Goal: Task Accomplishment & Management: Manage account settings

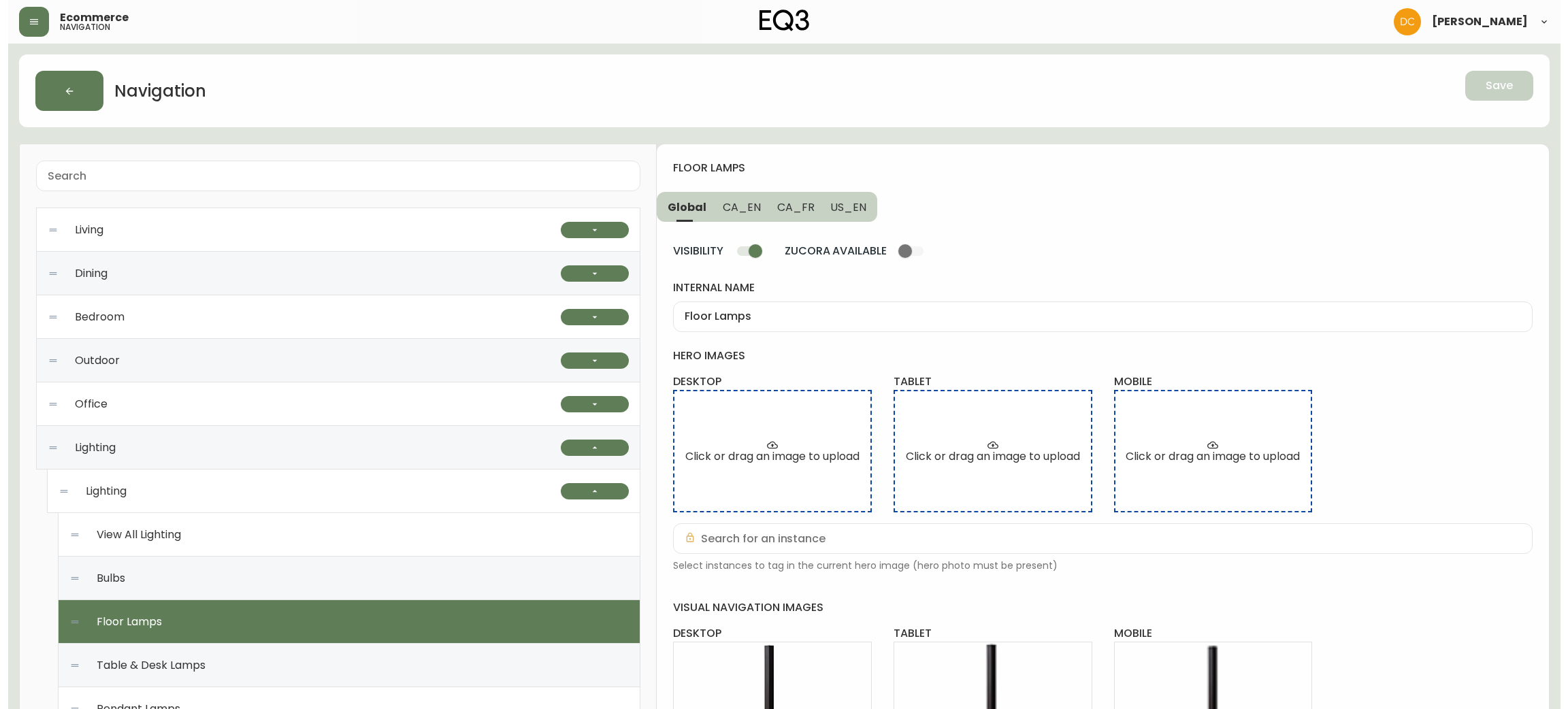
scroll to position [328, 0]
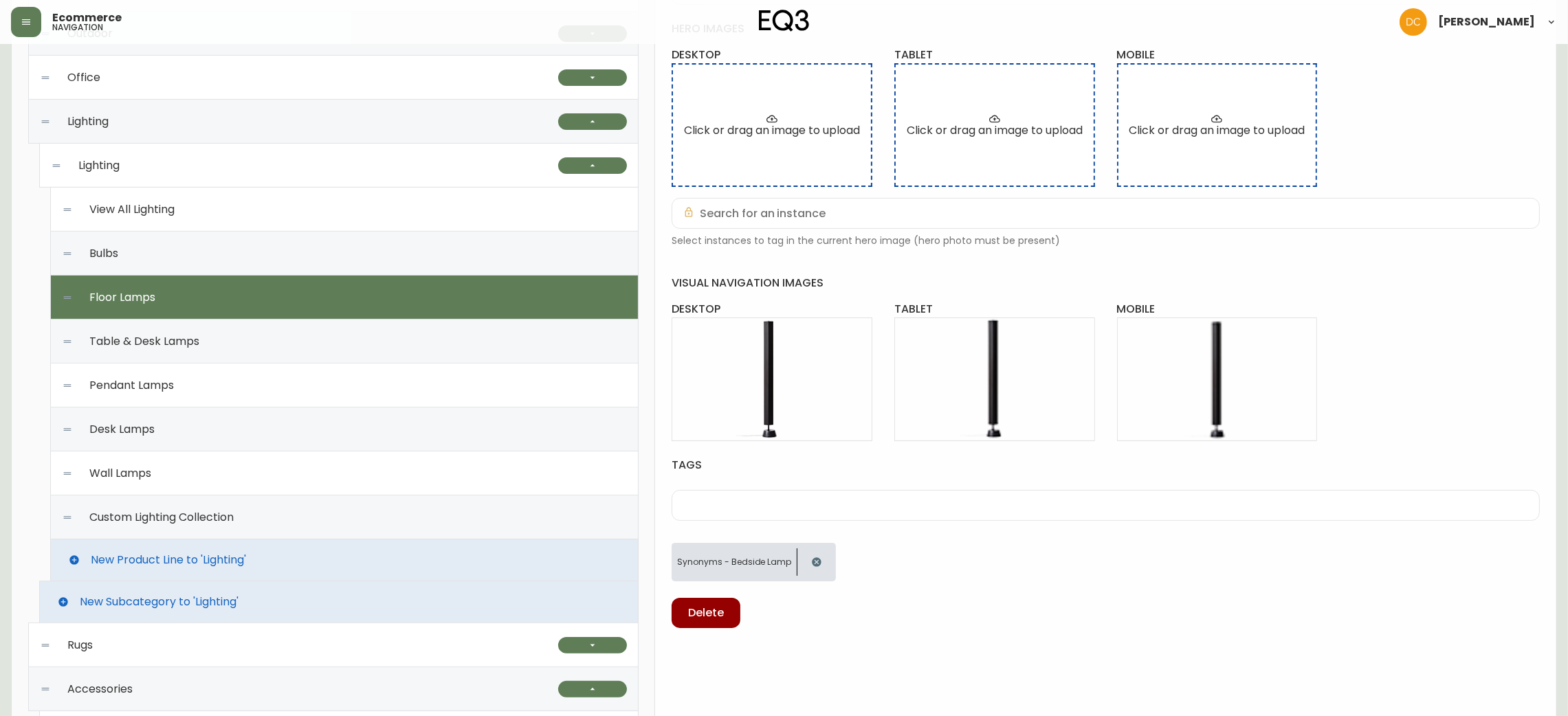
click at [306, 365] on div "Pendant Lamps" at bounding box center [344, 386] width 565 height 44
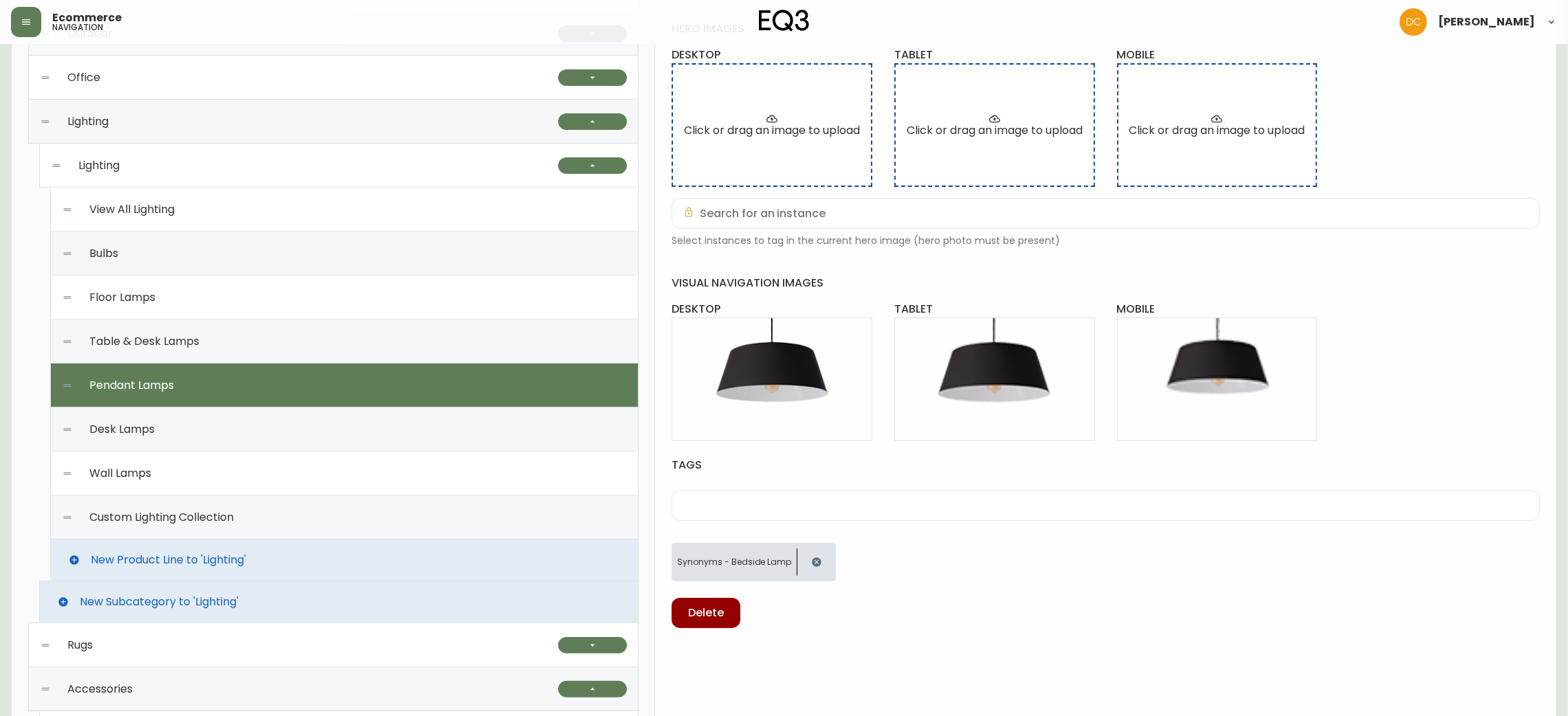
click at [328, 345] on div "Table & Desk Lamps" at bounding box center [344, 342] width 565 height 44
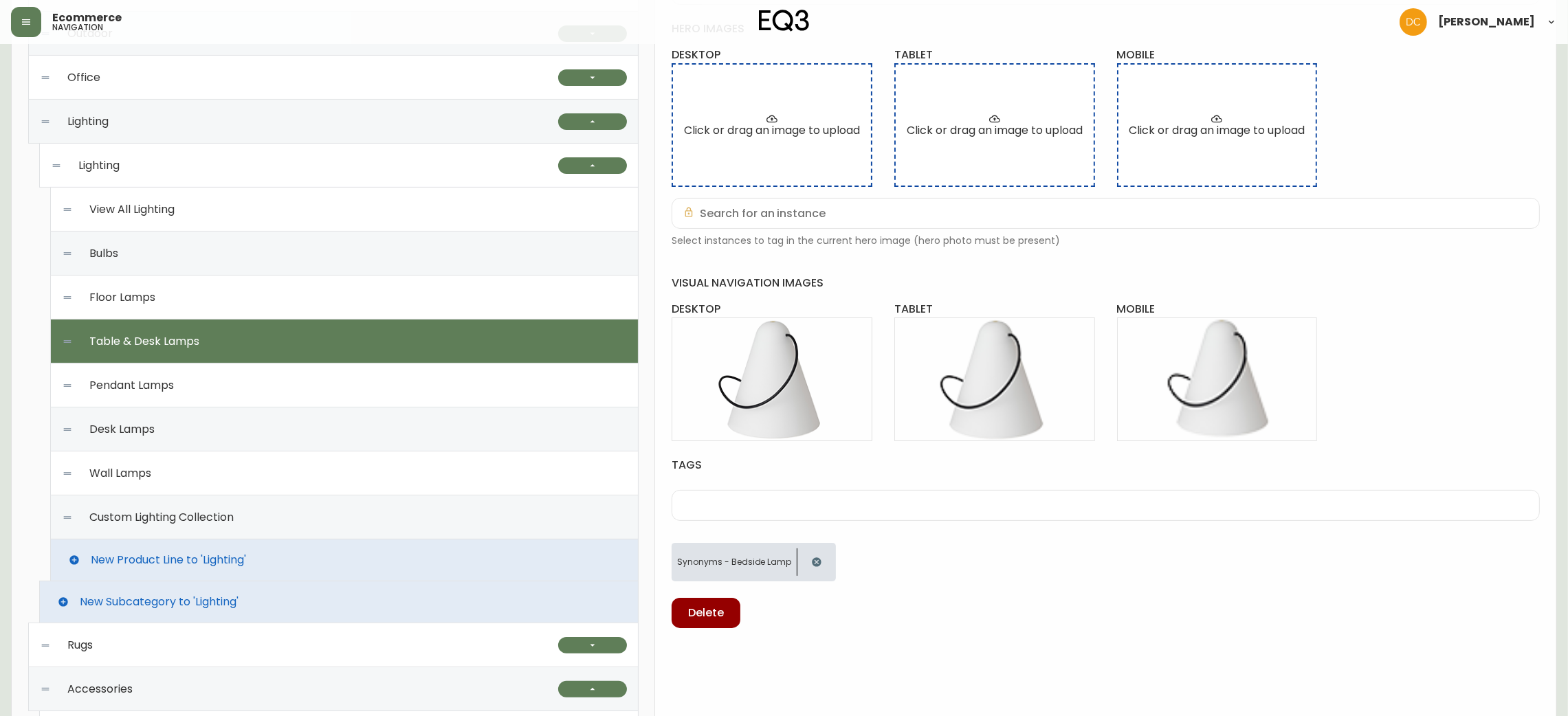
click at [222, 237] on div "Bulbs" at bounding box center [344, 254] width 565 height 44
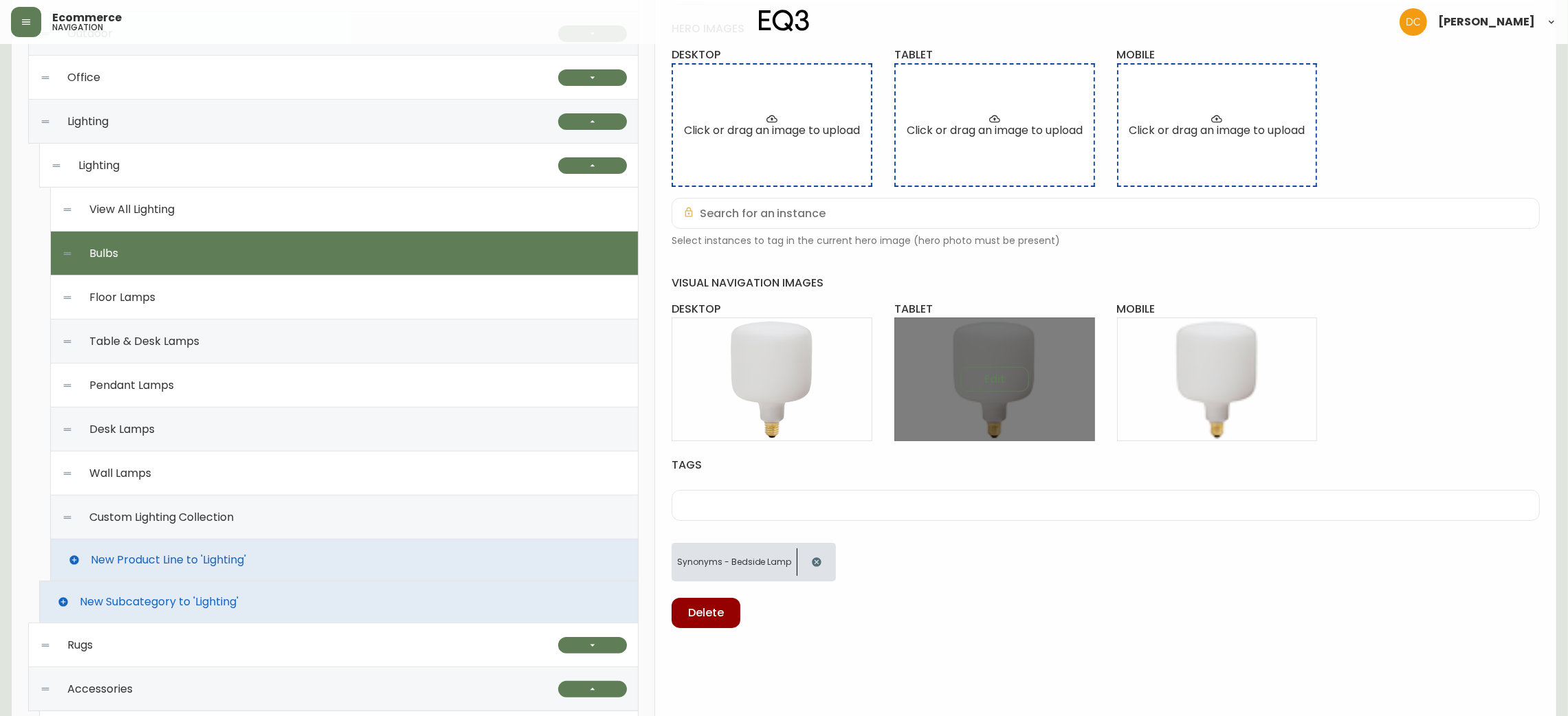
click at [996, 399] on div "Edit" at bounding box center [994, 380] width 200 height 125
click at [997, 391] on button "Edit" at bounding box center [995, 379] width 69 height 25
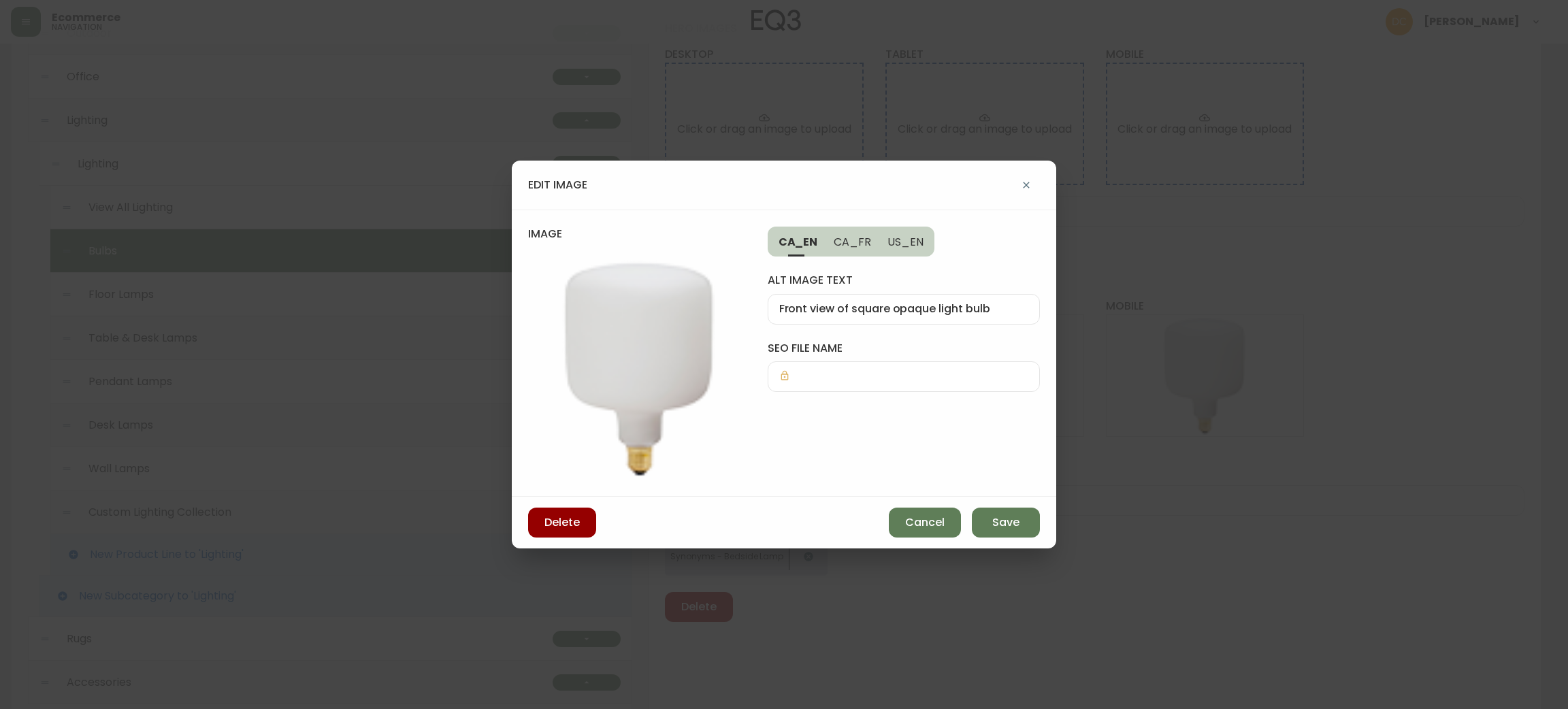
click at [700, 358] on img at bounding box center [640, 368] width 224 height 224
click at [1210, 259] on div "edit image image CA_EN CA_FR US_EN alt image text Front view of square opaque l…" at bounding box center [784, 354] width 1568 height 709
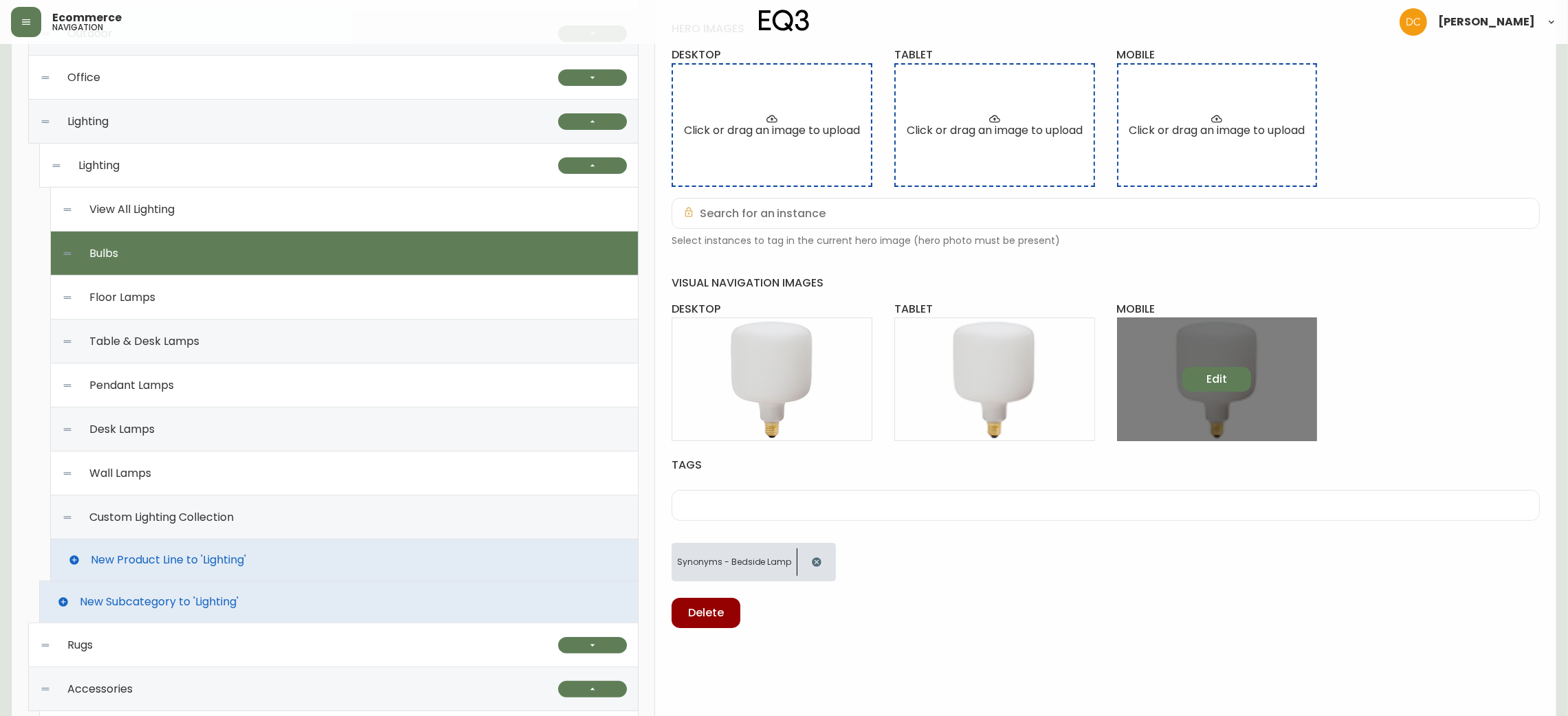
click at [1208, 383] on span "Edit" at bounding box center [1216, 379] width 21 height 15
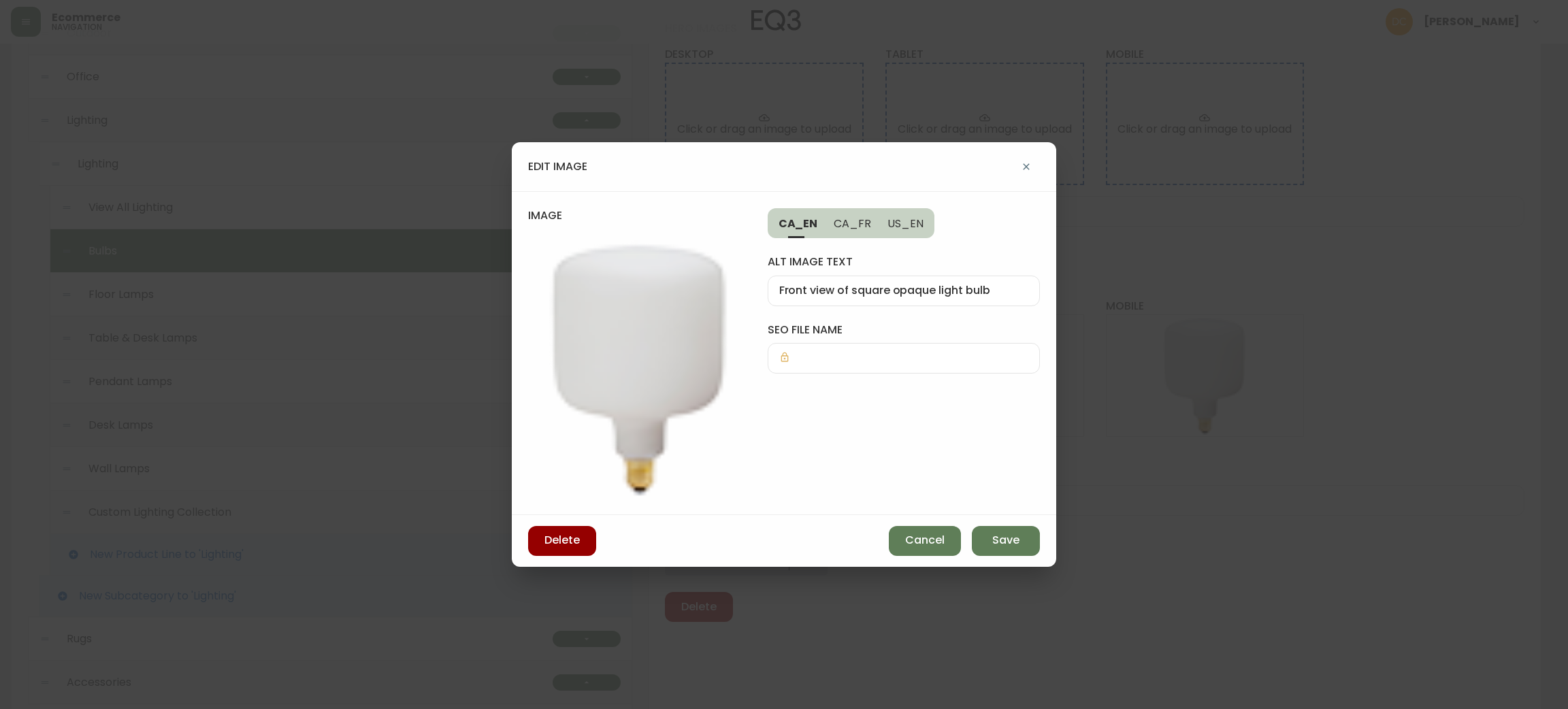
click at [919, 562] on div "Delete Cancel Save" at bounding box center [784, 542] width 545 height 52
click at [932, 537] on span "Cancel" at bounding box center [925, 541] width 40 height 15
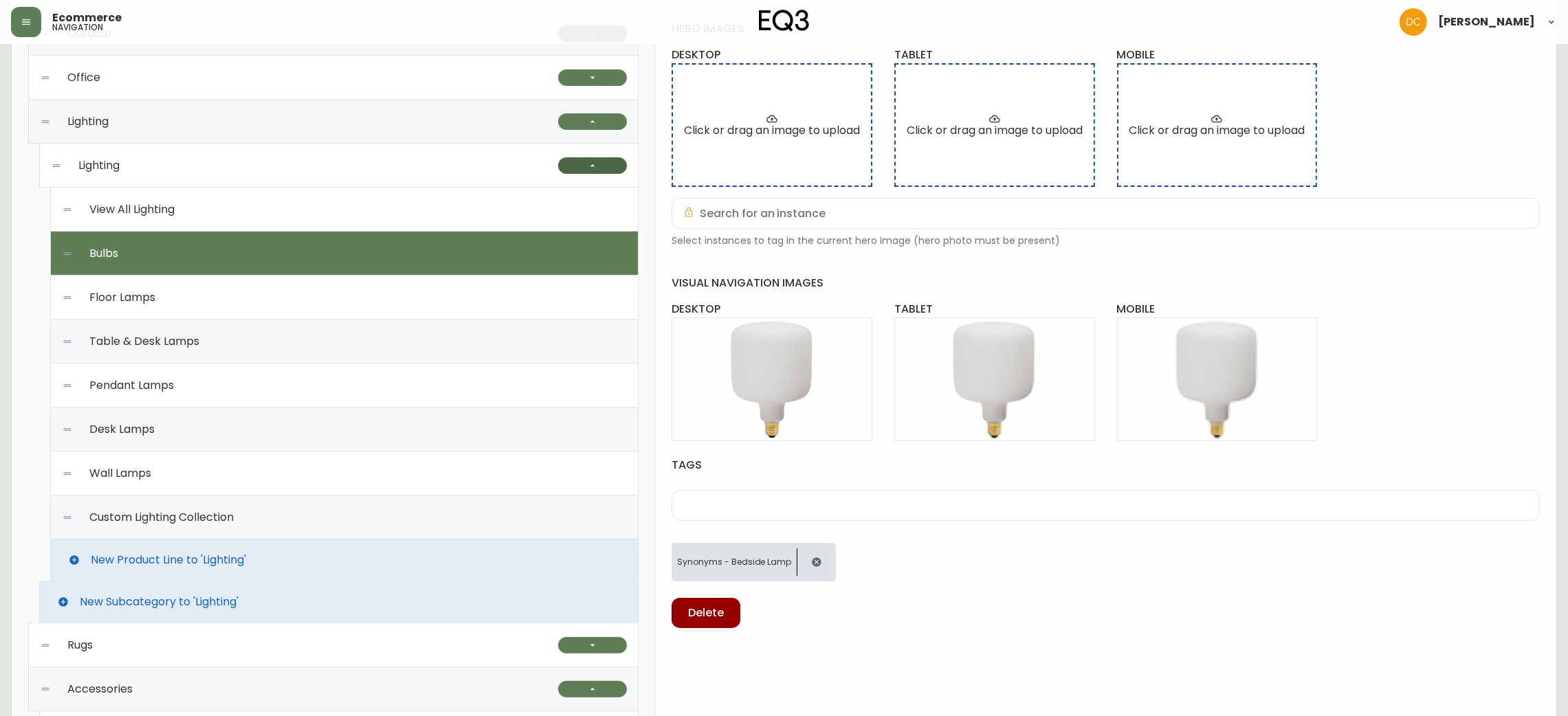
click at [580, 163] on button "button" at bounding box center [593, 166] width 69 height 16
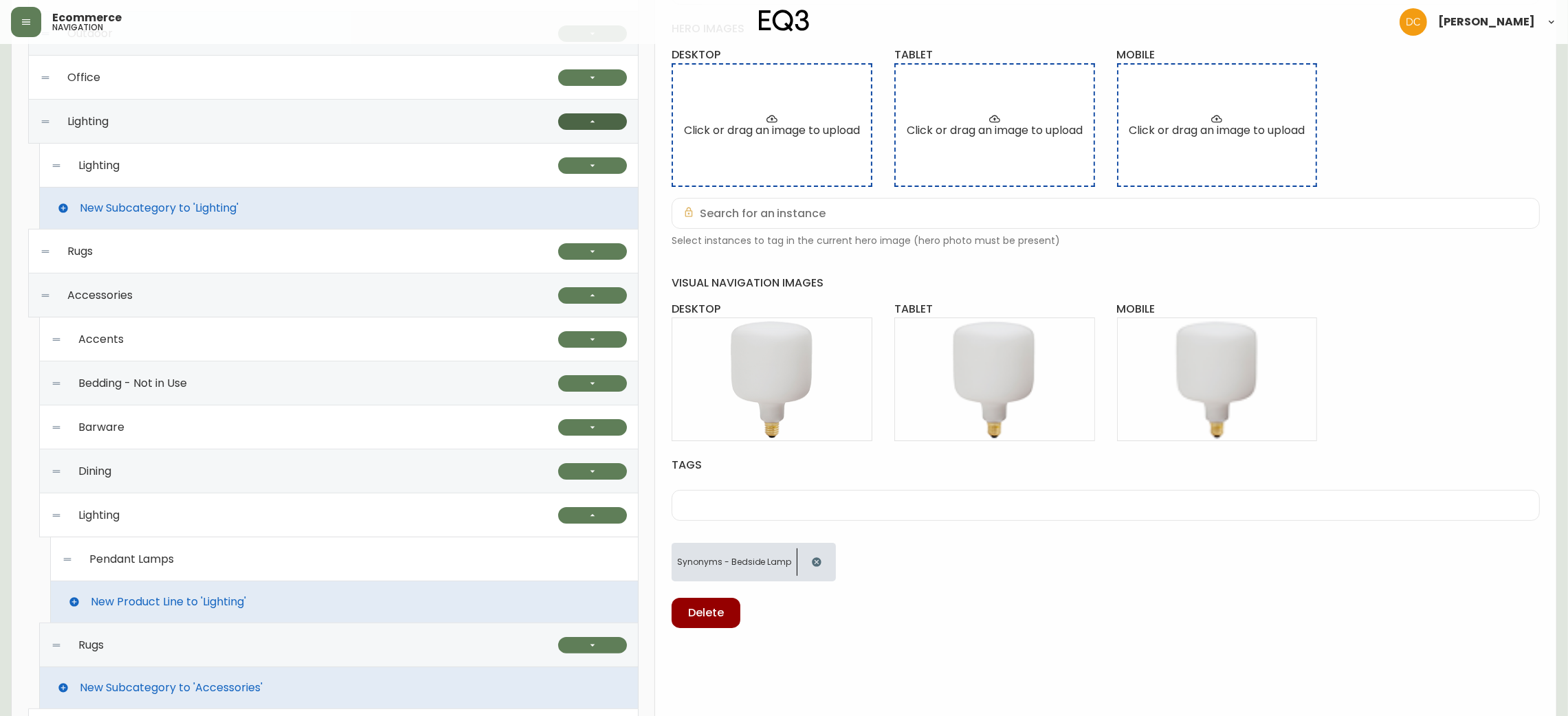
click at [592, 126] on icon "button" at bounding box center [592, 122] width 11 height 11
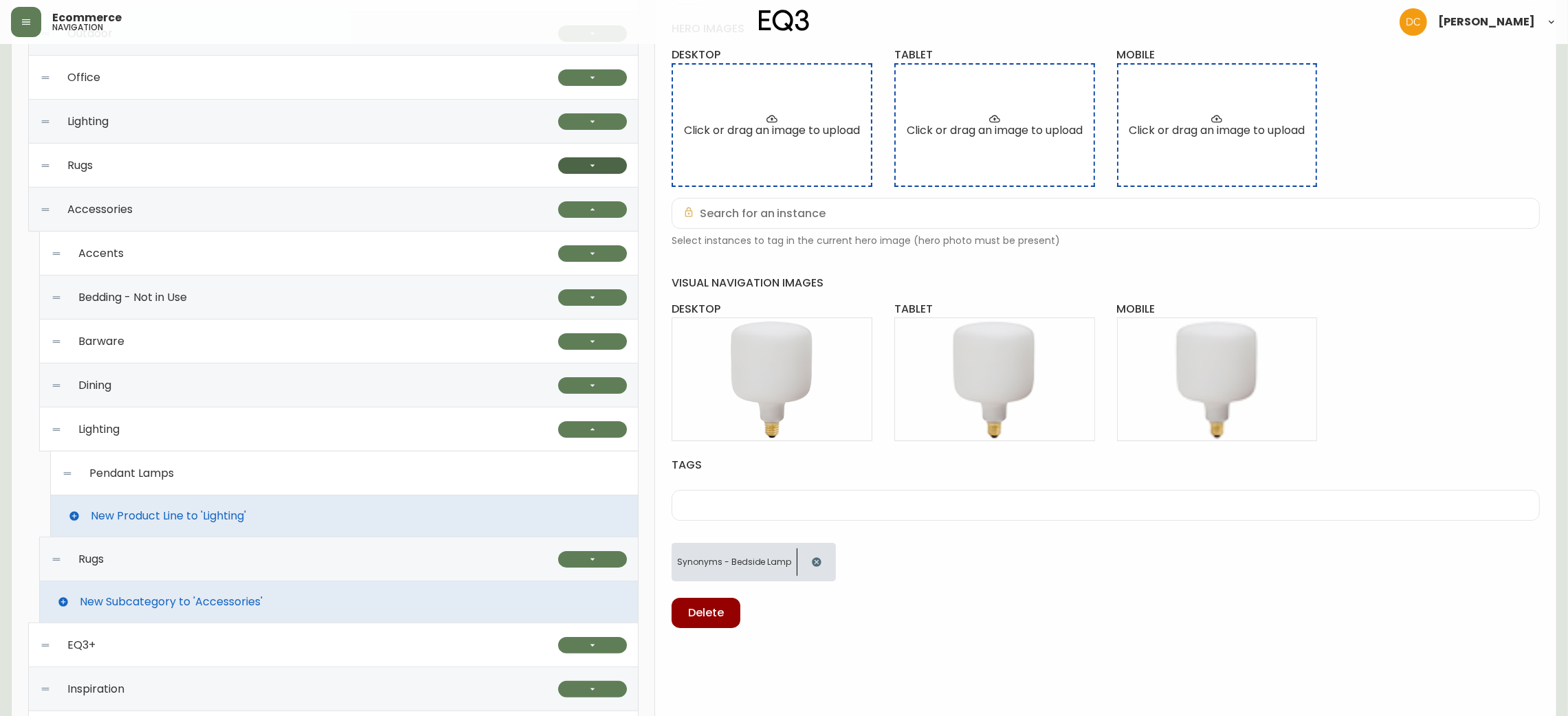
click at [591, 167] on icon "button" at bounding box center [592, 165] width 11 height 11
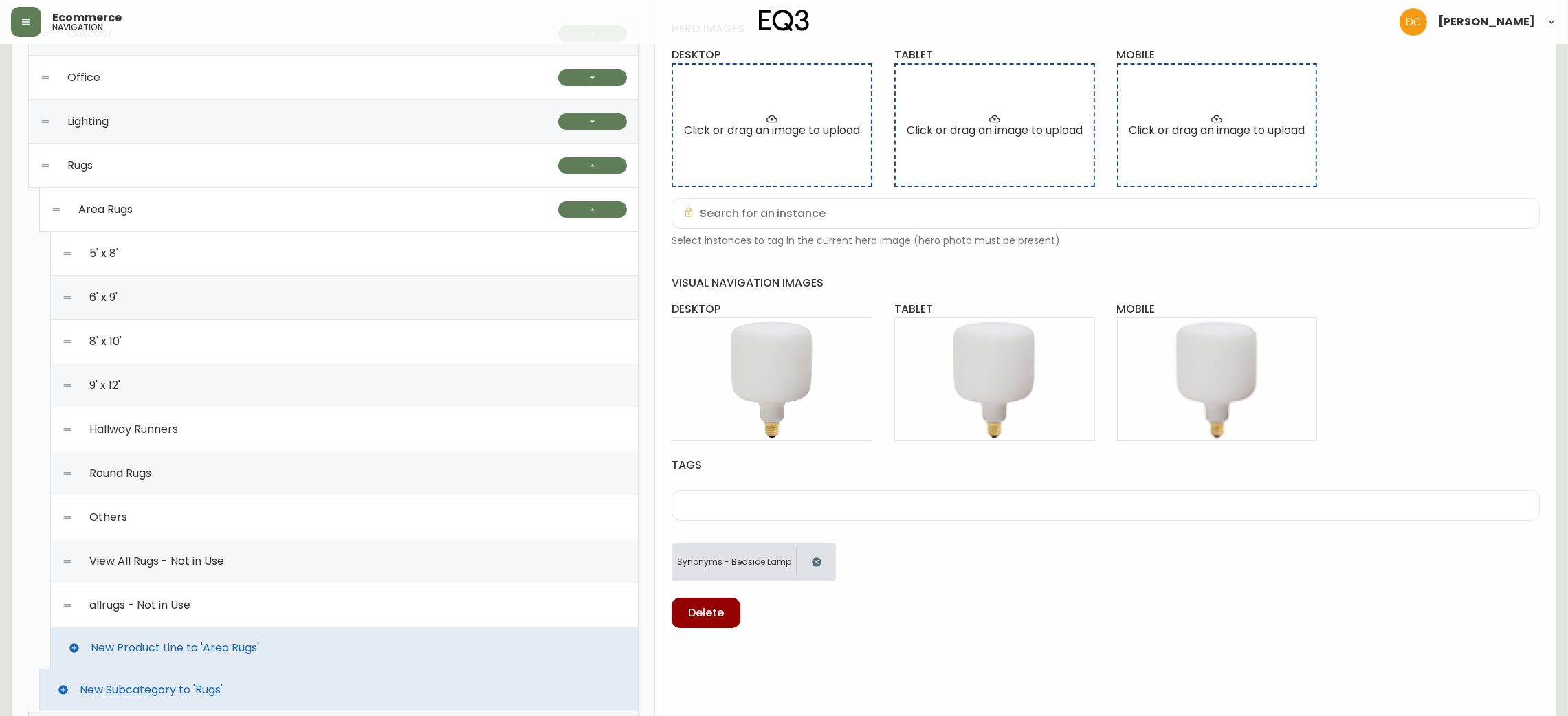
click at [378, 255] on div "5' x 8'" at bounding box center [344, 254] width 565 height 44
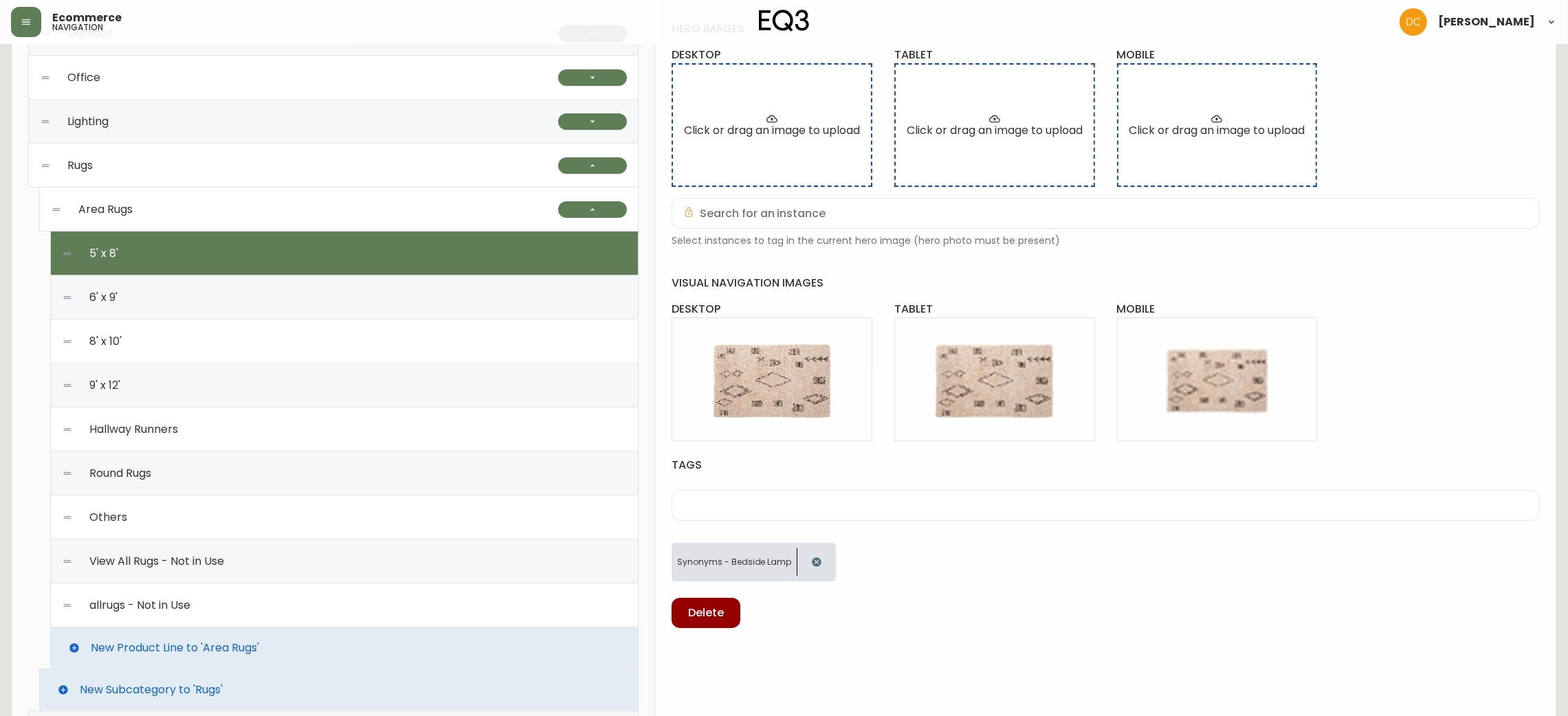
click at [385, 291] on div "6' x 9'" at bounding box center [344, 298] width 565 height 44
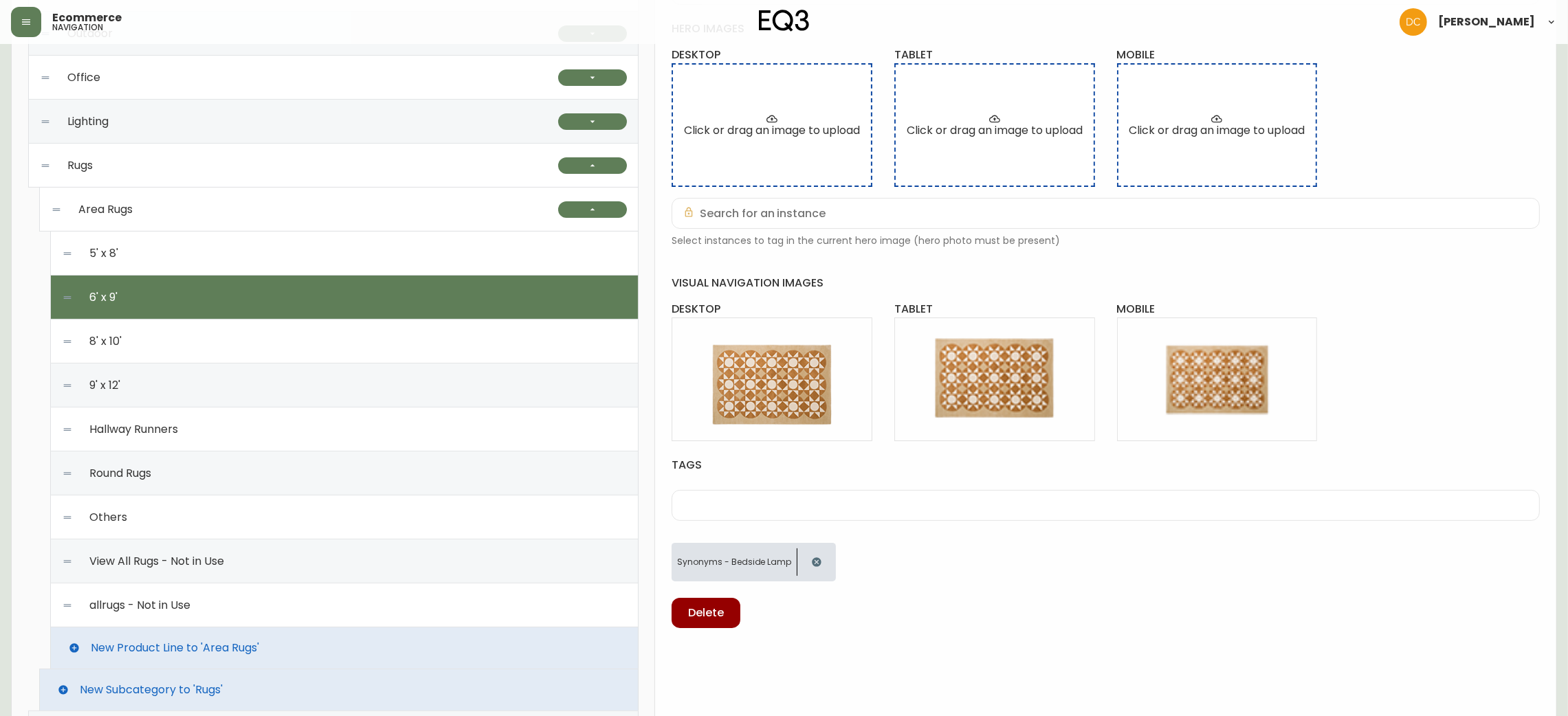
click at [380, 346] on div "8' x 10'" at bounding box center [344, 342] width 565 height 44
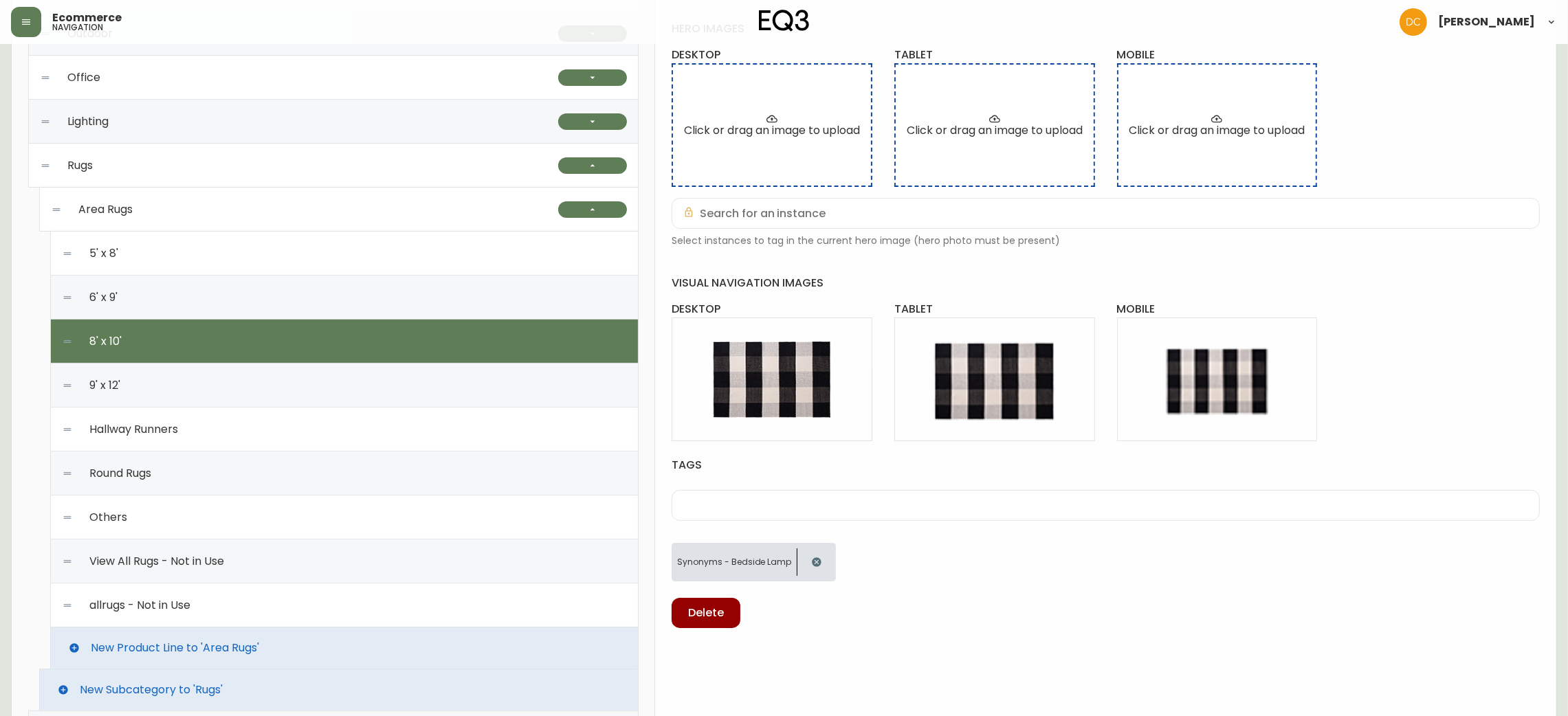
click at [376, 383] on div "9' x 12'" at bounding box center [344, 386] width 565 height 44
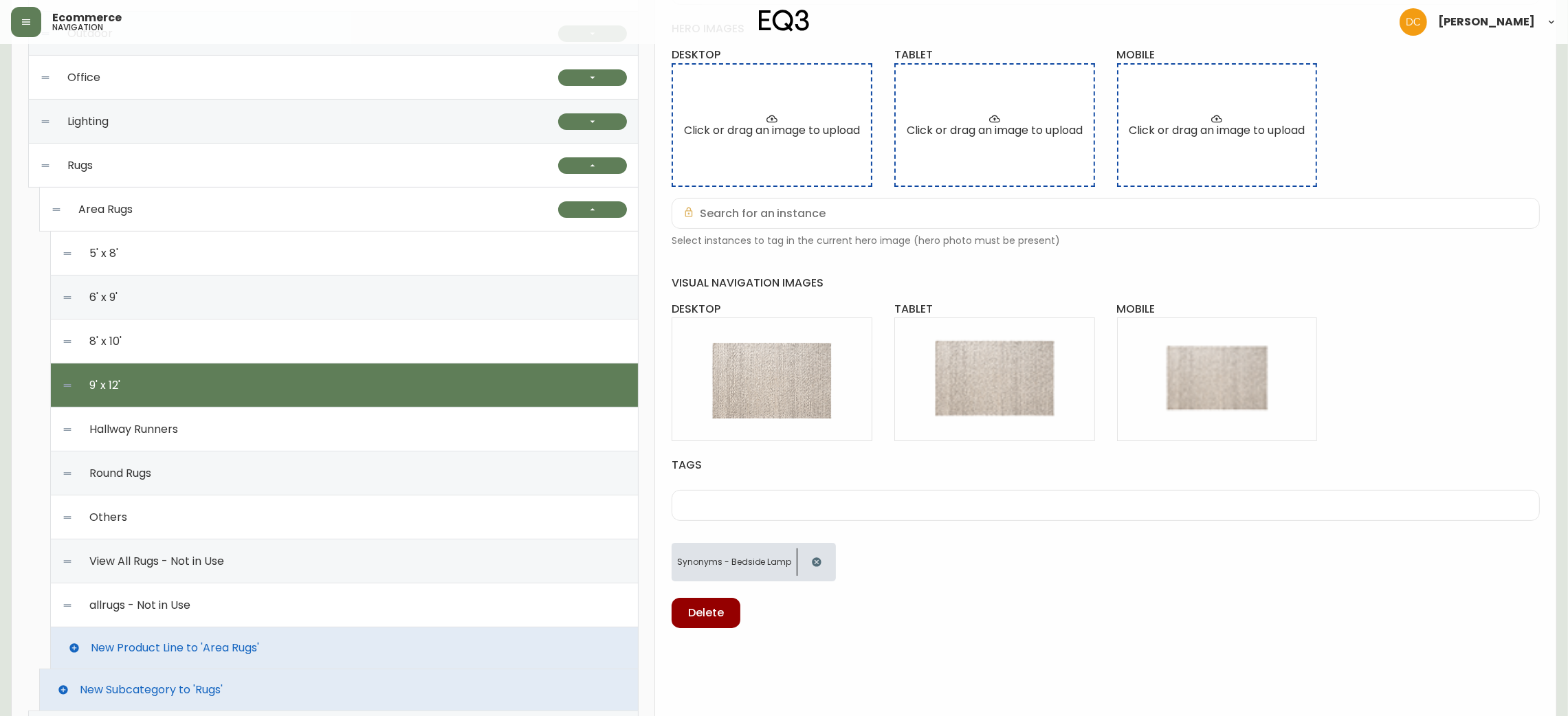
click at [368, 420] on div "Hallway Runners" at bounding box center [344, 430] width 565 height 44
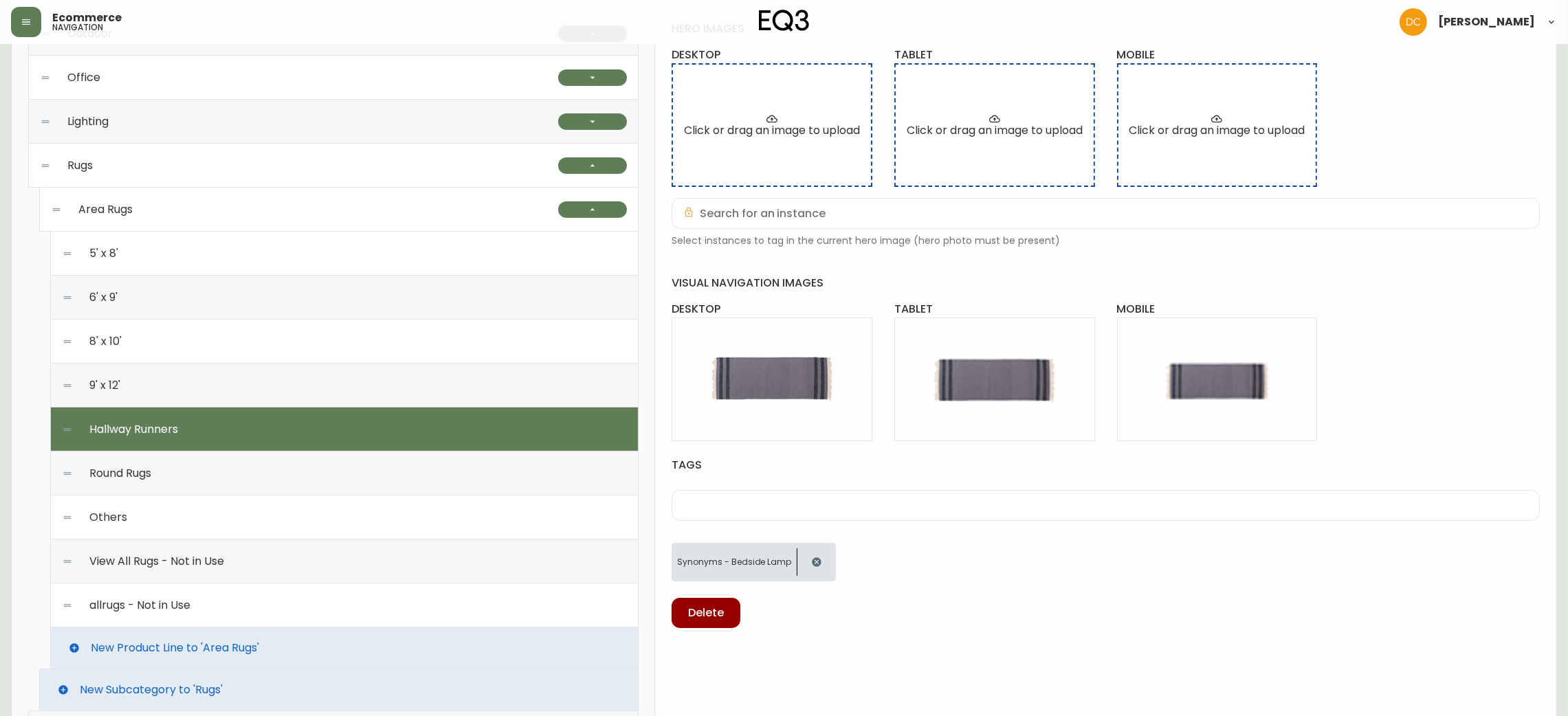
click at [360, 468] on div "Round Rugs" at bounding box center [344, 474] width 565 height 44
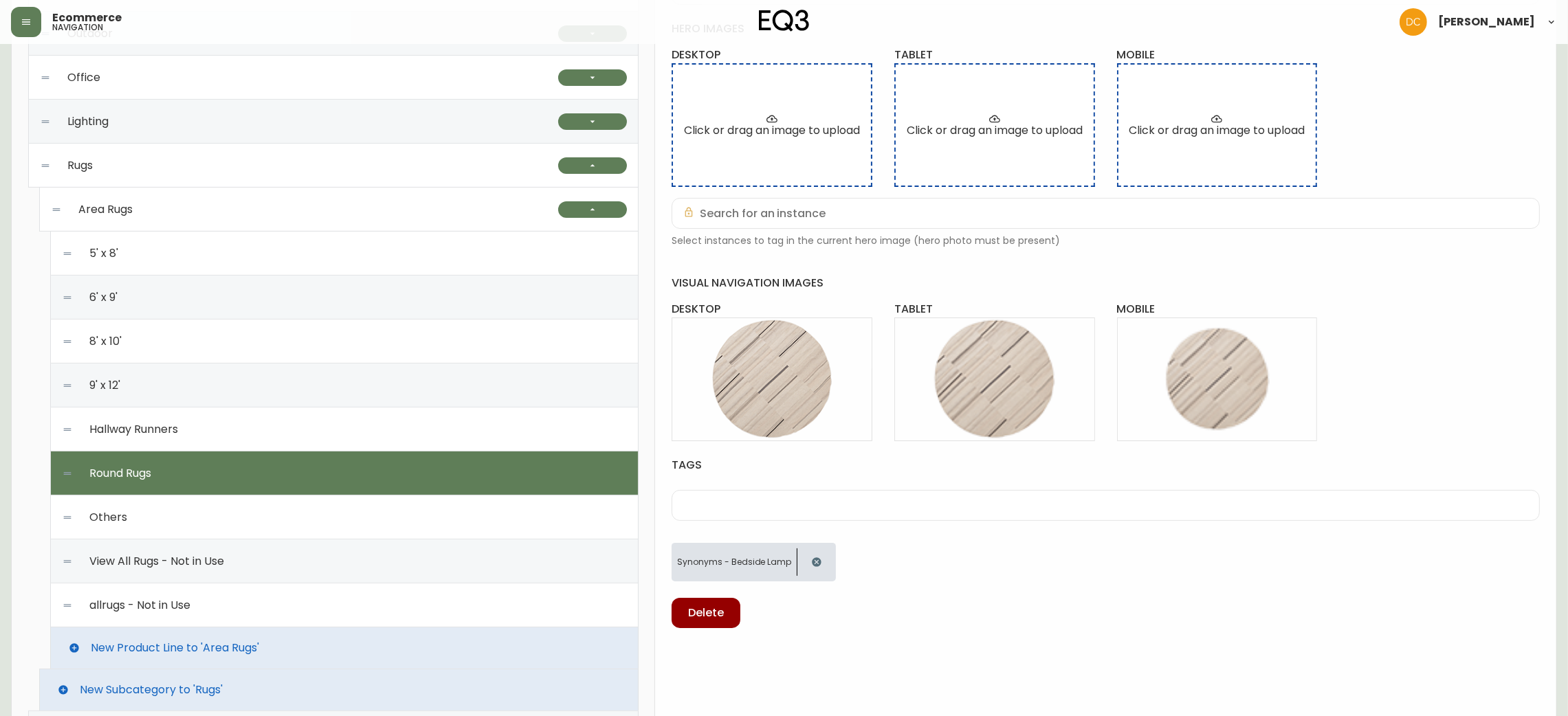
click at [343, 509] on div "Others" at bounding box center [344, 518] width 565 height 44
type input "Others"
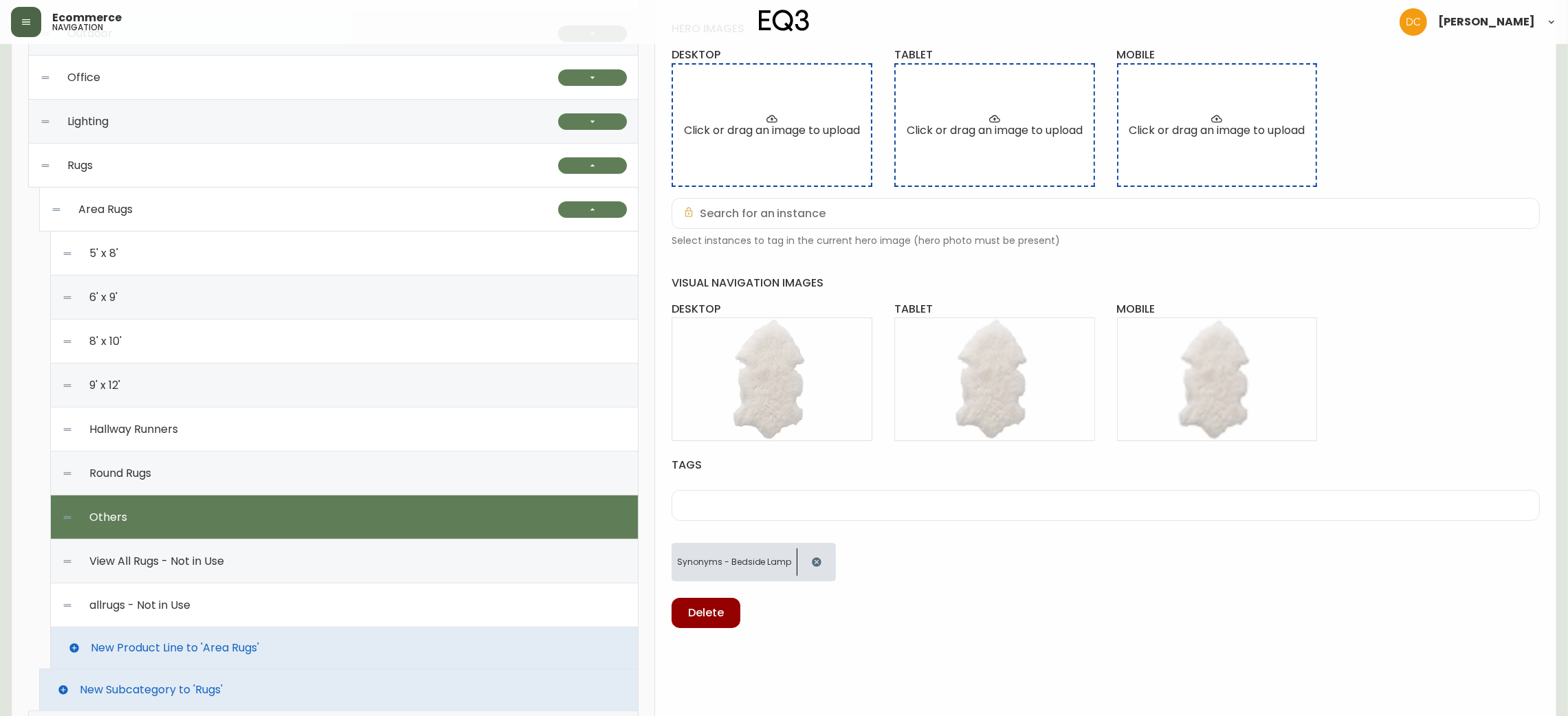
click at [25, 24] on icon "button" at bounding box center [26, 21] width 8 height 6
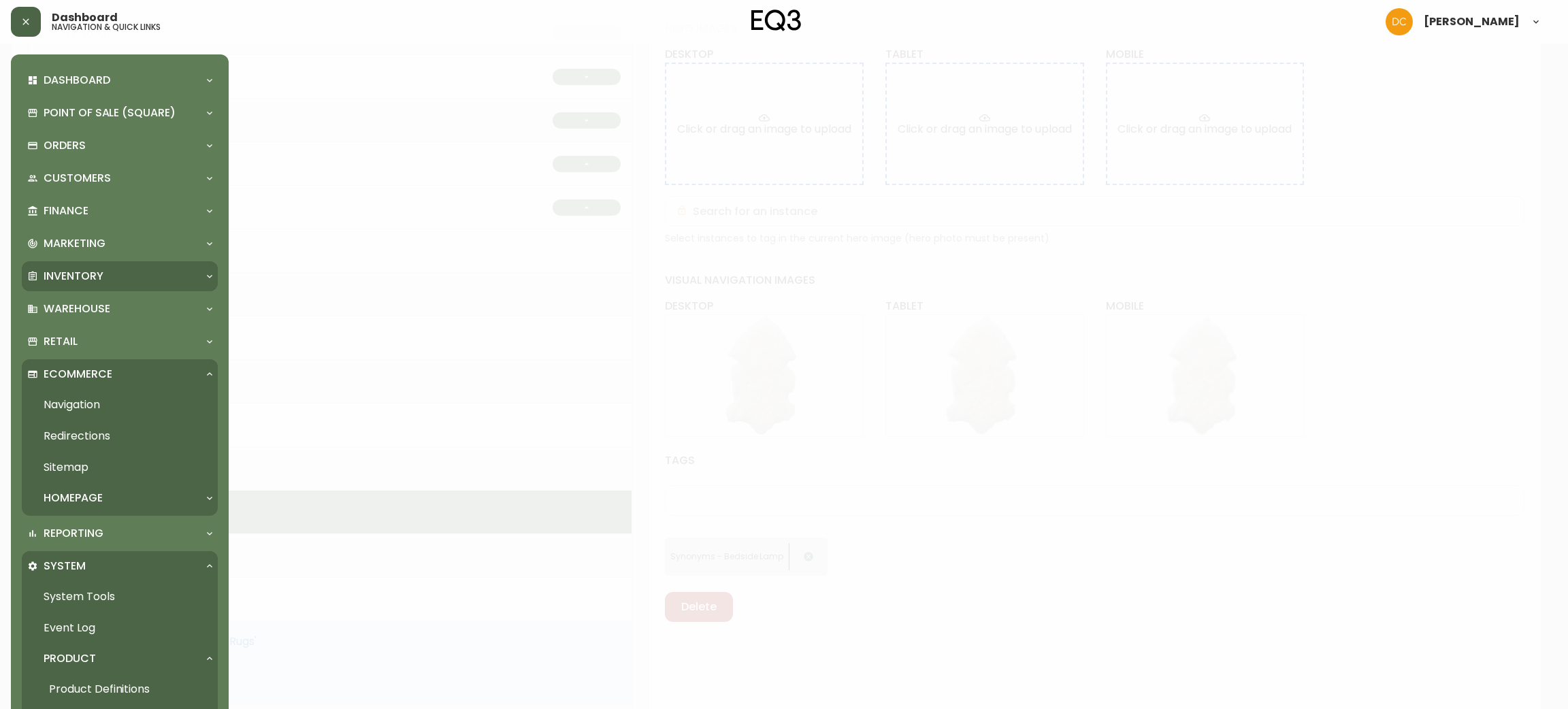
scroll to position [328, 0]
click at [108, 249] on div "Marketing" at bounding box center [112, 244] width 172 height 15
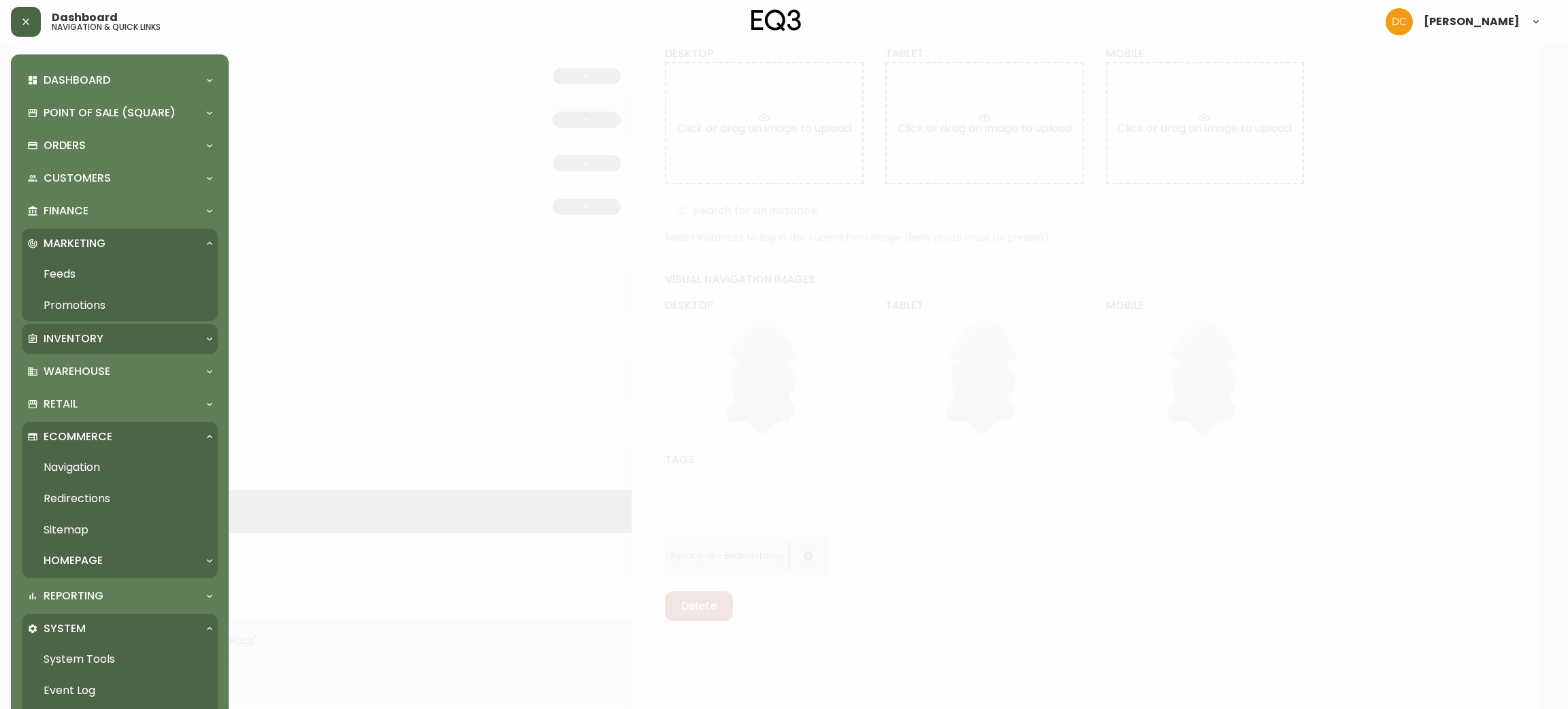
click at [96, 346] on p "Inventory" at bounding box center [74, 339] width 60 height 15
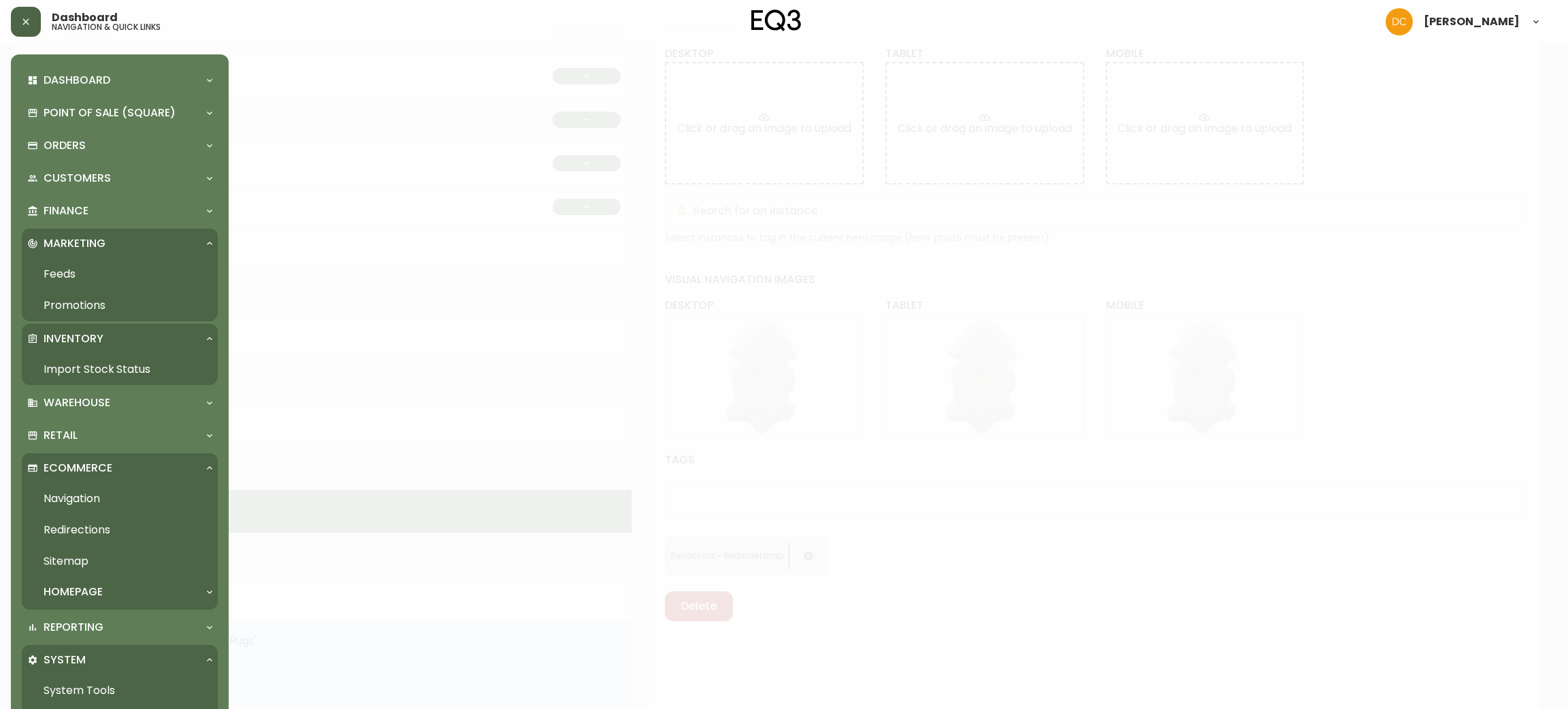
click at [104, 362] on link "Import Stock Status" at bounding box center [119, 369] width 196 height 32
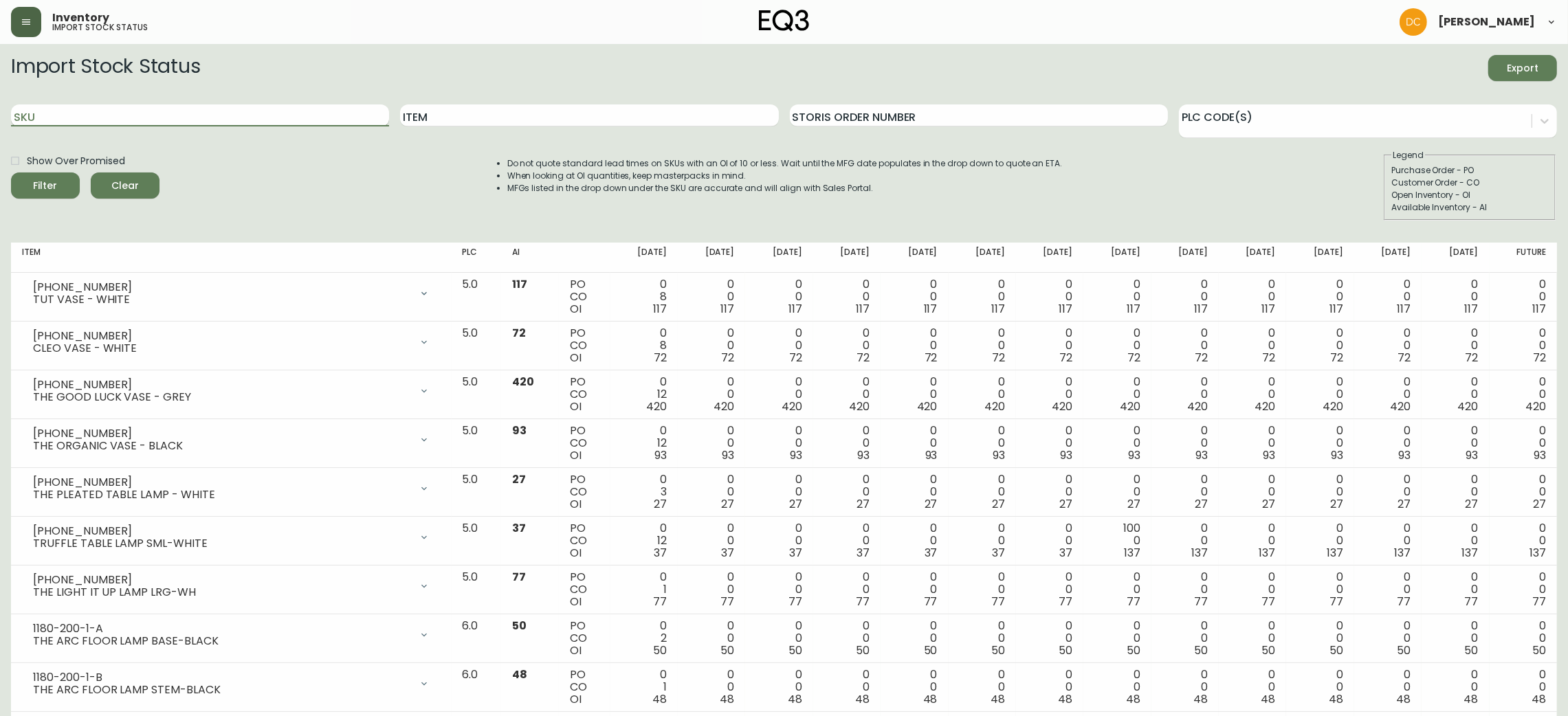
click at [304, 122] on input "SKU" at bounding box center [199, 115] width 378 height 22
paste input "[PHONE_NUMBER]"
type input "[PHONE_NUMBER]"
click at [11, 172] on button "Filter" at bounding box center [45, 186] width 69 height 26
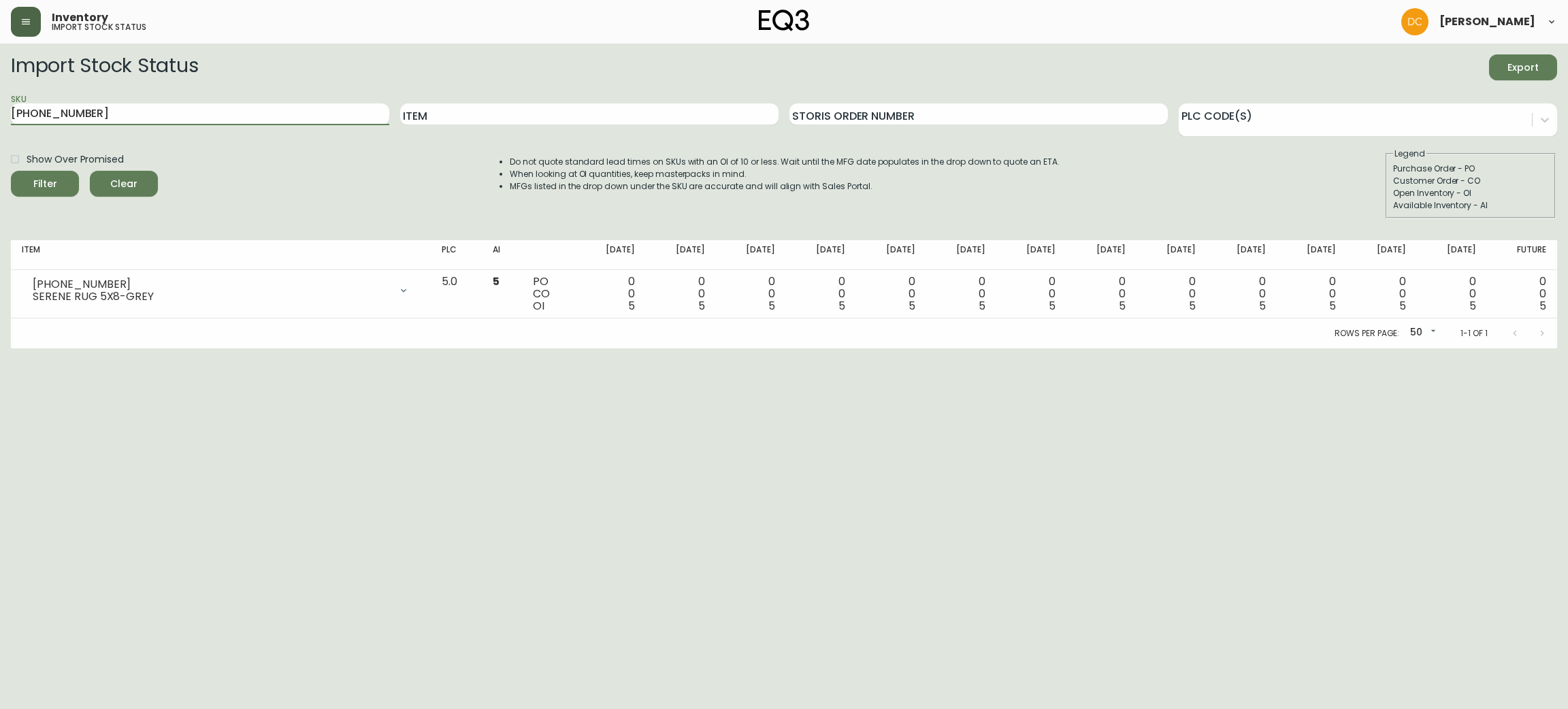
click at [129, 192] on button "Clear" at bounding box center [124, 184] width 68 height 26
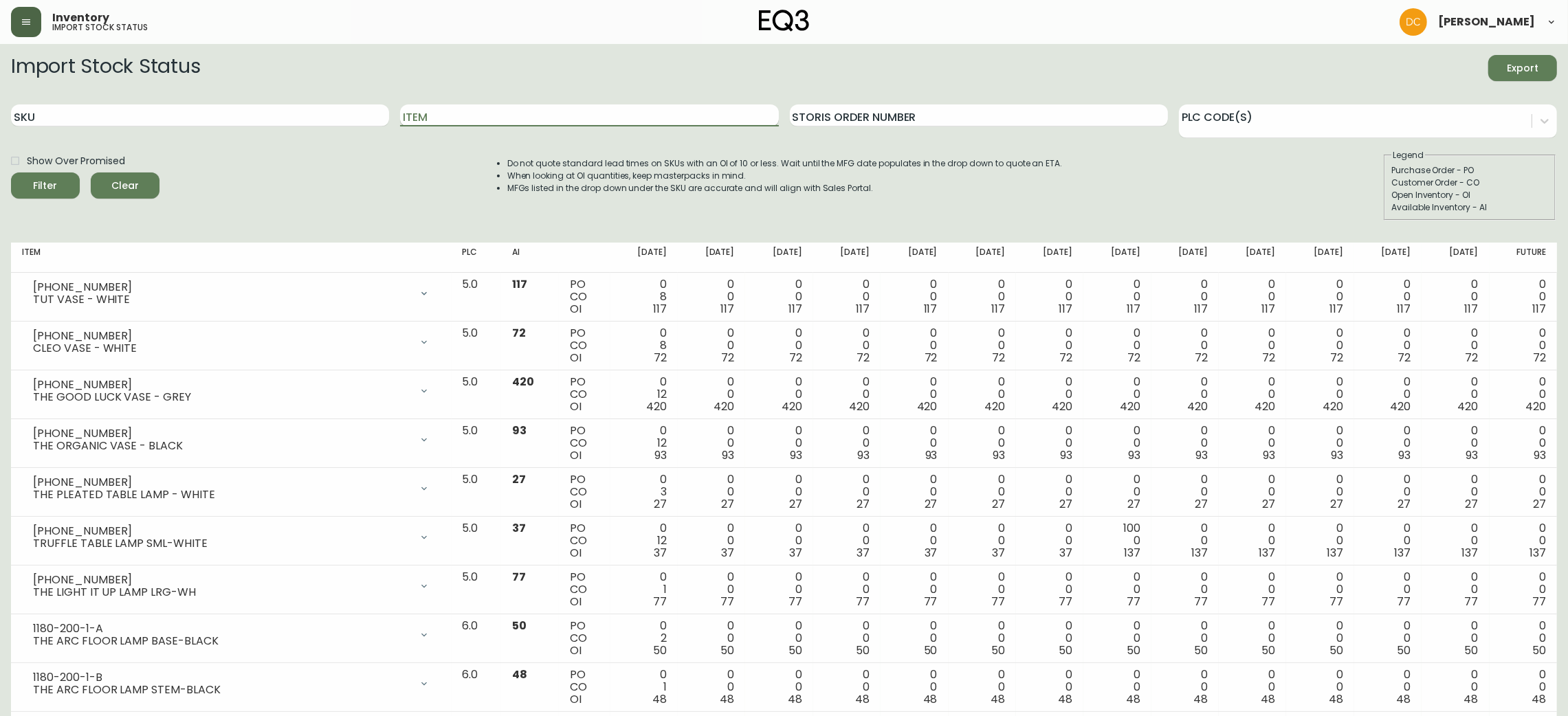
click at [479, 109] on input "Item" at bounding box center [589, 115] width 378 height 22
click at [11, 172] on button "Filter" at bounding box center [45, 186] width 69 height 26
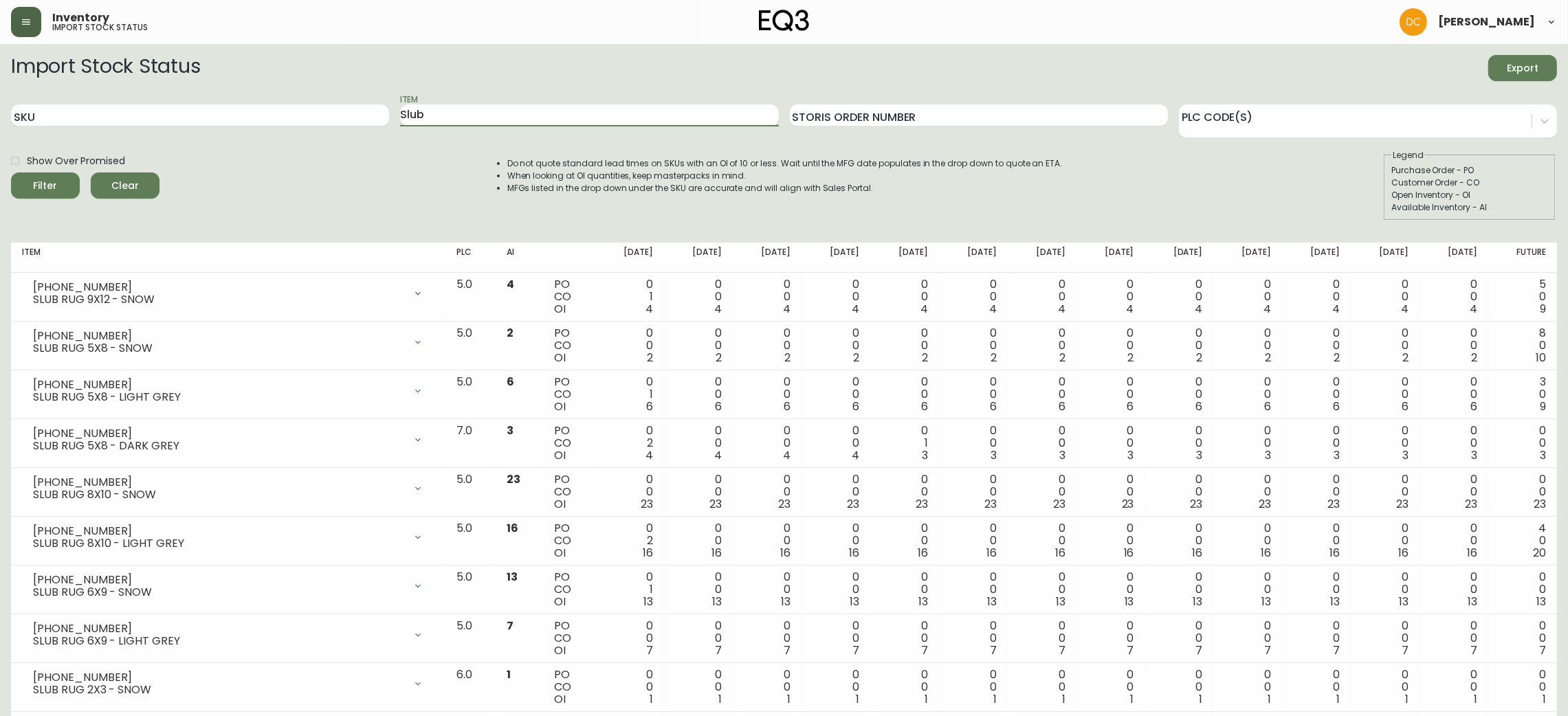
click at [504, 118] on input "Slub" at bounding box center [589, 115] width 378 height 22
type input "North"
click at [11, 172] on button "Filter" at bounding box center [45, 186] width 69 height 26
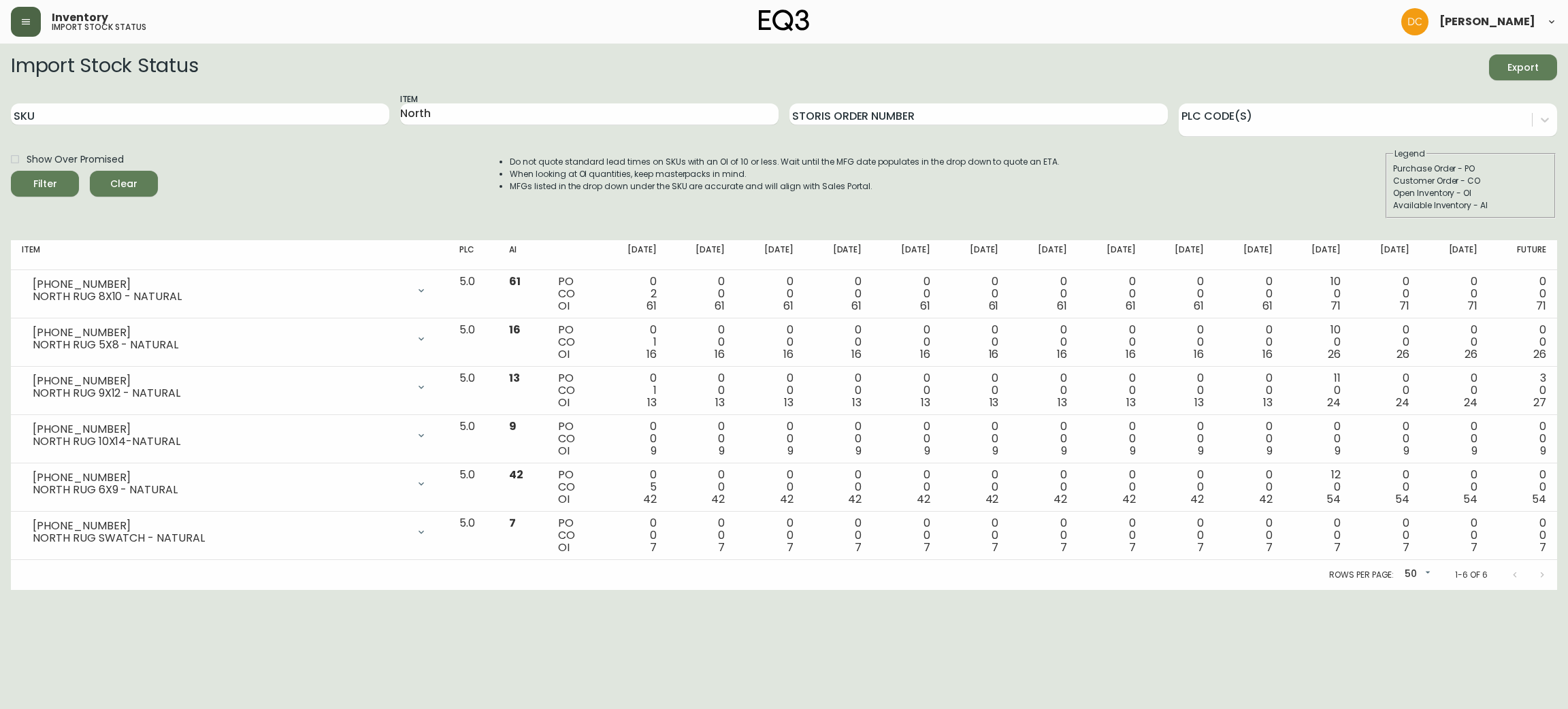
click at [28, 34] on button "button" at bounding box center [25, 21] width 30 height 30
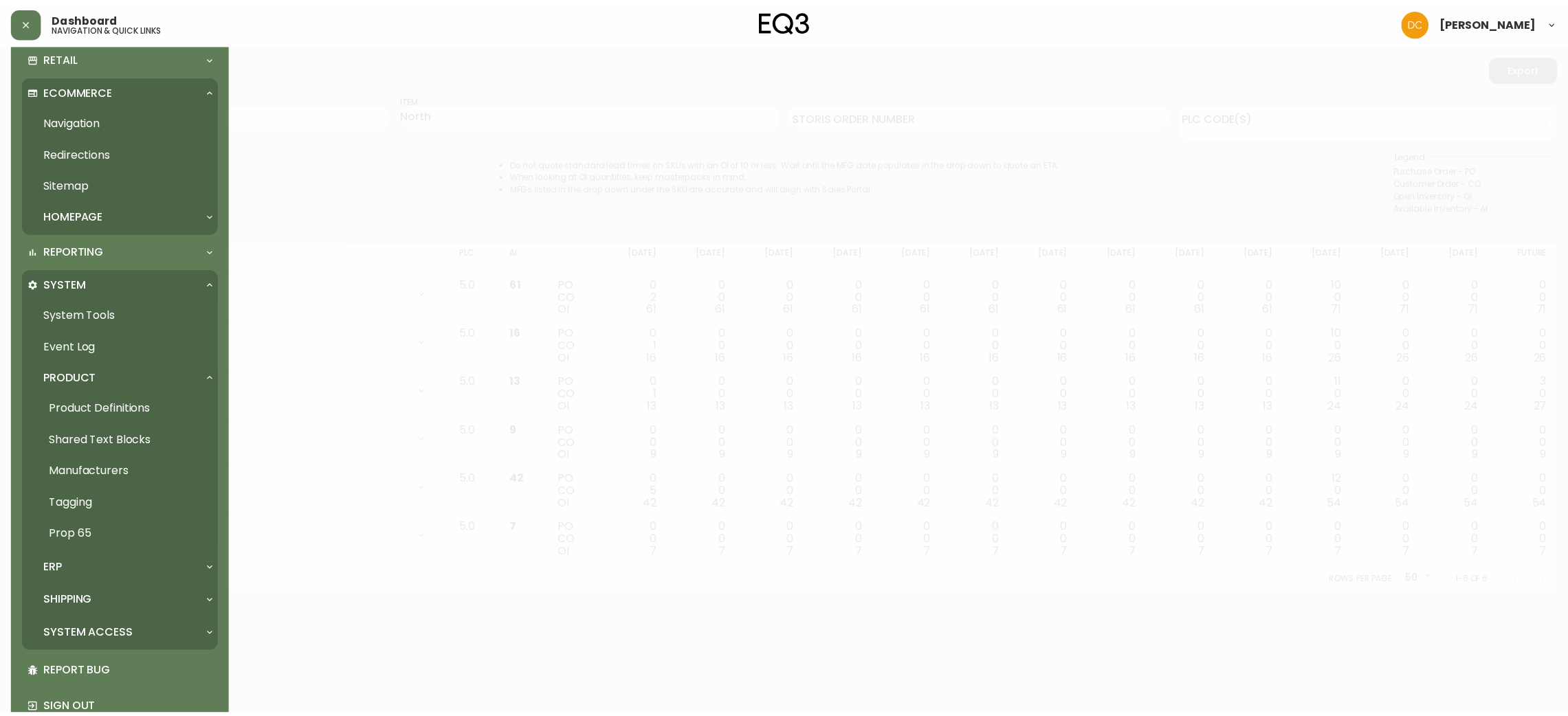
scroll to position [388, 0]
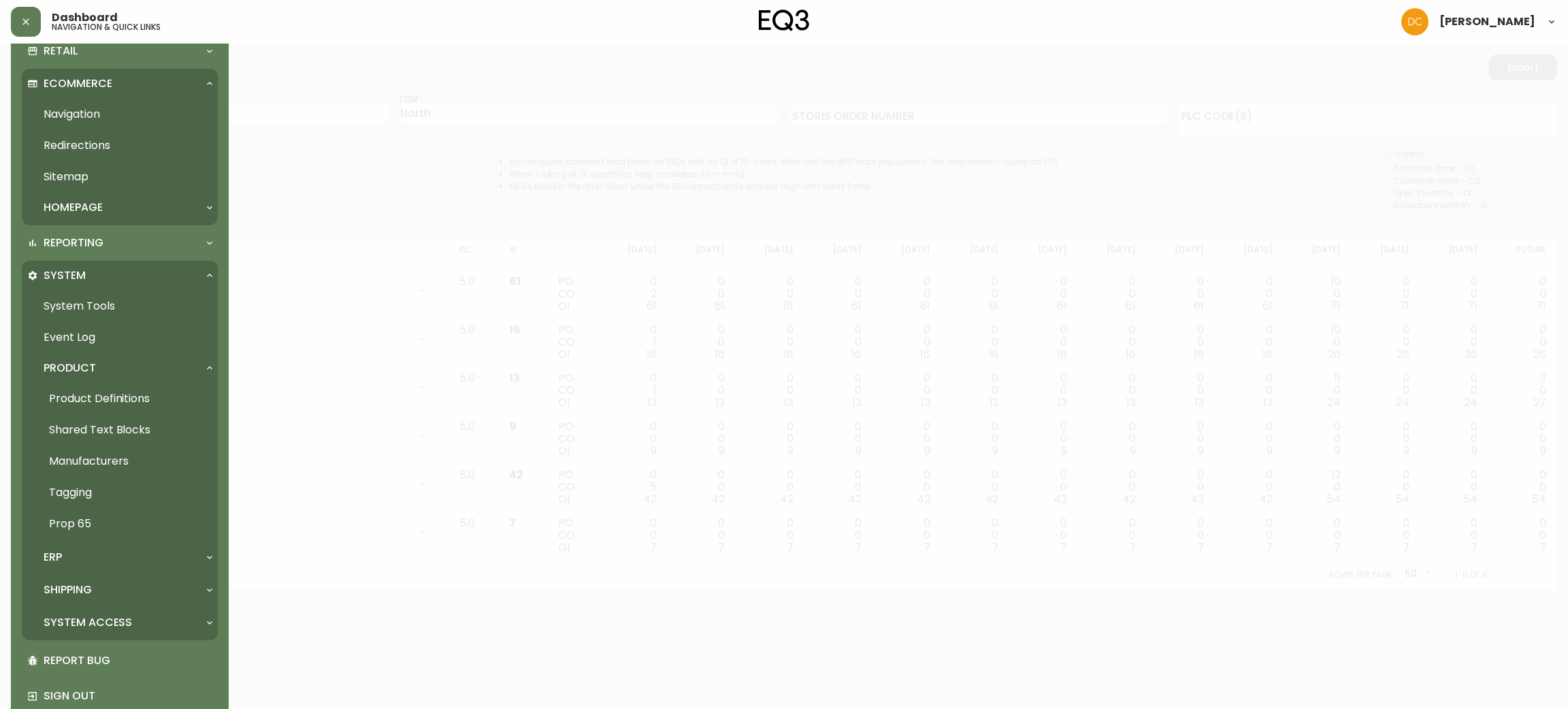
click at [121, 102] on link "Navigation" at bounding box center [119, 114] width 196 height 32
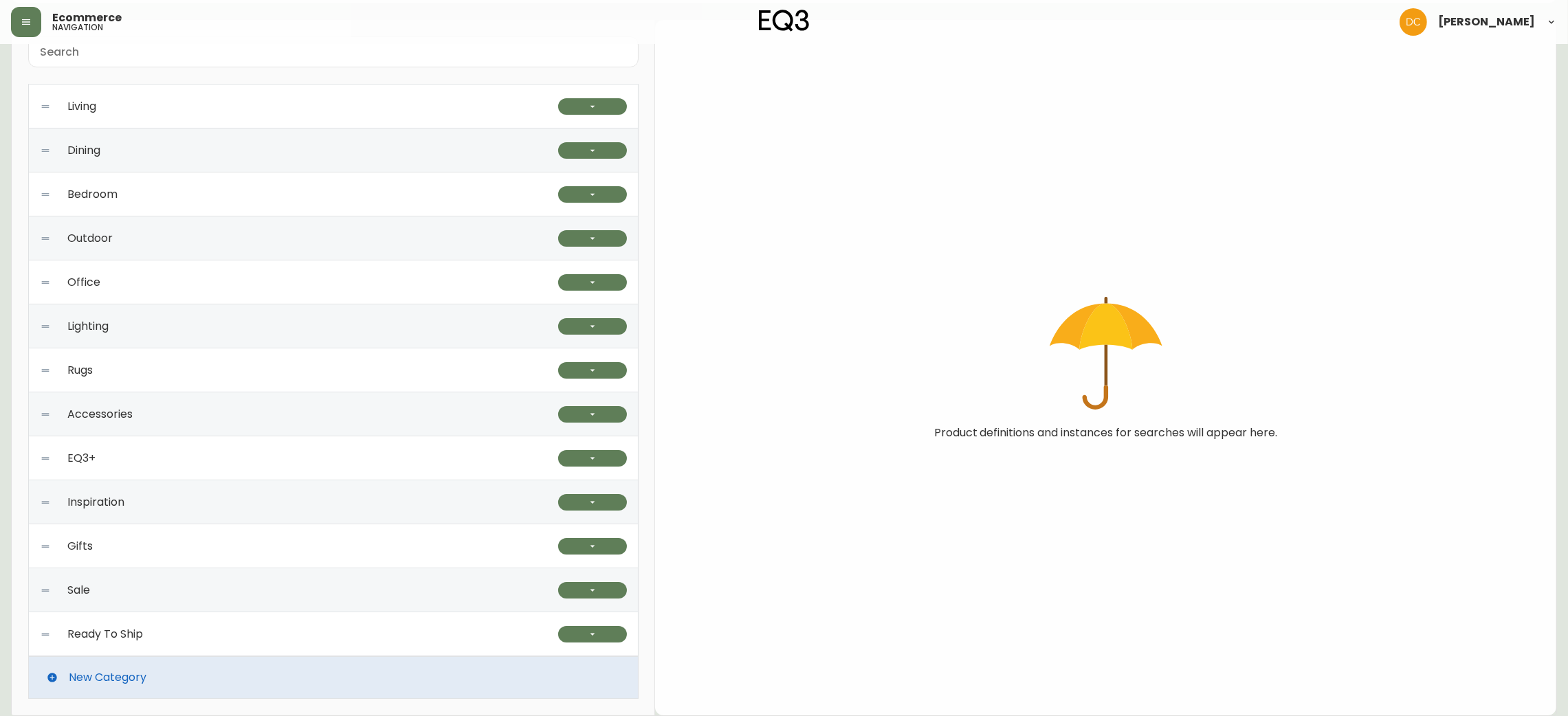
scroll to position [121, 0]
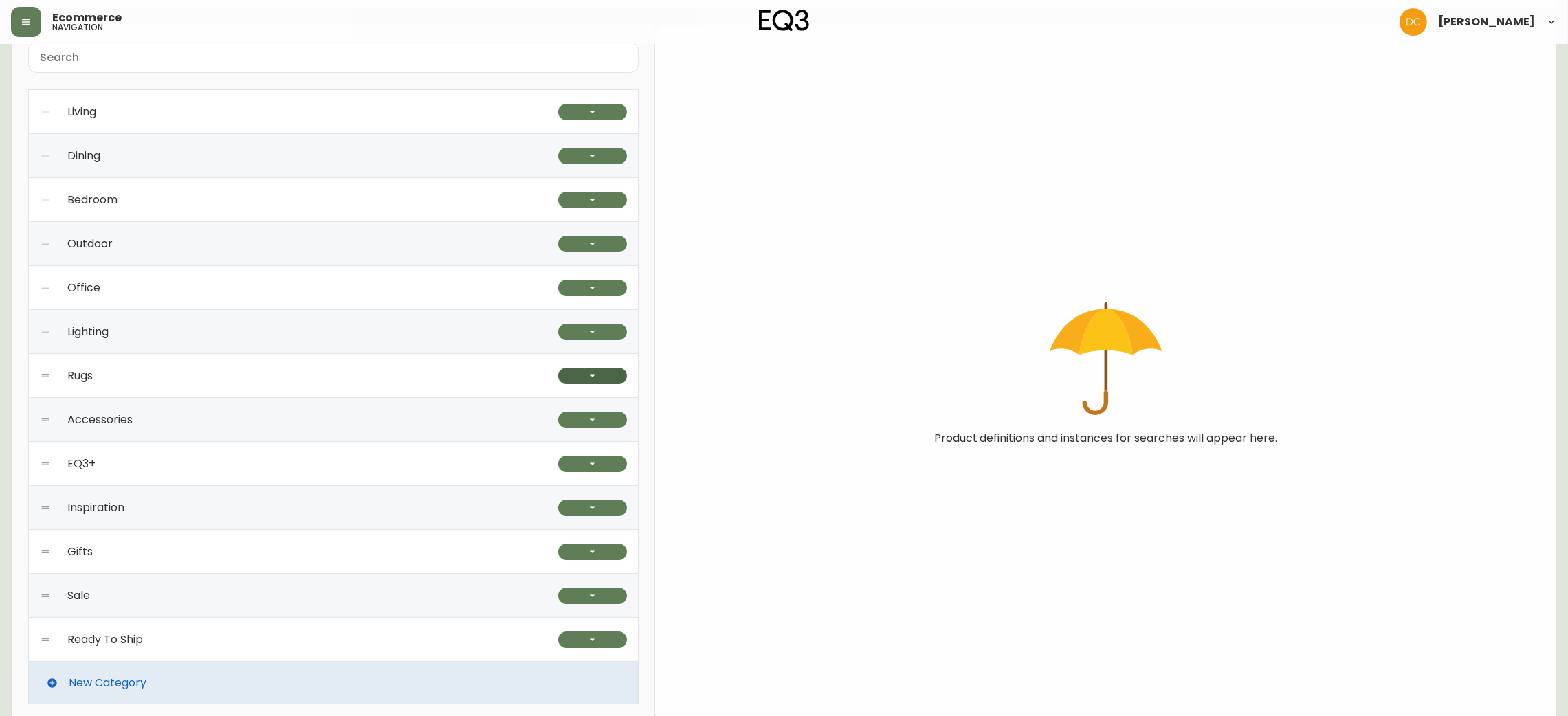
click at [583, 374] on button "button" at bounding box center [593, 376] width 69 height 16
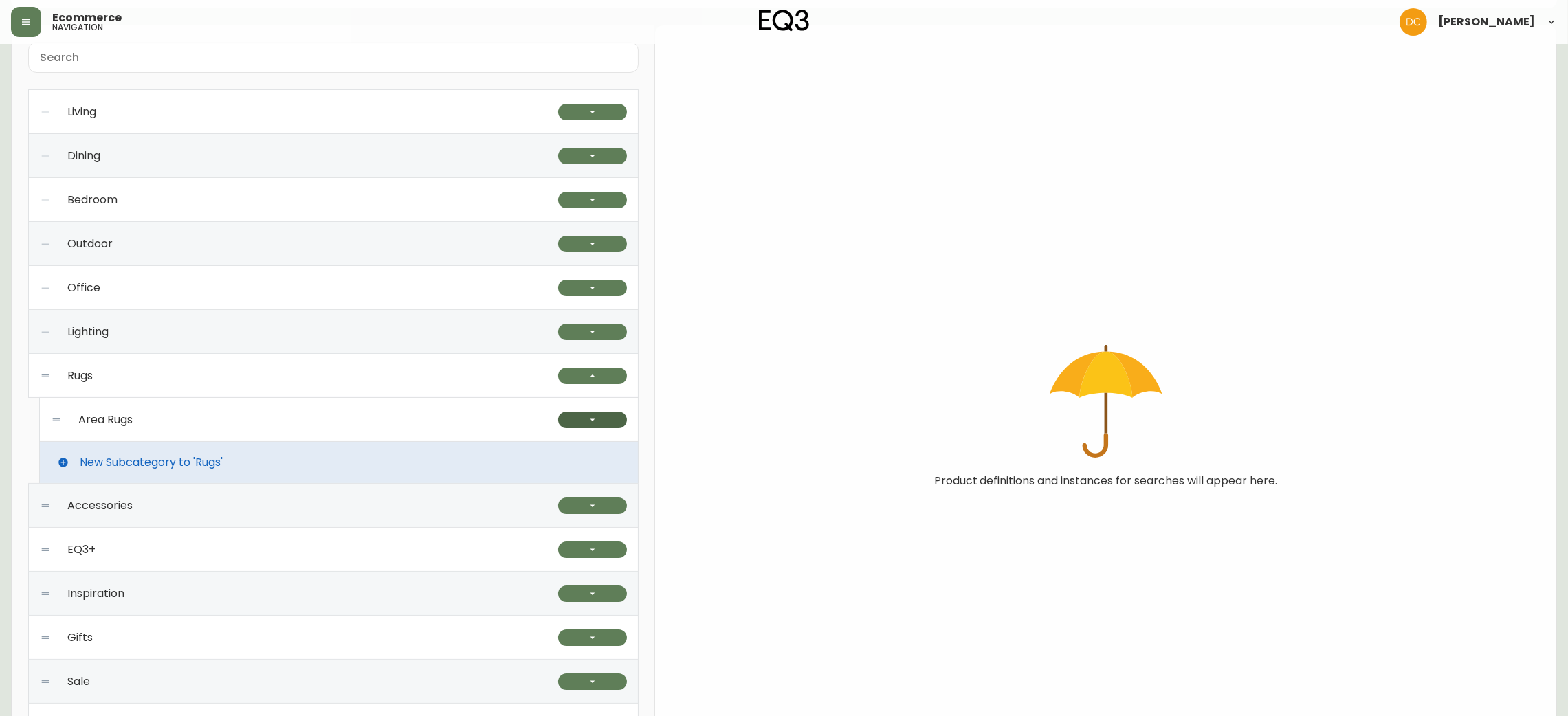
click at [581, 419] on button "button" at bounding box center [593, 420] width 69 height 16
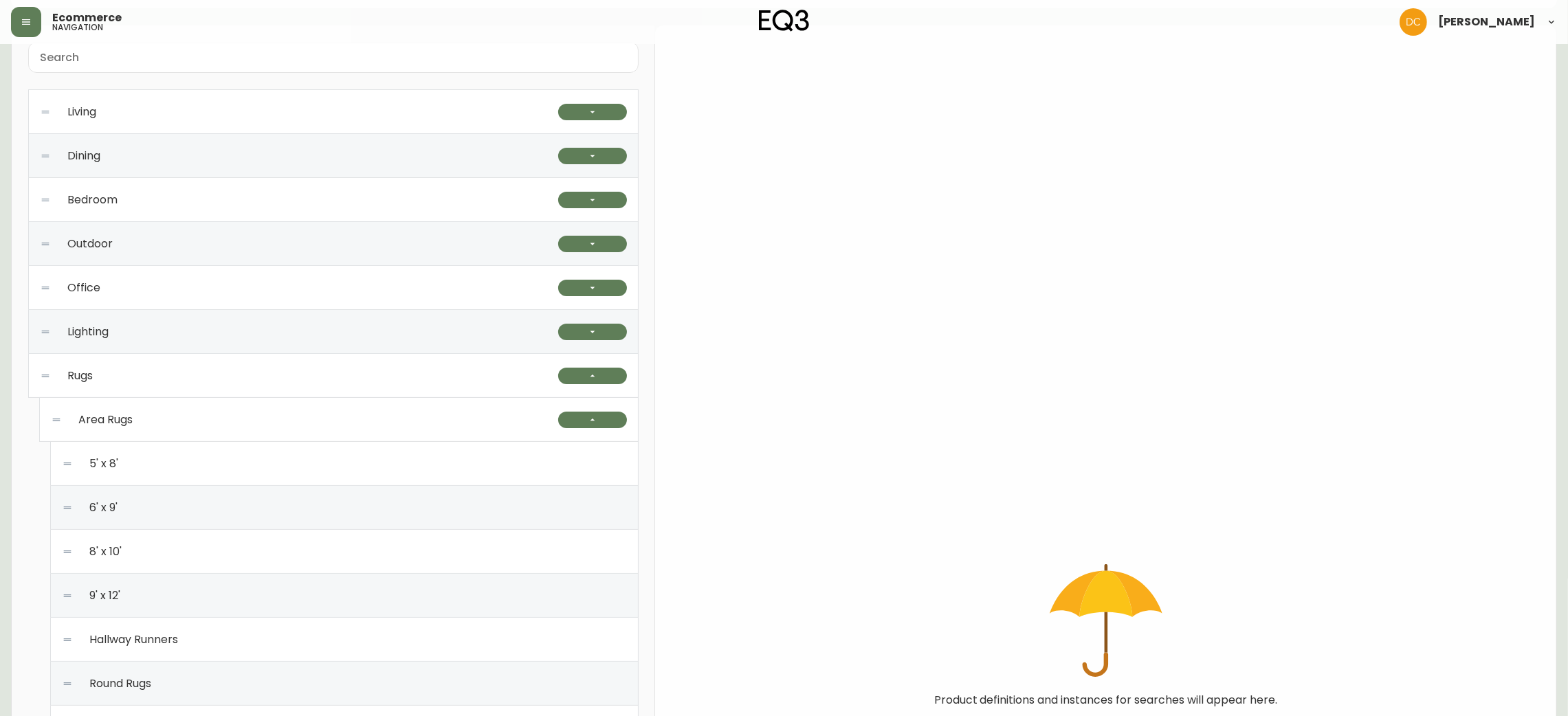
click at [397, 420] on div "Area Rugs" at bounding box center [305, 420] width 507 height 44
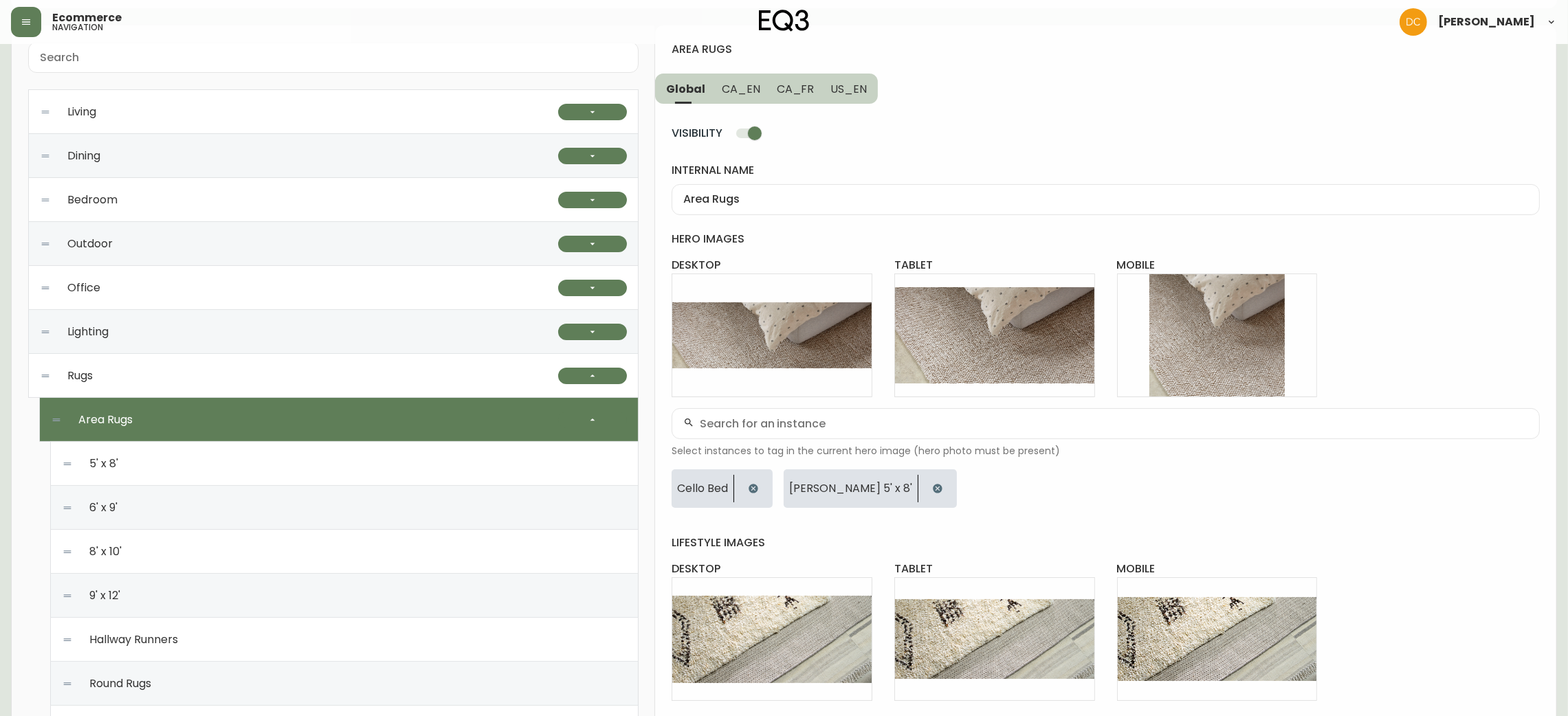
click at [387, 458] on div "5' x 8'" at bounding box center [344, 464] width 565 height 44
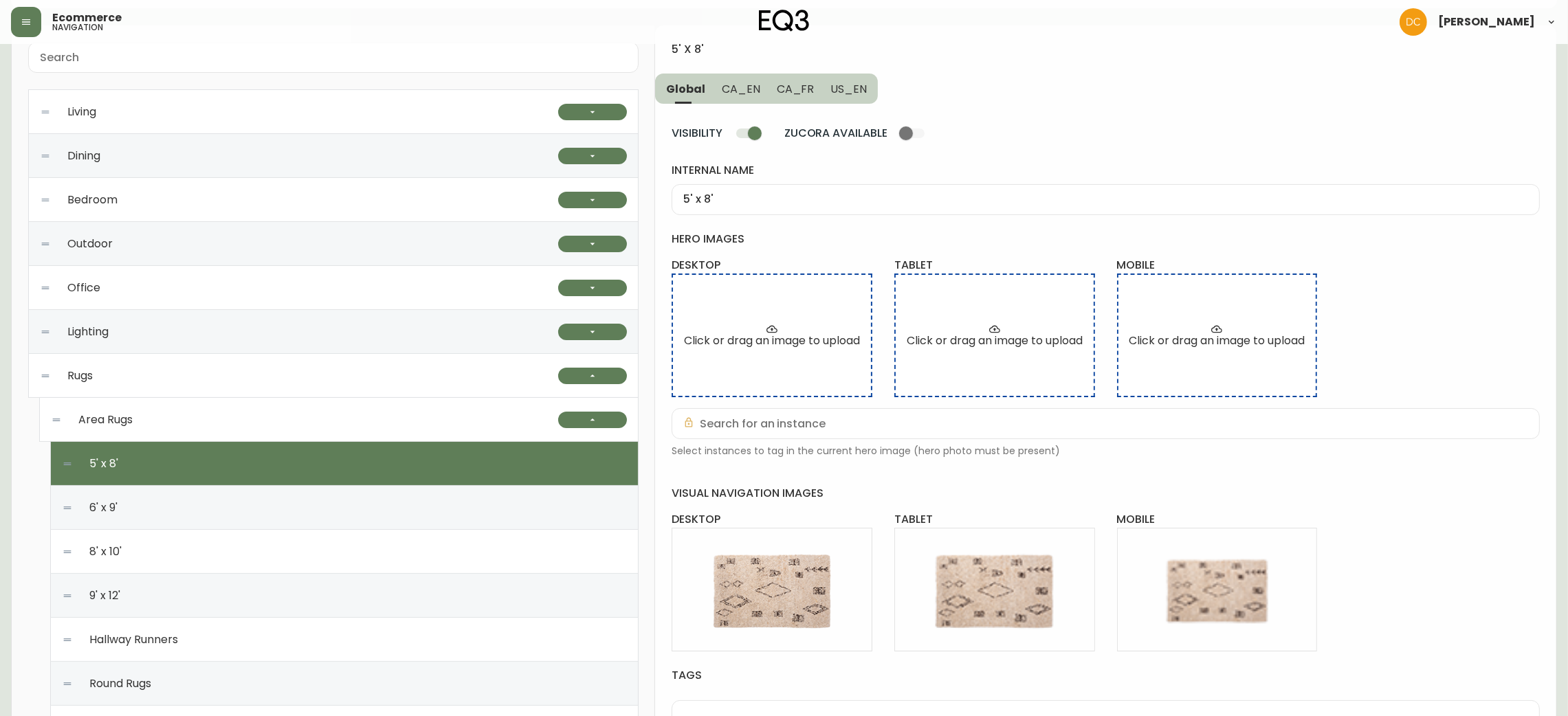
click at [391, 507] on div "6' x 9'" at bounding box center [344, 508] width 565 height 44
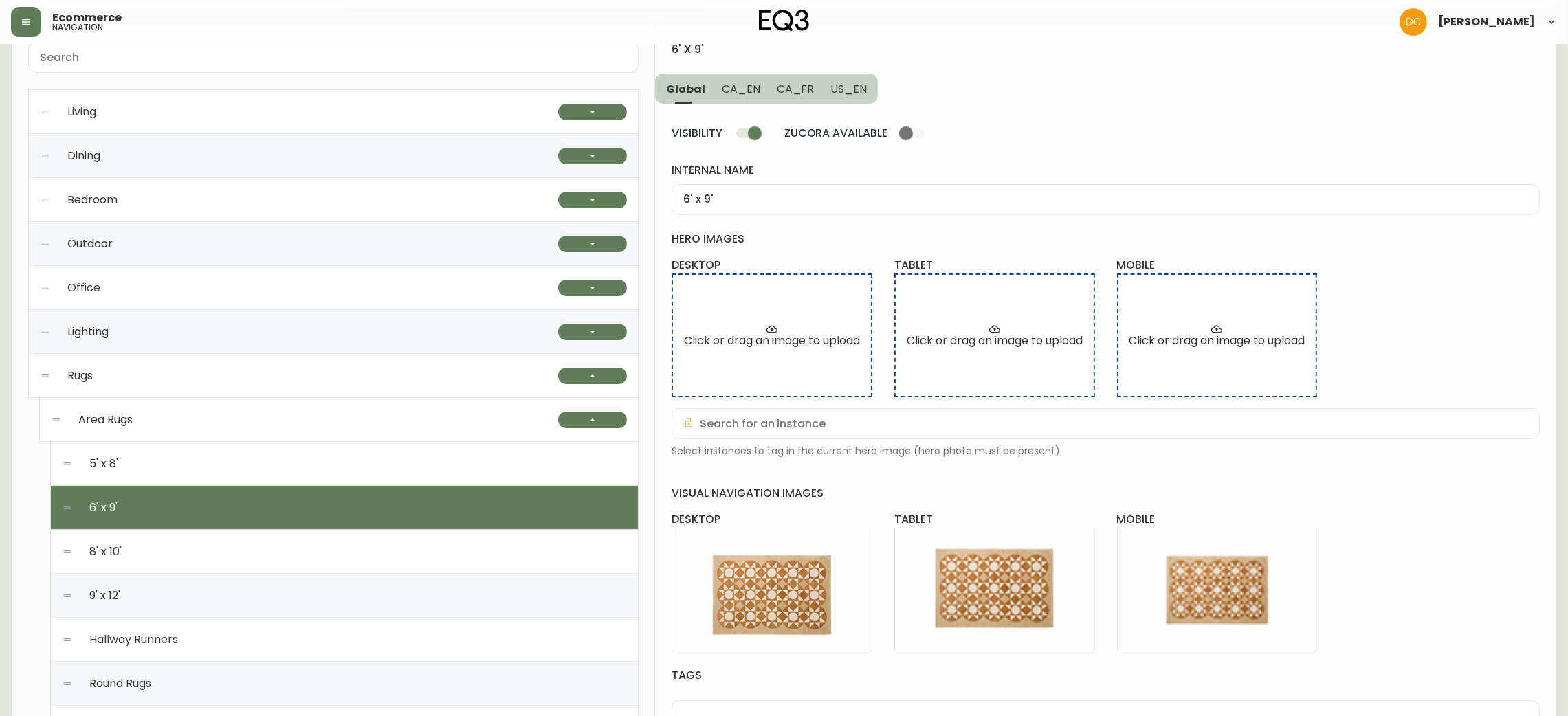
click at [376, 553] on div "8' x 10'" at bounding box center [344, 553] width 565 height 44
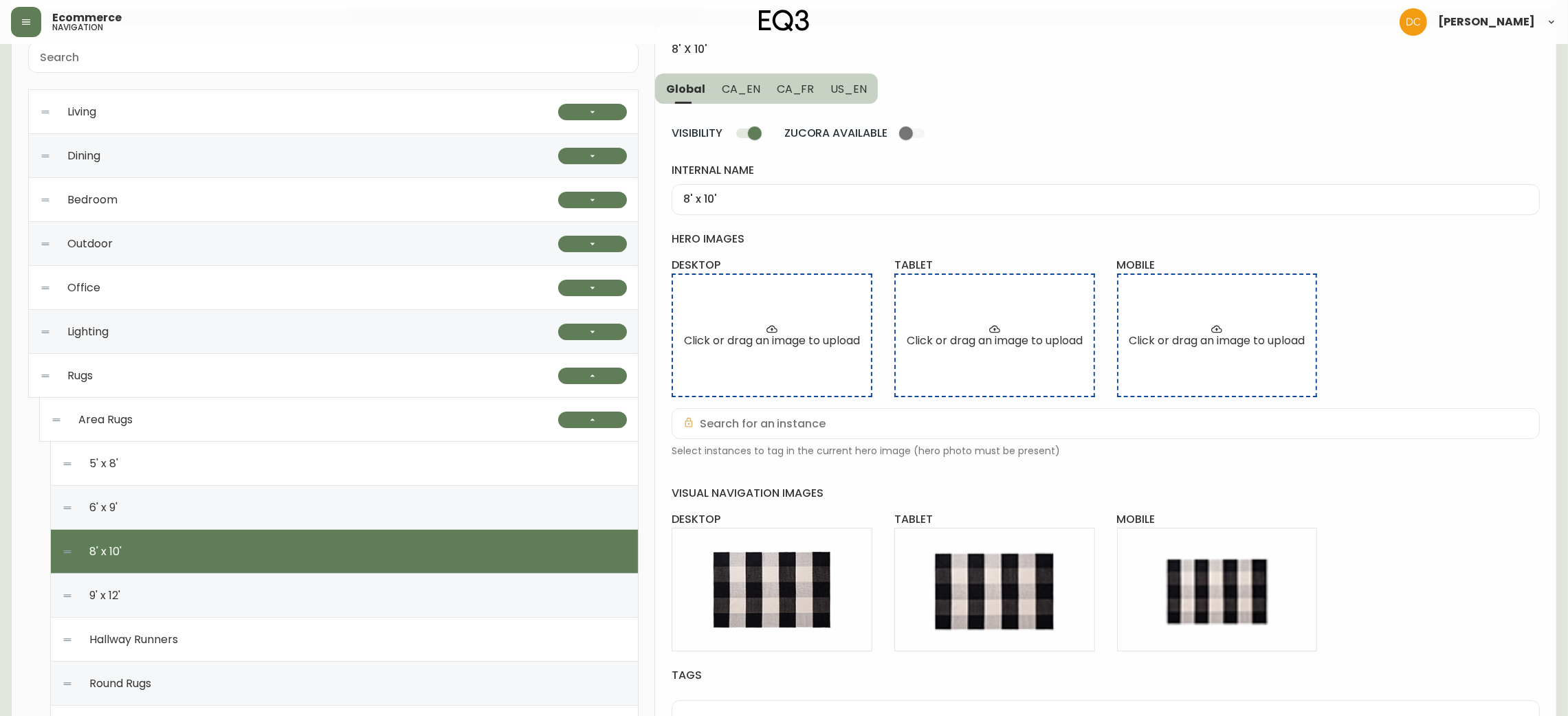
click at [353, 589] on div "9' x 12'" at bounding box center [344, 596] width 565 height 44
type input "9' x 12'"
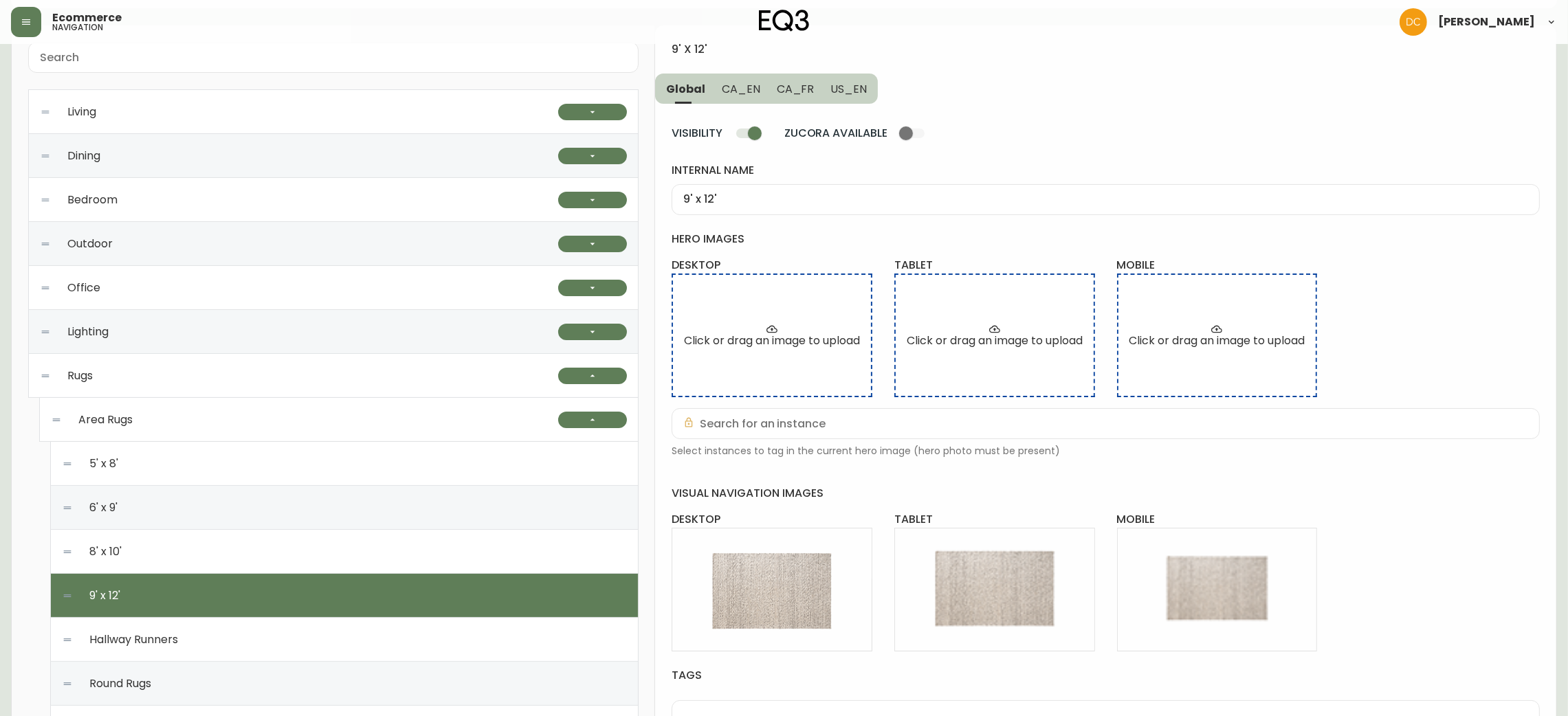
click at [343, 616] on div "9' x 12'" at bounding box center [344, 596] width 565 height 44
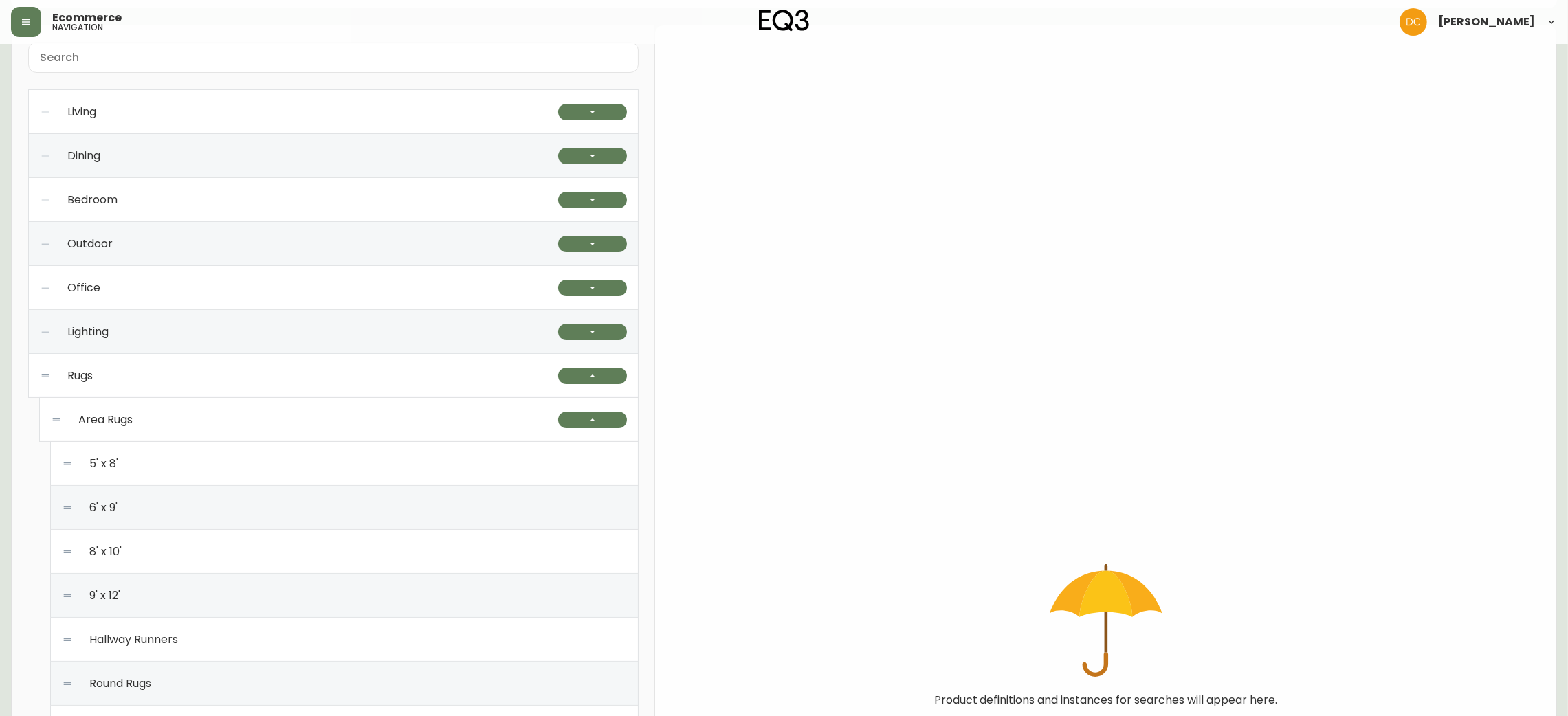
click at [343, 616] on div "9' x 12'" at bounding box center [344, 596] width 565 height 44
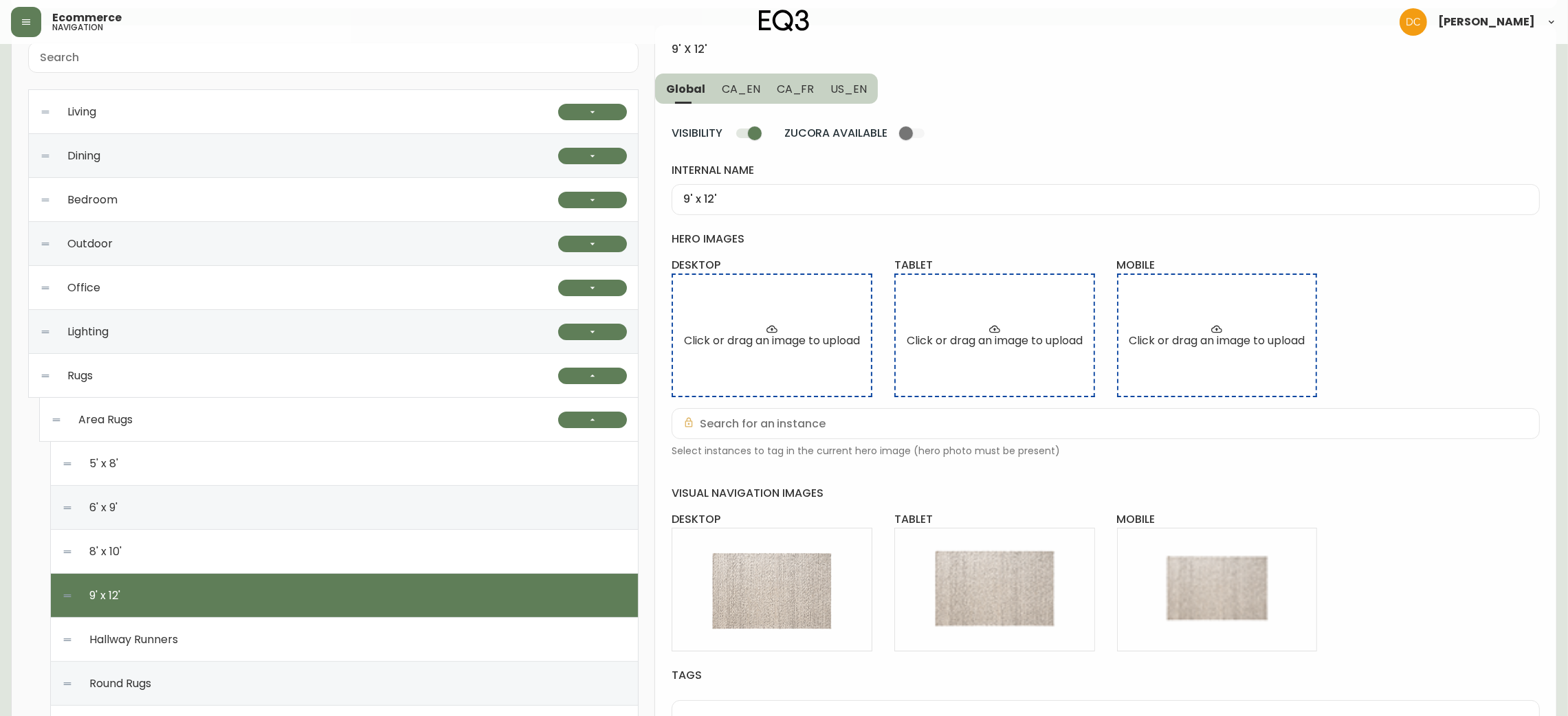
click at [336, 628] on div "Hallway Runners" at bounding box center [344, 640] width 565 height 44
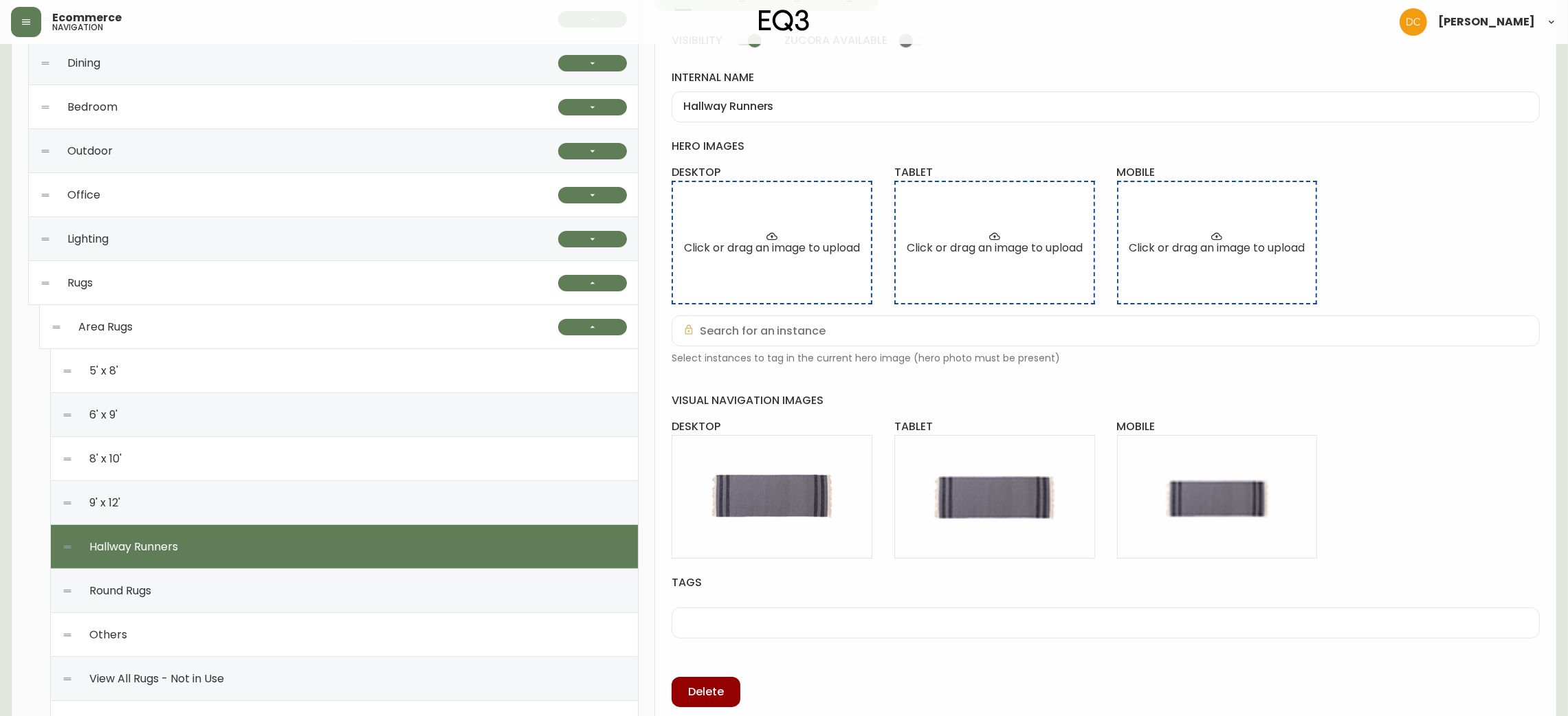
scroll to position [219, 0]
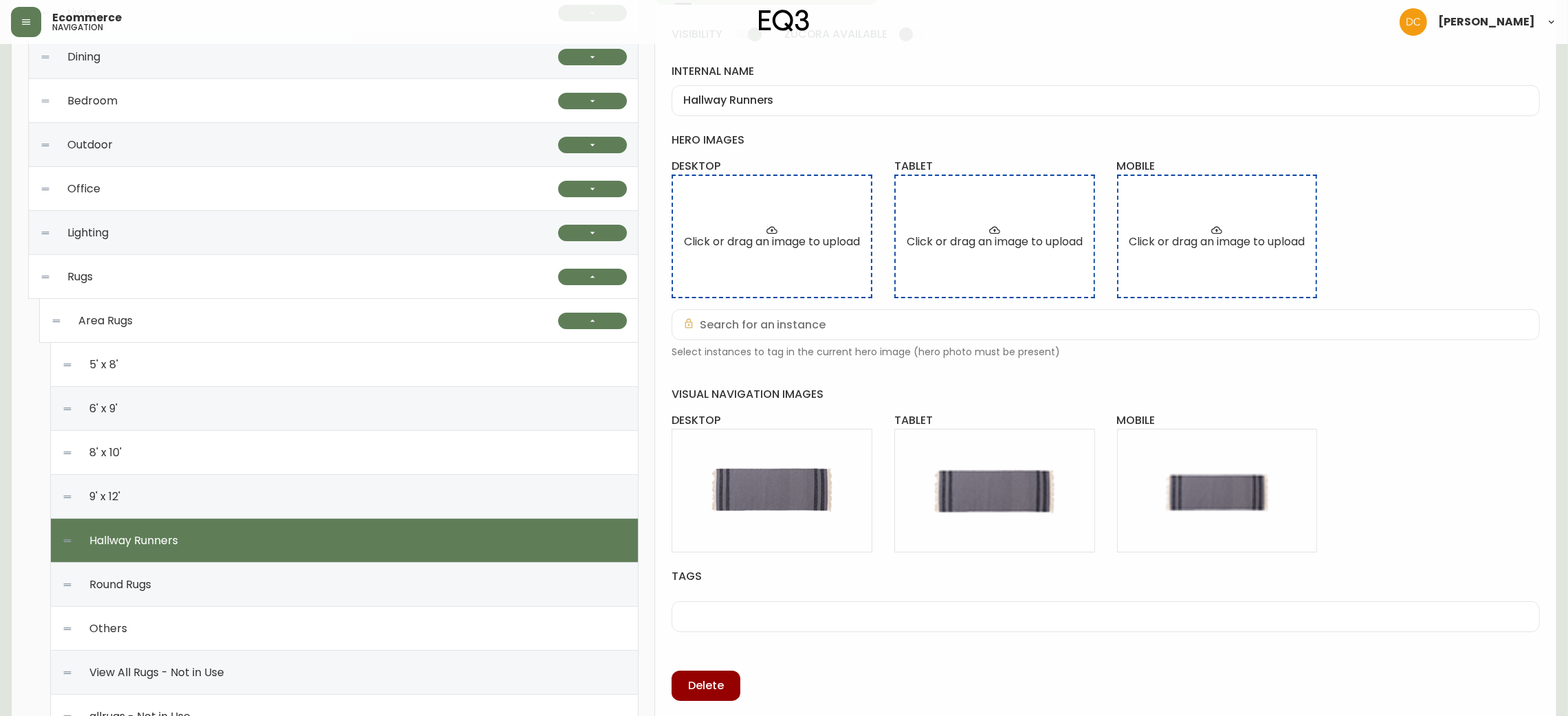
click at [325, 584] on div "Round Rugs" at bounding box center [344, 585] width 565 height 44
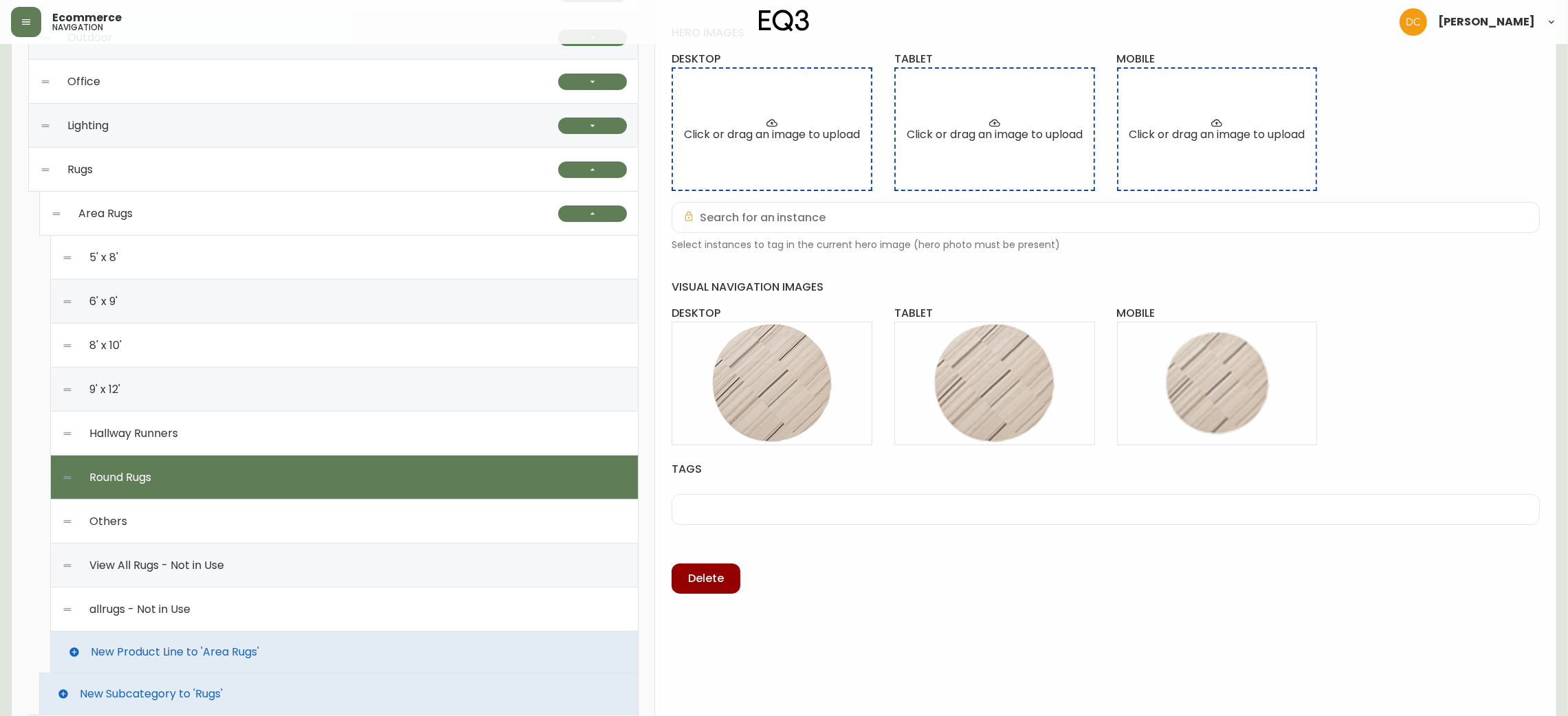
scroll to position [328, 0]
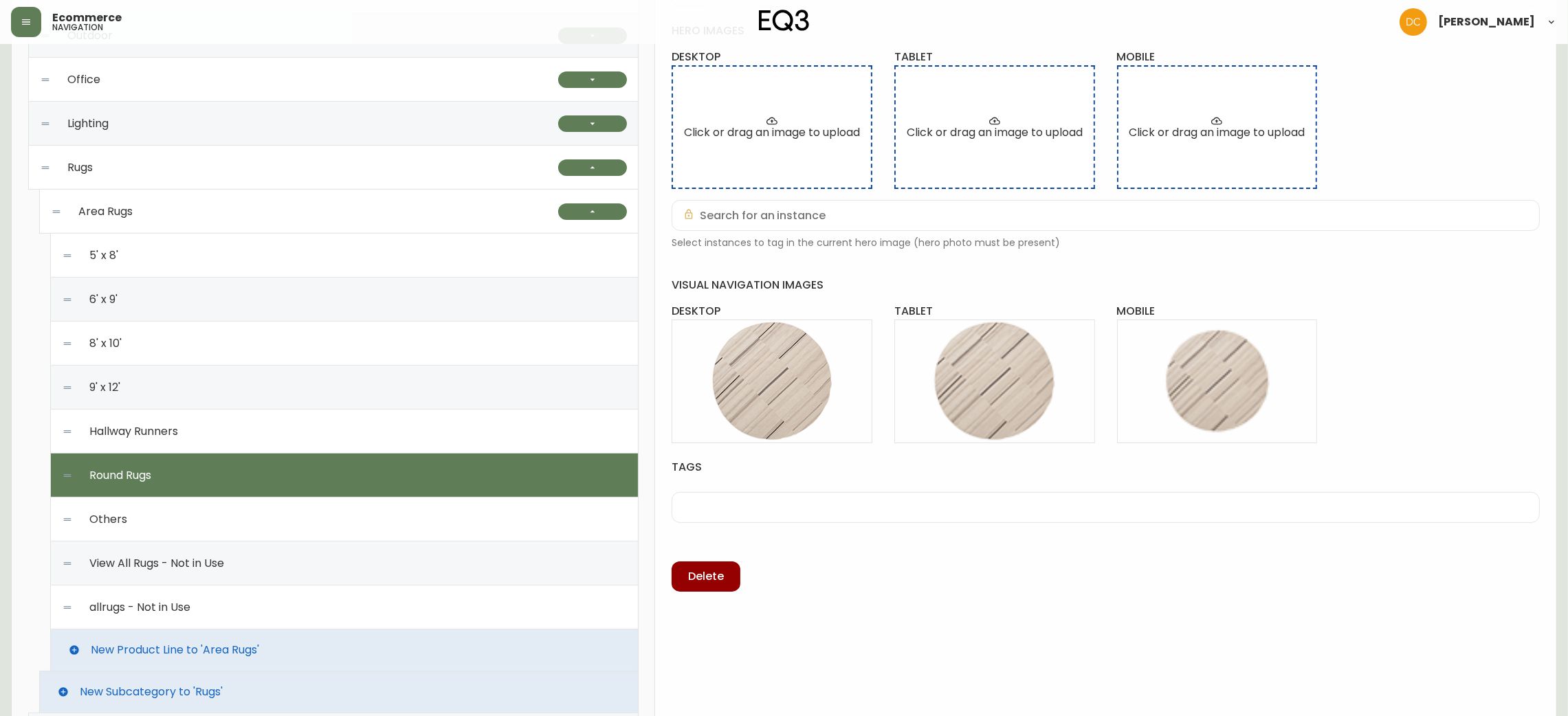
click at [319, 531] on div "Others" at bounding box center [344, 520] width 565 height 44
type input "Others"
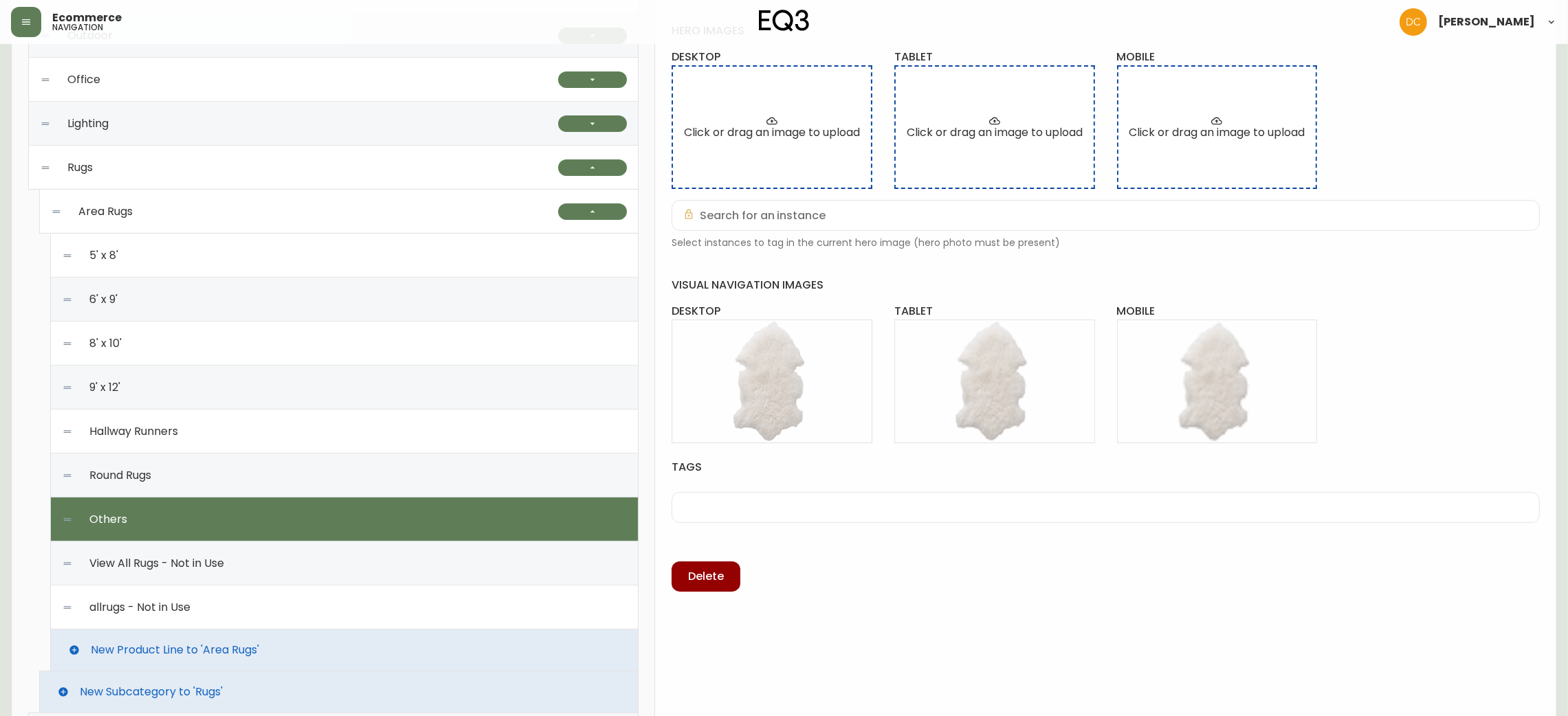
click at [21, 23] on icon "button" at bounding box center [25, 21] width 11 height 11
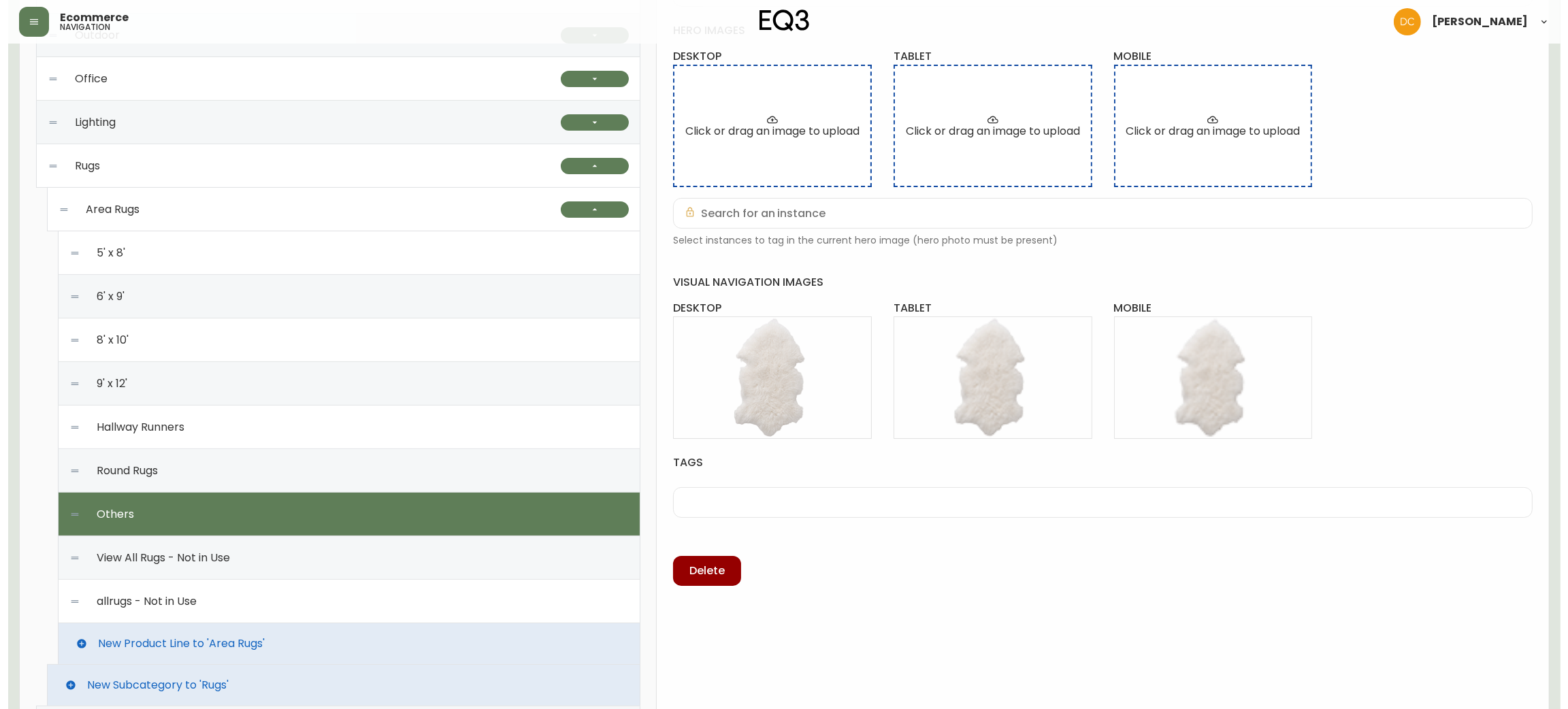
scroll to position [326, 0]
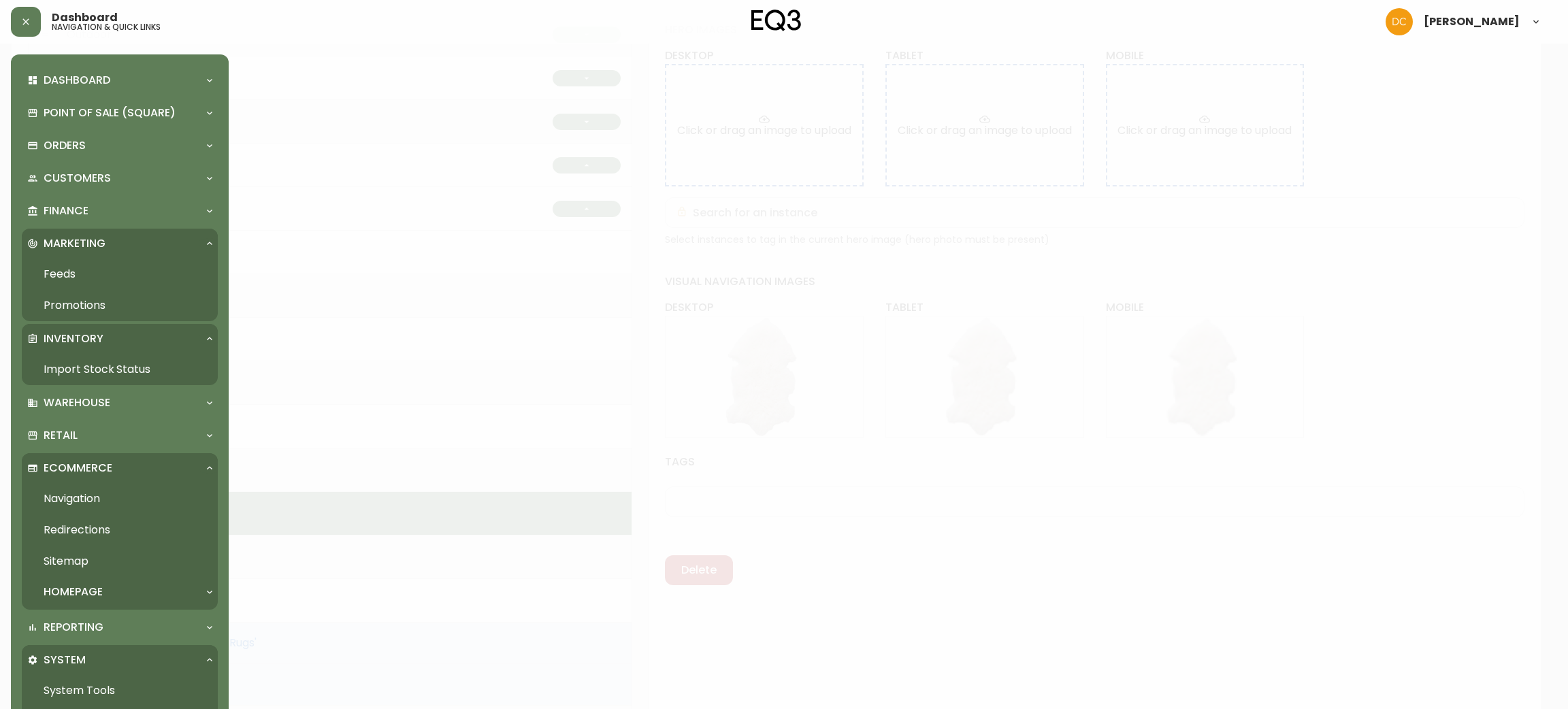
click at [115, 367] on link "Import Stock Status" at bounding box center [119, 369] width 196 height 32
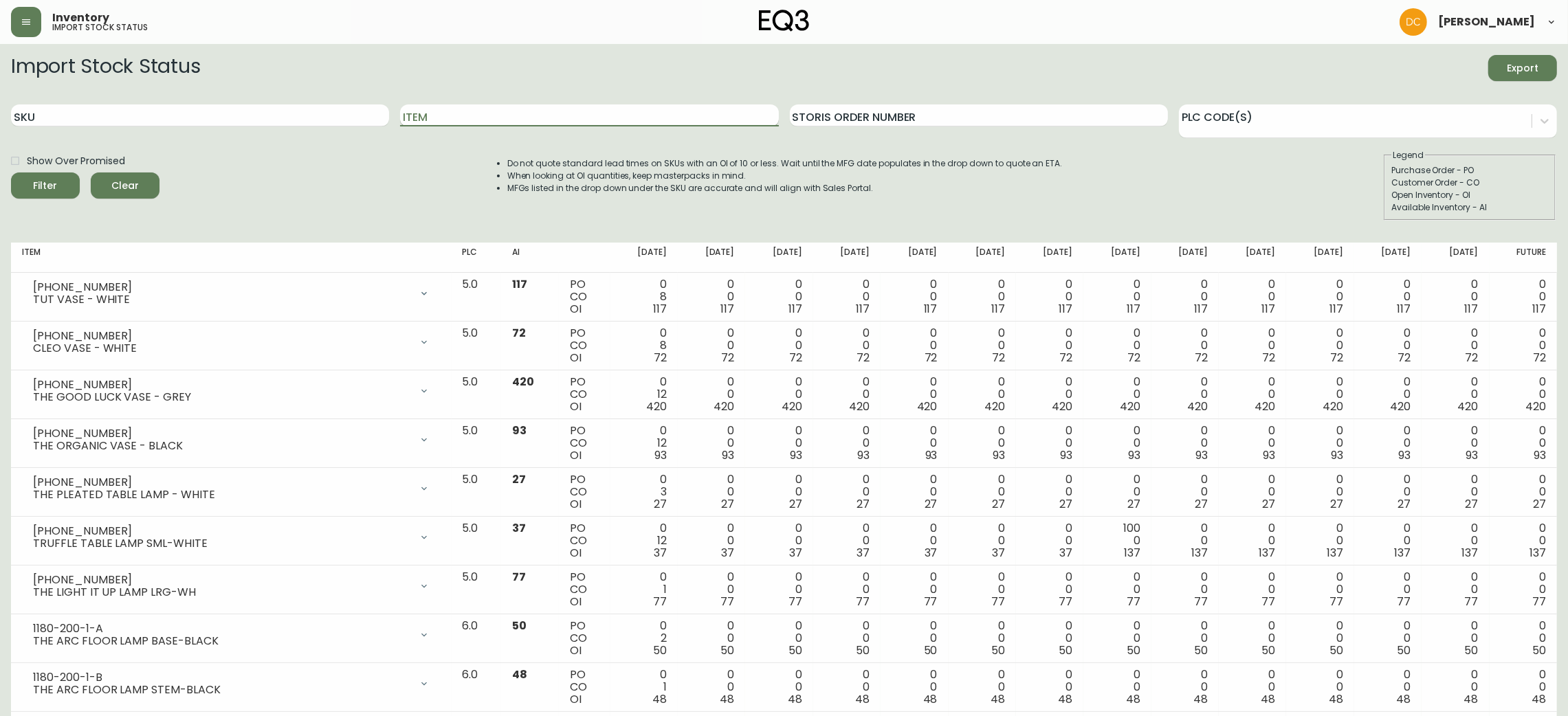
click at [467, 112] on input "Item" at bounding box center [589, 115] width 378 height 22
click at [11, 172] on button "Filter" at bounding box center [45, 186] width 69 height 26
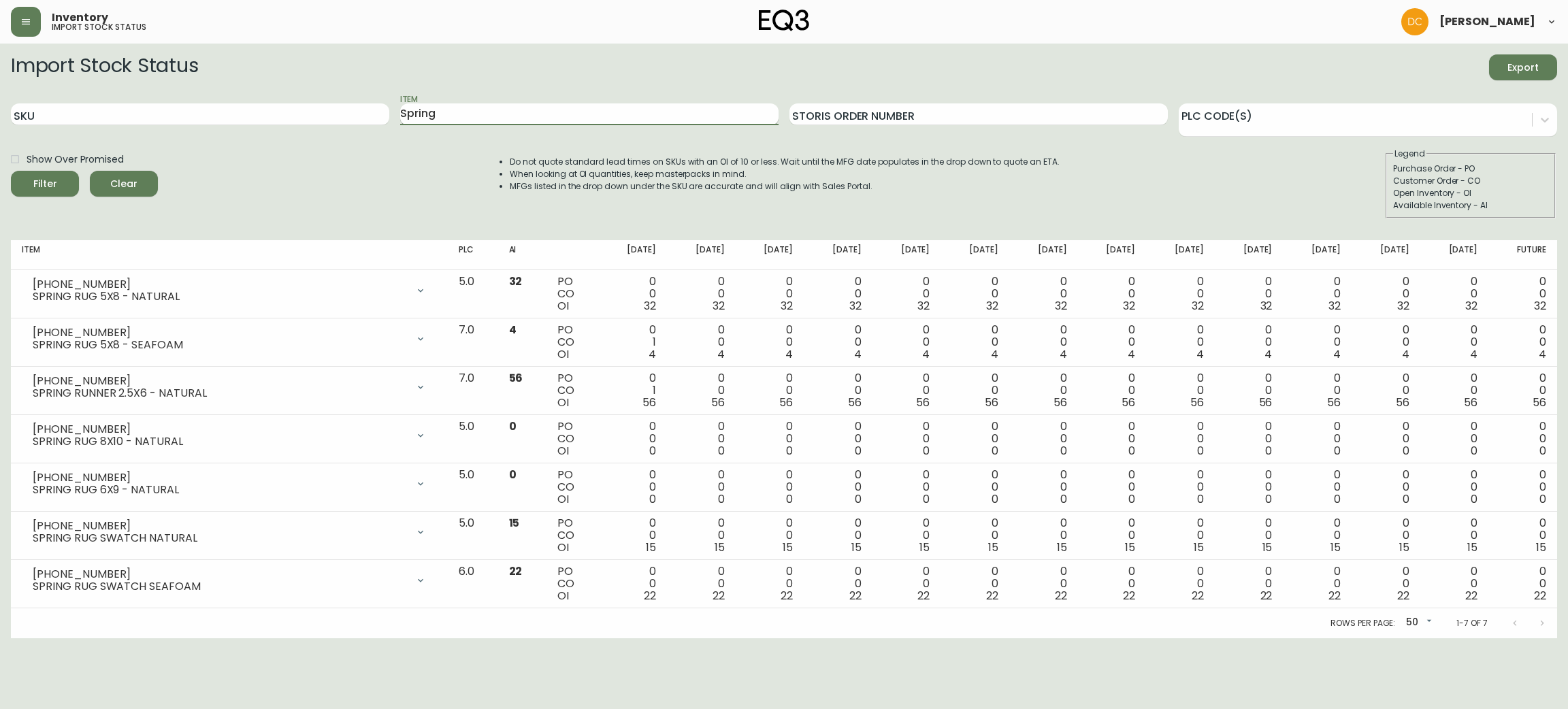
click at [515, 111] on input "Spring" at bounding box center [589, 114] width 379 height 22
click at [11, 171] on button "Filter" at bounding box center [45, 184] width 68 height 26
click at [489, 122] on input "Mystic" at bounding box center [589, 114] width 379 height 22
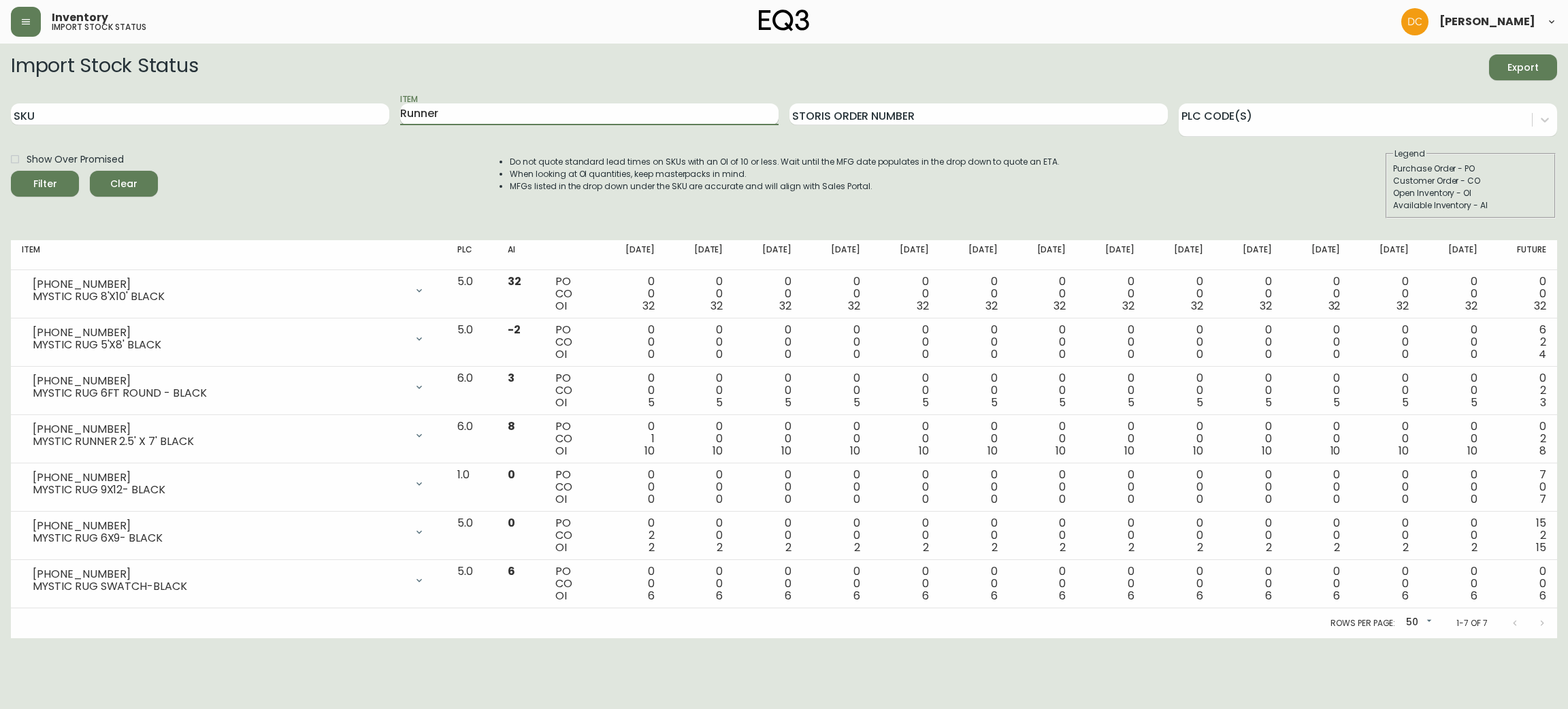
type input "Runner"
click at [11, 171] on button "Filter" at bounding box center [45, 184] width 68 height 26
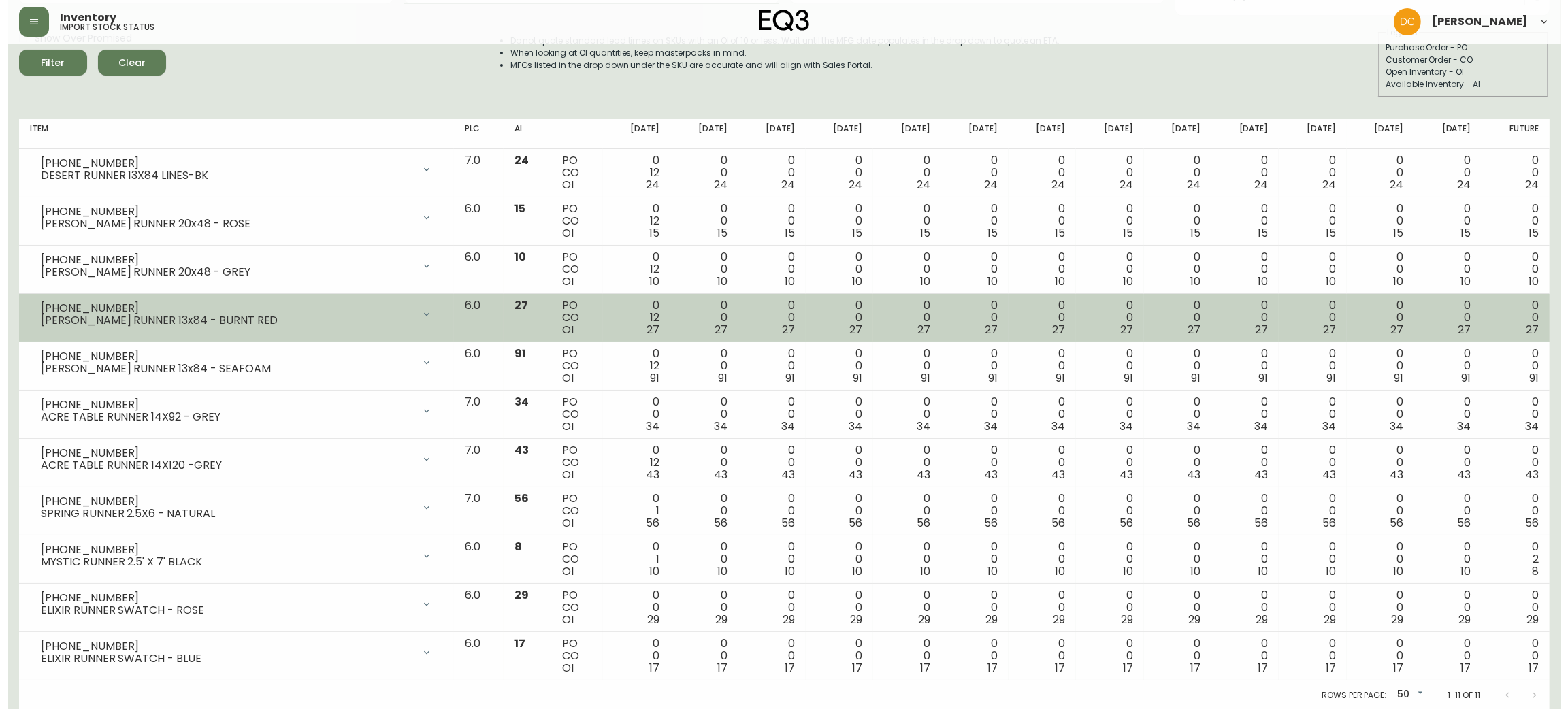
scroll to position [122, 0]
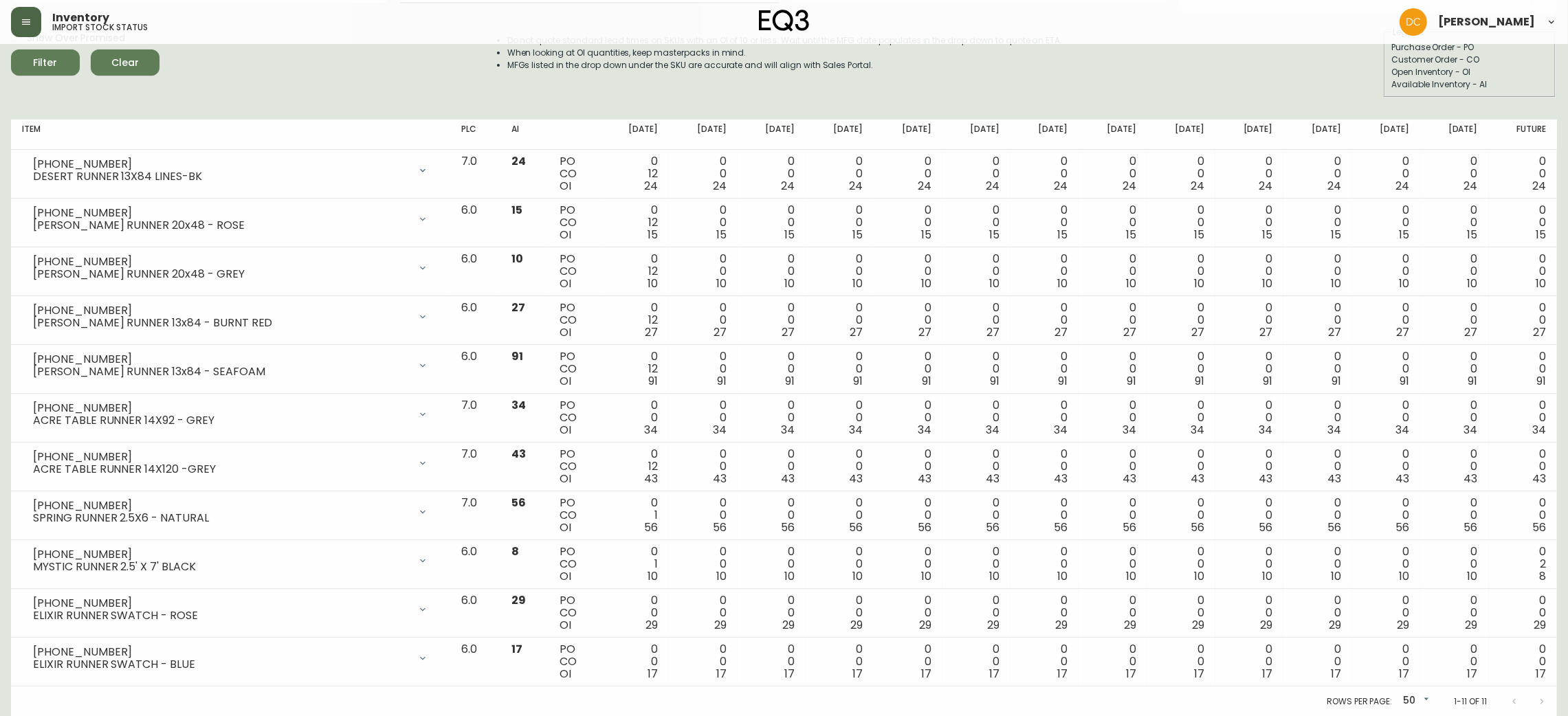
click at [32, 24] on button "button" at bounding box center [25, 21] width 30 height 30
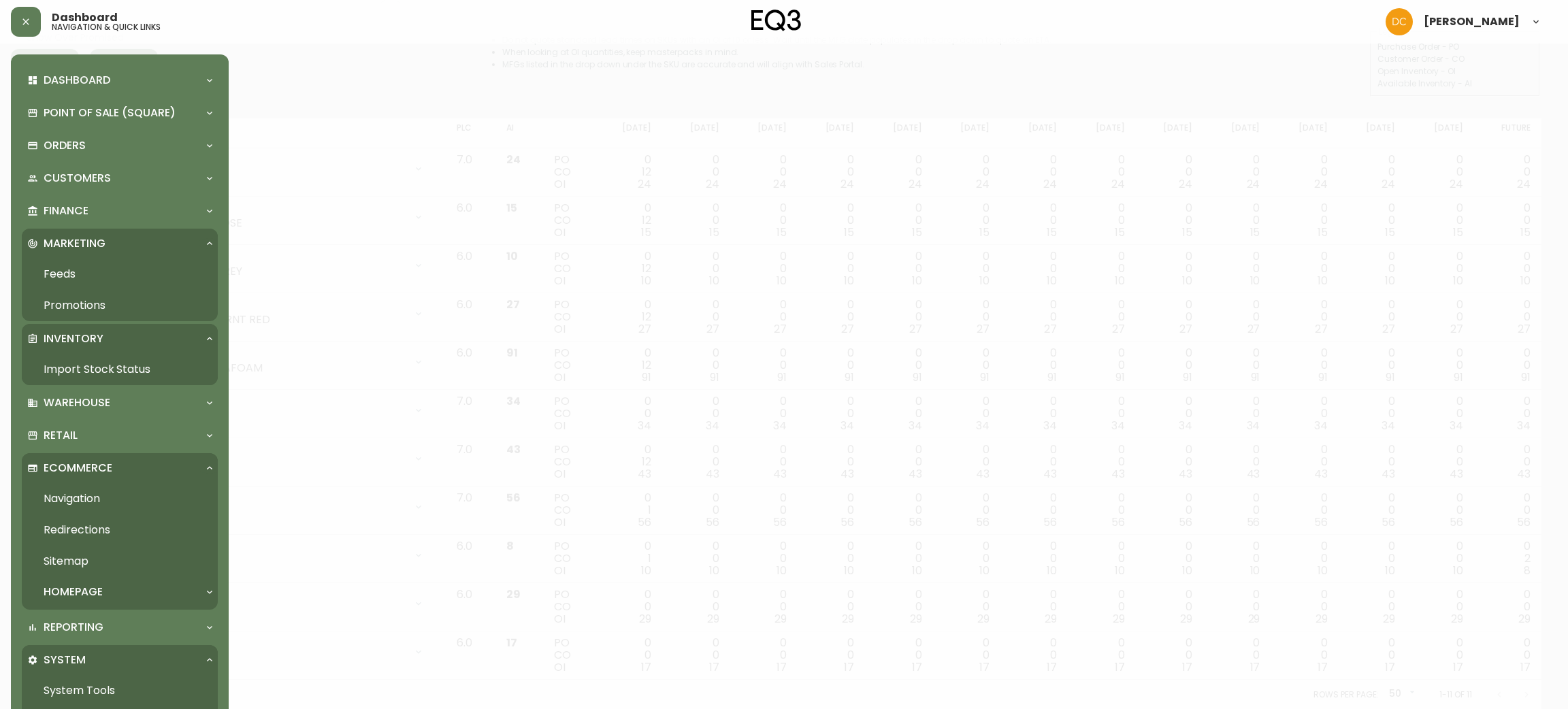
click at [114, 489] on link "Navigation" at bounding box center [119, 498] width 196 height 32
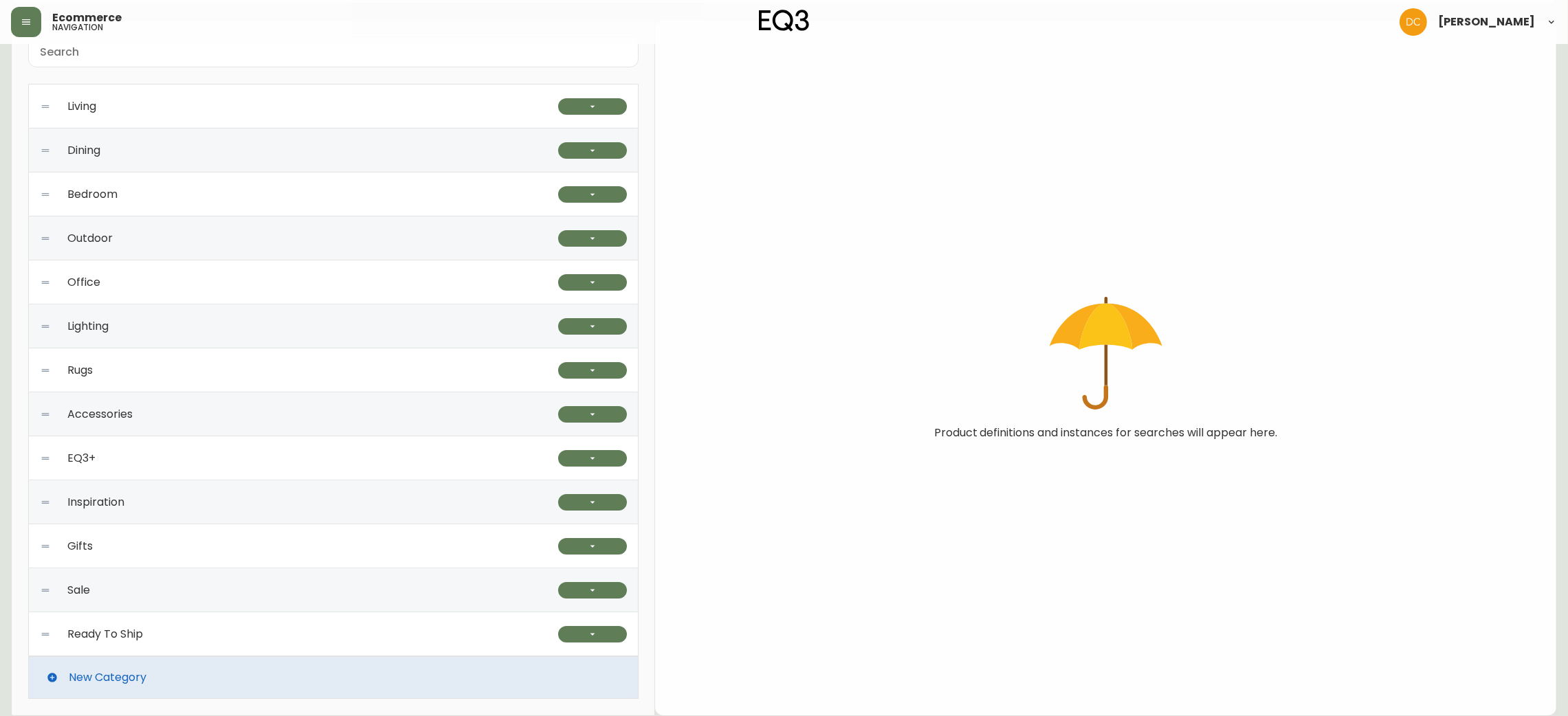
scroll to position [125, 0]
click at [271, 379] on div "Rugs" at bounding box center [299, 372] width 518 height 44
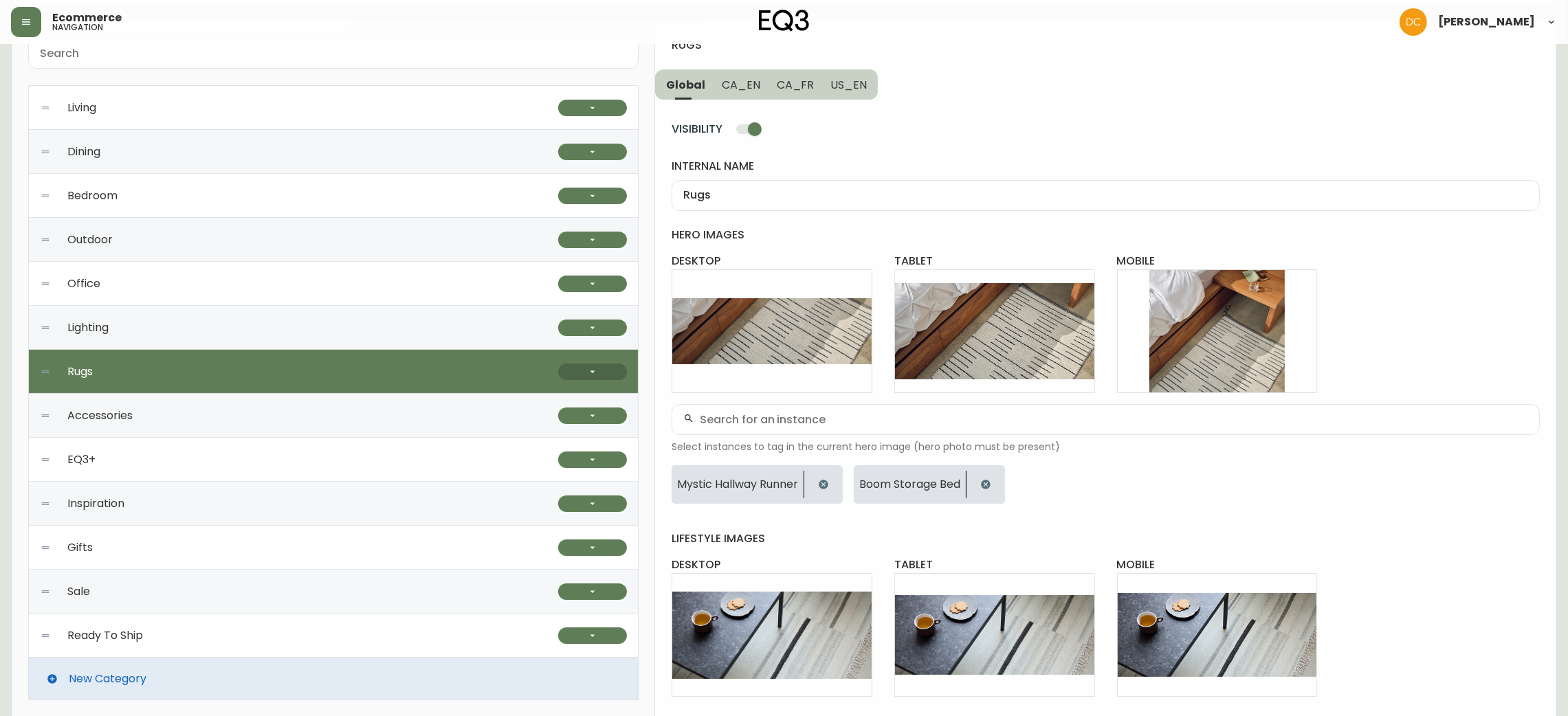
click at [580, 366] on button "button" at bounding box center [593, 372] width 69 height 16
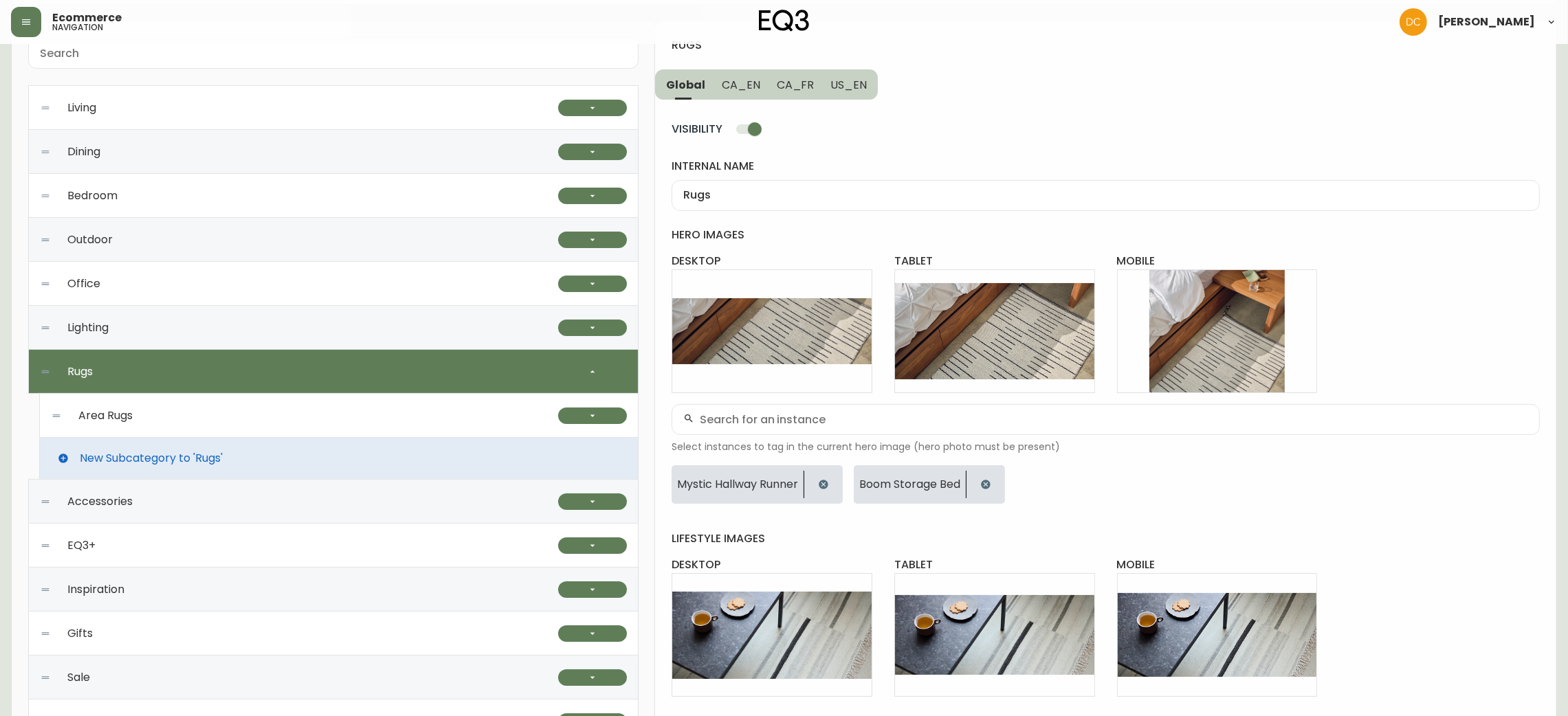
click at [403, 439] on div "New Subcategory to 'Rugs'" at bounding box center [339, 458] width 599 height 41
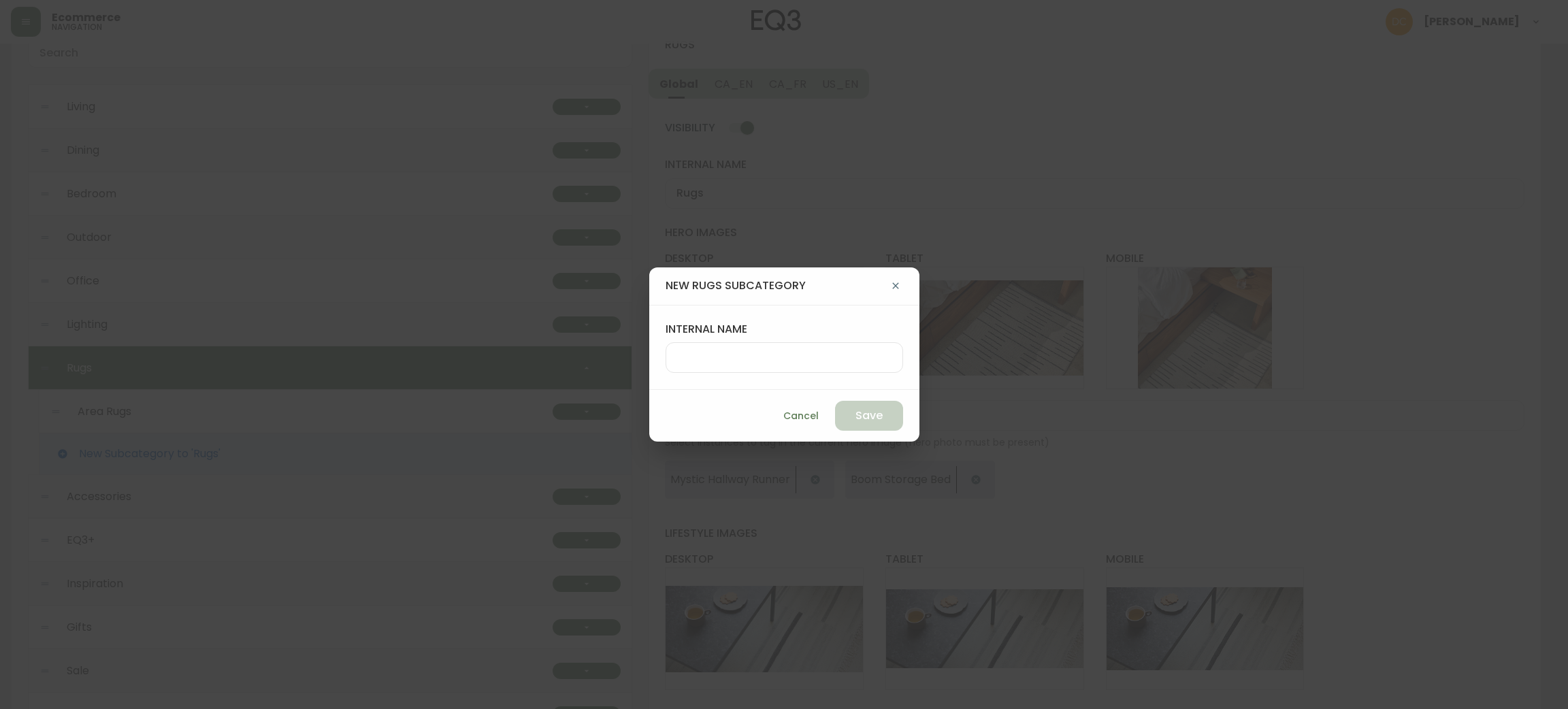
click at [778, 416] on button "Cancel" at bounding box center [801, 416] width 46 height 25
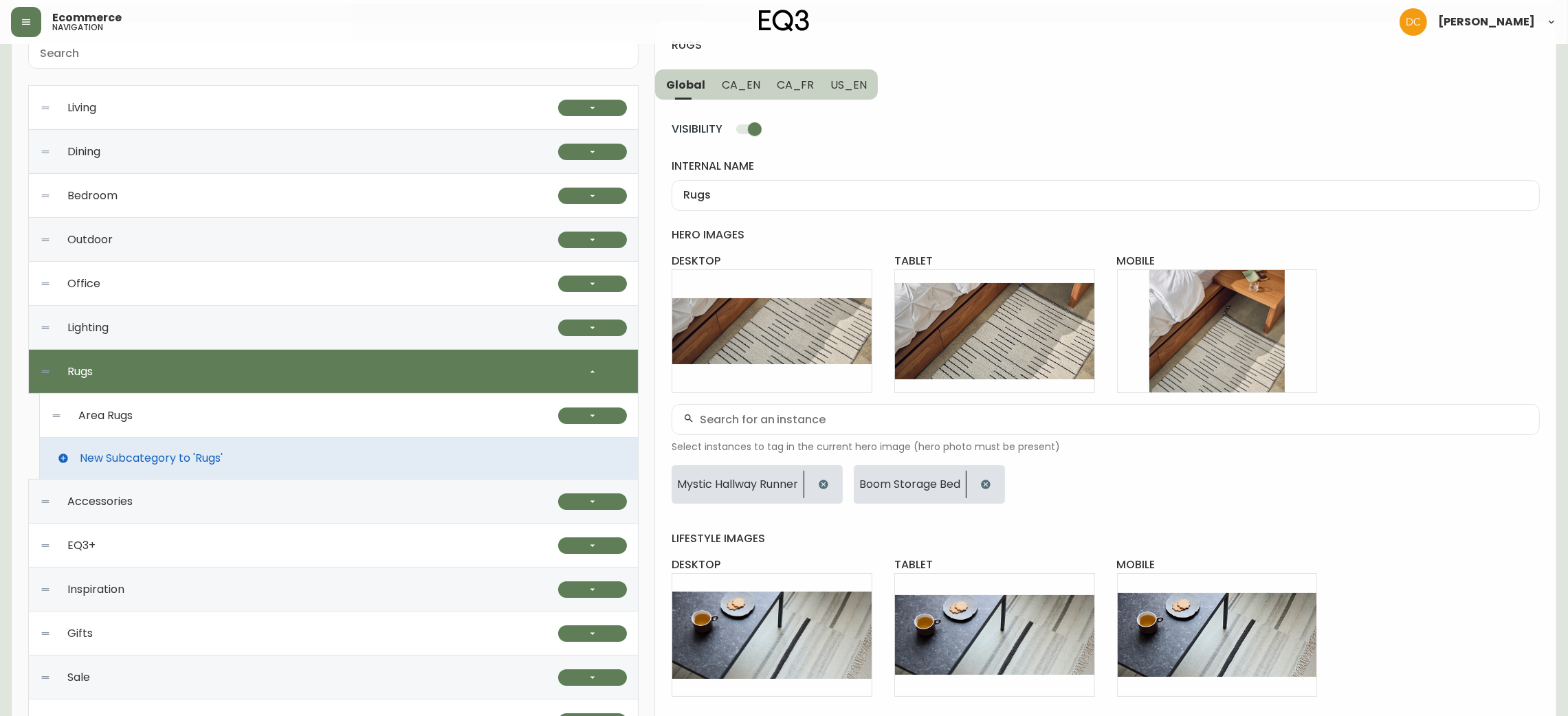
click at [266, 411] on div "Area Rugs" at bounding box center [305, 416] width 507 height 44
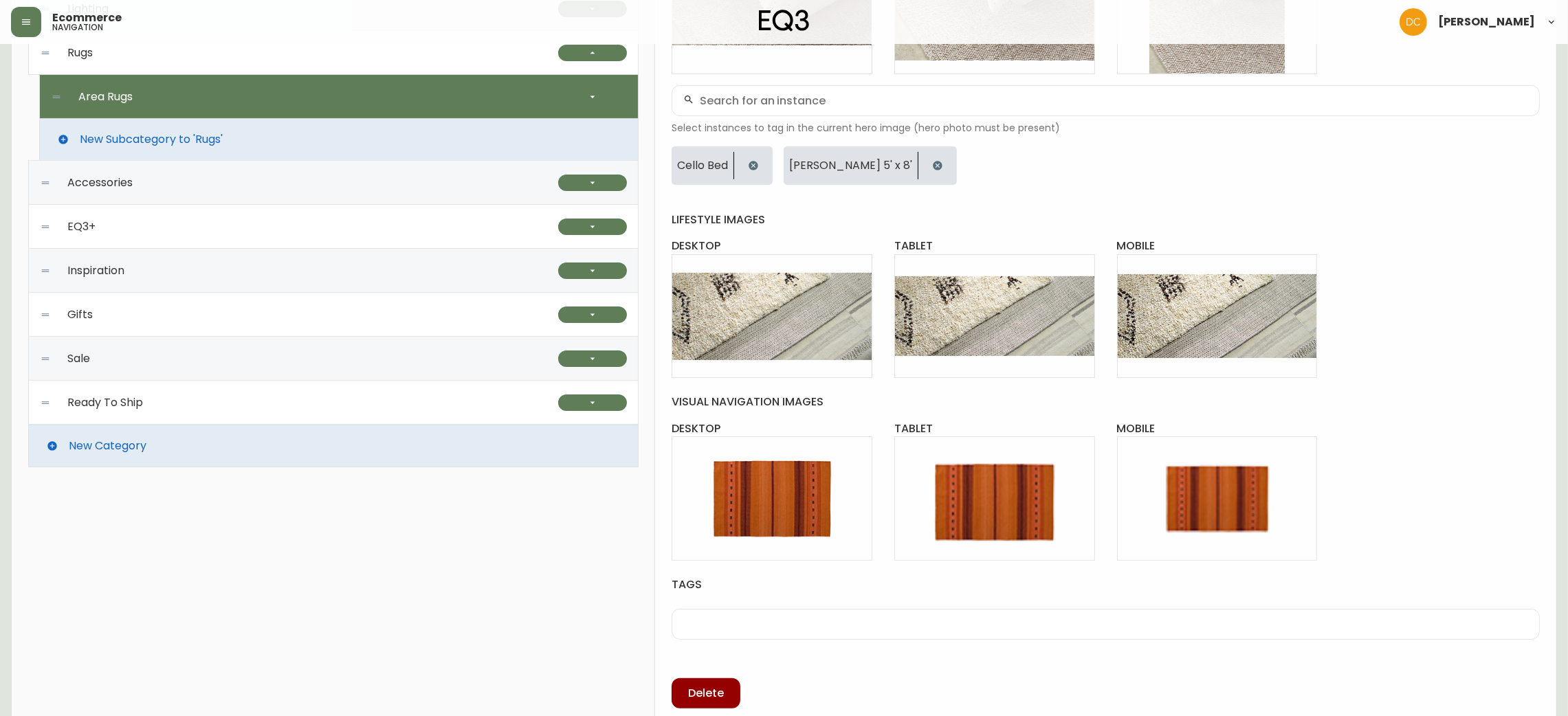
scroll to position [448, 0]
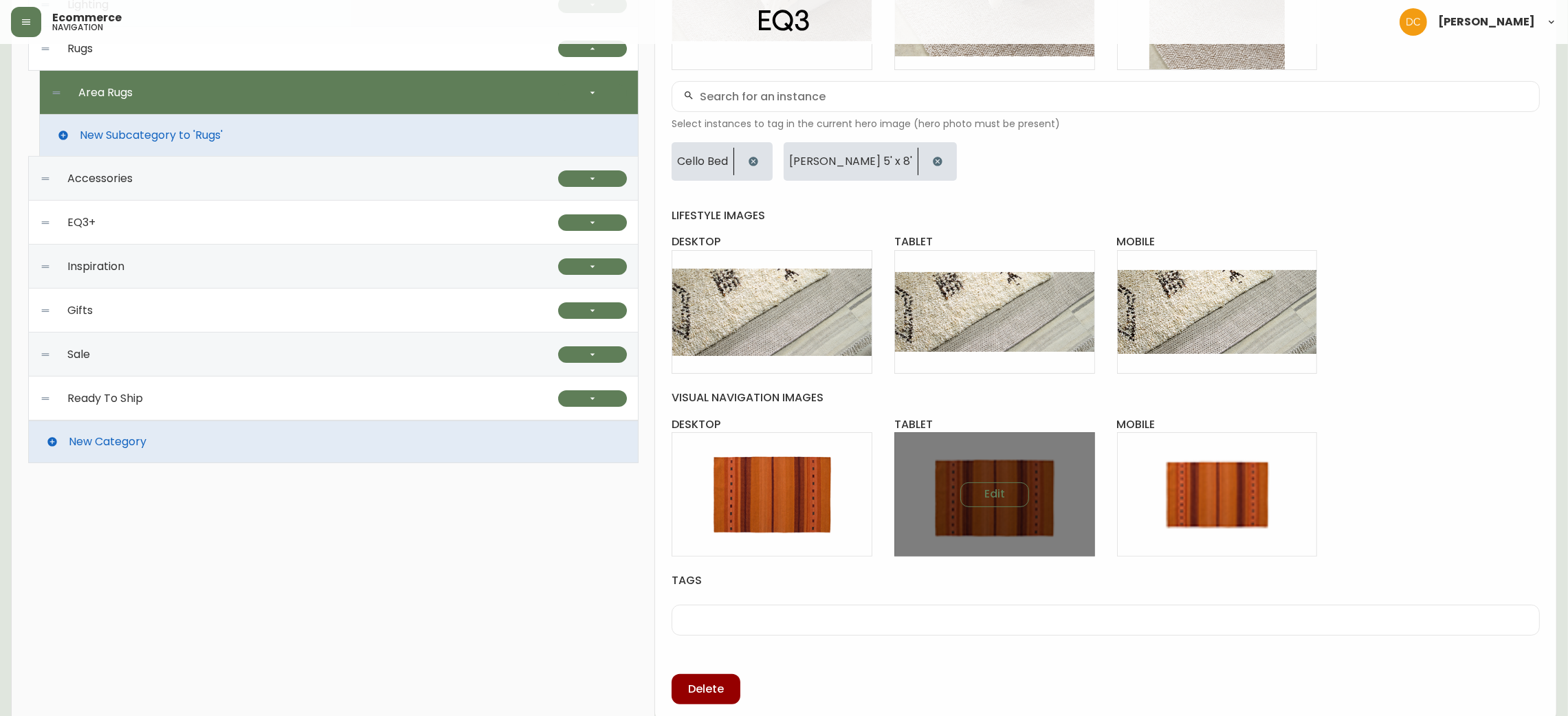
click at [950, 506] on div "Edit" at bounding box center [994, 495] width 200 height 125
click at [979, 495] on button "Edit" at bounding box center [995, 495] width 69 height 25
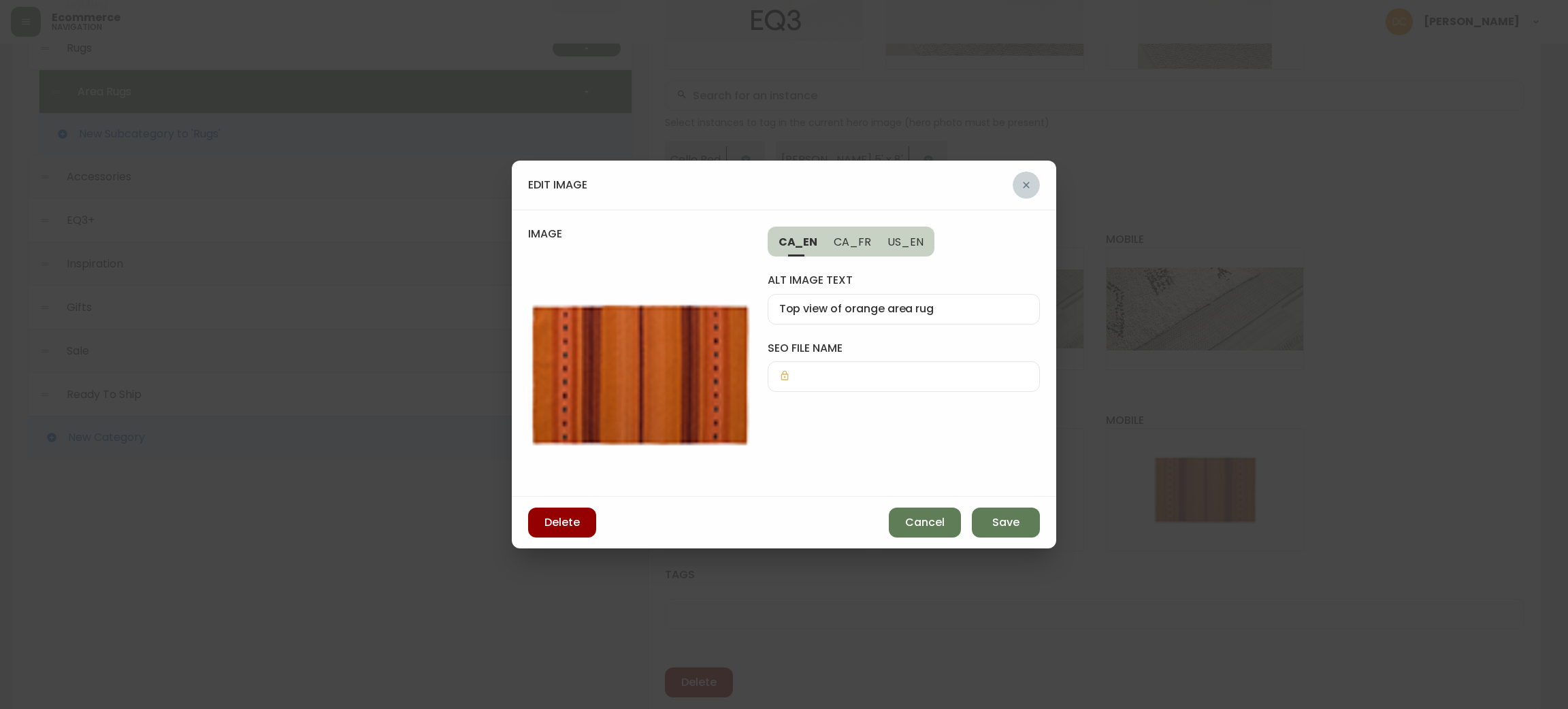
click at [1014, 182] on button "button" at bounding box center [1026, 185] width 27 height 27
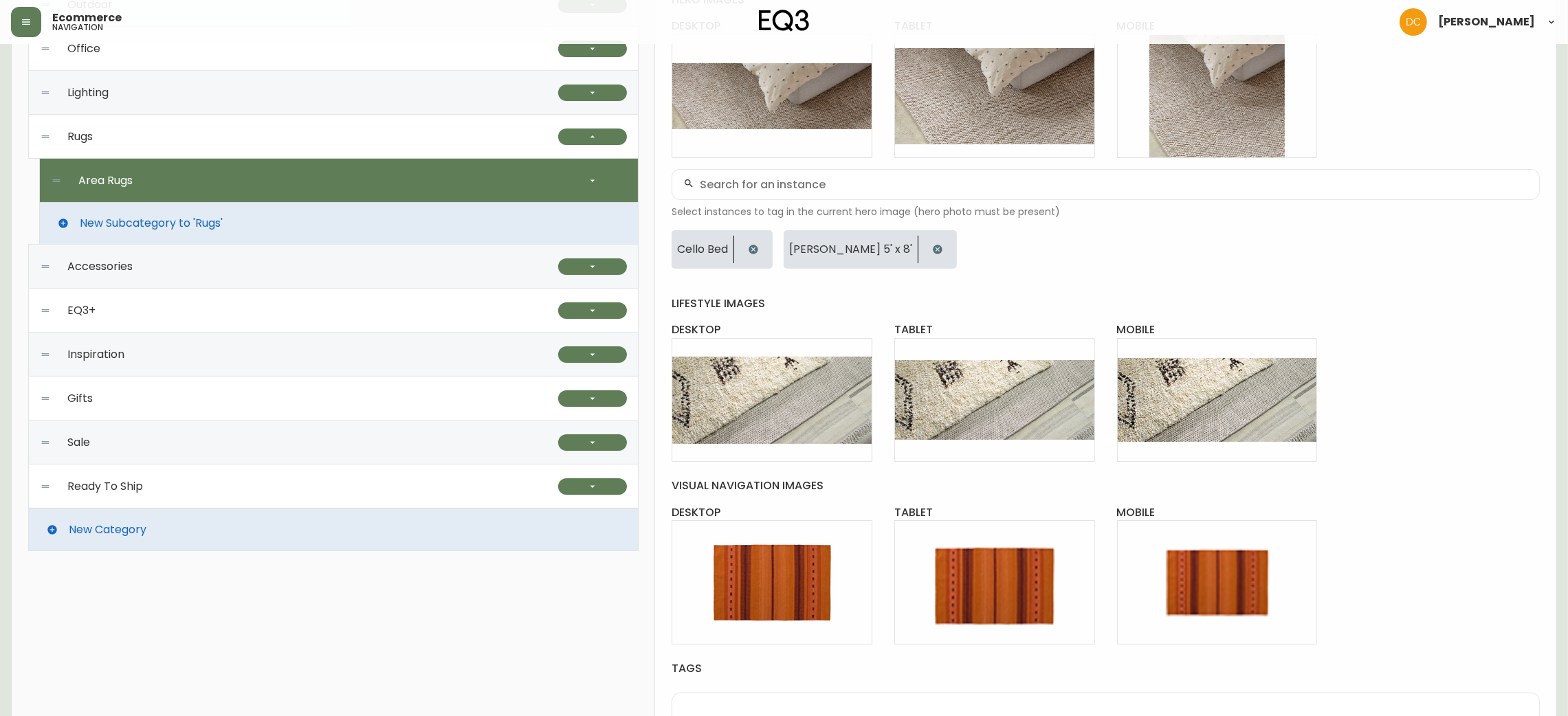
scroll to position [396, 0]
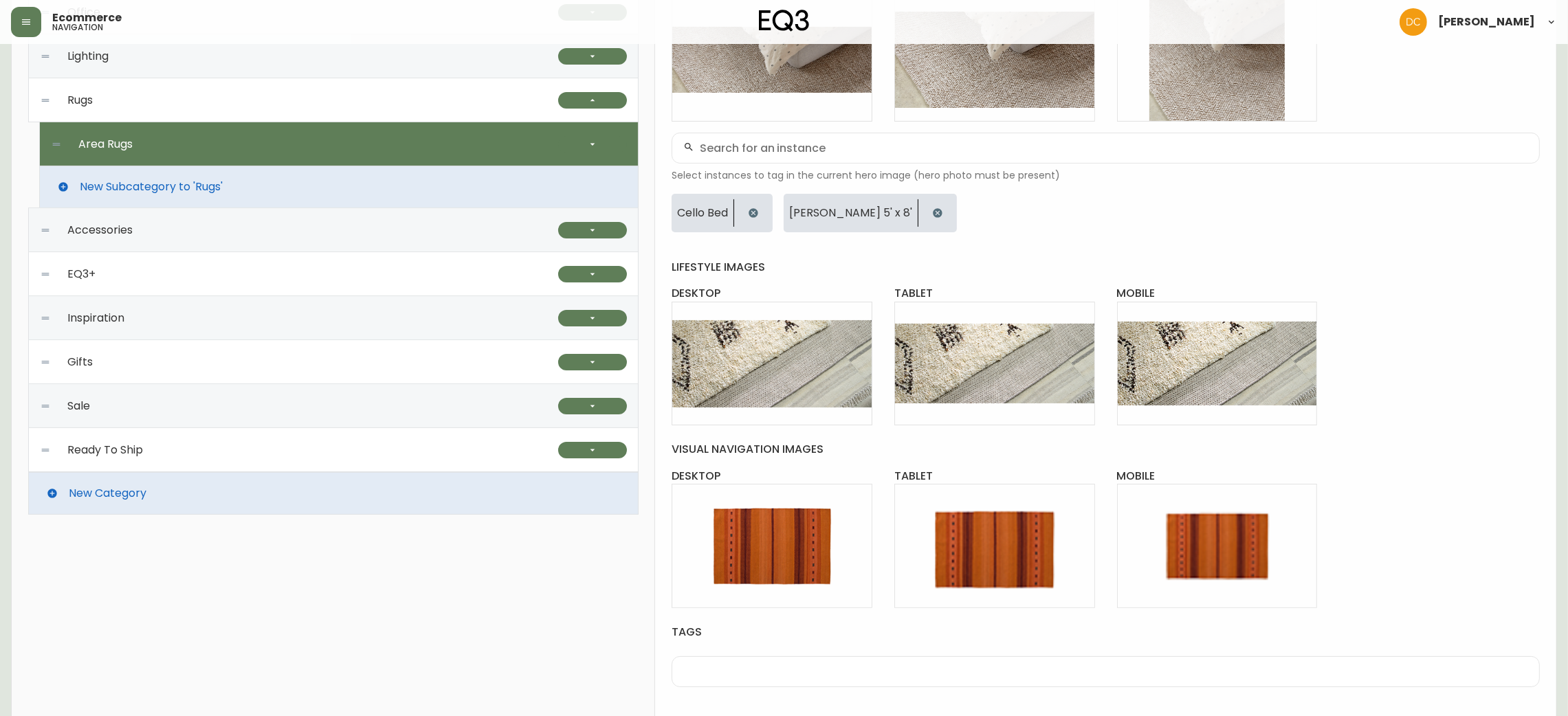
click at [294, 272] on div "EQ3+" at bounding box center [299, 274] width 518 height 44
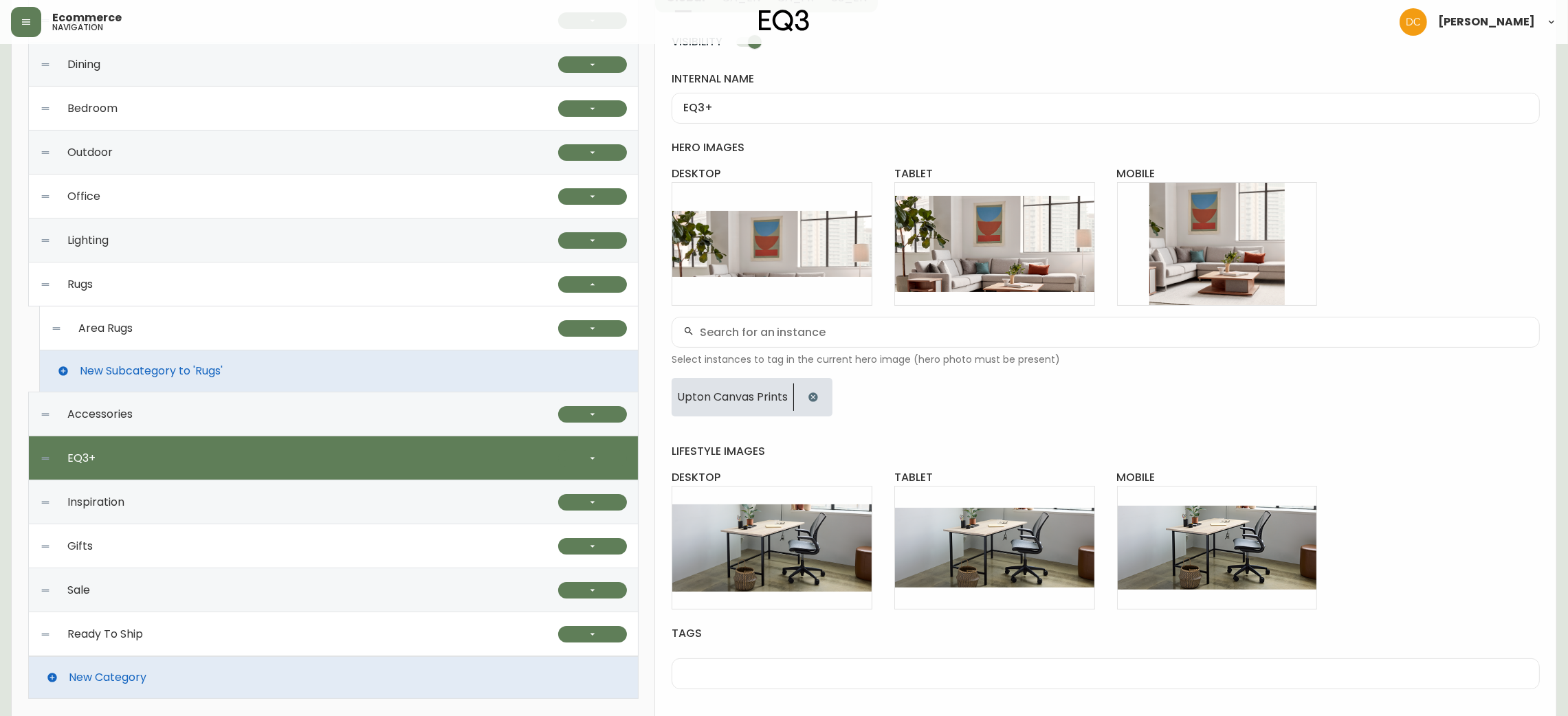
scroll to position [271, 0]
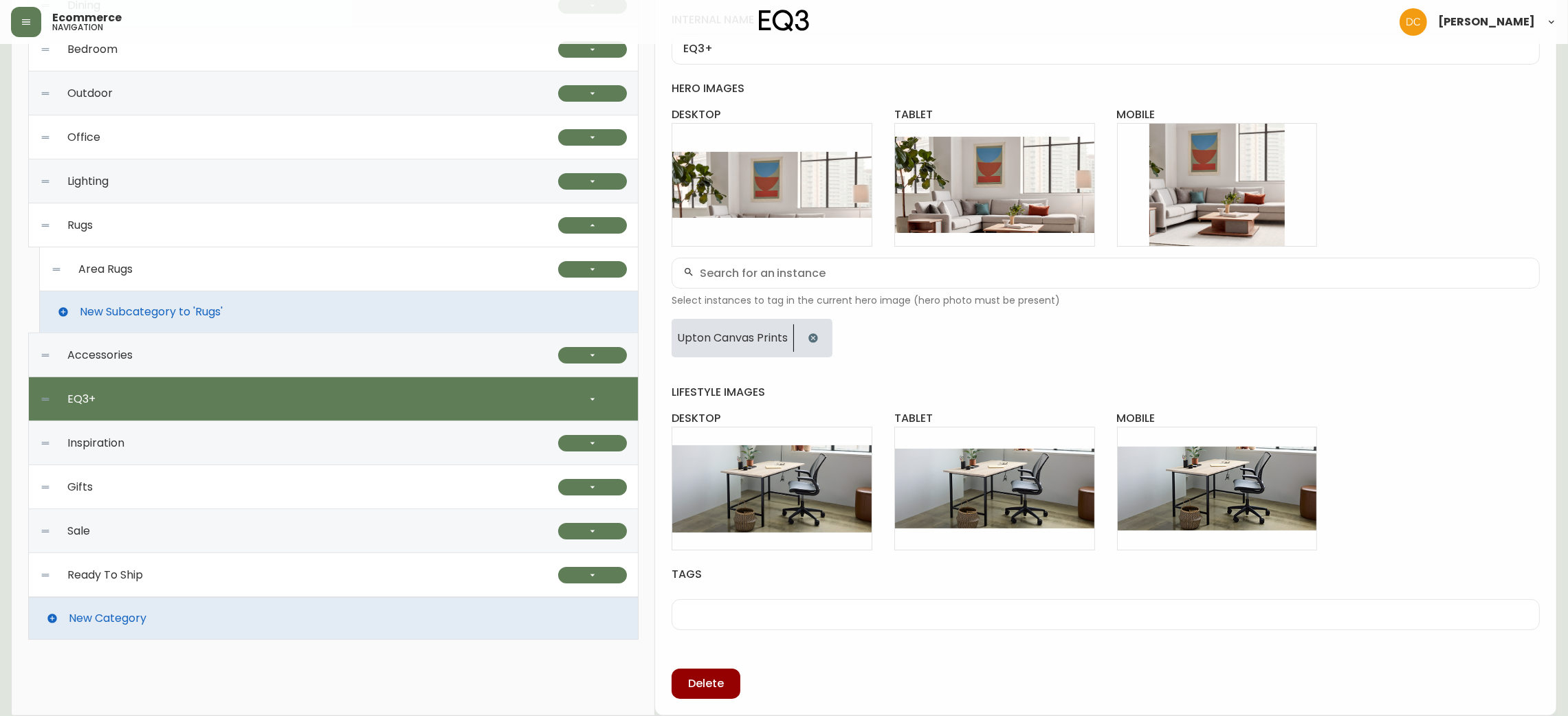
click at [562, 390] on div at bounding box center [593, 400] width 69 height 44
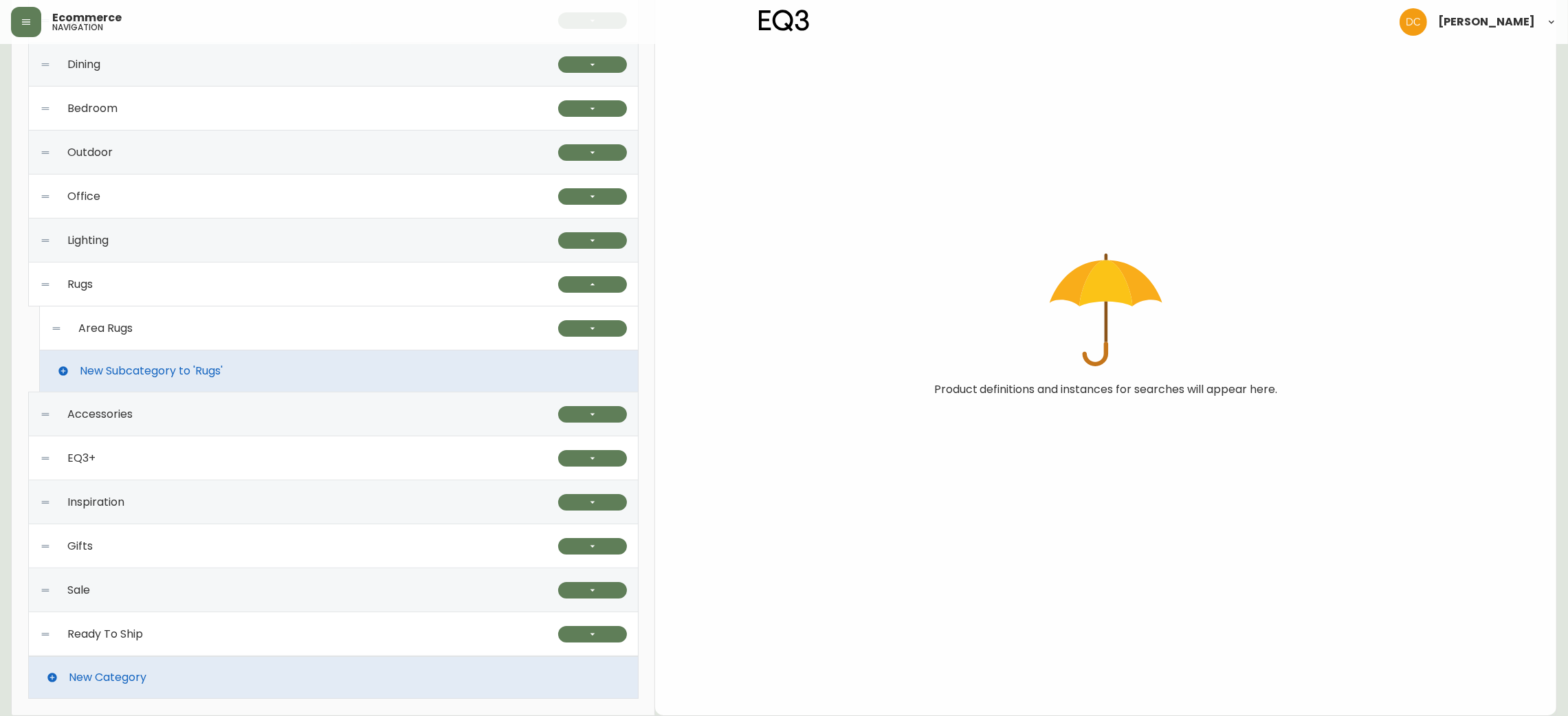
scroll to position [212, 0]
click at [485, 438] on div "EQ3+" at bounding box center [299, 459] width 518 height 44
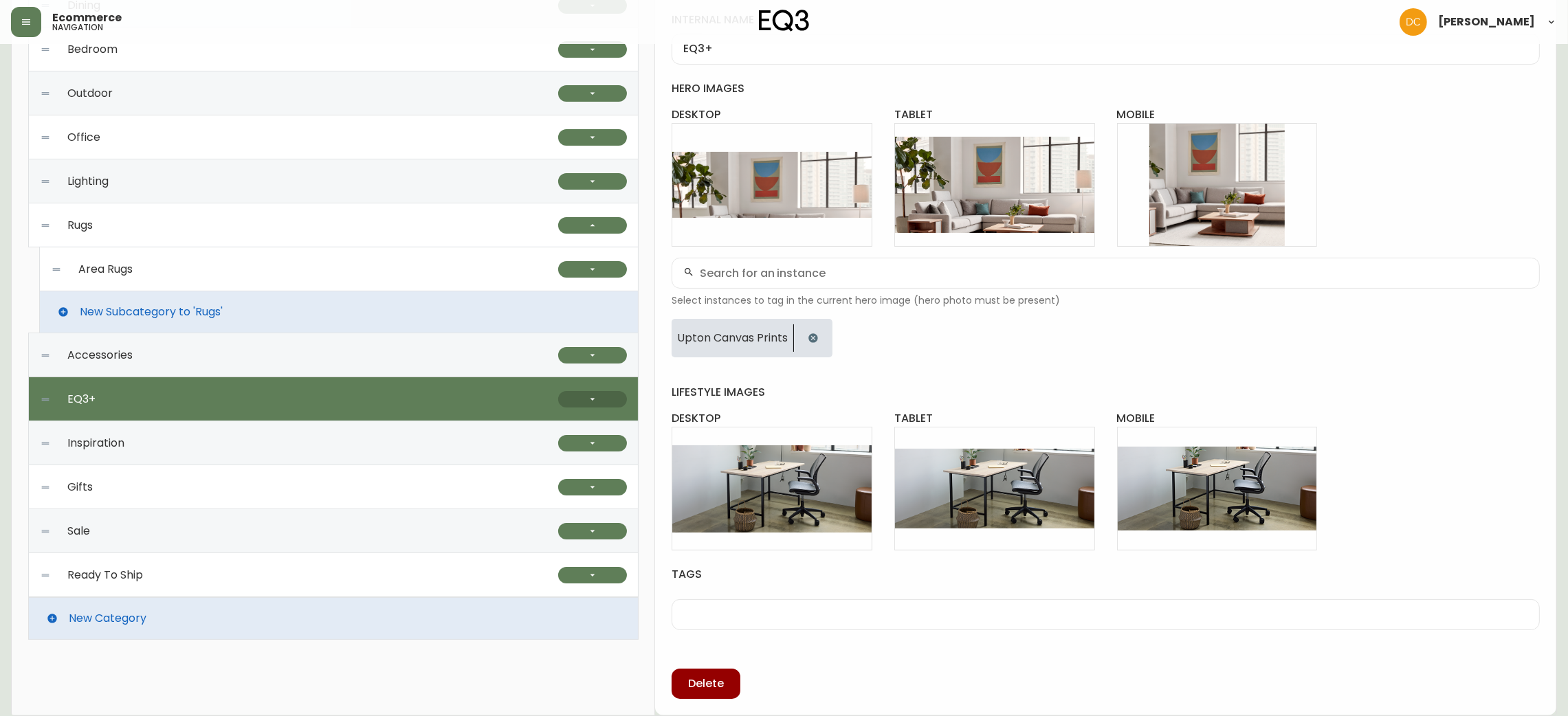
click at [602, 398] on button "button" at bounding box center [593, 399] width 69 height 16
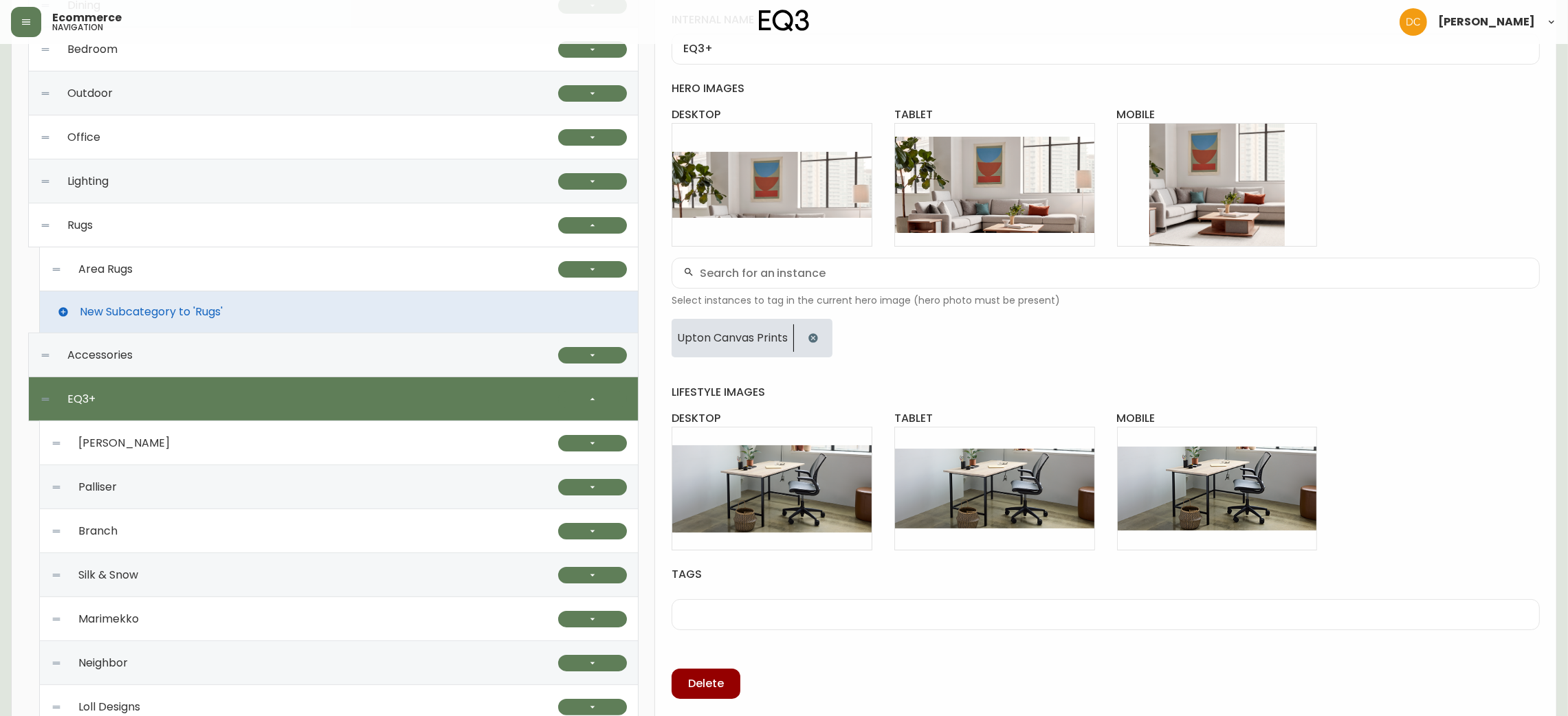
click at [328, 511] on div "Branch" at bounding box center [305, 531] width 507 height 44
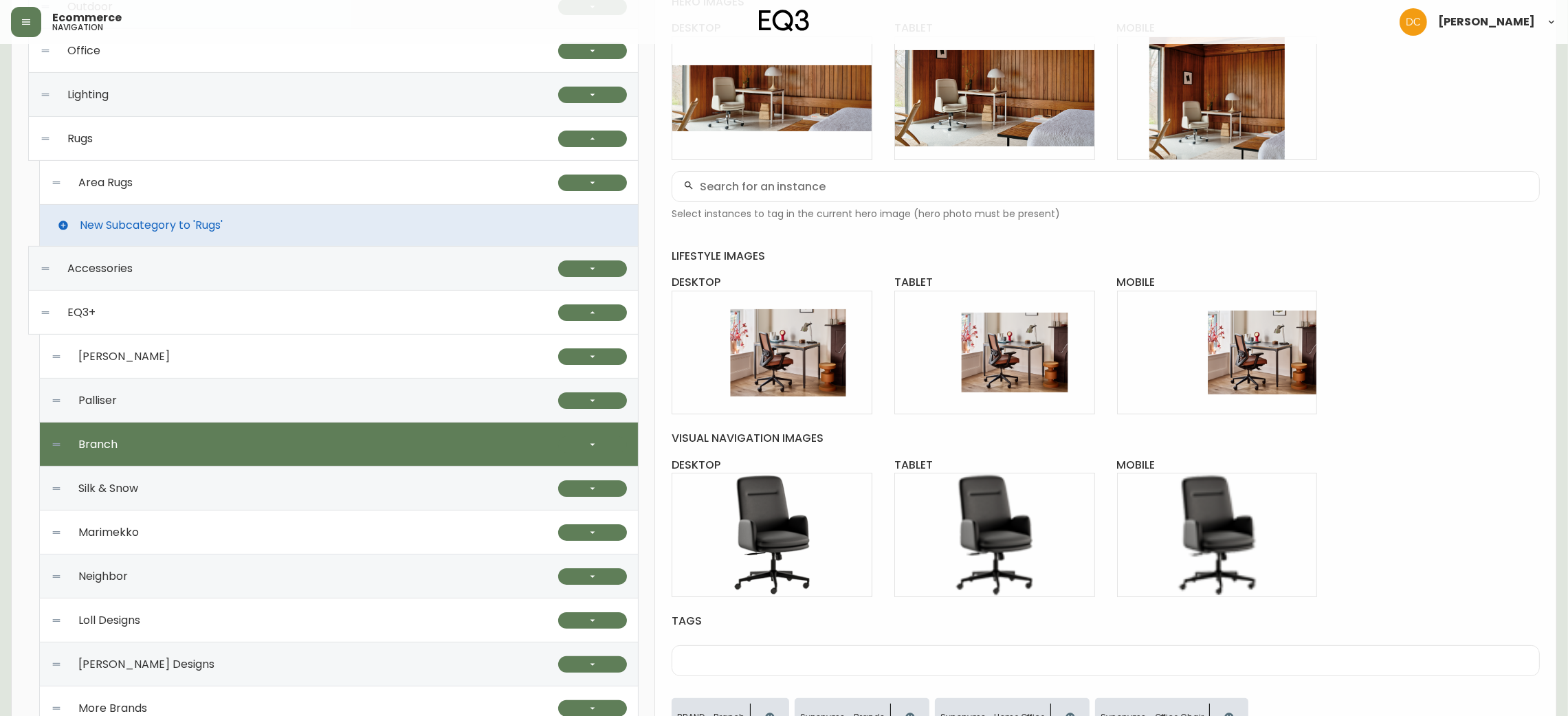
scroll to position [328, 0]
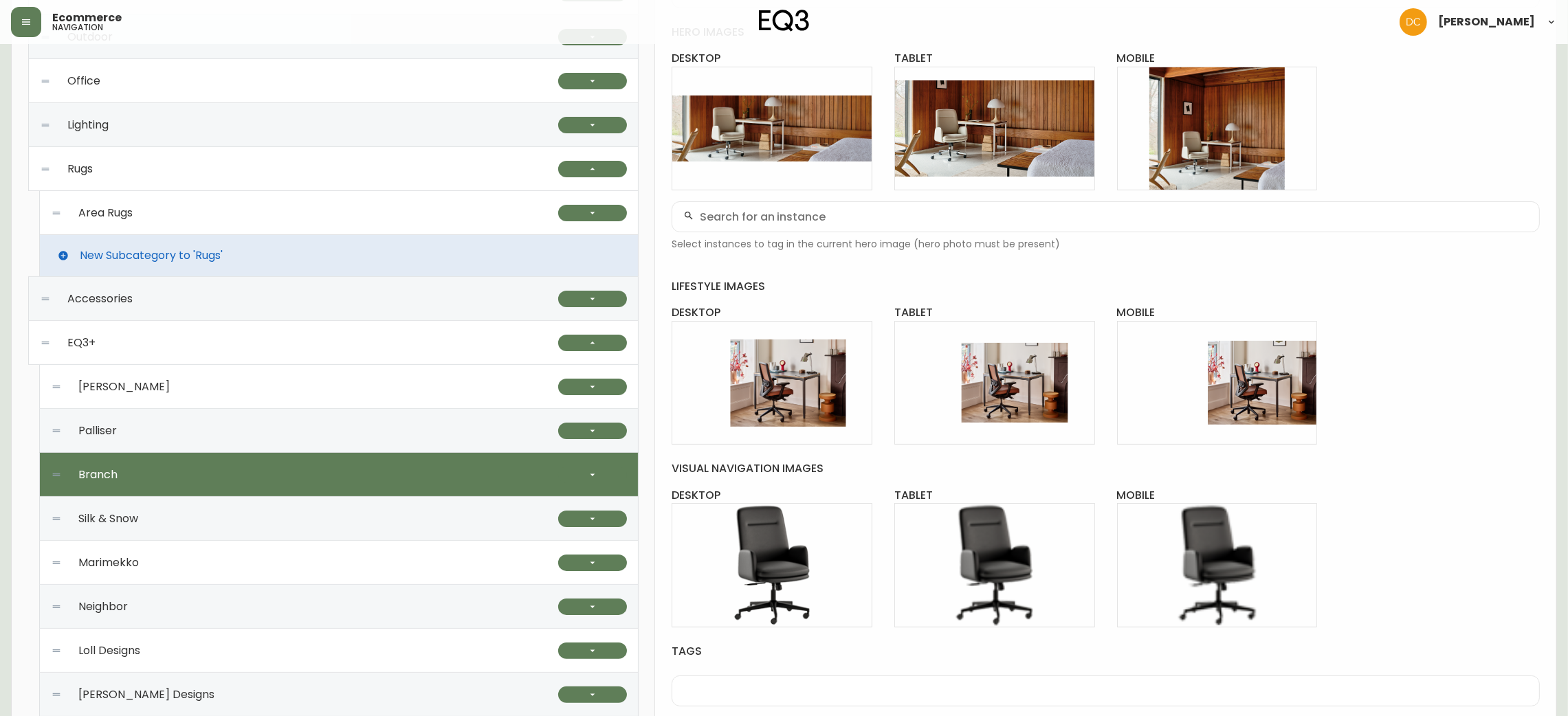
click at [391, 391] on div "[PERSON_NAME]" at bounding box center [305, 388] width 507 height 44
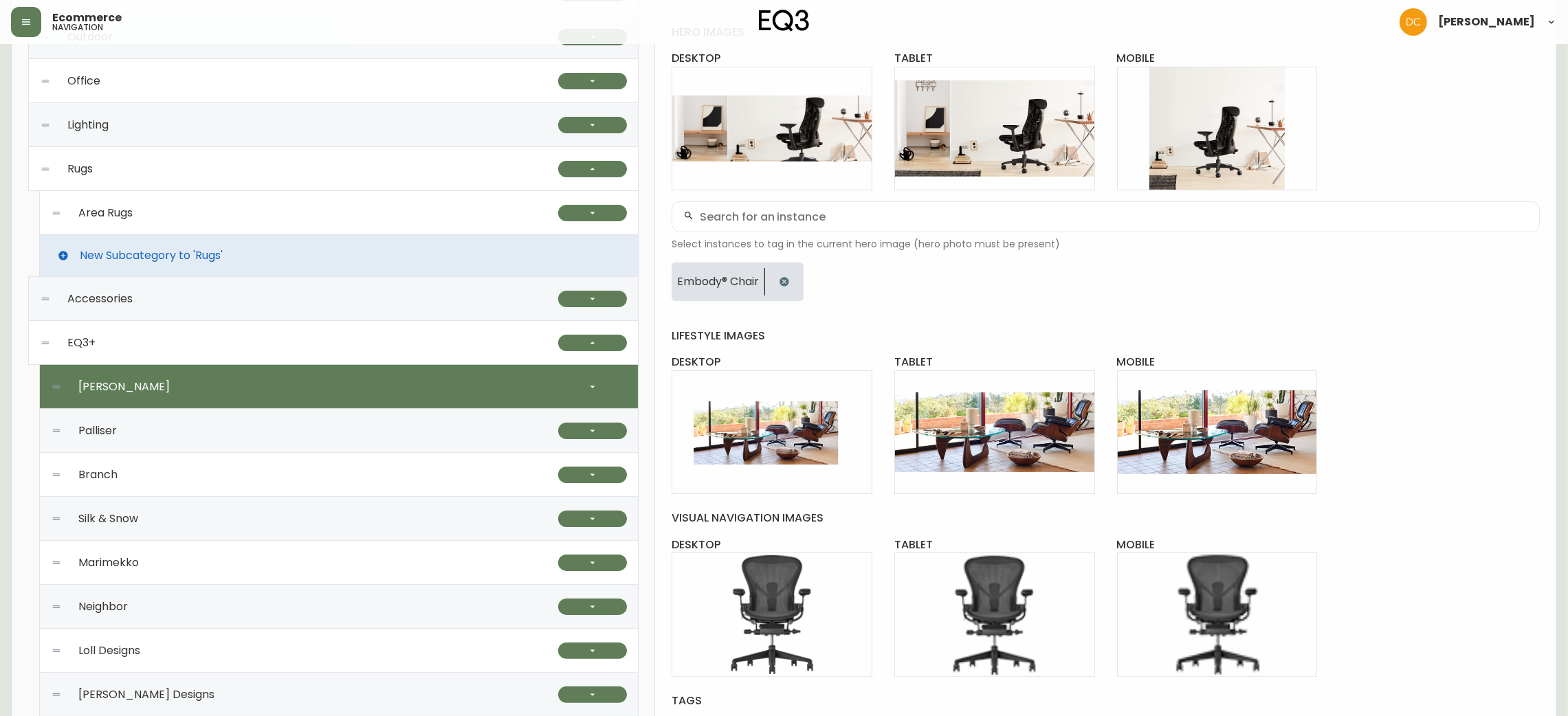
click at [336, 462] on div "Branch" at bounding box center [305, 475] width 507 height 44
type input "Branch"
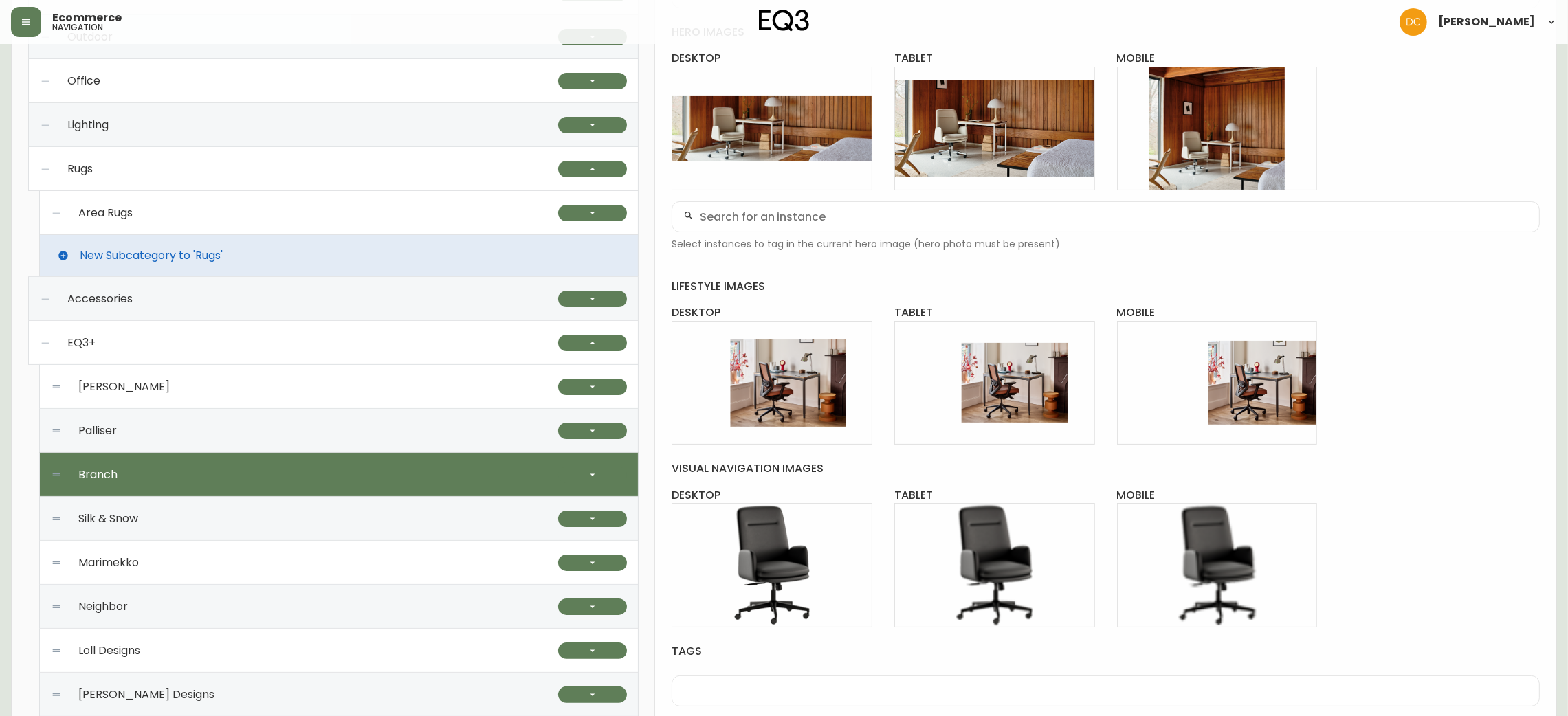
click at [398, 349] on div "EQ3+" at bounding box center [299, 343] width 518 height 44
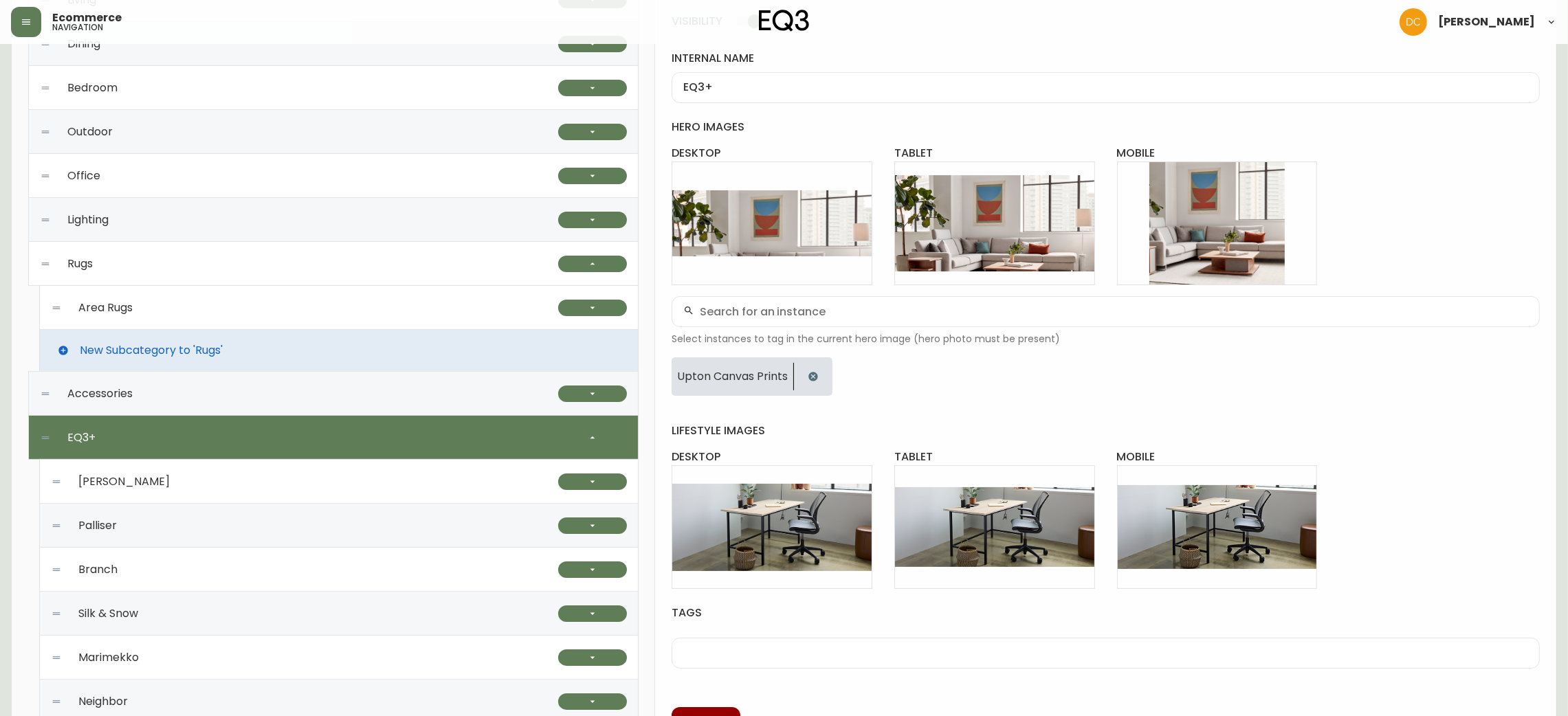
scroll to position [167, 0]
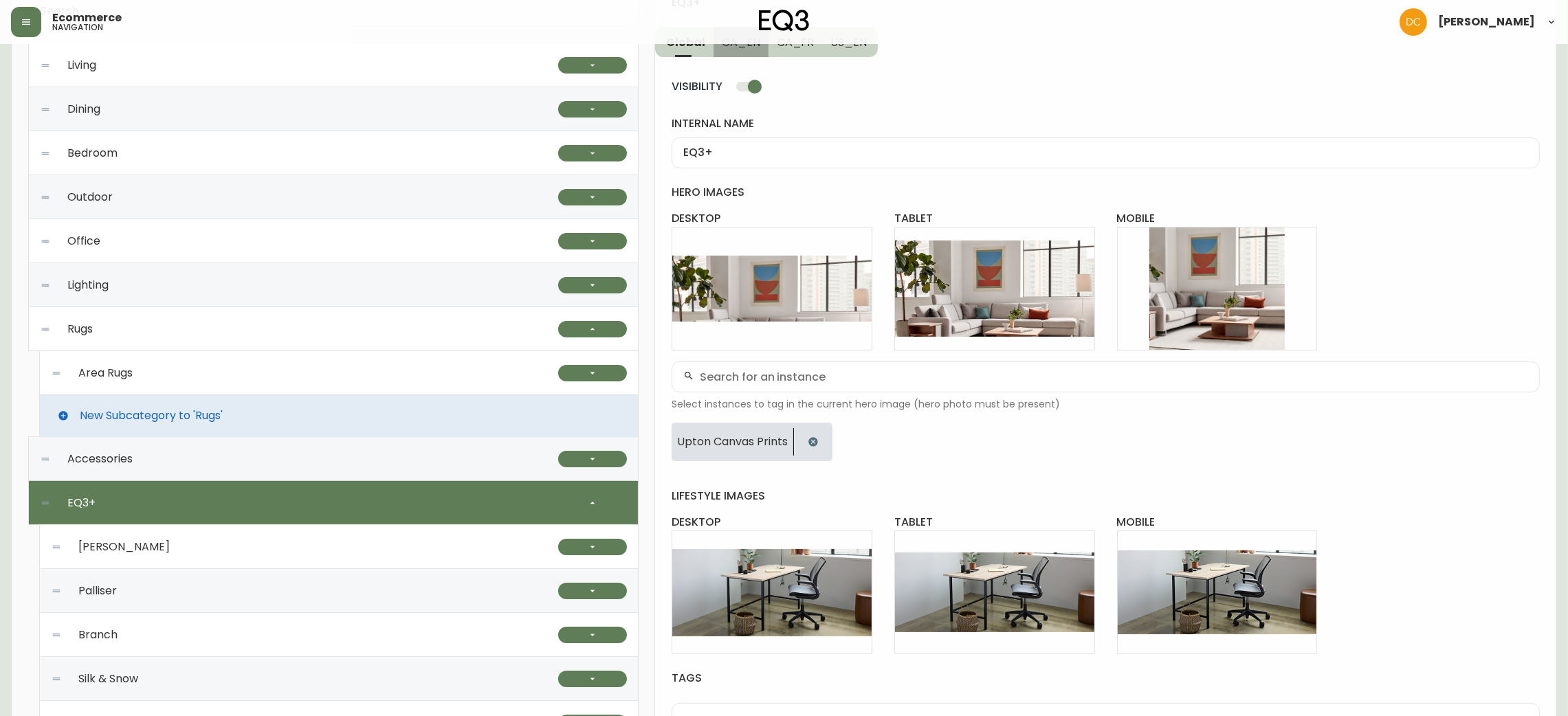
click at [744, 44] on span "CA_EN" at bounding box center [740, 43] width 39 height 15
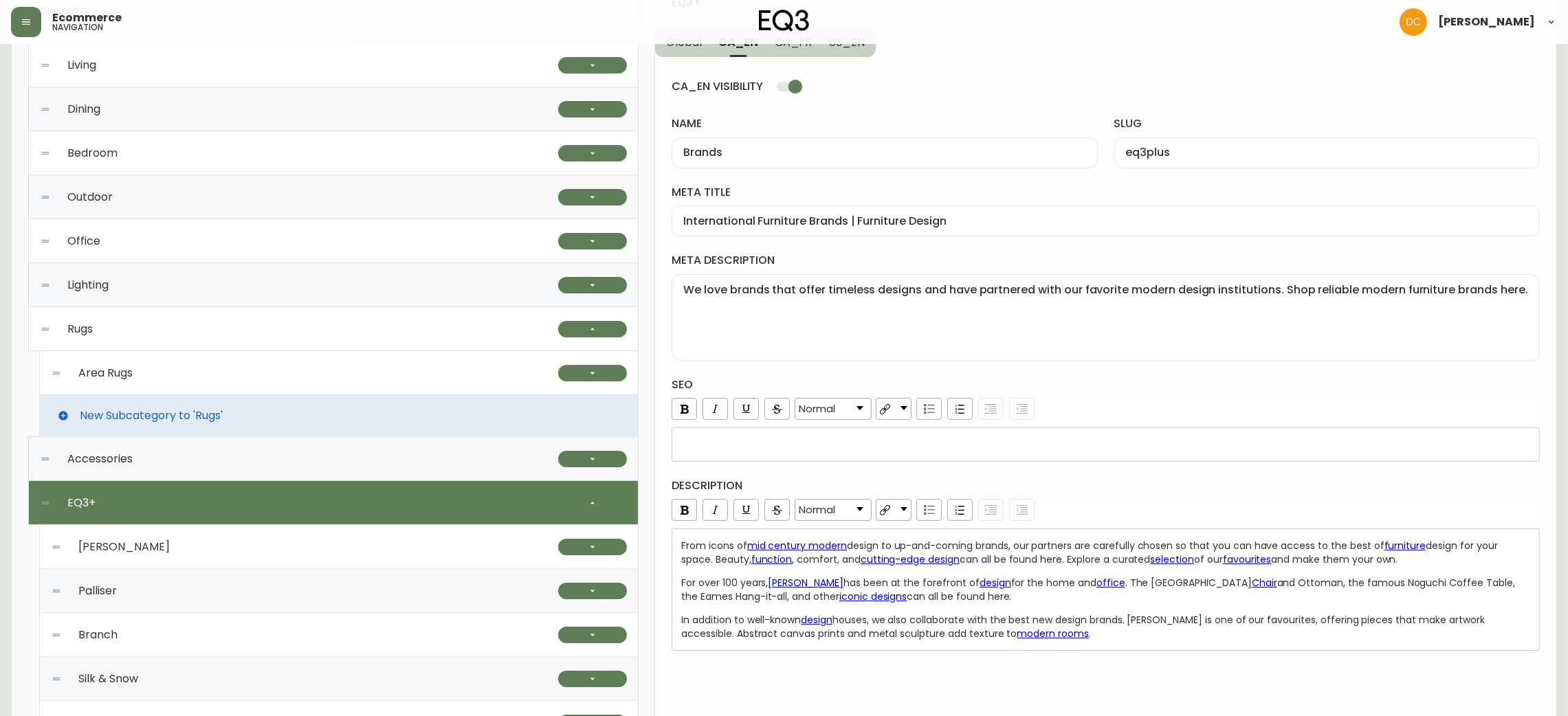
click at [690, 63] on div "CA_EN VISIBILITY name Brands slug eq3plus meta title International Furniture Br…" at bounding box center [1105, 353] width 868 height 594
click at [691, 57] on div "CA_EN VISIBILITY name Brands slug eq3plus meta title International Furniture Br…" at bounding box center [1105, 353] width 868 height 594
click at [692, 51] on button "Global" at bounding box center [682, 42] width 55 height 30
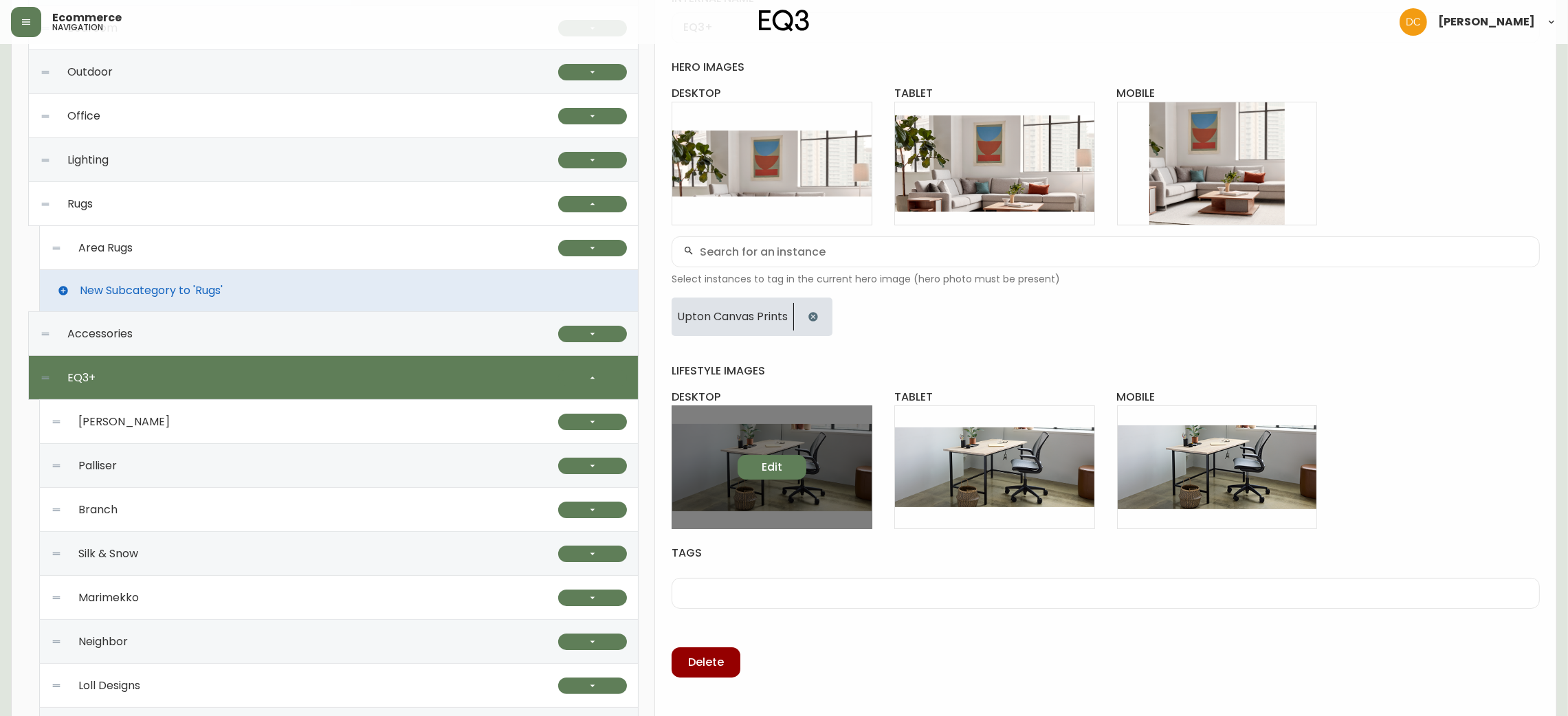
scroll to position [296, 0]
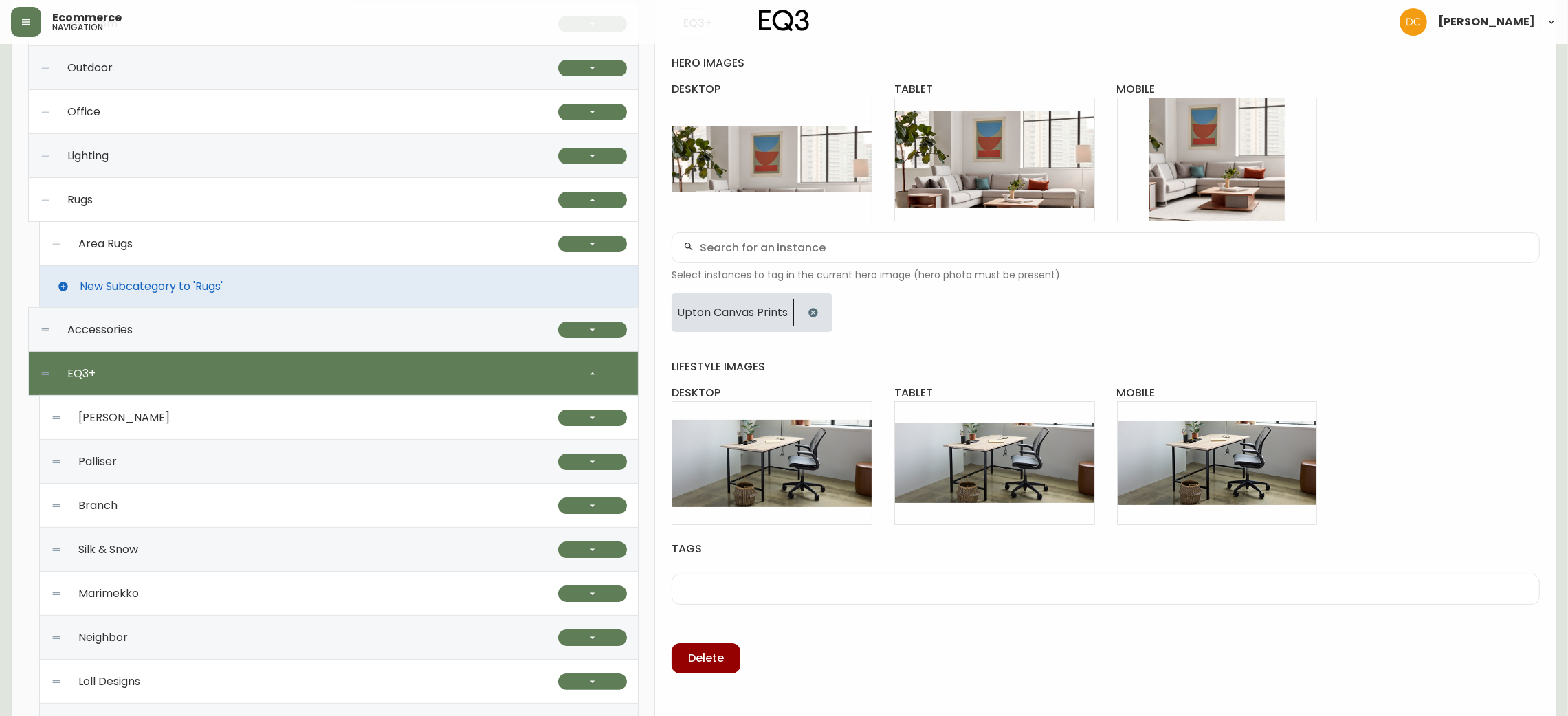
click at [277, 539] on div "Silk & Snow" at bounding box center [305, 550] width 507 height 44
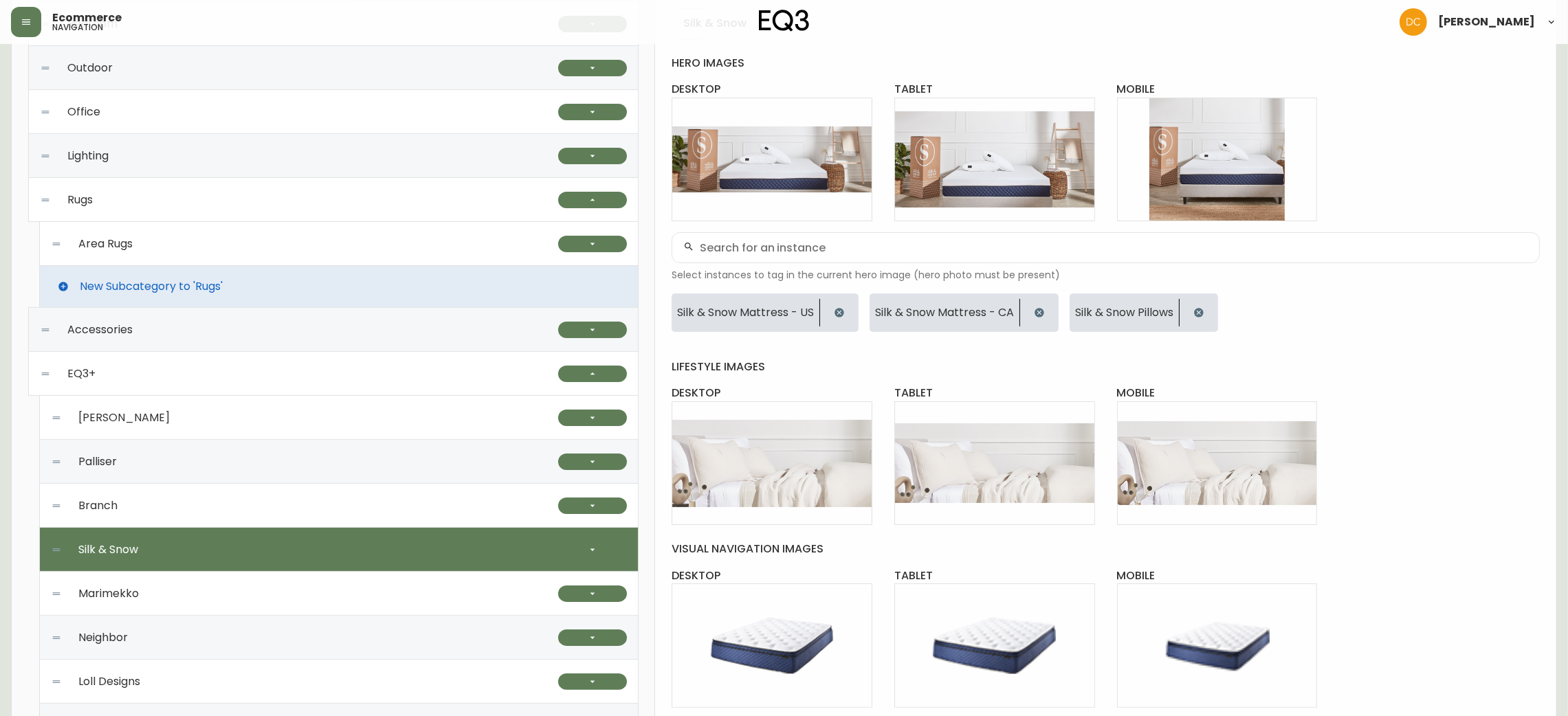
click at [287, 519] on div "Branch" at bounding box center [305, 506] width 507 height 44
checkbox input "false"
type input "Branch"
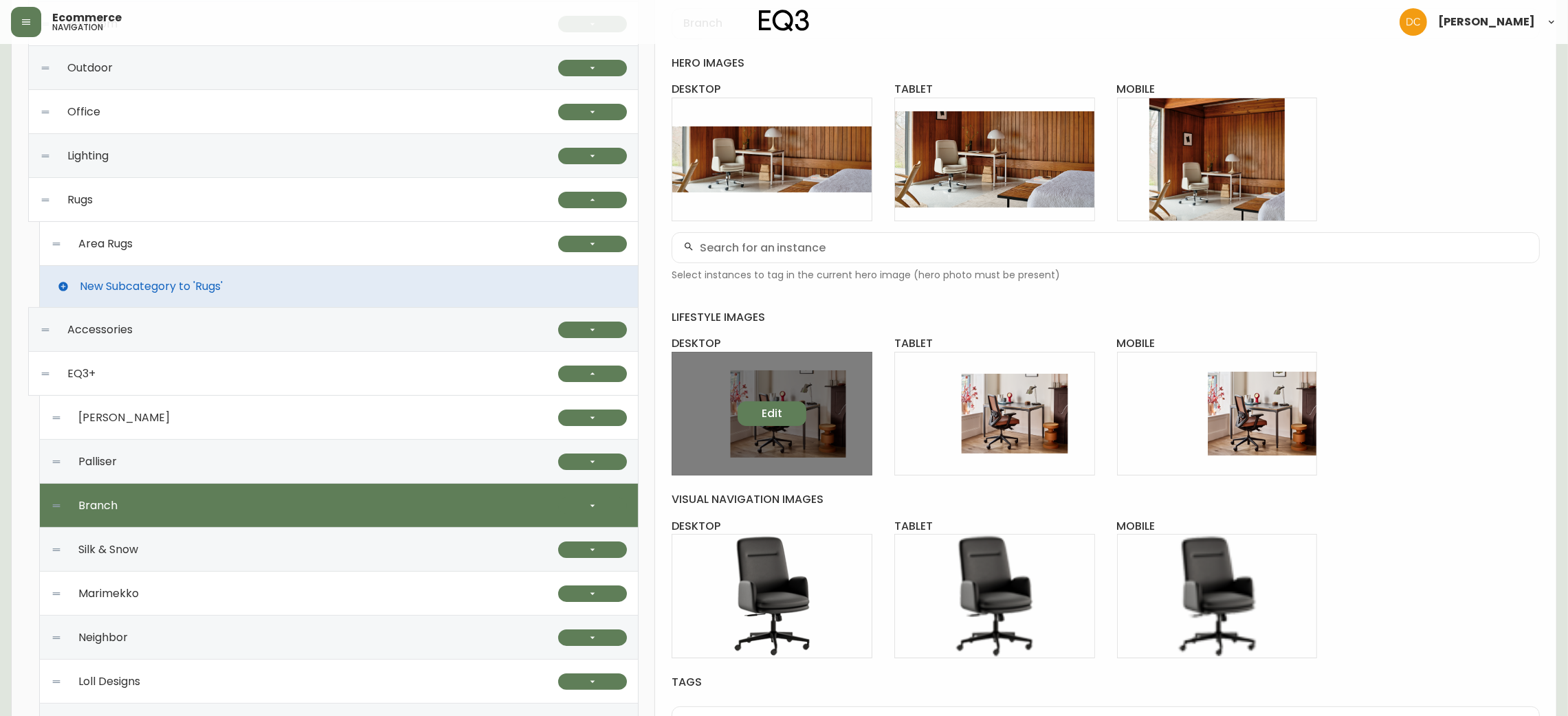
click at [776, 416] on span "Edit" at bounding box center [772, 414] width 21 height 15
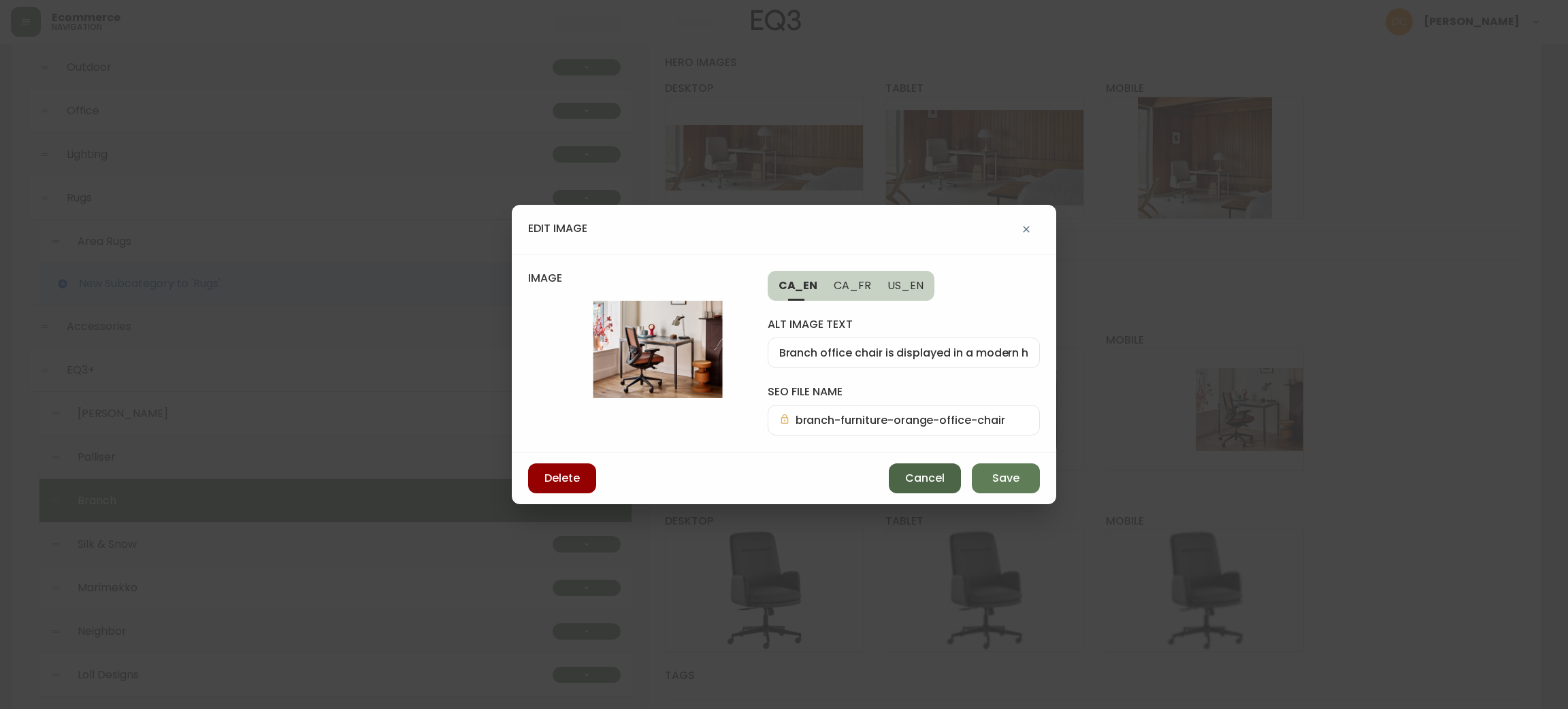
click at [919, 476] on span "Cancel" at bounding box center [925, 478] width 40 height 15
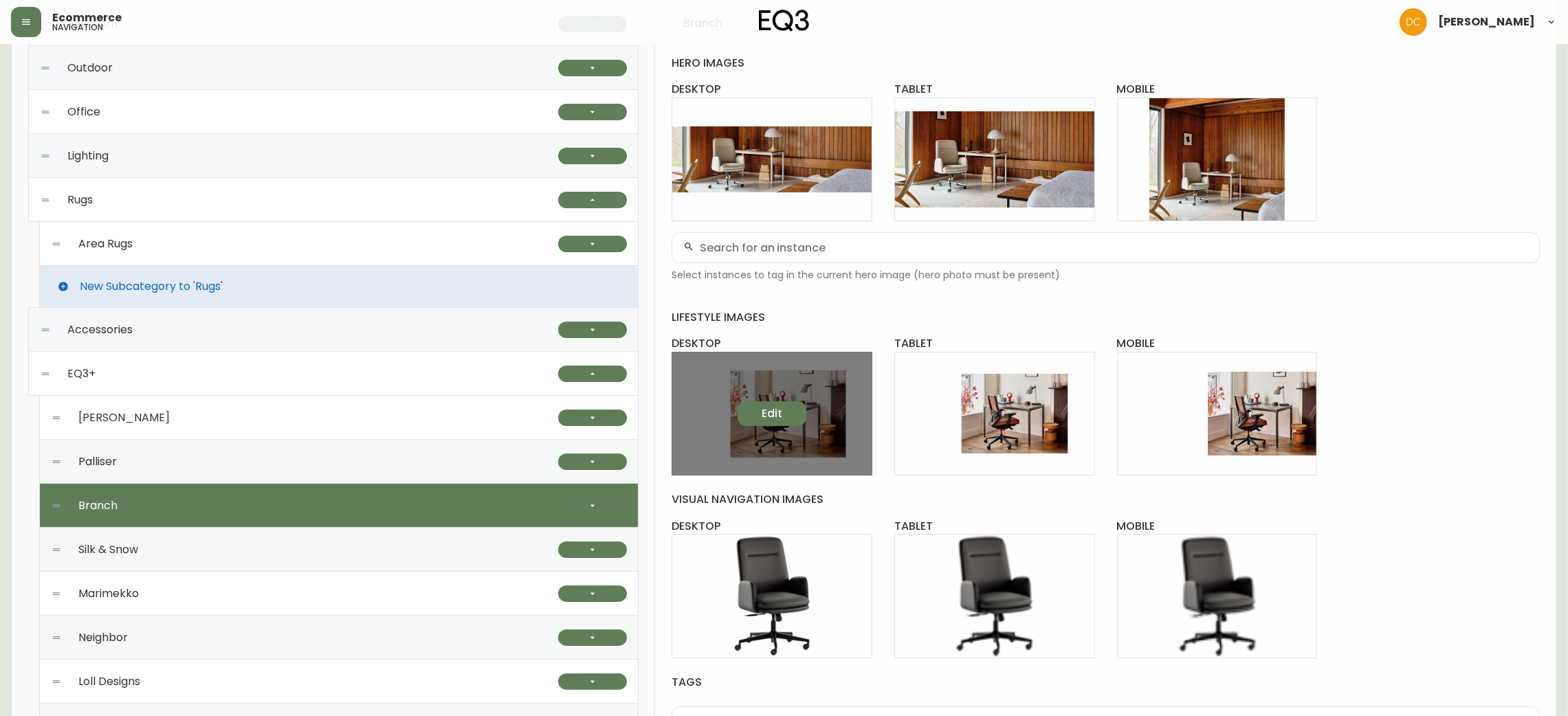
click at [765, 412] on span "Edit" at bounding box center [772, 414] width 21 height 15
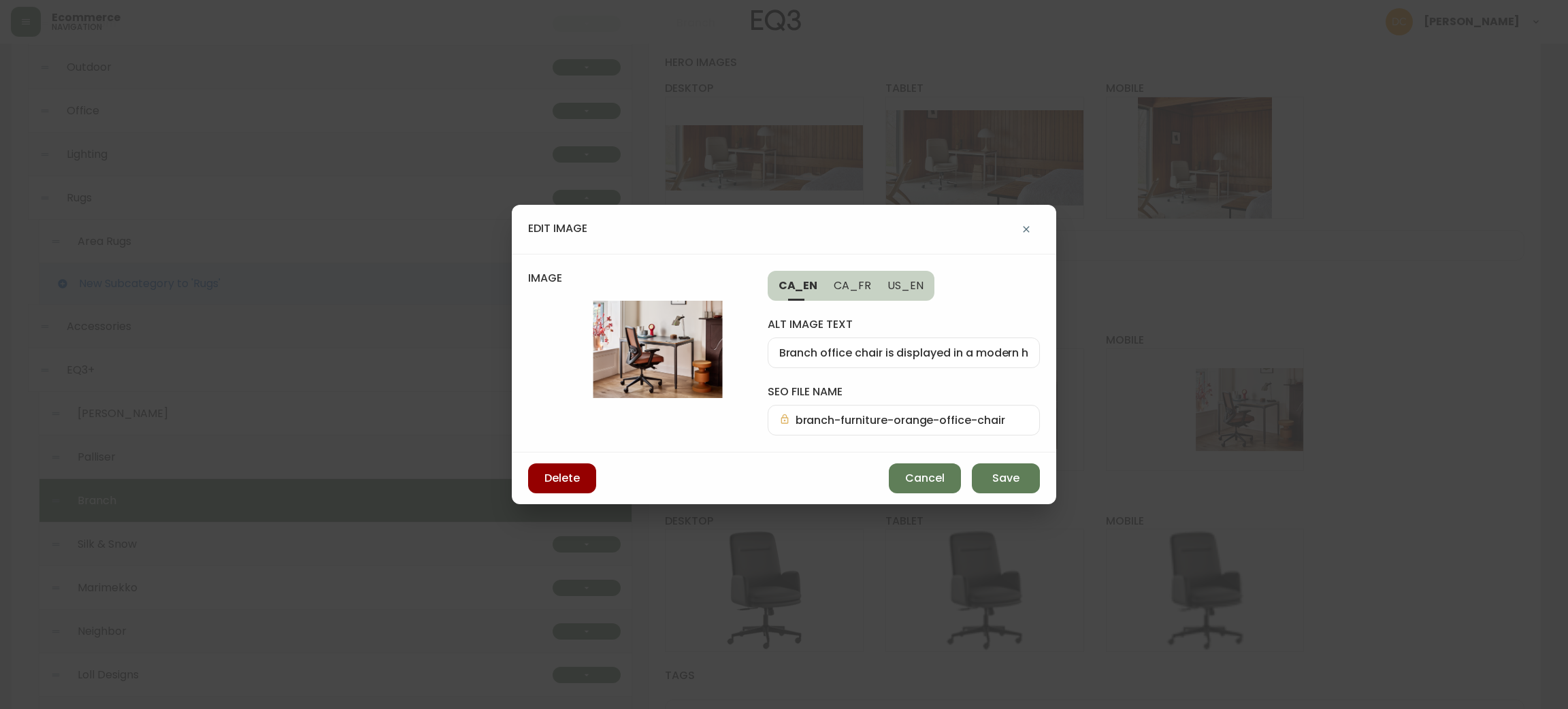
click at [649, 346] on img at bounding box center [640, 350] width 224 height 98
click at [923, 481] on span "Cancel" at bounding box center [925, 478] width 40 height 15
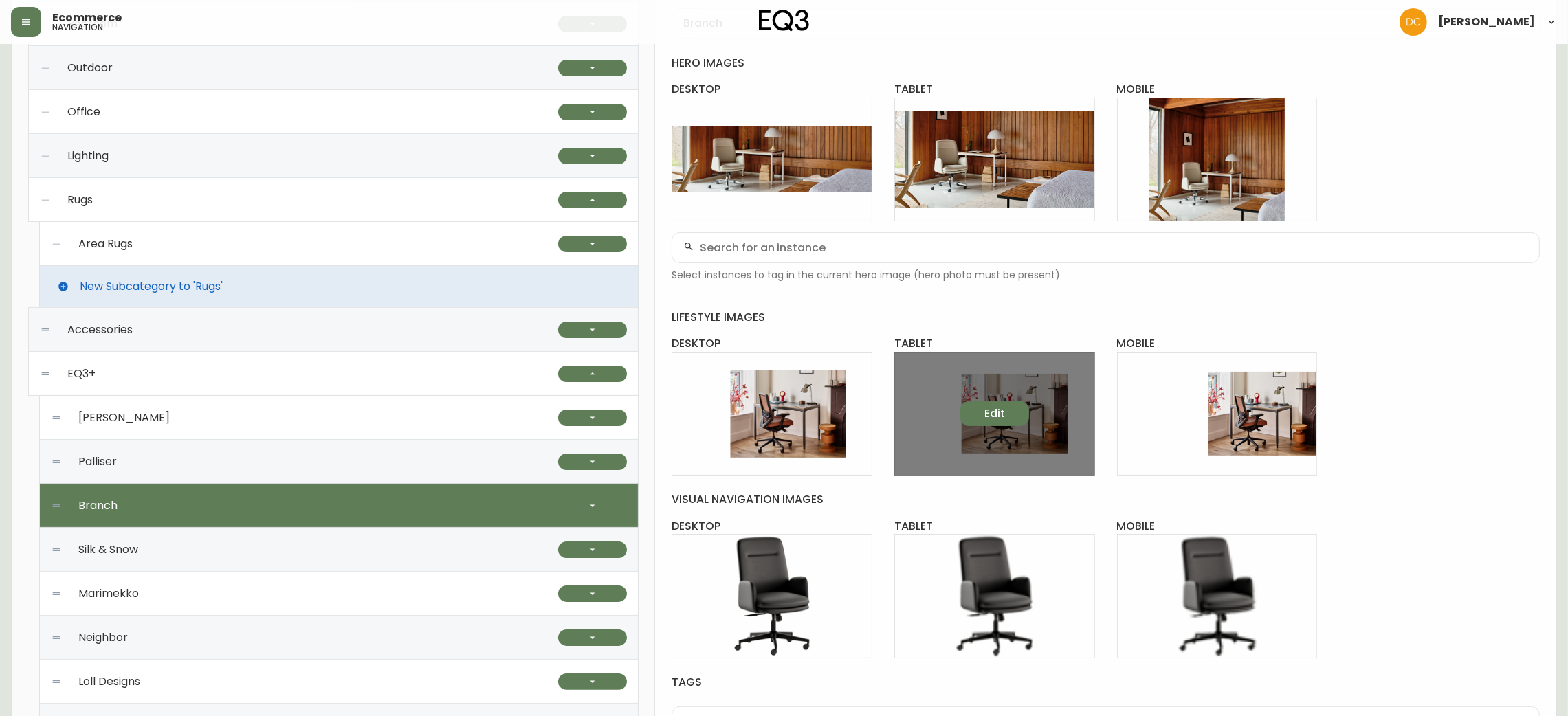
click at [1014, 420] on button "Edit" at bounding box center [995, 414] width 69 height 25
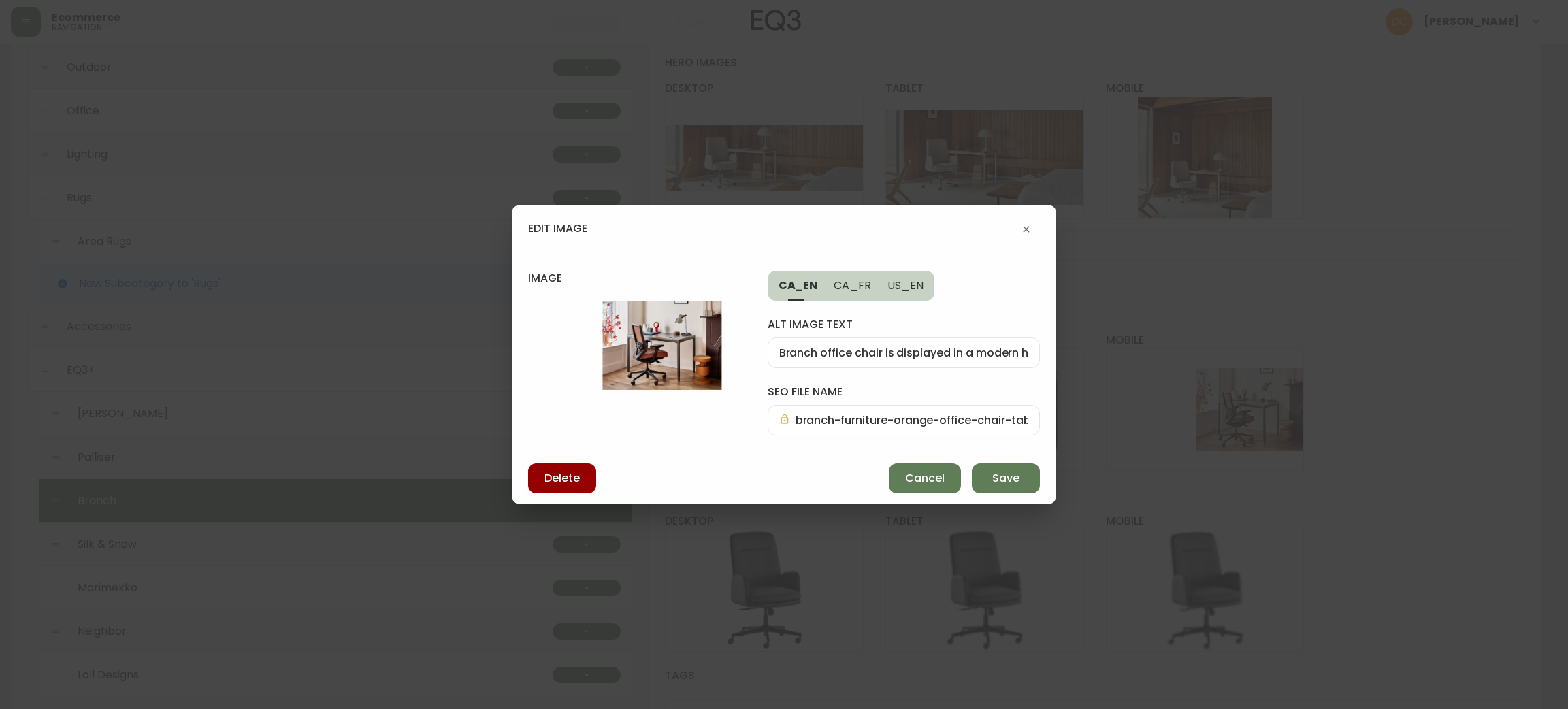
click at [667, 361] on img at bounding box center [640, 346] width 224 height 90
click at [943, 479] on span "Cancel" at bounding box center [925, 478] width 40 height 15
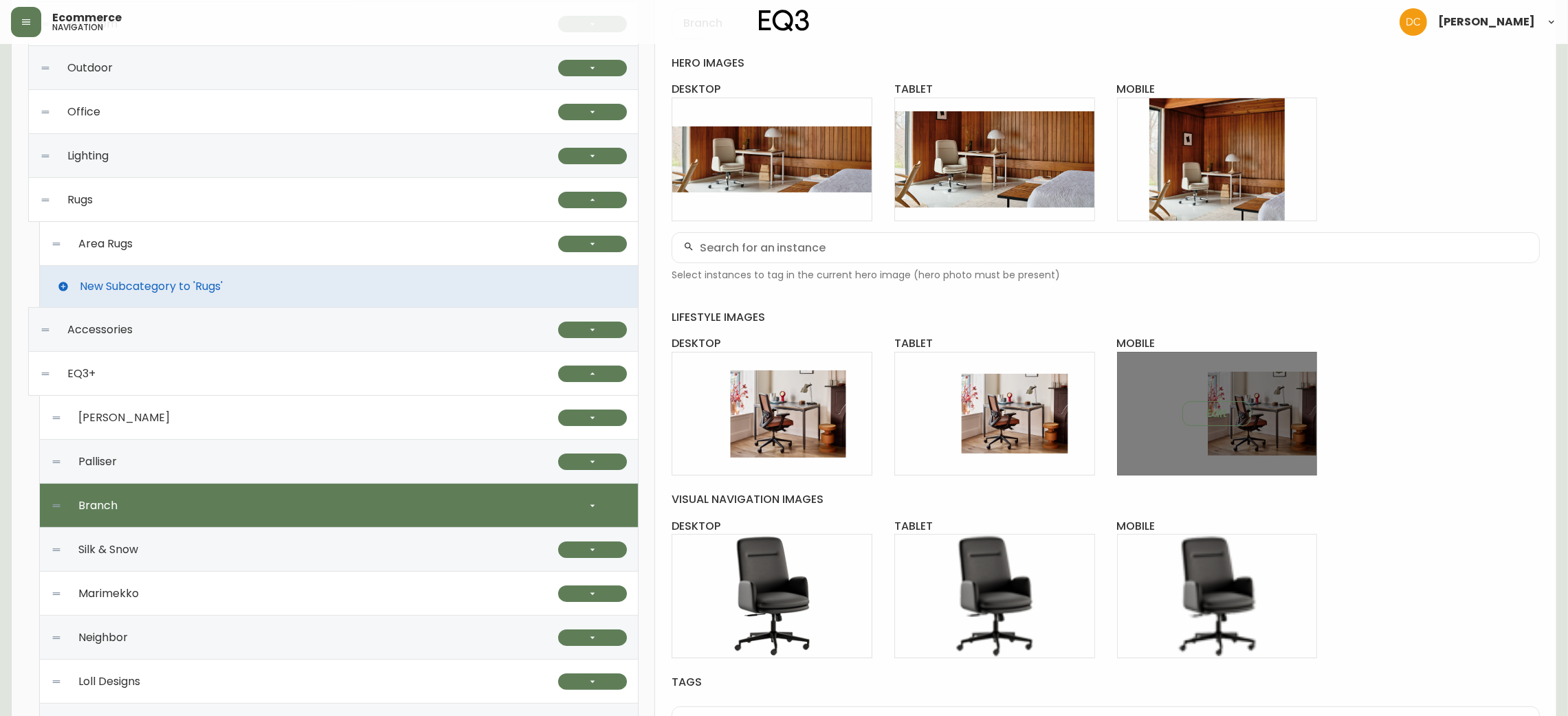
click at [1261, 412] on div "Edit" at bounding box center [1217, 415] width 200 height 125
click at [1222, 404] on button "Edit" at bounding box center [1217, 414] width 69 height 25
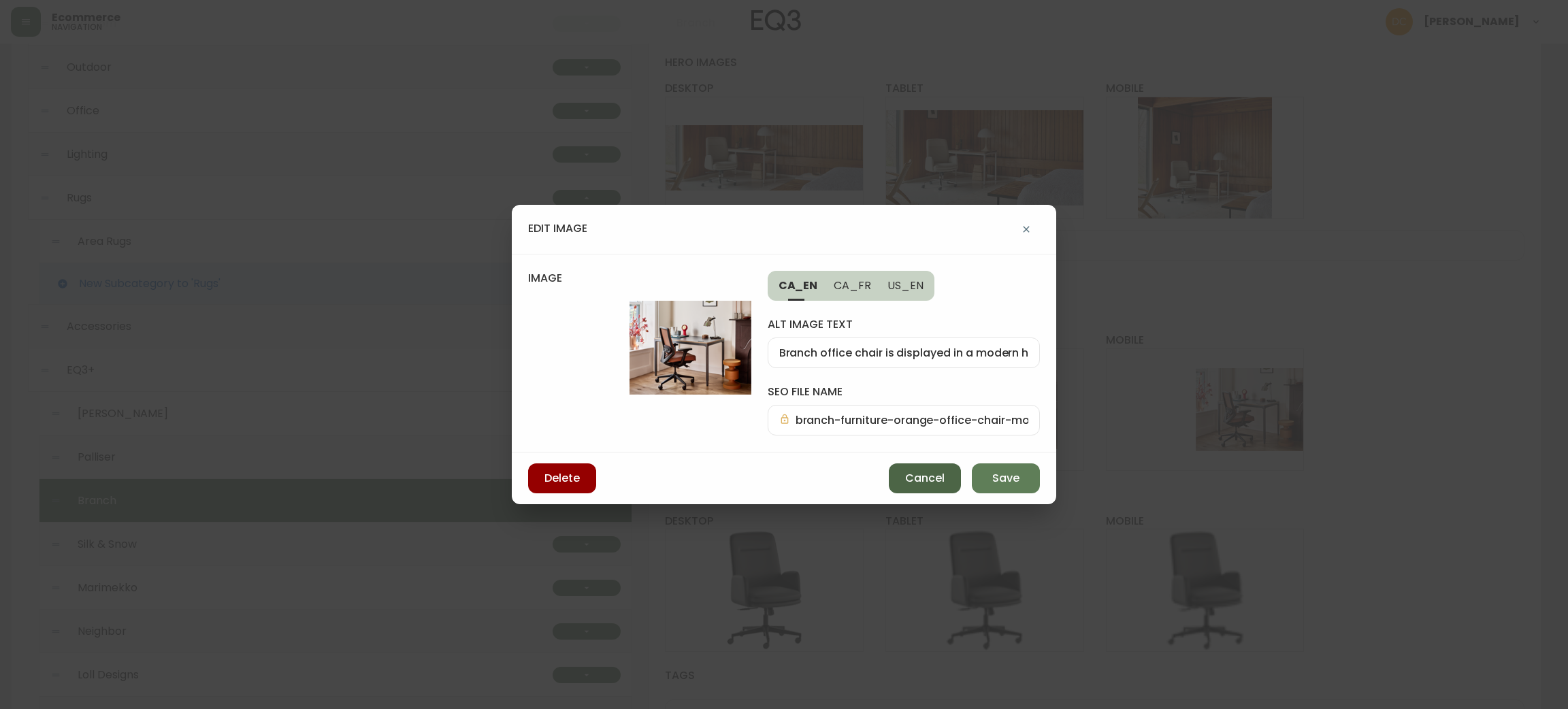
click at [916, 484] on span "Cancel" at bounding box center [925, 478] width 40 height 15
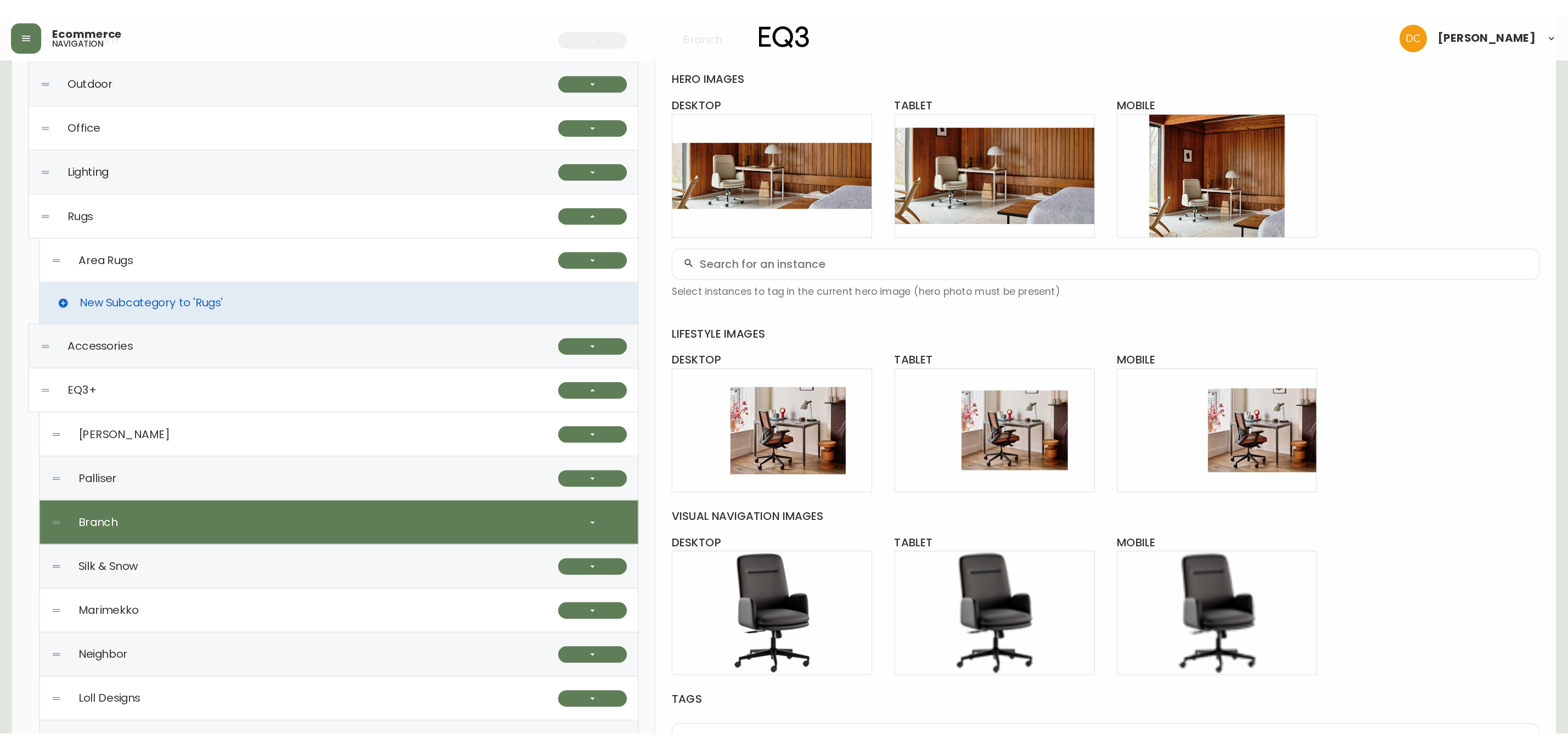
scroll to position [237, 0]
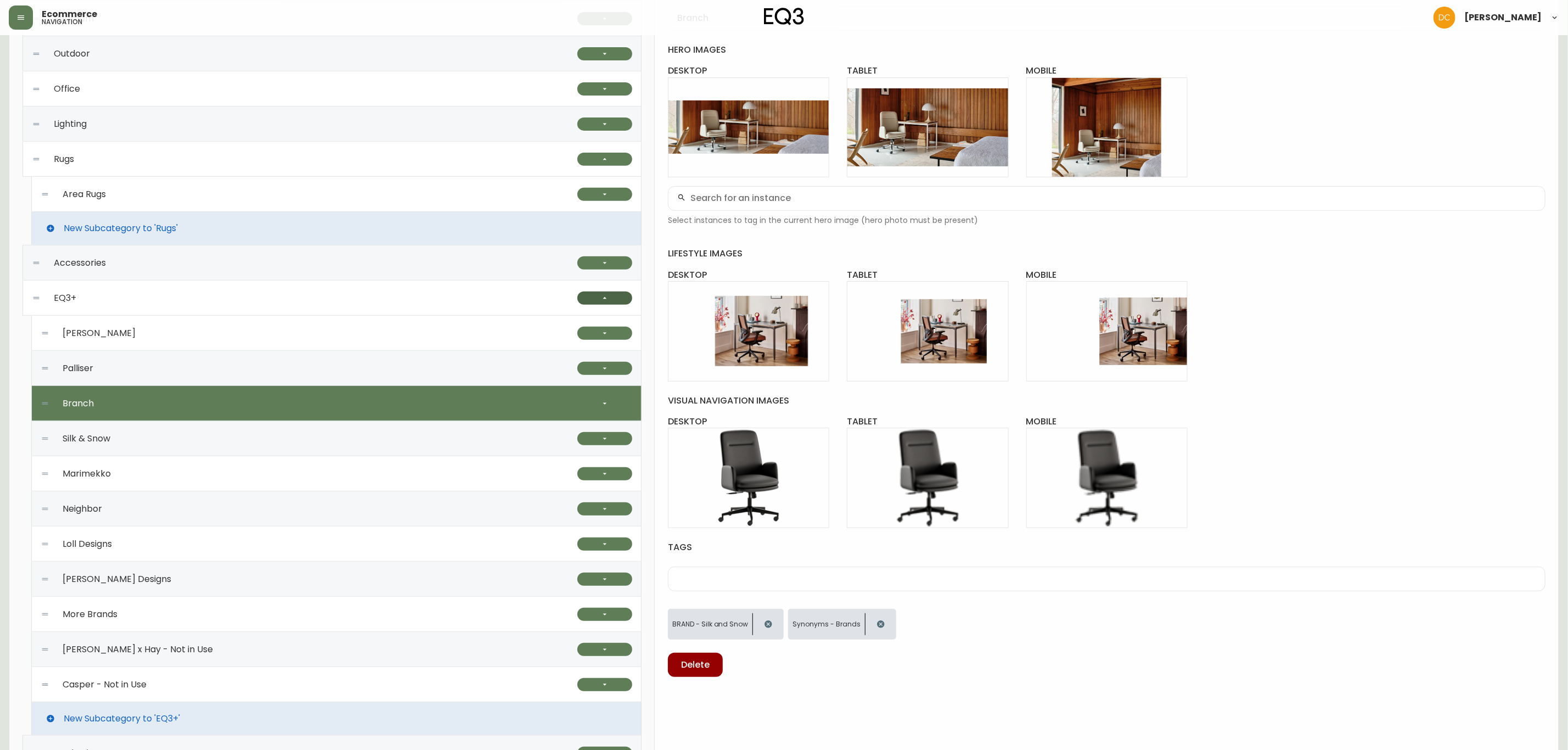
click at [588, 300] on button "button" at bounding box center [605, 298] width 55 height 13
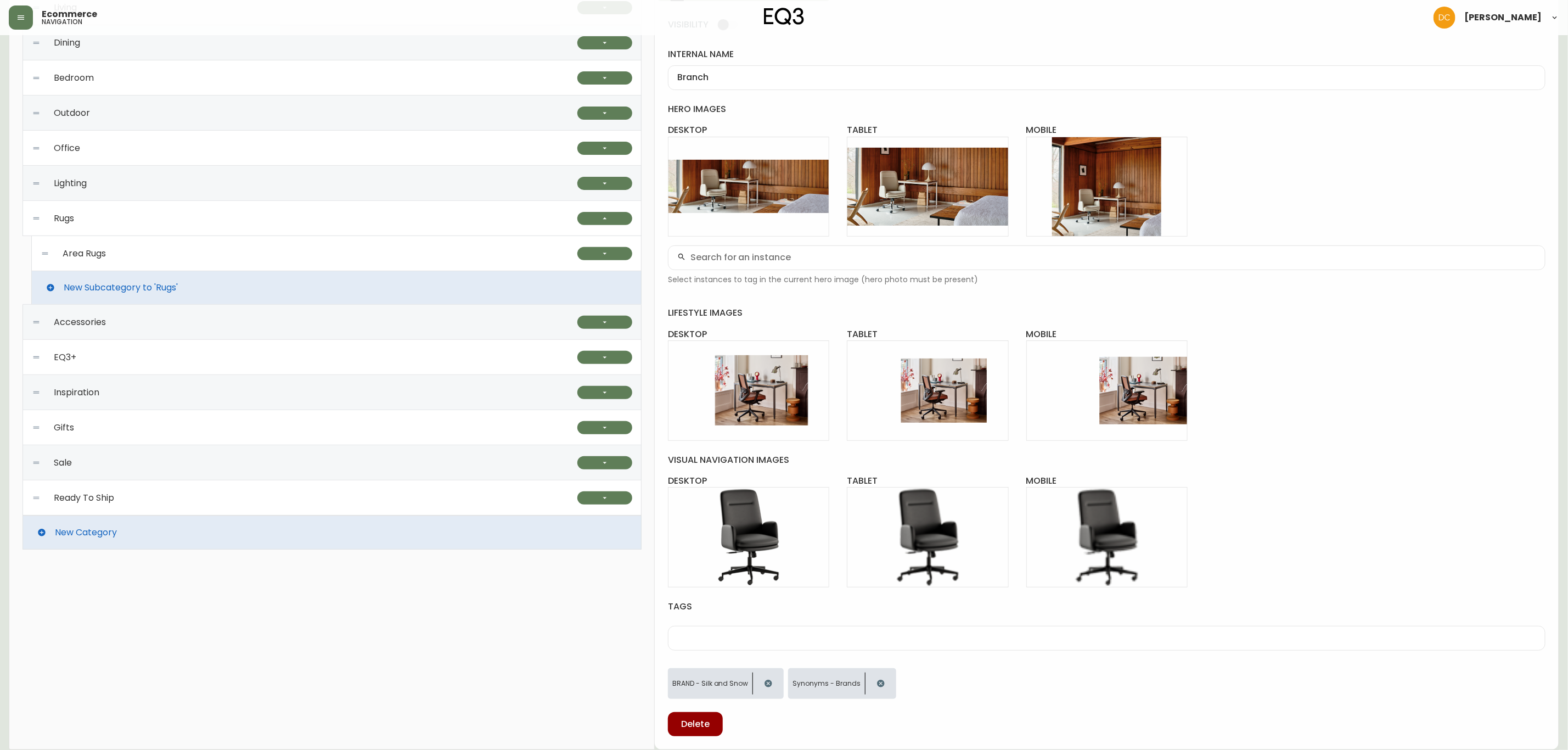
scroll to position [180, 0]
click at [309, 257] on div "Area Rugs" at bounding box center [309, 254] width 537 height 35
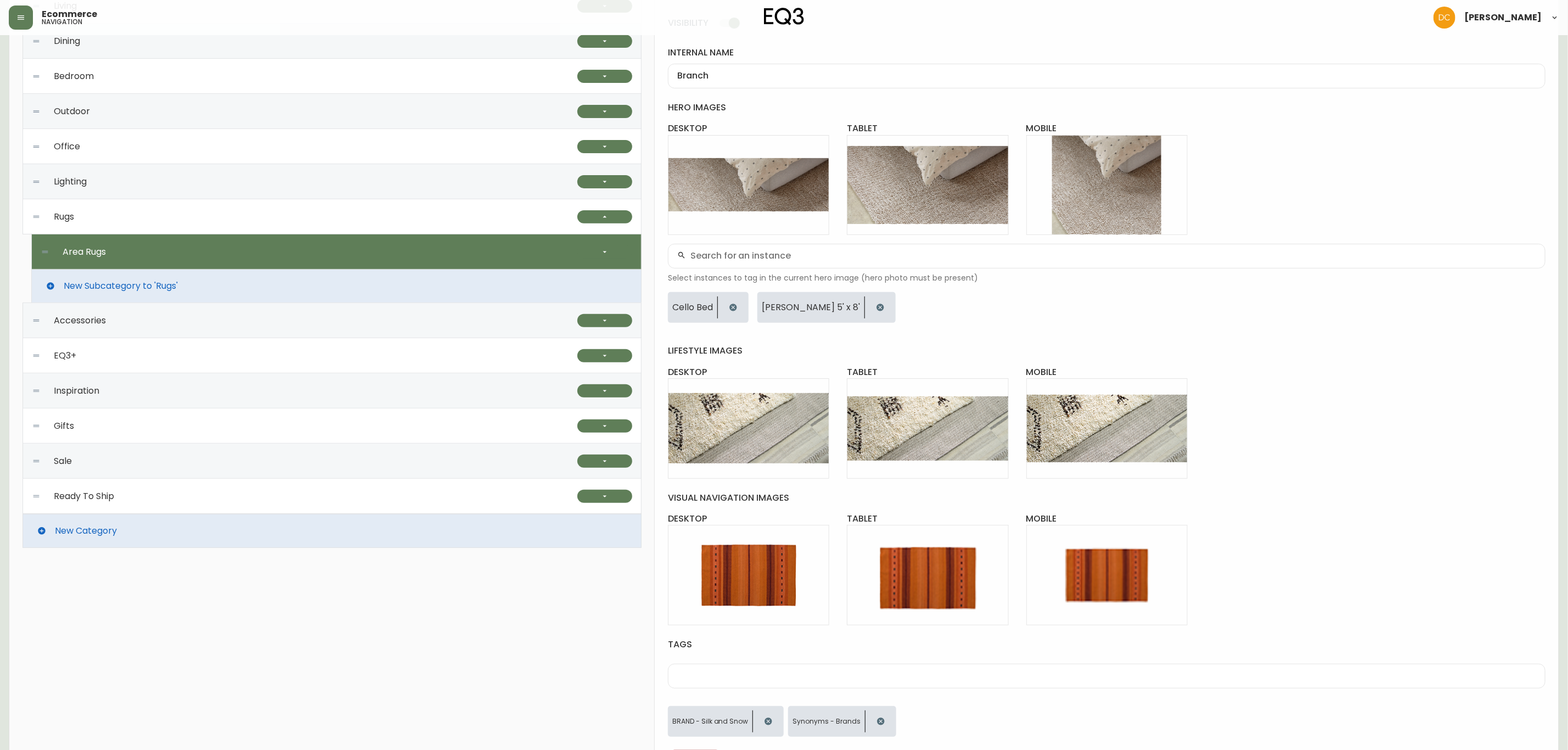
checkbox input "true"
type input "Area Rugs"
click at [612, 219] on button "button" at bounding box center [605, 217] width 55 height 13
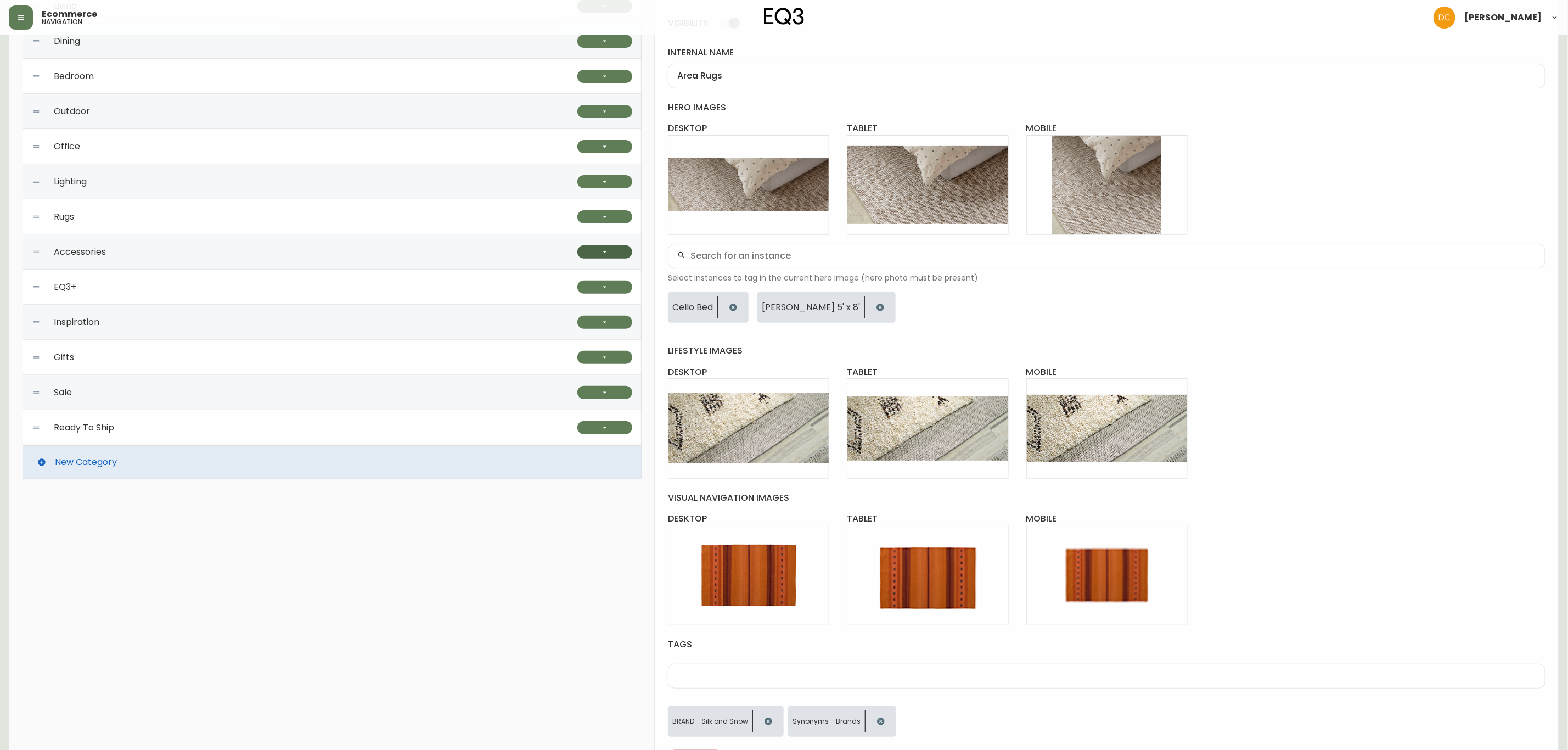
click at [587, 251] on button "button" at bounding box center [605, 252] width 55 height 13
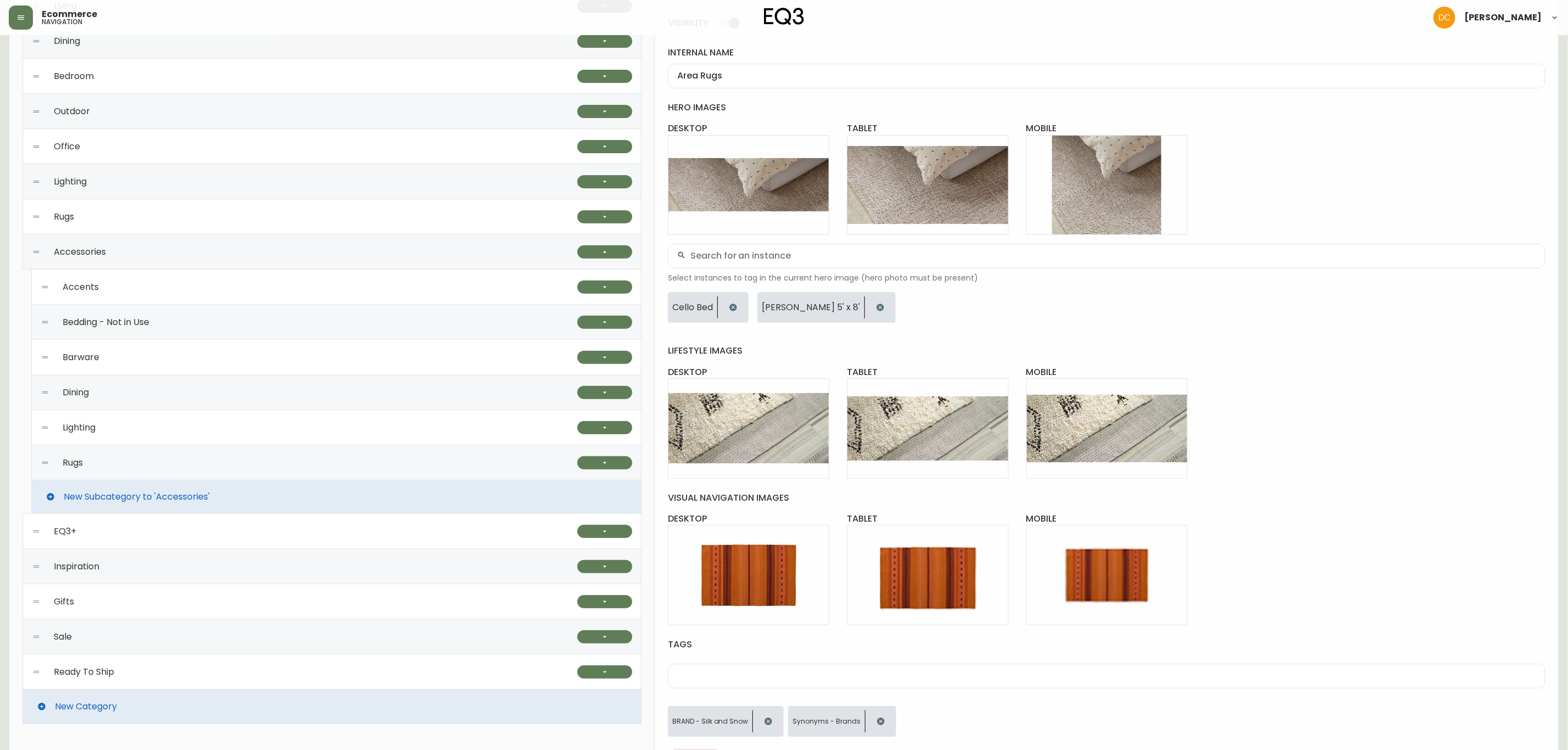
click at [150, 419] on div "Lighting" at bounding box center [309, 427] width 537 height 35
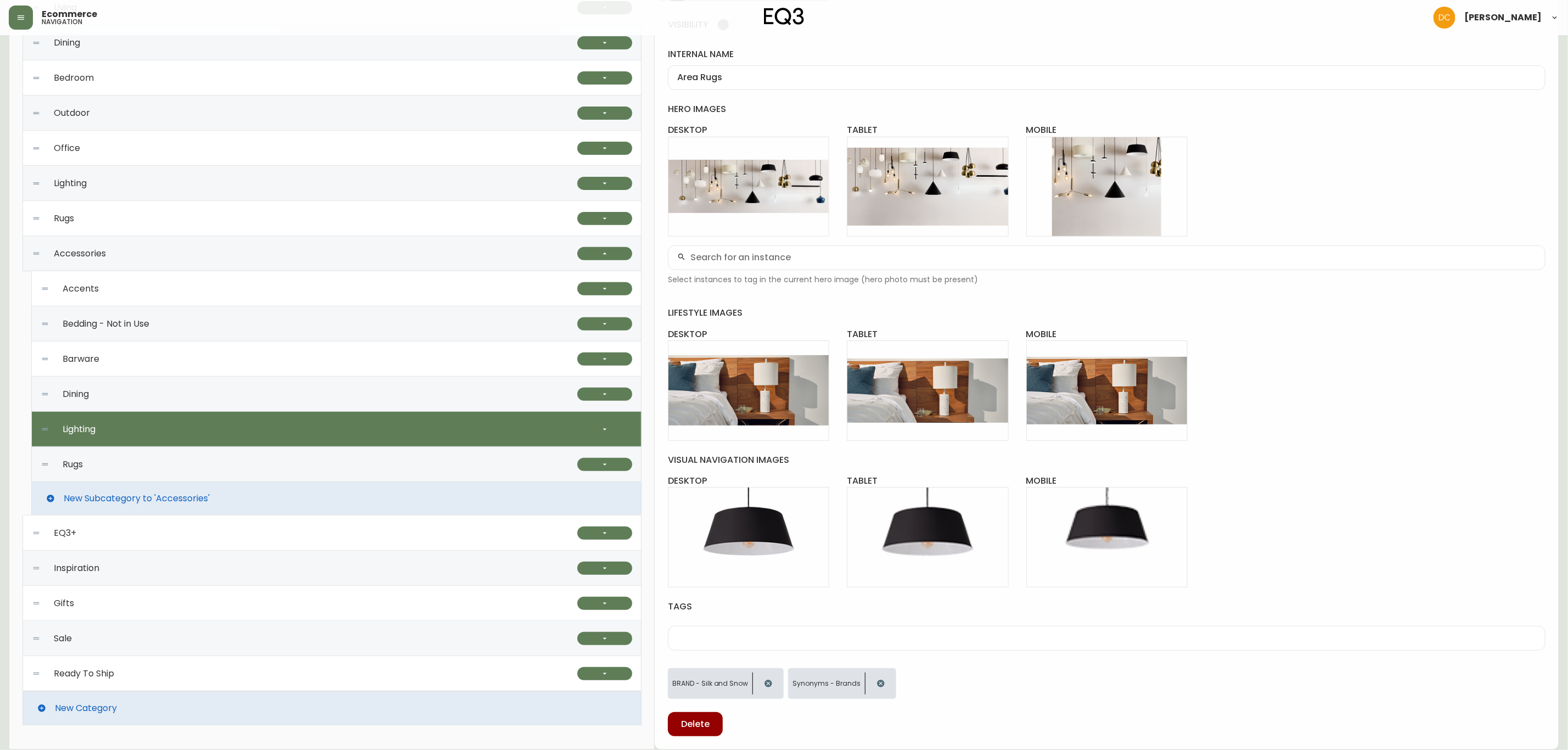
checkbox input "false"
type input "Lighting"
click at [600, 424] on button "button" at bounding box center [605, 429] width 55 height 13
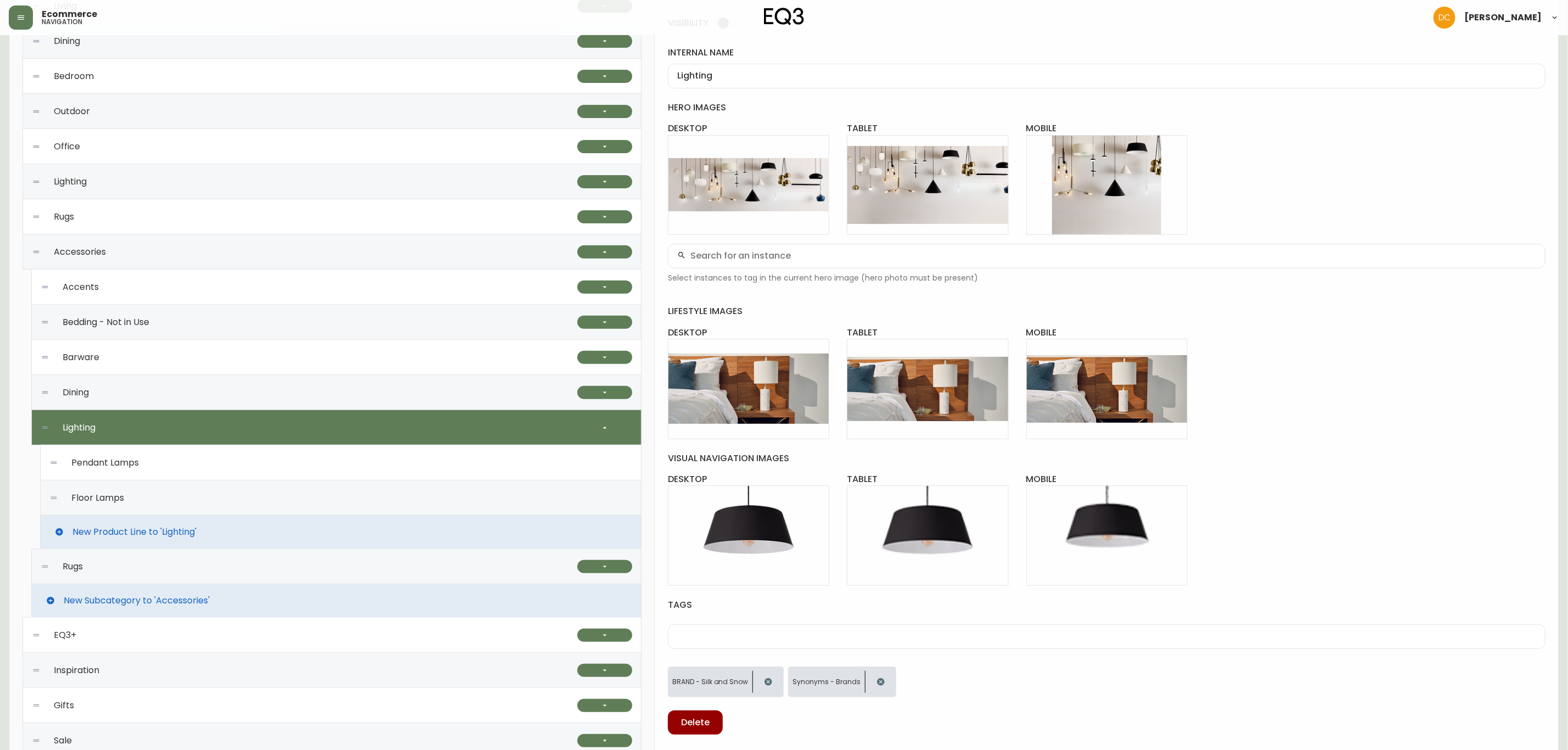
scroll to position [262, 0]
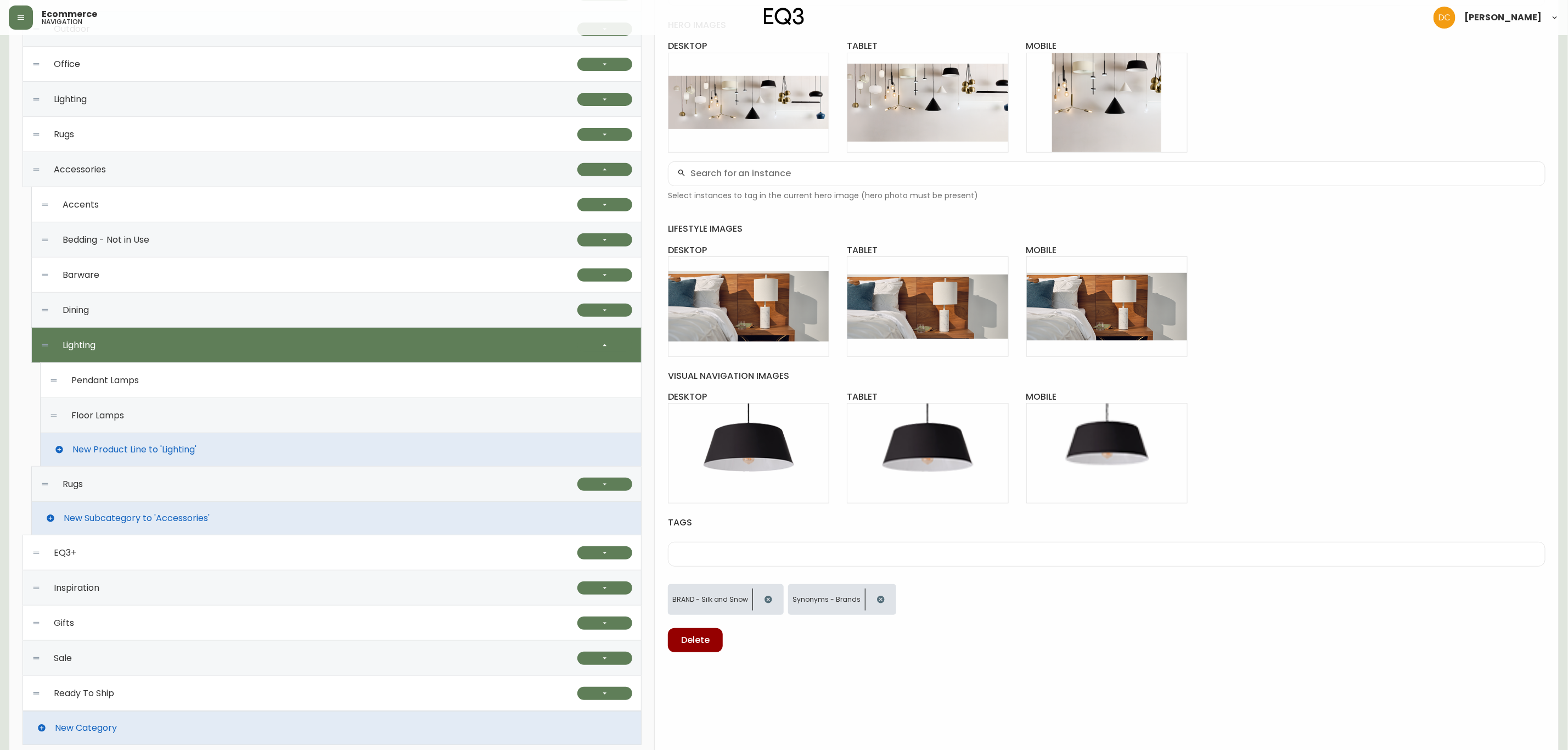
click at [941, 521] on h4 "tags" at bounding box center [1107, 523] width 878 height 12
click at [853, 572] on div "VISIBILITY internal name Lighting hero images desktop Edit tablet Edit mobile E…" at bounding box center [1107, 285] width 878 height 735
click at [186, 416] on div "Floor Lamps" at bounding box center [340, 416] width 583 height 35
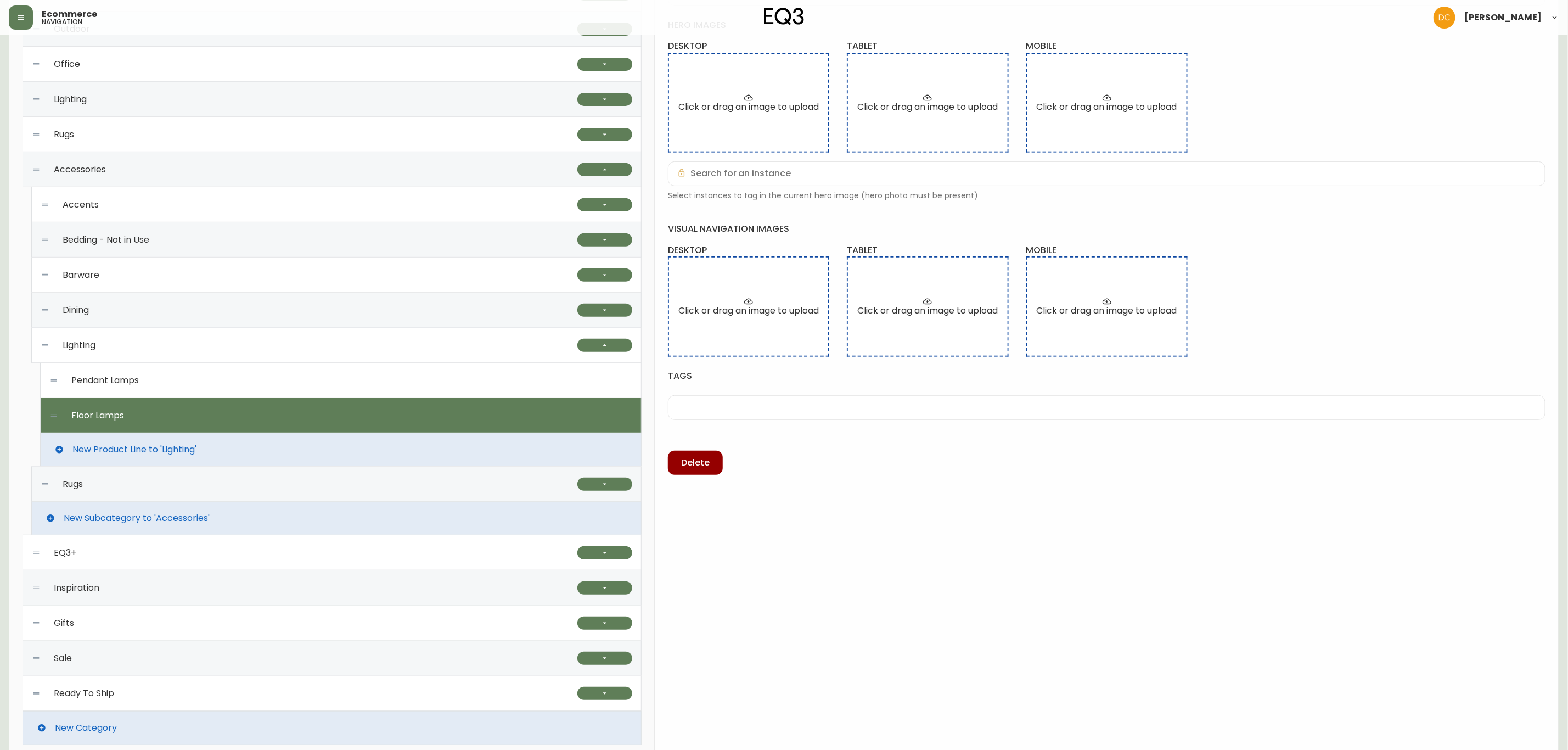
click at [180, 383] on div "Pendant Lamps" at bounding box center [340, 380] width 583 height 35
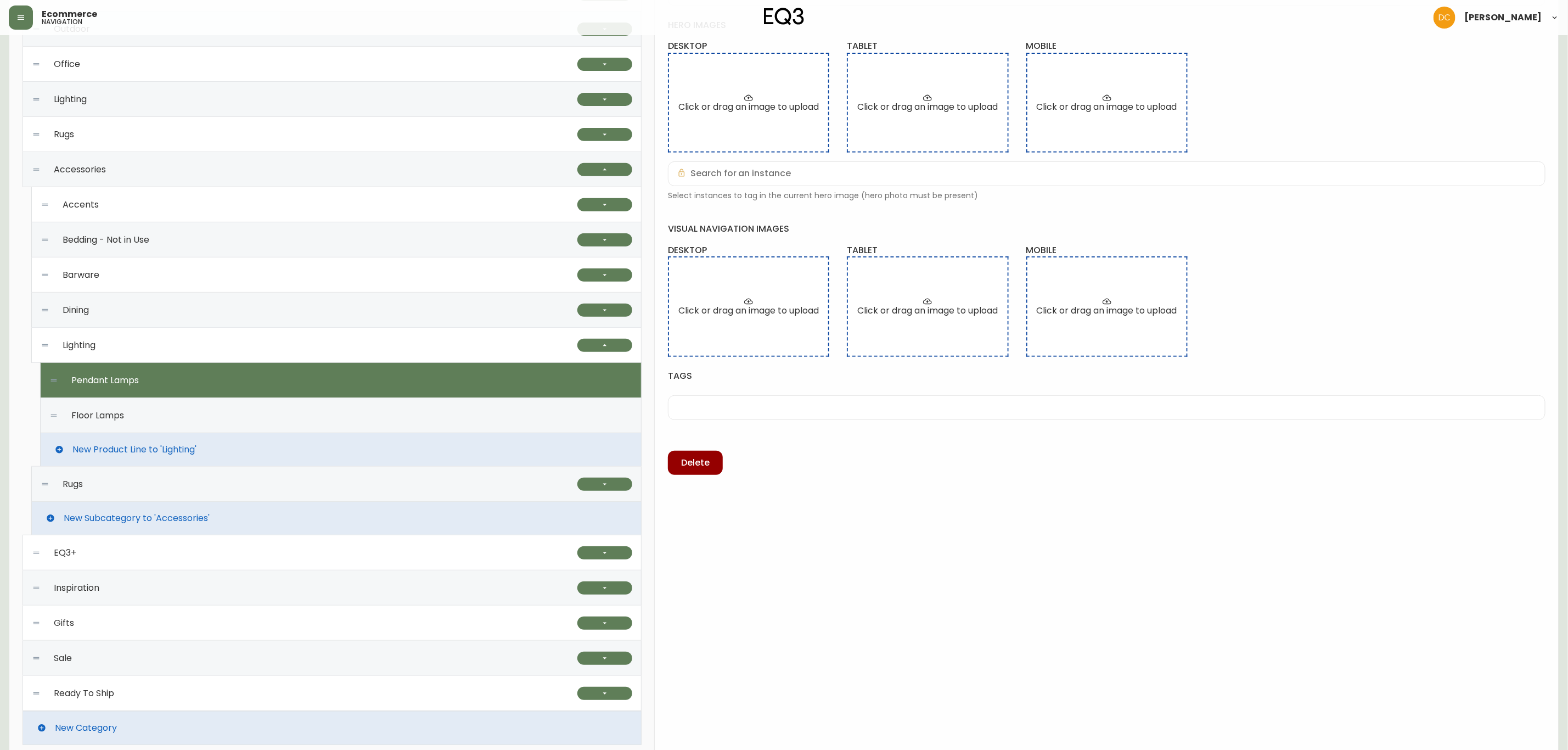
click at [300, 416] on div "Floor Lamps" at bounding box center [340, 416] width 583 height 35
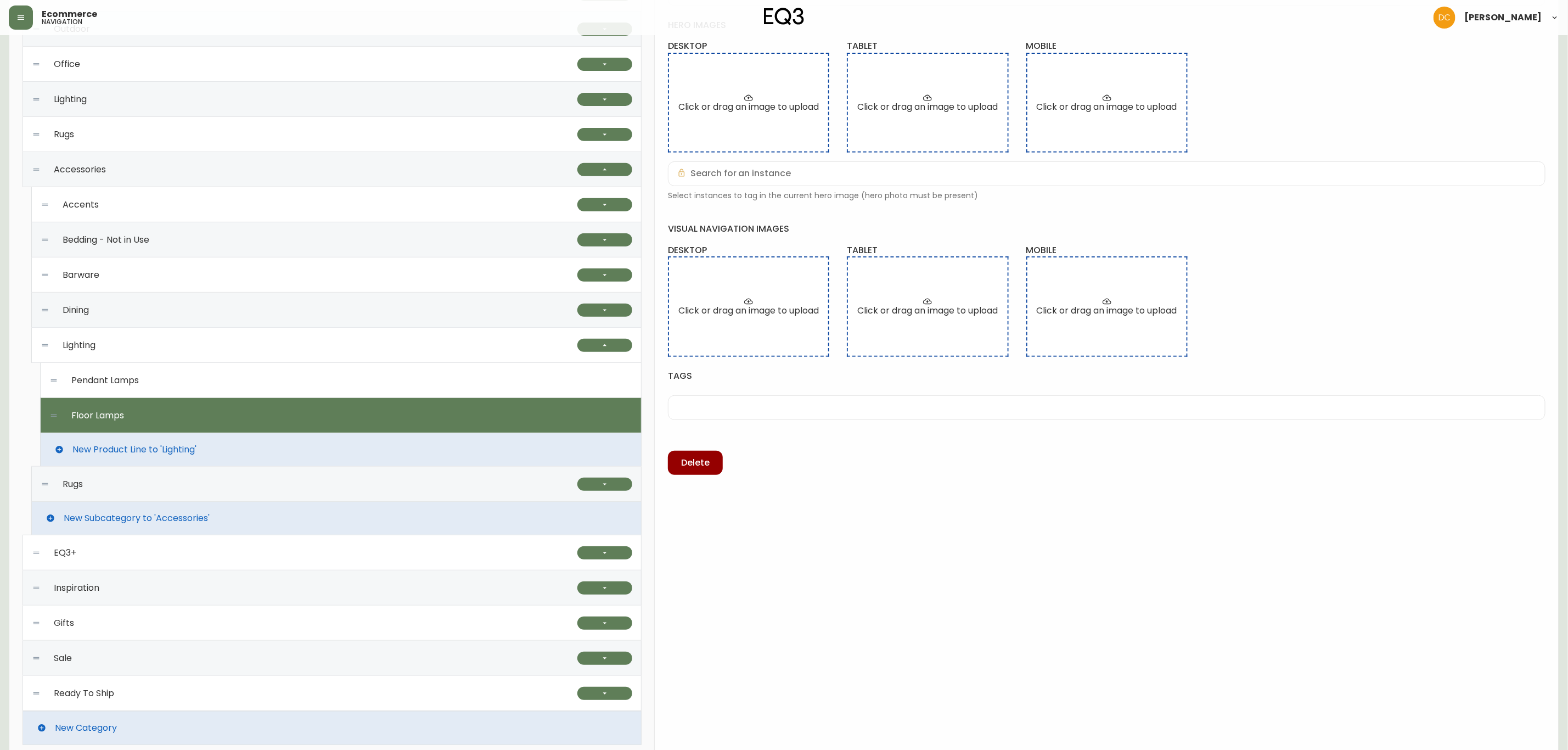
type input "Floor Lamps"
click at [159, 448] on span "New Product Line to 'Lighting'" at bounding box center [134, 449] width 124 height 10
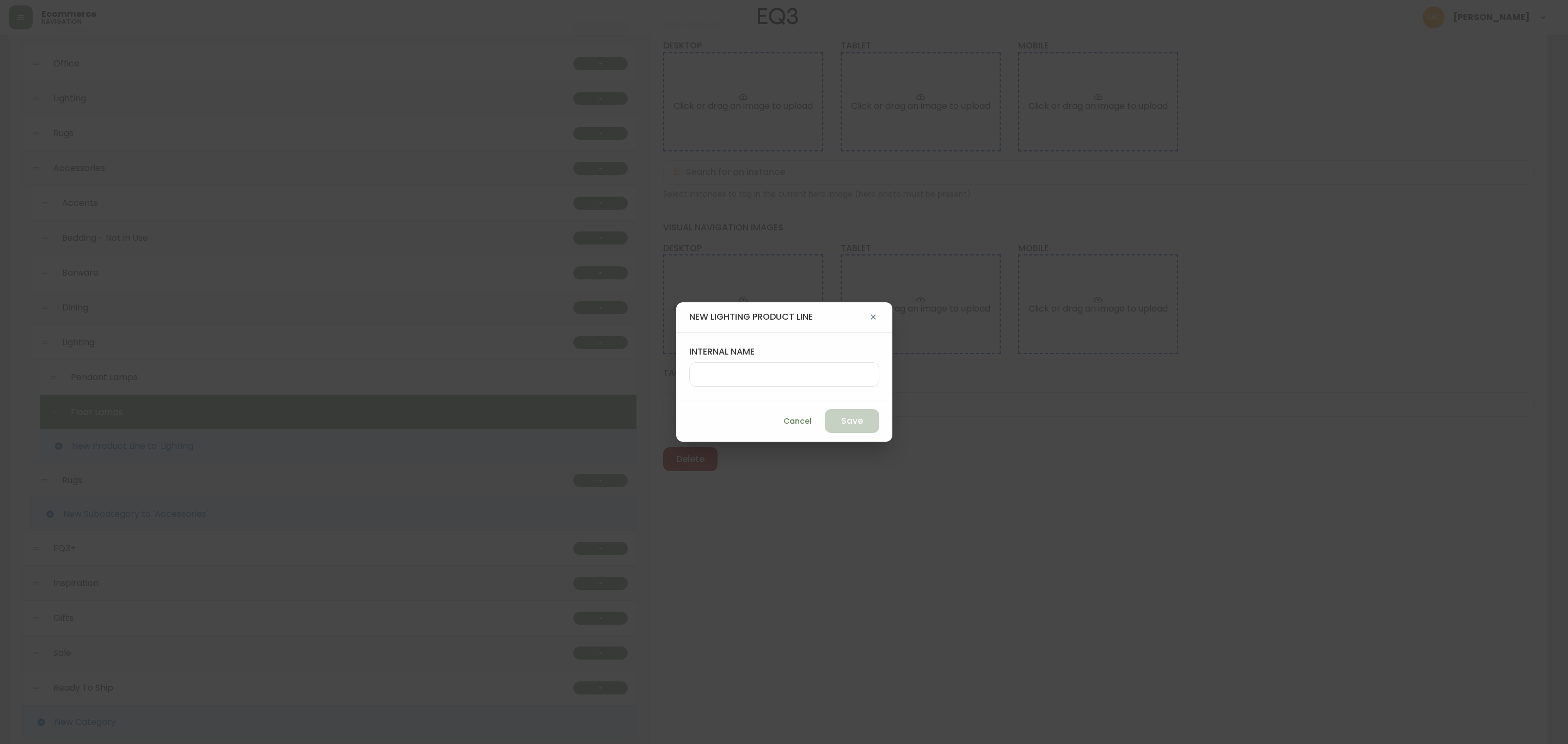
click at [778, 366] on div at bounding box center [784, 375] width 190 height 25
type input "Wall Lamps"
click at [842, 425] on span "Save" at bounding box center [852, 421] width 21 height 12
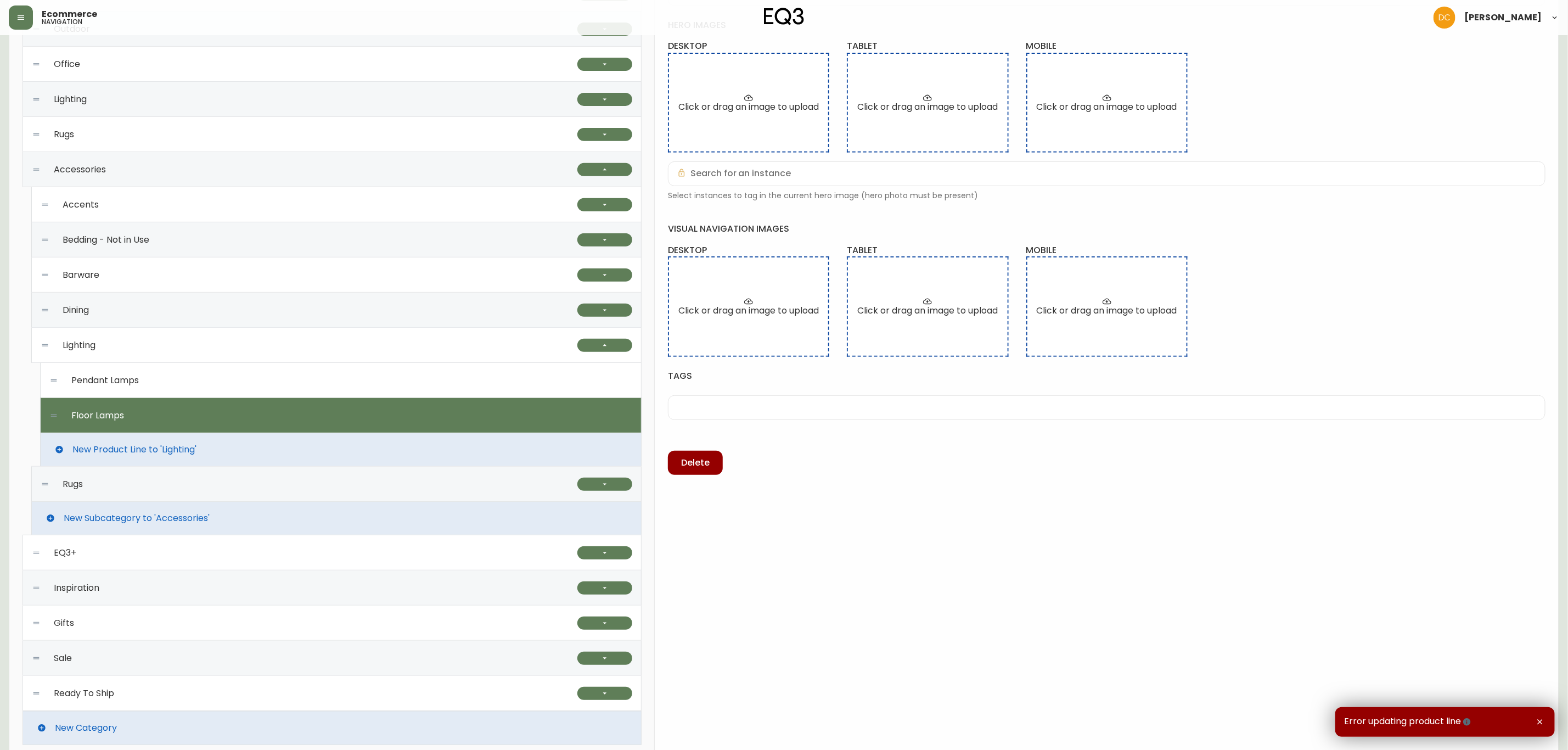
scroll to position [15, 0]
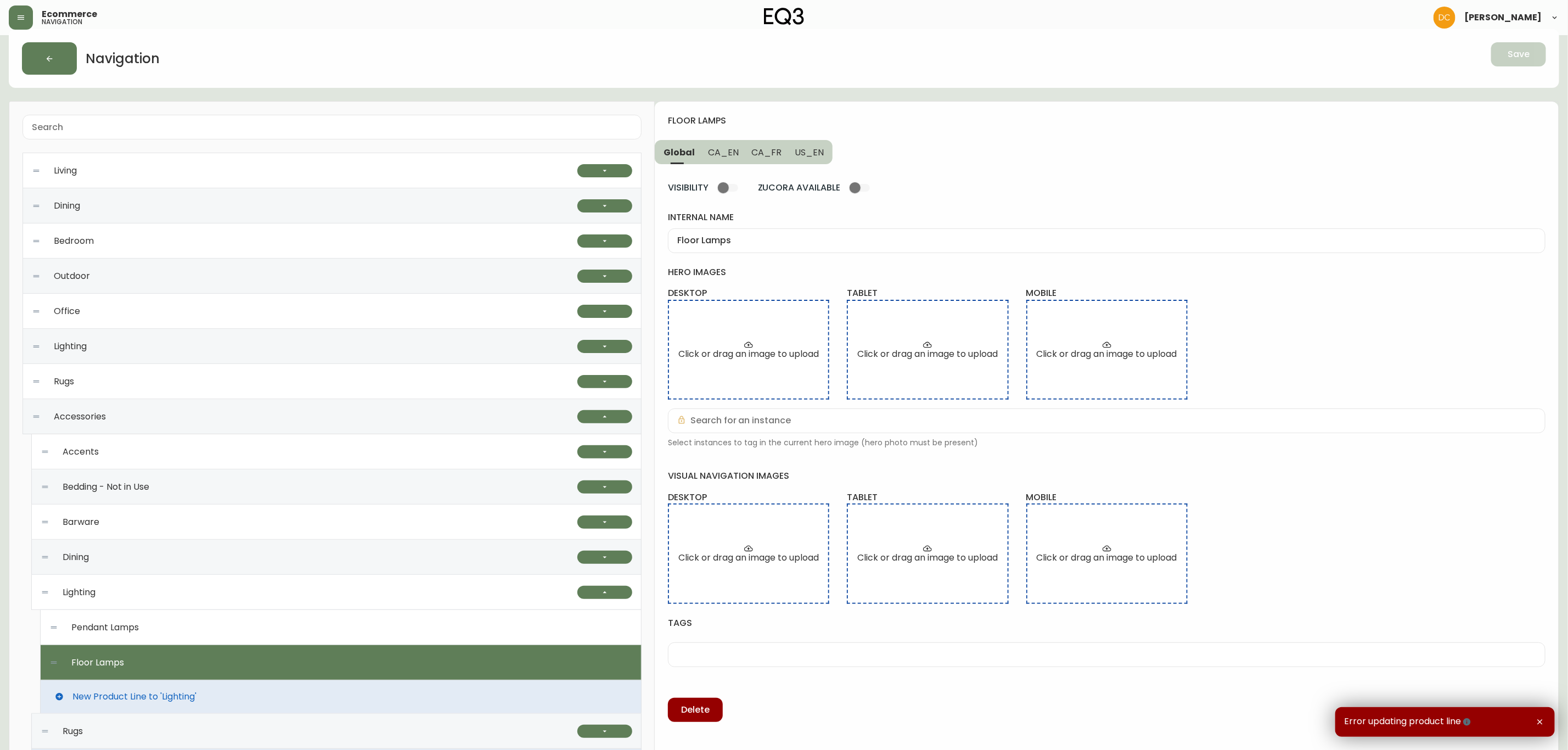
drag, startPoint x: 359, startPoint y: 657, endPoint x: 514, endPoint y: 541, distance: 193.6
click at [359, 572] on div "Floor Lamps" at bounding box center [340, 663] width 583 height 35
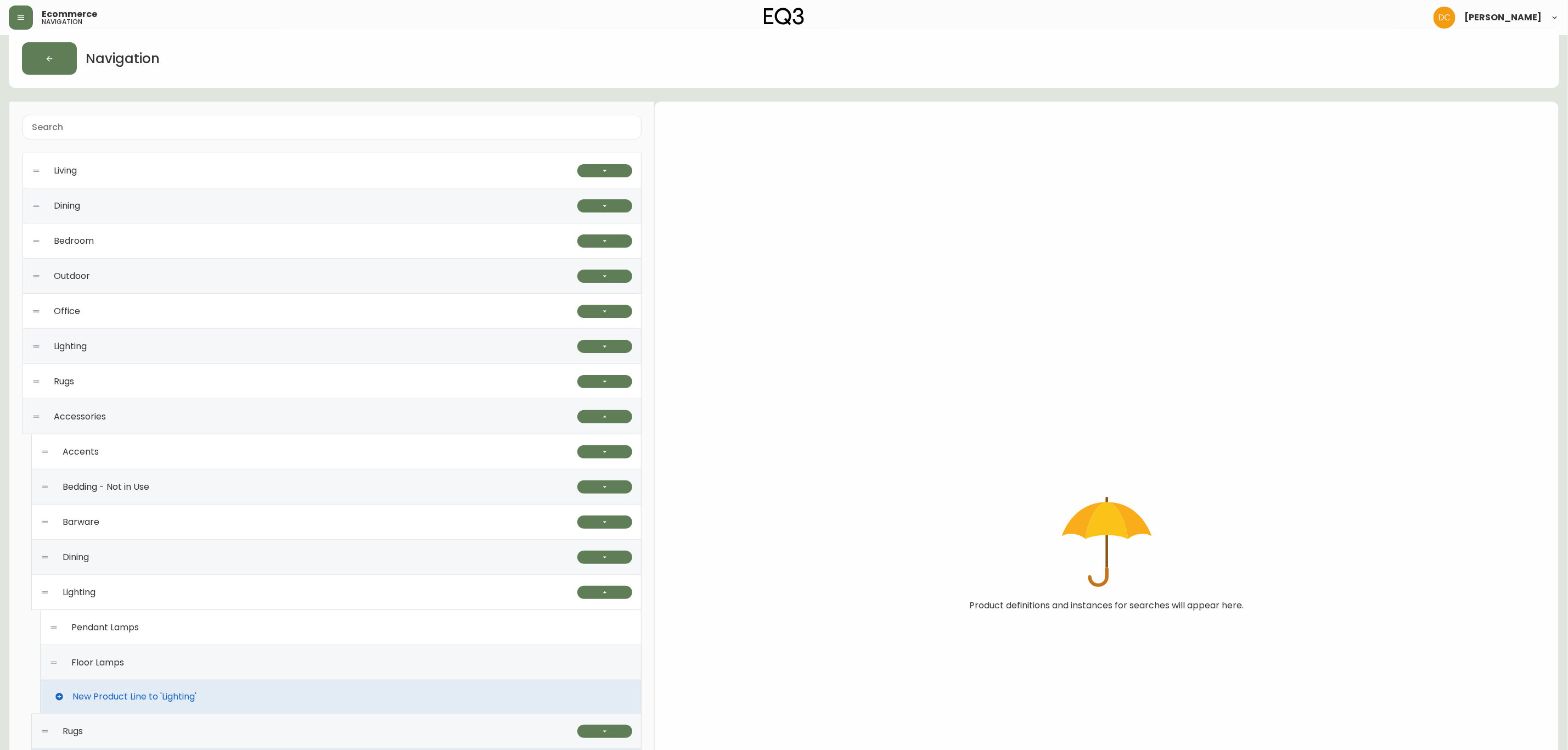
drag, startPoint x: 229, startPoint y: 656, endPoint x: 481, endPoint y: 531, distance: 281.3
click at [229, 572] on div "Floor Lamps" at bounding box center [340, 663] width 583 height 35
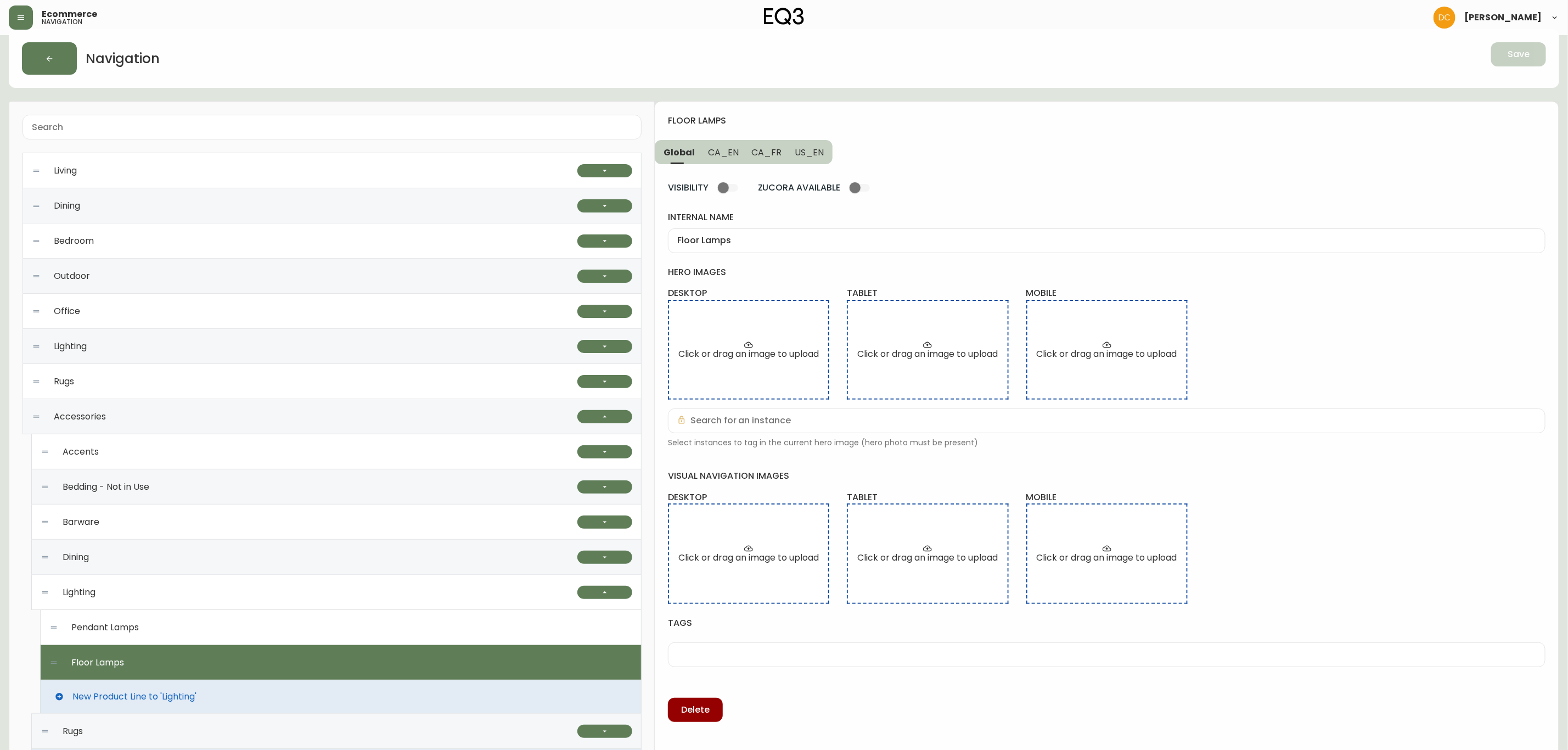
click at [753, 244] on input "Floor Lamps" at bounding box center [1107, 241] width 859 height 10
click at [720, 157] on span "CA_EN" at bounding box center [723, 153] width 31 height 12
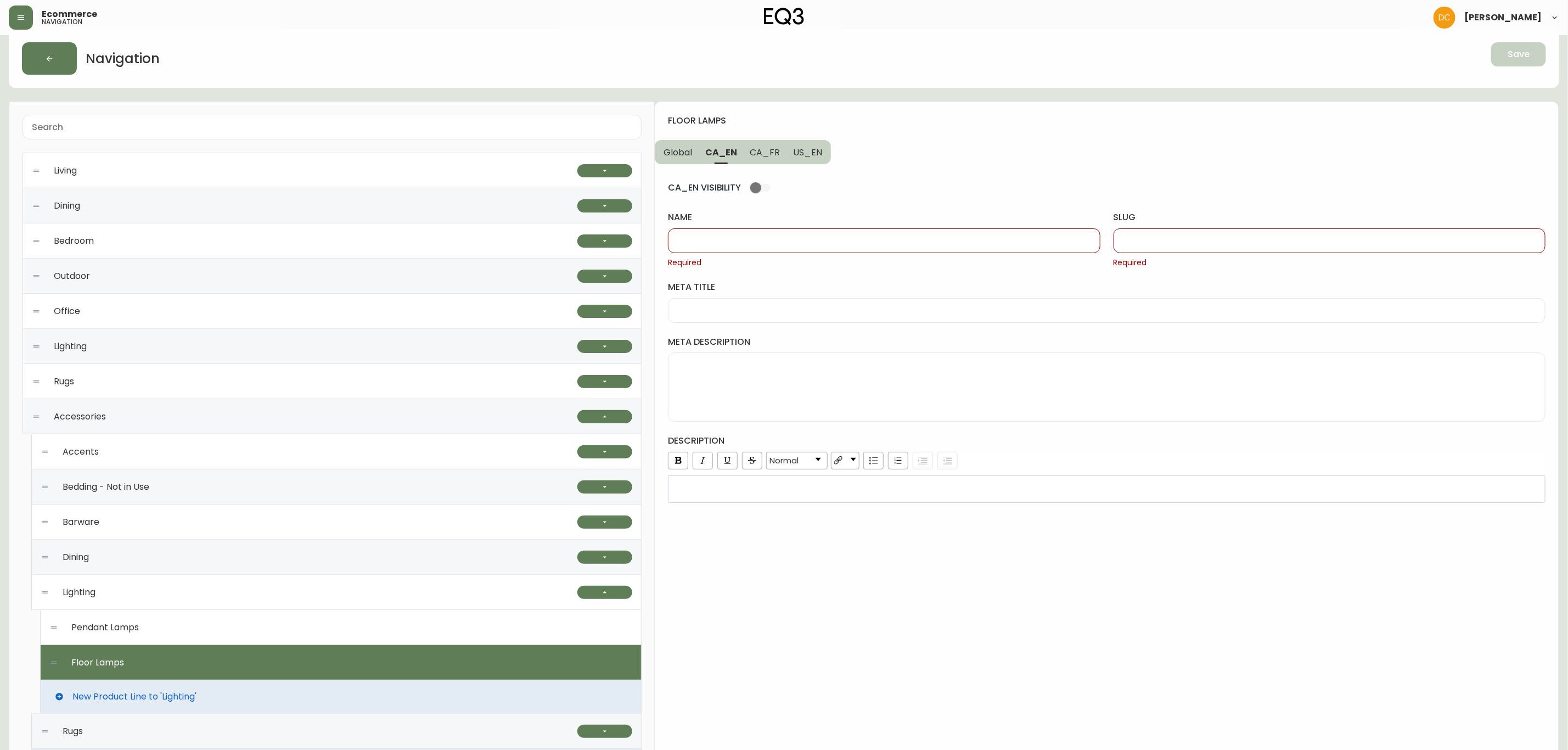
click at [759, 247] on div at bounding box center [884, 241] width 432 height 25
paste input "Floor Lamps"
type input "Floor Lamps"
click at [1204, 245] on input "slug" at bounding box center [1329, 241] width 413 height 10
type input "floor-lamps"
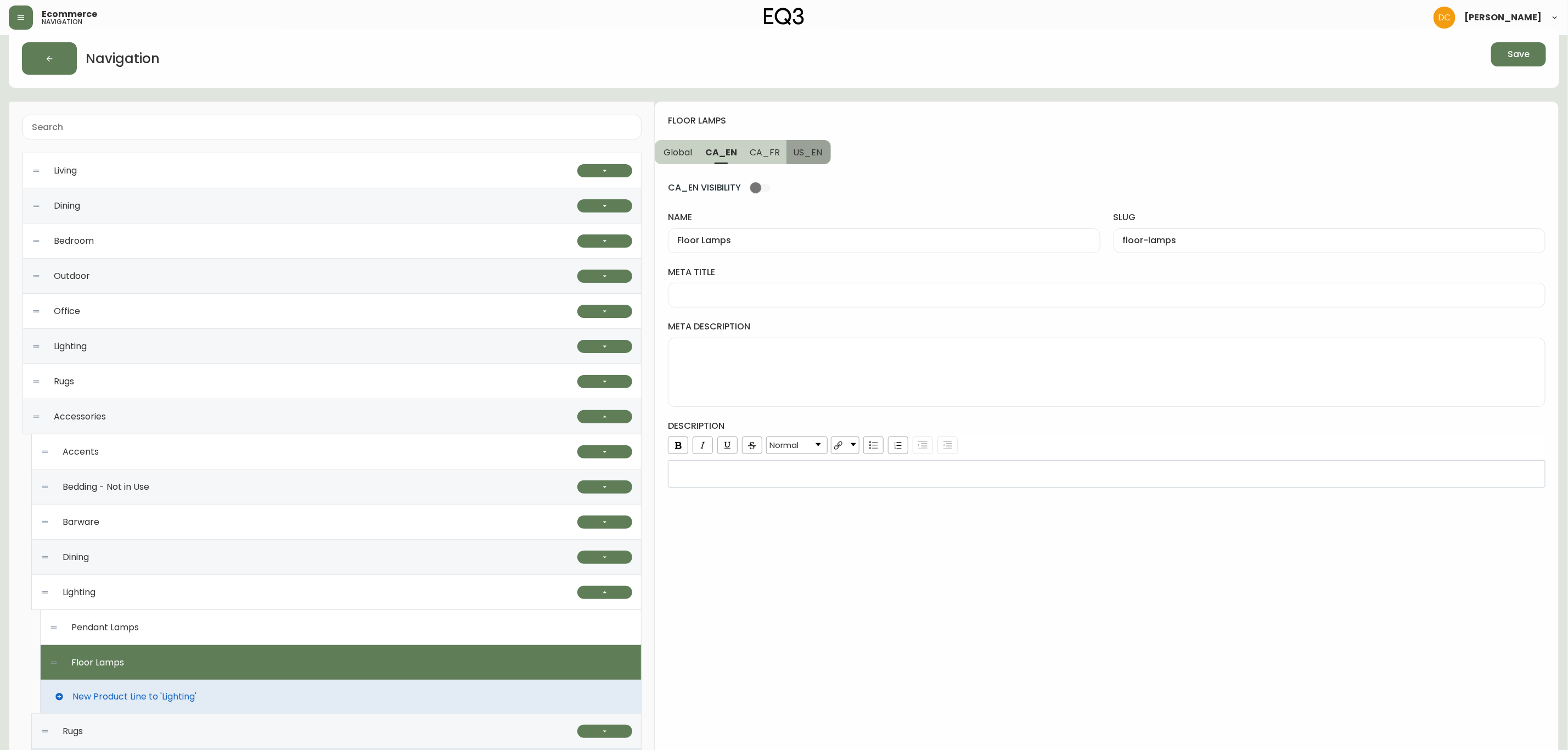
drag, startPoint x: 809, startPoint y: 157, endPoint x: 819, endPoint y: 157, distance: 10.0
click at [808, 157] on span "US_EN" at bounding box center [808, 153] width 29 height 12
drag, startPoint x: 1173, startPoint y: 231, endPoint x: 966, endPoint y: 221, distance: 207.2
click at [1173, 229] on div at bounding box center [1329, 241] width 432 height 25
paste input "floor-lamps"
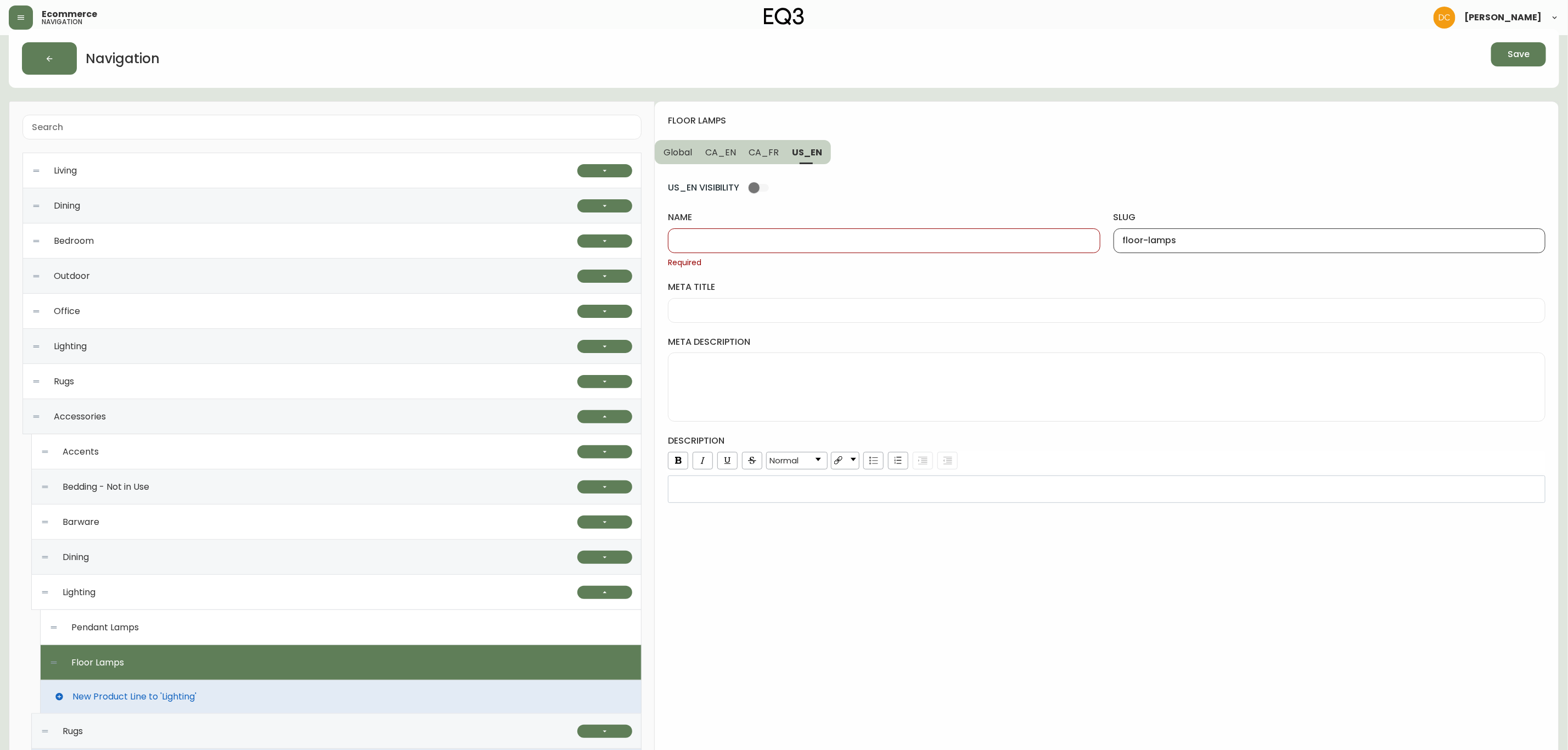
type input "floor-lamps"
drag, startPoint x: 713, startPoint y: 144, endPoint x: 721, endPoint y: 158, distance: 16.1
click at [713, 142] on button "CA_EN" at bounding box center [720, 152] width 44 height 24
type input "Floor Lamps"
drag, startPoint x: 747, startPoint y: 229, endPoint x: 745, endPoint y: 235, distance: 6.3
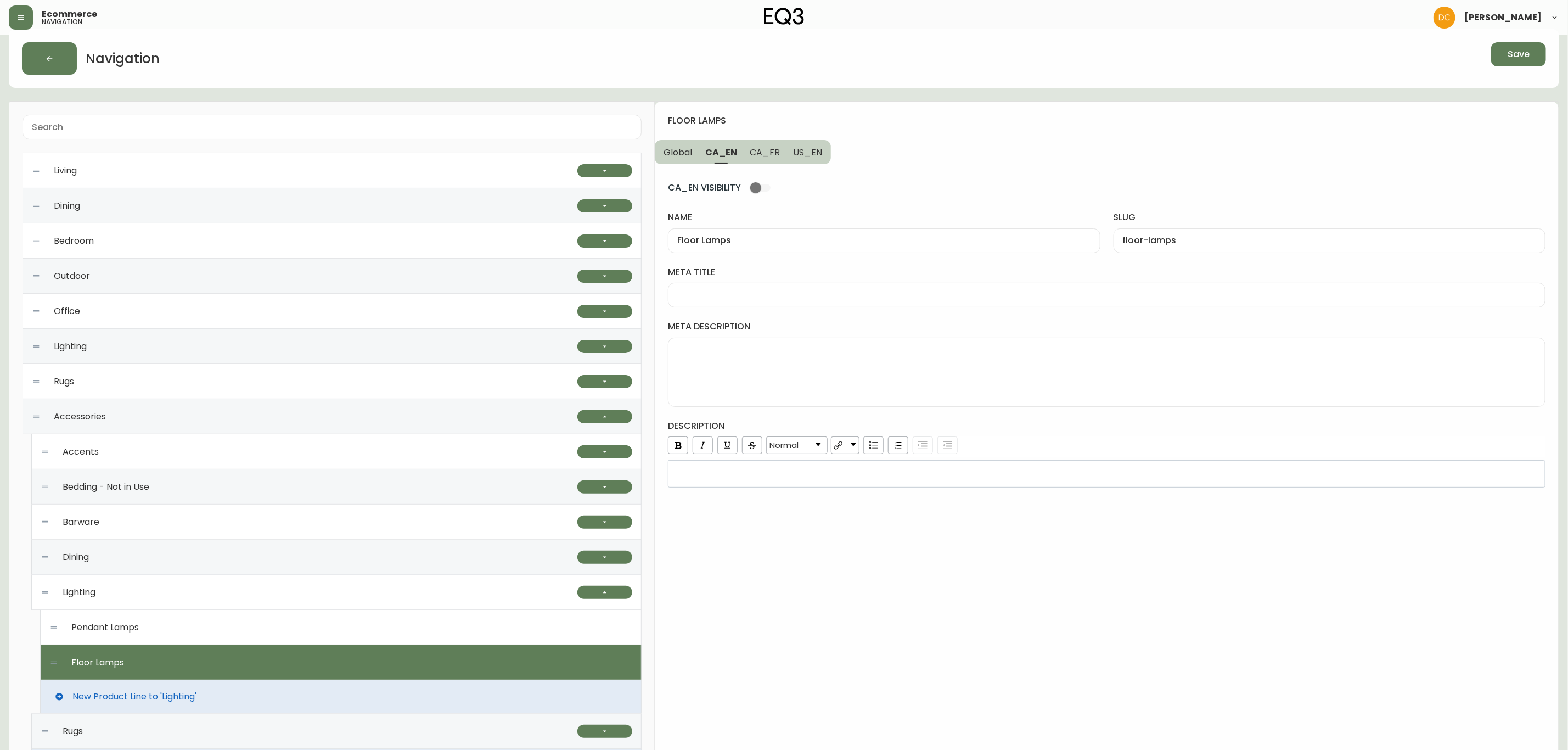
click at [745, 235] on div "Floor Lamps" at bounding box center [884, 241] width 432 height 25
click at [812, 147] on span "US_EN" at bounding box center [808, 153] width 29 height 12
click at [769, 243] on input "name" at bounding box center [884, 241] width 413 height 10
paste input "Floor Lamps"
type input "Floor Lamps"
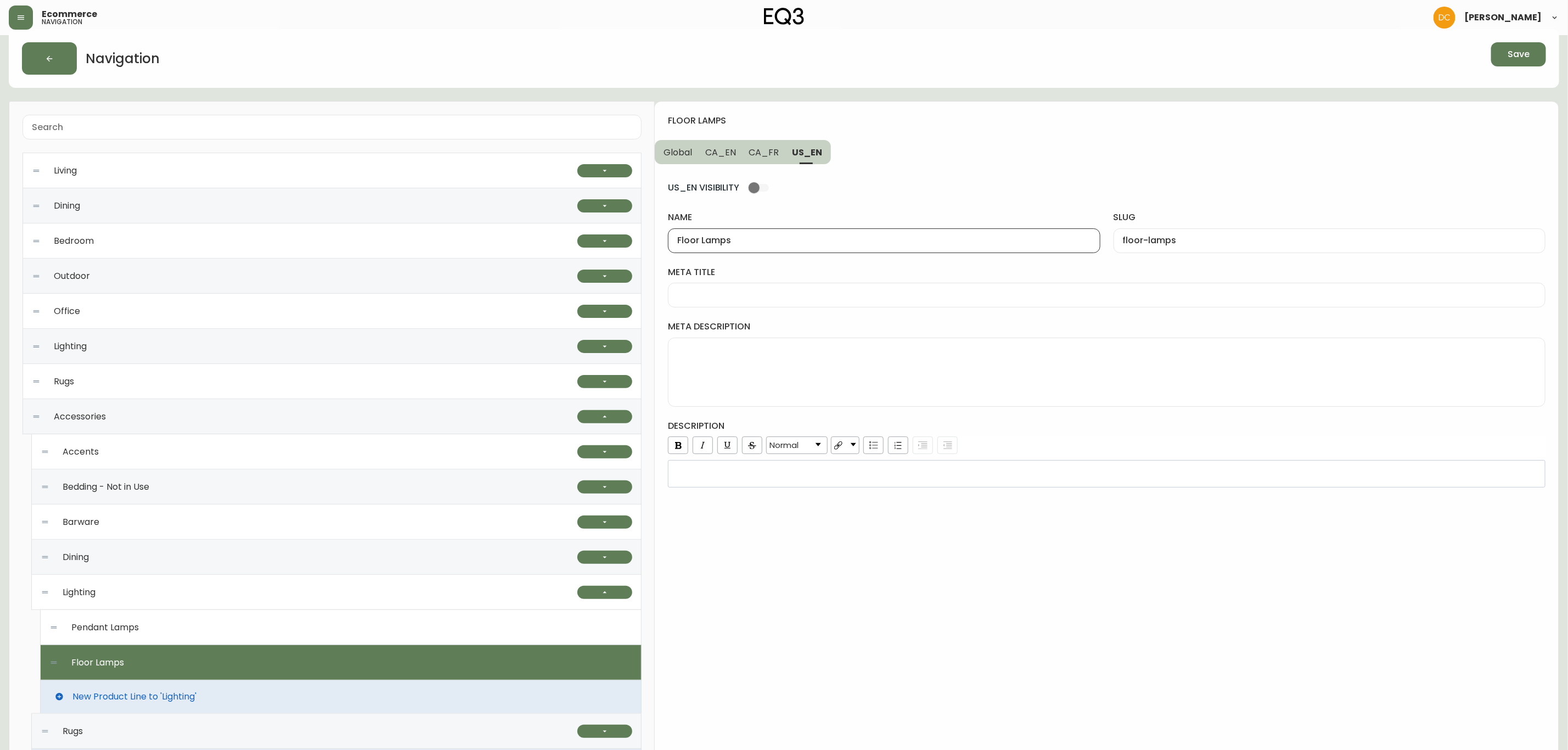
click at [762, 148] on span "CA_FR" at bounding box center [764, 153] width 30 height 12
drag, startPoint x: 726, startPoint y: 158, endPoint x: 726, endPoint y: 191, distance: 33.0
click at [726, 158] on span "CA_EN" at bounding box center [720, 153] width 31 height 12
type input "Floor Lamps"
type input "floor-lamps"
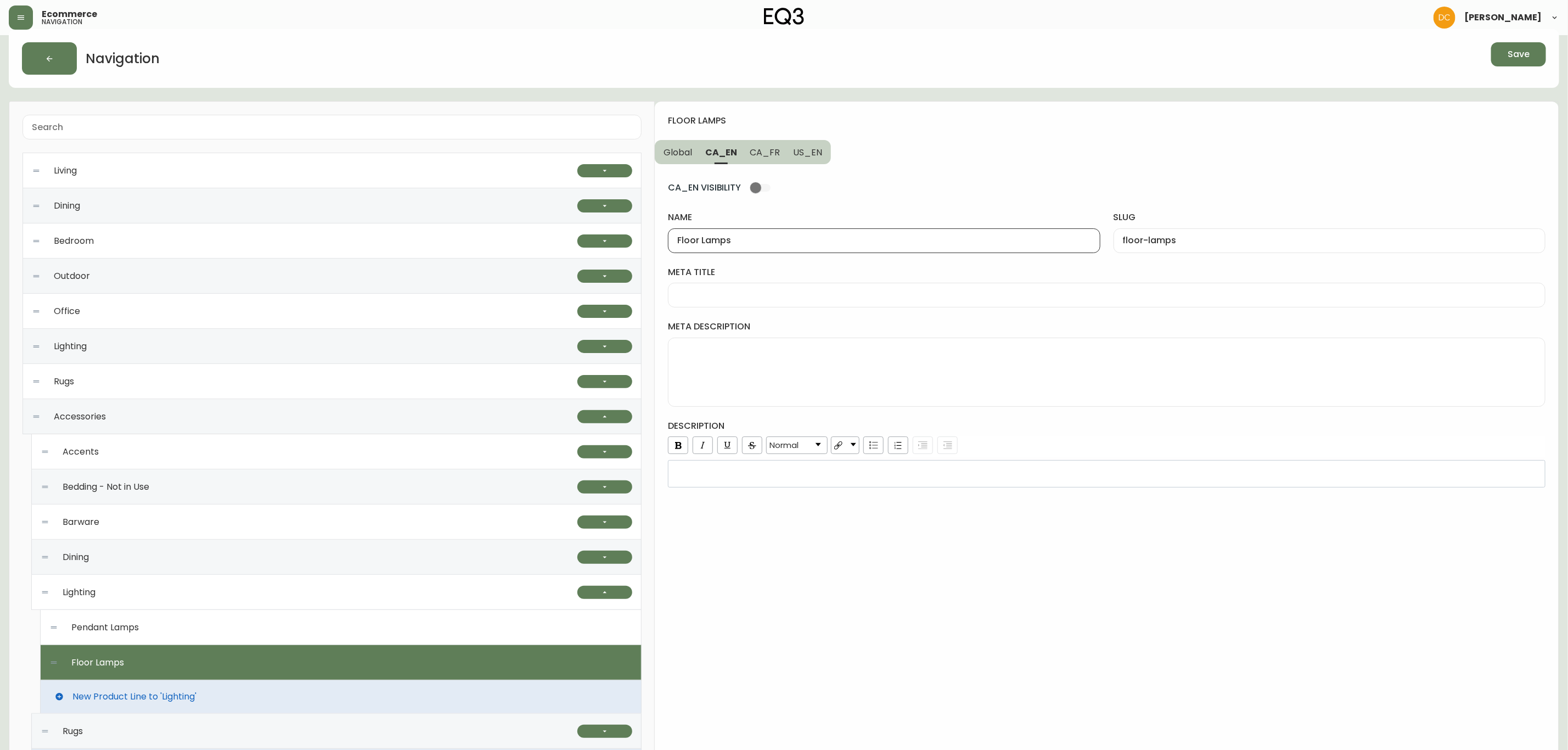
click at [730, 238] on input "Floor Lamps" at bounding box center [884, 241] width 413 height 10
click at [769, 157] on span "CA_FR" at bounding box center [766, 153] width 30 height 12
drag, startPoint x: 766, startPoint y: 236, endPoint x: 774, endPoint y: 184, distance: 52.6
click at [766, 236] on input "name" at bounding box center [884, 241] width 413 height 10
paste input "Floor Lamps"
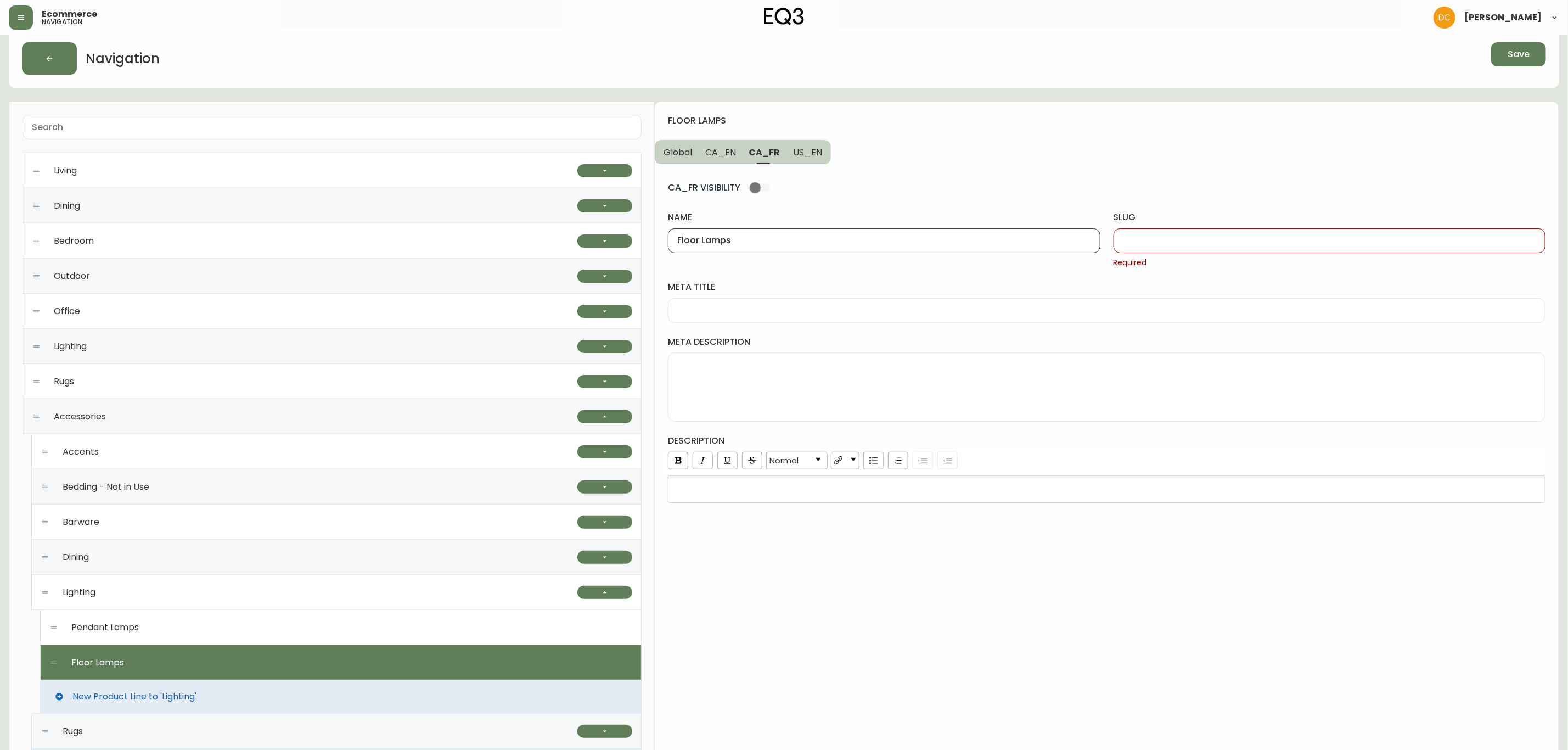
type input "Floor Lamps"
drag, startPoint x: 808, startPoint y: 153, endPoint x: 939, endPoint y: 211, distance: 143.3
click at [808, 152] on span "US_EN" at bounding box center [808, 153] width 29 height 12
type input "floor-lamps"
click at [1154, 239] on input "floor-lamps" at bounding box center [1329, 241] width 413 height 10
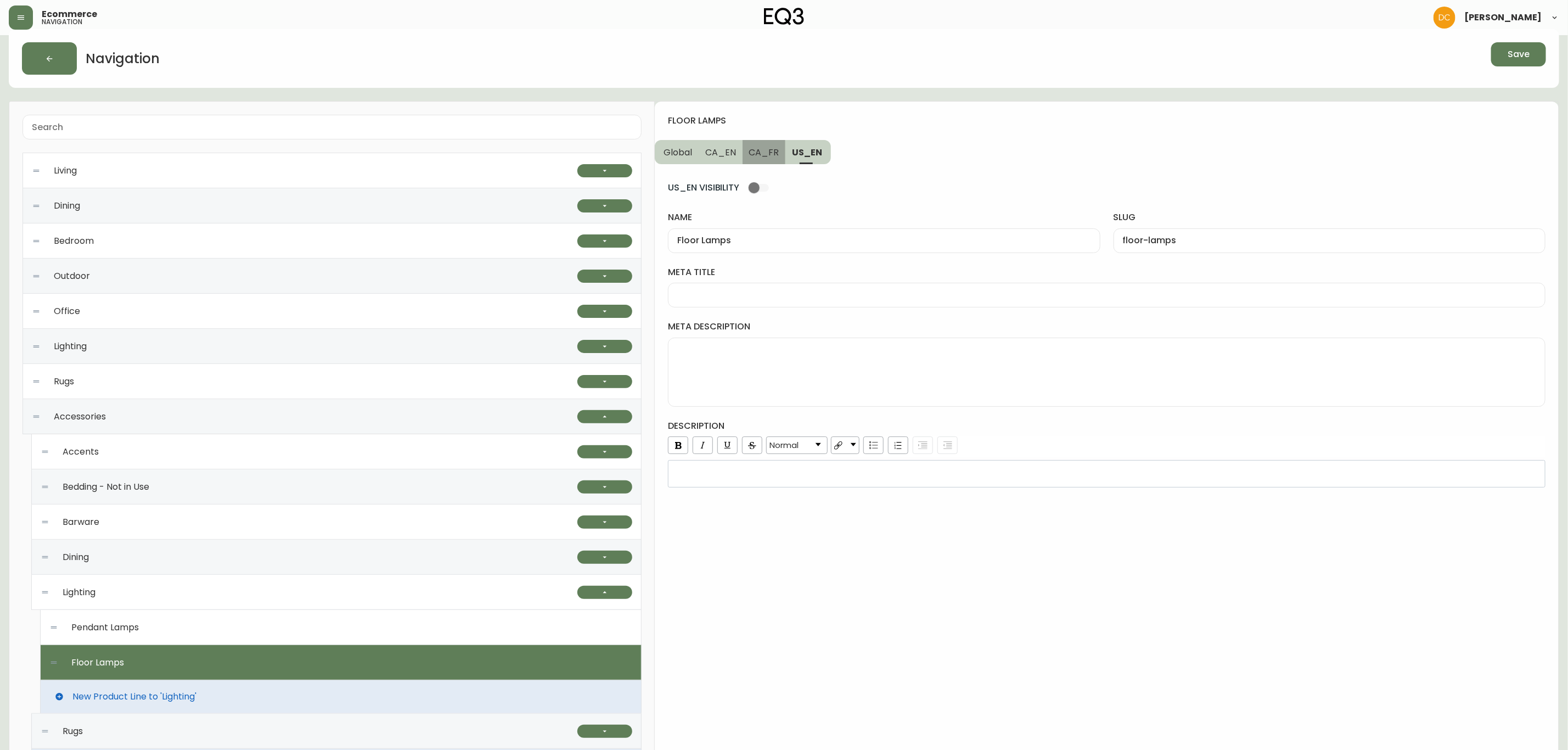
click at [758, 160] on button "CA_FR" at bounding box center [764, 152] width 43 height 24
click at [1200, 247] on div at bounding box center [1329, 241] width 432 height 25
paste input "floor-lamps"
type input "floor-lamps"
click at [721, 155] on span "CA_EN" at bounding box center [720, 153] width 31 height 12
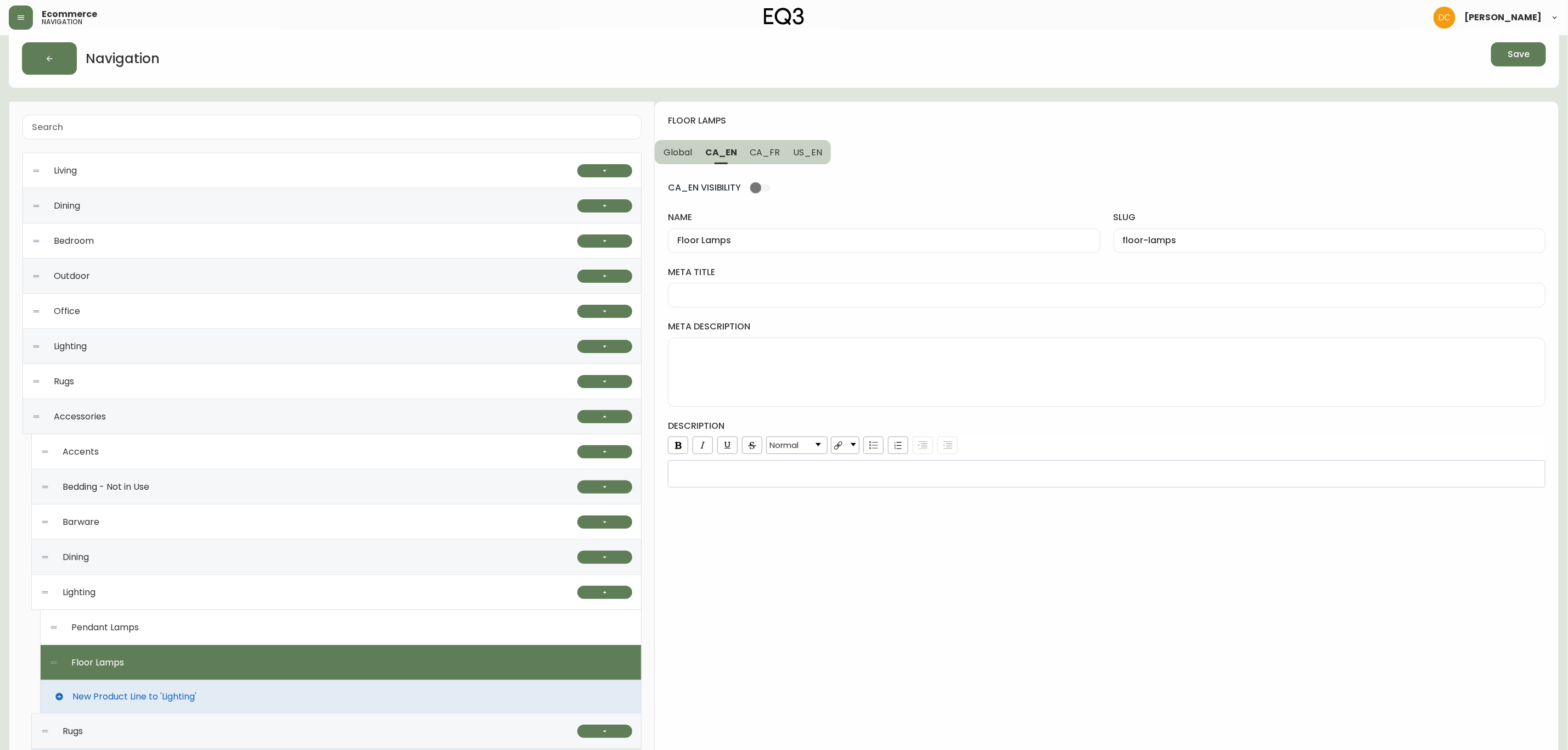
click at [789, 298] on input "meta title" at bounding box center [1107, 295] width 859 height 10
paste input "Modern Floor Lamps | Gold or Black for Living Room"
type input "Modern Floor Lamps | Gold or Black for Living Room"
click at [722, 361] on textarea "meta description" at bounding box center [1107, 372] width 859 height 55
paste textarea "Illuminate your space with our modern floor lamps. Adjustable, dimmable, and av…"
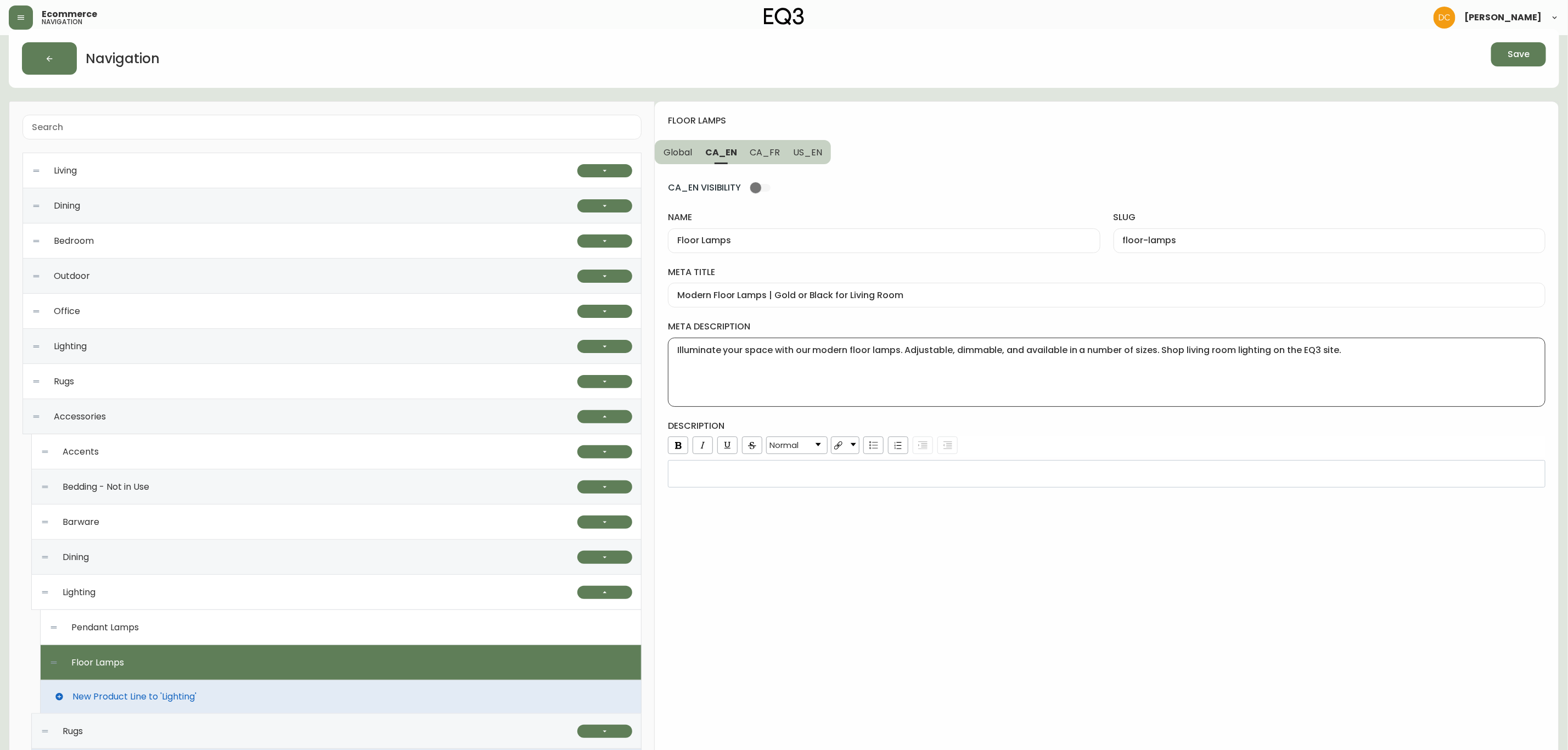
type textarea "Illuminate your space with our modern floor lamps. Adjustable, dimmable, and av…"
click at [753, 479] on div "rdw-editor" at bounding box center [1107, 473] width 863 height 11
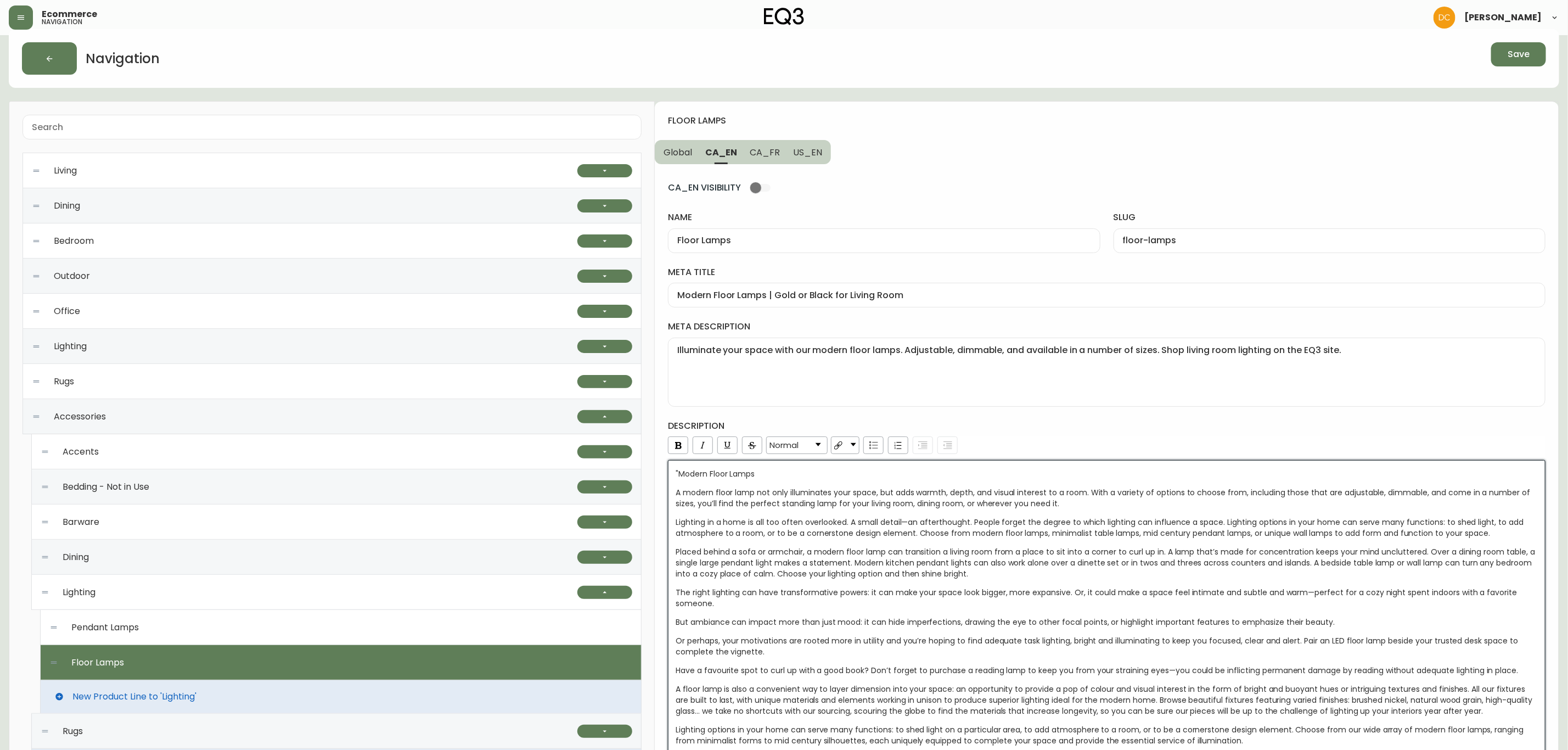
click at [679, 471] on span ""Modern Floor Lamps" at bounding box center [715, 473] width 79 height 11
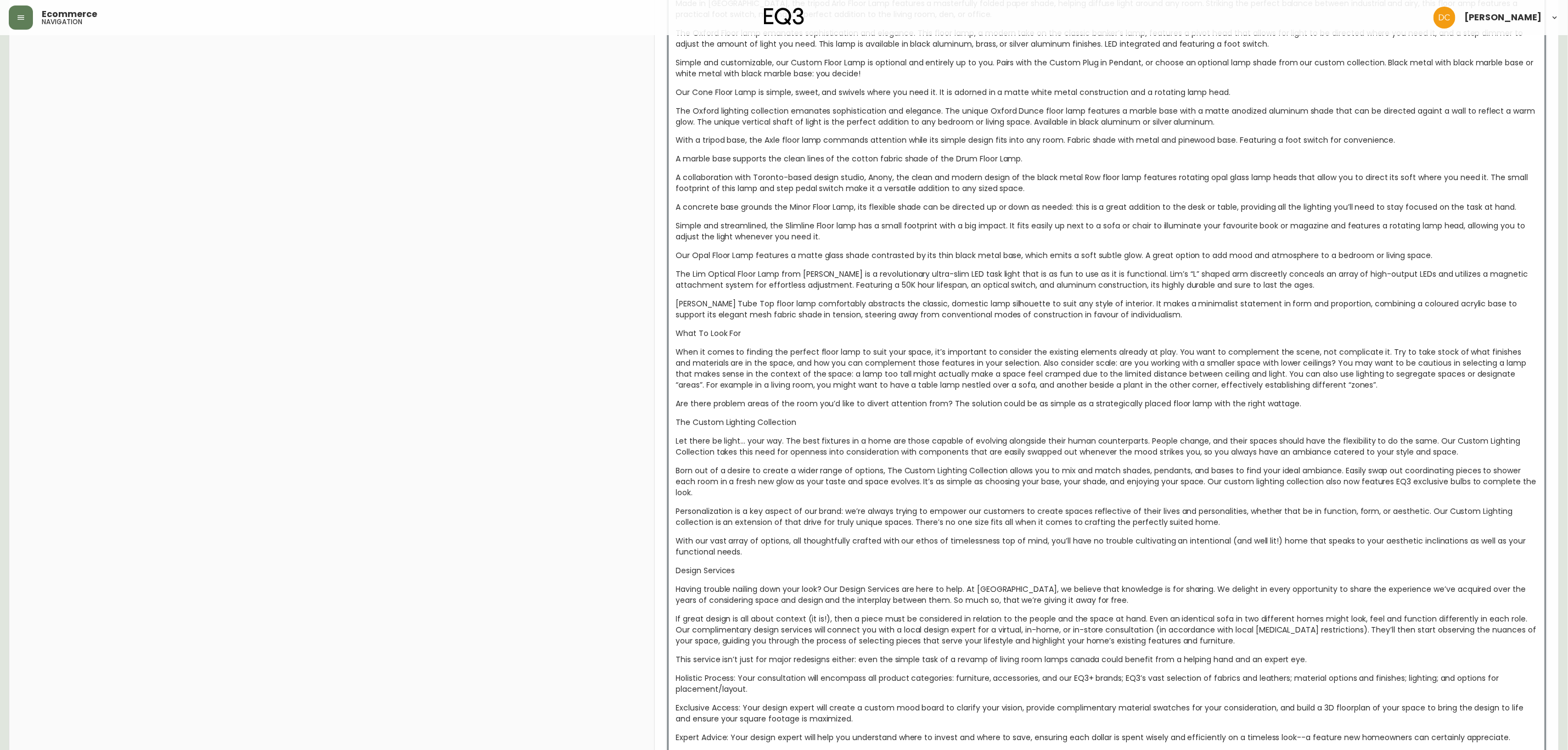
scroll to position [1516, 0]
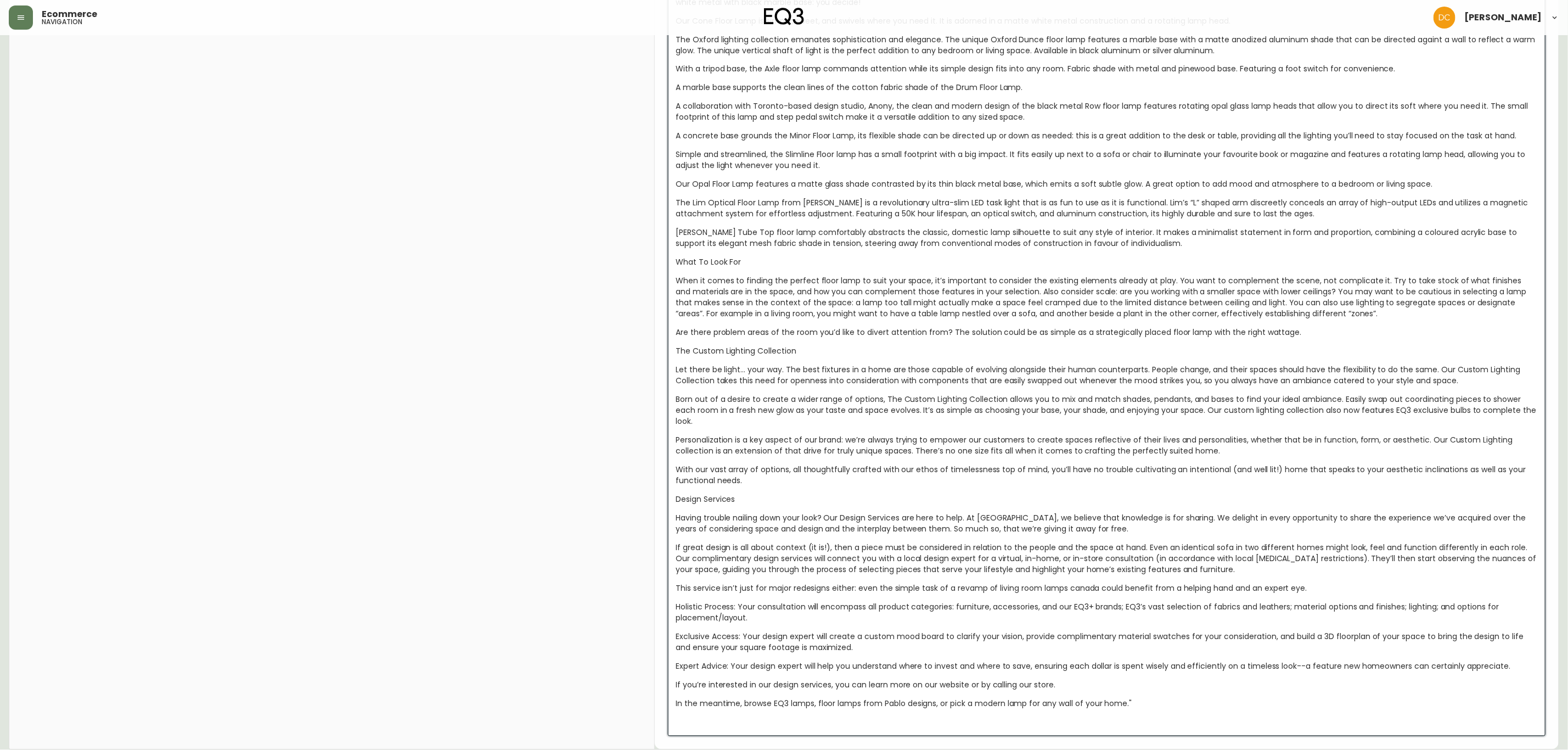
click at [827, 572] on div "rdw-editor" at bounding box center [1107, 722] width 863 height 11
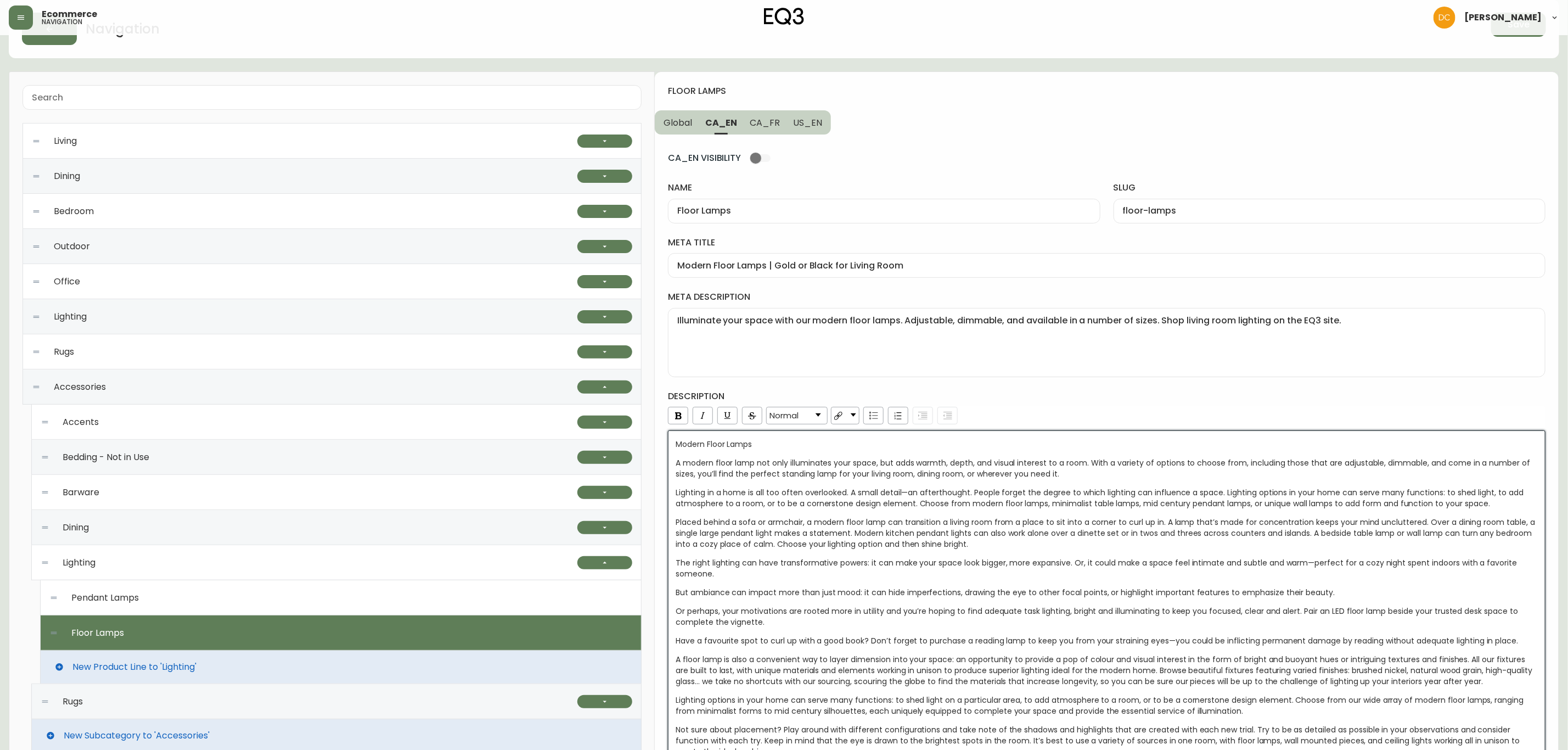
scroll to position [15, 0]
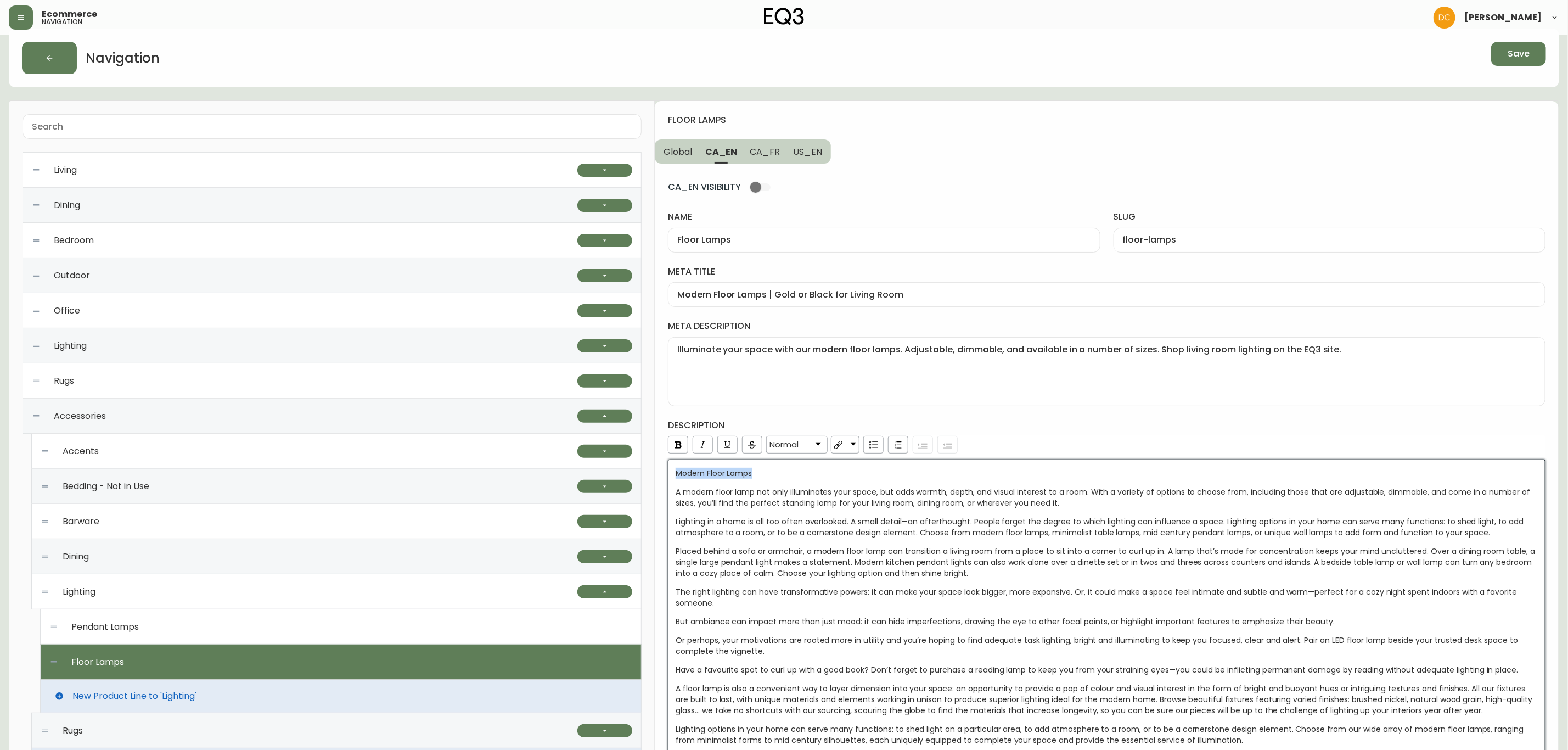
drag, startPoint x: 768, startPoint y: 476, endPoint x: 654, endPoint y: 468, distance: 114.3
click at [795, 445] on span "Normal" at bounding box center [784, 444] width 29 height 10
click at [802, 471] on li "H1" at bounding box center [797, 474] width 59 height 14
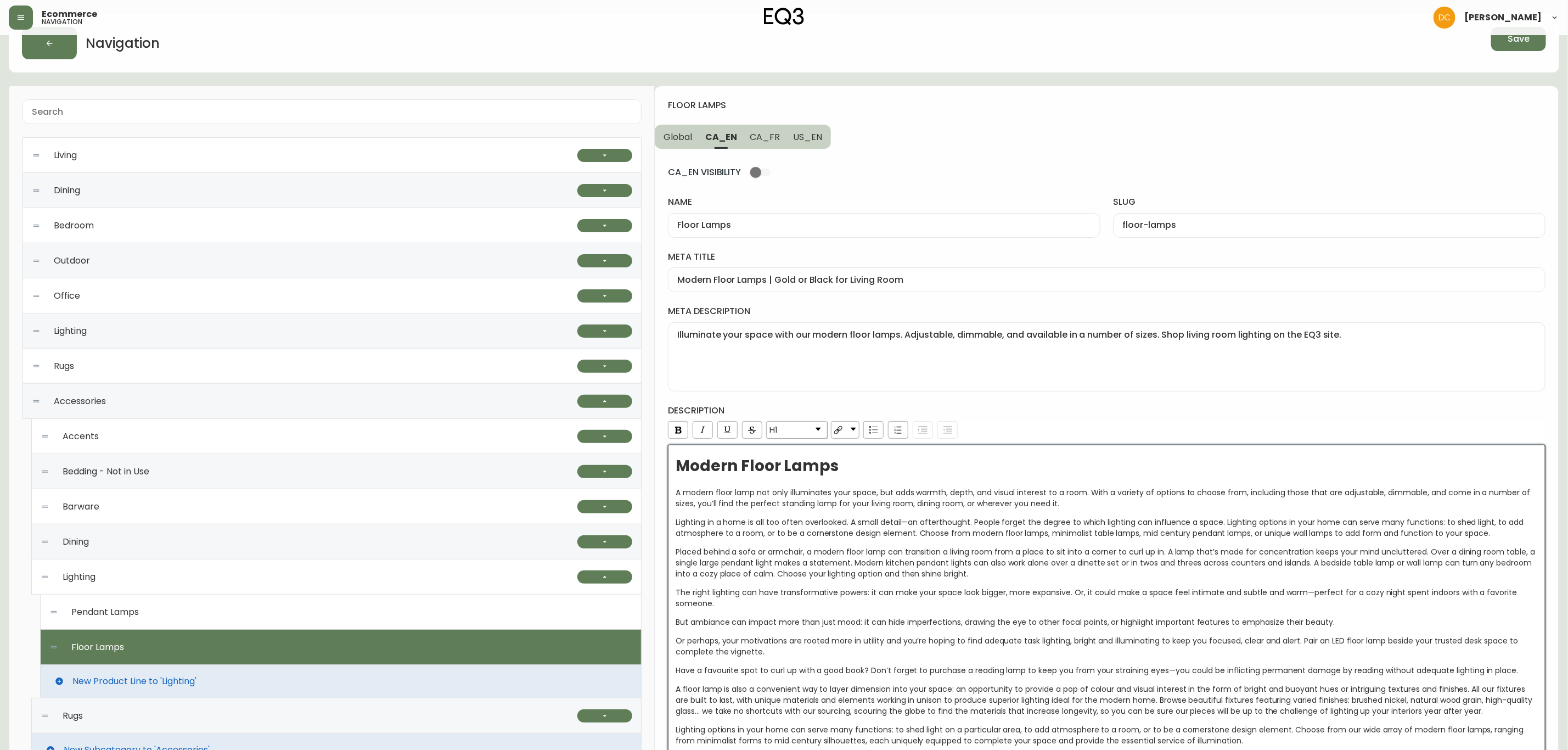
click at [830, 538] on span "Lighting in a home is all too often overlooked. A small detail—an afterthought.…" at bounding box center [1101, 527] width 850 height 22
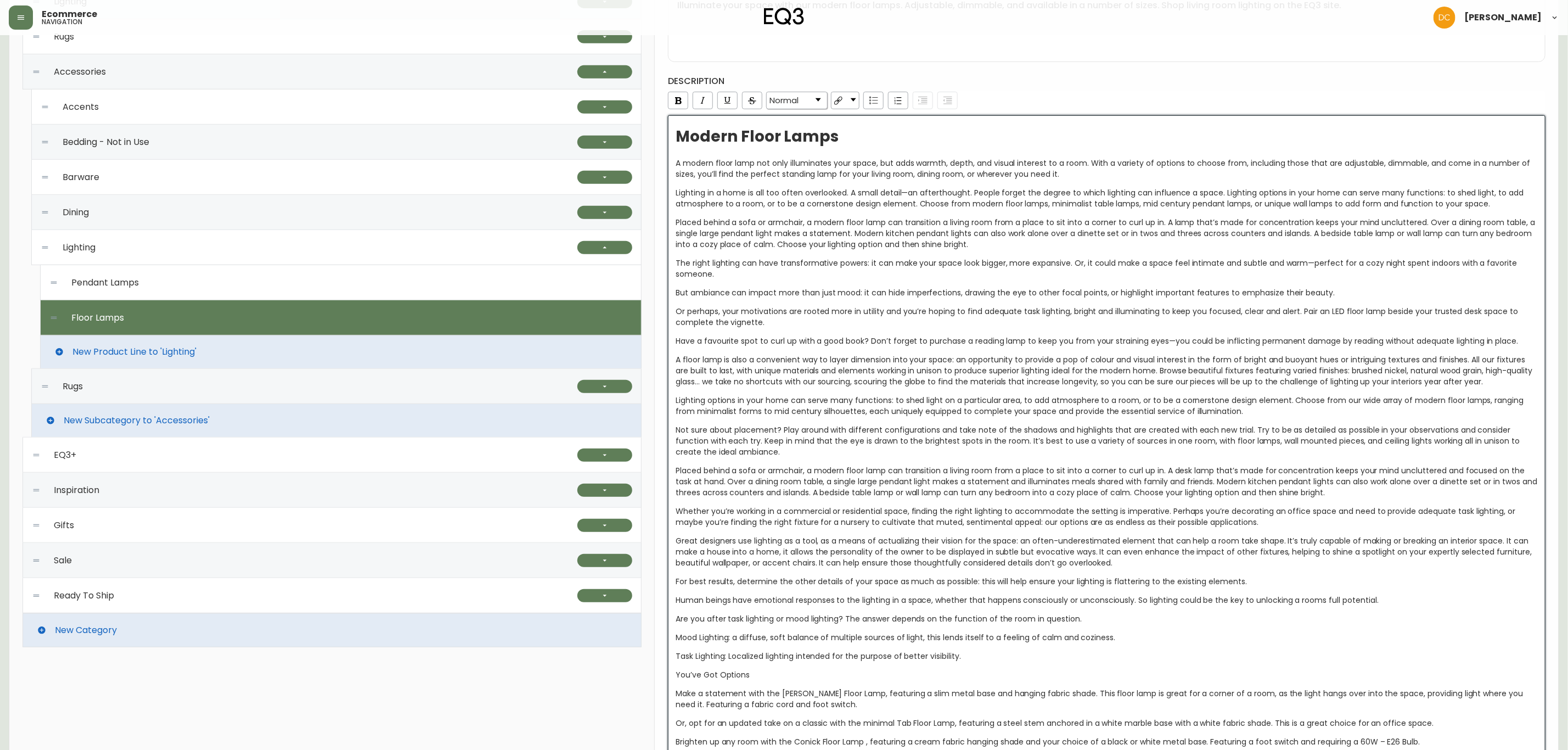
scroll to position [442, 0]
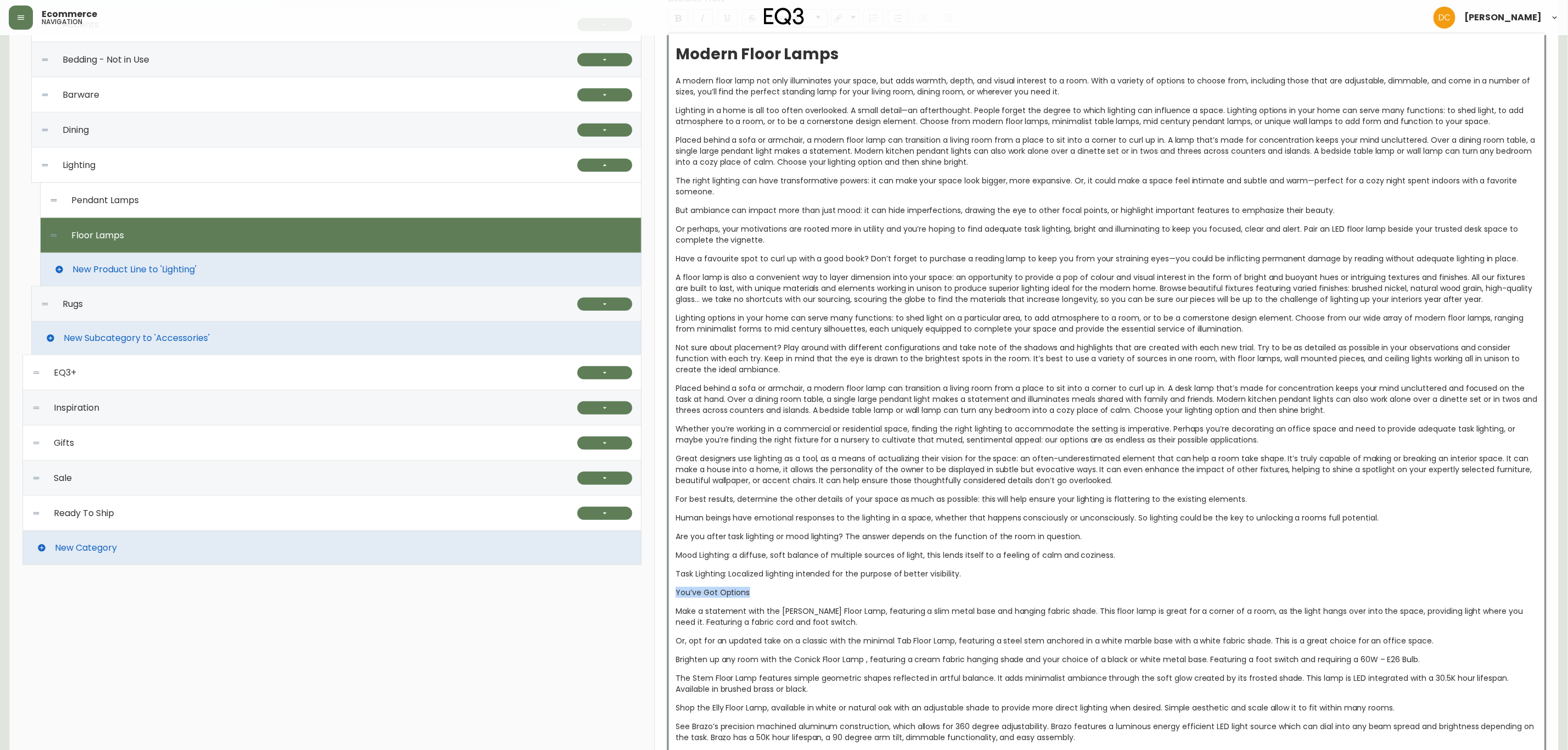
drag, startPoint x: 753, startPoint y: 593, endPoint x: 652, endPoint y: 589, distance: 101.1
click at [652, 572] on div "Living Seating Ready to Ship Sofas Apartment Sofas Loveseats Sectionals Sleeper…" at bounding box center [783, 746] width 1550 height 2144
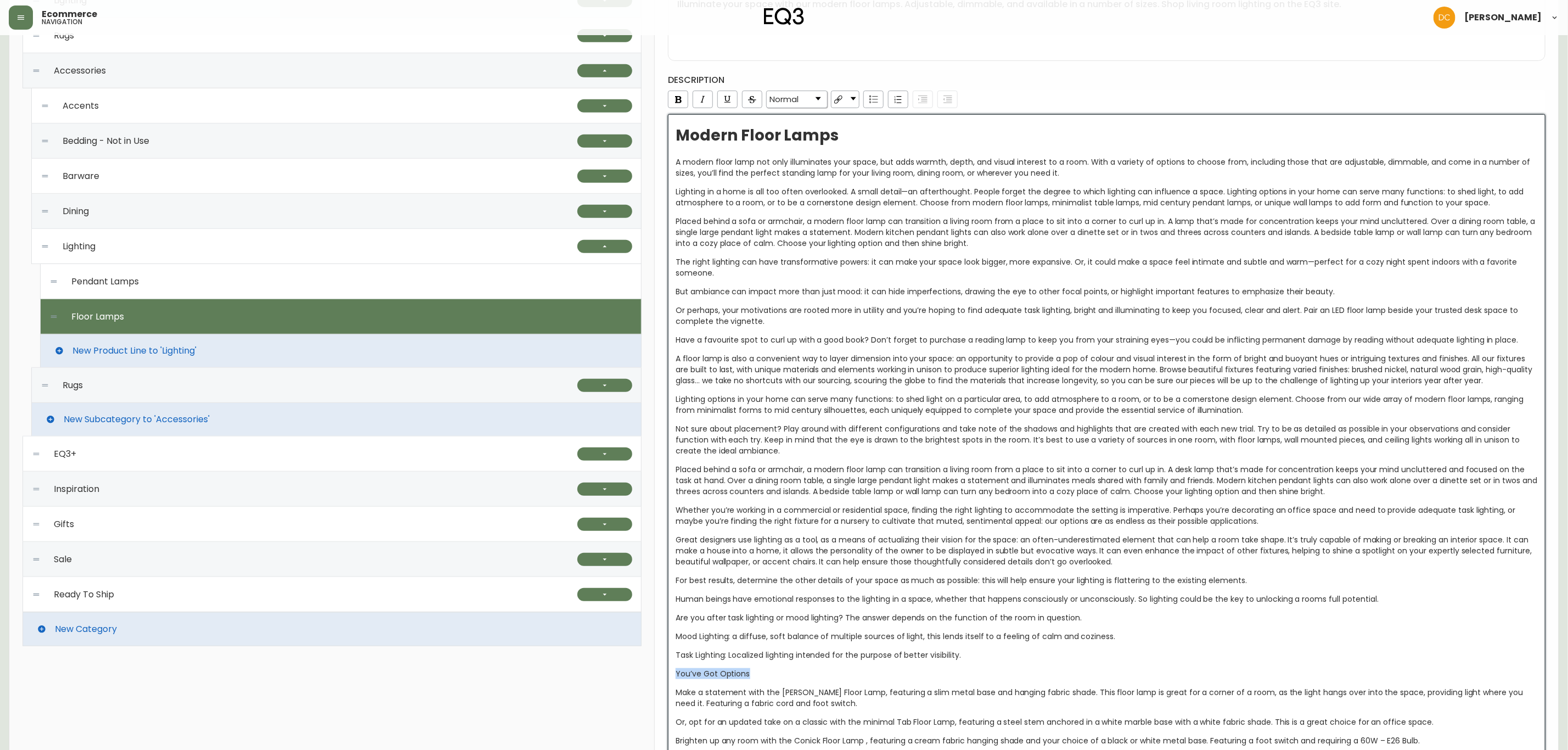
scroll to position [359, 0]
click at [798, 104] on span "Normal" at bounding box center [784, 100] width 29 height 10
click at [791, 145] on li "H2" at bounding box center [797, 143] width 59 height 14
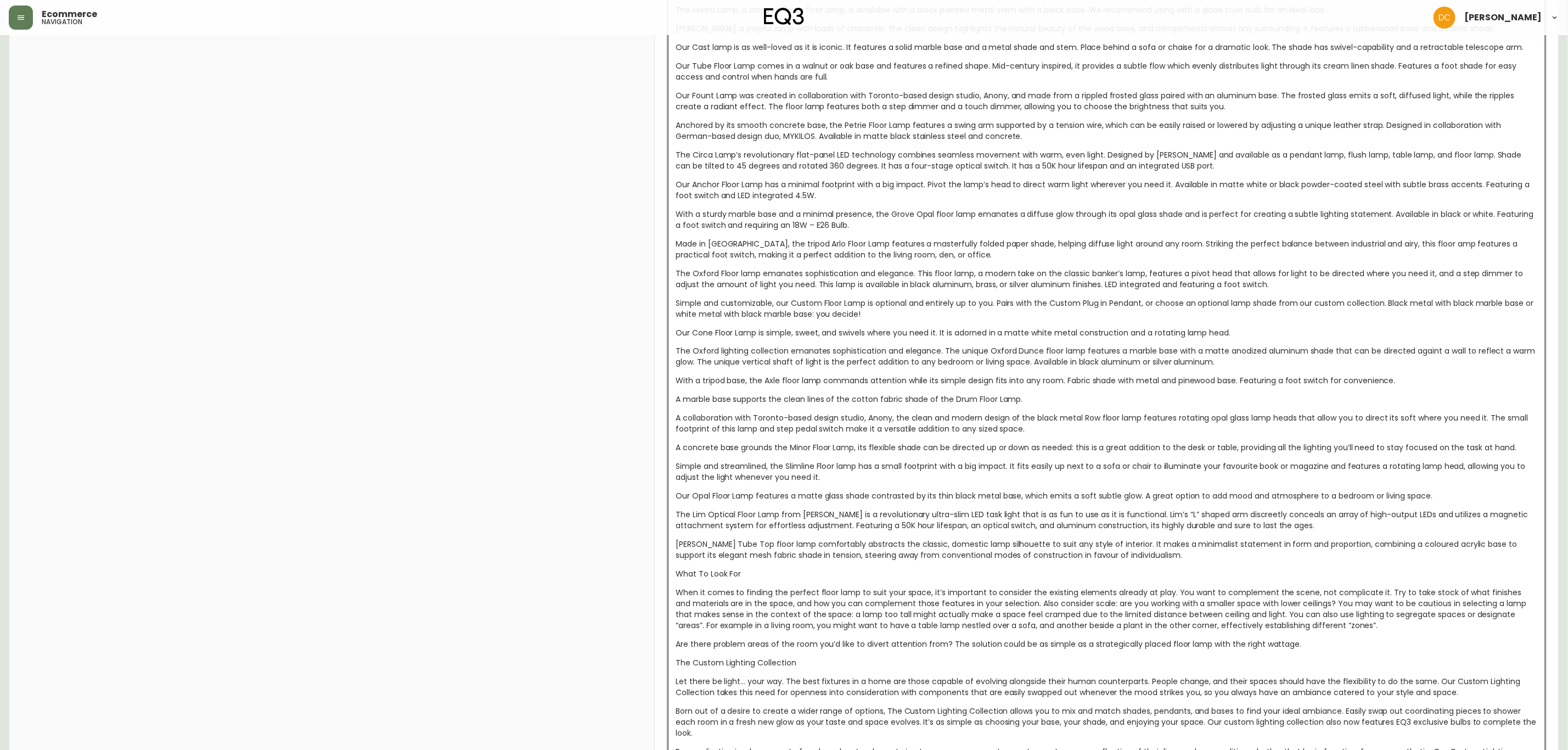
scroll to position [1265, 0]
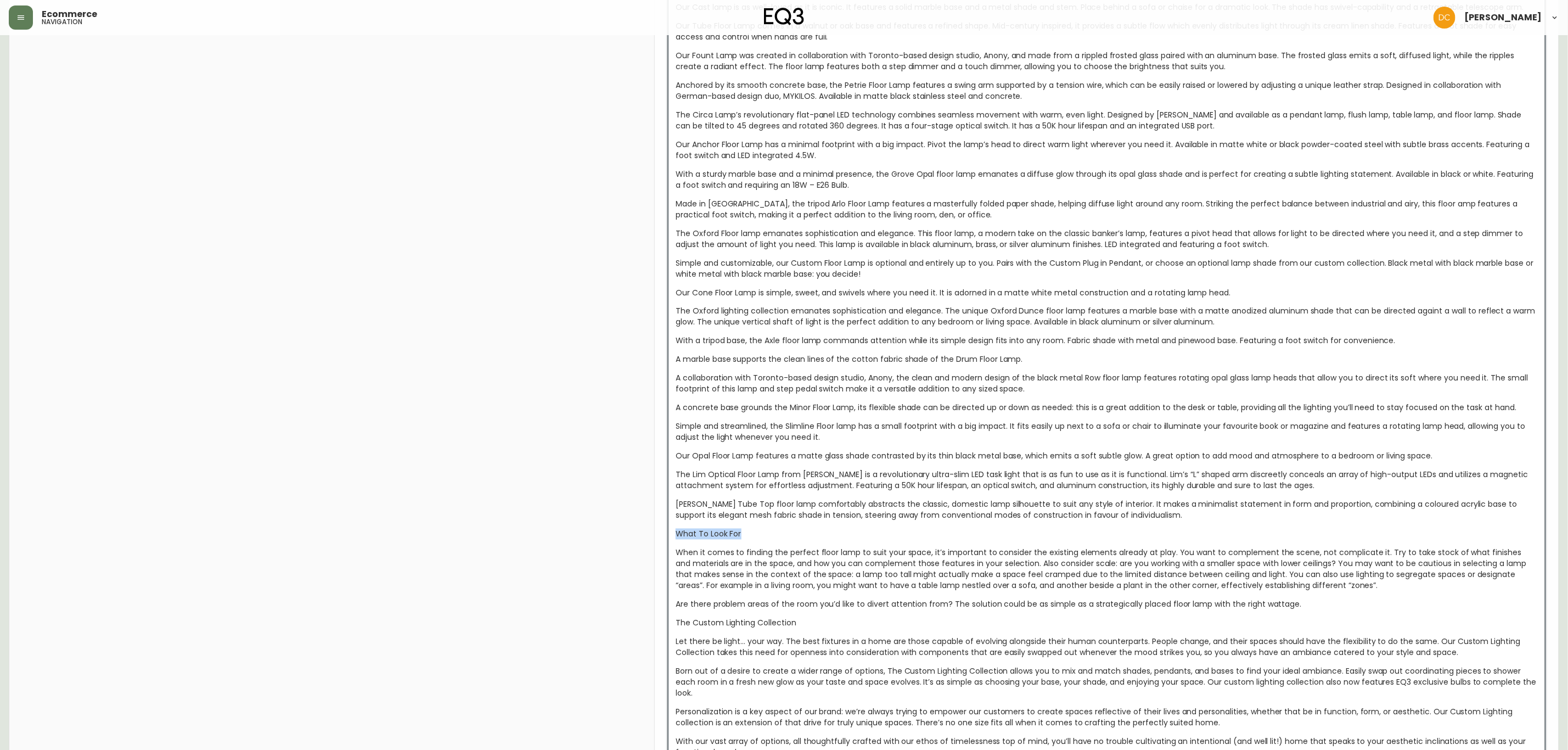
drag, startPoint x: 779, startPoint y: 534, endPoint x: 651, endPoint y: 538, distance: 128.1
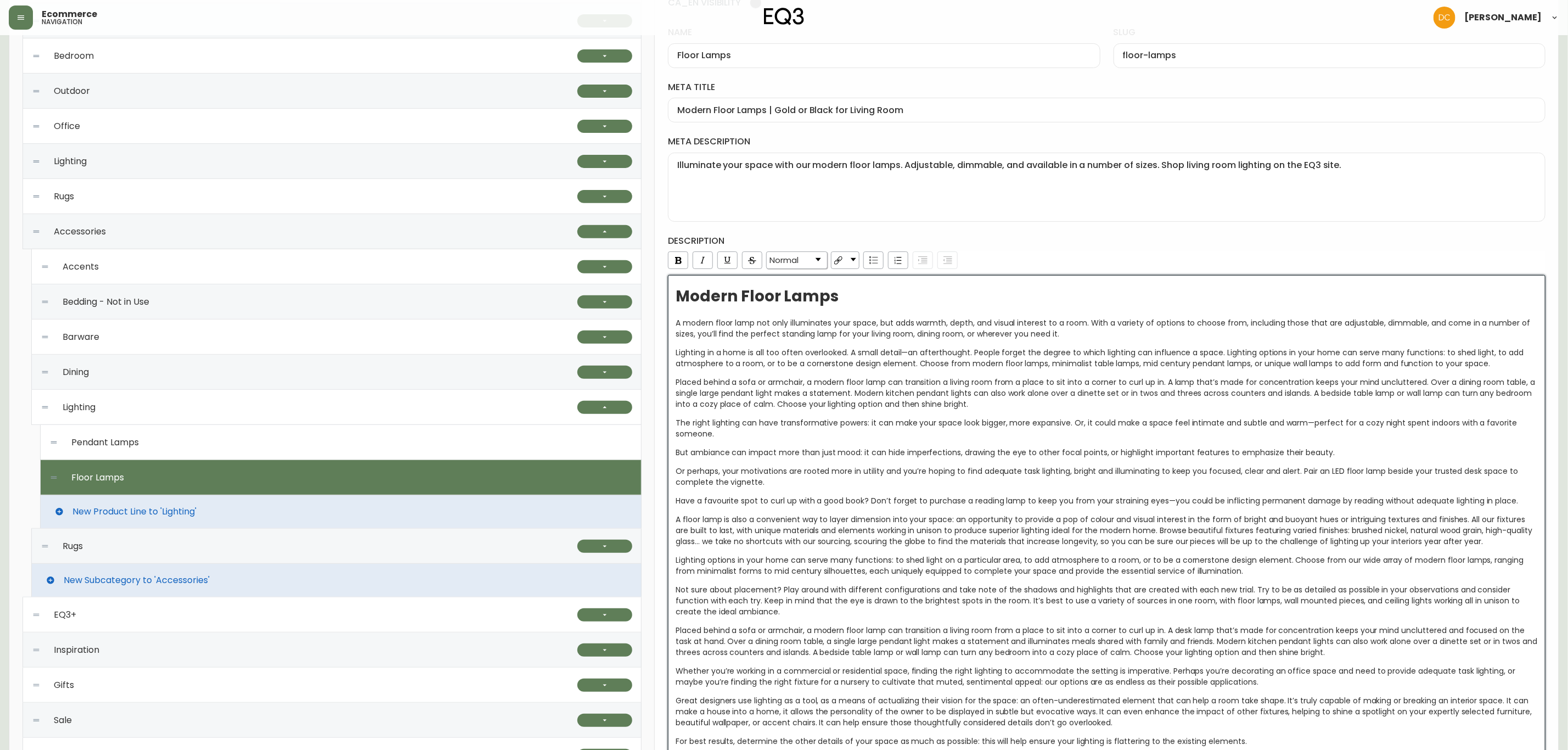
scroll to position [195, 0]
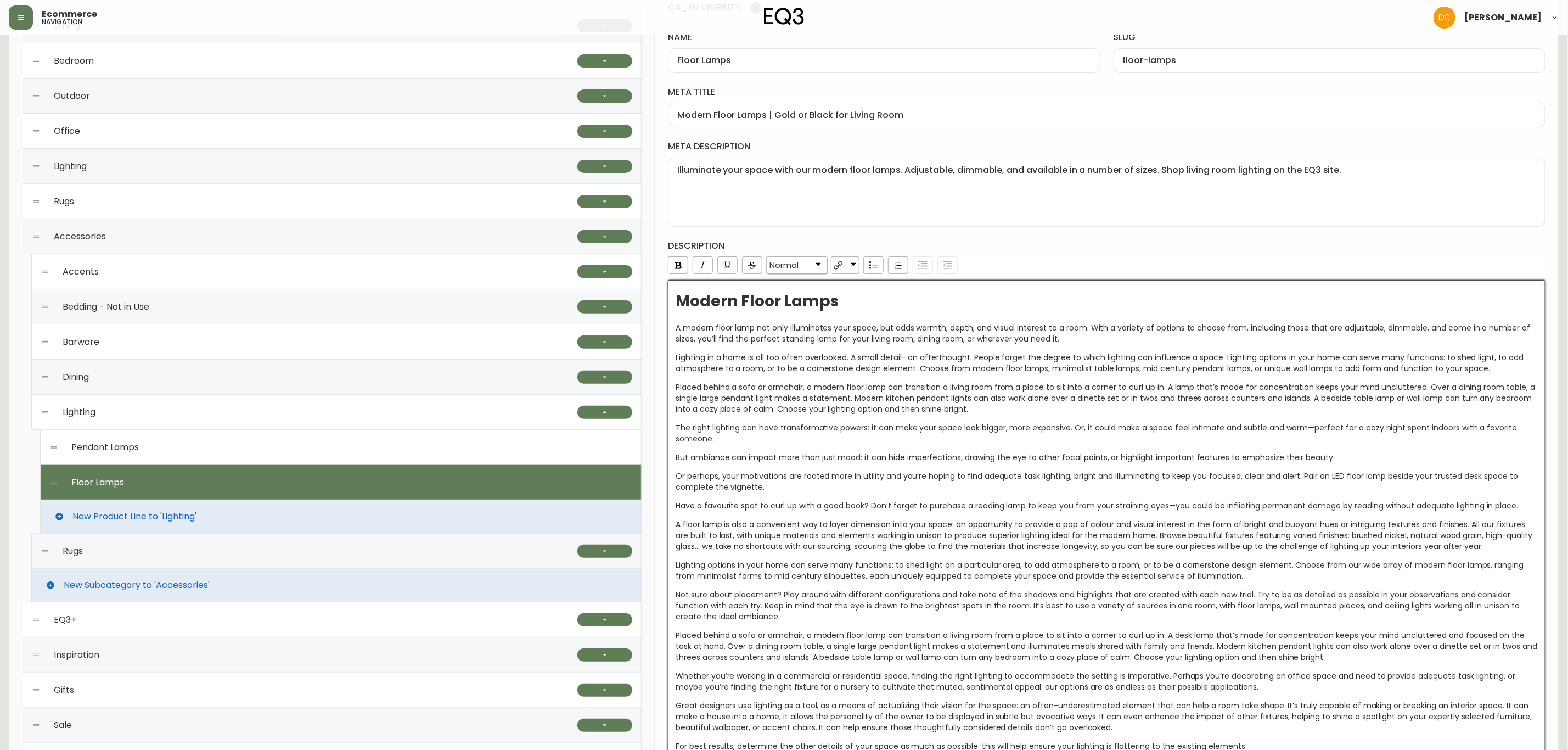
click at [805, 266] on link "Normal" at bounding box center [797, 265] width 60 height 16
click at [789, 311] on li "H2" at bounding box center [797, 308] width 59 height 14
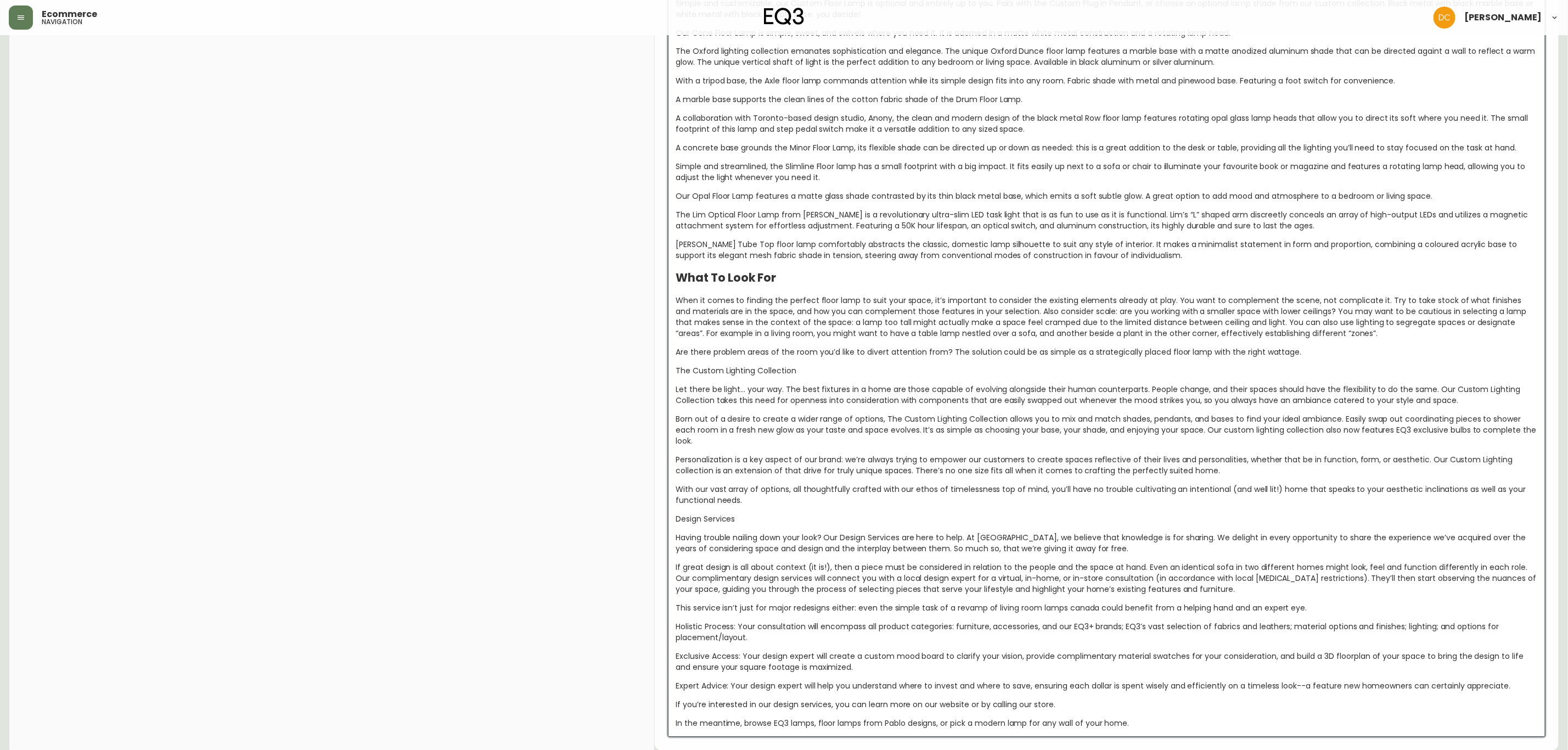
scroll to position [1528, 0]
drag, startPoint x: 755, startPoint y: 514, endPoint x: 642, endPoint y: 511, distance: 113.0
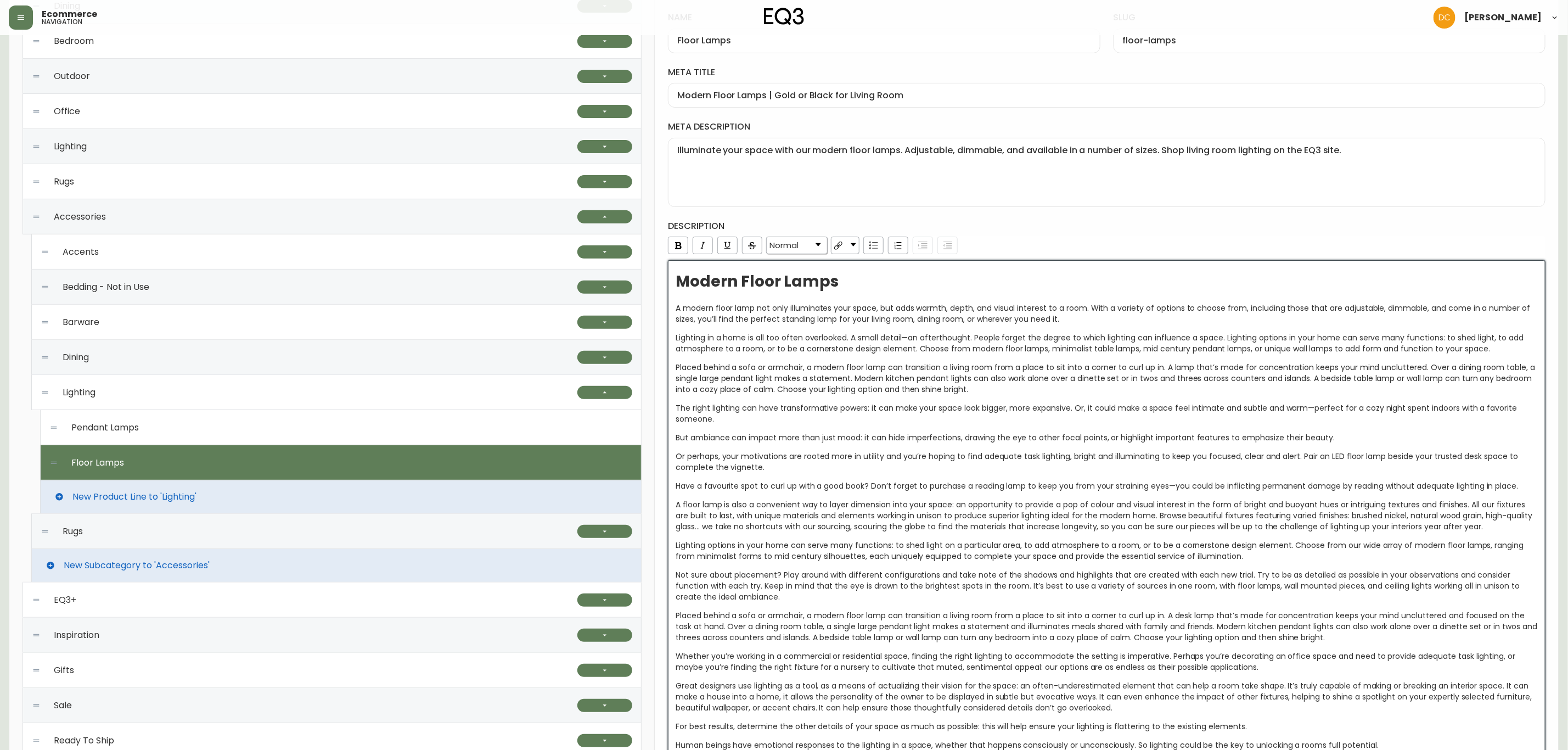
scroll to position [211, 0]
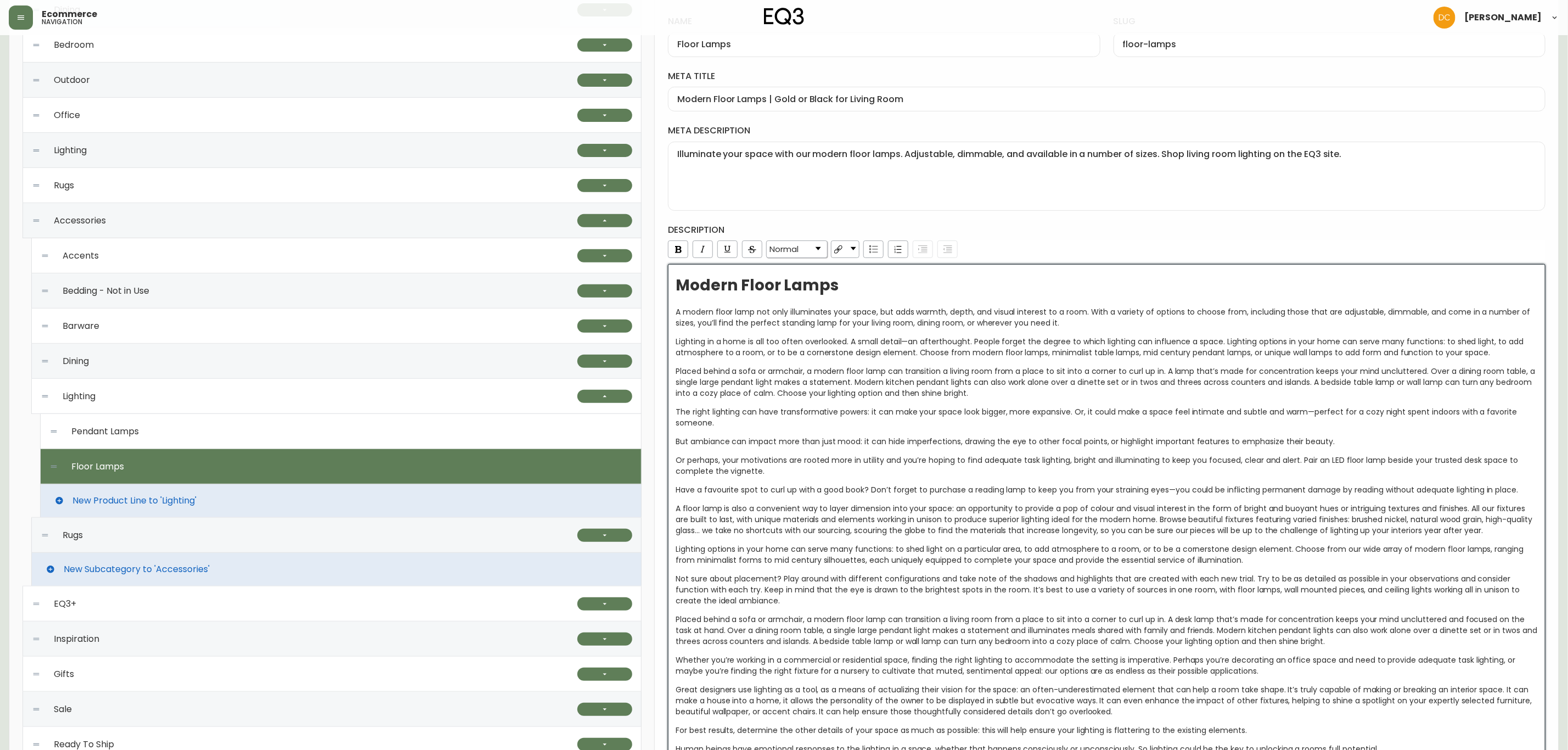
click at [814, 251] on link "Normal" at bounding box center [797, 249] width 60 height 16
click at [796, 296] on li "H2" at bounding box center [797, 292] width 59 height 14
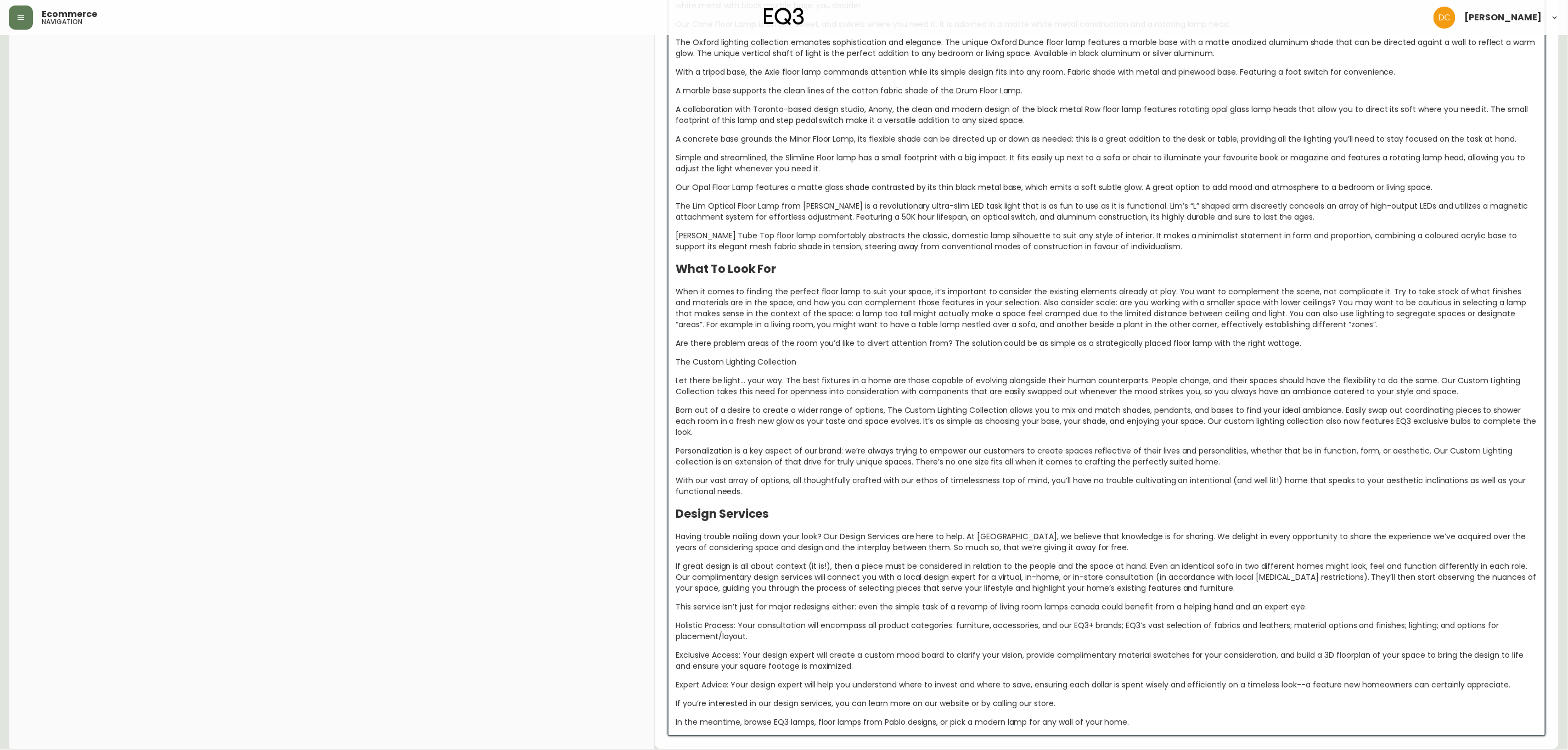
click at [847, 572] on span "If great design is all about context (it is!), then a piece must be considered …" at bounding box center [1107, 578] width 863 height 33
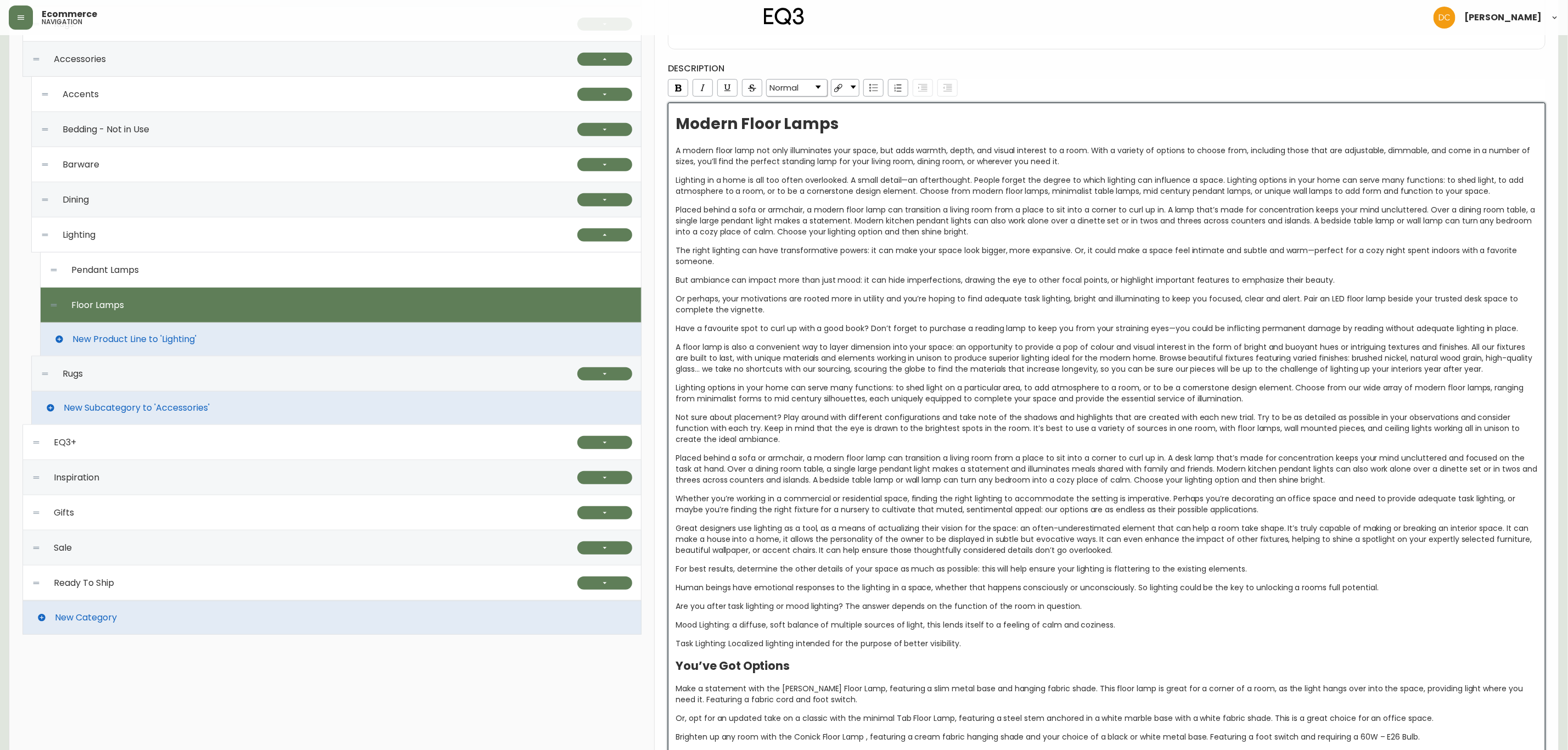
scroll to position [0, 0]
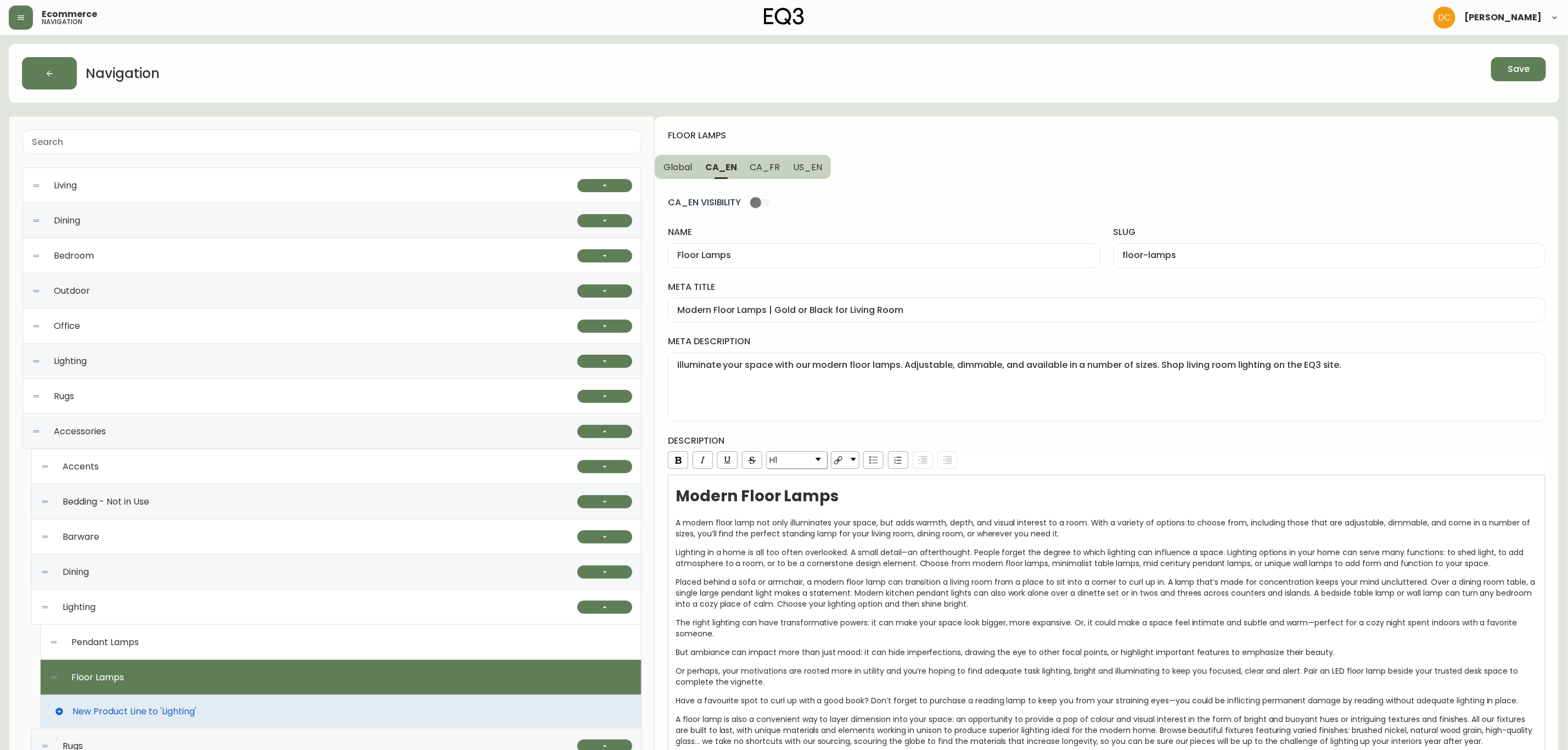
click at [760, 164] on span "CA_FR" at bounding box center [766, 167] width 30 height 12
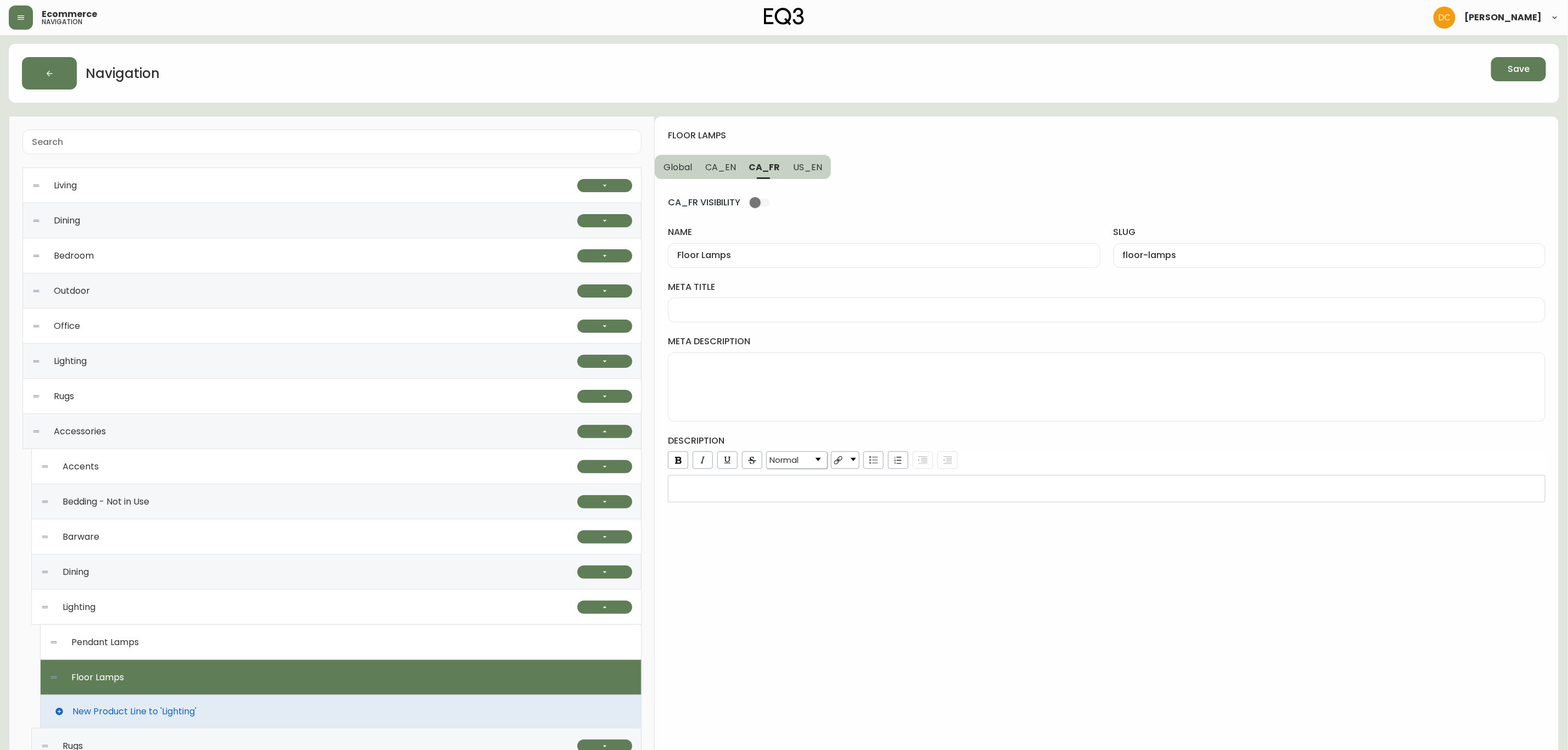
click at [768, 304] on div at bounding box center [1107, 310] width 878 height 25
paste input "Lampes sur pied modernes | Options d'éclairage pour la maison | [GEOGRAPHIC_DAT…"
type input "Lampes sur pied modernes | Options d'éclairage pour la maison | [GEOGRAPHIC_DAT…"
click at [755, 395] on textarea "meta description" at bounding box center [1107, 387] width 859 height 55
paste textarea "Illuminez votre espace avec nos lampes sur pied modernes réglables et à intensi…"
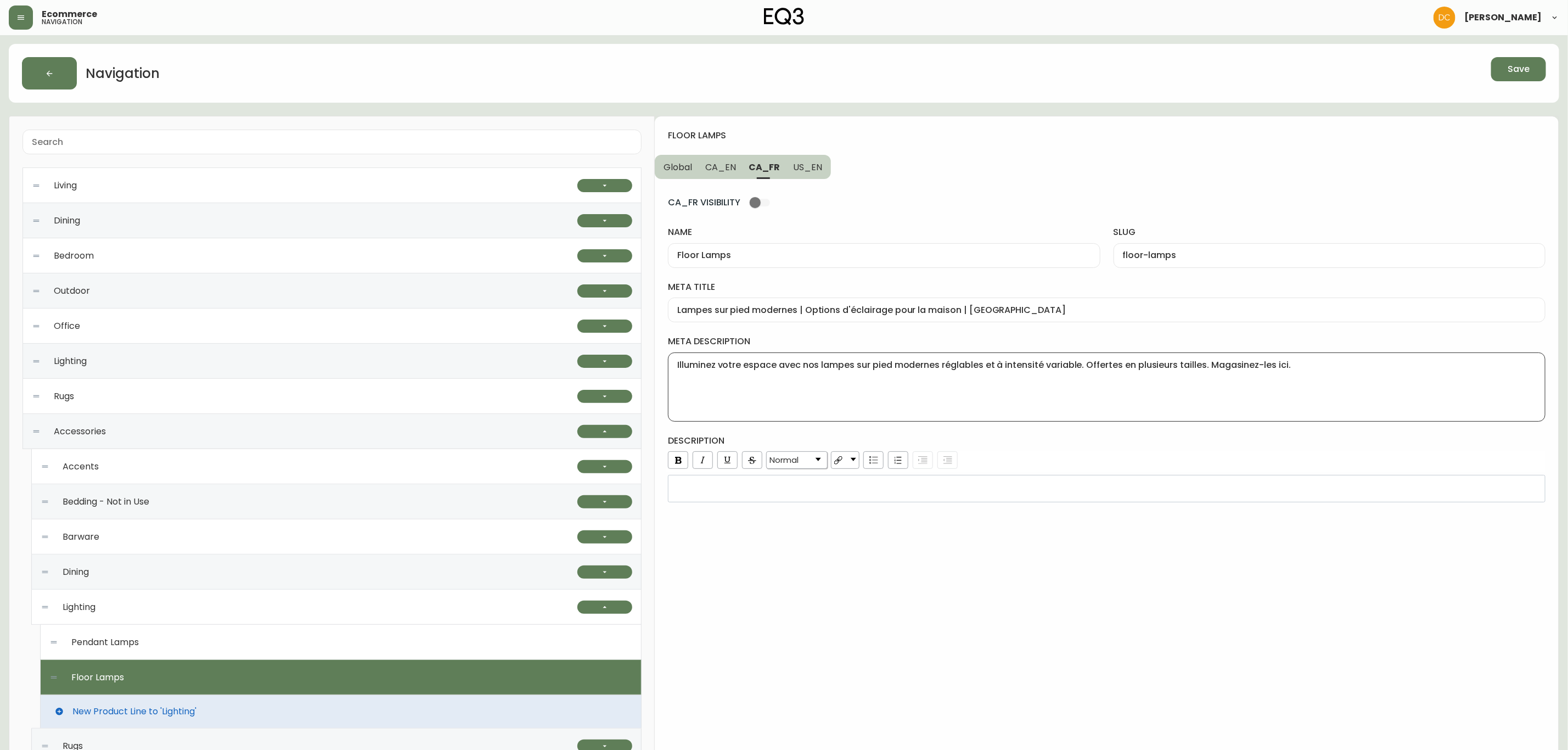
type textarea "Illuminez votre espace avec nos lampes sur pied modernes réglables et à intensi…"
click at [768, 494] on div "rdw-editor" at bounding box center [1107, 488] width 863 height 11
click at [761, 491] on div "rdw-editor" at bounding box center [1107, 488] width 863 height 11
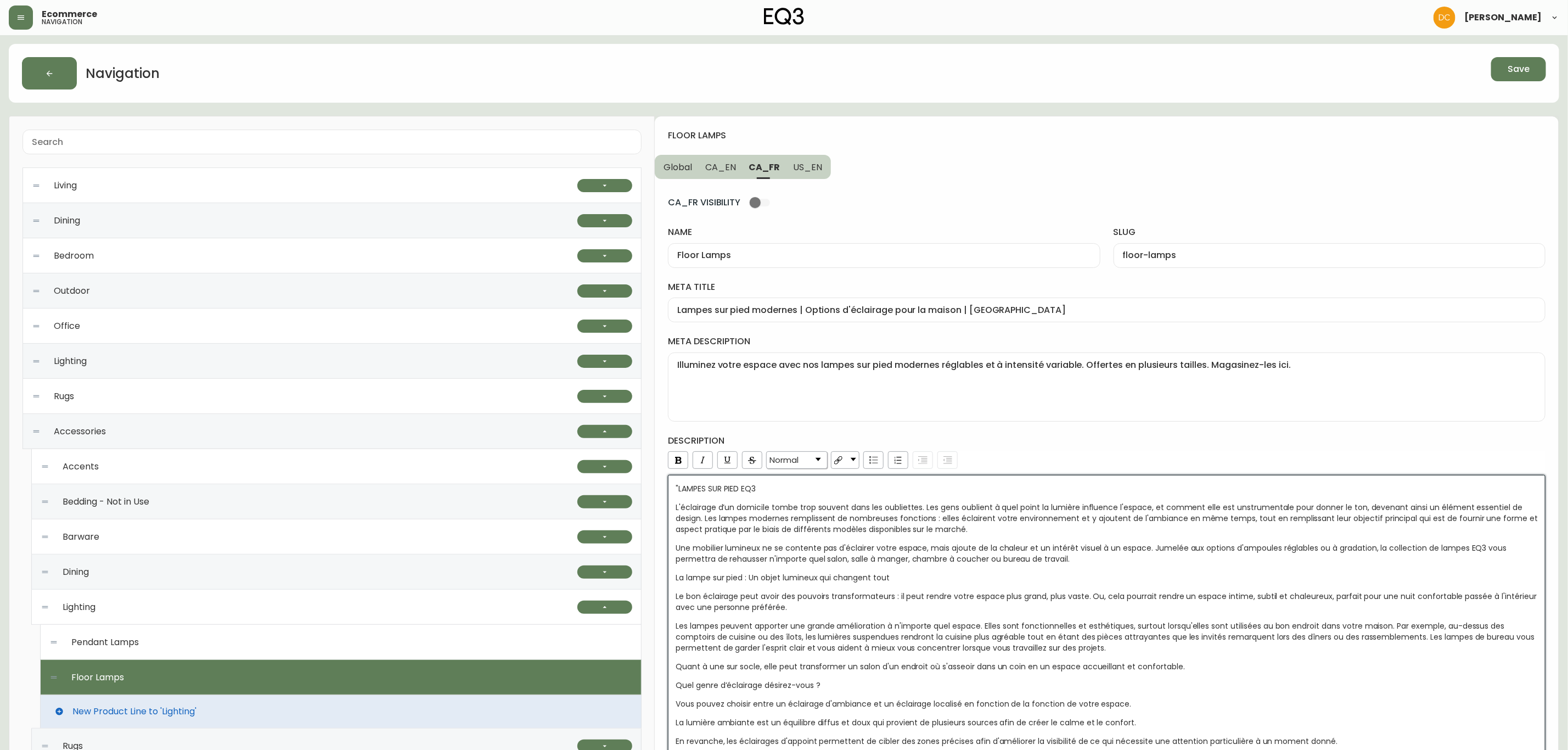
click at [682, 489] on span ""LAMPES SUR PIED EQ3" at bounding box center [716, 488] width 80 height 11
click at [678, 491] on span ""LAMPES SUR PIED EQ3" at bounding box center [716, 488] width 80 height 11
click at [1017, 444] on h4 "description" at bounding box center [1107, 441] width 878 height 12
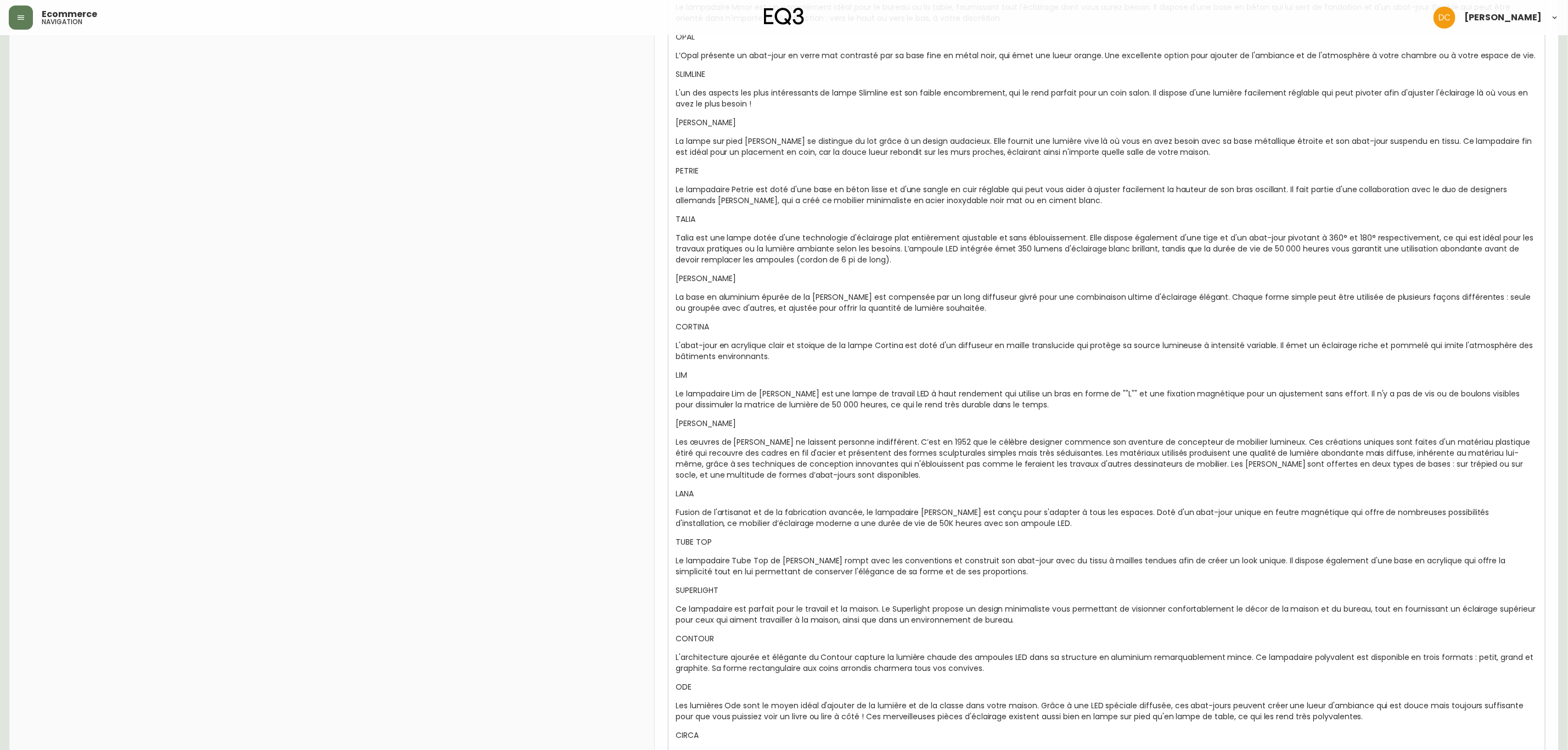
scroll to position [2154, 0]
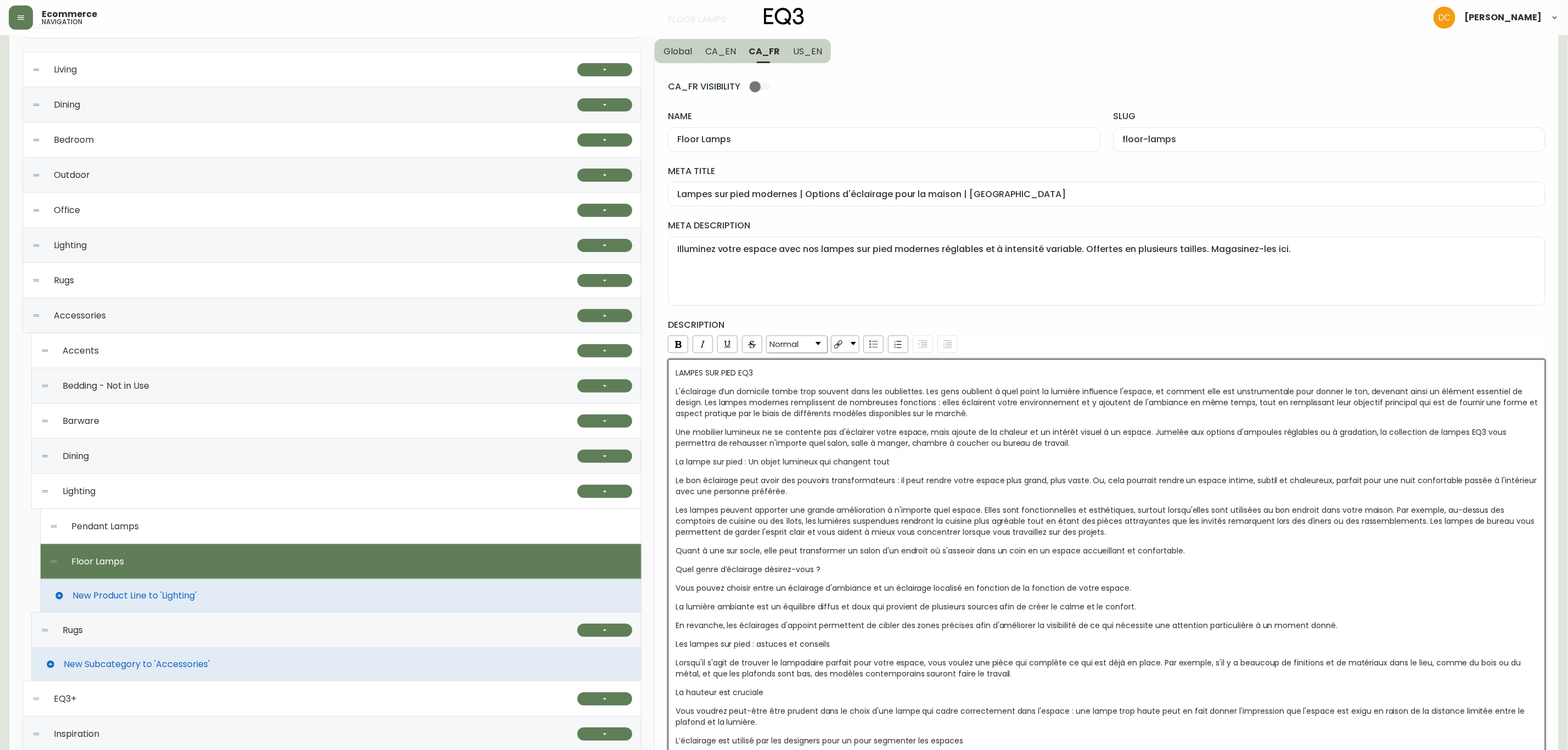
click at [899, 572] on div "Vous voudrez peut-être être prudent dans le choix d'une lampe qui cadre correct…" at bounding box center [1107, 716] width 863 height 22
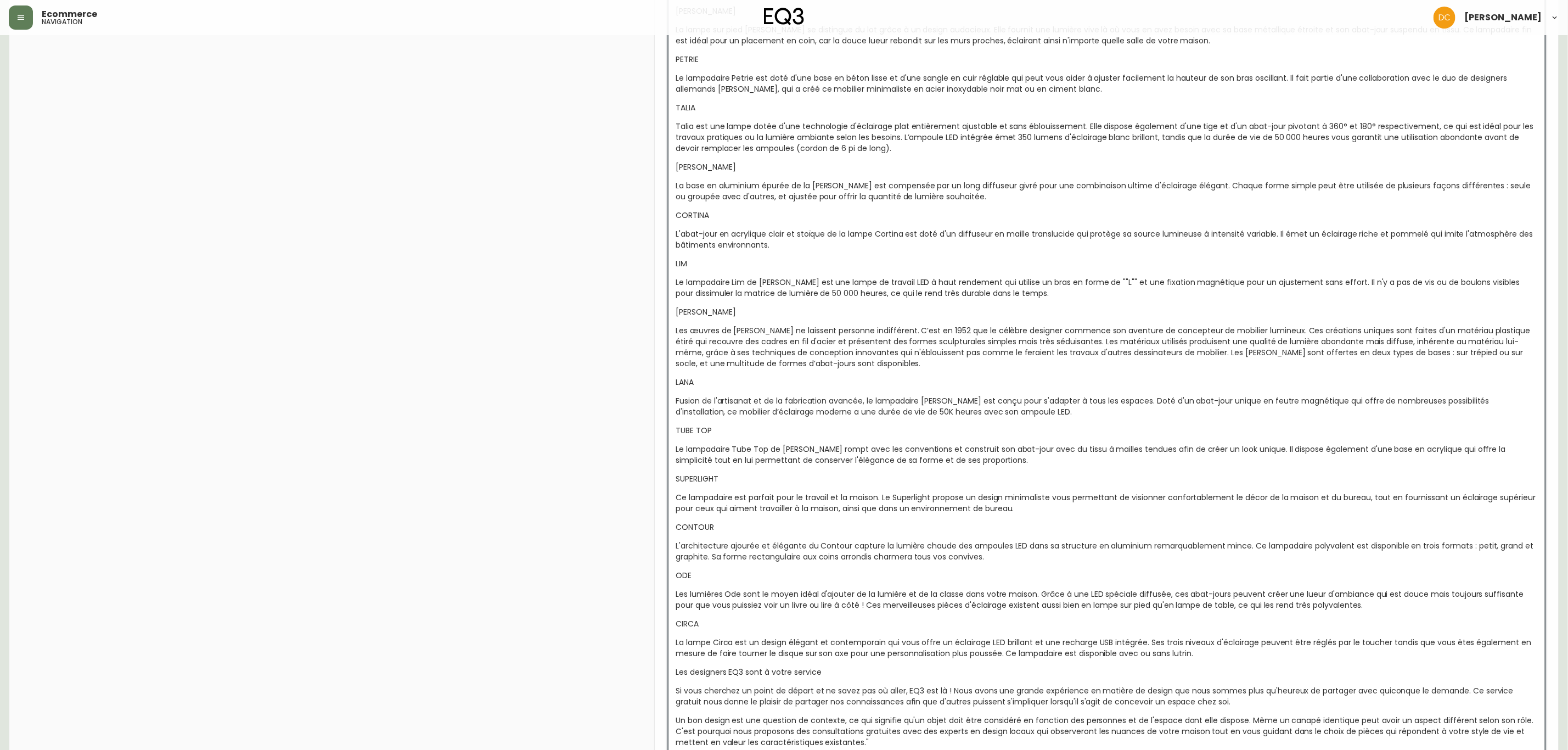
click at [884, 572] on div "Un bon design est une question de contexte, ce qui signifie qu'un objet doit êt…" at bounding box center [1107, 731] width 863 height 33
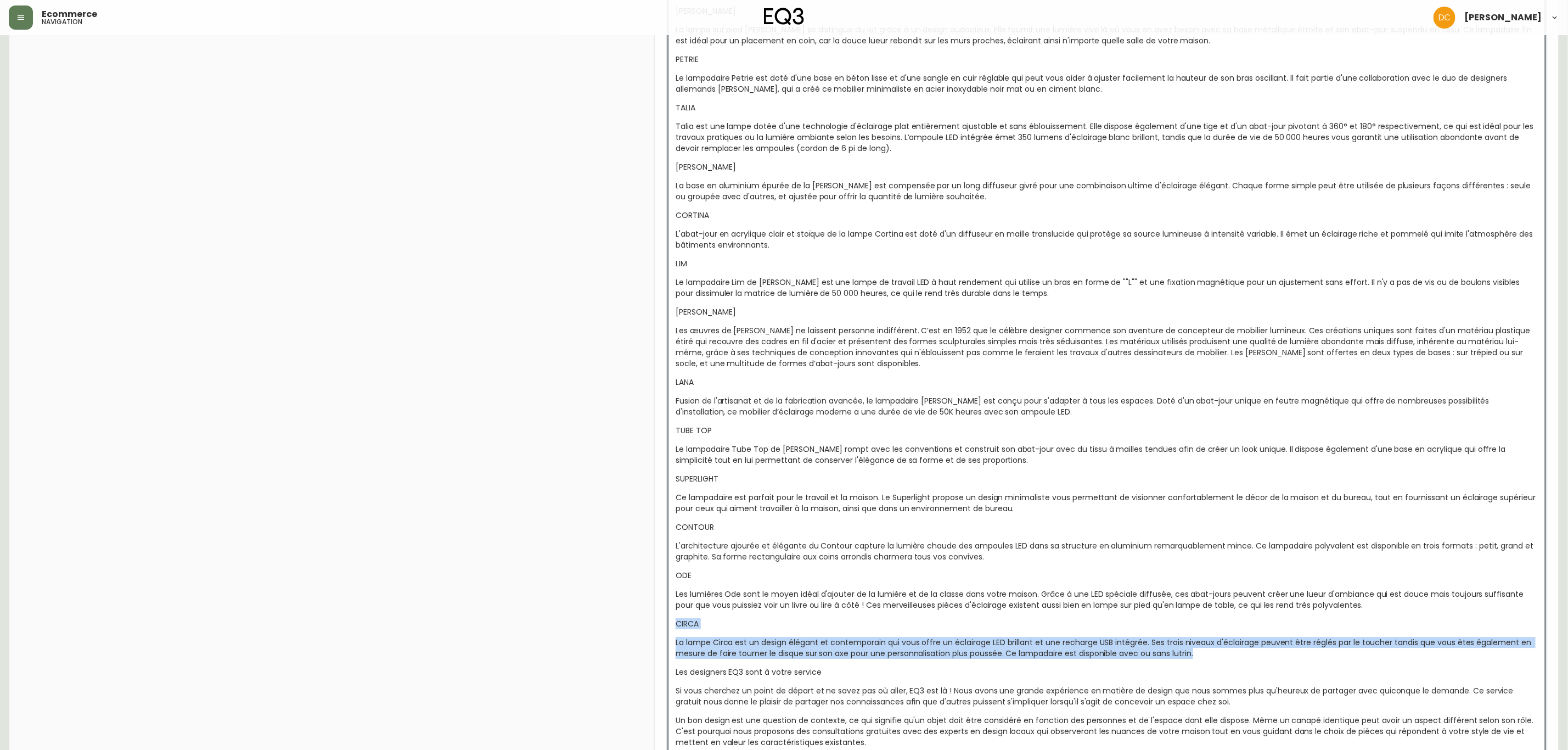
drag, startPoint x: 1204, startPoint y: 636, endPoint x: 649, endPoint y: 590, distance: 556.9
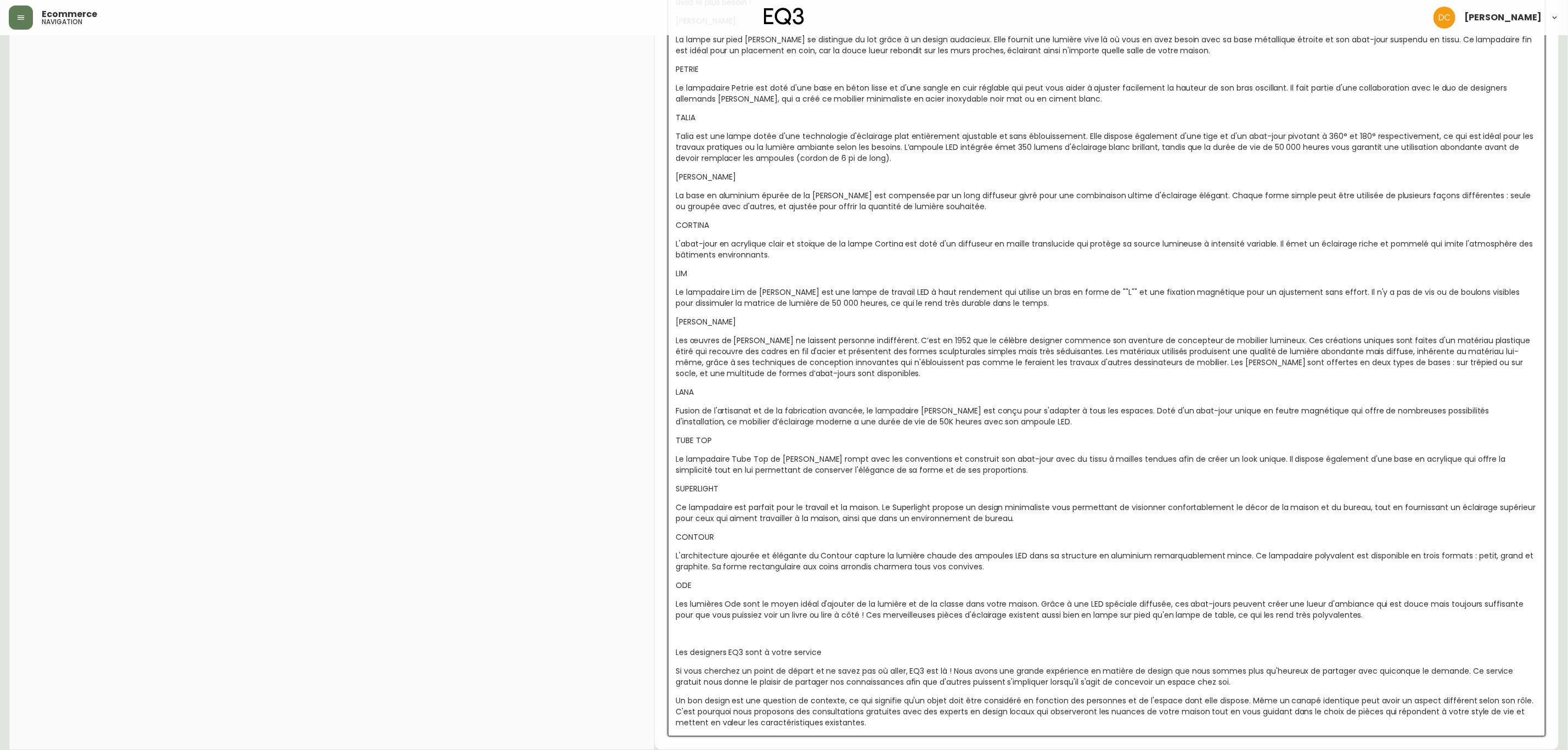
scroll to position [2124, 0]
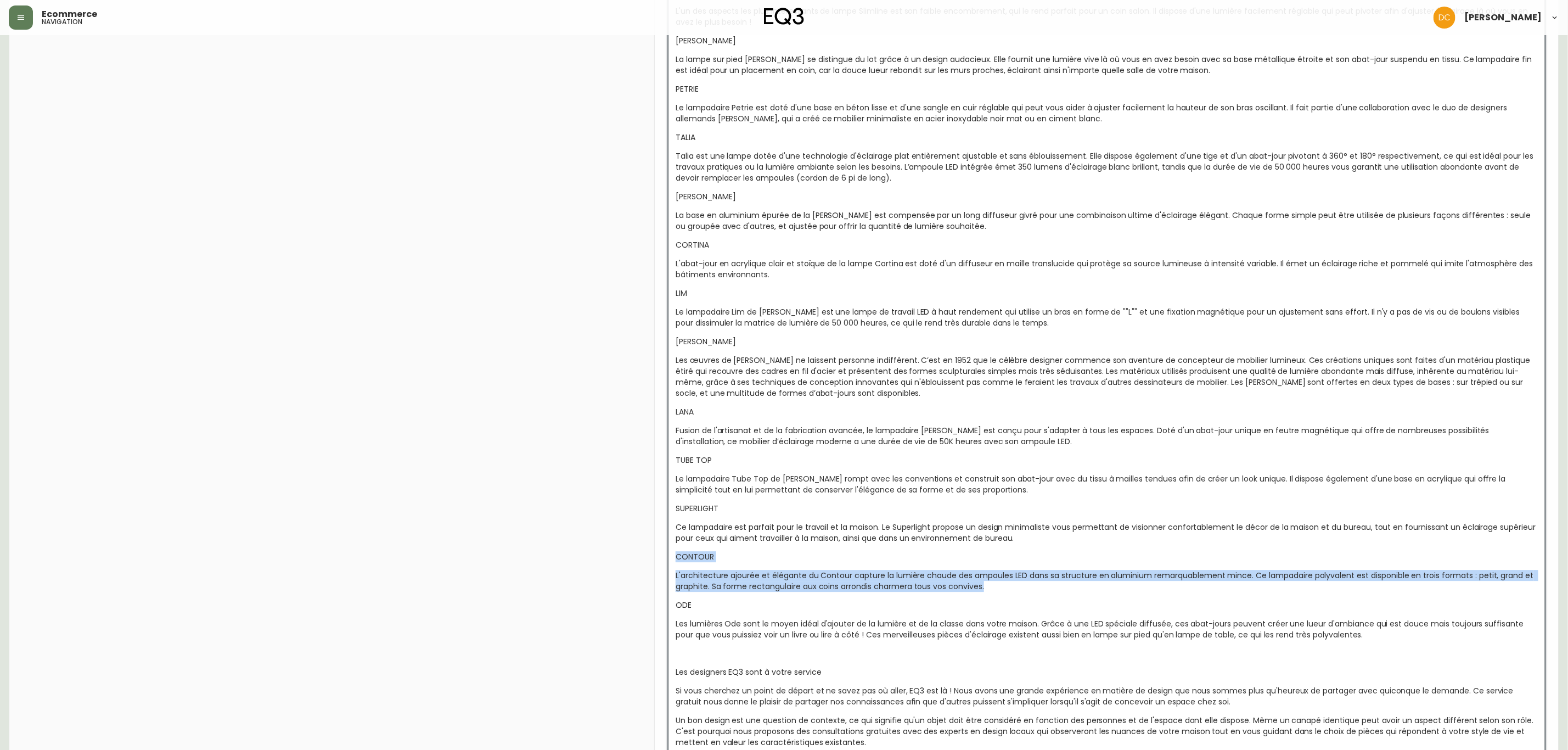
drag, startPoint x: 959, startPoint y: 564, endPoint x: 667, endPoint y: 530, distance: 294.0
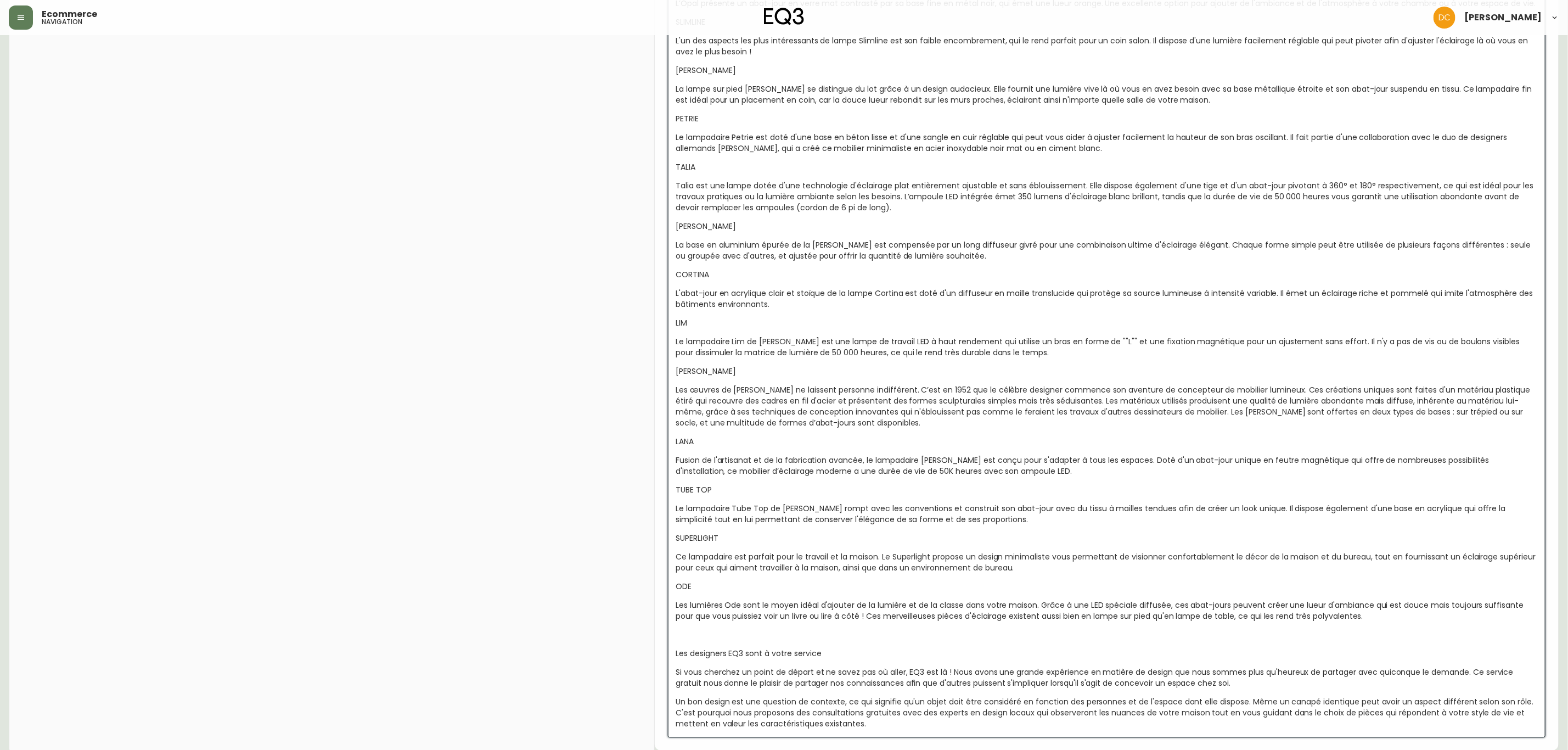
scroll to position [2076, 0]
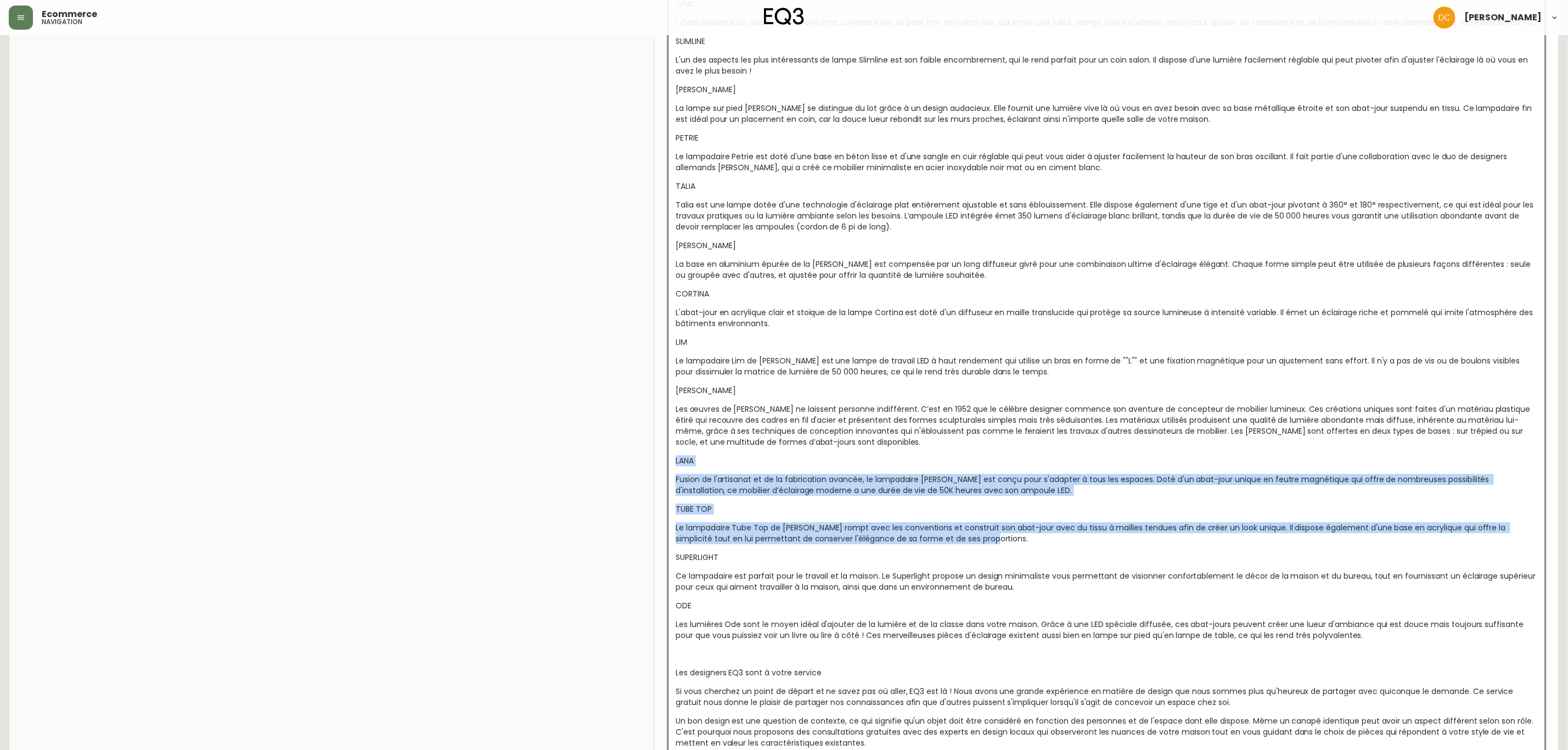
drag, startPoint x: 993, startPoint y: 517, endPoint x: 653, endPoint y: 438, distance: 349.1
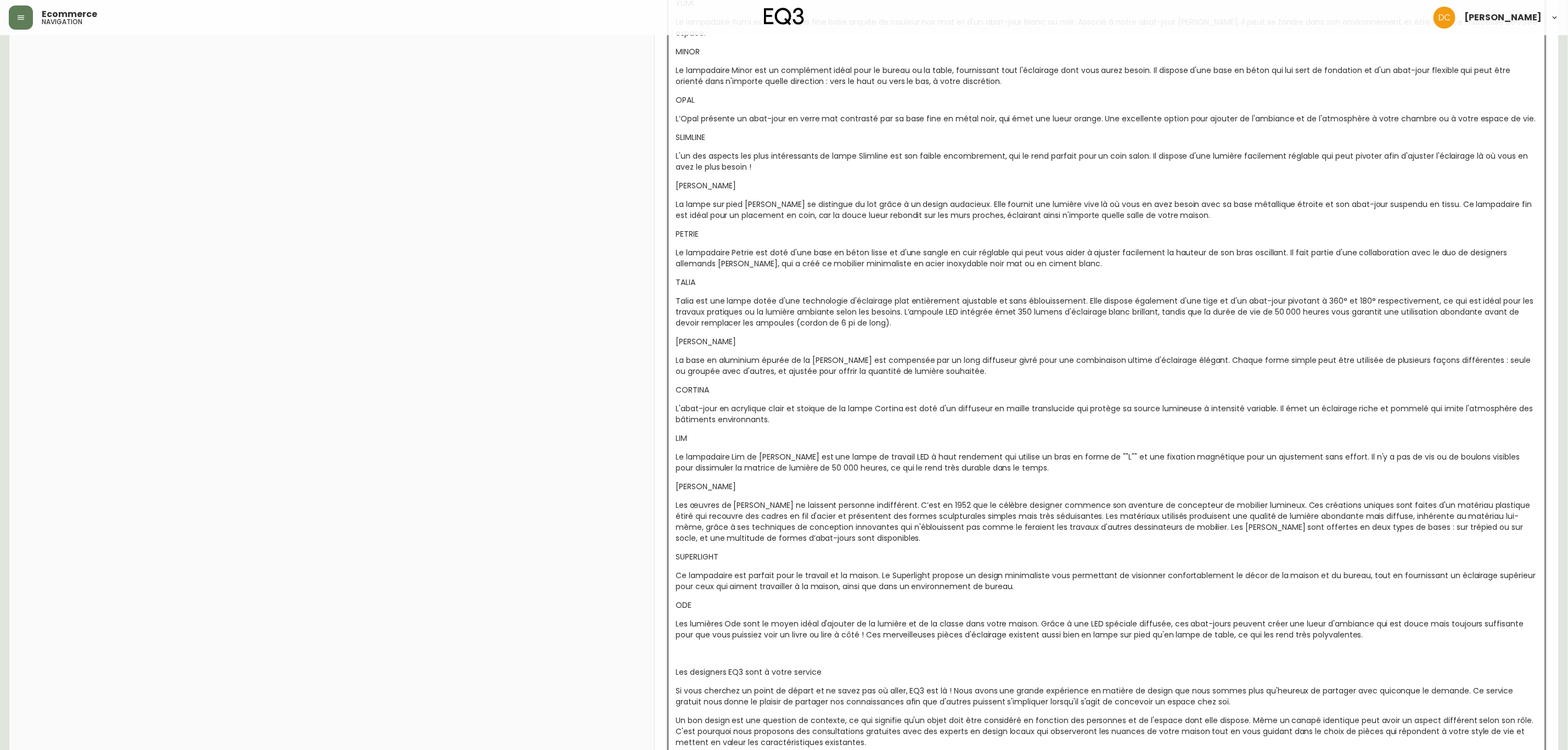
scroll to position [1897, 0]
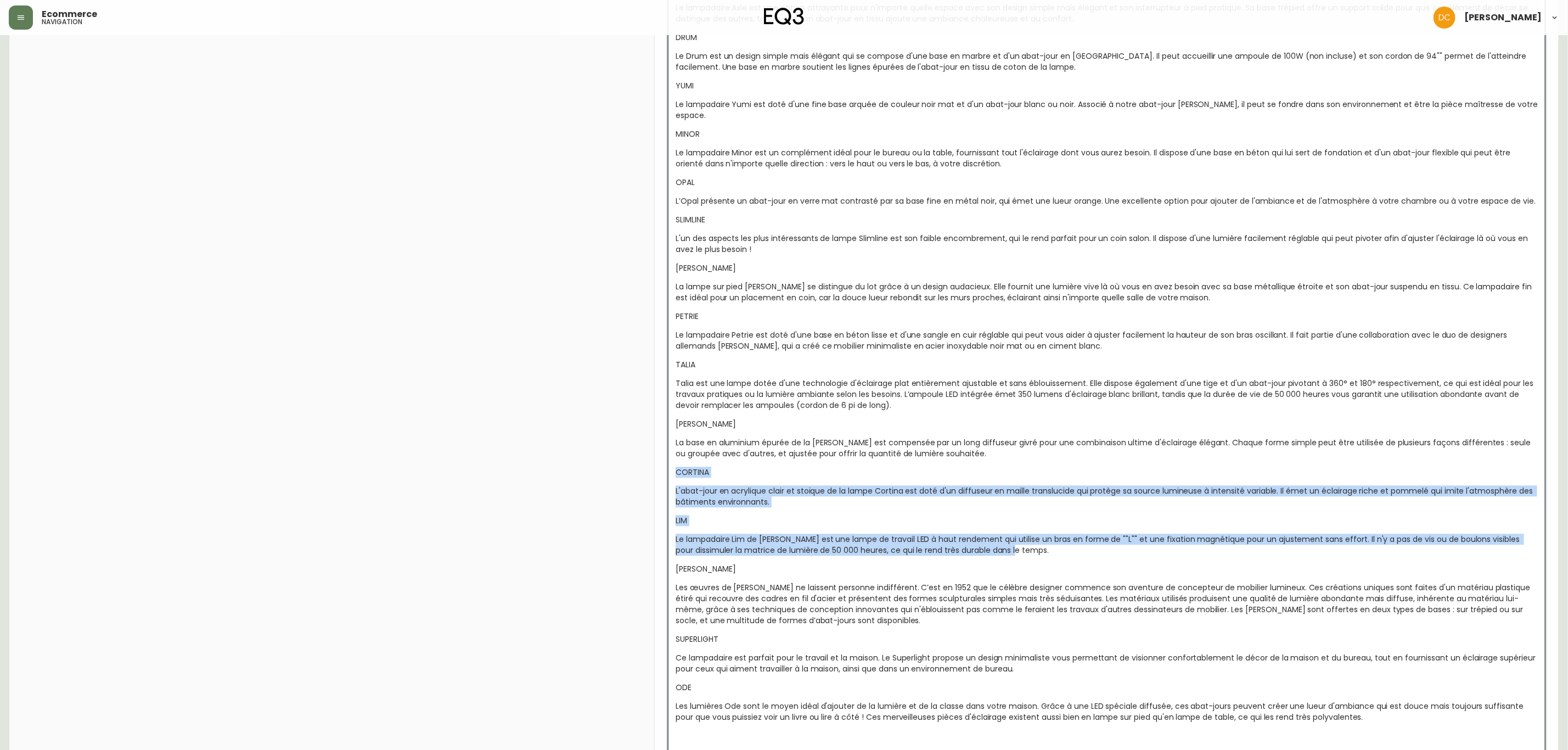
drag, startPoint x: 1018, startPoint y: 531, endPoint x: 646, endPoint y: 446, distance: 381.6
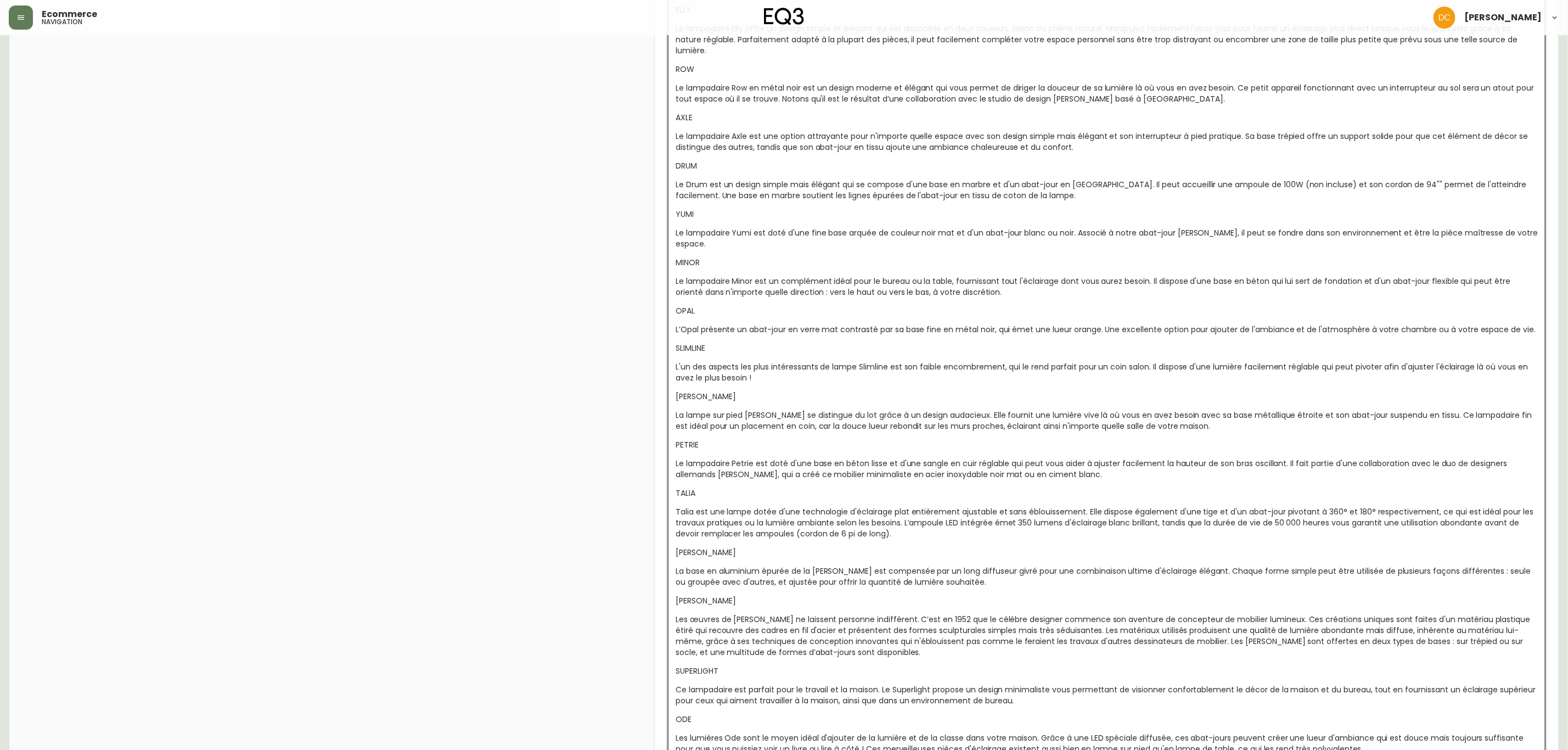
scroll to position [1718, 0]
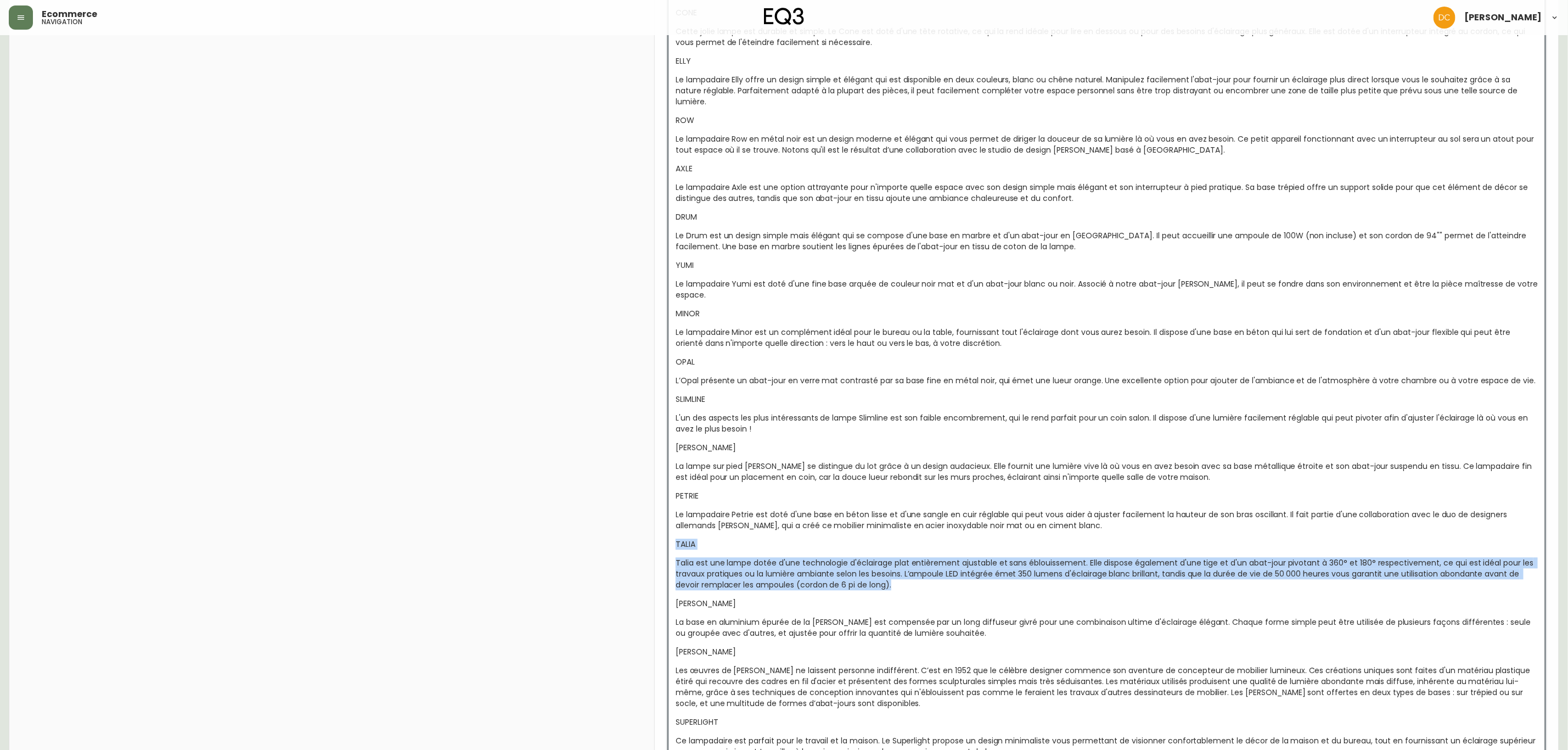
drag, startPoint x: 916, startPoint y: 559, endPoint x: 636, endPoint y: 516, distance: 283.3
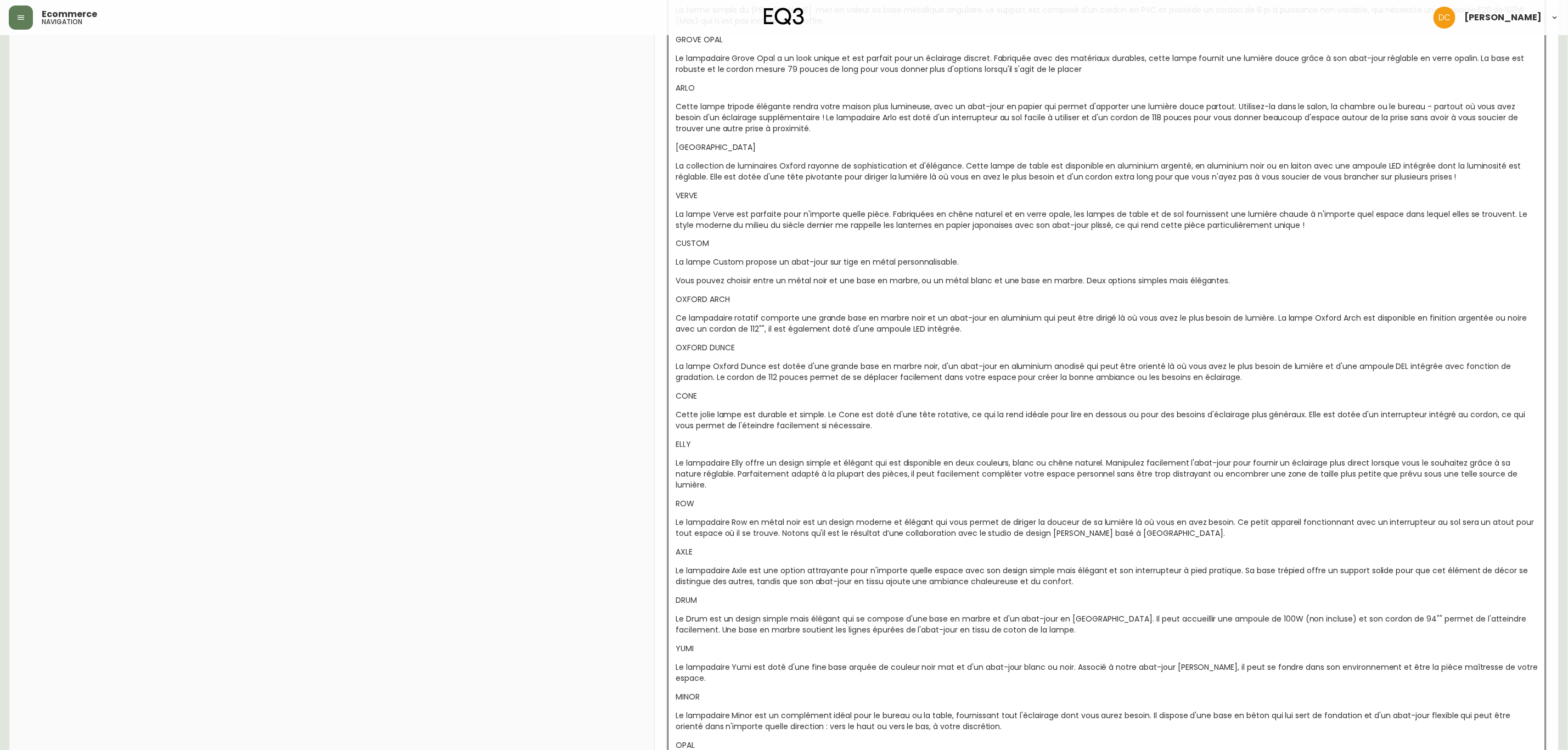
scroll to position [1306, 0]
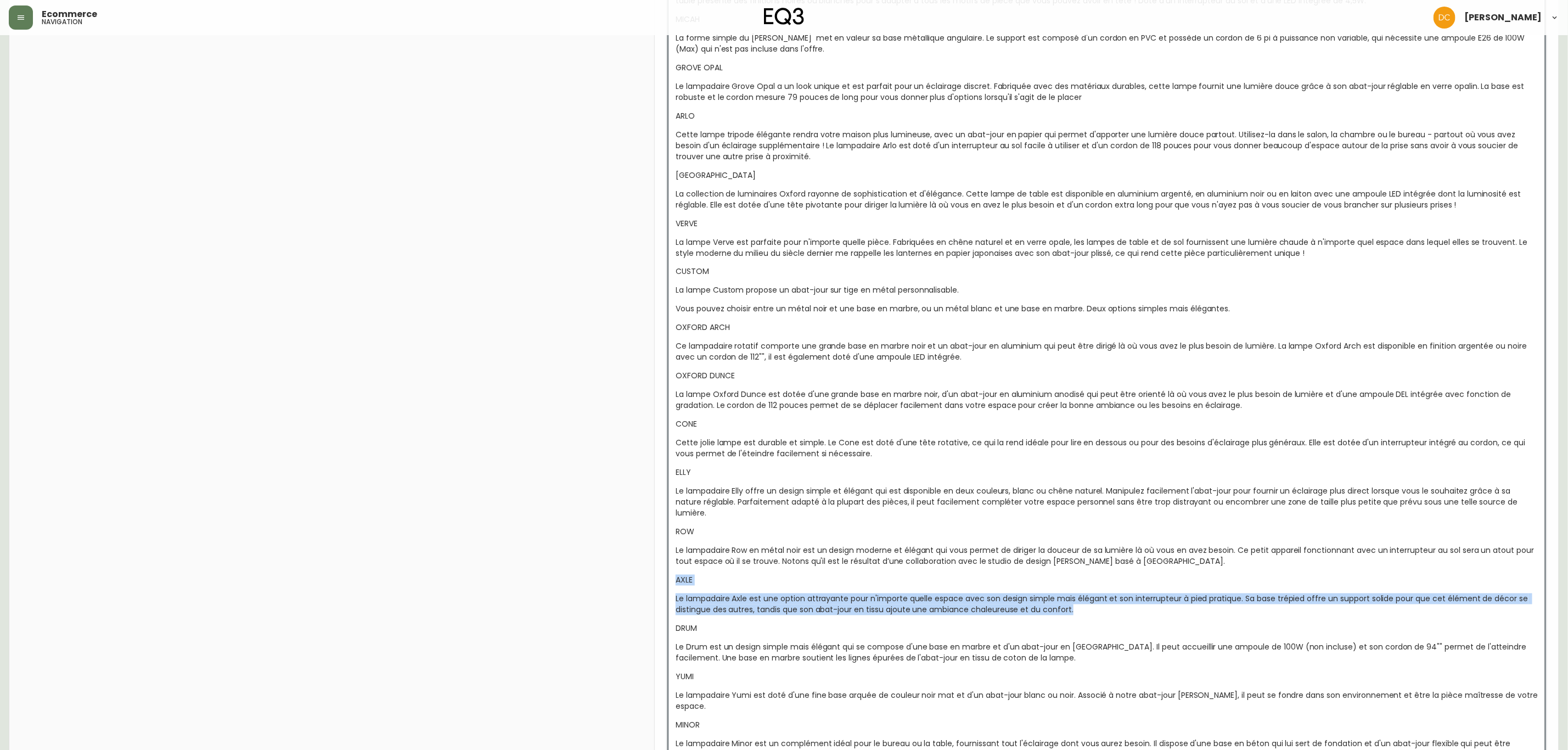
drag, startPoint x: 1019, startPoint y: 596, endPoint x: 665, endPoint y: 573, distance: 354.7
click at [665, 572] on div "floor lamps Global CA_EN CA_FR US_EN CA_FR VISIBILITY name Floor Lamps slug flo…" at bounding box center [1107, 49] width 904 height 2476
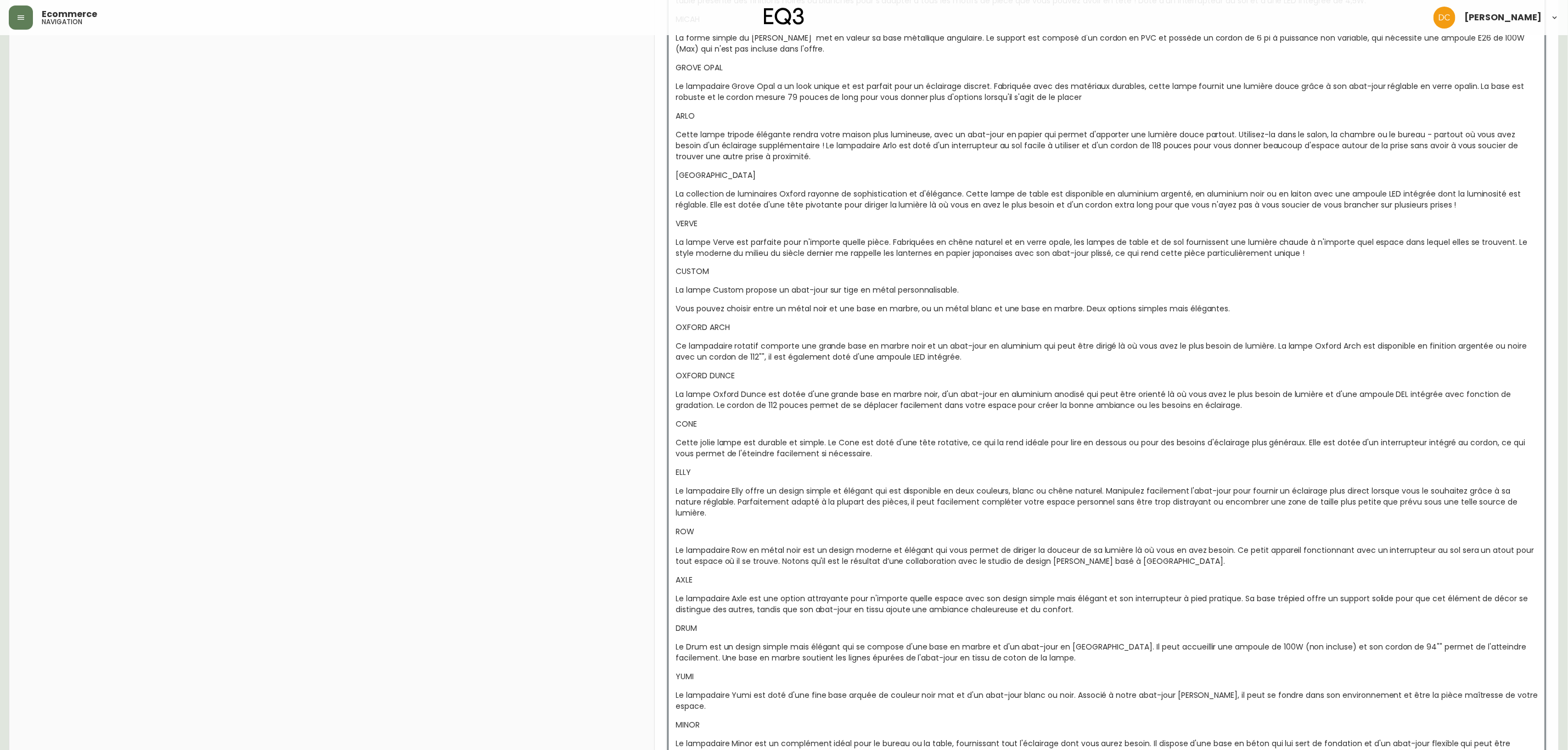
click at [748, 456] on span "Cette jolie lampe est durable et simple. Le Cone est doté d'une tête rotative, …" at bounding box center [1101, 448] width 852 height 22
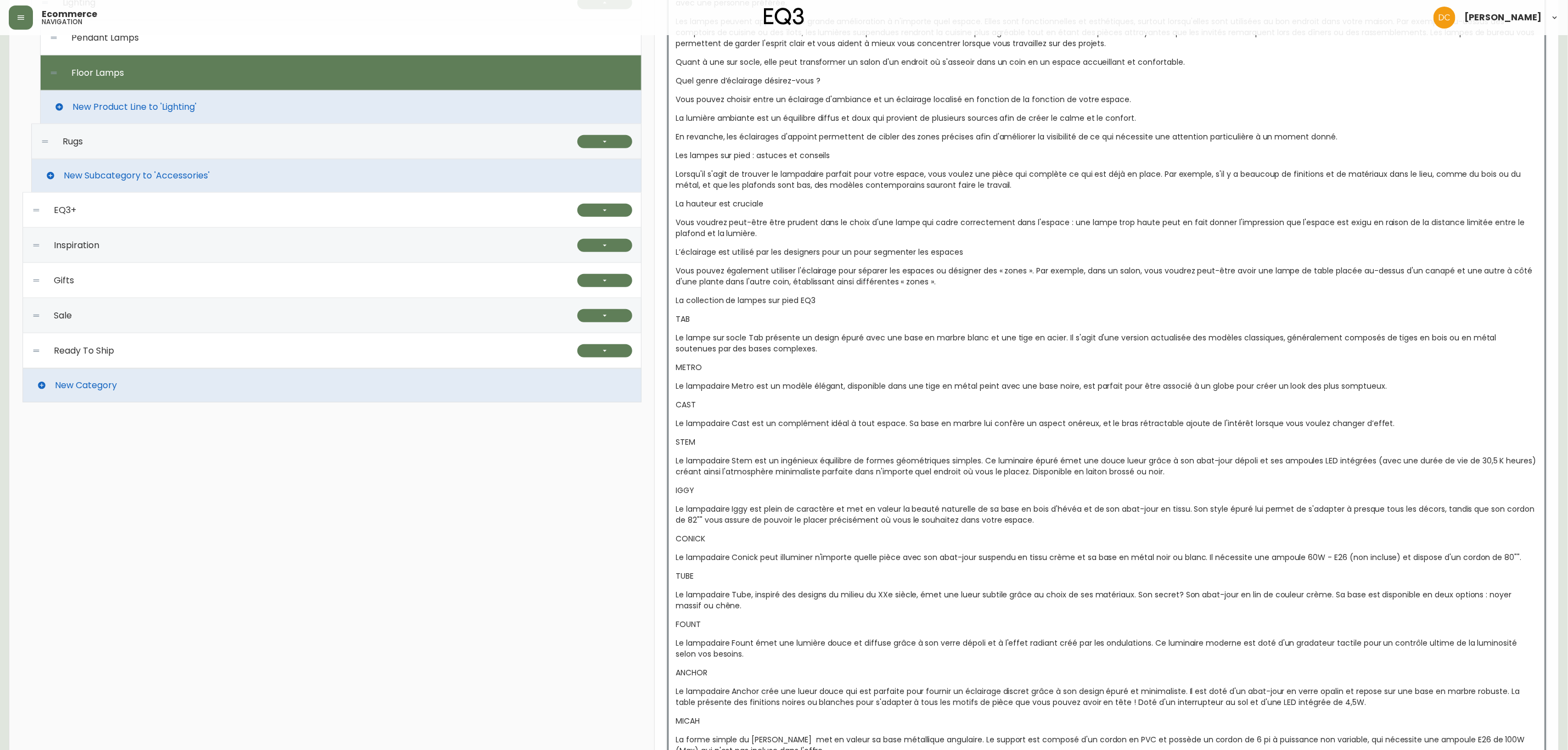
scroll to position [565, 0]
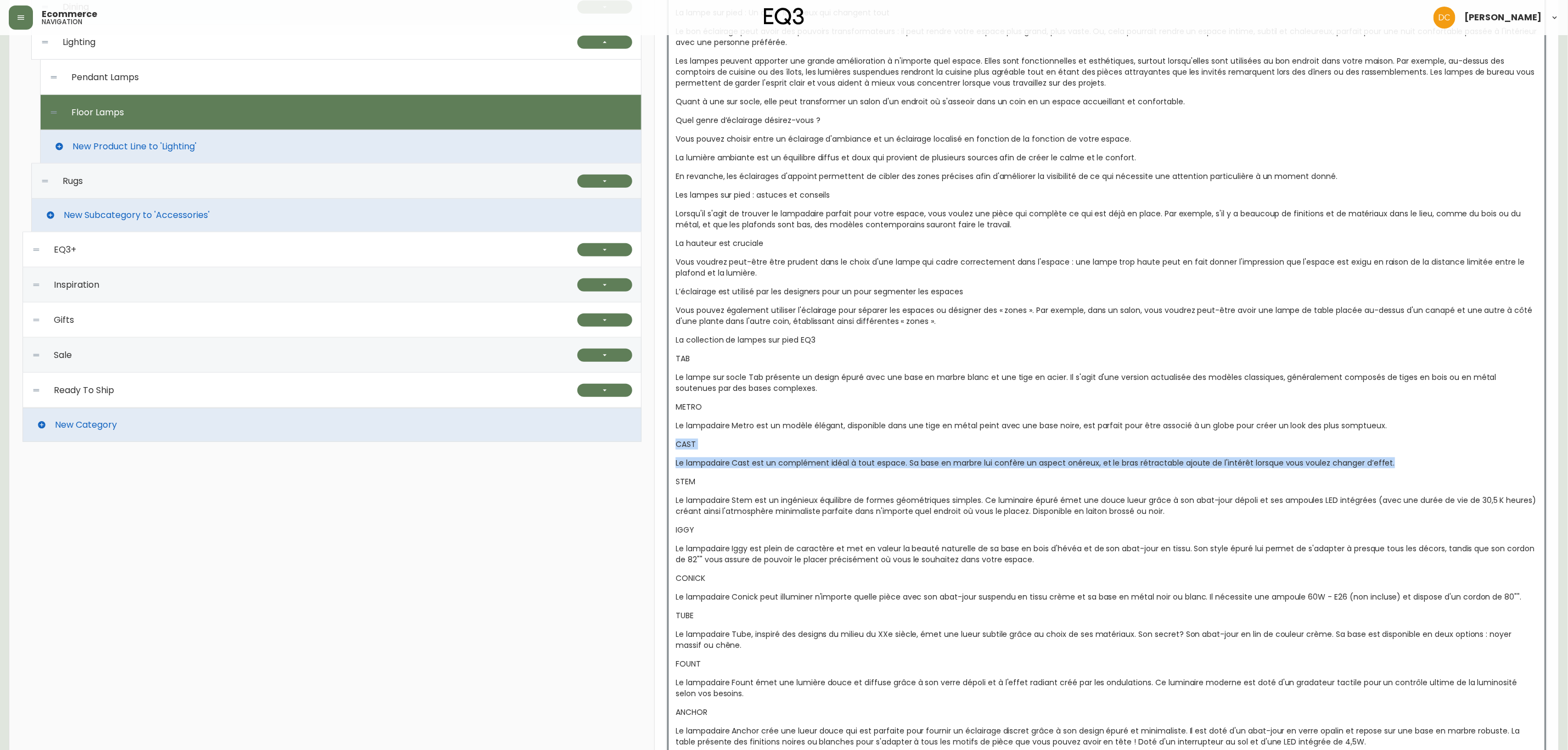
drag, startPoint x: 1406, startPoint y: 466, endPoint x: 671, endPoint y: 435, distance: 735.7
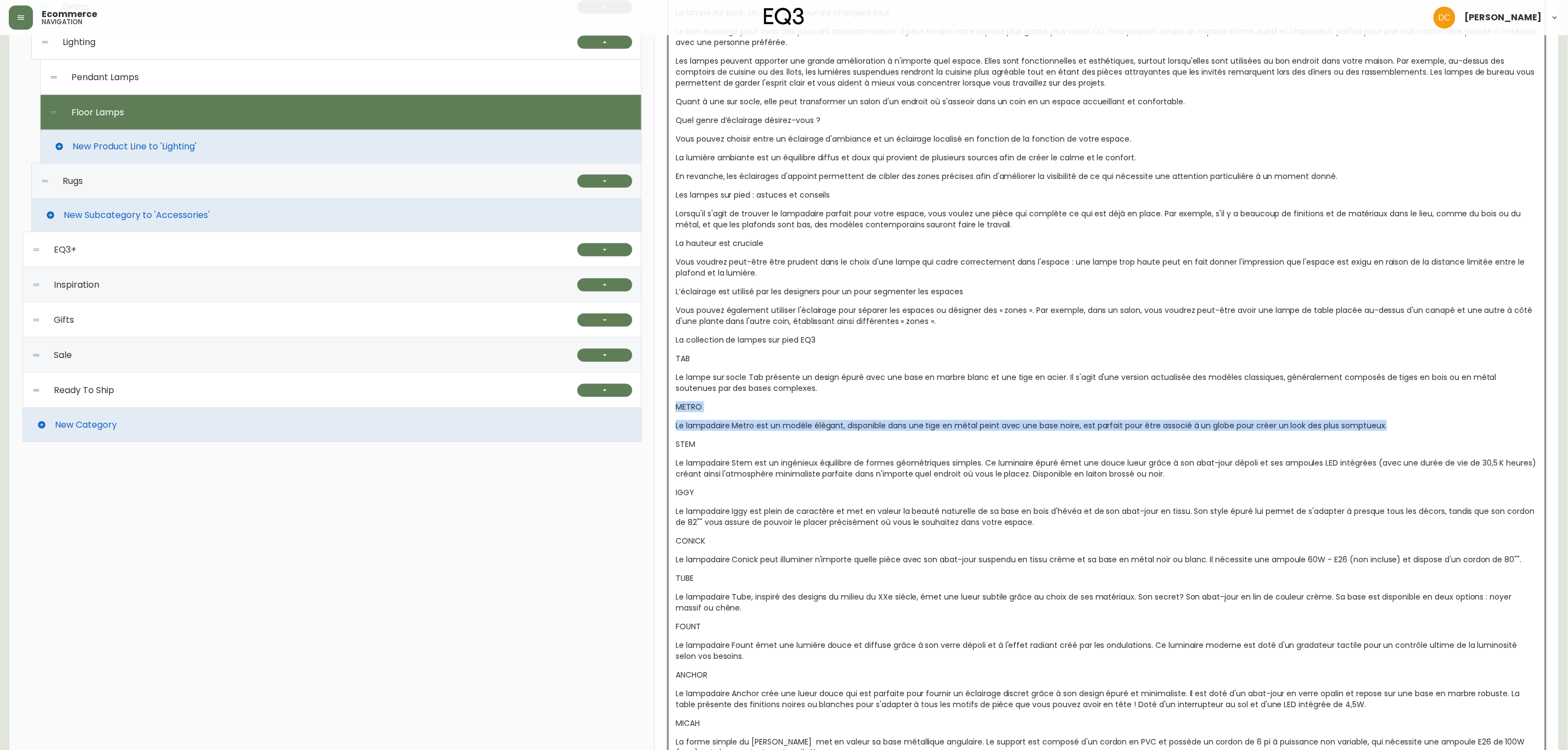
drag, startPoint x: 1396, startPoint y: 427, endPoint x: 665, endPoint y: 405, distance: 731.3
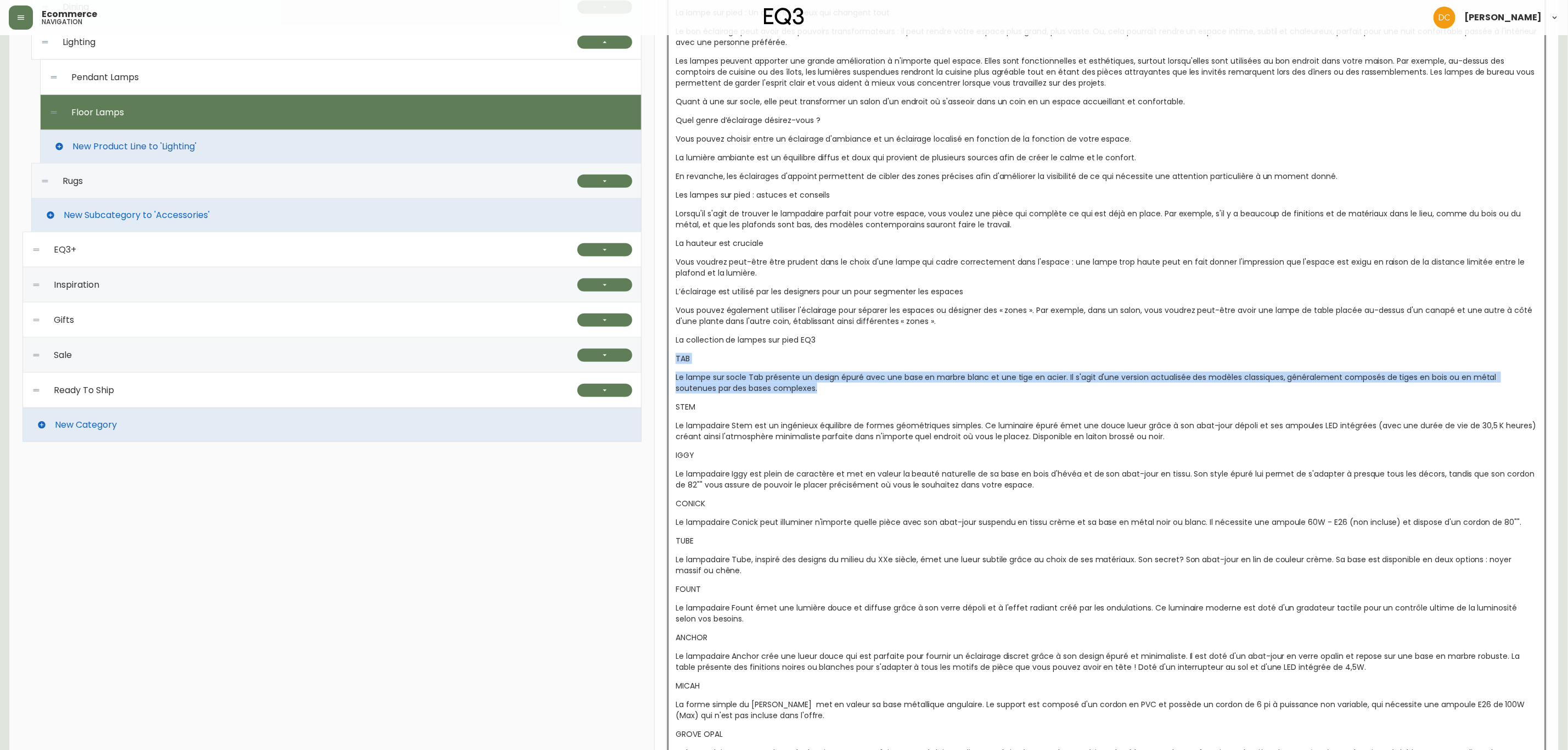
drag, startPoint x: 804, startPoint y: 393, endPoint x: 669, endPoint y: 361, distance: 138.7
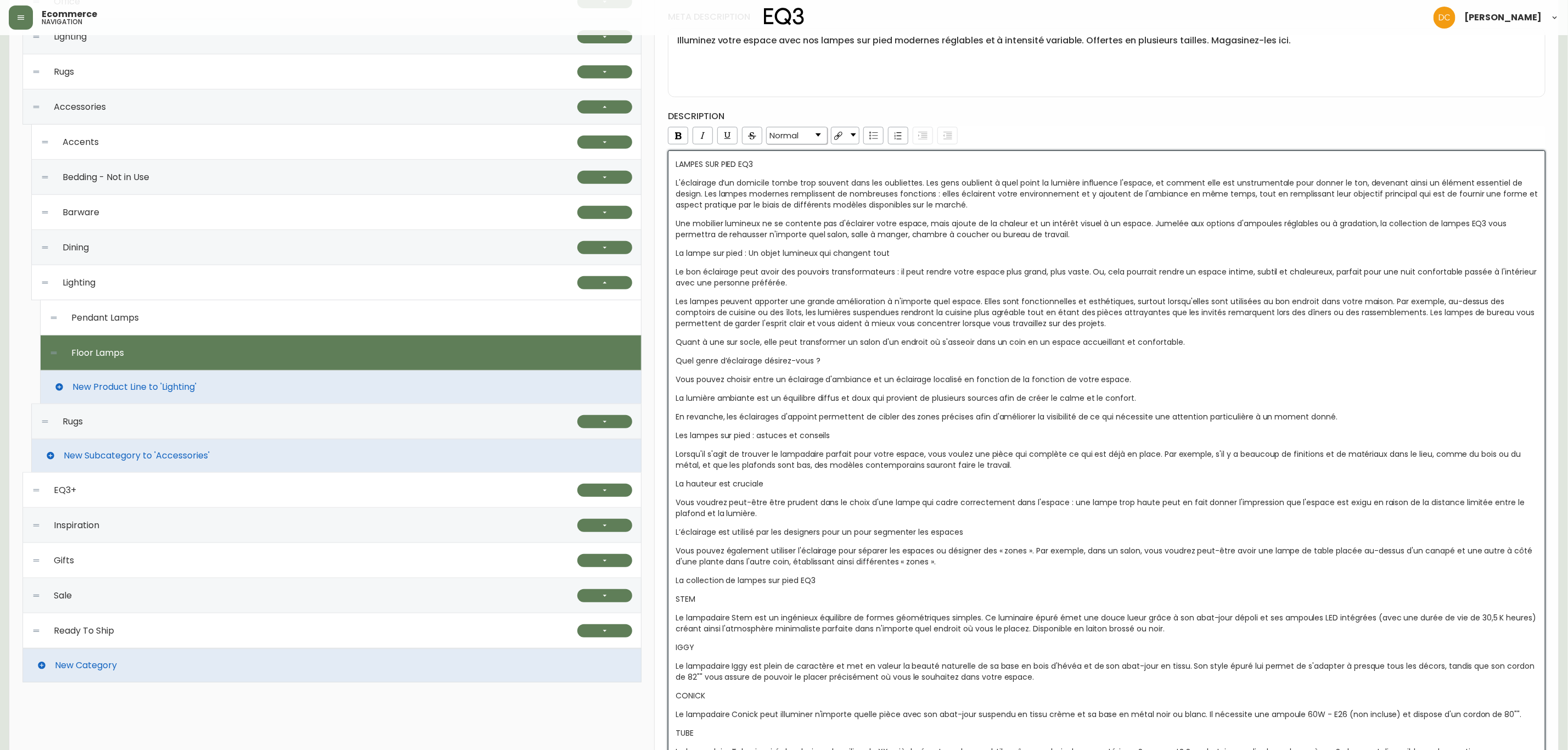
scroll to position [318, 0]
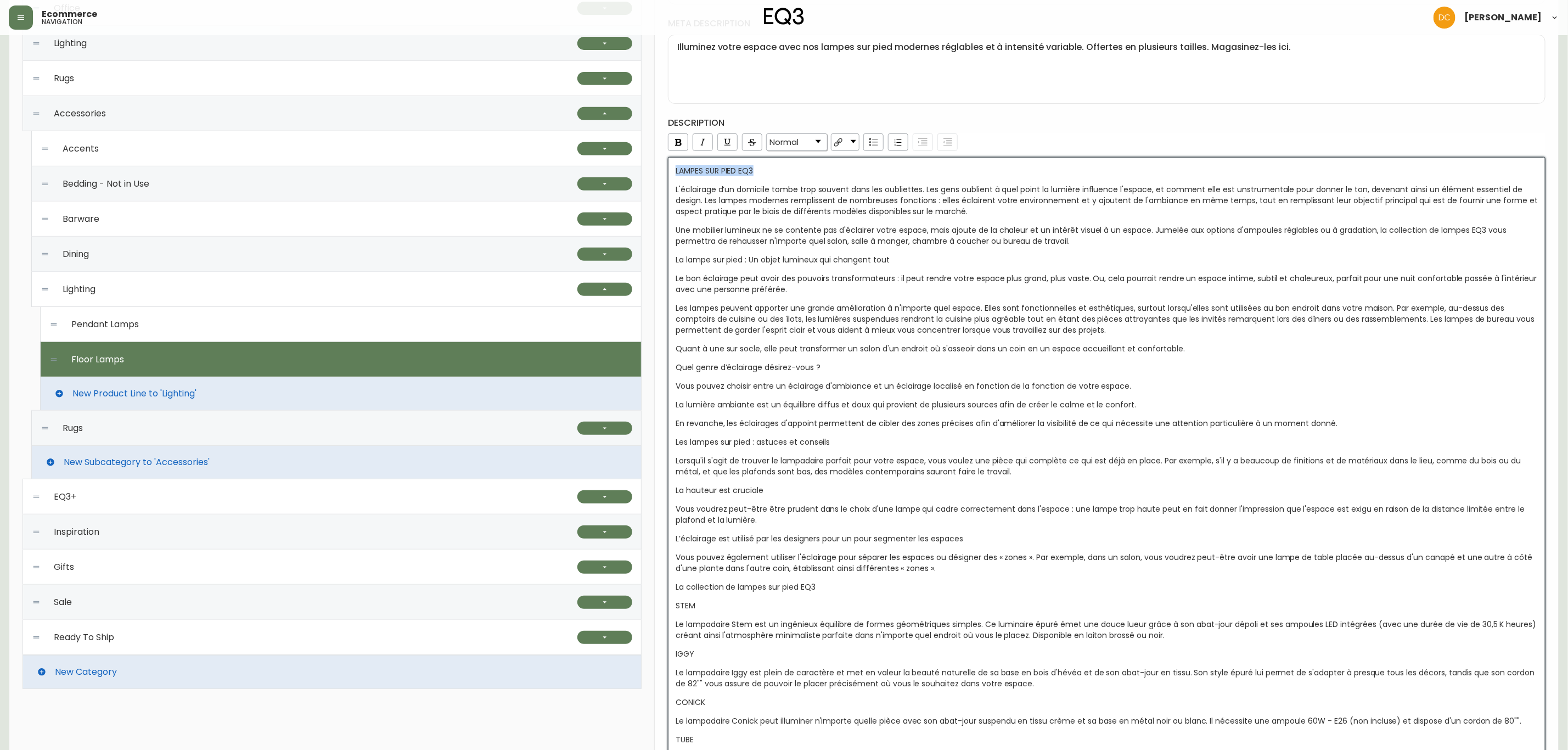
drag, startPoint x: 728, startPoint y: 167, endPoint x: 657, endPoint y: 165, distance: 71.0
click at [798, 142] on span "Normal" at bounding box center [784, 142] width 29 height 10
click at [802, 176] on li "H1" at bounding box center [797, 171] width 59 height 14
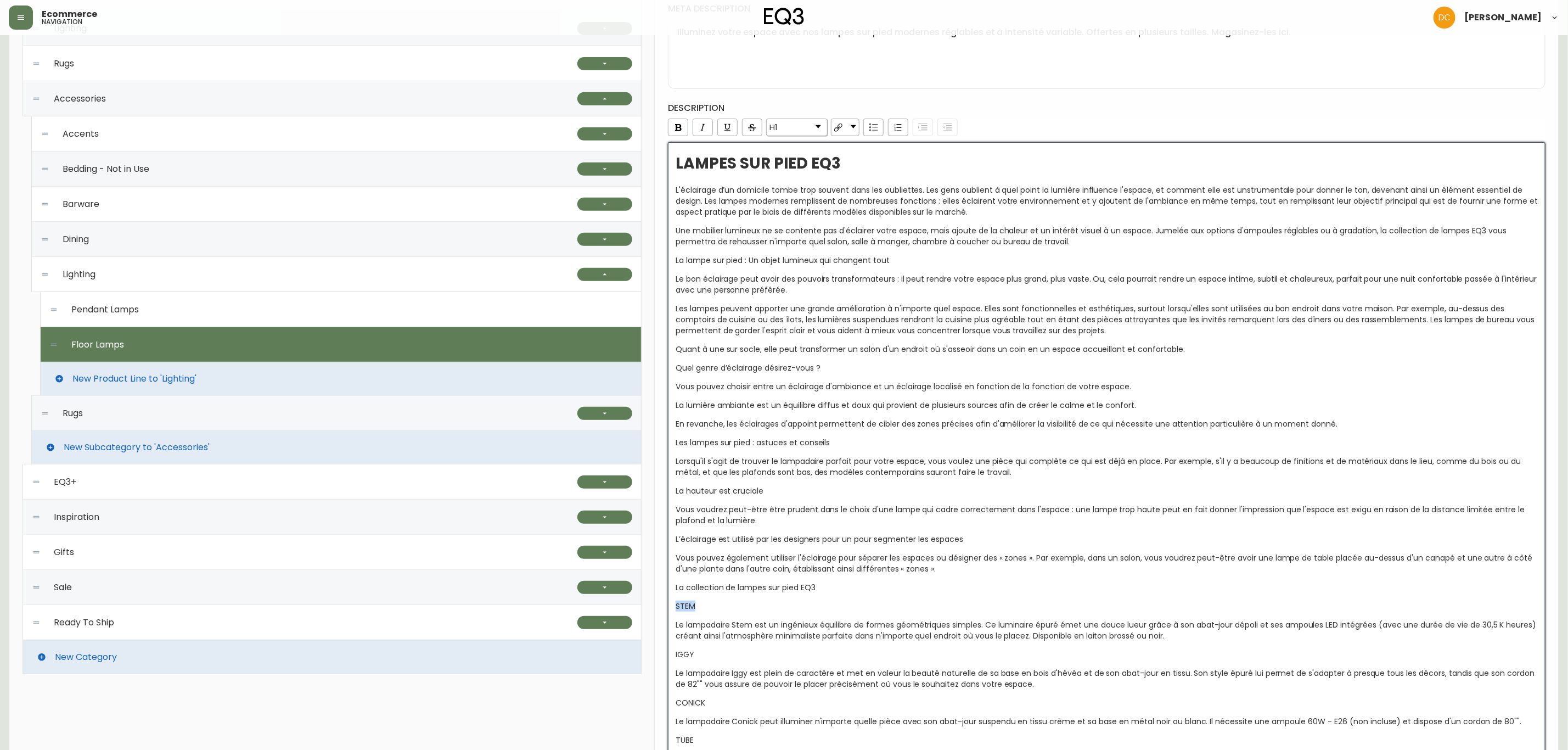
drag, startPoint x: 785, startPoint y: 604, endPoint x: 673, endPoint y: 606, distance: 112.0
click at [798, 125] on span "Normal" at bounding box center [784, 127] width 29 height 10
click at [784, 185] on li "H3" at bounding box center [797, 184] width 59 height 14
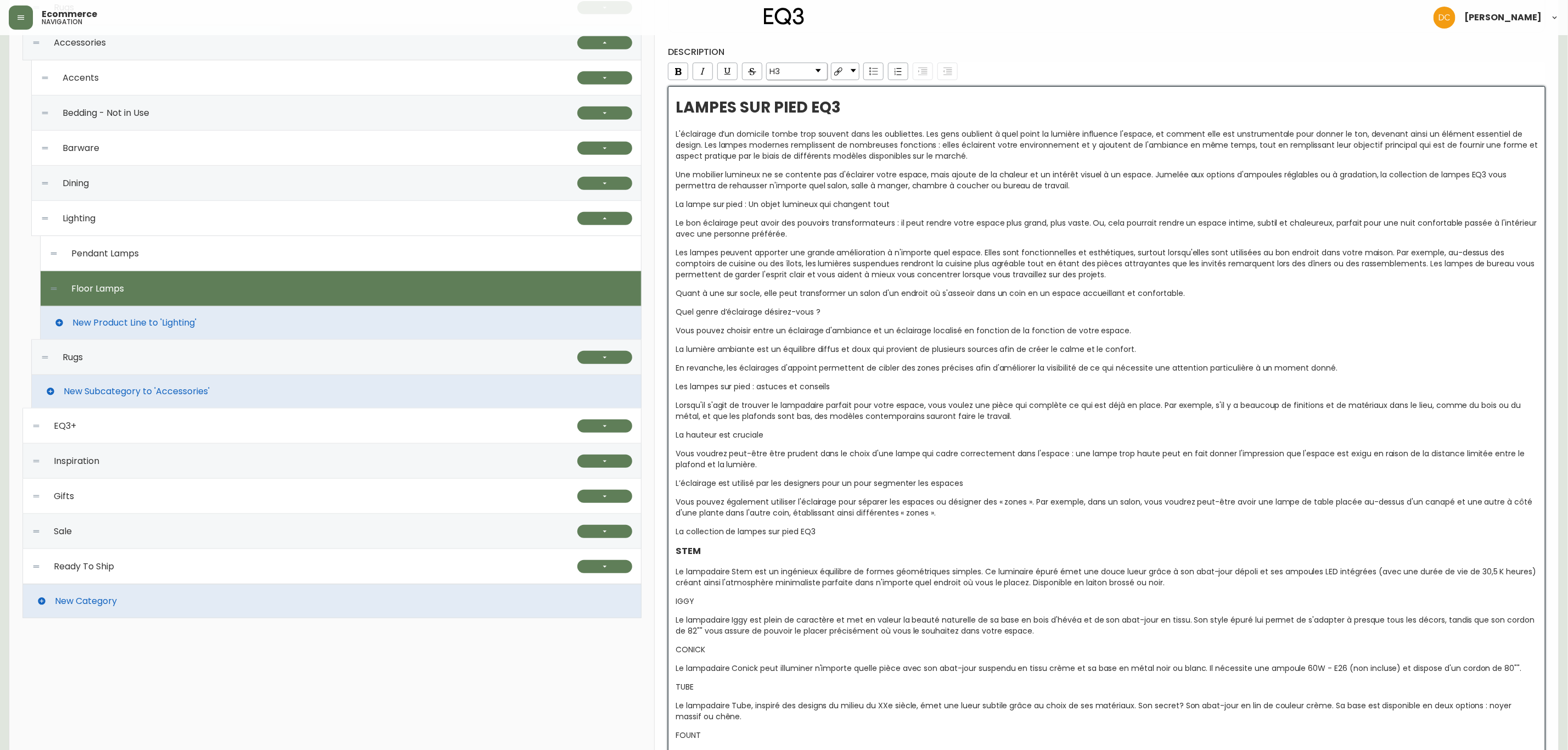
scroll to position [415, 0]
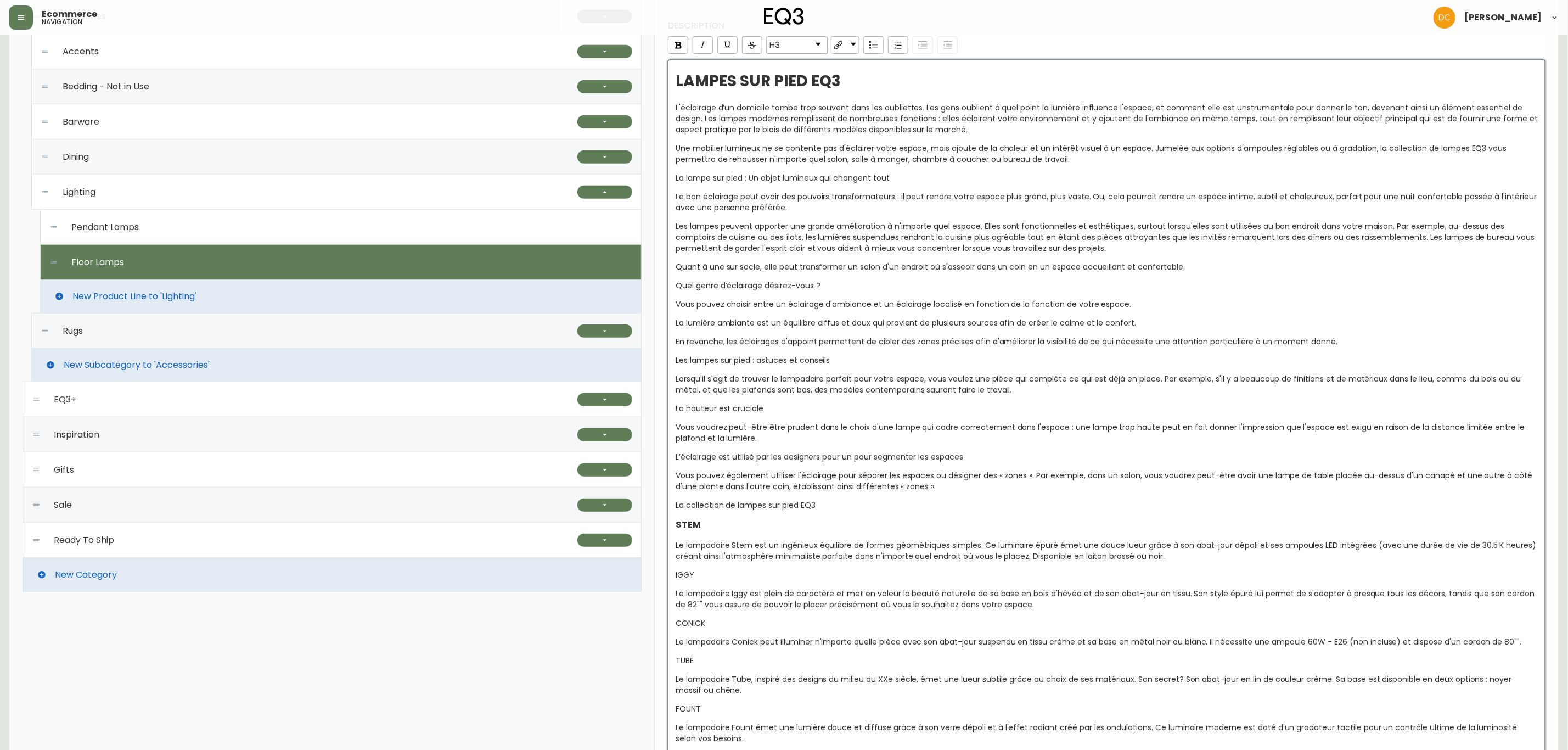
click at [680, 572] on span "IGGY" at bounding box center [685, 574] width 18 height 11
click at [766, 572] on div "IGGY" at bounding box center [1107, 574] width 863 height 11
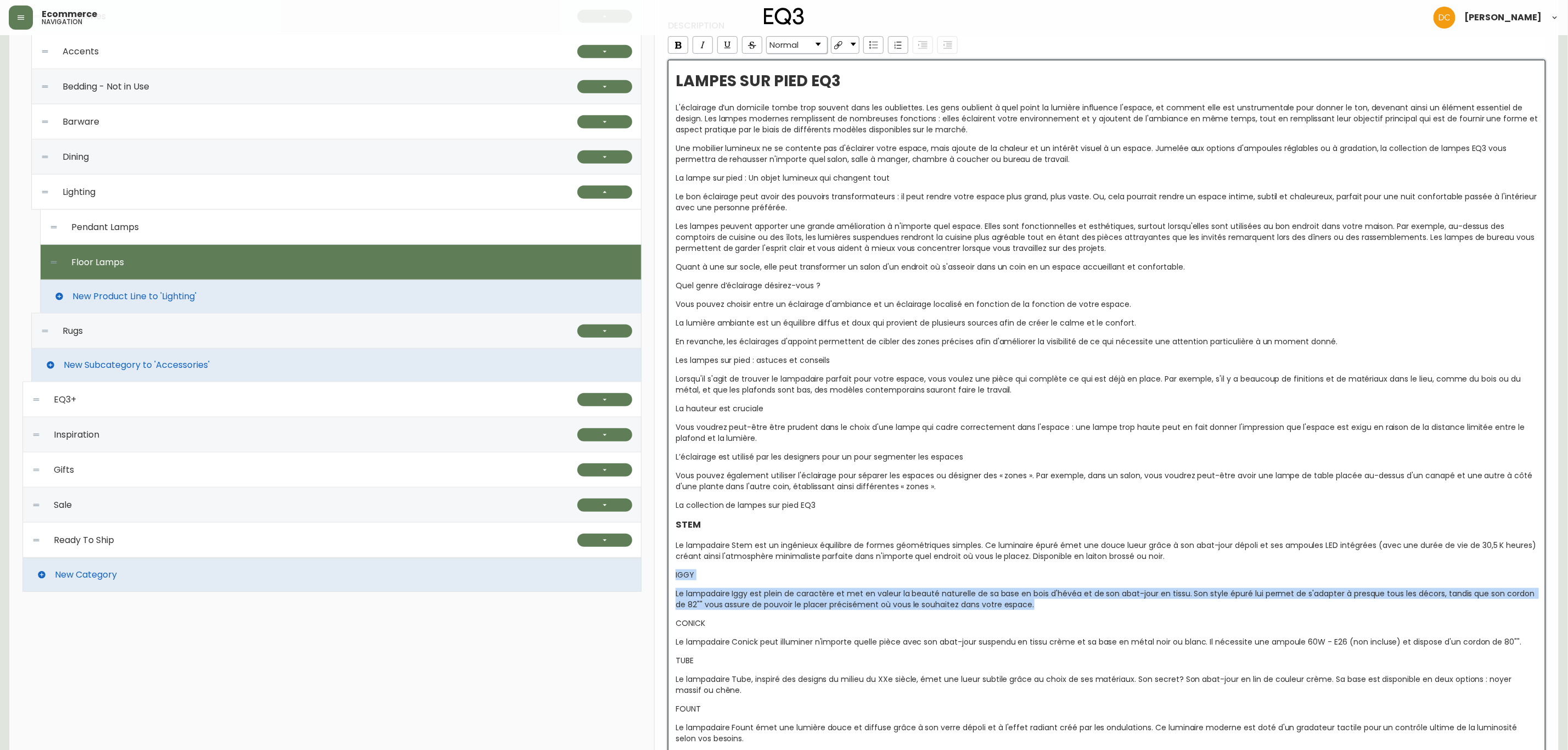
drag, startPoint x: 1037, startPoint y: 609, endPoint x: 660, endPoint y: 582, distance: 378.0
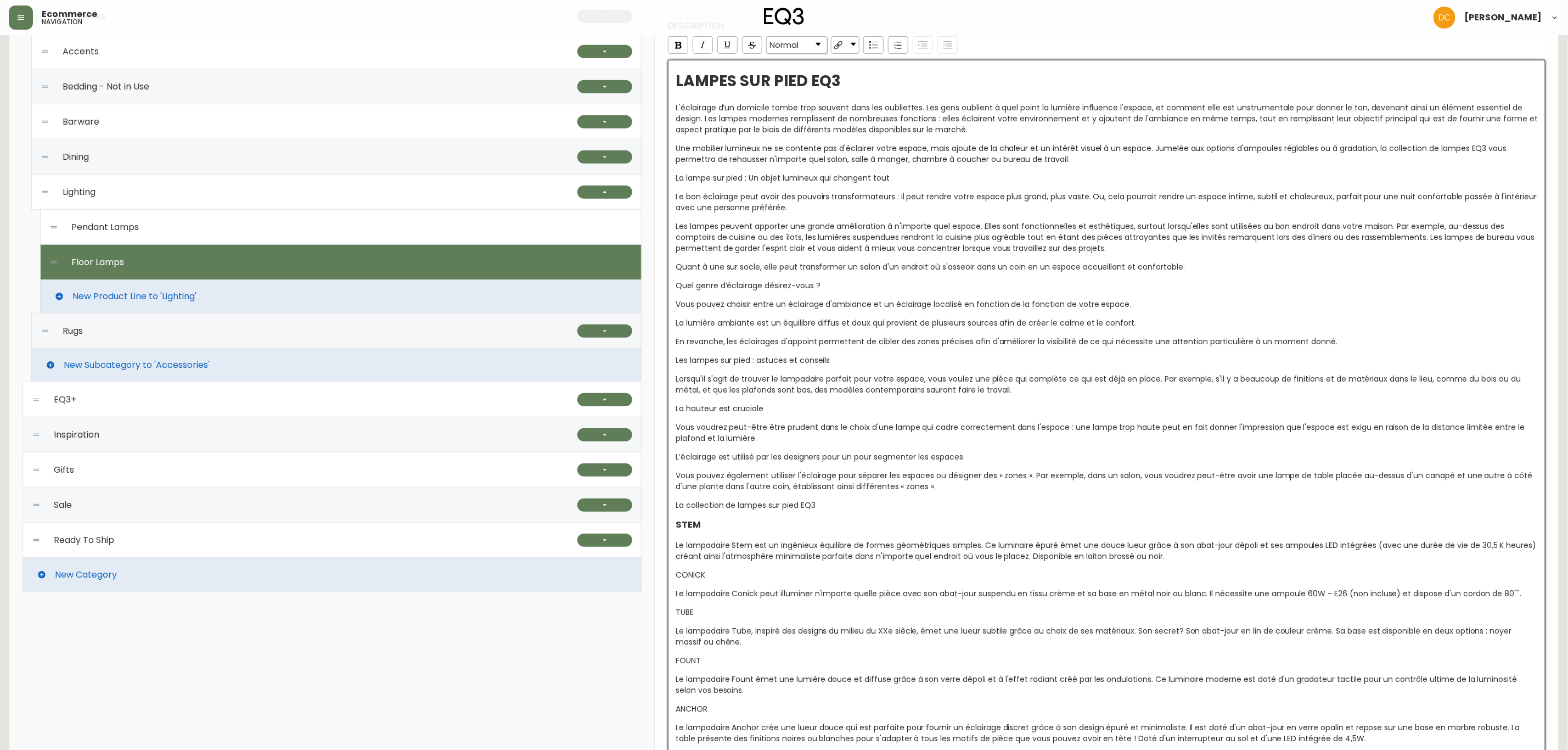
click at [690, 572] on span "CONICK" at bounding box center [690, 574] width 29 height 11
click at [805, 53] on link "Normal" at bounding box center [797, 45] width 60 height 16
click at [794, 101] on li "H3" at bounding box center [797, 102] width 59 height 14
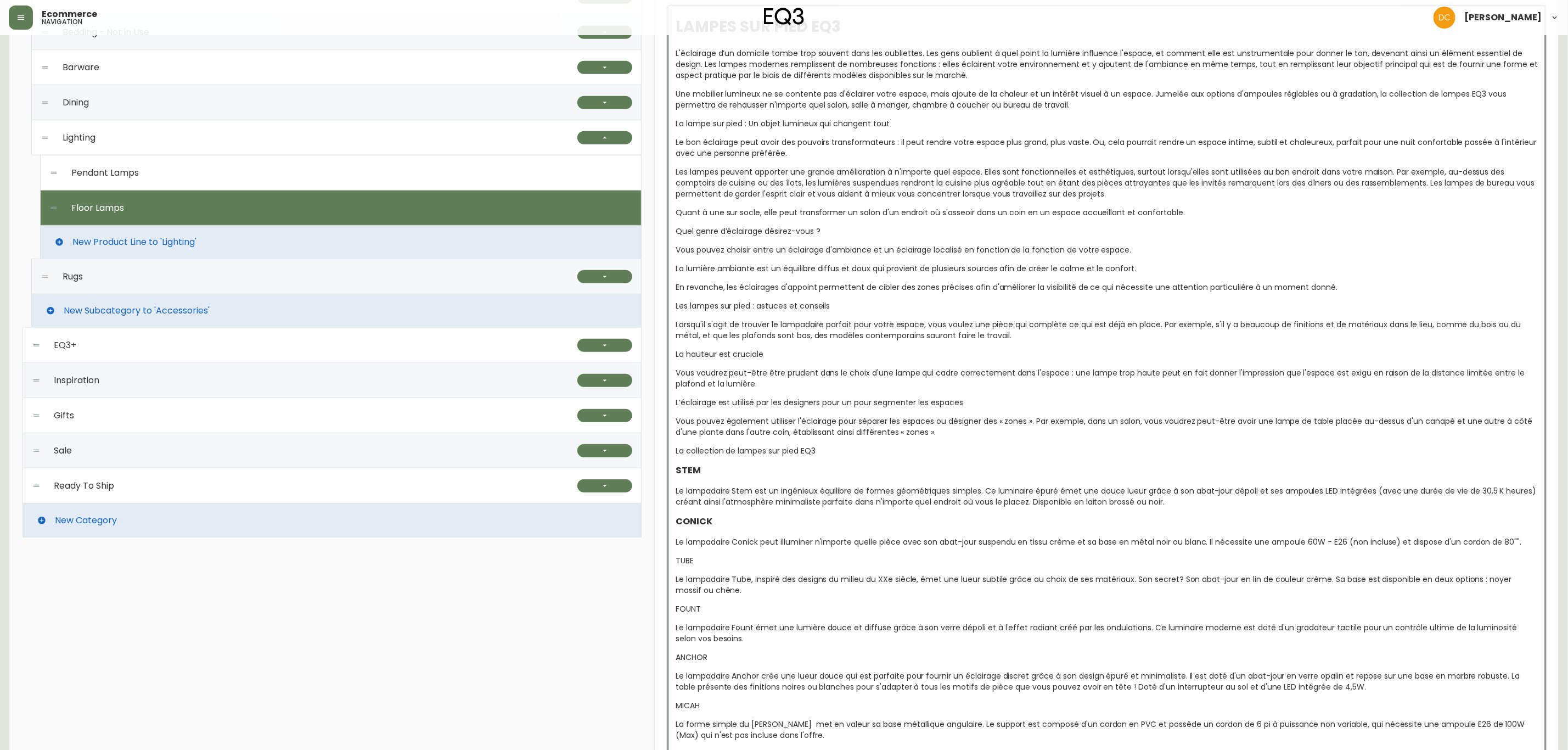
scroll to position [498, 0]
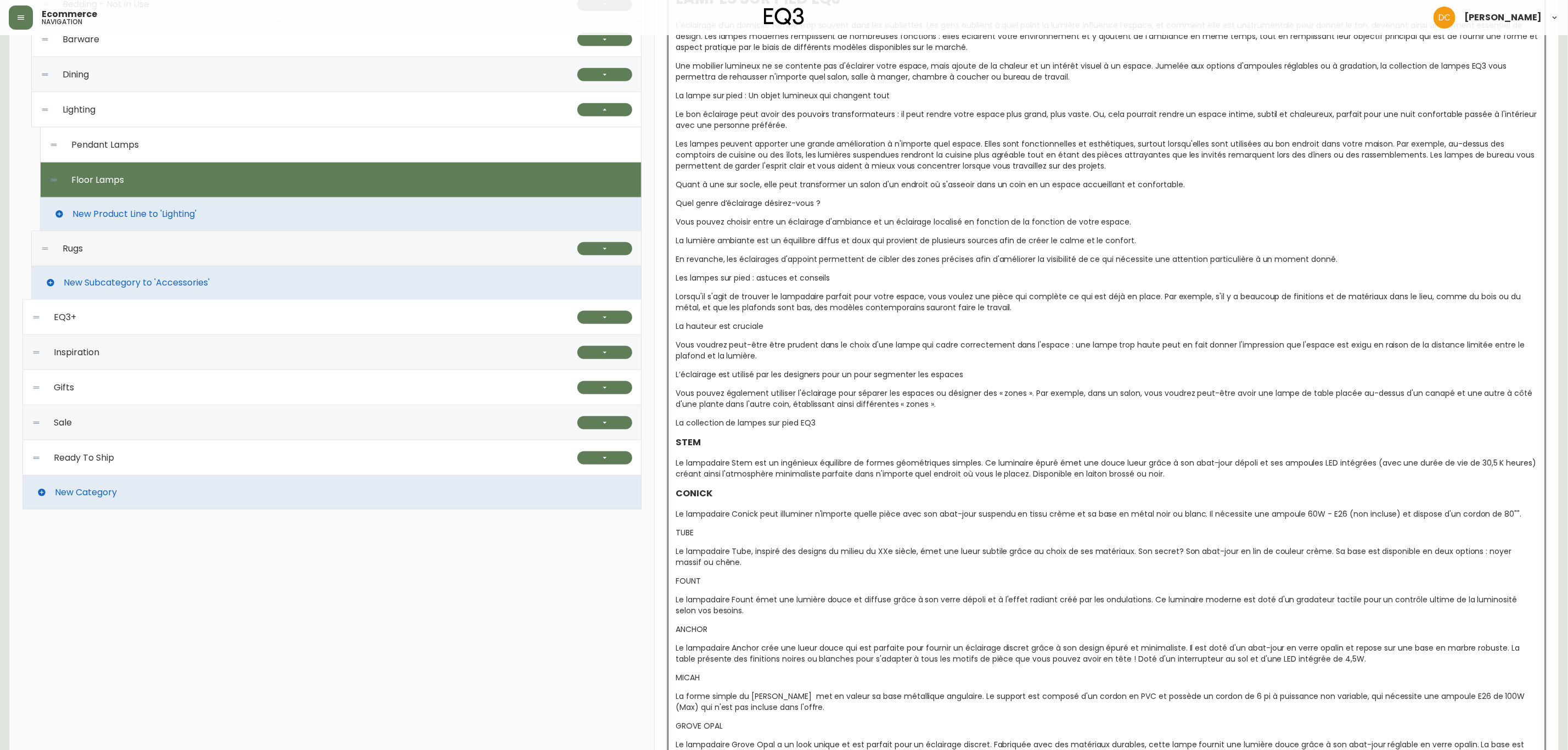
click at [687, 535] on span "TUBE" at bounding box center [685, 532] width 18 height 11
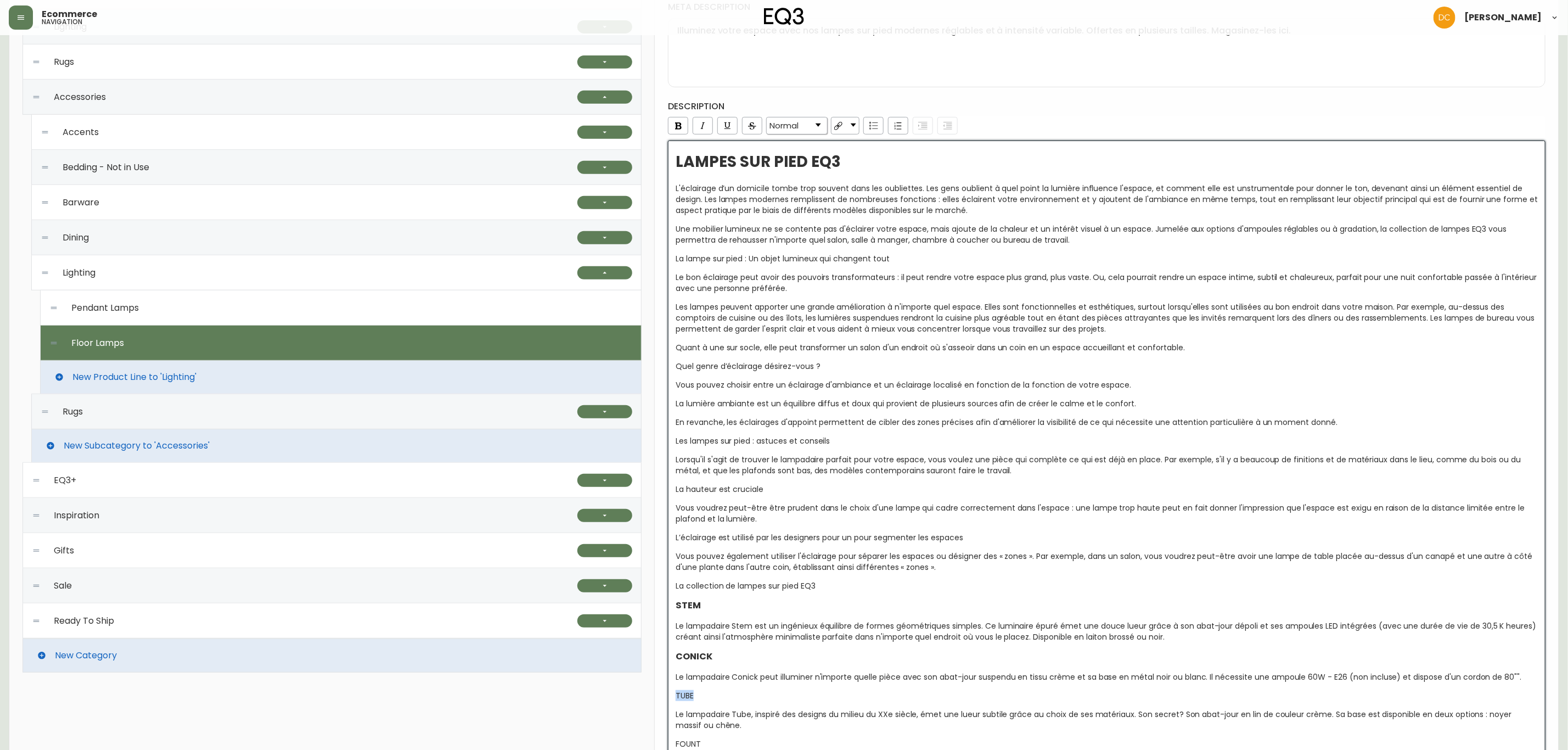
scroll to position [332, 0]
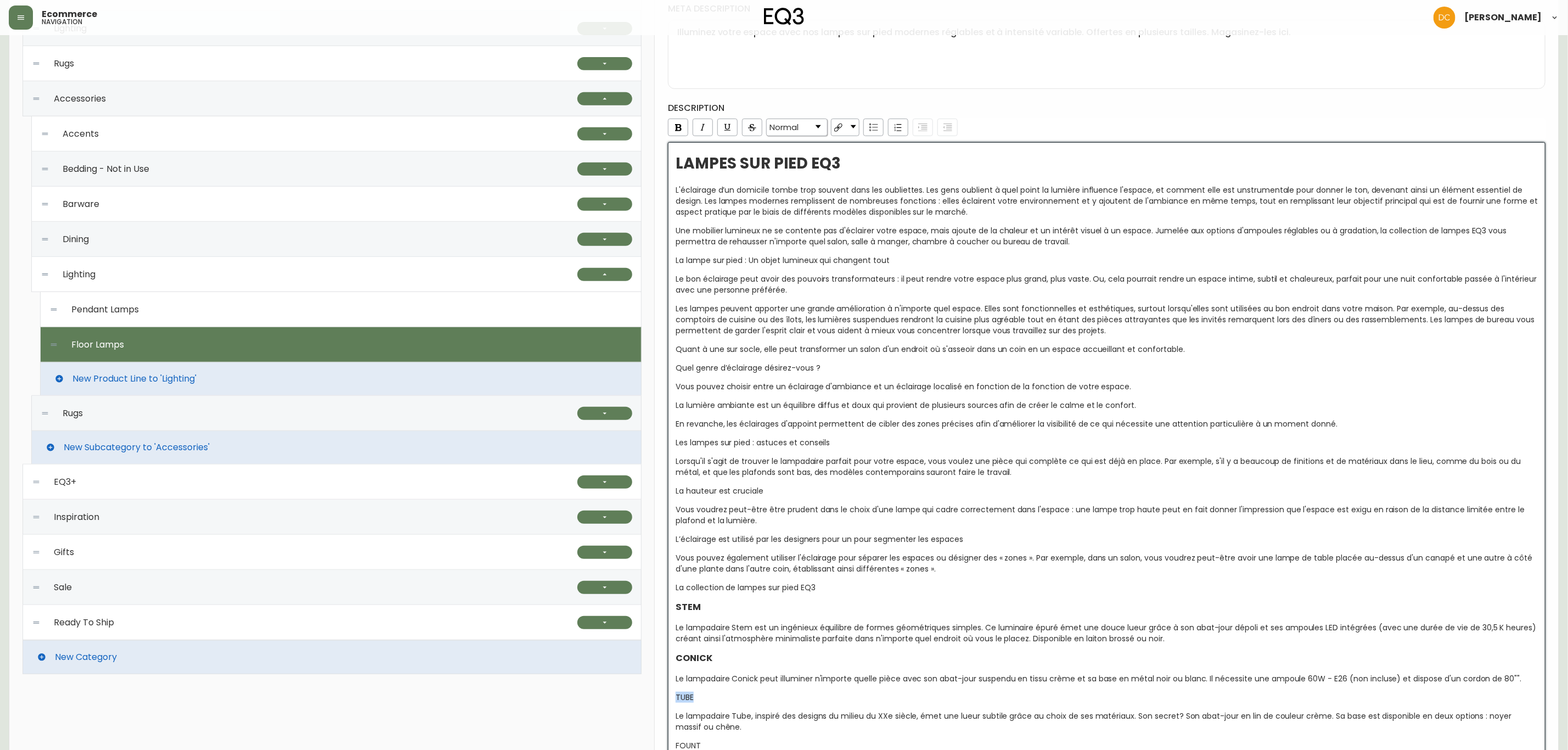
click at [789, 123] on span "Normal" at bounding box center [784, 127] width 29 height 10
click at [781, 188] on li "H3" at bounding box center [797, 184] width 59 height 14
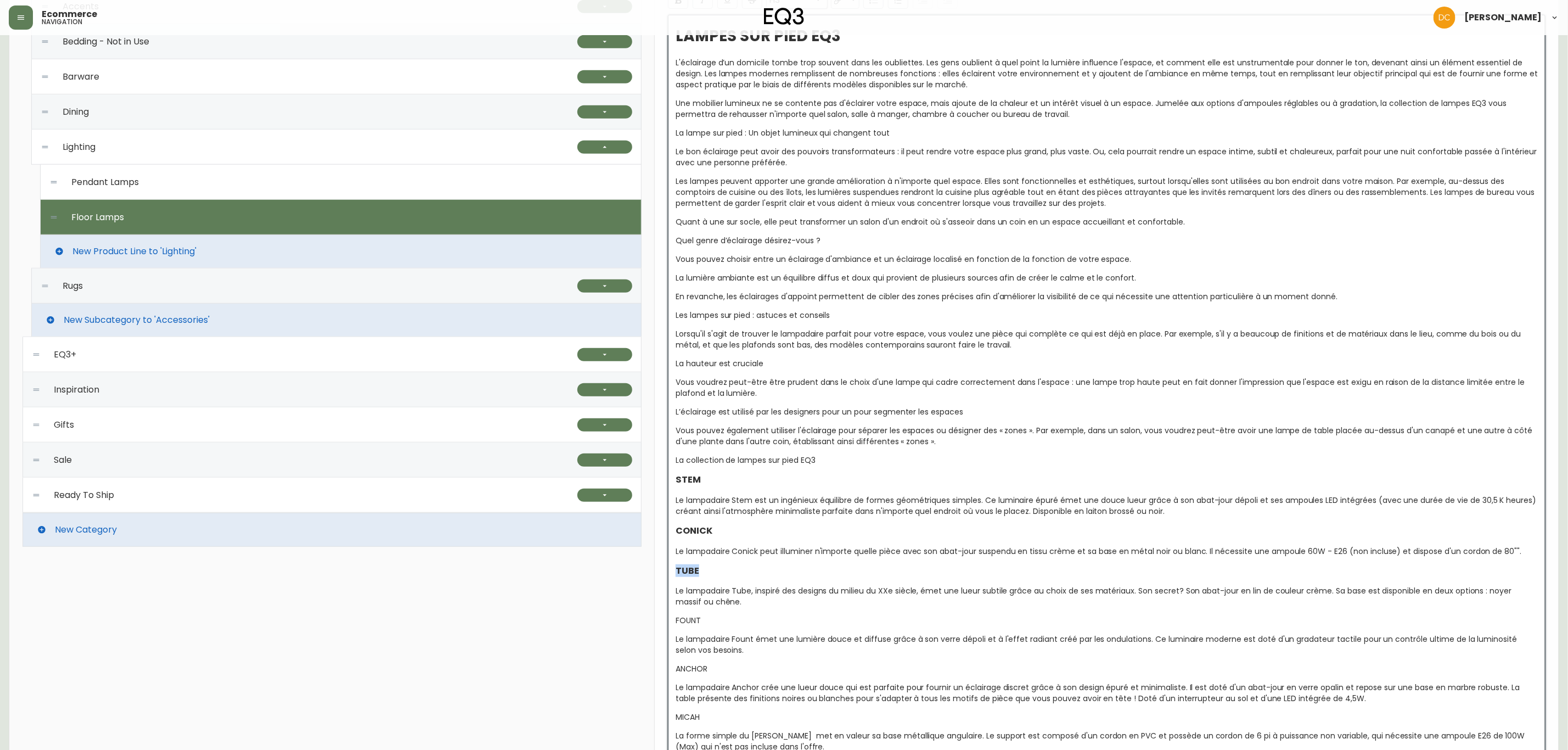
scroll to position [662, 0]
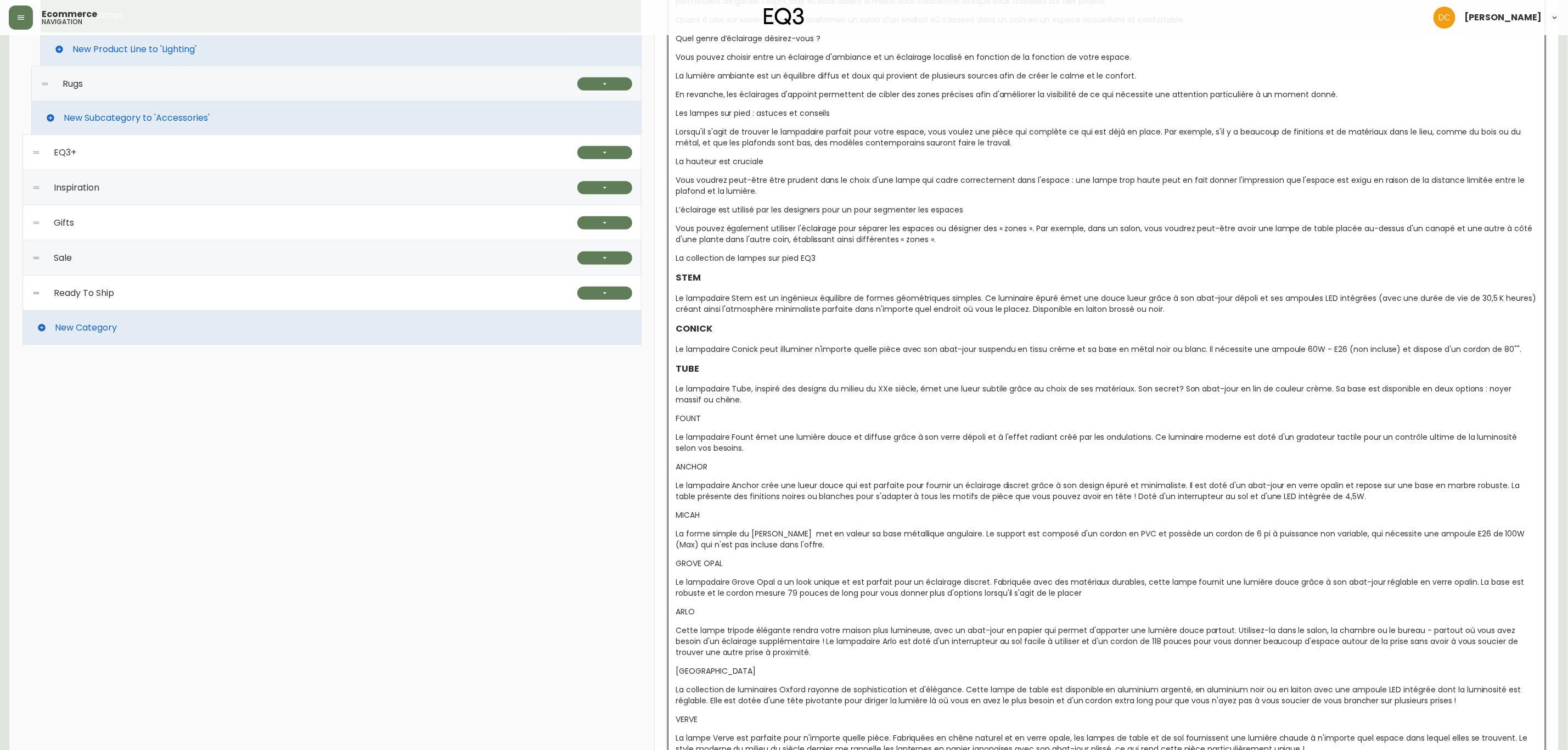
click at [692, 420] on span "FOUNT" at bounding box center [688, 418] width 26 height 11
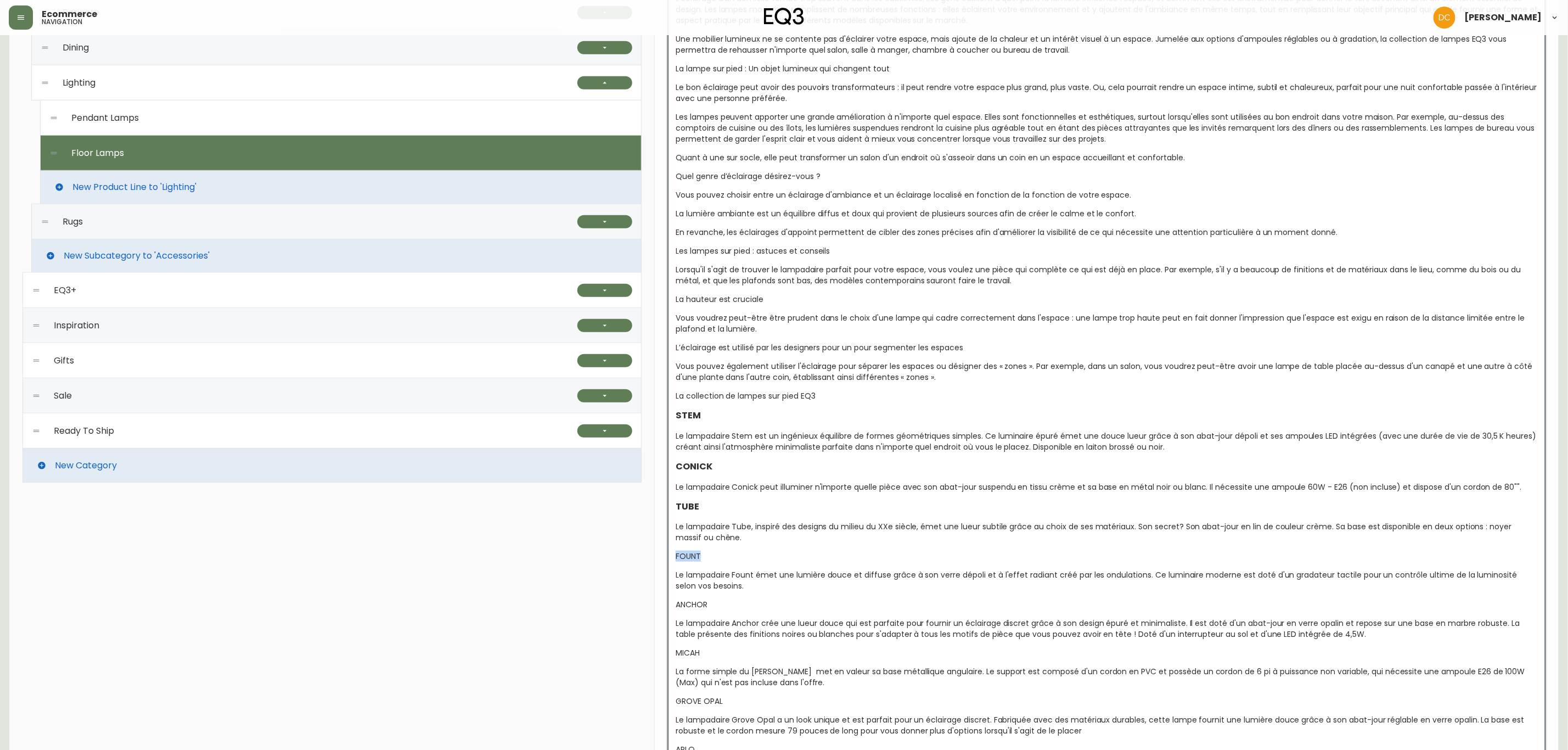
scroll to position [250, 0]
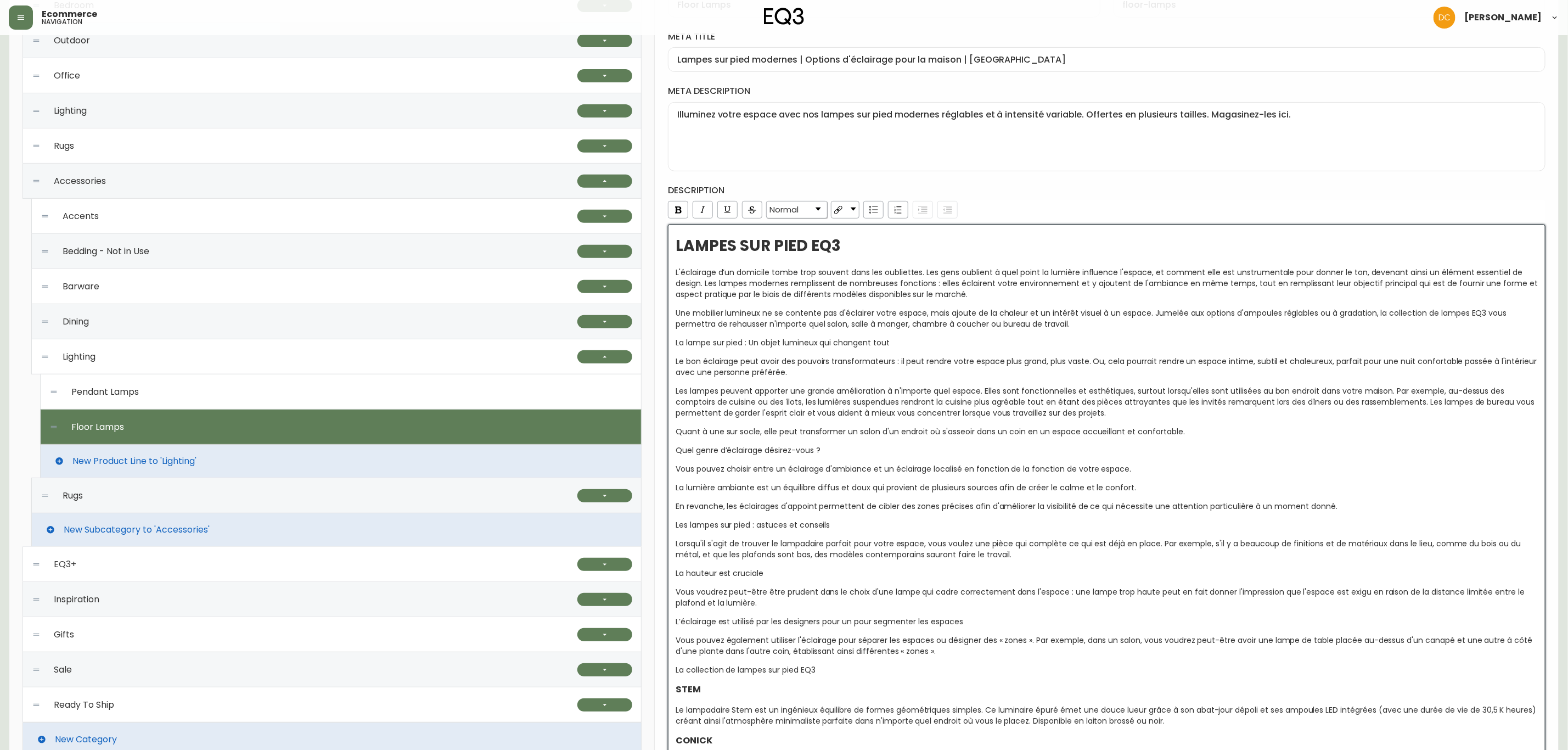
click at [789, 211] on span "Normal" at bounding box center [784, 209] width 29 height 10
click at [789, 264] on li "H3" at bounding box center [797, 266] width 59 height 14
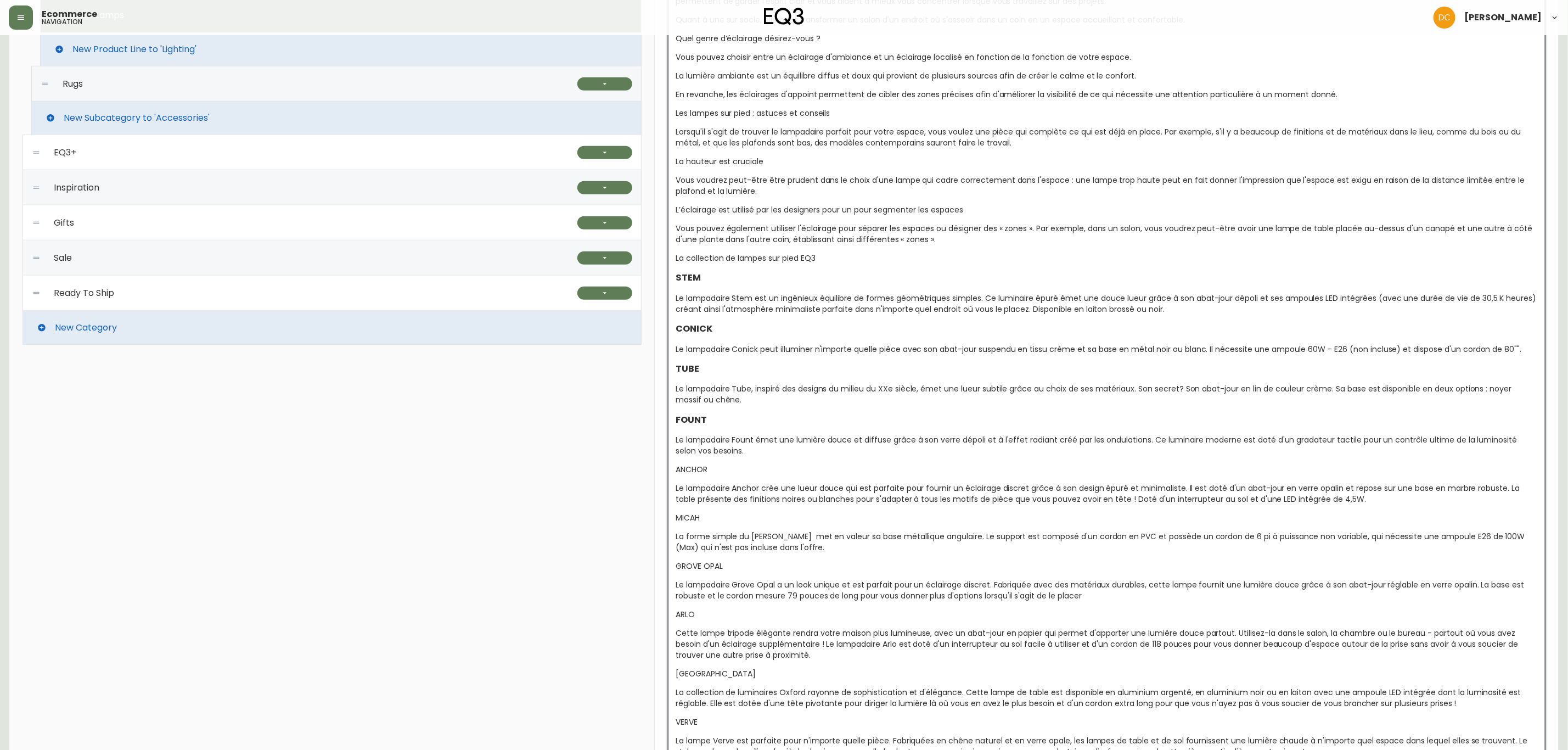
click at [806, 493] on span "Le lampadaire Anchor crée une lueur douce qui est parfaite pour fournir un écla…" at bounding box center [1099, 493] width 846 height 22
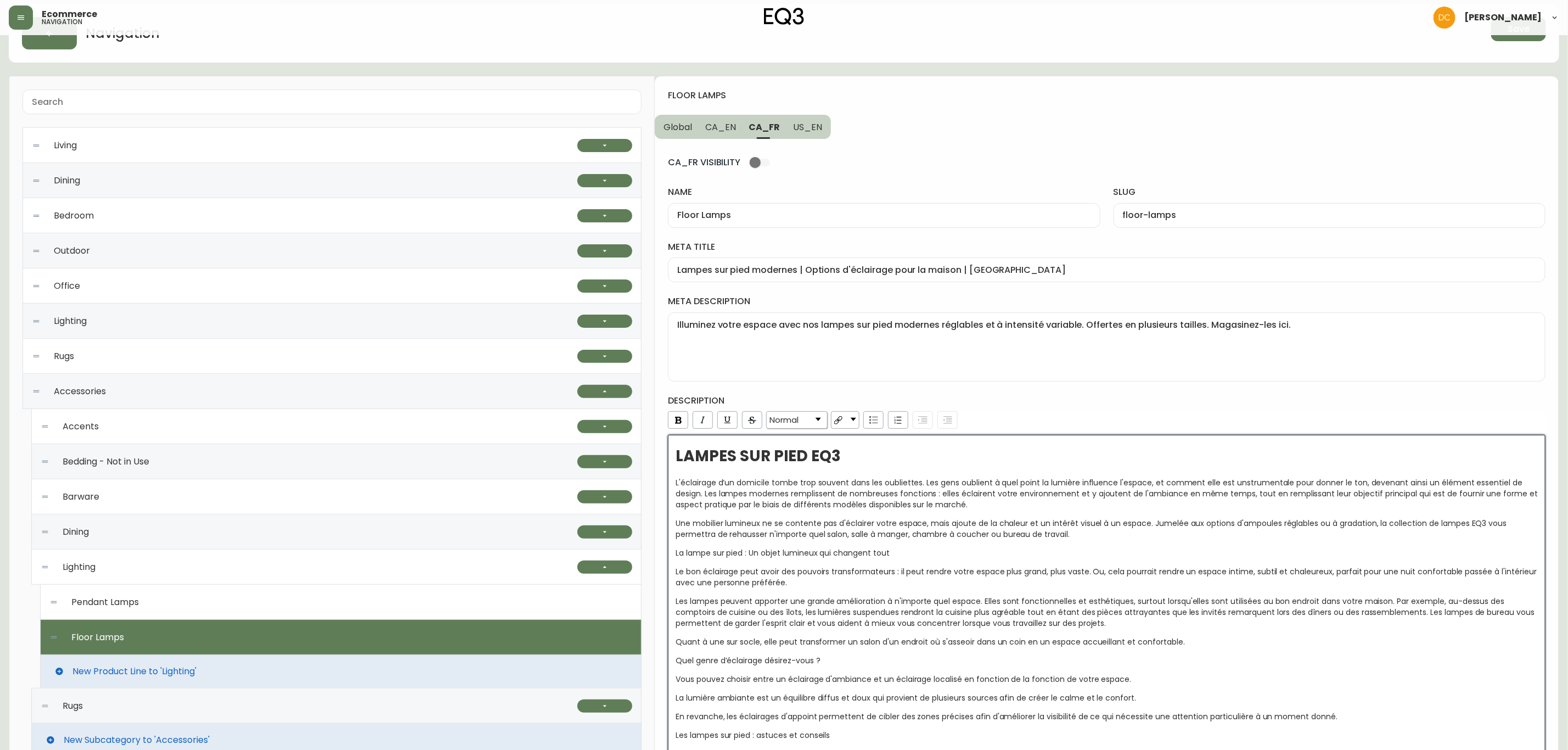
scroll to position [0, 0]
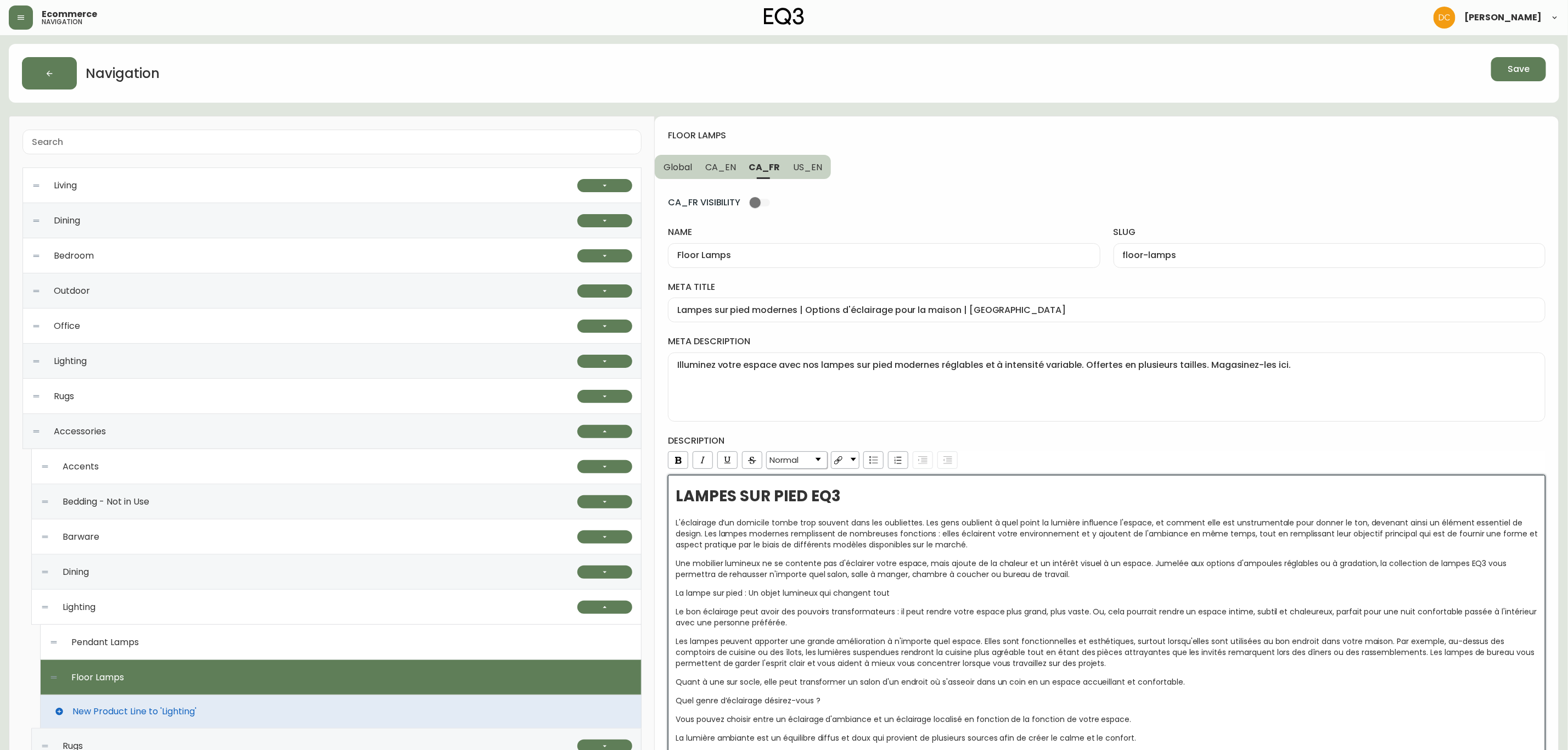
click at [802, 171] on span "US_EN" at bounding box center [808, 167] width 29 height 12
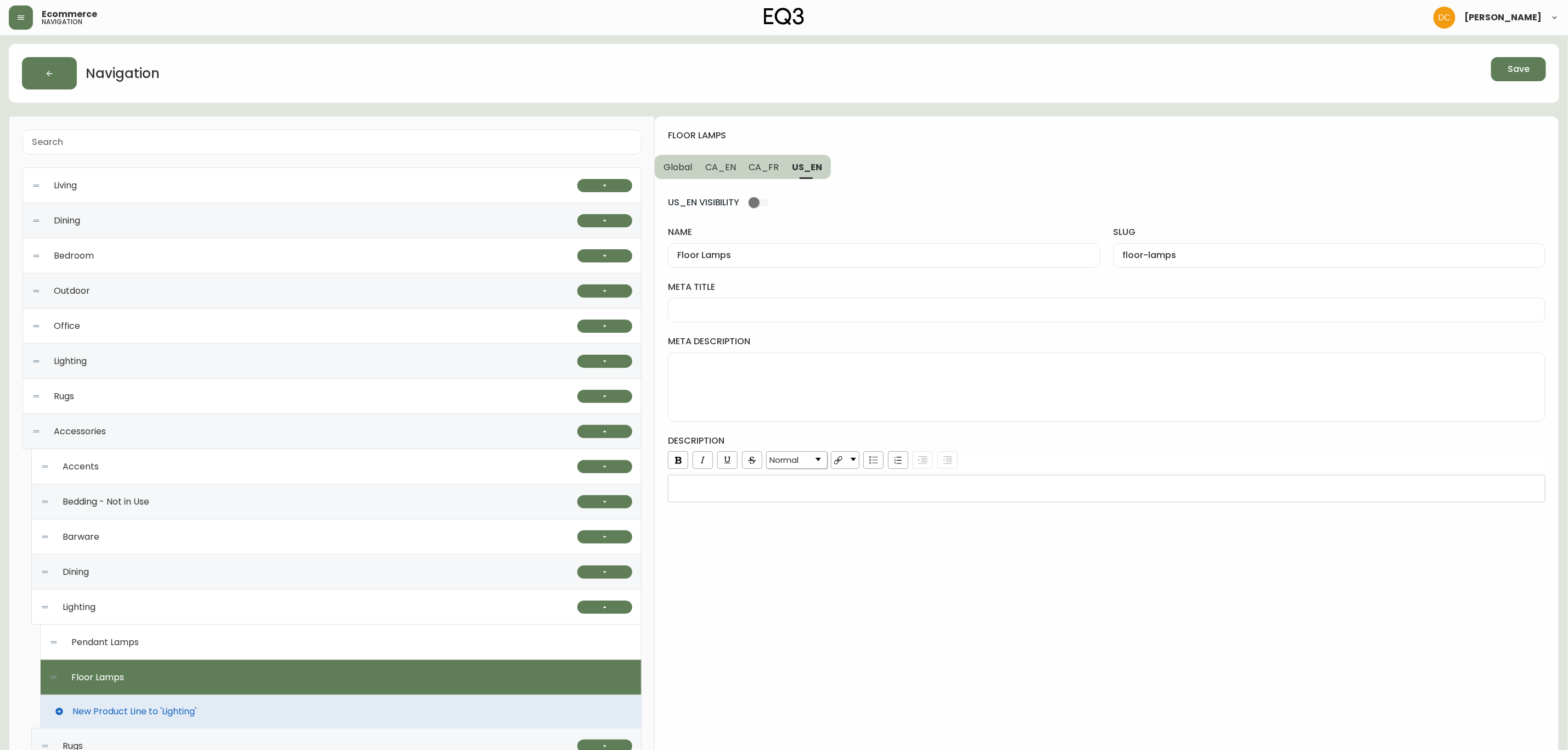
drag, startPoint x: 804, startPoint y: 307, endPoint x: 804, endPoint y: 316, distance: 9.0
click at [804, 306] on input "meta title" at bounding box center [1107, 310] width 859 height 10
click at [794, 318] on div at bounding box center [1107, 310] width 878 height 25
paste input "Modern Floor Lamps | Rustic or Farmhouse Lighting"
type input "Modern Floor Lamps | Rustic or Farmhouse Lighting"
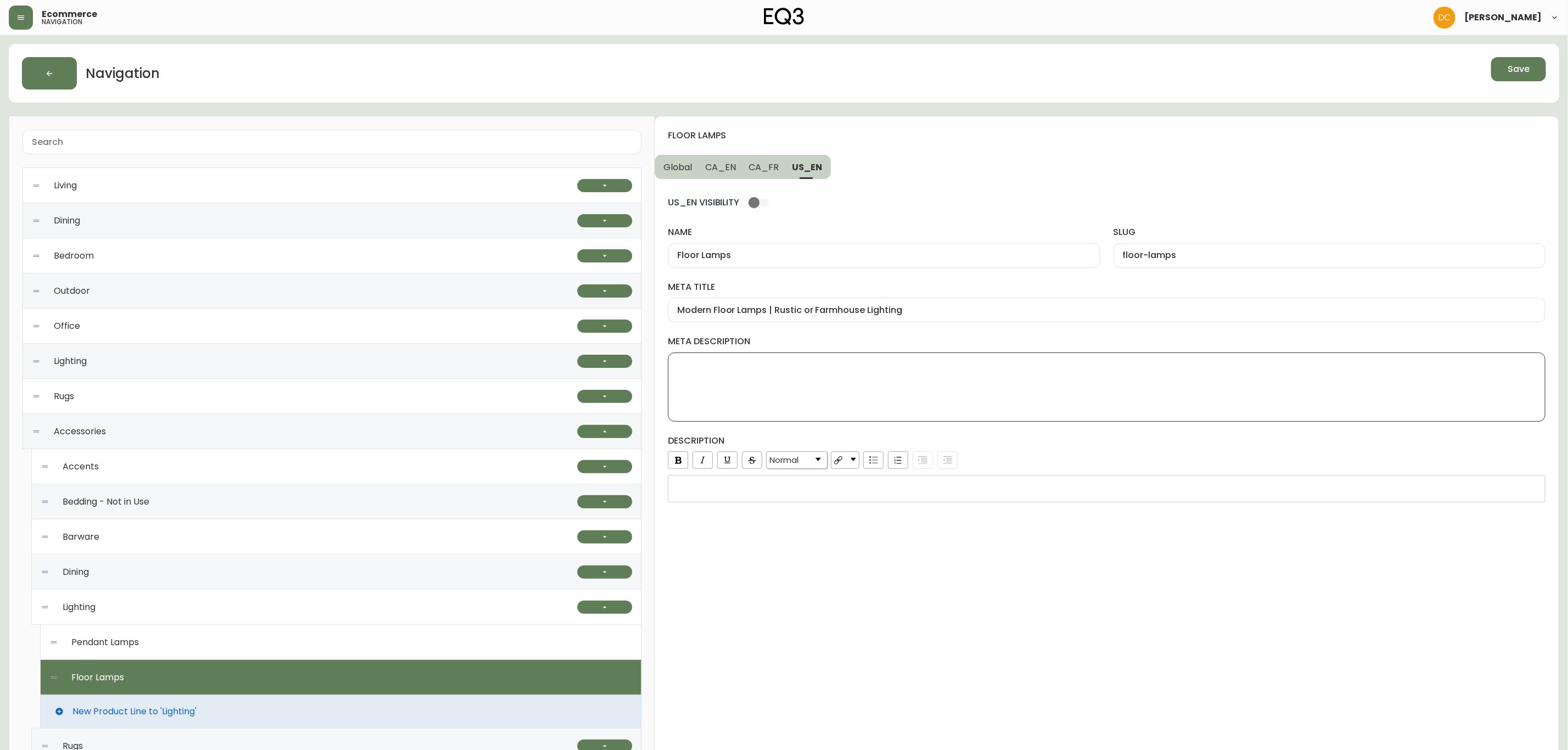
drag, startPoint x: 797, startPoint y: 381, endPoint x: 798, endPoint y: 391, distance: 10.0
click at [797, 380] on textarea "meta description" at bounding box center [1107, 387] width 859 height 55
paste textarea "Decorate your space with our modern floor lamps. Adjustable and dimmable, avail…"
type textarea "Decorate your space with our modern floor lamps. Adjustable and dimmable, avail…"
drag, startPoint x: 1011, startPoint y: 575, endPoint x: 991, endPoint y: 561, distance: 24.4
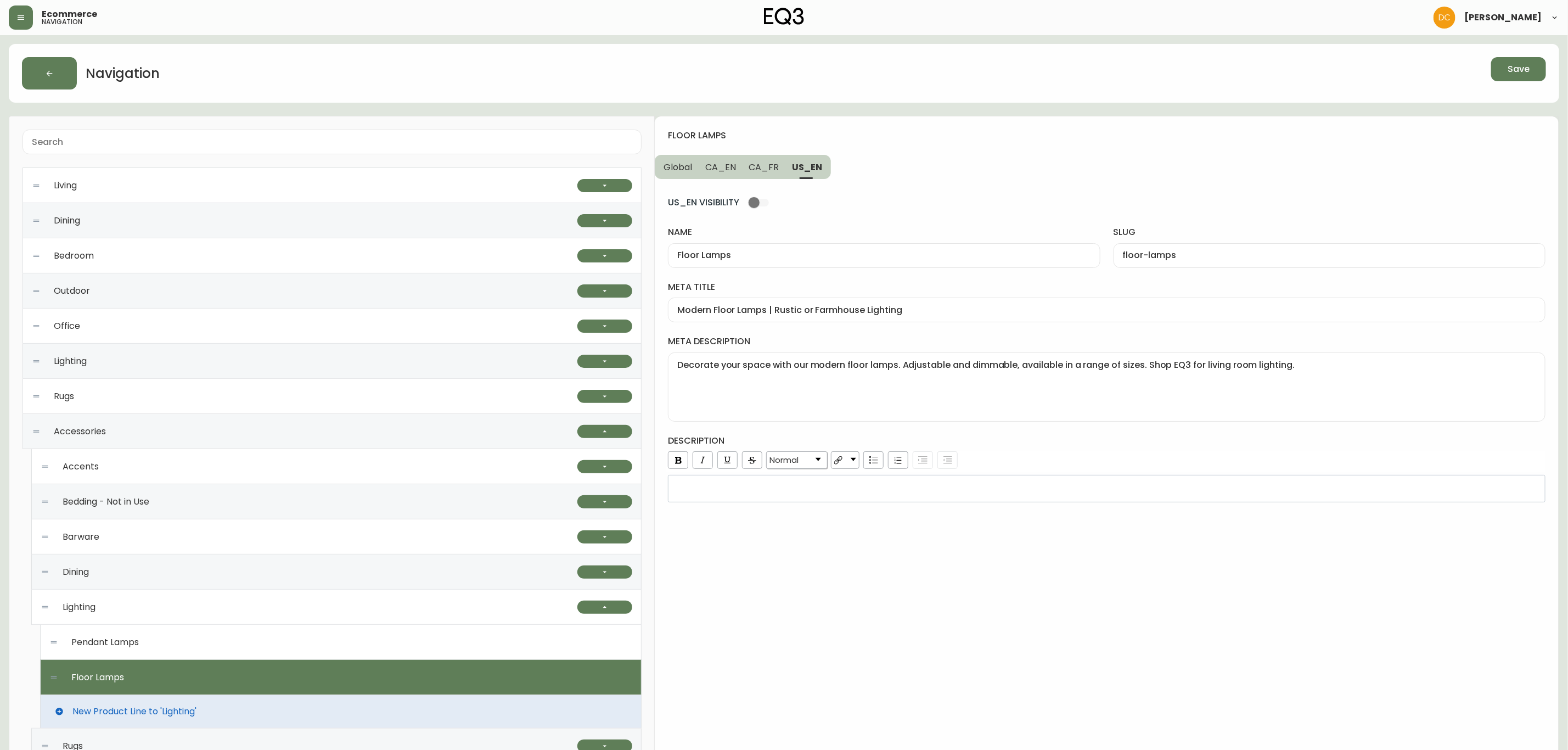
click at [1011, 572] on div "floor lamps Global CA_EN CA_FR US_EN US_EN VISIBILITY name Floor Lamps slug flo…" at bounding box center [1107, 568] width 904 height 903
drag, startPoint x: 775, startPoint y: 178, endPoint x: 756, endPoint y: 180, distance: 19.1
click at [775, 180] on div "US_EN VISIBILITY name Floor Lamps slug floor-lamps meta title Modern Floor Lamp…" at bounding box center [1107, 340] width 878 height 323
click at [732, 174] on button "CA_EN" at bounding box center [720, 167] width 44 height 24
type input "Modern Floor Lamps | Gold or Black for Living Room"
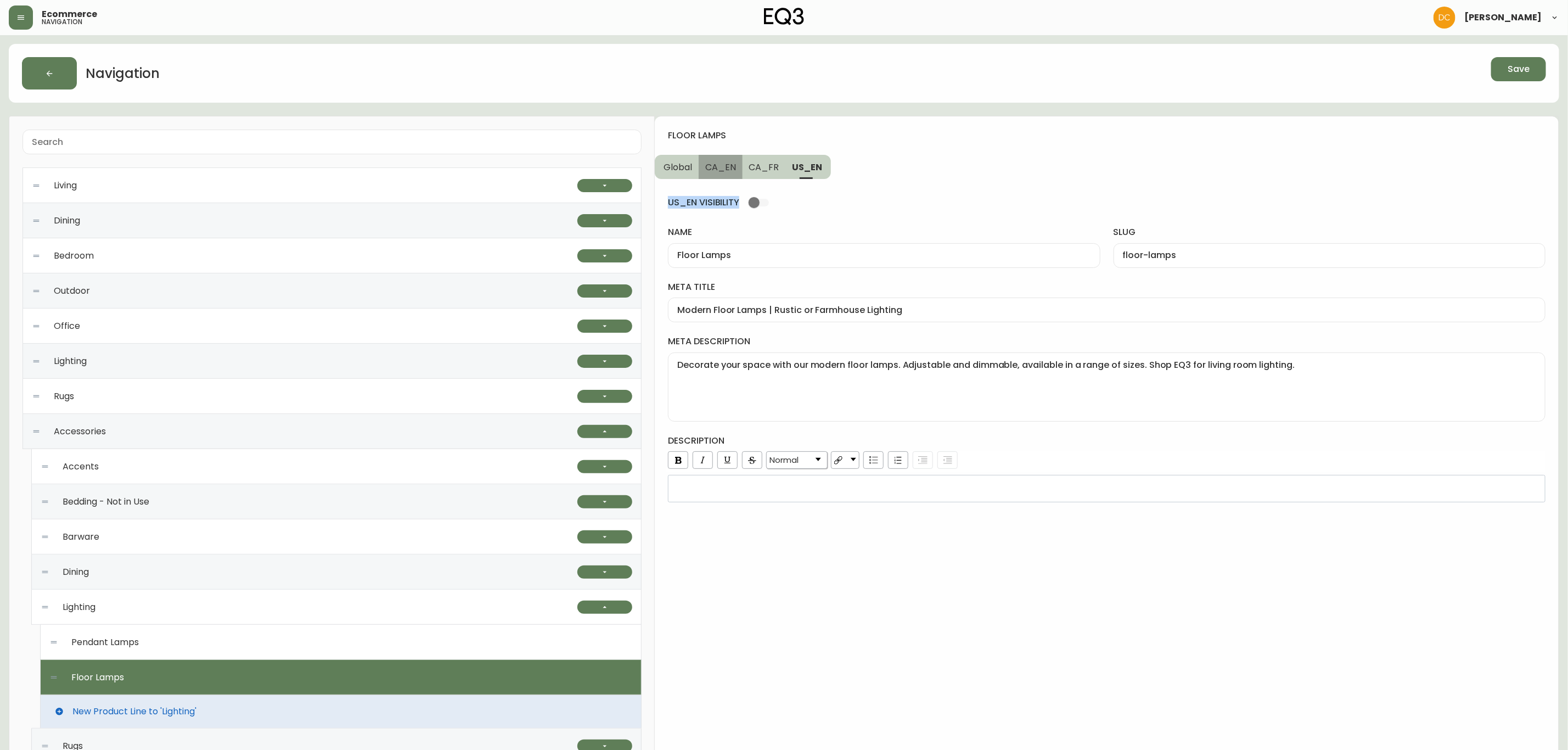
type textarea "Illuminate your space with our modern floor lamps. Adjustable, dimmable, and av…"
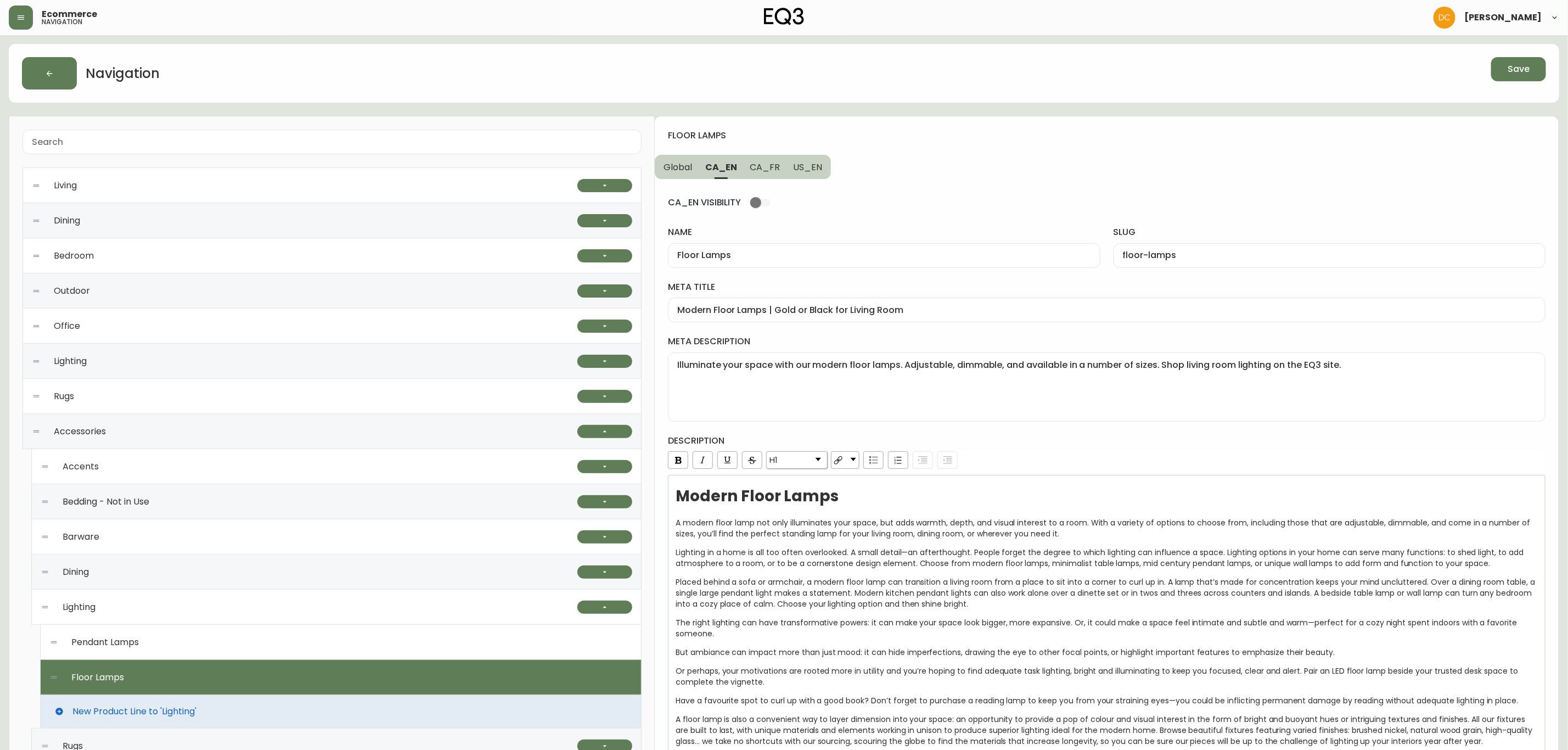
click at [753, 171] on span "CA_FR" at bounding box center [766, 167] width 30 height 12
type input "Lampes sur pied modernes | Options d'éclairage pour la maison | [GEOGRAPHIC_DAT…"
type textarea "Illuminez votre espace avec nos lampes sur pied modernes réglables et à intensi…"
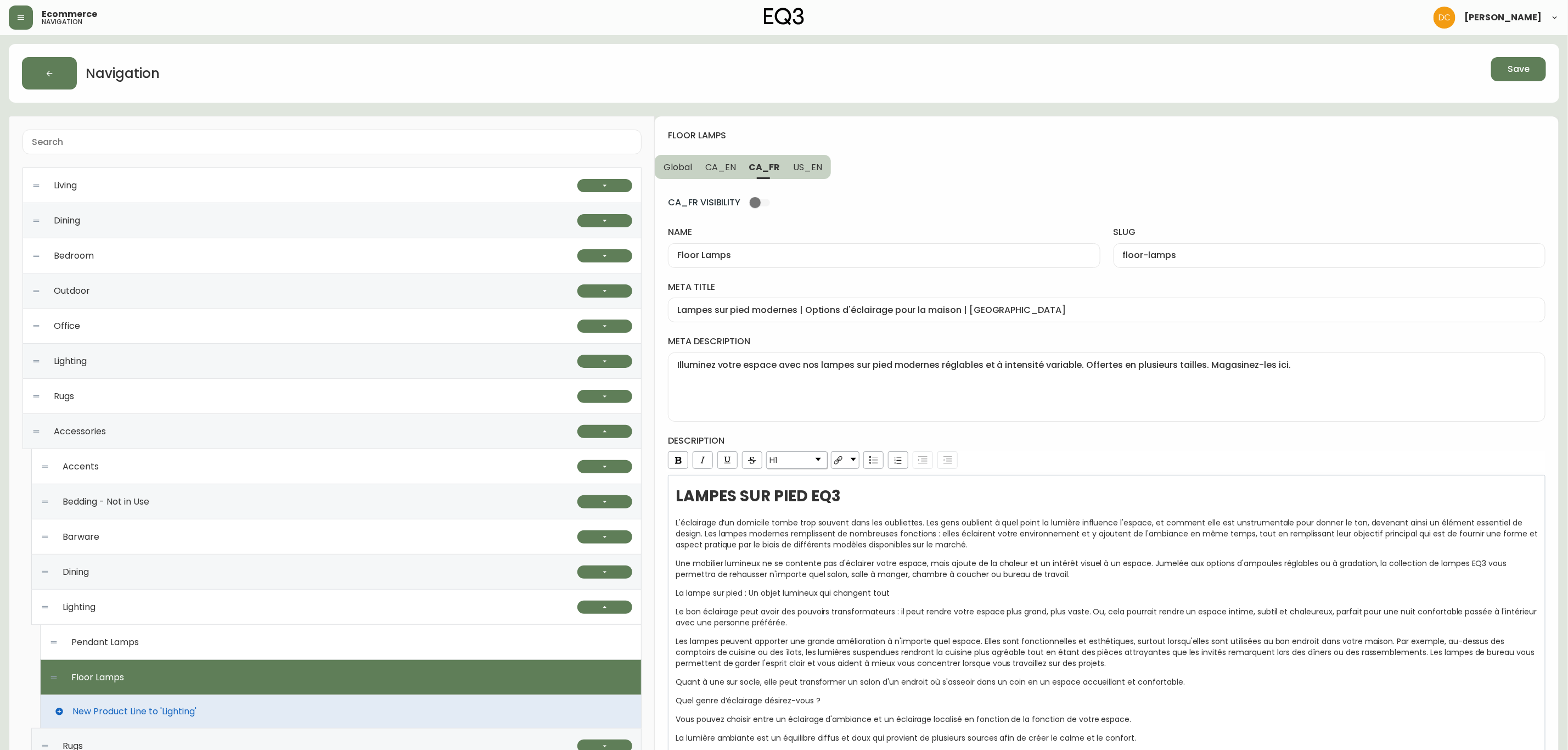
click at [796, 173] on button "US_EN" at bounding box center [809, 167] width 45 height 24
type input "Modern Floor Lamps | Rustic or Farmhouse Lighting"
type textarea "Decorate your space with our modern floor lamps. Adjustable and dimmable, avail…"
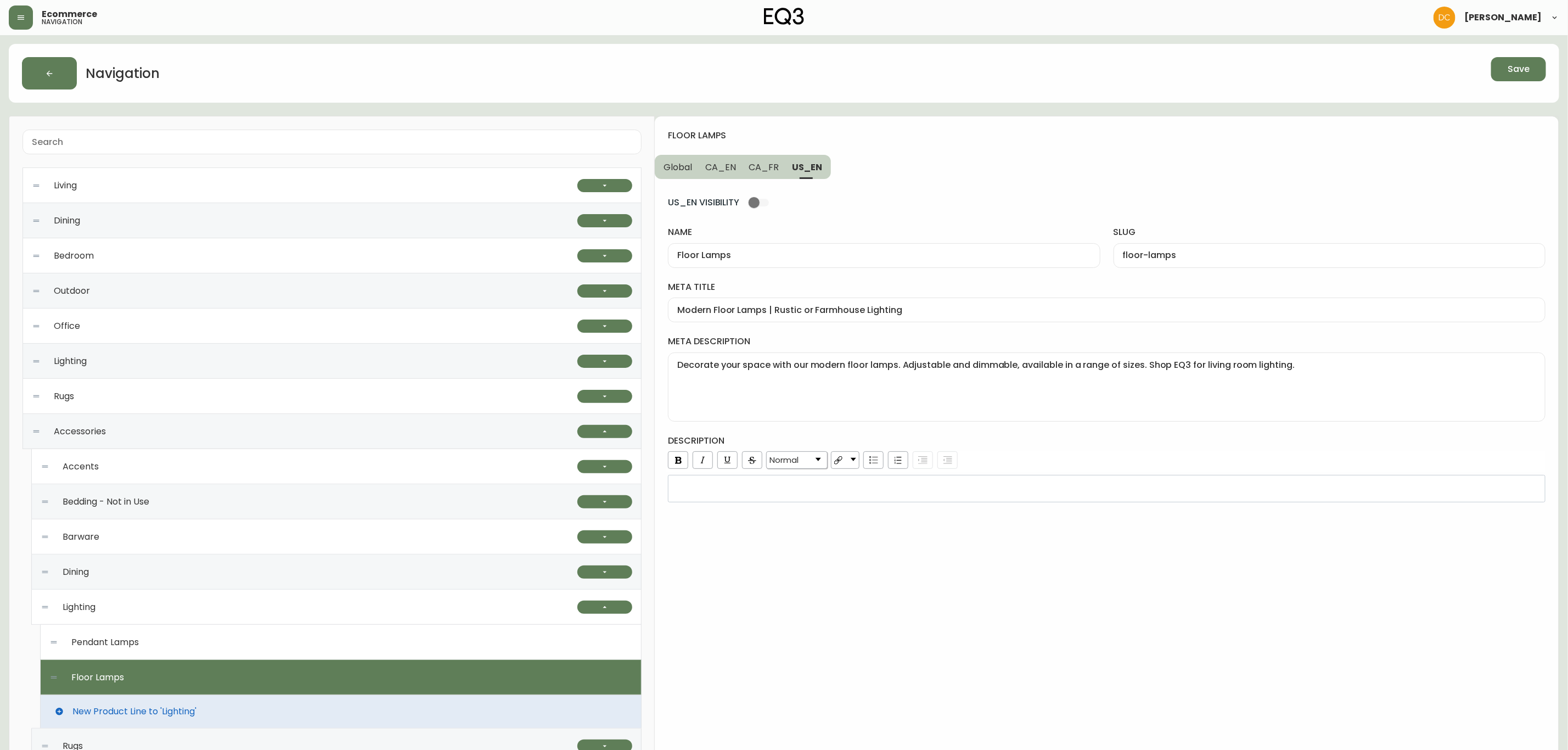
click at [762, 178] on button "CA_FR" at bounding box center [764, 167] width 43 height 24
type input "Lampes sur pied modernes | Options d'éclairage pour la maison | [GEOGRAPHIC_DAT…"
type textarea "Illuminez votre espace avec nos lampes sur pied modernes réglables et à intensi…"
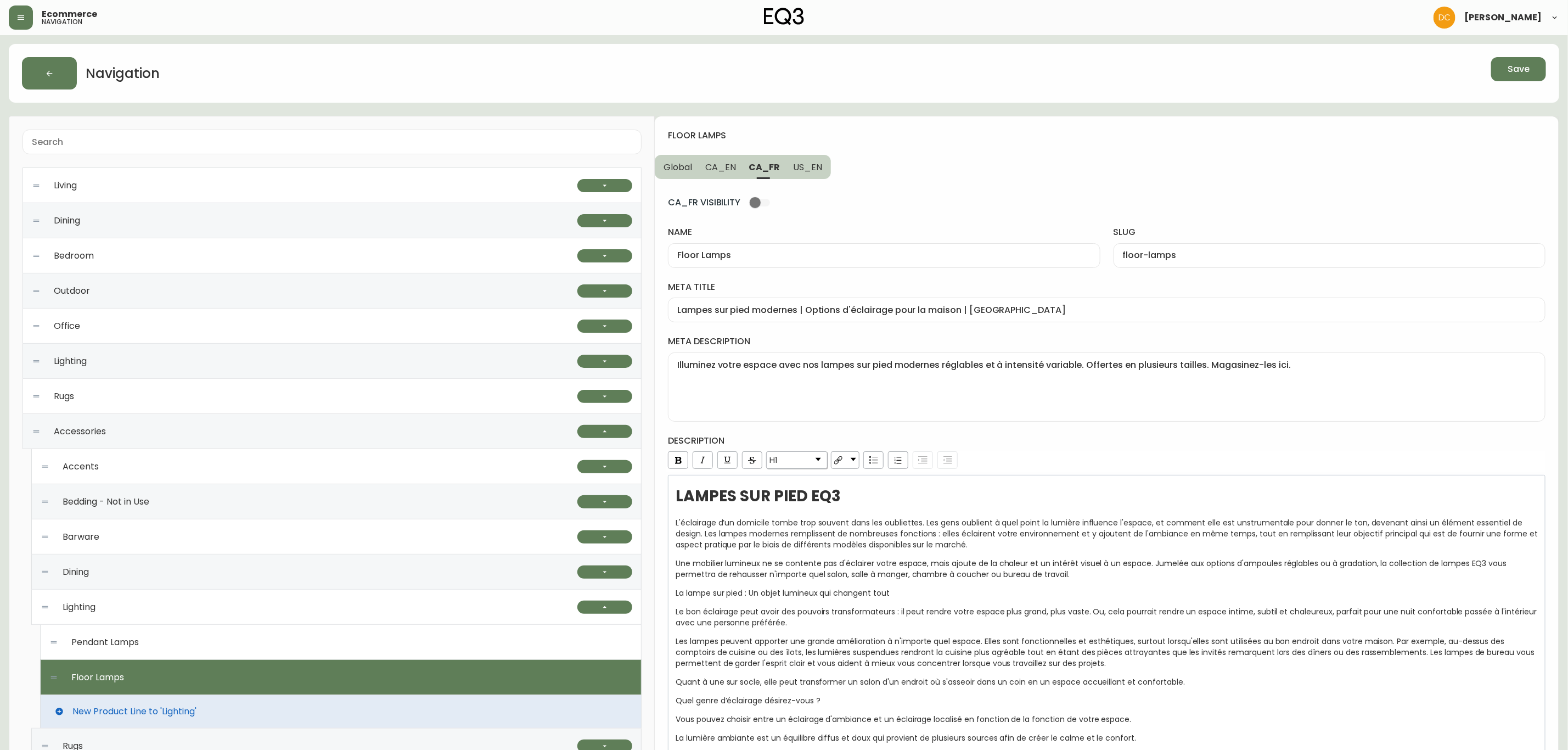
click at [726, 168] on span "CA_EN" at bounding box center [720, 167] width 31 height 12
type input "Modern Floor Lamps | Gold or Black for Living Room"
type textarea "Illuminate your space with our modern floor lamps. Adjustable, dimmable, and av…"
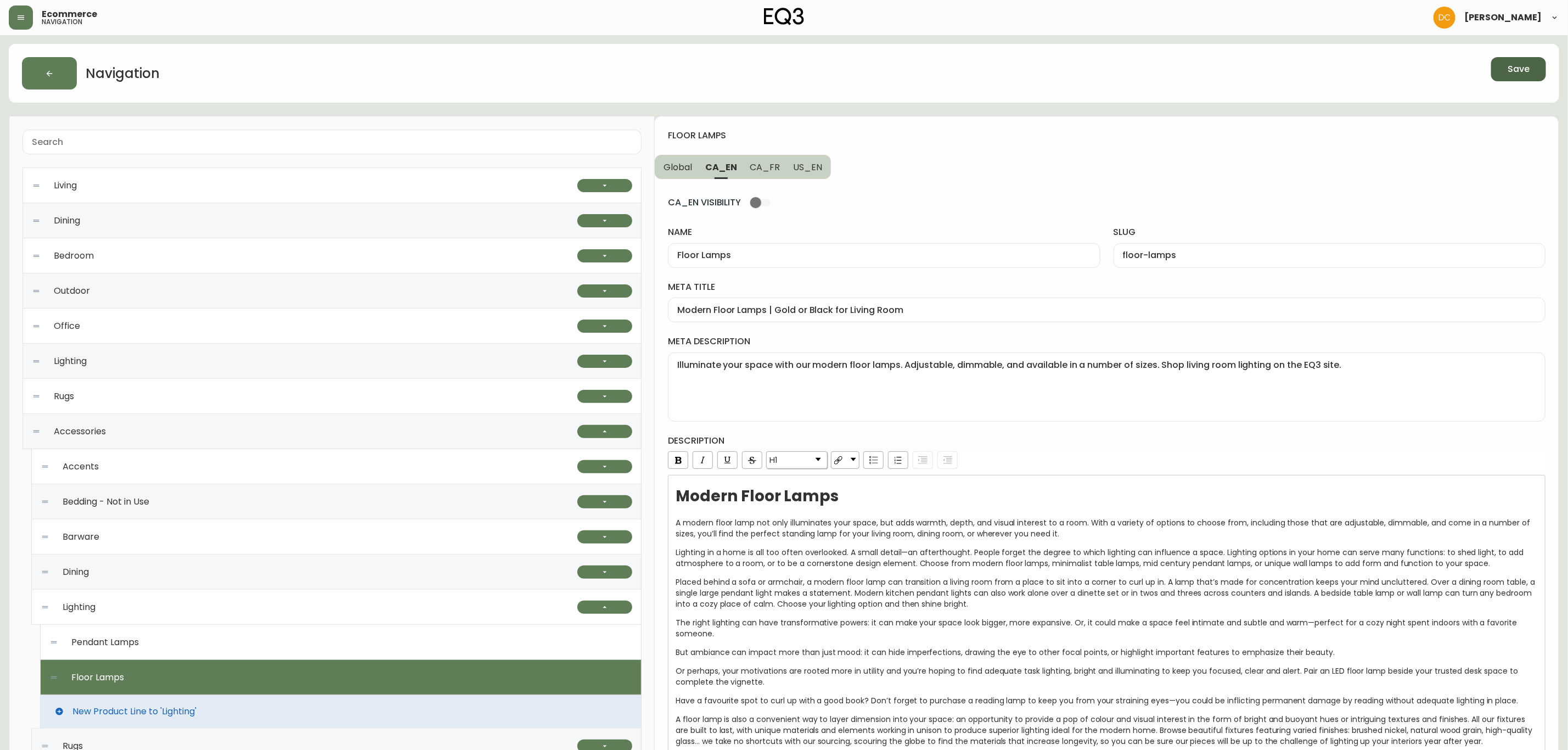
click at [1251, 71] on span "Save" at bounding box center [1518, 69] width 22 height 12
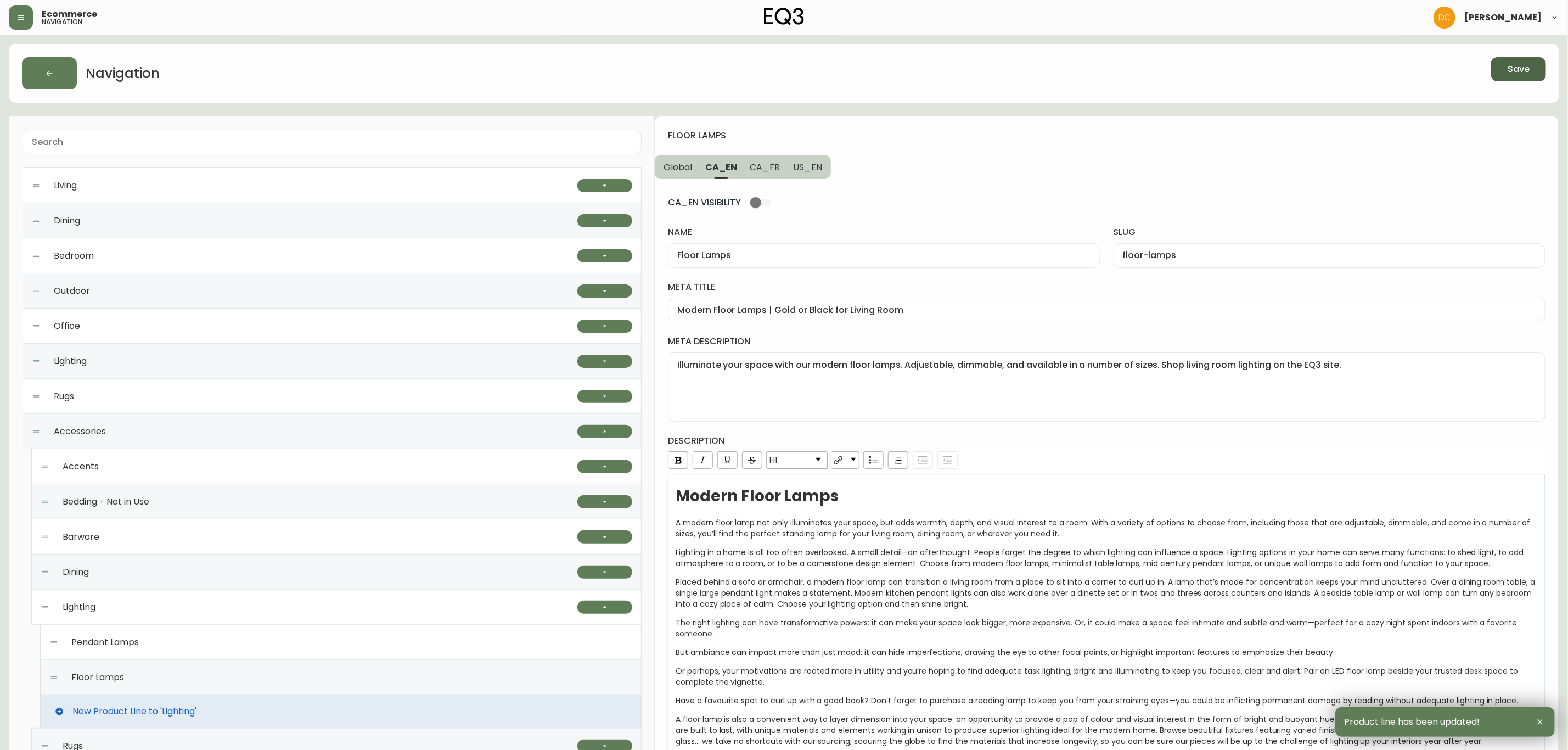
click at [152, 365] on div "Lighting" at bounding box center [305, 361] width 545 height 35
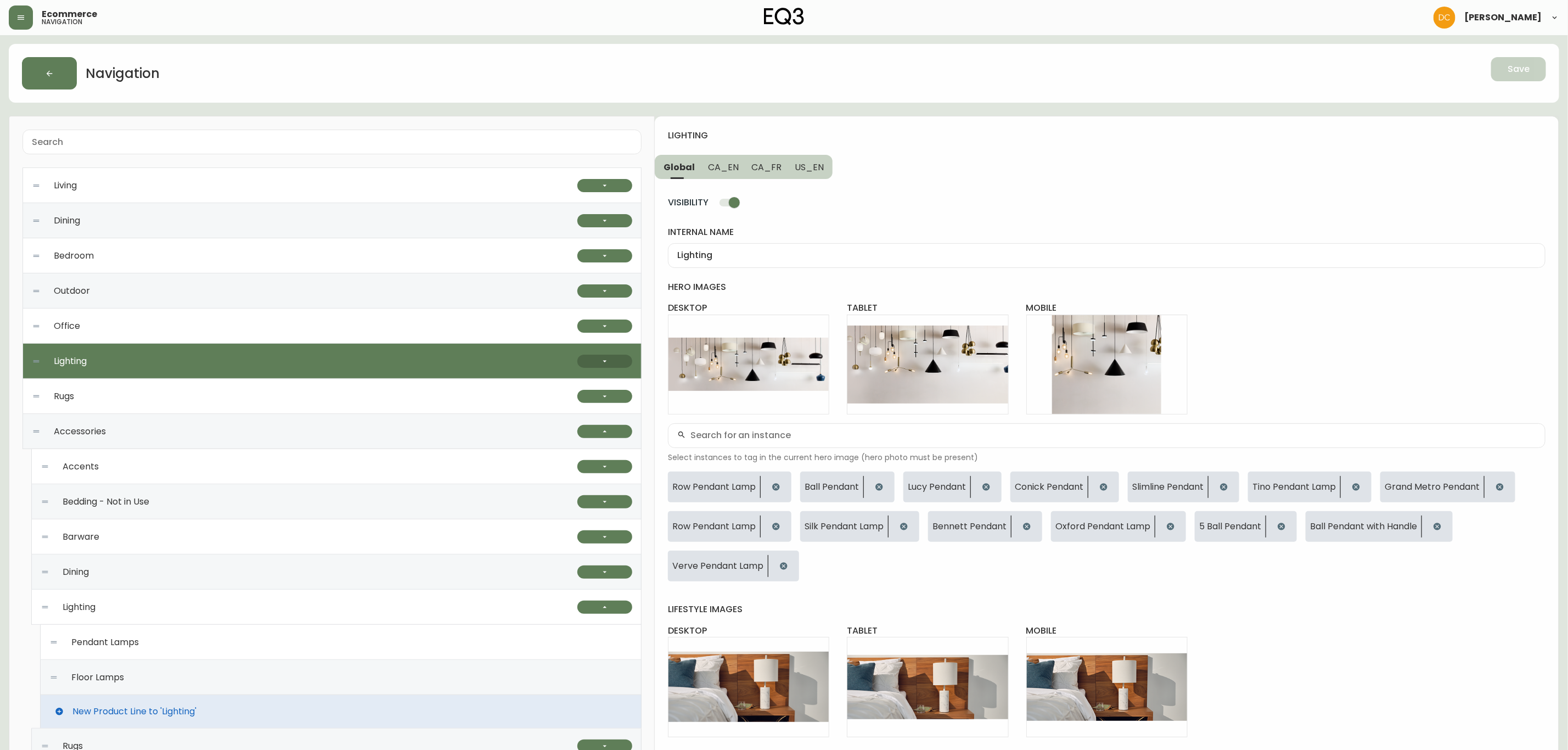
click at [578, 361] on button "button" at bounding box center [605, 361] width 55 height 13
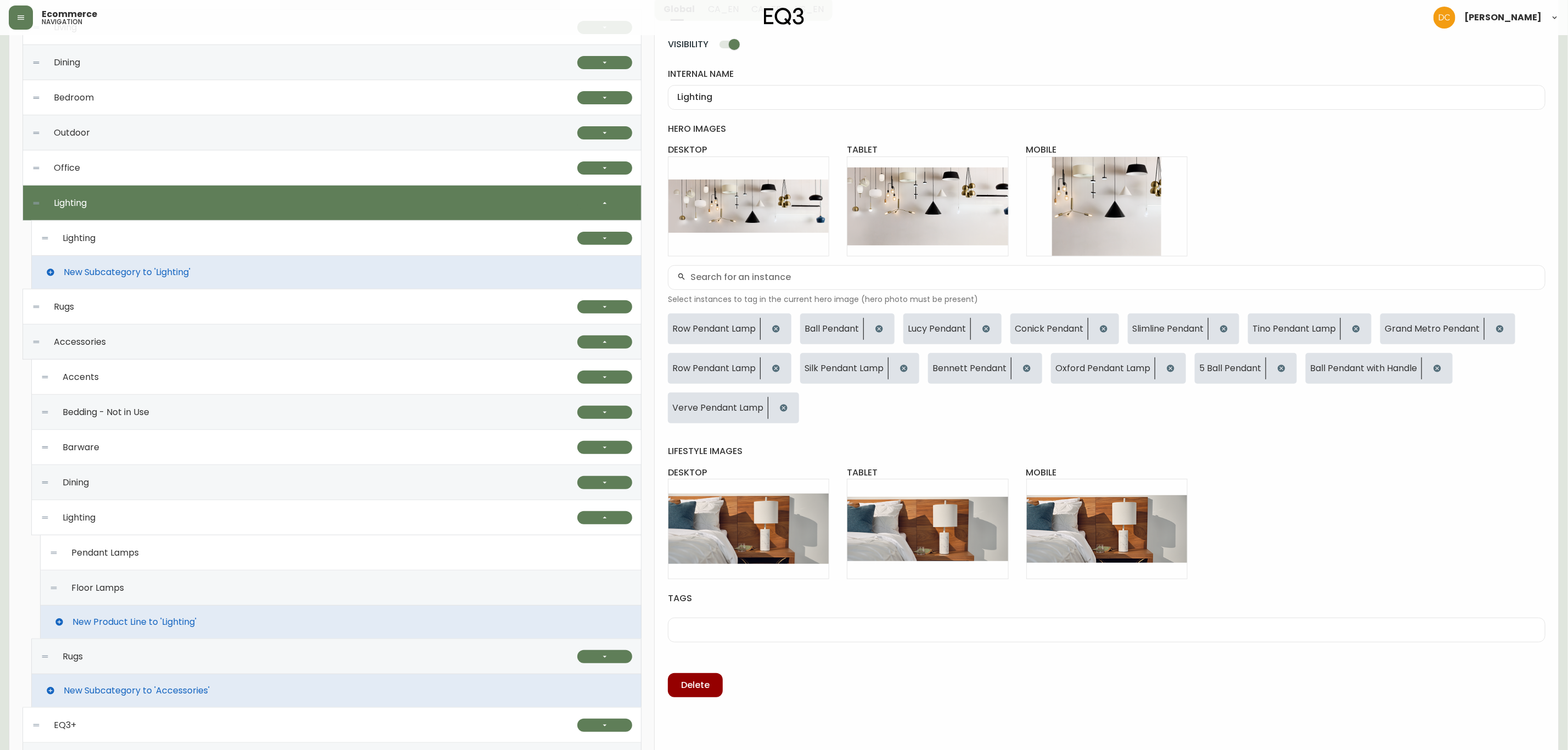
scroll to position [165, 0]
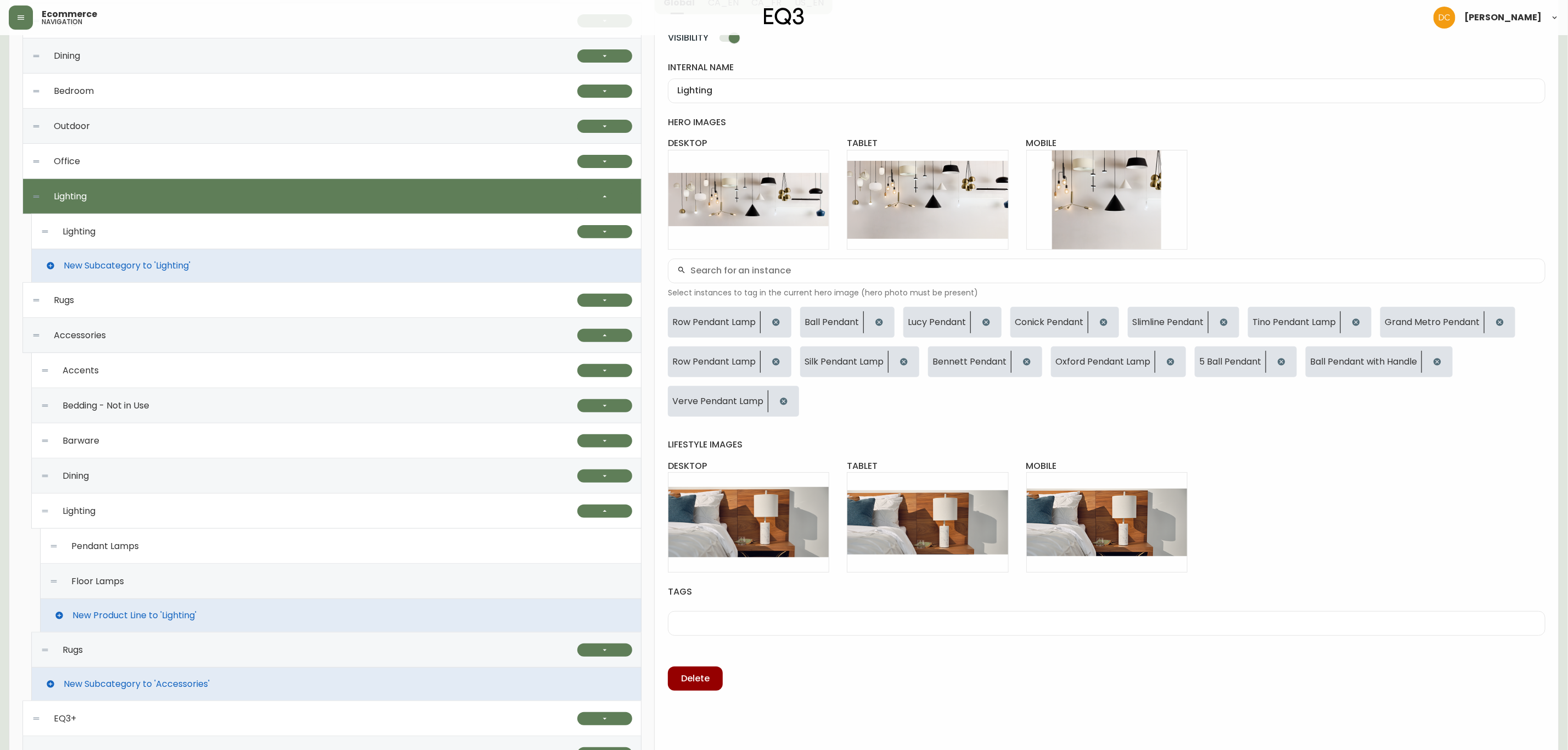
click at [273, 241] on div "Lighting" at bounding box center [309, 232] width 537 height 35
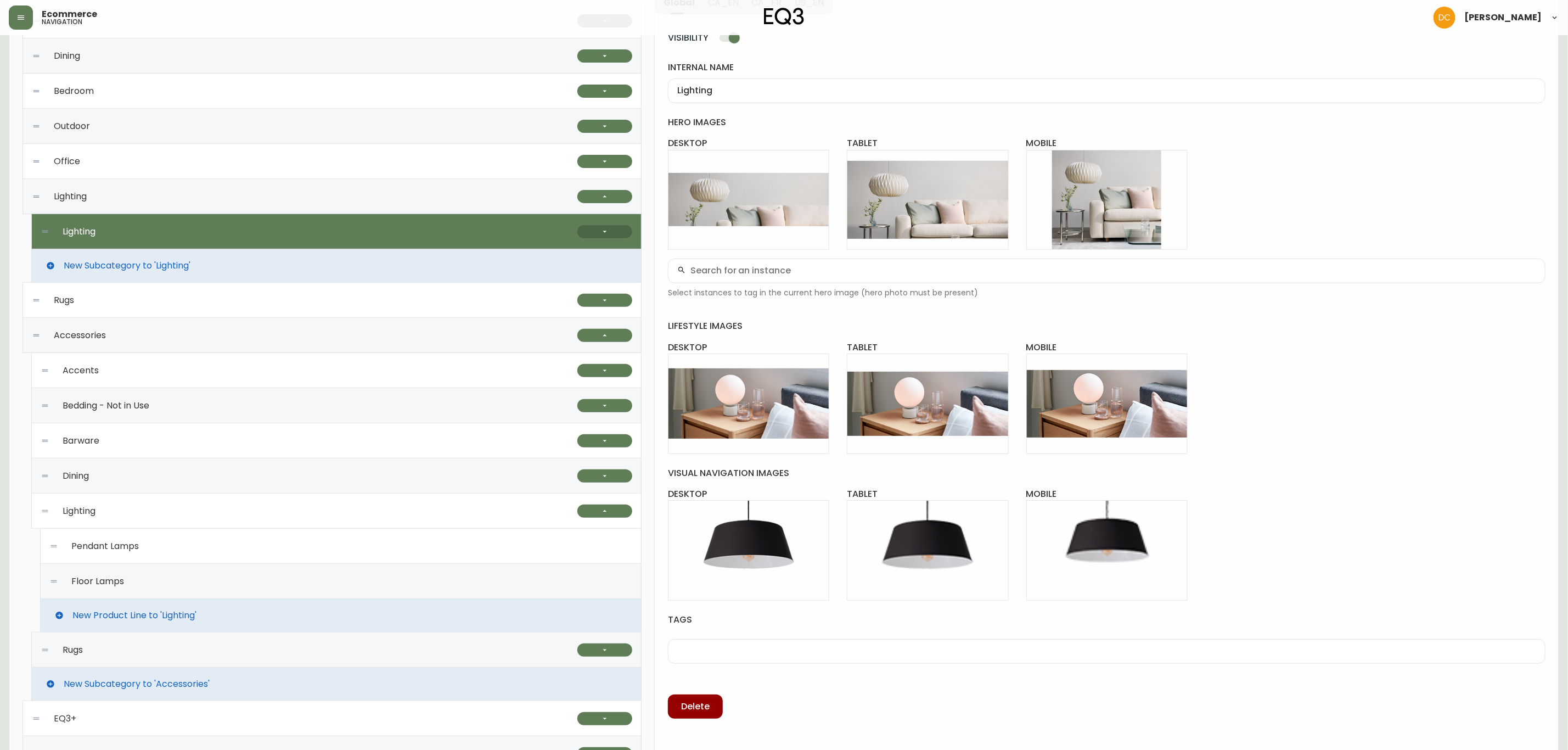
click at [596, 232] on button "button" at bounding box center [605, 231] width 55 height 13
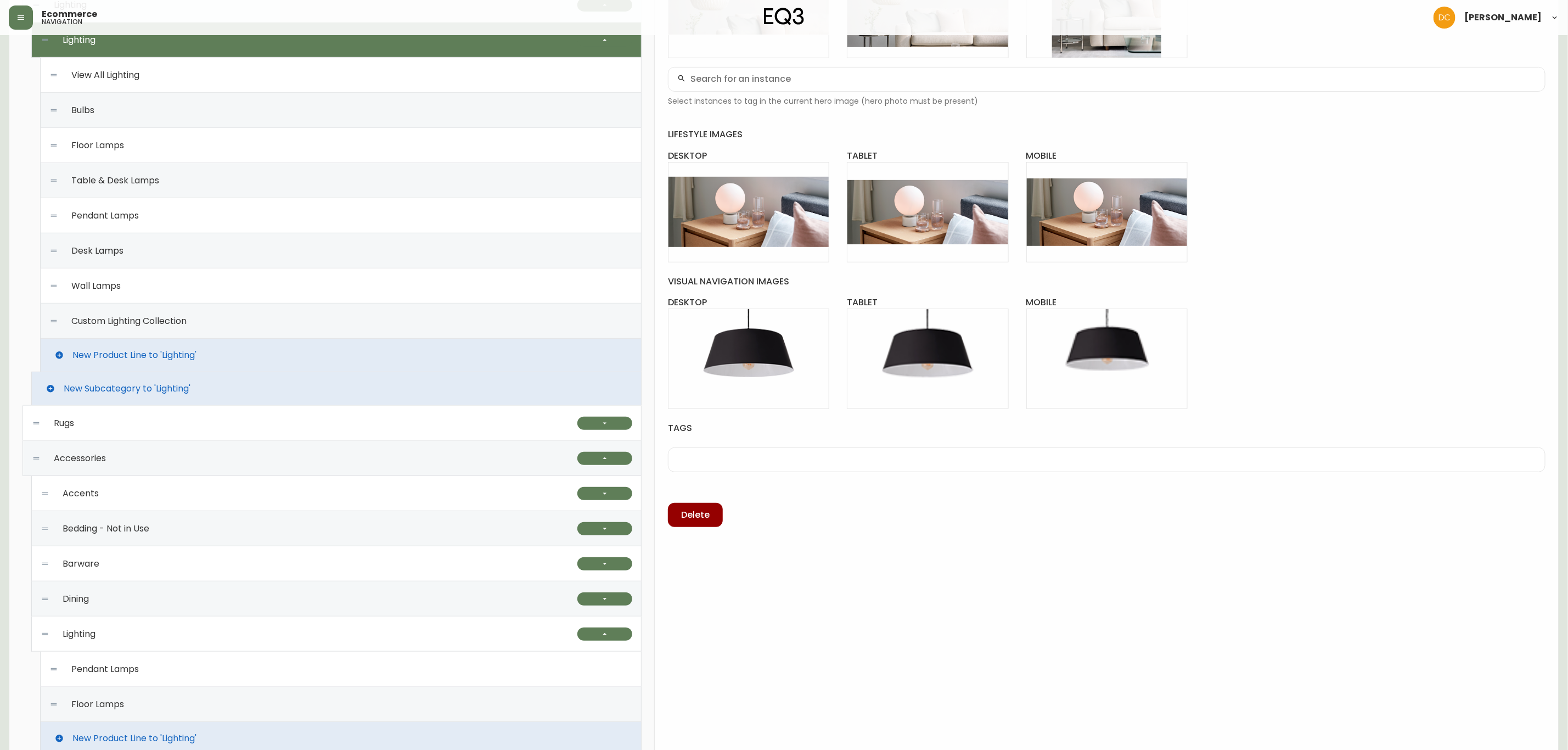
scroll to position [329, 0]
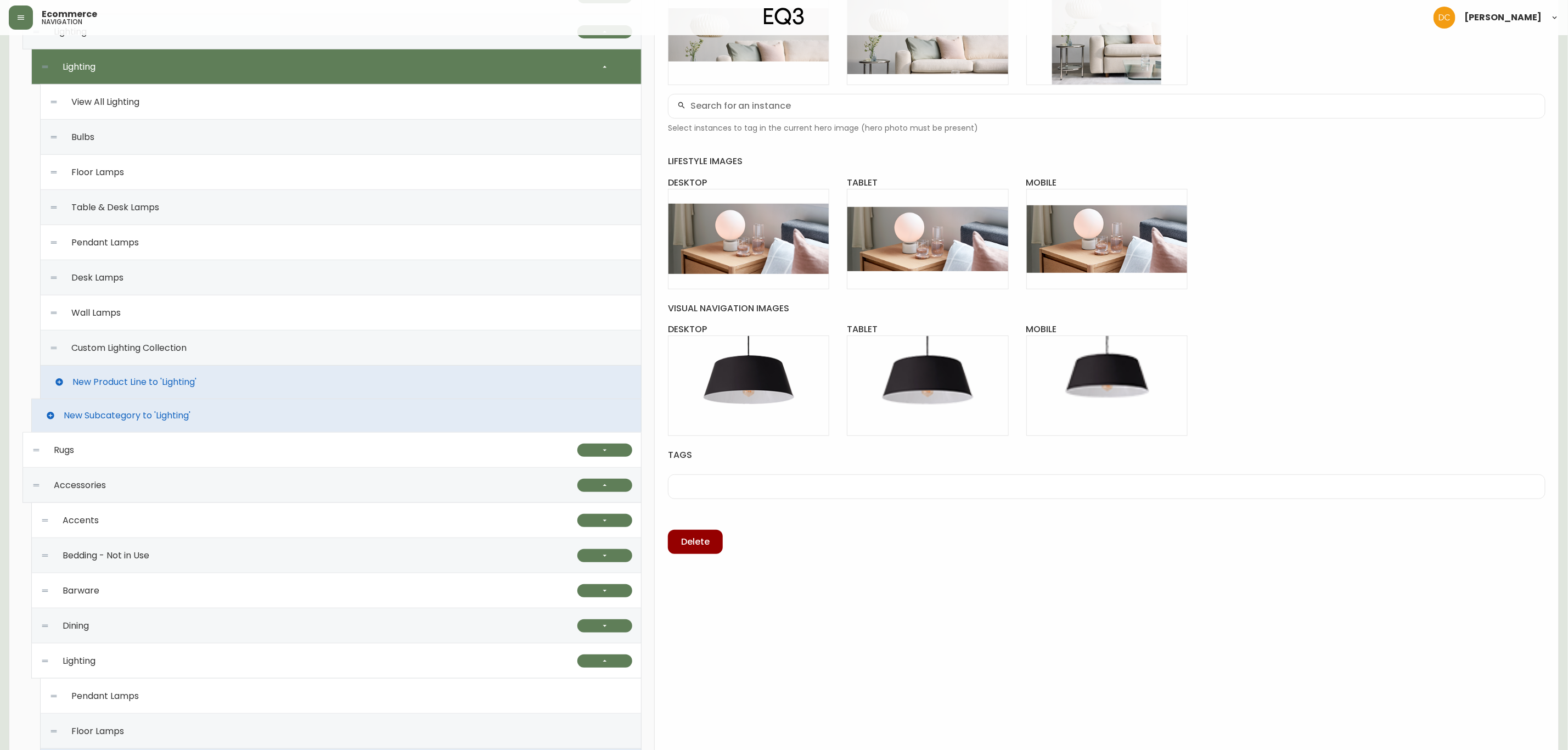
click at [188, 181] on div "Floor Lamps" at bounding box center [340, 172] width 583 height 35
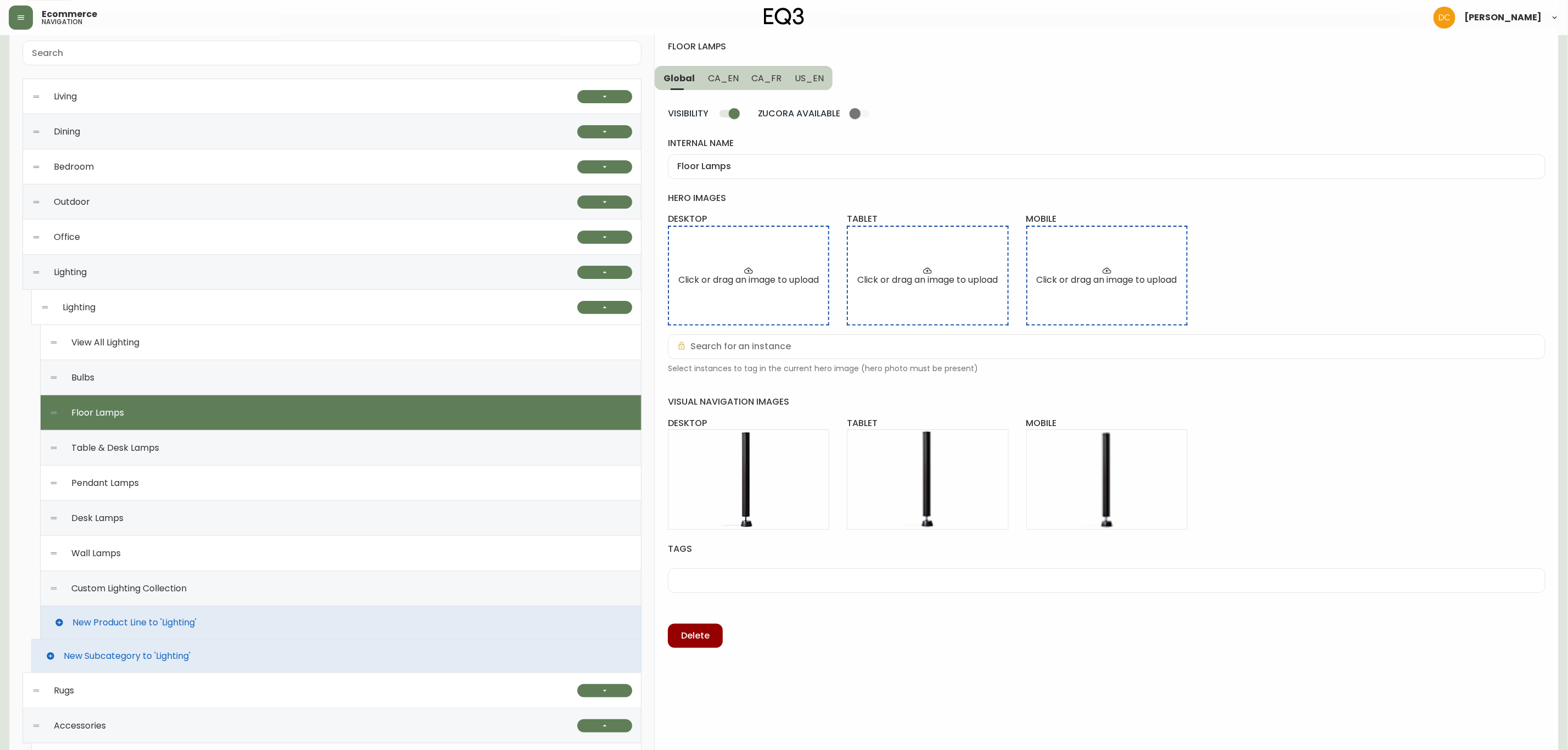
scroll to position [0, 0]
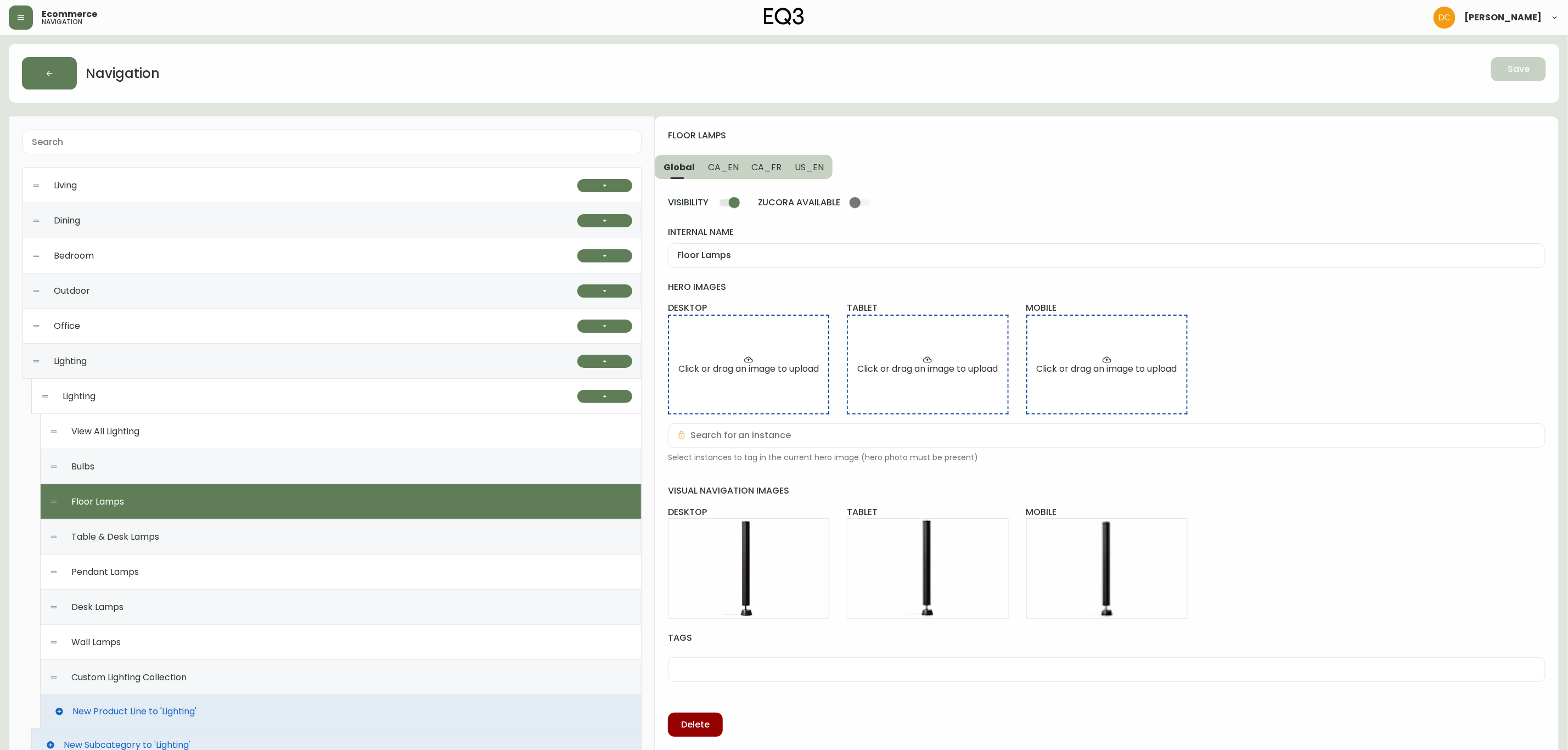
click at [701, 159] on button "CA_EN" at bounding box center [723, 167] width 44 height 24
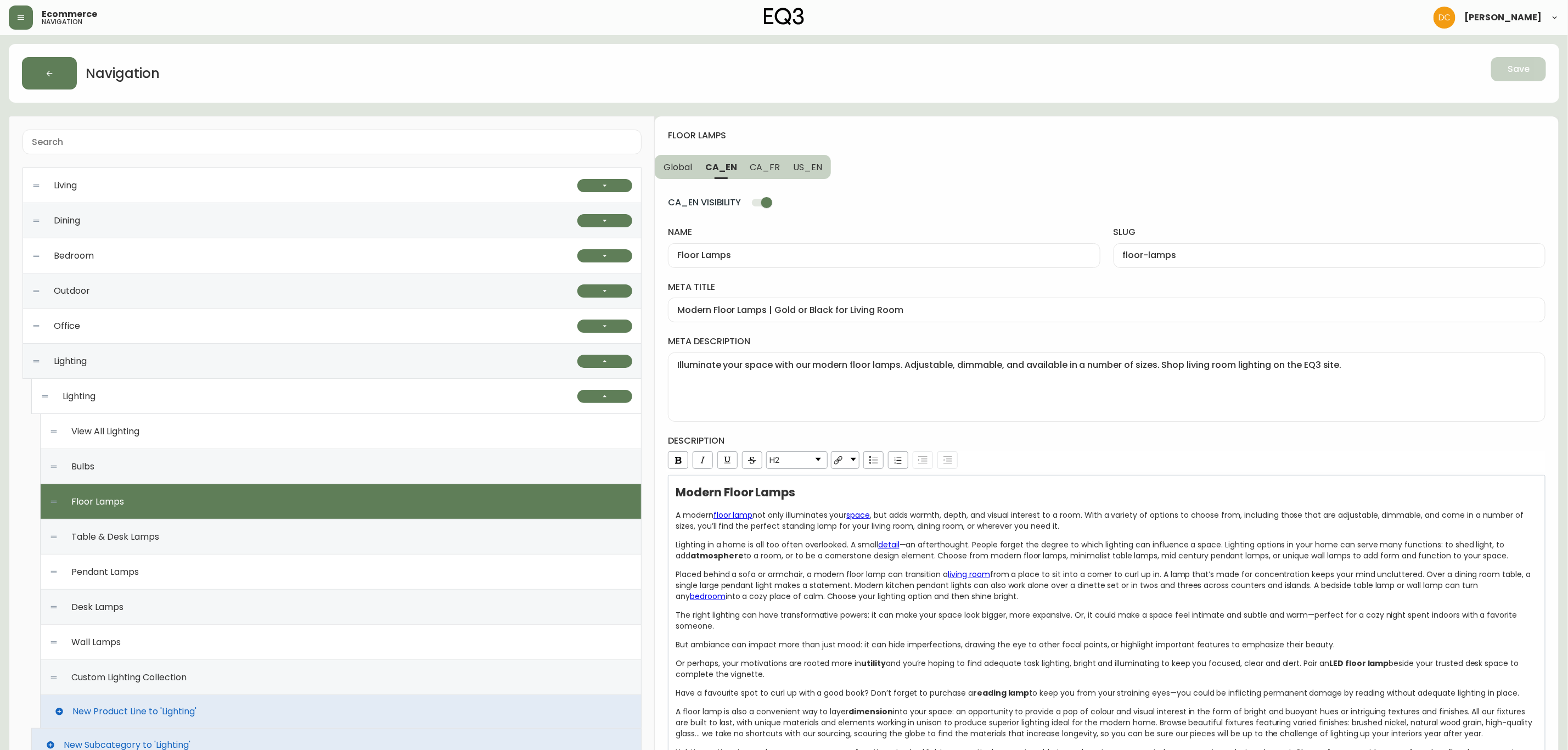
drag, startPoint x: 753, startPoint y: 170, endPoint x: 779, endPoint y: 214, distance: 51.1
click at [753, 168] on span "CA_FR" at bounding box center [766, 167] width 30 height 12
type input "Lampes sur pied"
type input "lampes-sur-pied"
type input "Lampes sur pied modernes | Options d'éclairage pour la maison | [GEOGRAPHIC_DAT…"
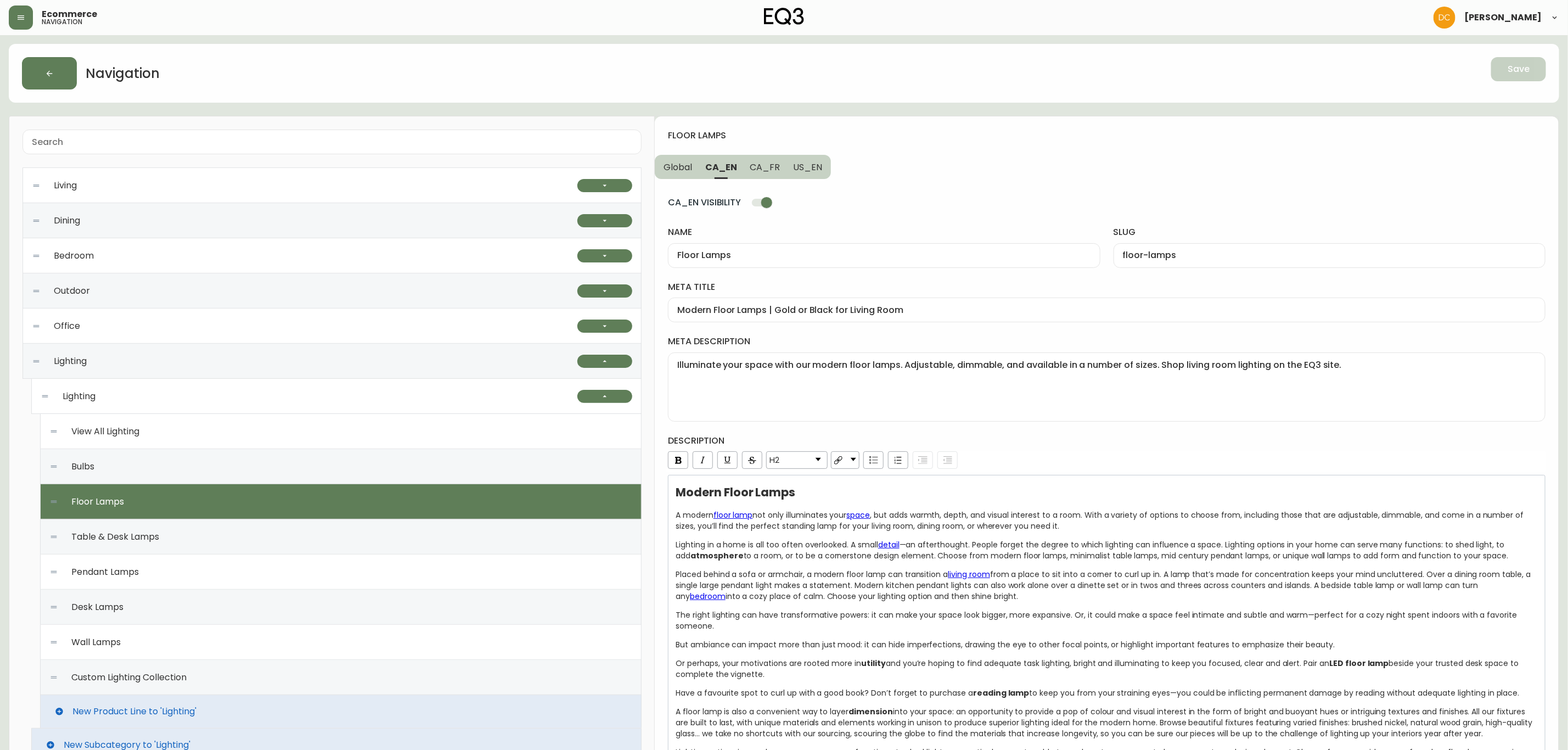
type textarea "Illuminez votre espace avec nos lampes sur pied modernes réglables et à intensi…"
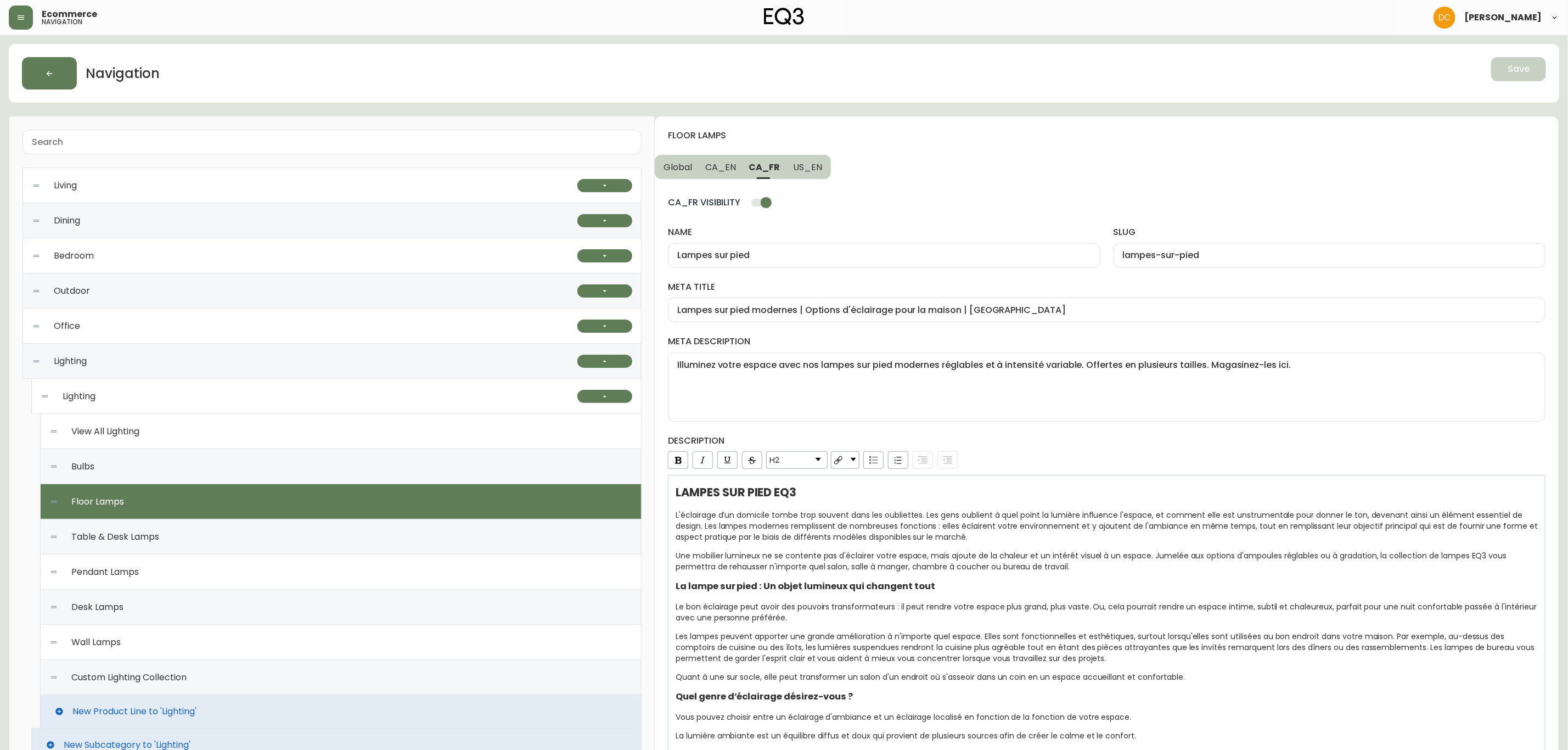
scroll to position [247, 0]
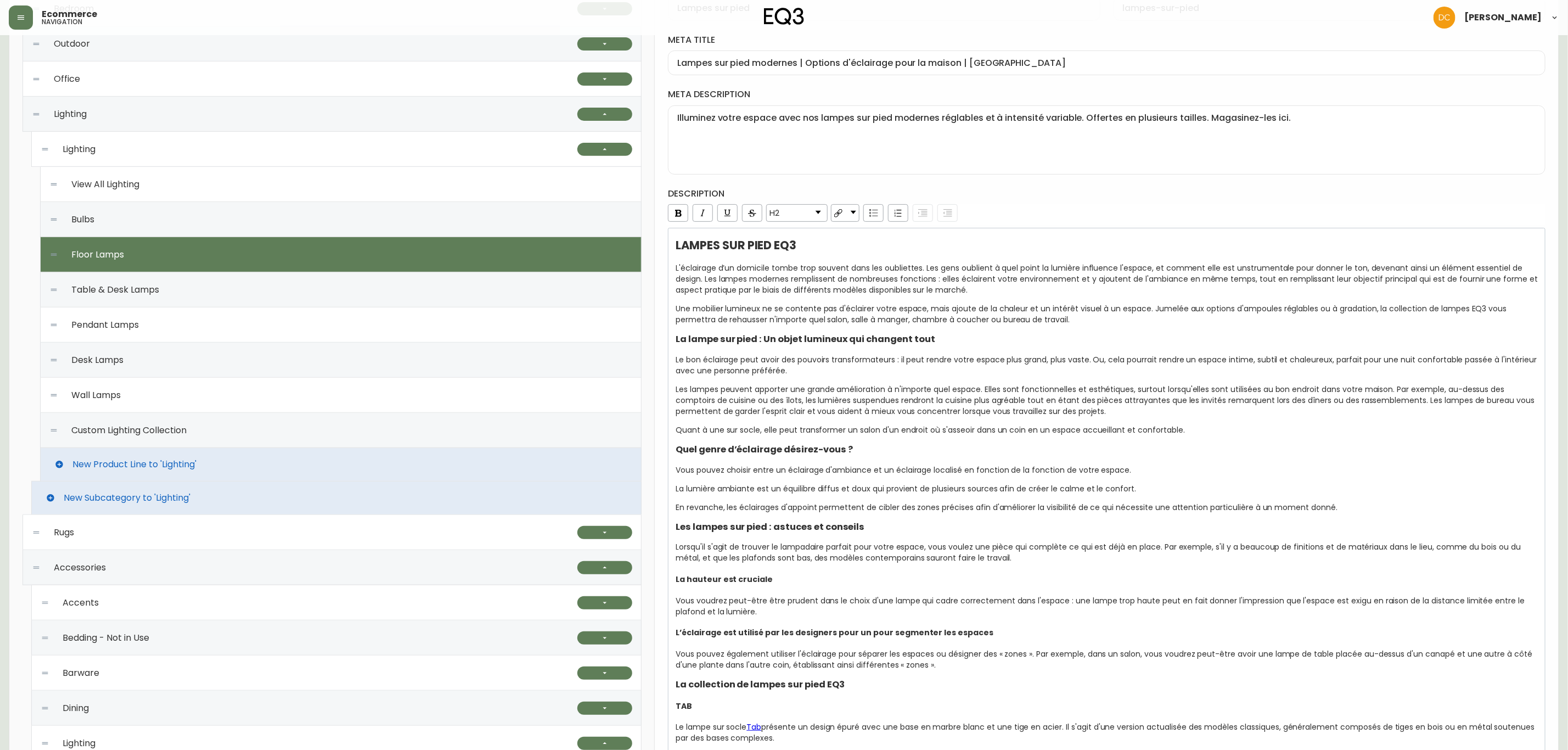
click at [878, 513] on span "En revanche, les éclairages d'appoint permettent de cibler des zones précises a…" at bounding box center [1007, 507] width 662 height 11
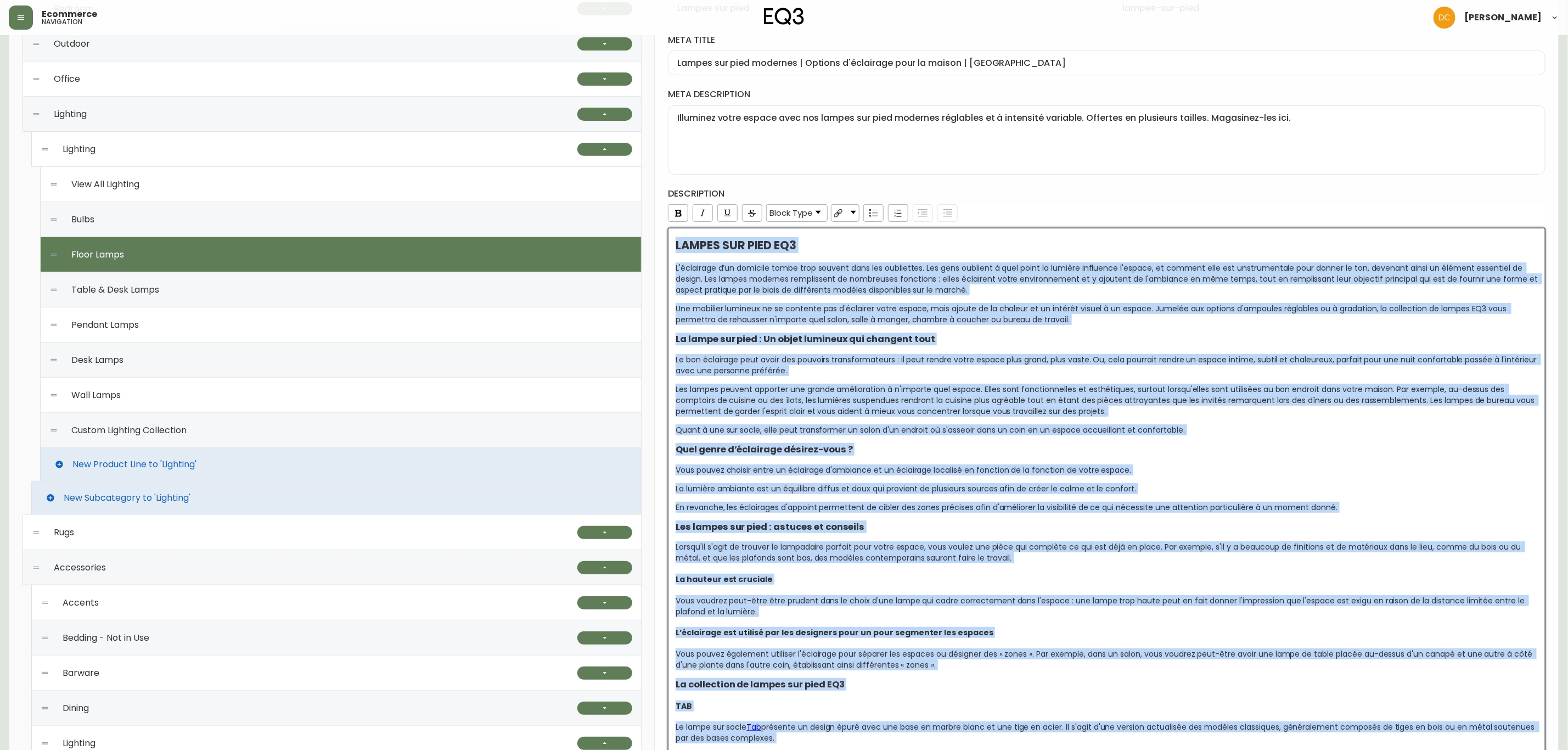
copy div "LOREMI DOL SITA CO9 A'elitseddo e’te incididu utlab etdo magnaal enim adm venia…"
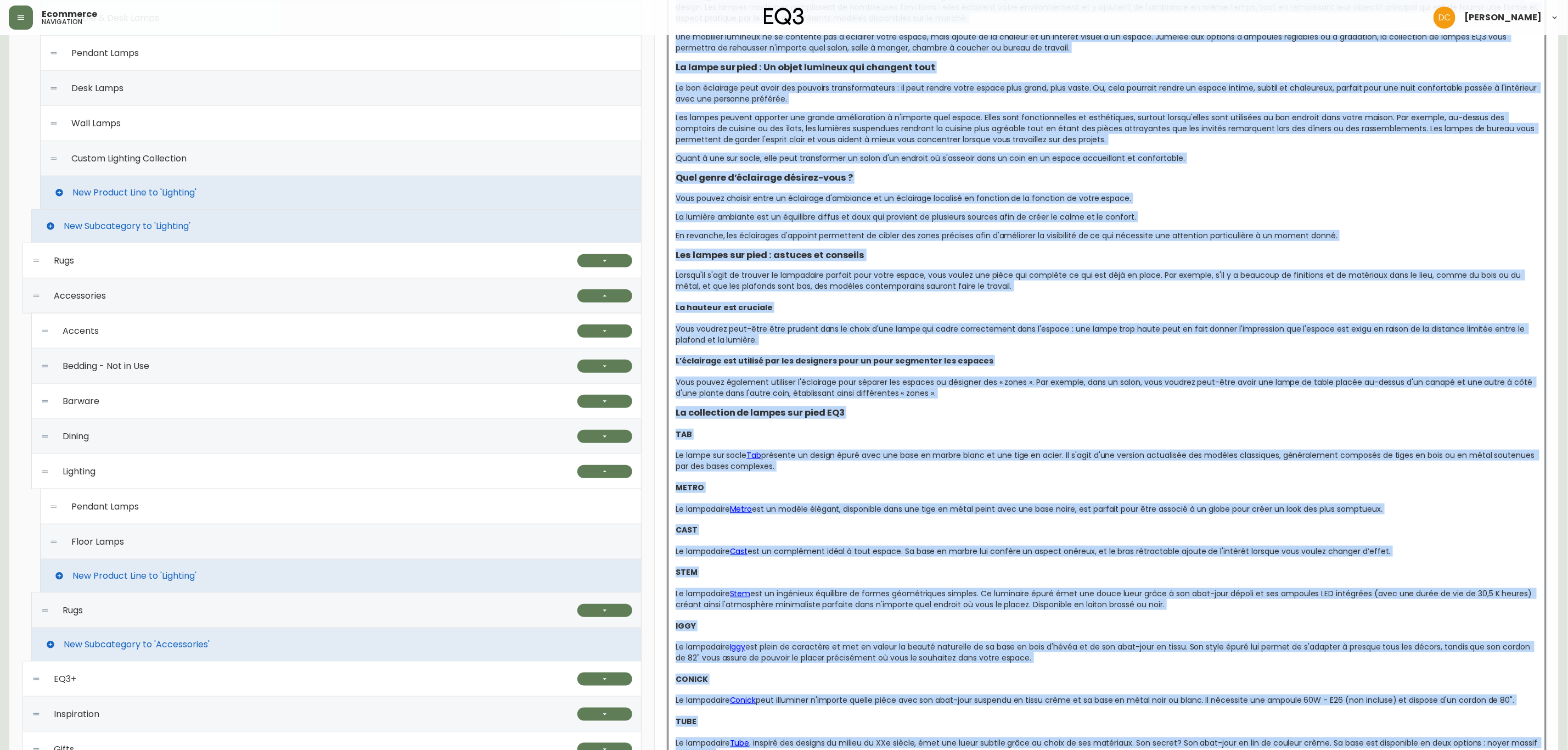
scroll to position [576, 0]
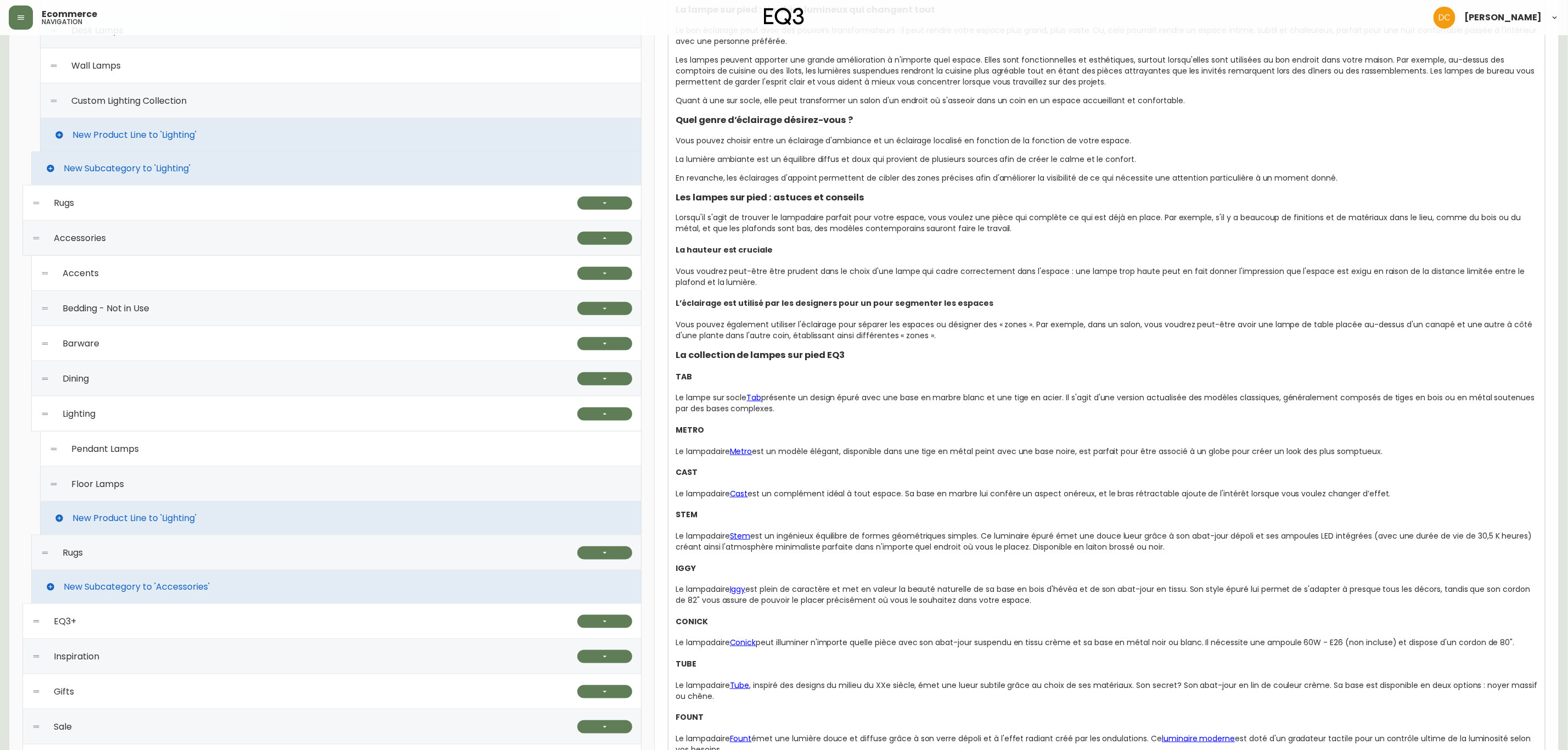
click at [109, 494] on div "Floor Lamps" at bounding box center [340, 484] width 583 height 35
checkbox input "false"
type input "Floor Lamps"
type input "floor-lamps"
type textarea "Illuminez votre espace avec nos lampes sur pied modernes réglables et à intensi…"
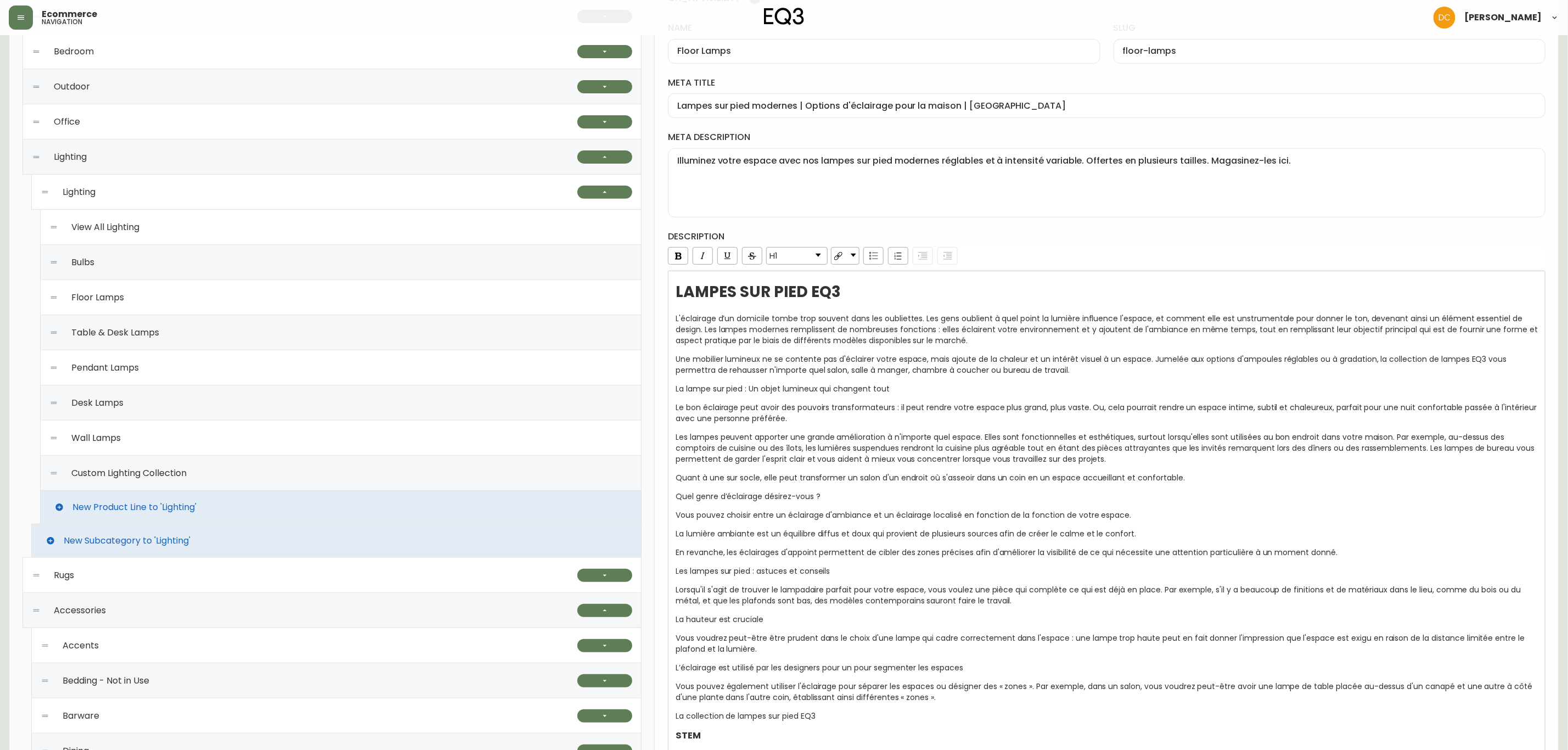
scroll to position [165, 0]
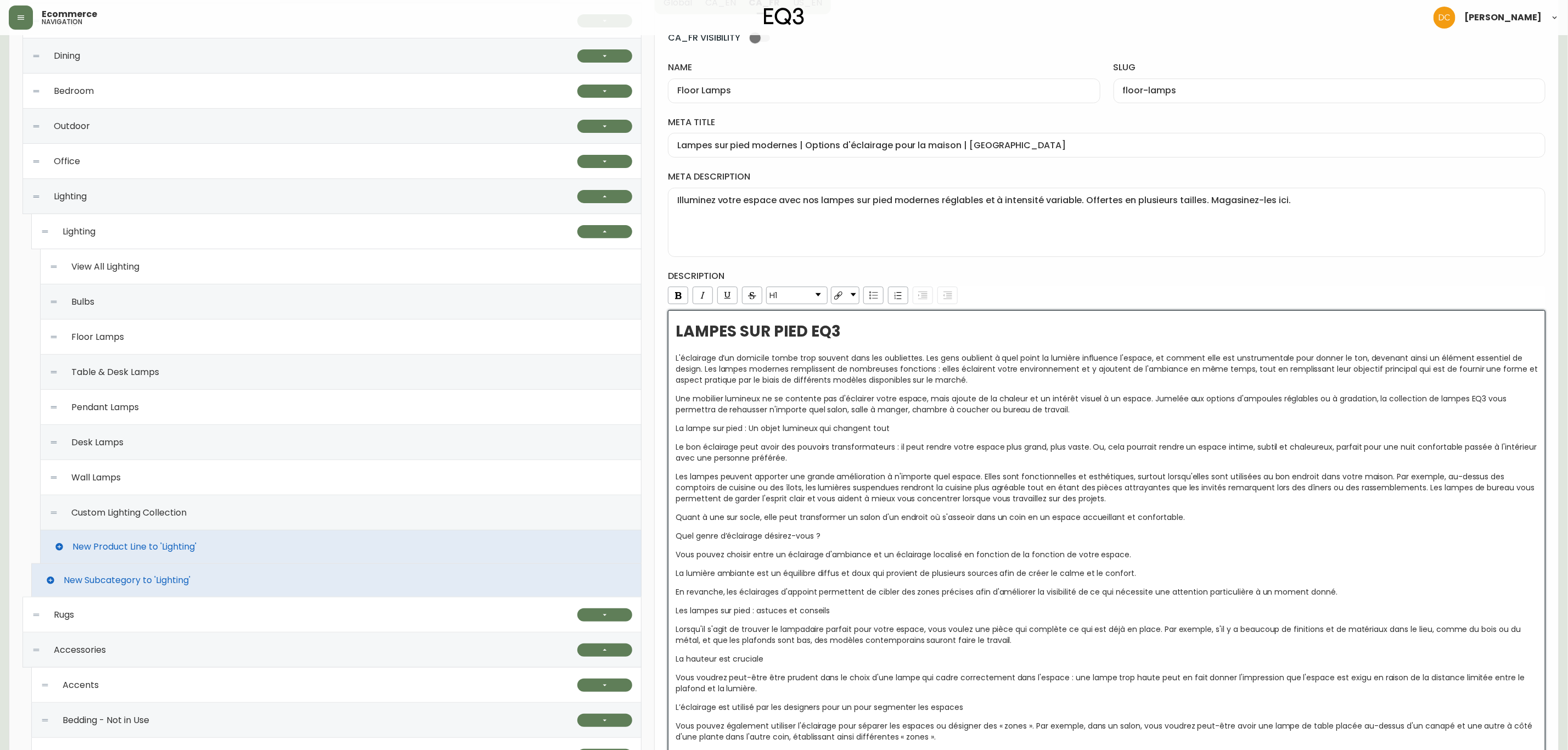
click at [859, 515] on span "Quant à une sur socle, elle peut transformer un salon d'un endroit où s'asseoir…" at bounding box center [930, 517] width 509 height 11
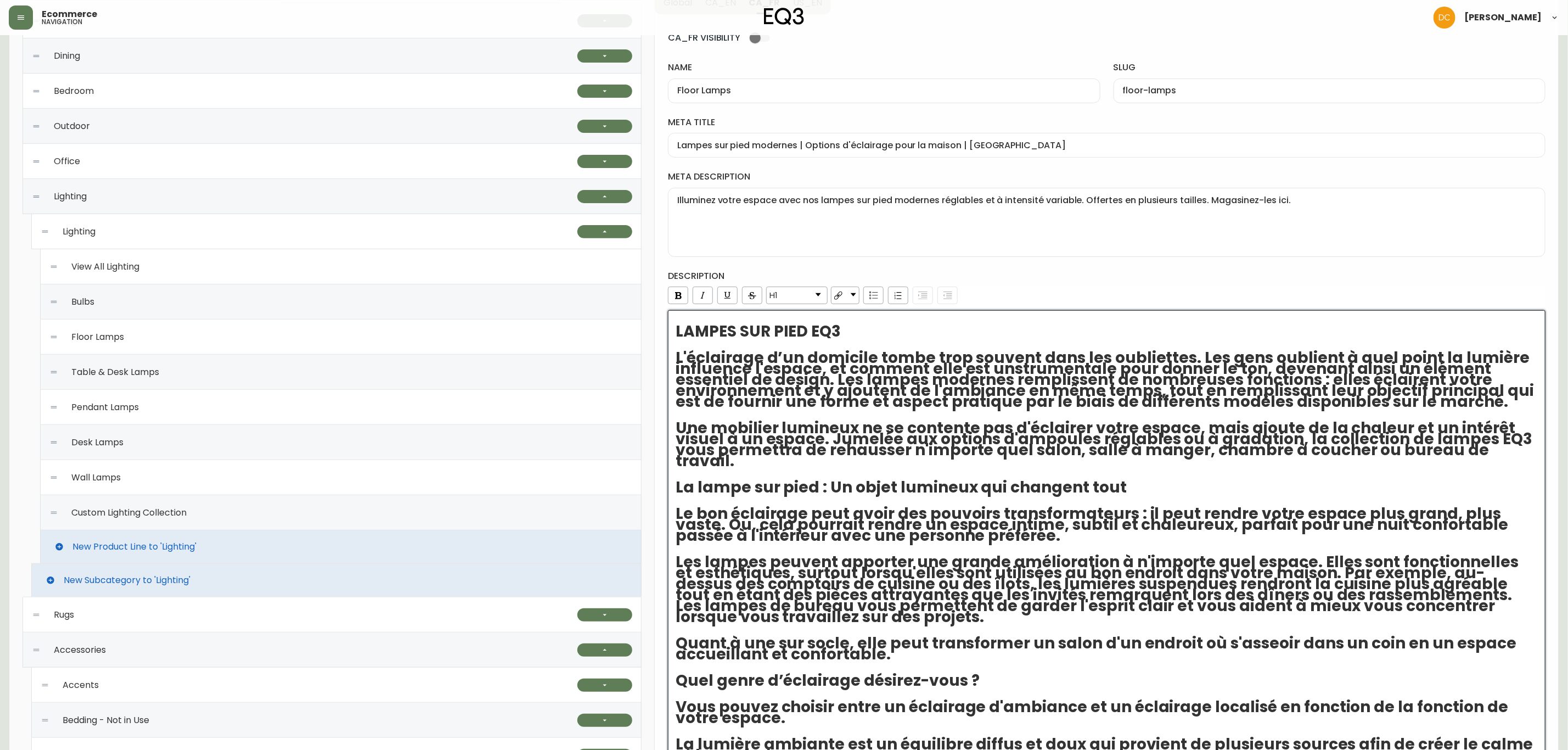
click at [835, 383] on span "L'éclairage d’un domicile tombe trop souvent dans les oubliettes. Les gens oubl…" at bounding box center [1107, 380] width 862 height 66
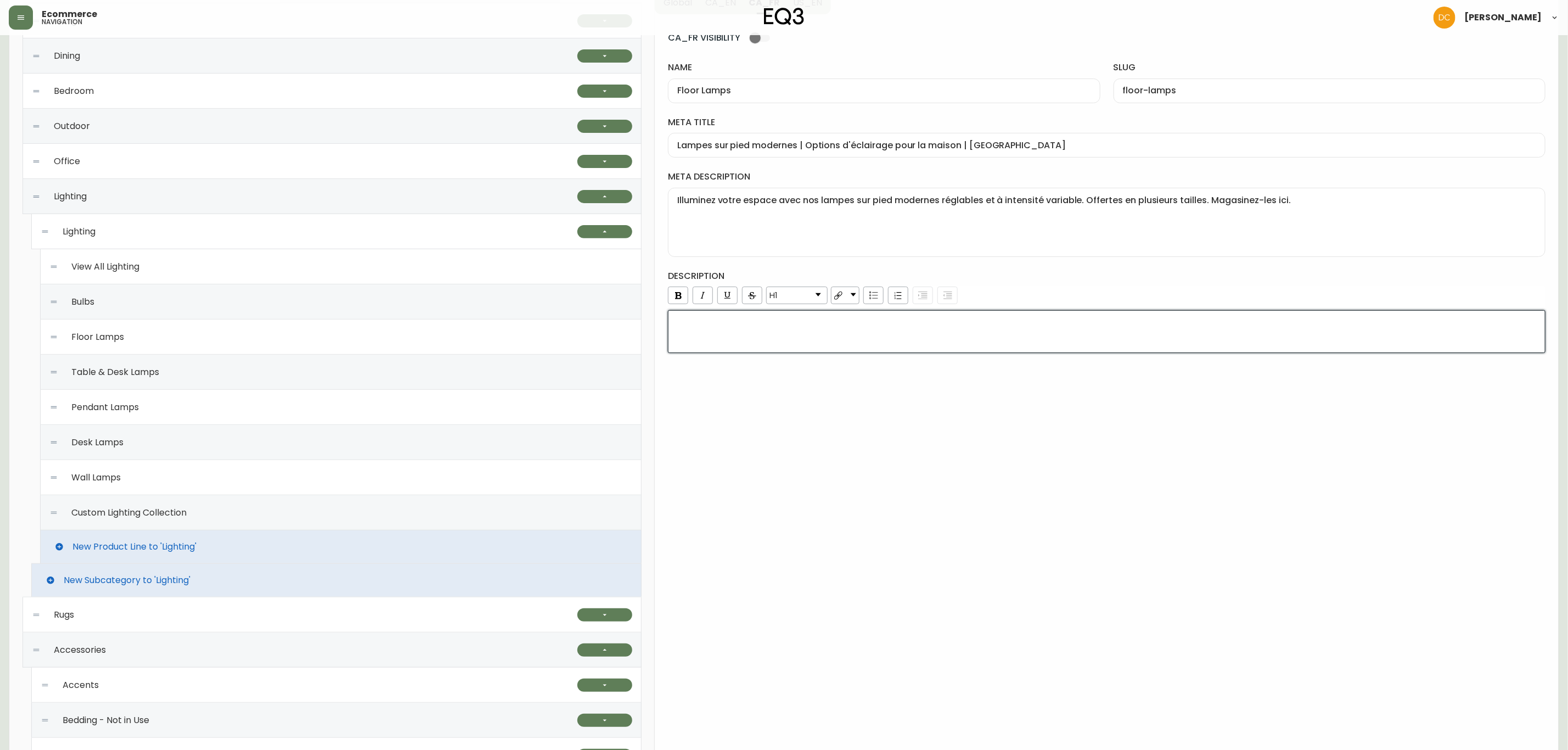
click at [763, 333] on div "rdw-editor" at bounding box center [1107, 331] width 863 height 11
click at [811, 300] on link "H1" at bounding box center [797, 295] width 60 height 16
click at [801, 312] on li "Normal" at bounding box center [797, 311] width 59 height 14
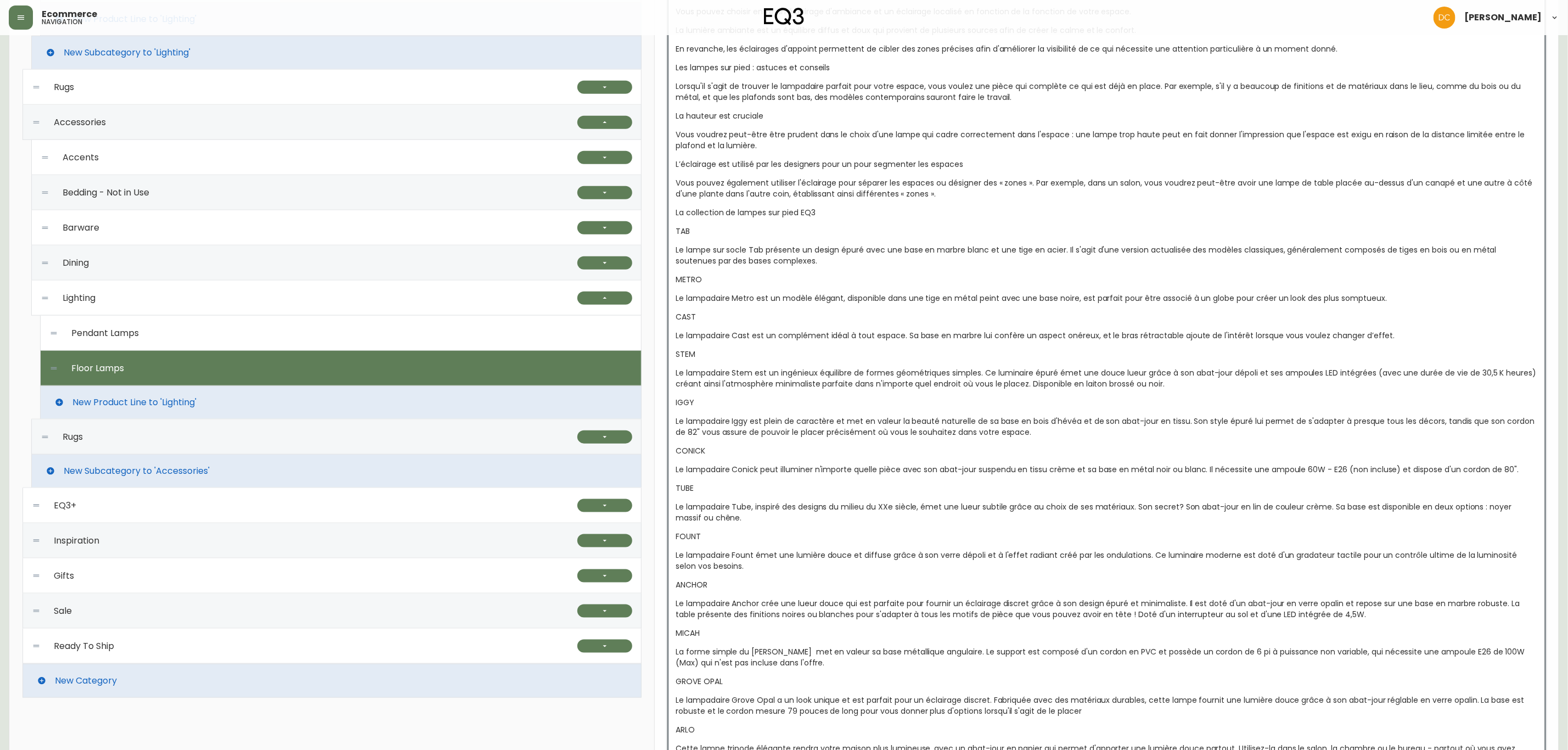
scroll to position [651, 0]
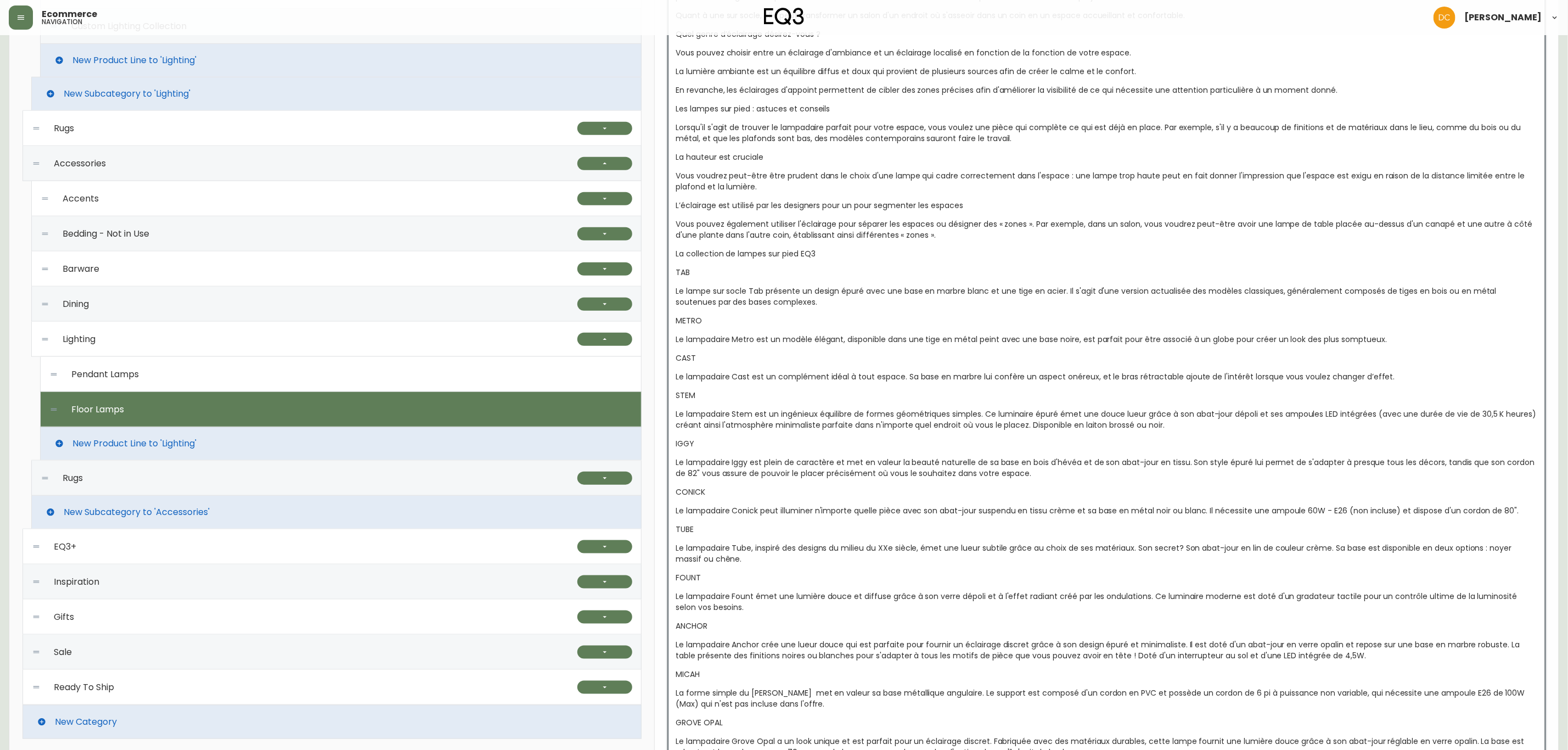
click at [182, 386] on div "Pendant Lamps" at bounding box center [340, 374] width 583 height 35
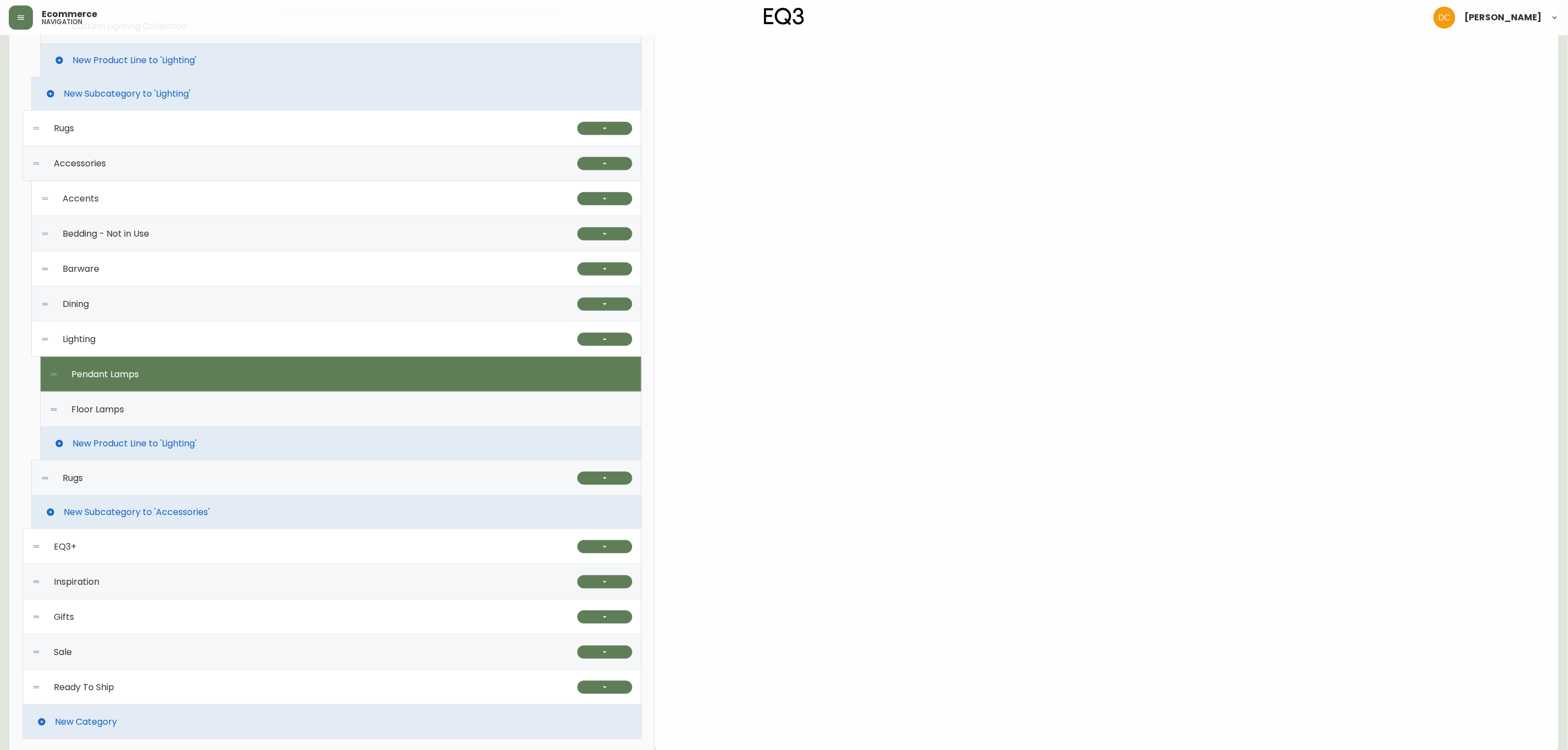
type input "Suspensions"
type input "suspensions"
type input "Luminaires suspendus modernes | Idées d'éclairage contemporain"
type textarea "Luminaires suspendus câblés ou enfichables de styles variés. Trouvez la meilleu…"
click at [300, 405] on div "Floor Lamps" at bounding box center [340, 410] width 583 height 35
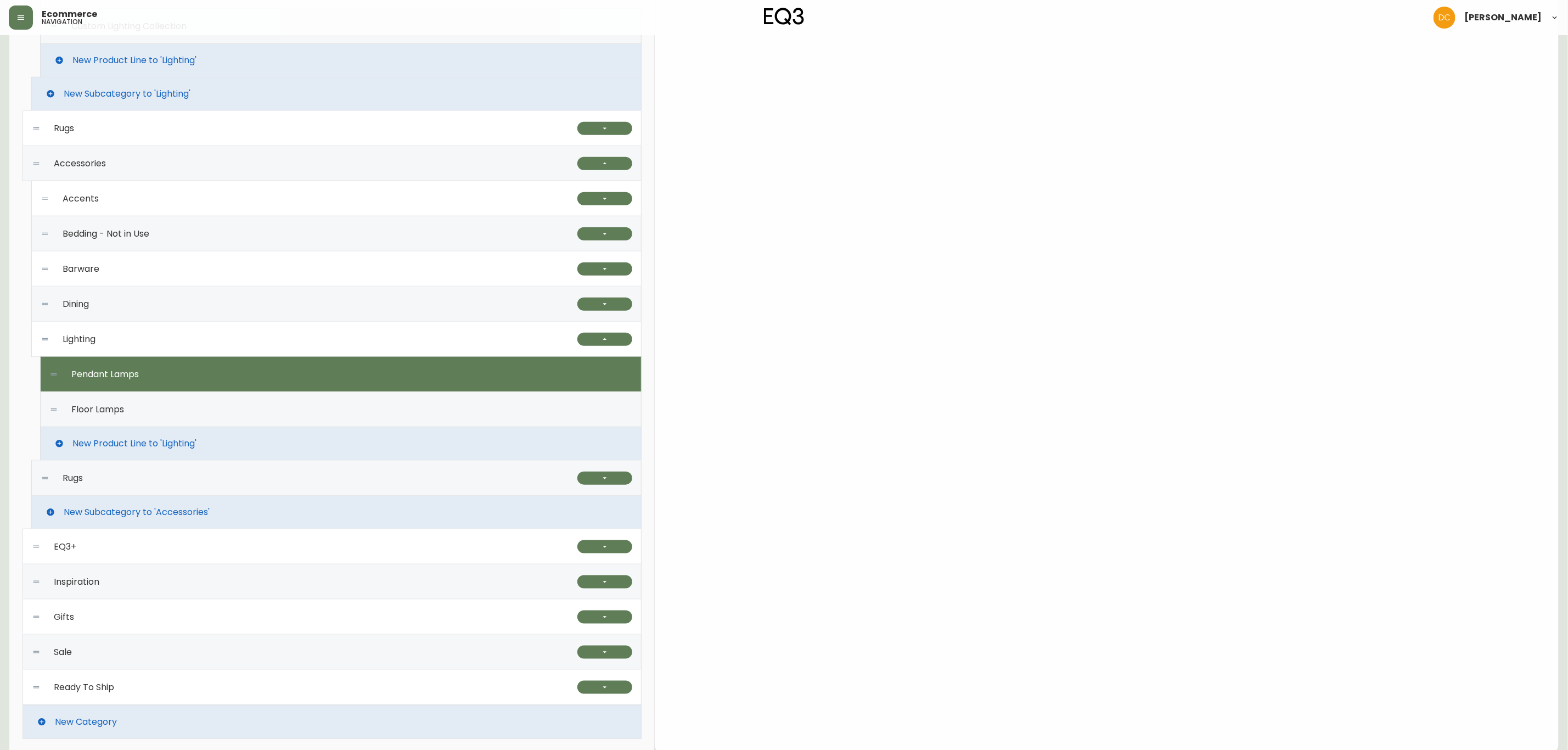
type input "Floor Lamps"
type input "floor-lamps"
type input "Lampes sur pied modernes | Options d'éclairage pour la maison | [GEOGRAPHIC_DAT…"
type textarea "Illuminez votre espace avec nos lampes sur pied modernes réglables et à intensi…"
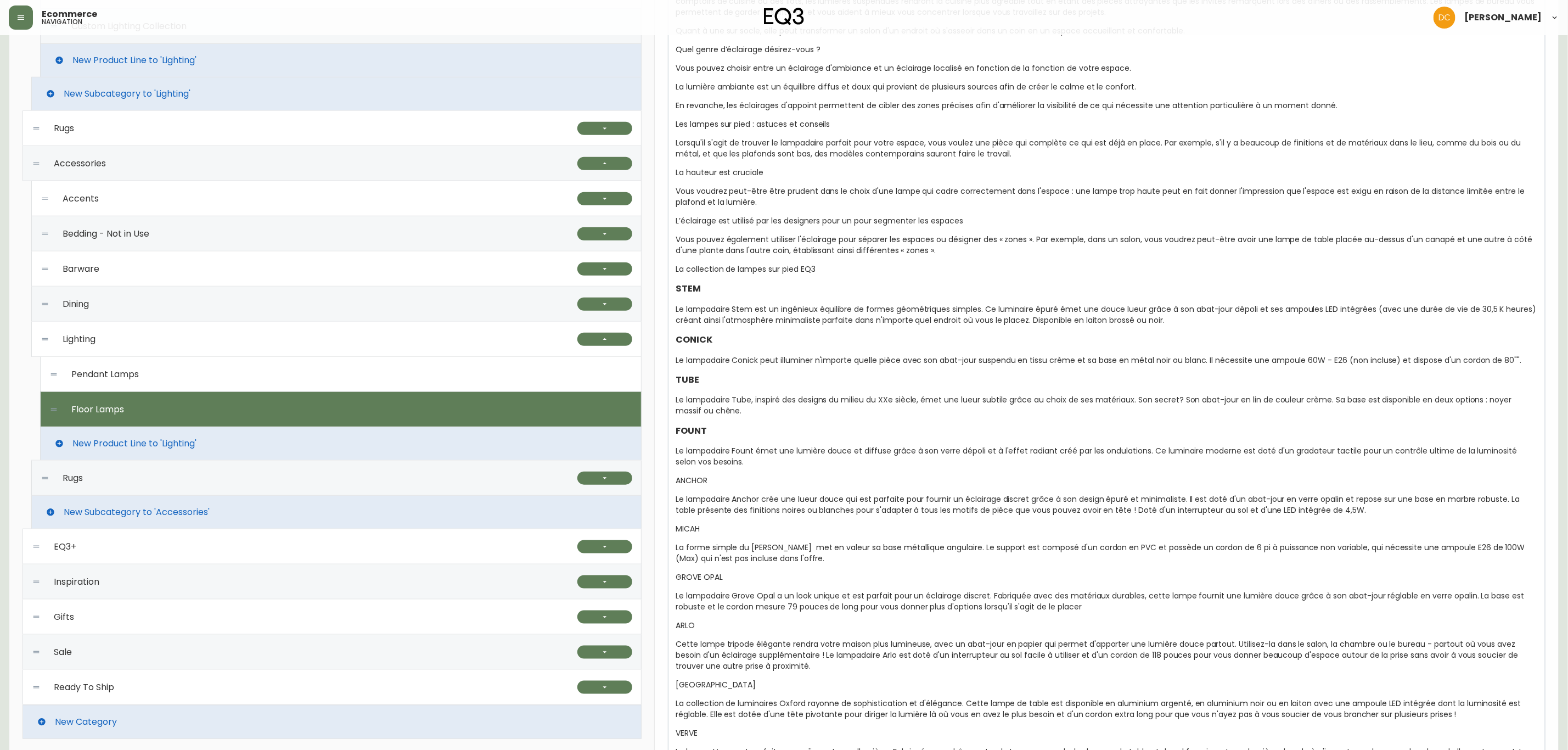
click at [697, 484] on span "ANCHOR" at bounding box center [692, 480] width 32 height 11
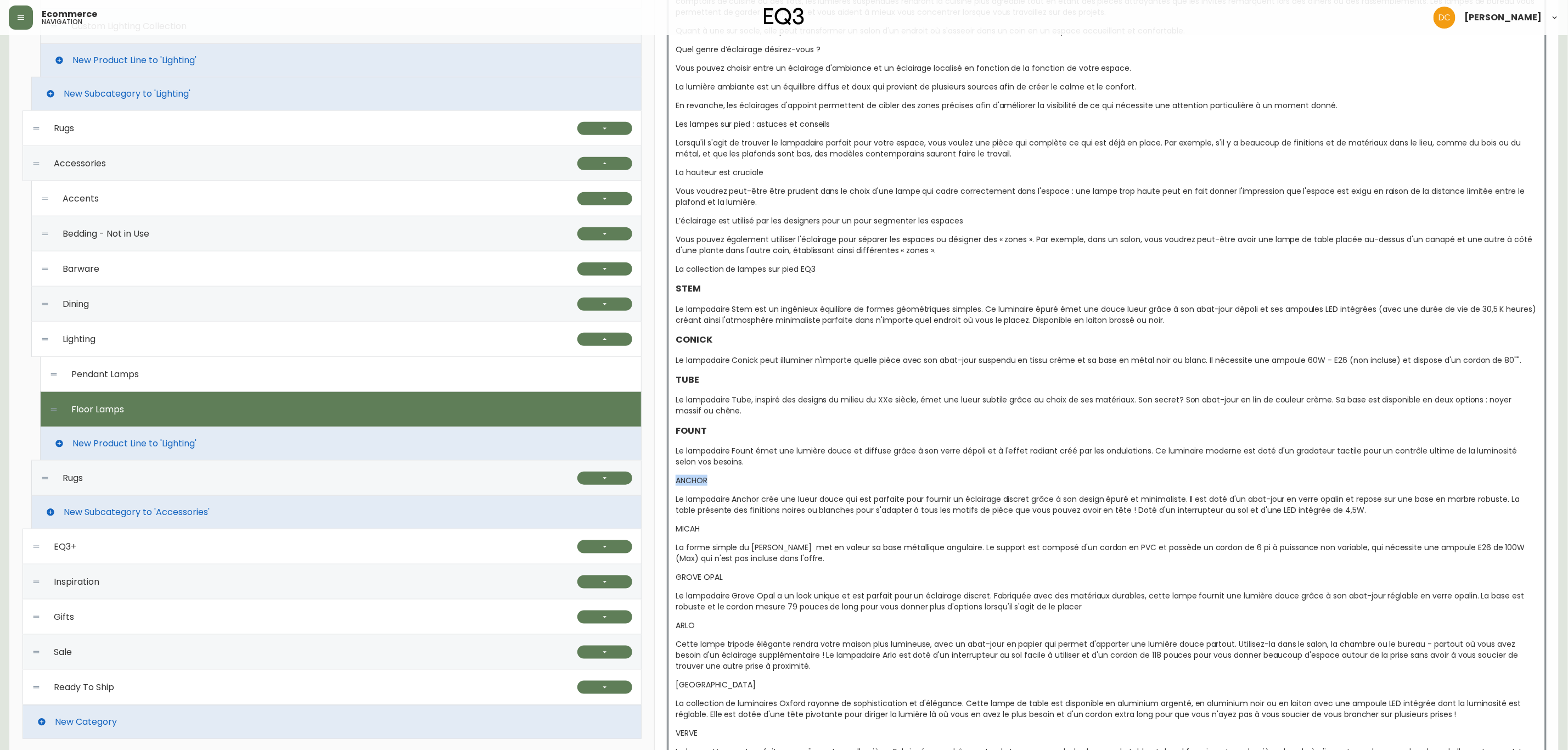
click at [697, 484] on span "ANCHOR" at bounding box center [692, 480] width 32 height 11
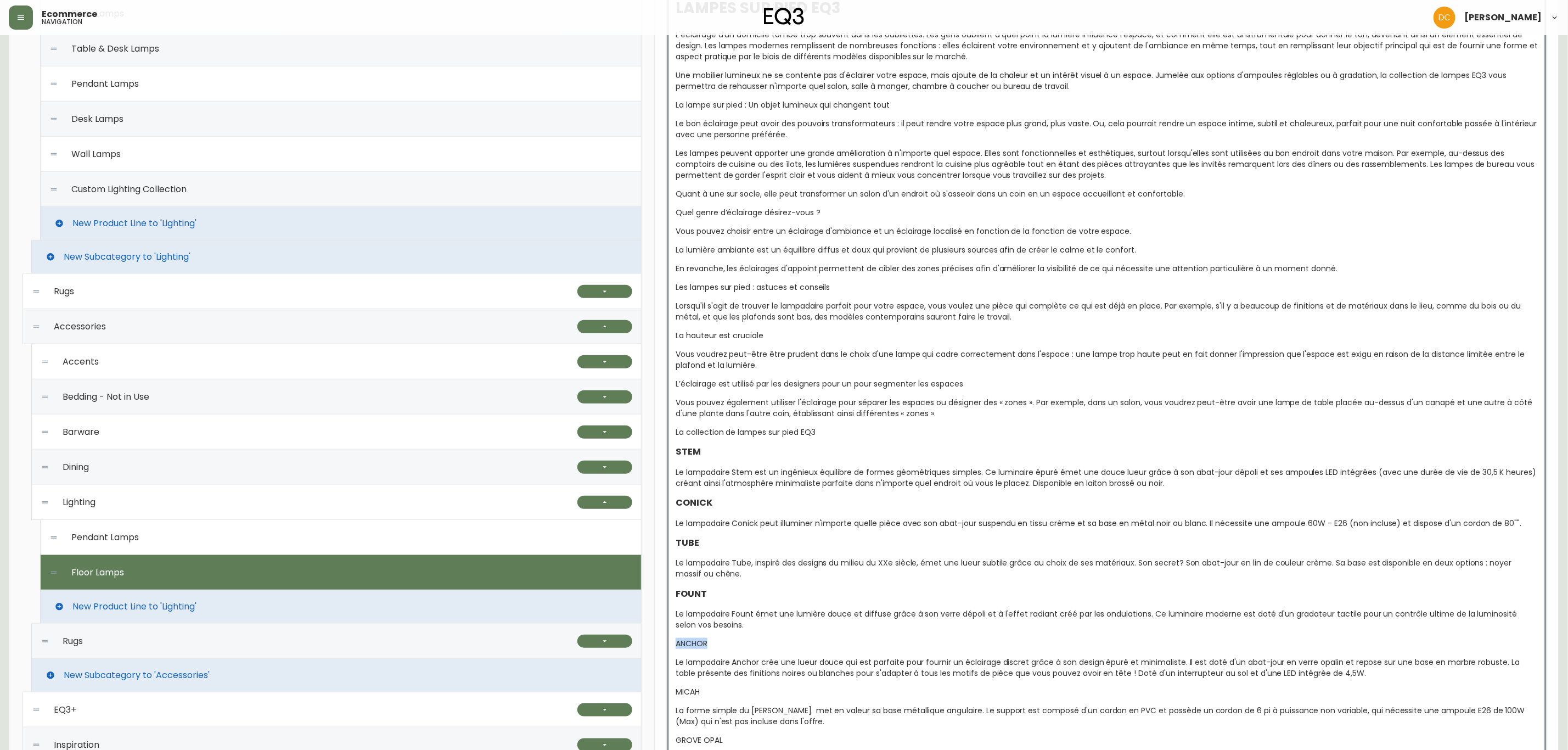
scroll to position [239, 0]
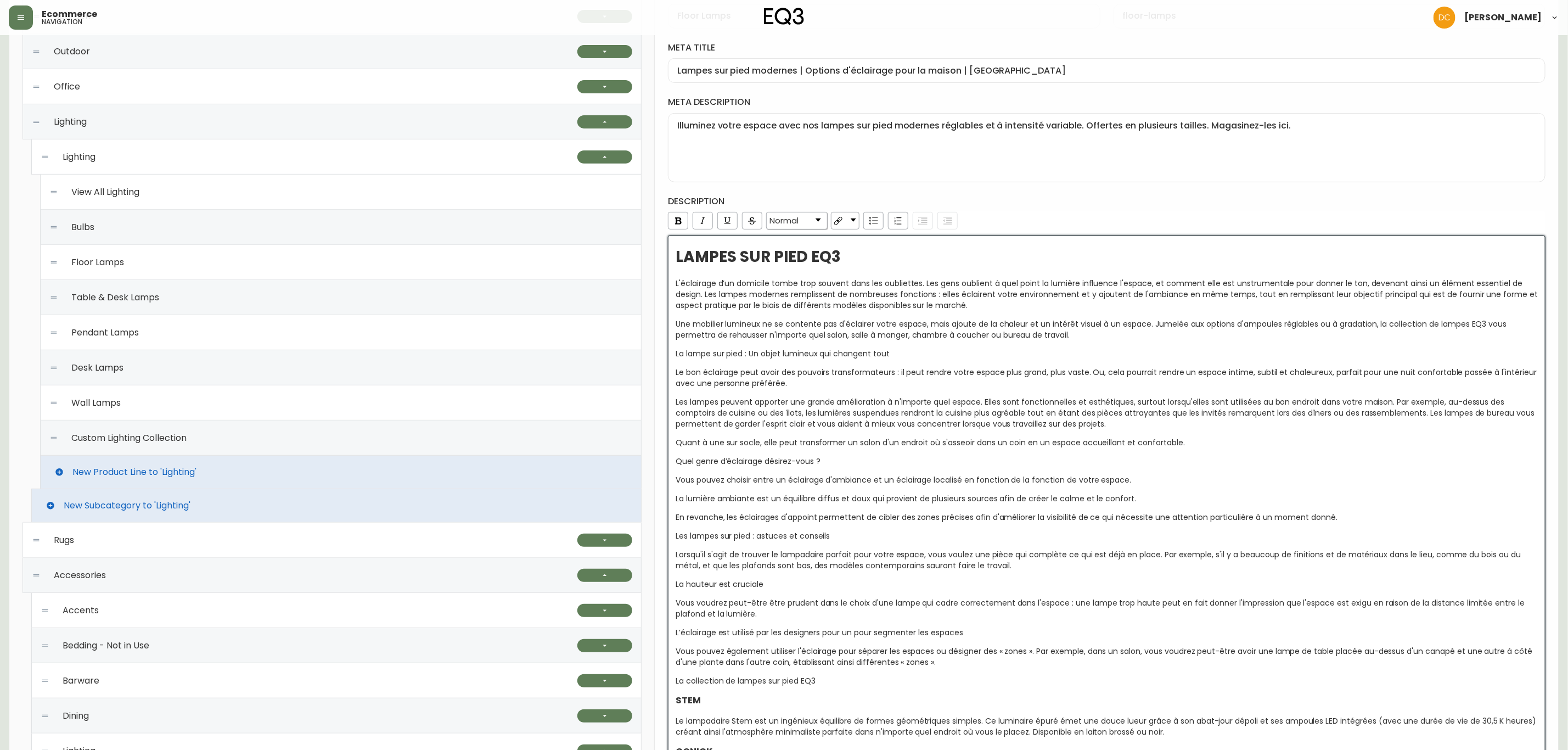
click at [796, 218] on span "Normal" at bounding box center [784, 220] width 29 height 10
click at [787, 282] on li "H3" at bounding box center [797, 277] width 59 height 14
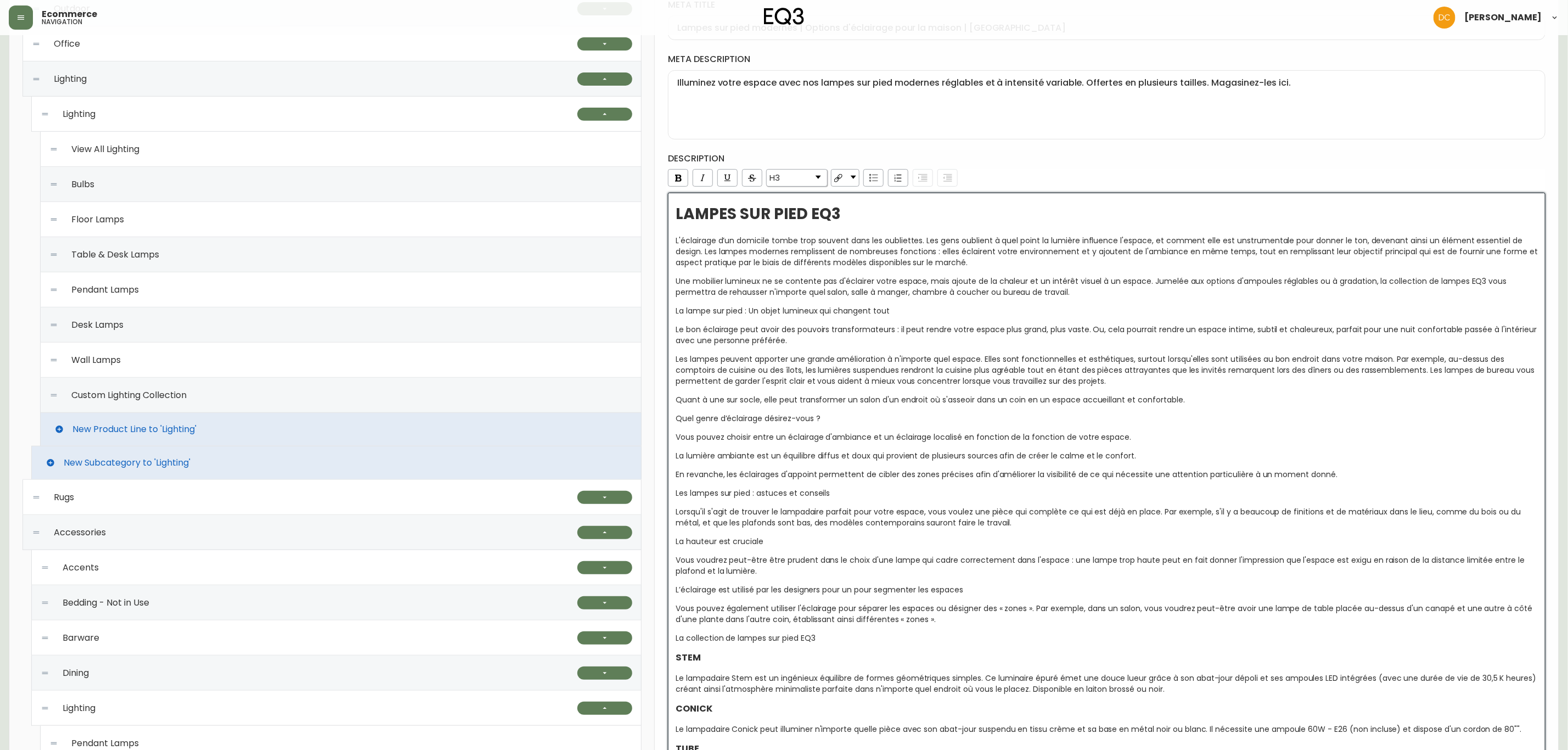
scroll to position [734, 0]
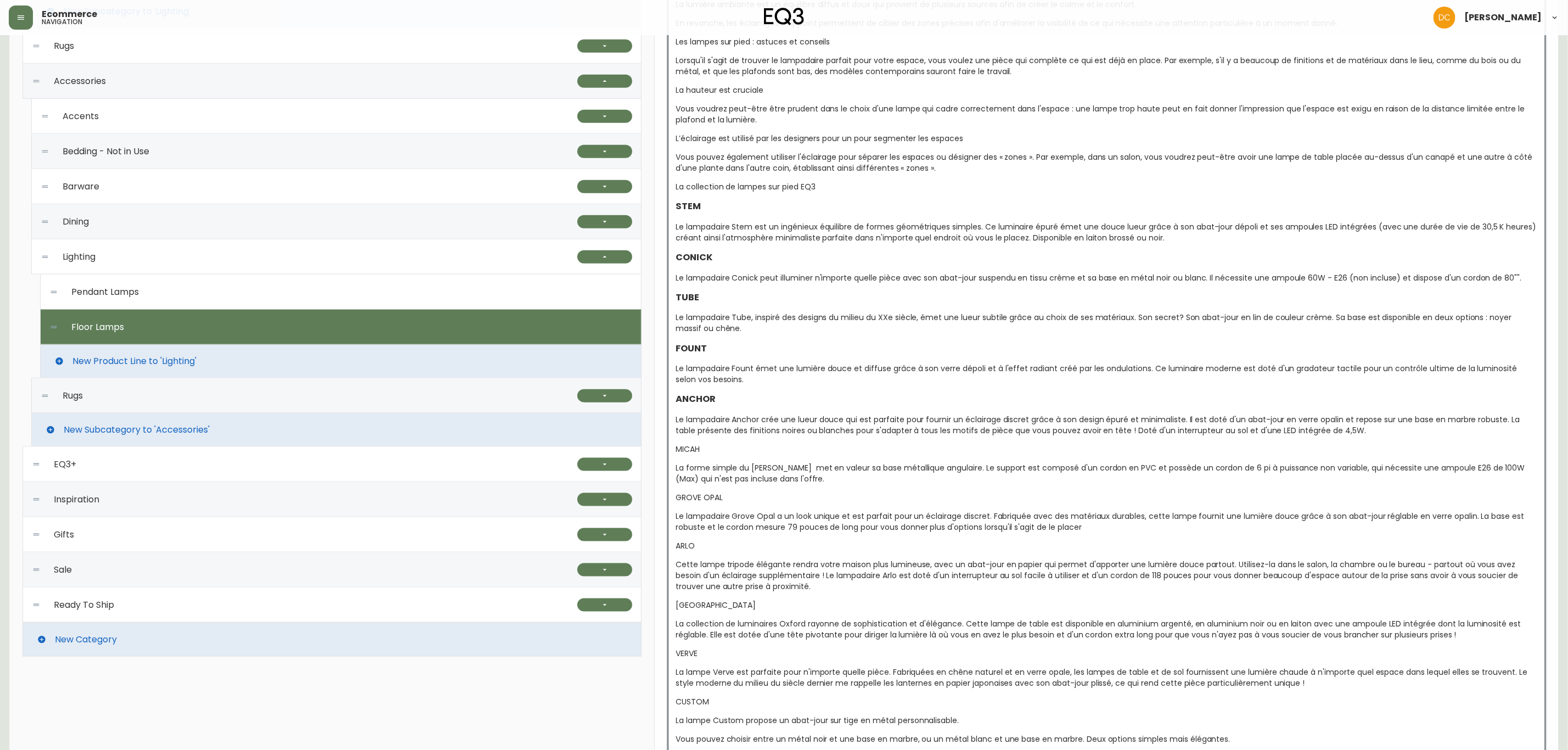
click at [682, 453] on span "MICAH" at bounding box center [688, 449] width 24 height 11
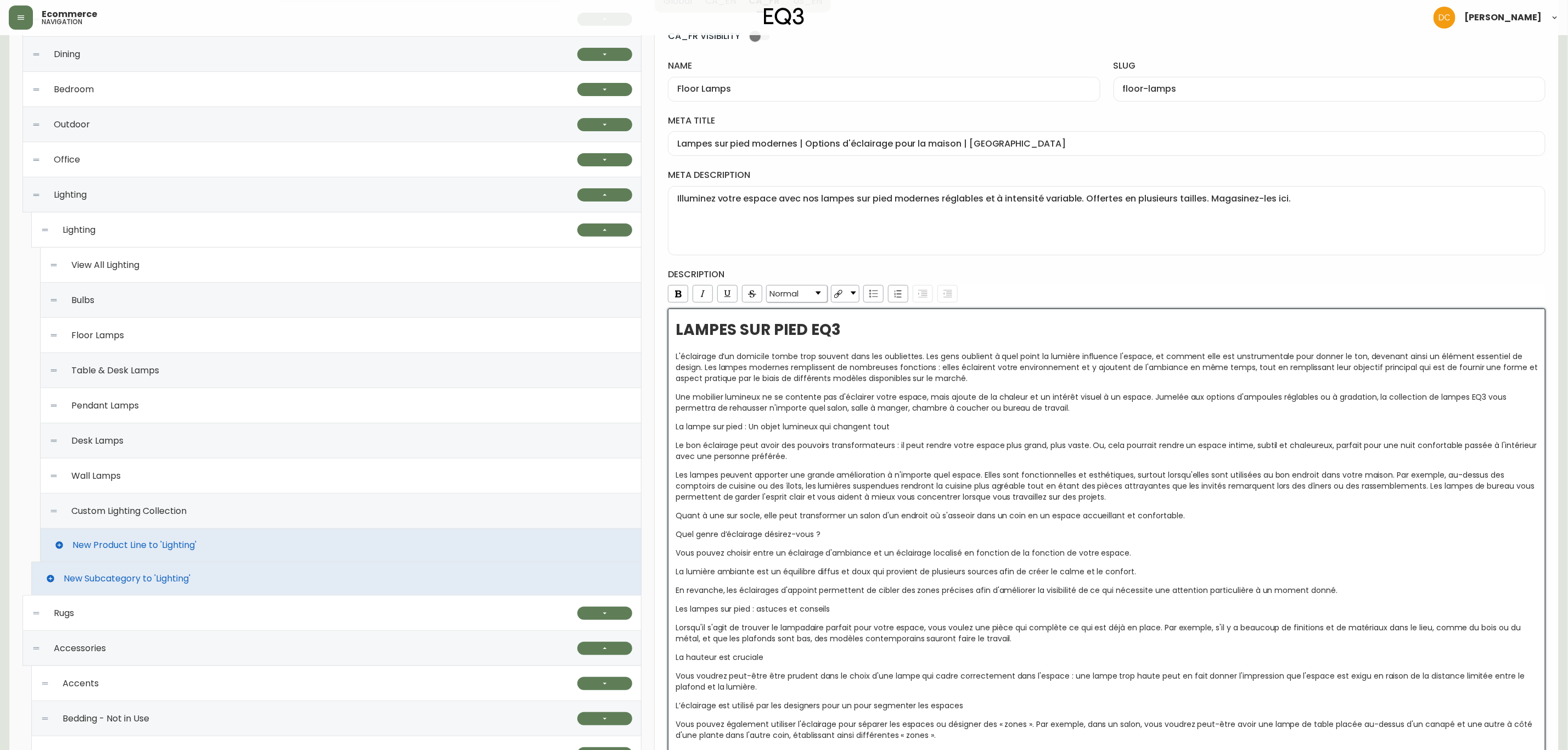
scroll to position [157, 0]
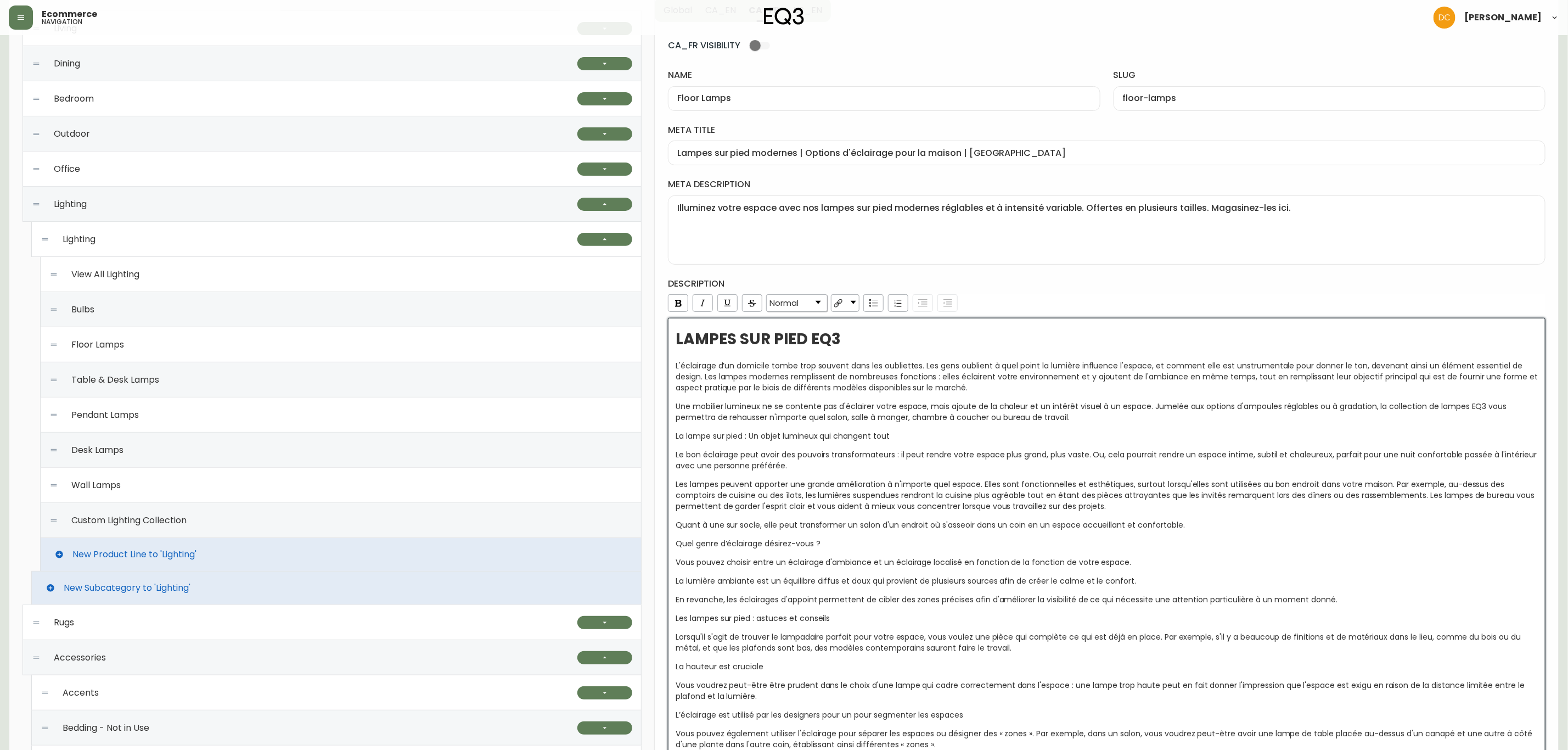
drag, startPoint x: 794, startPoint y: 304, endPoint x: 794, endPoint y: 310, distance: 6.0
click at [794, 303] on span "Normal" at bounding box center [784, 303] width 29 height 10
click at [794, 366] on li "H3" at bounding box center [797, 359] width 59 height 14
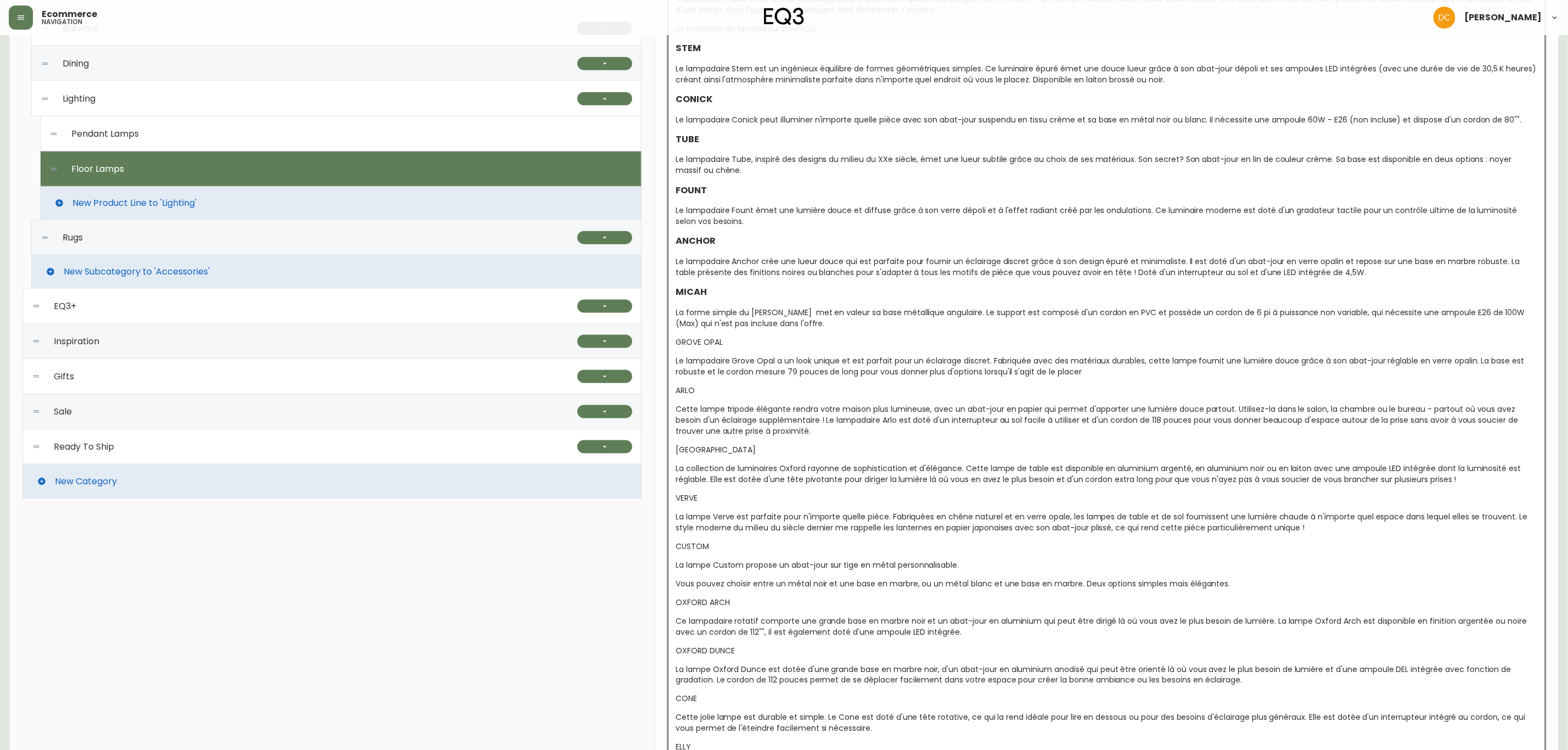
scroll to position [980, 0]
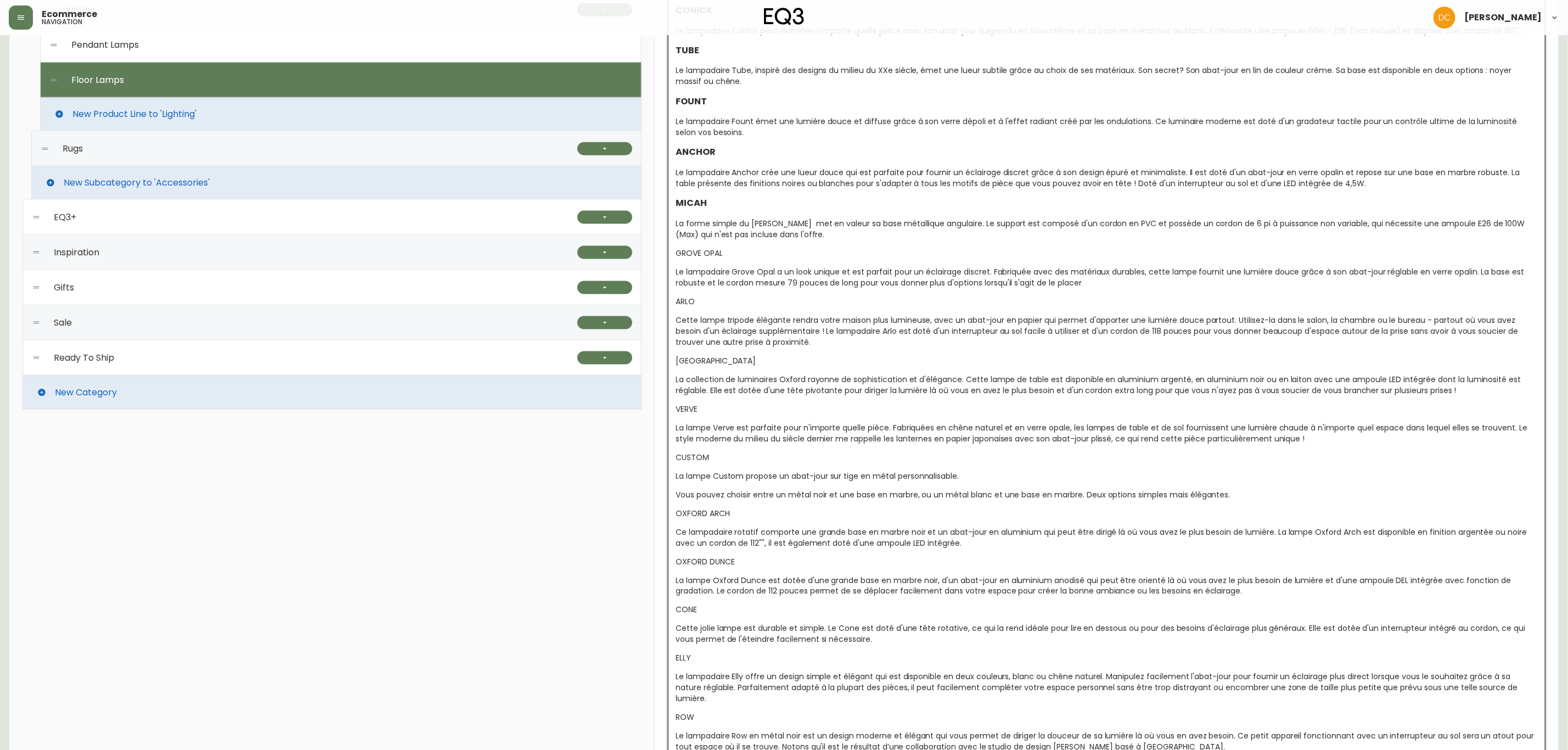
click at [703, 256] on span "GROVE OPAL" at bounding box center [699, 253] width 47 height 11
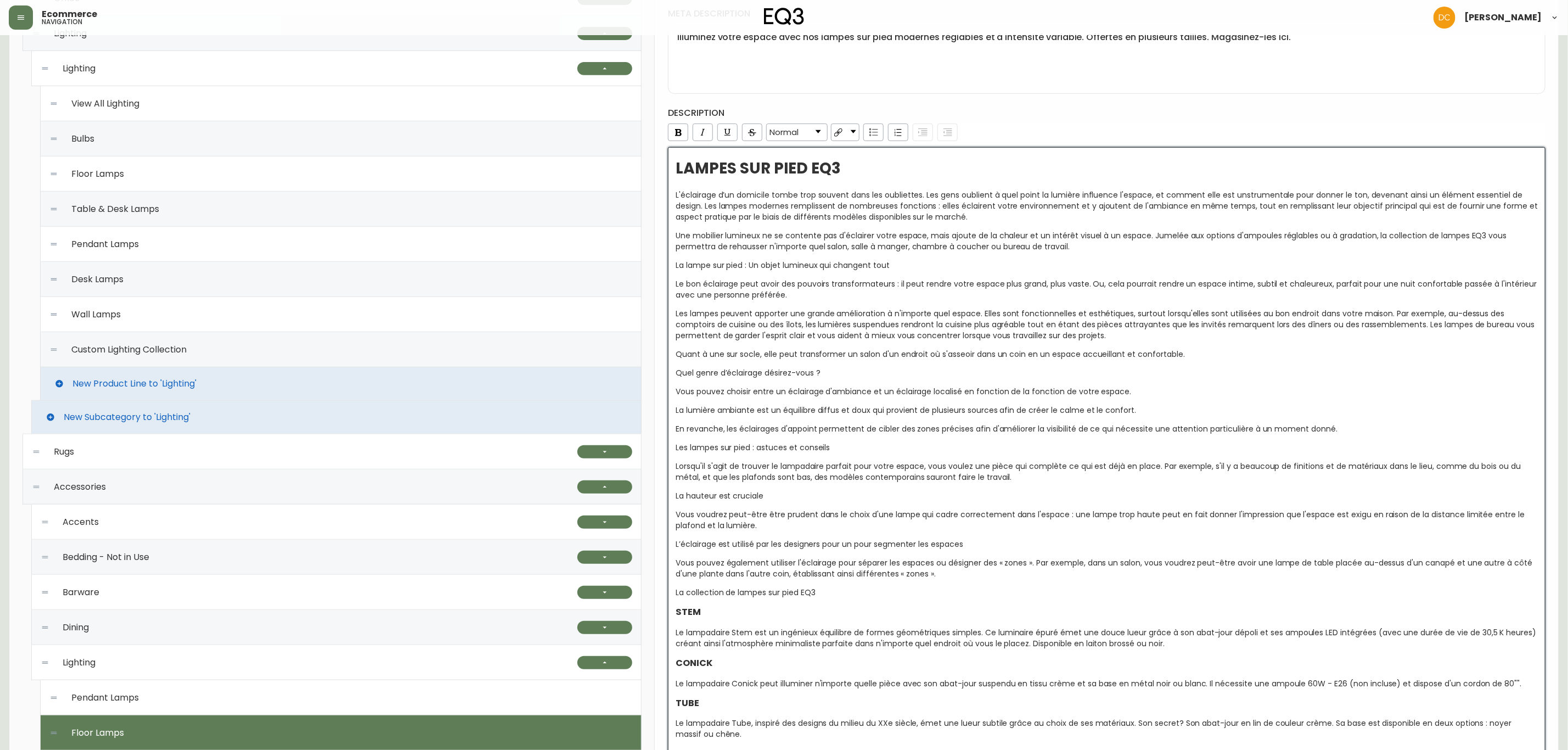
scroll to position [157, 0]
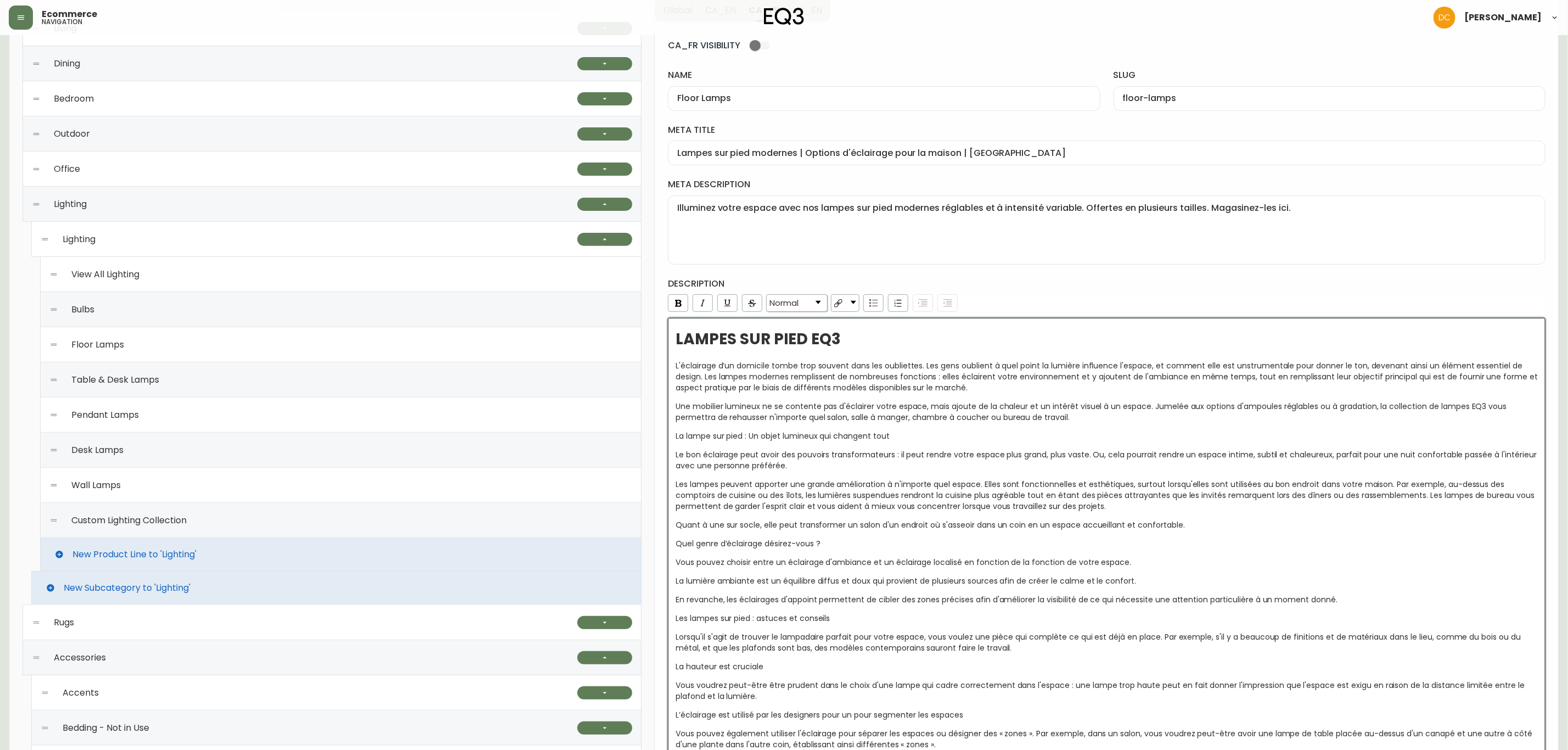
click at [798, 305] on span "Normal" at bounding box center [784, 303] width 29 height 10
click at [798, 361] on li "H3" at bounding box center [797, 359] width 59 height 14
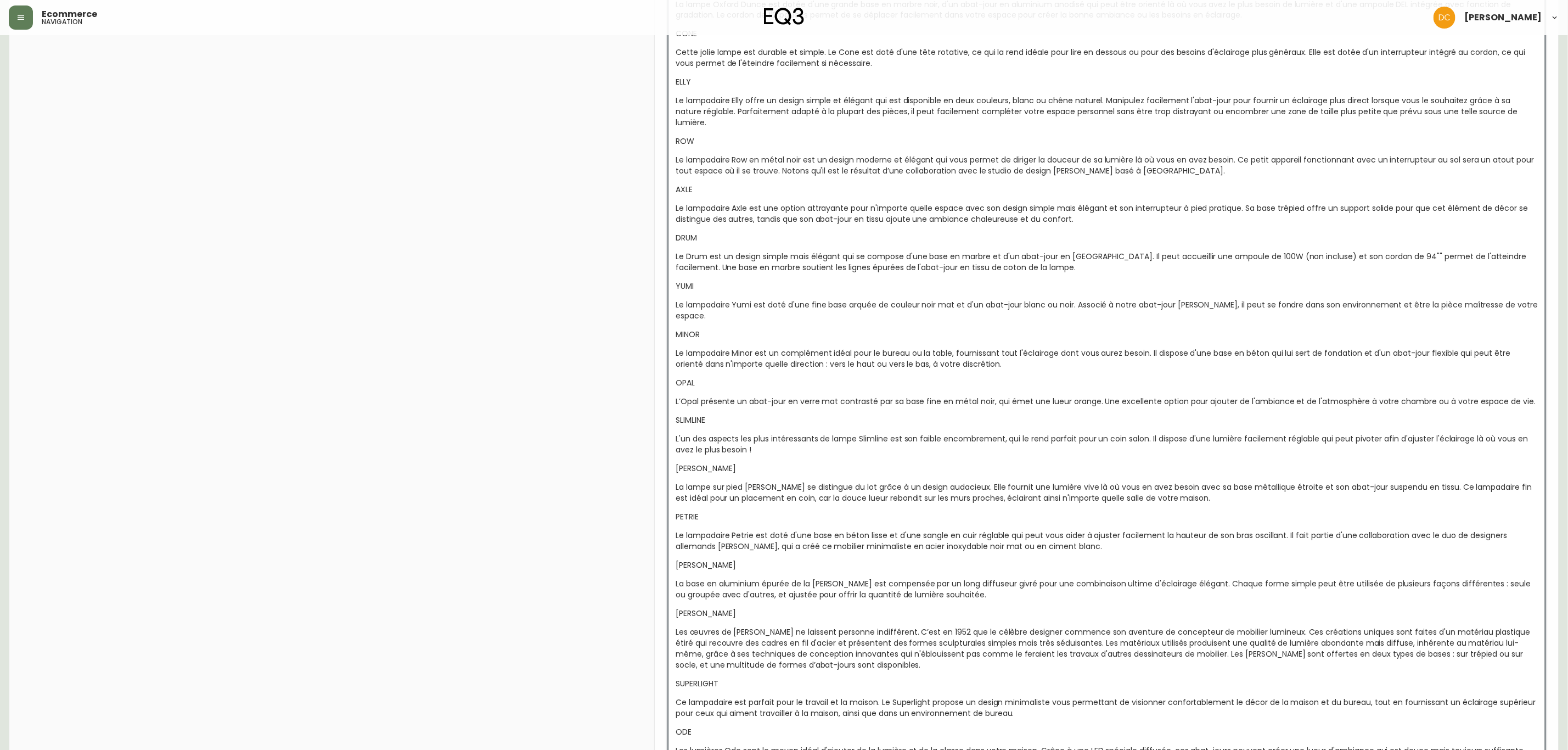
scroll to position [1667, 0]
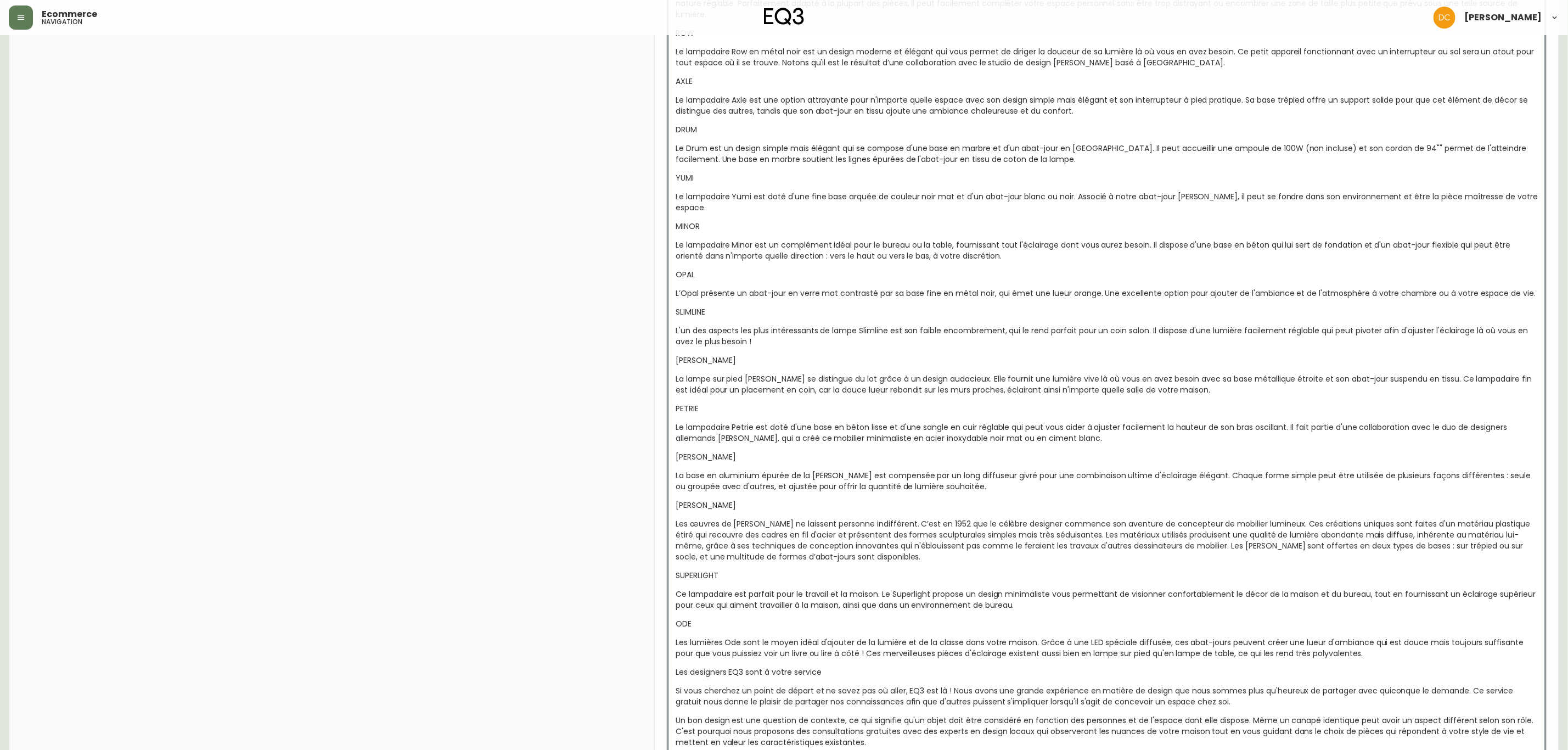
drag, startPoint x: 872, startPoint y: 728, endPoint x: 737, endPoint y: 660, distance: 151.2
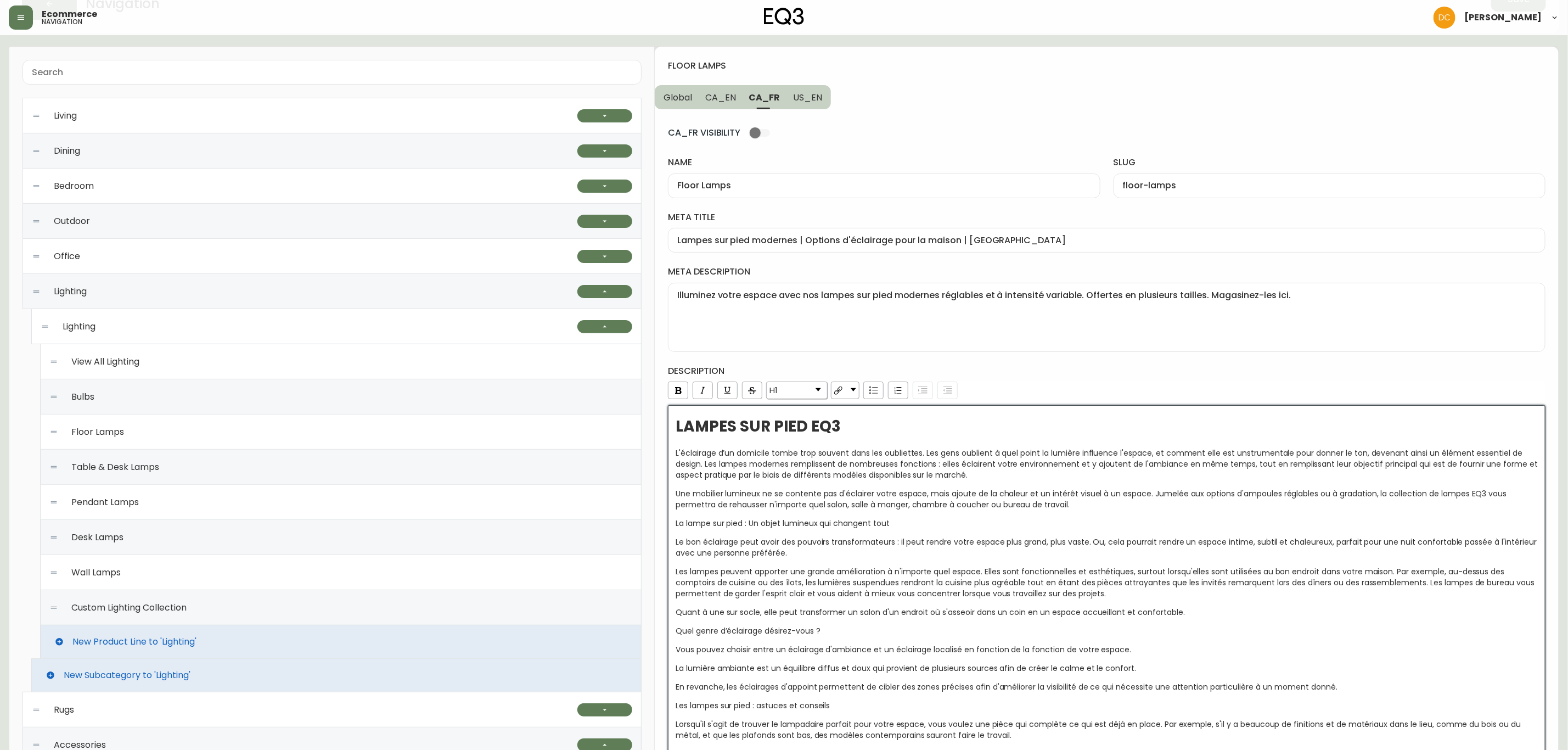
scroll to position [0, 0]
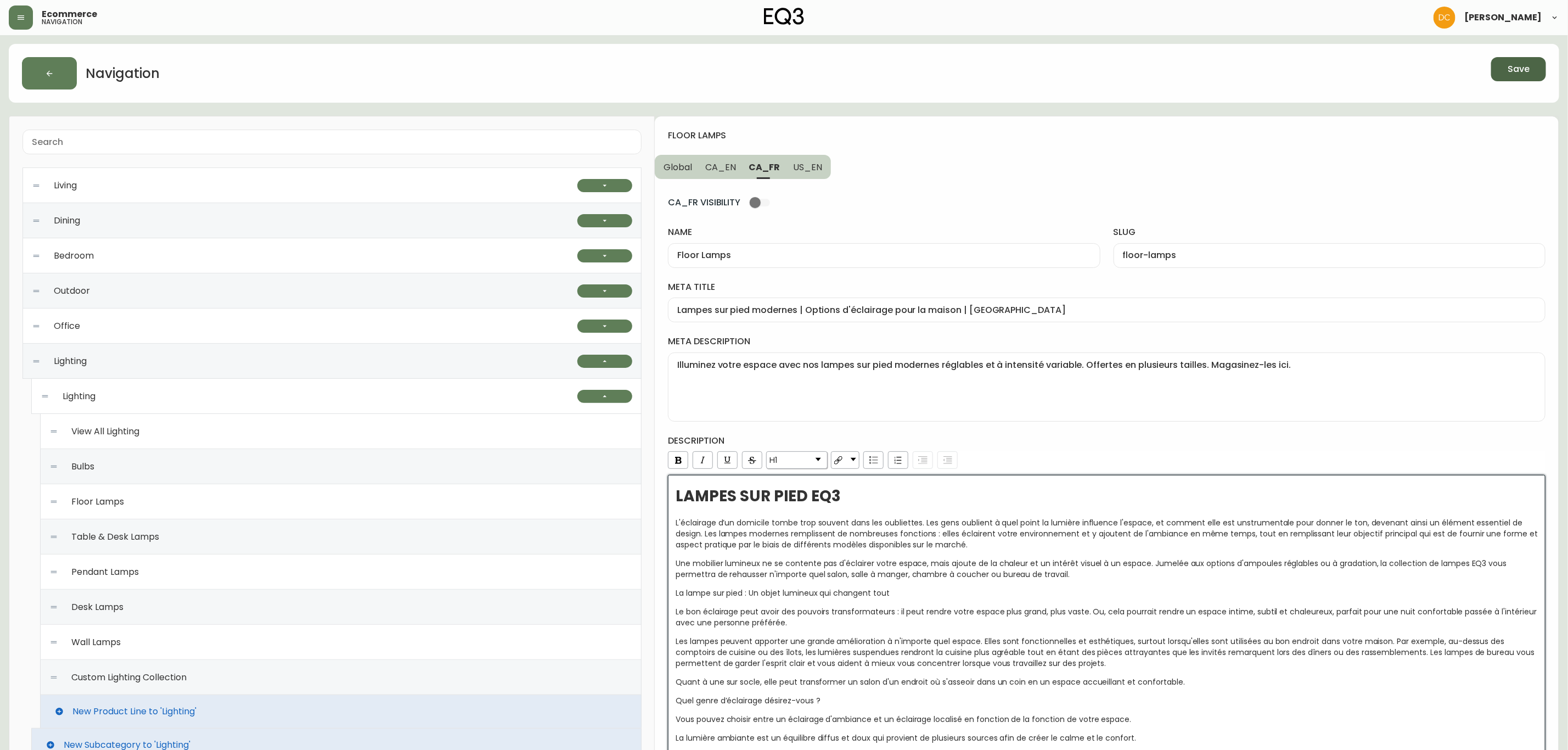
click at [1251, 73] on span "Save" at bounding box center [1518, 69] width 22 height 12
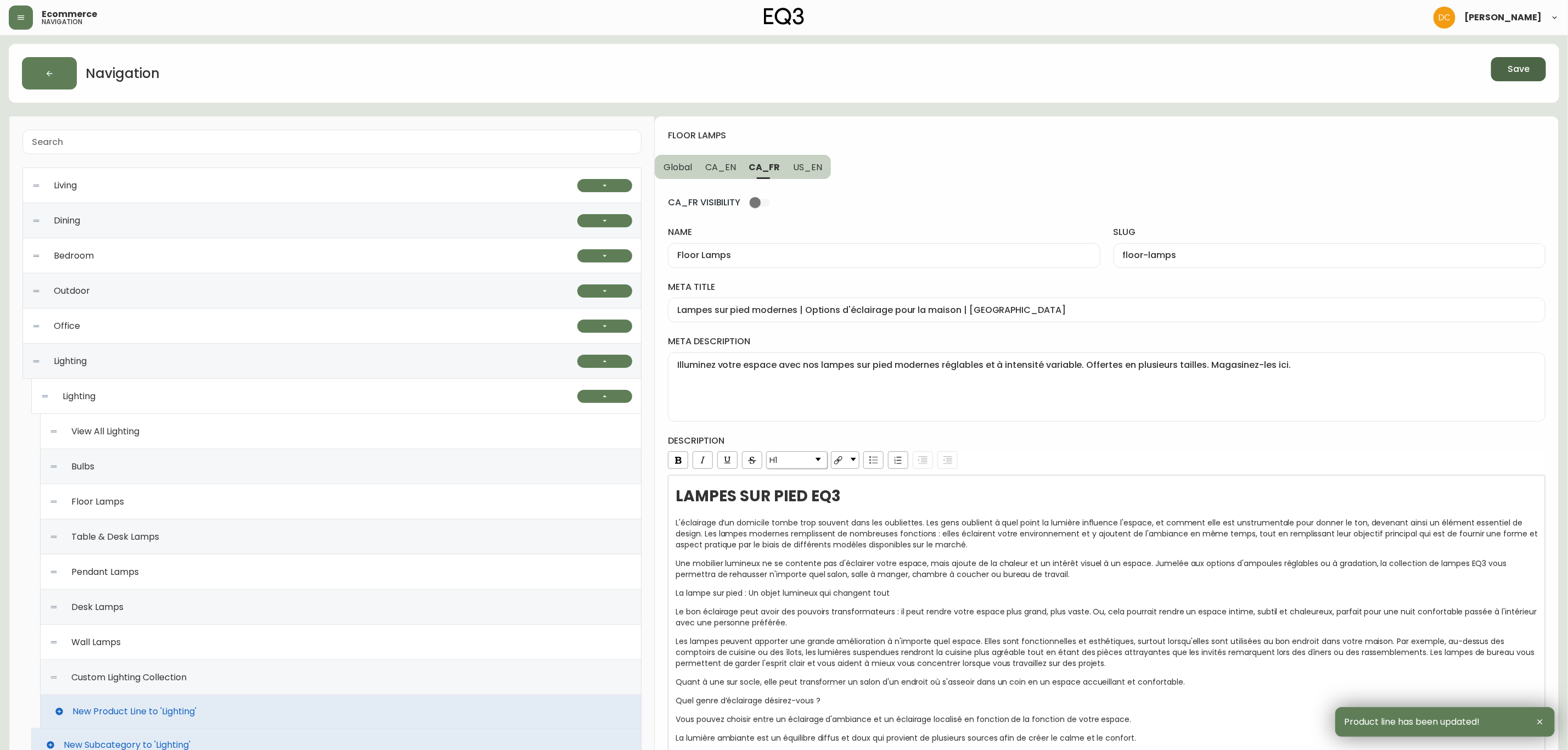
click at [825, 163] on button "US_EN" at bounding box center [809, 167] width 45 height 24
type input "Modern Floor Lamps | Rustic or Farmhouse Lighting"
type textarea "Decorate your space with our modern floor lamps. Adjustable and dimmable, avail…"
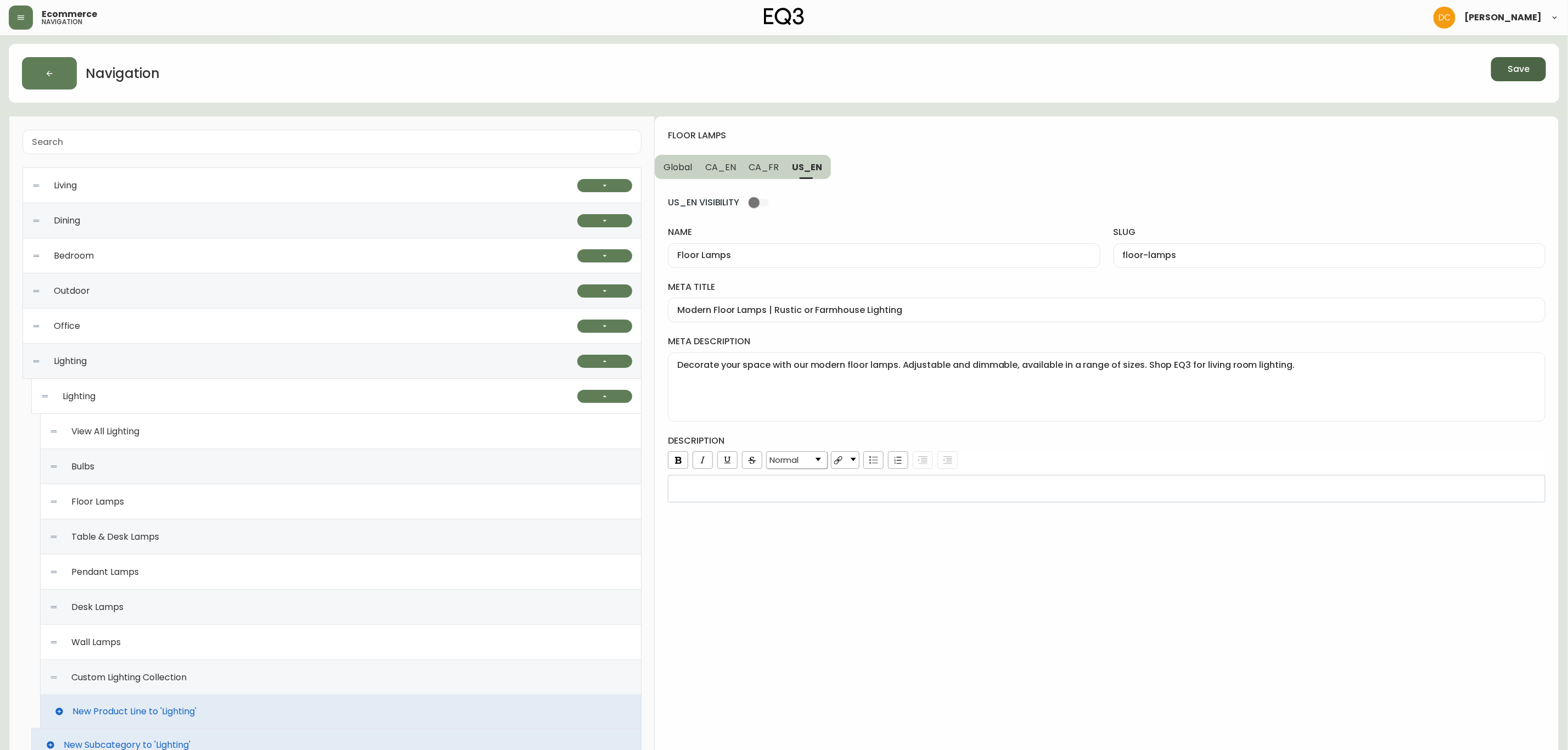
click at [743, 486] on div "rdw-editor" at bounding box center [1107, 488] width 863 height 11
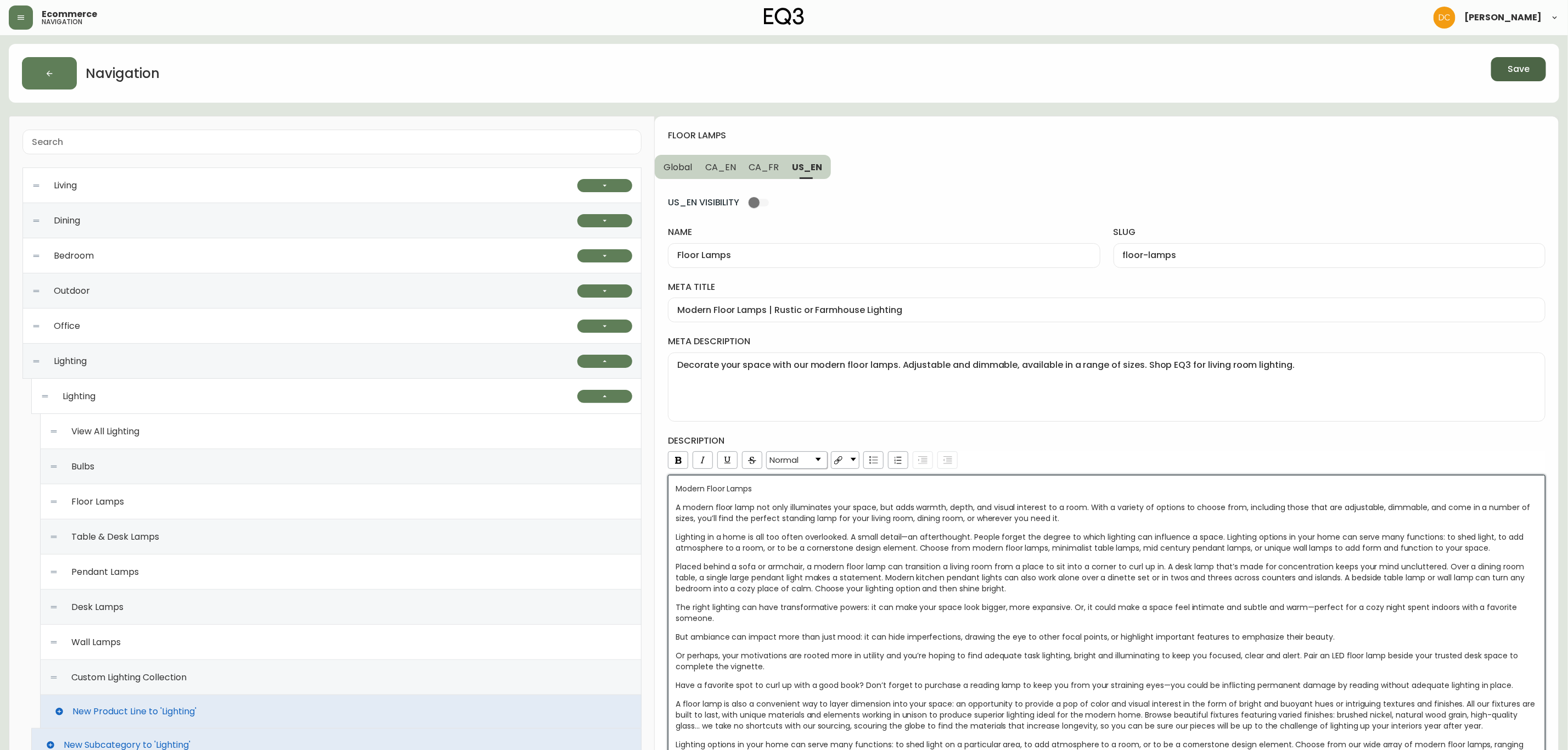
click at [993, 572] on div "The right lighting can have transformative powers: it can make your space look …" at bounding box center [1107, 612] width 863 height 22
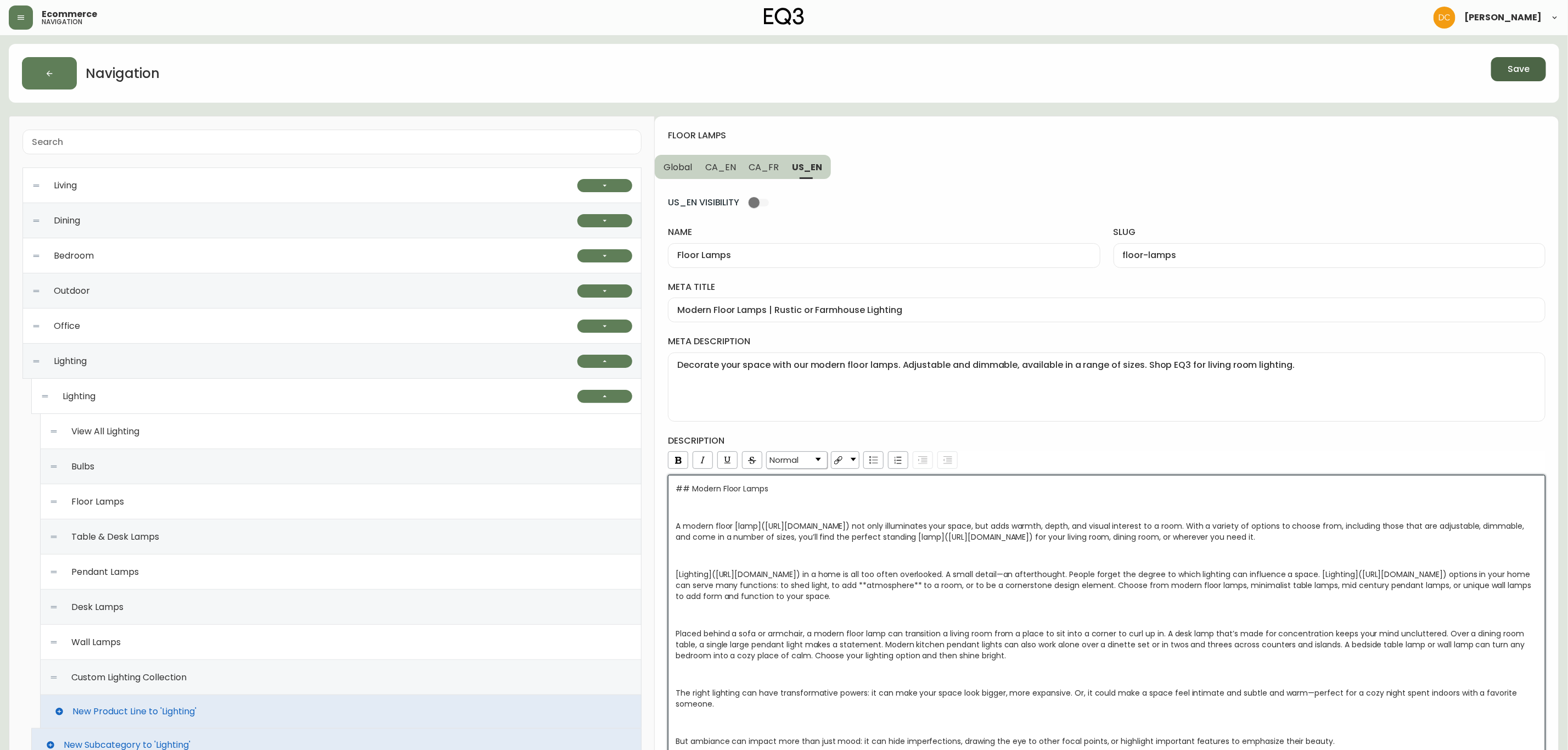
click at [1028, 447] on h4 "description" at bounding box center [1107, 441] width 878 height 12
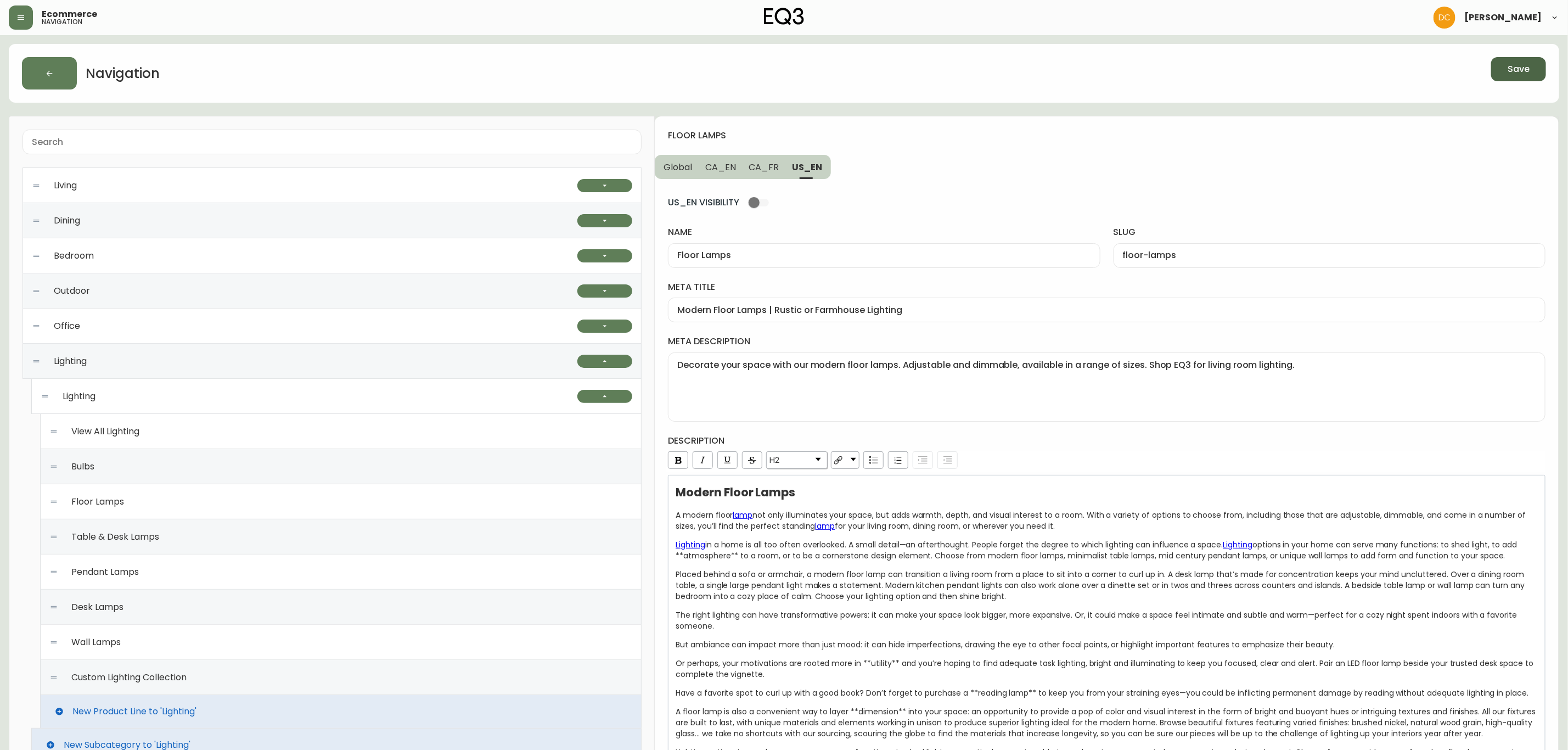
click at [760, 170] on span "CA_FR" at bounding box center [764, 167] width 30 height 12
type input "Lampes sur pied modernes | Options d'éclairage pour la maison | [GEOGRAPHIC_DAT…"
type textarea "Illuminez votre espace avec nos lampes sur pied modernes réglables et à intensi…"
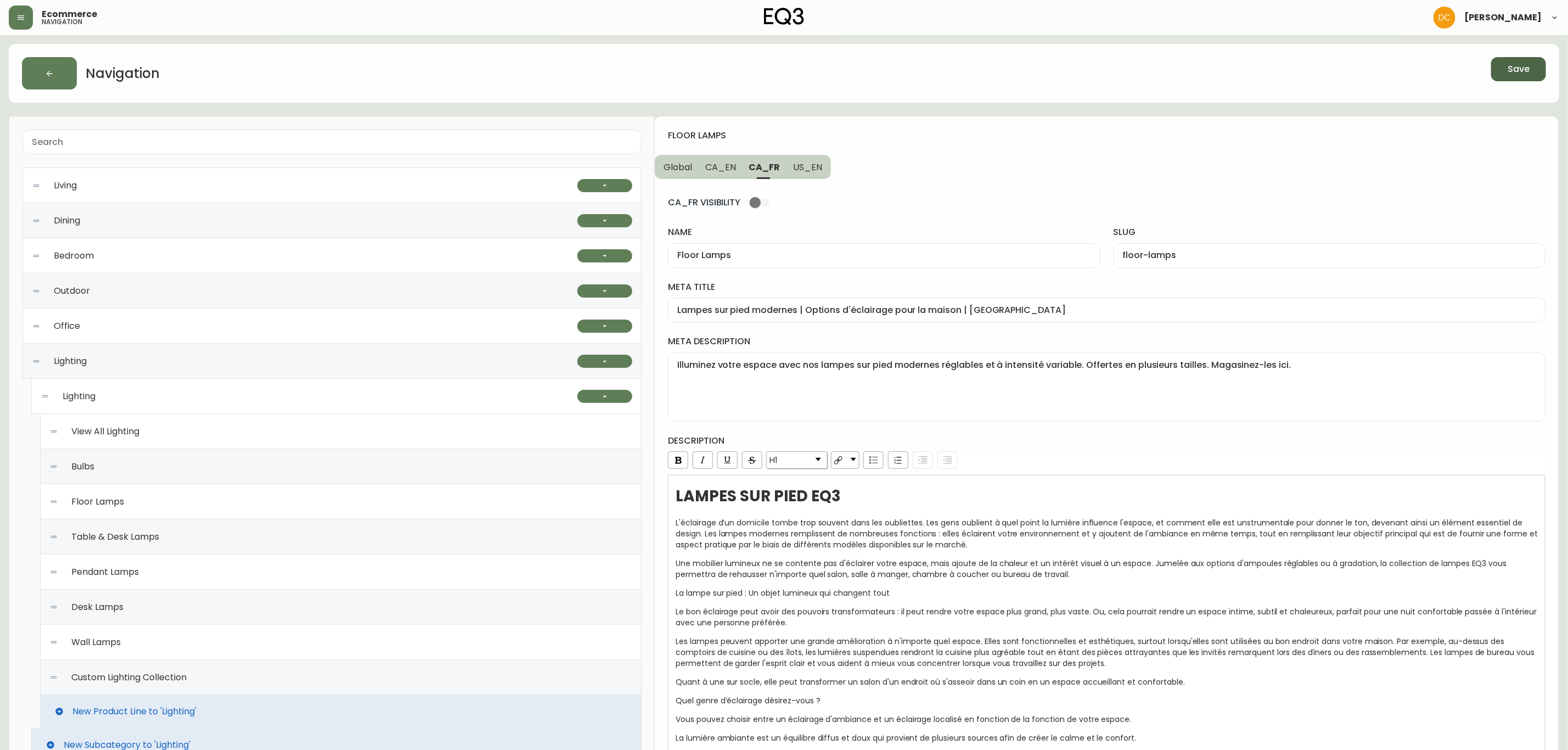
click at [1014, 572] on div "La lampe sur pied : Un objet lumineux qui changent tout" at bounding box center [1107, 593] width 863 height 11
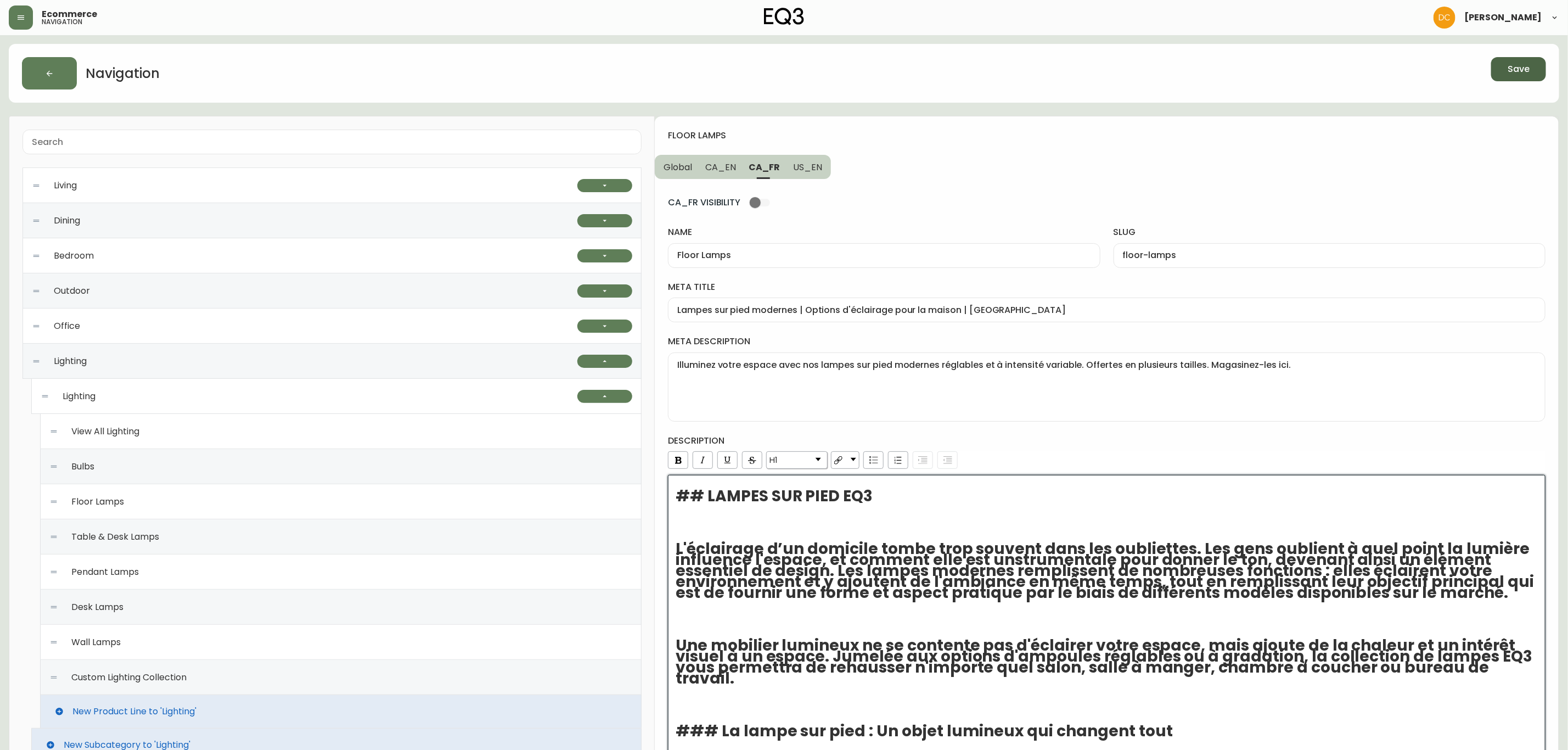
click at [1105, 438] on h4 "description" at bounding box center [1107, 441] width 878 height 12
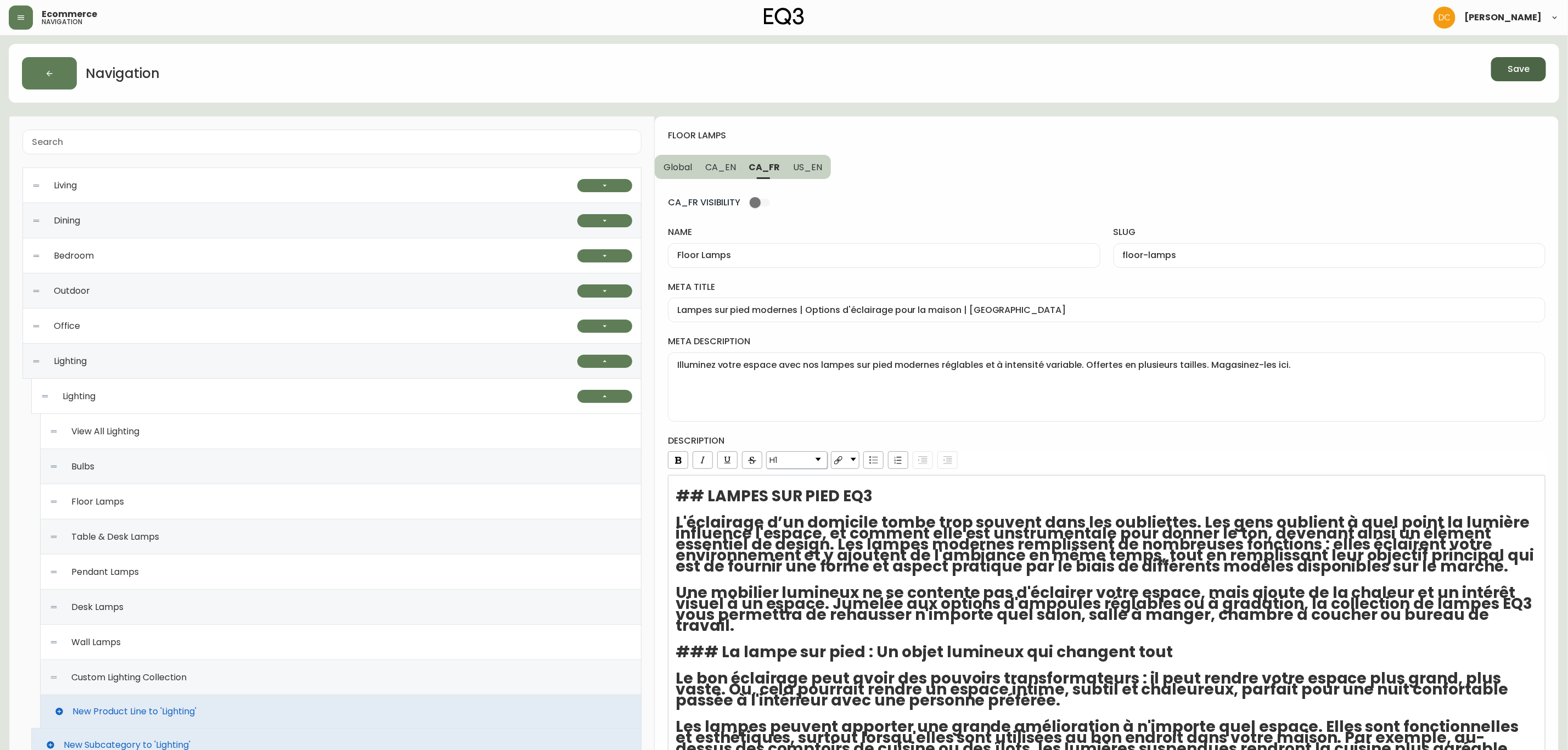
click at [786, 458] on link "H1" at bounding box center [797, 460] width 60 height 16
click at [788, 481] on li "Normal" at bounding box center [797, 475] width 59 height 14
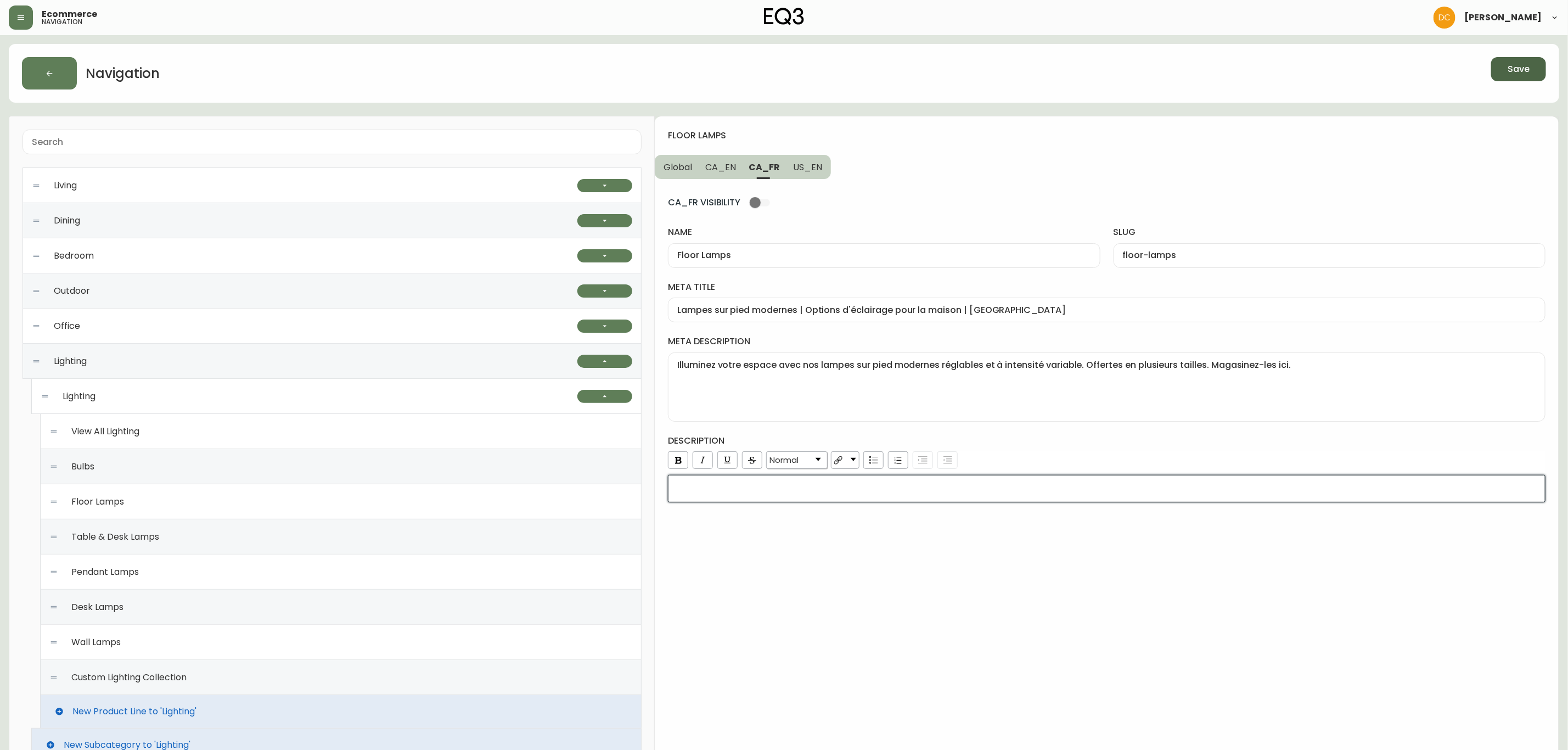
click at [1166, 450] on div "description Normal" at bounding box center [1107, 468] width 878 height 68
click at [912, 536] on div "floor lamps Global CA_EN CA_FR US_EN CA_FR VISIBILITY name Floor Lamps slug flo…" at bounding box center [1107, 760] width 904 height 1287
click at [920, 486] on div "rdw-editor" at bounding box center [1107, 488] width 863 height 11
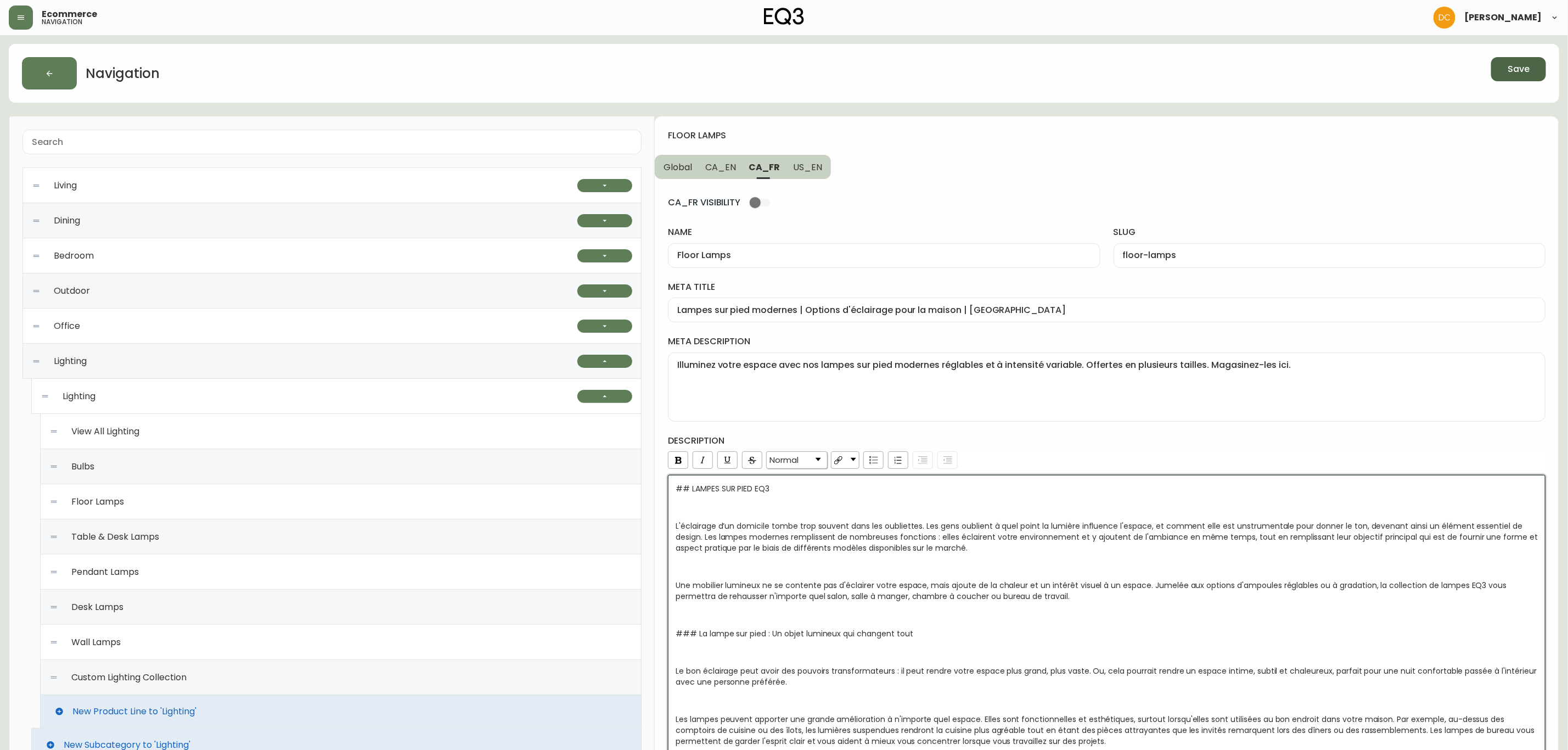
click at [1086, 447] on h4 "description" at bounding box center [1107, 441] width 878 height 12
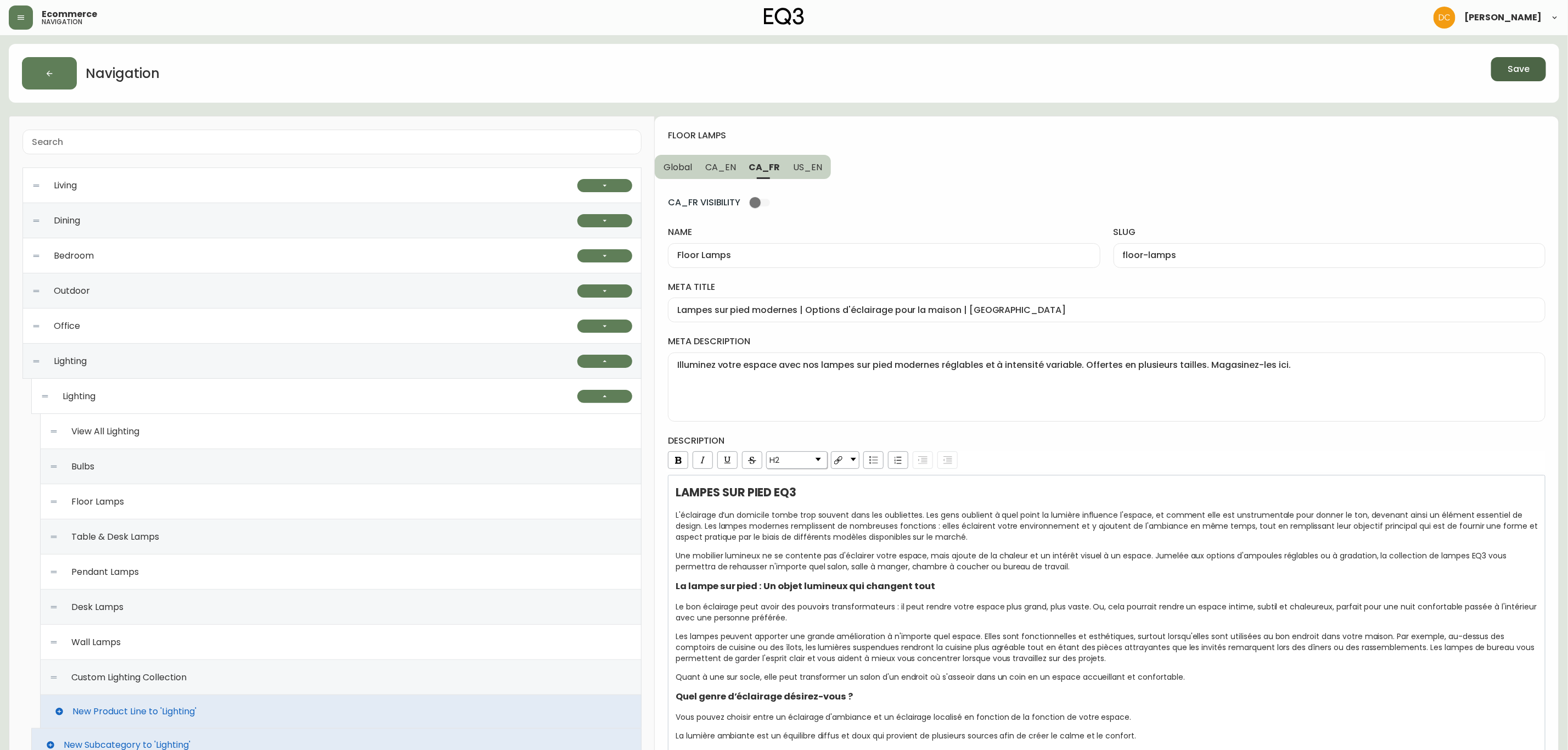
click at [730, 171] on span "CA_EN" at bounding box center [720, 167] width 31 height 12
type input "Modern Floor Lamps | Gold or Black for Living Room"
type textarea "Illuminate your space with our modern floor lamps. Adjustable, dimmable, and av…"
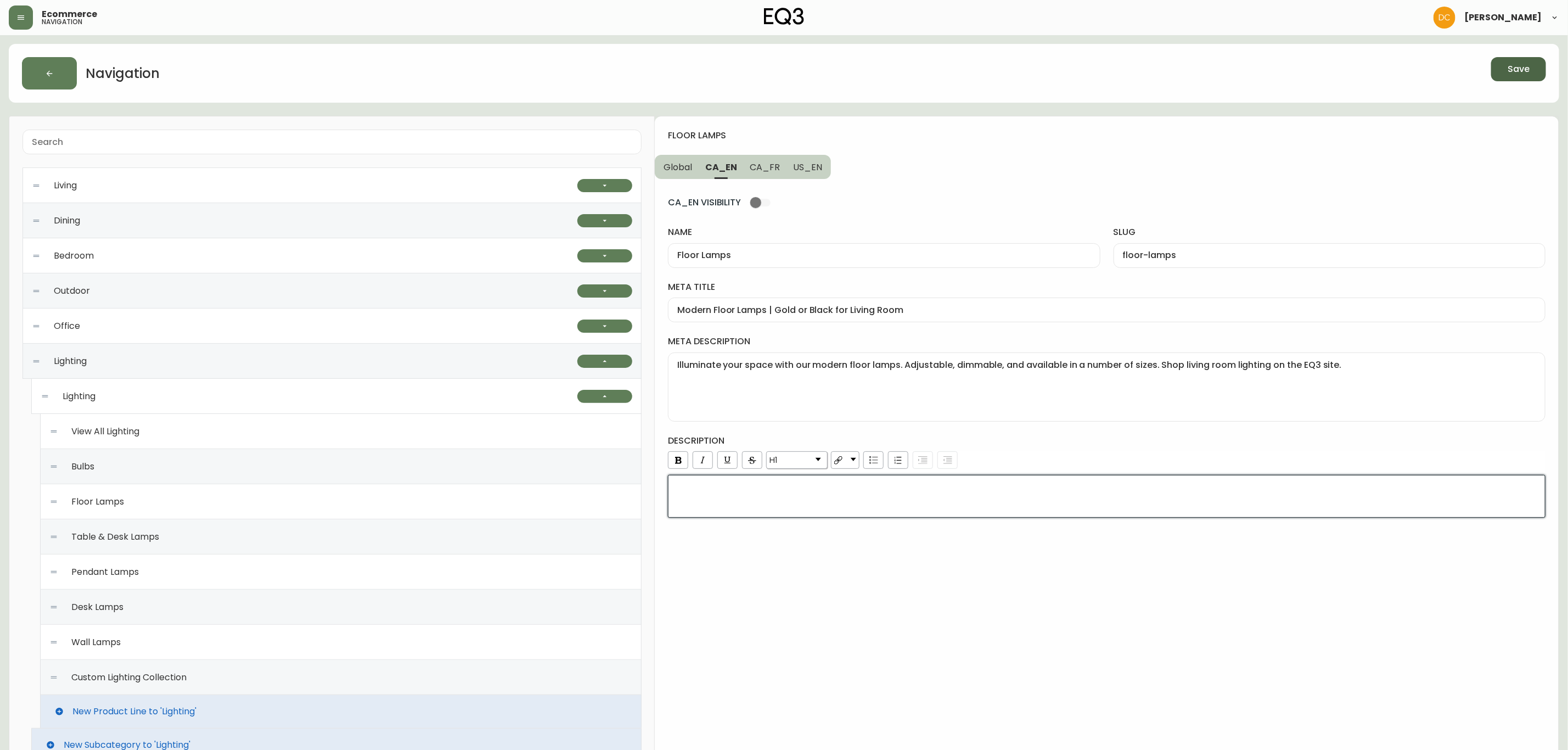
click at [808, 466] on link "H1" at bounding box center [797, 460] width 60 height 16
click at [795, 476] on li "Normal" at bounding box center [797, 475] width 59 height 14
click at [852, 494] on div "rdw-editor" at bounding box center [1107, 488] width 863 height 11
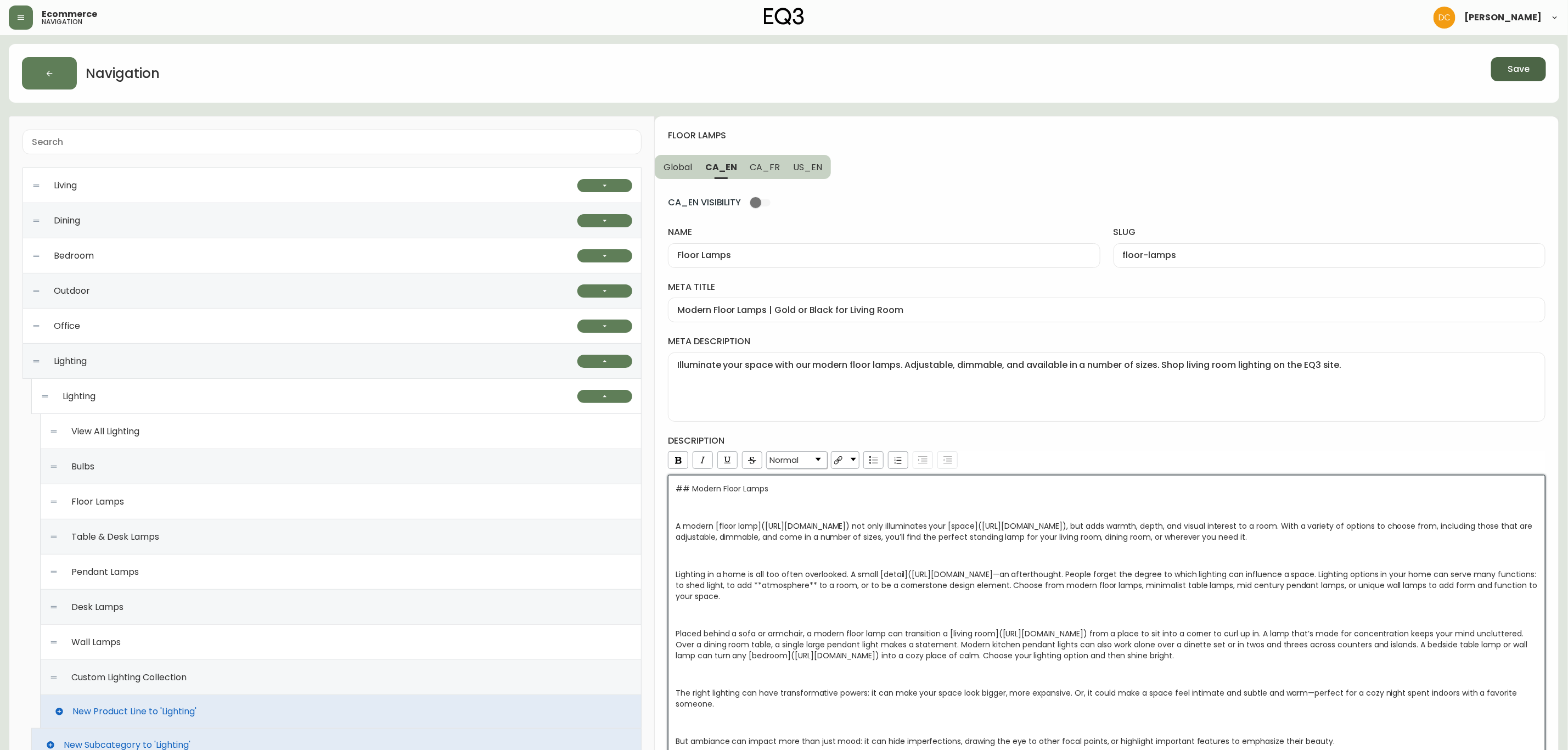
click at [1025, 455] on div "Normal" at bounding box center [1106, 462] width 880 height 21
click at [1085, 419] on div "Illuminate your space with our modern floor lamps. Adjustable, dimmable, and av…" at bounding box center [1107, 387] width 878 height 69
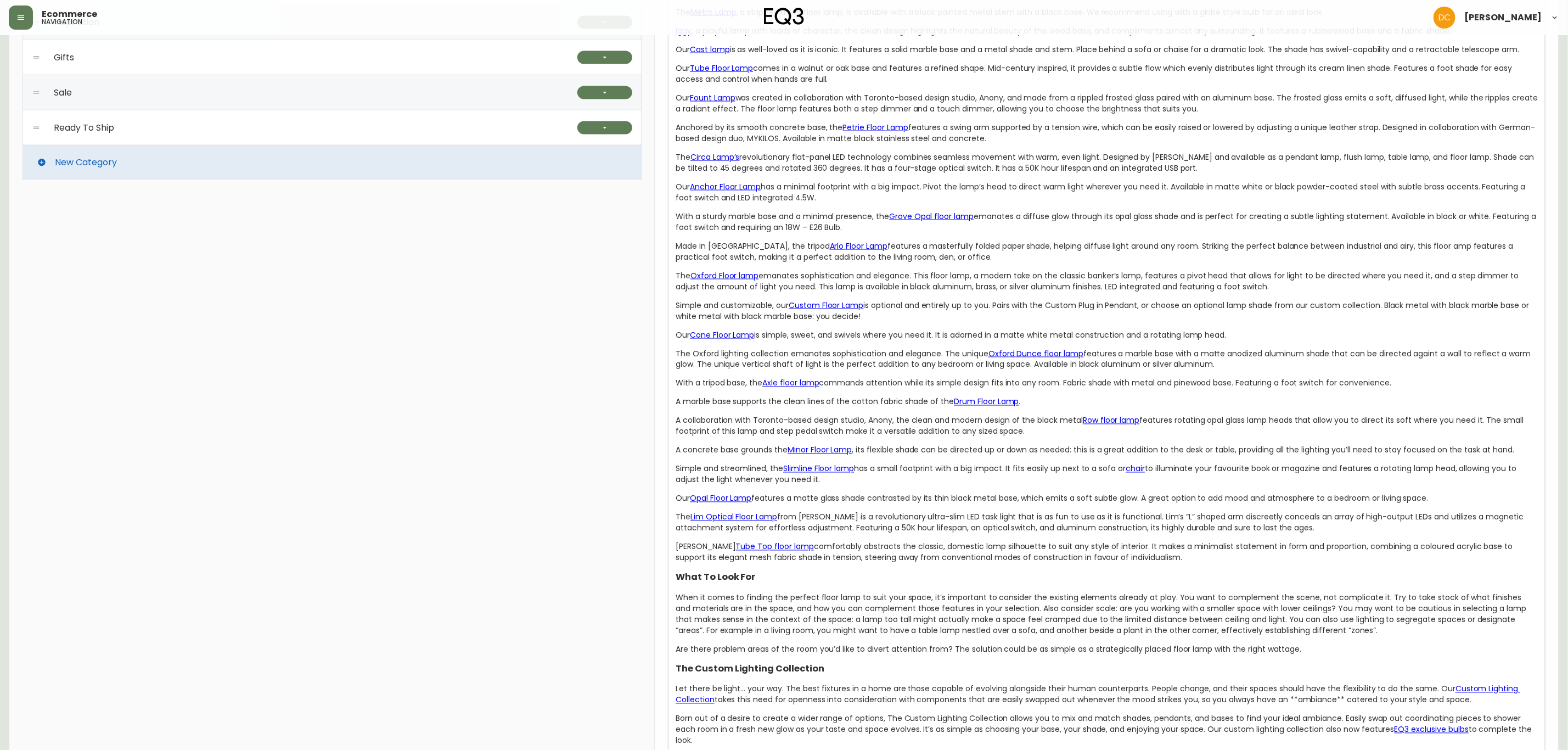
scroll to position [1186, 0]
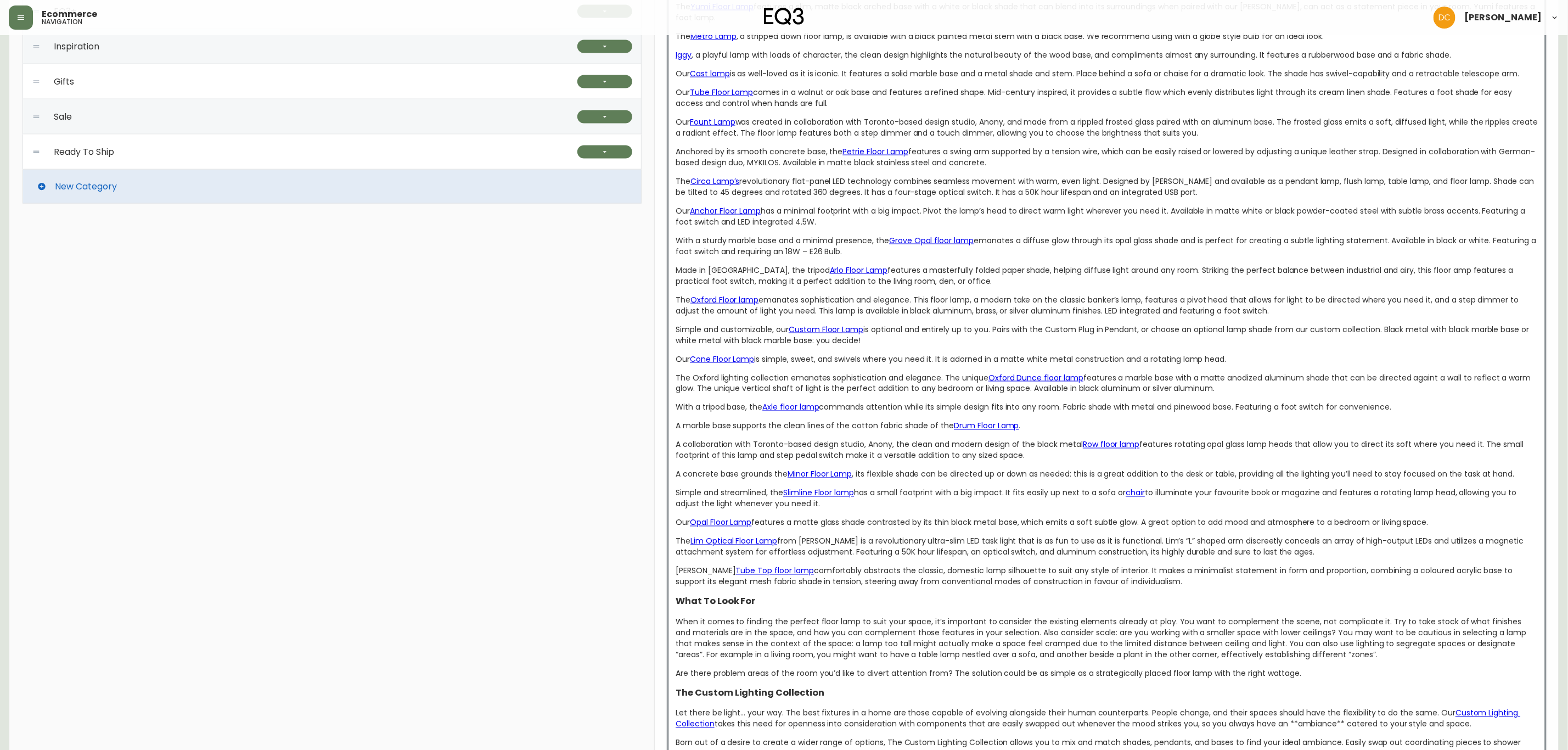
drag, startPoint x: 1175, startPoint y: 587, endPoint x: 669, endPoint y: 540, distance: 508.2
click at [669, 540] on div "Modern Floor Lamps A modern floor lamp not only illuminates your space , but ad…" at bounding box center [1107, 176] width 878 height 1775
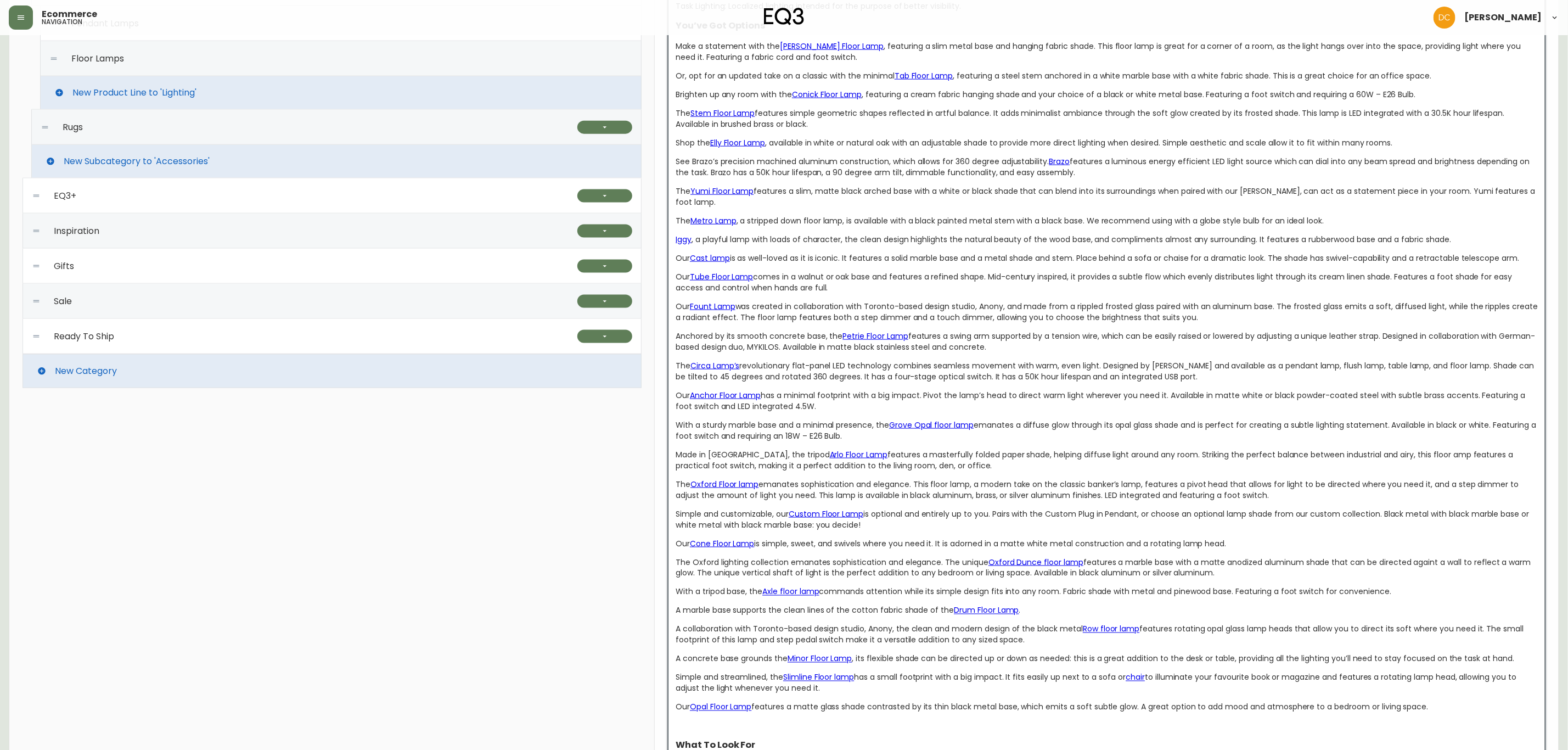
scroll to position [939, 0]
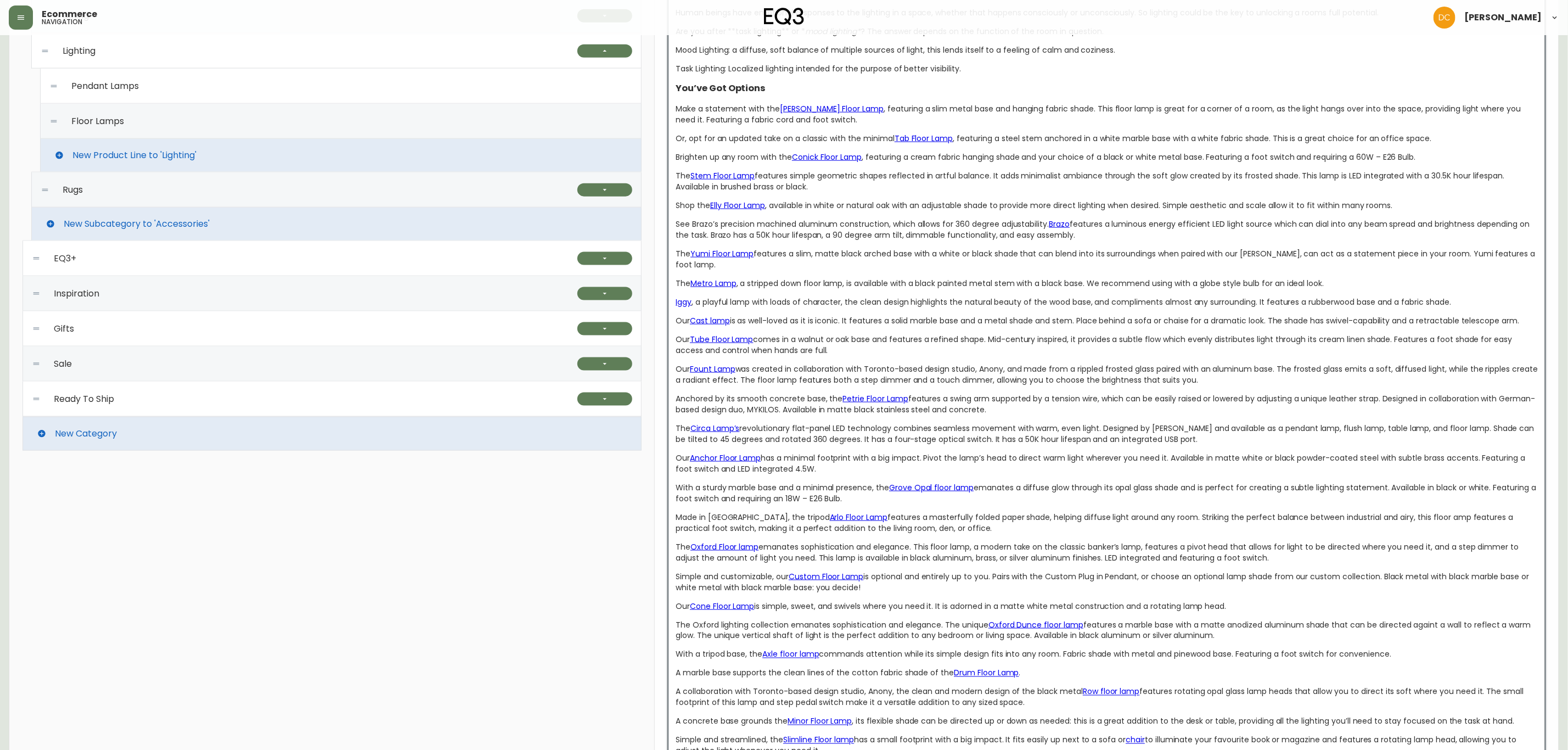
drag, startPoint x: 1225, startPoint y: 445, endPoint x: 663, endPoint y: 429, distance: 562.2
click at [663, 429] on div "floor lamps Global CA_EN CA_FR US_EN CA_EN VISIBILITY name Floor Lamps slug flo…" at bounding box center [1107, 230] width 904 height 2106
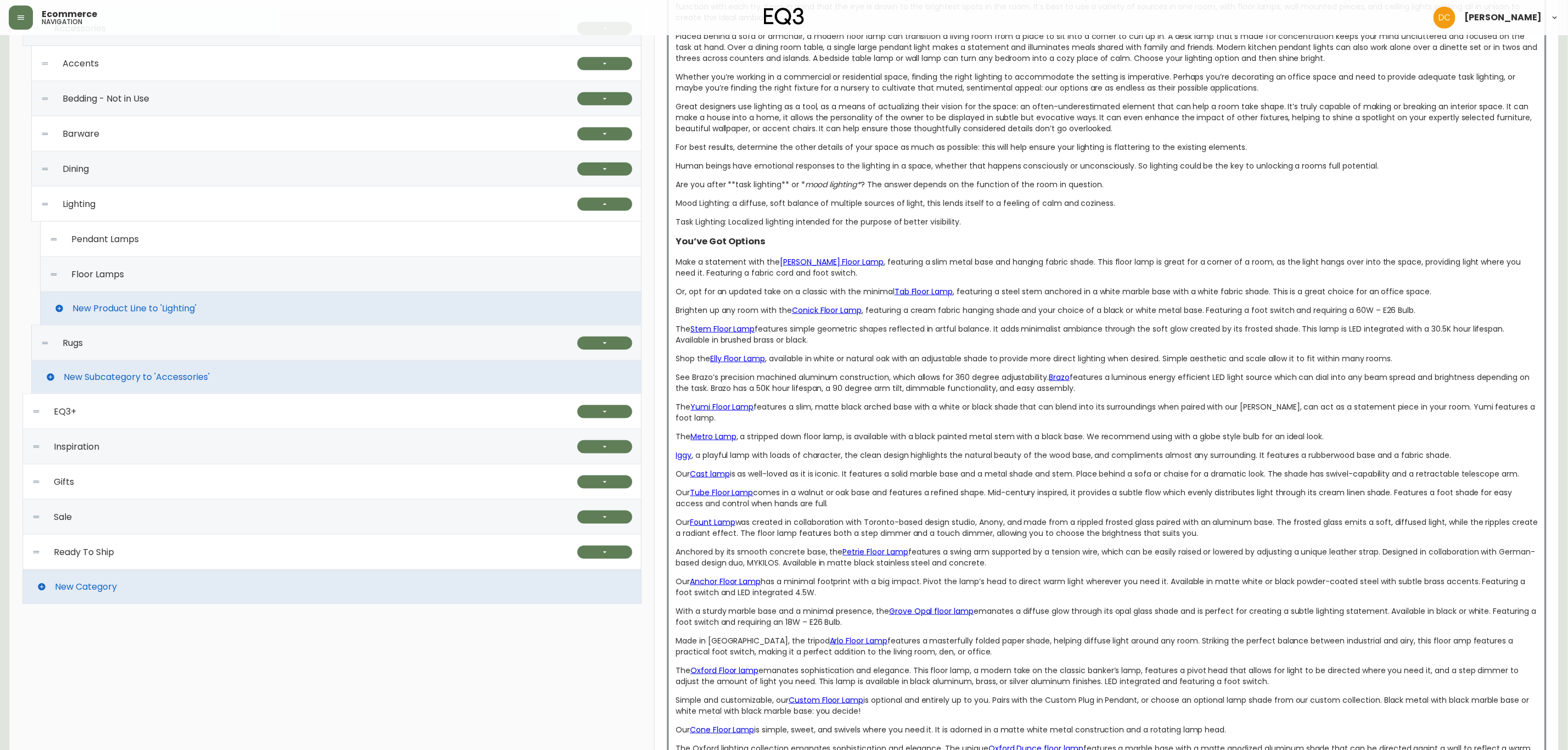
scroll to position [774, 0]
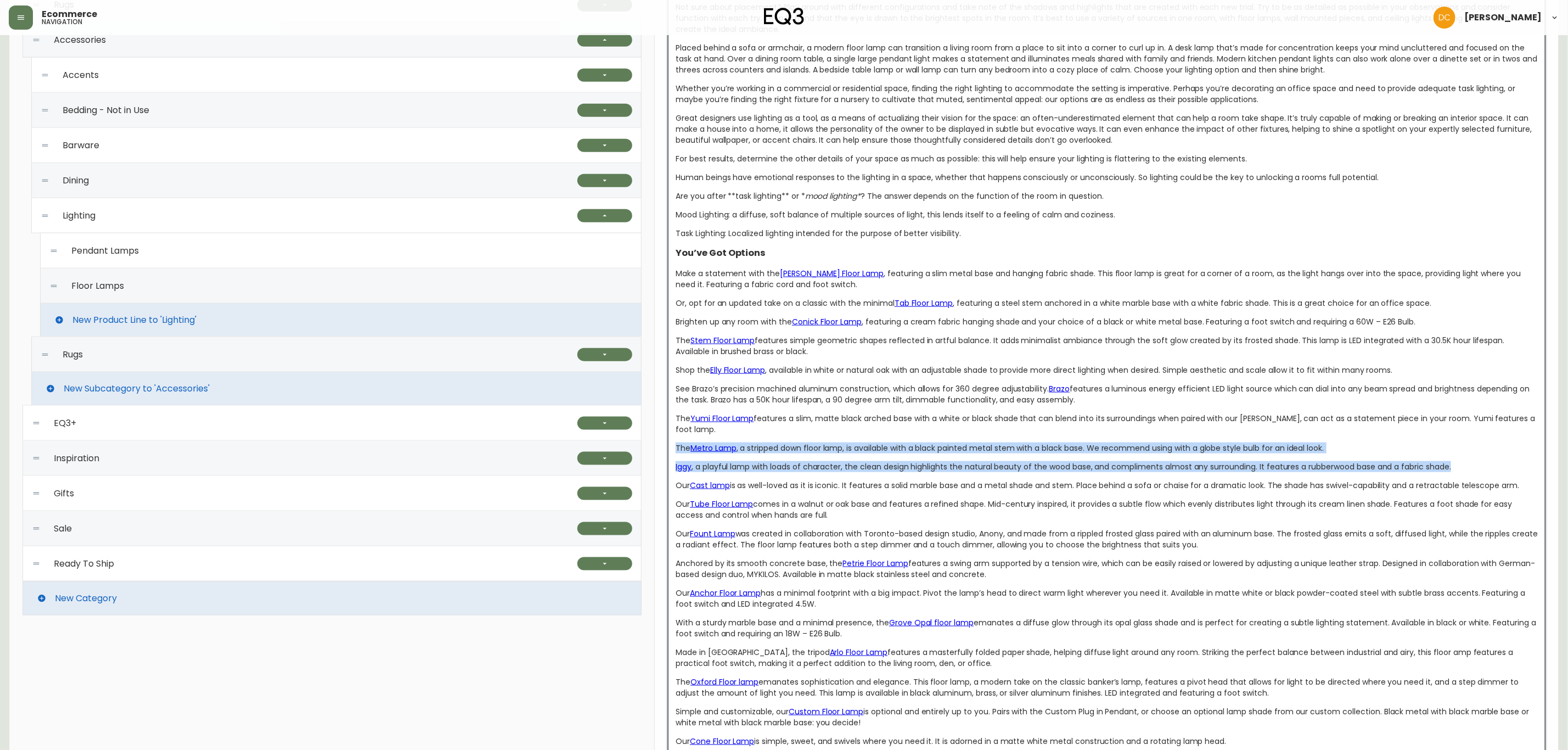
drag, startPoint x: 1471, startPoint y: 469, endPoint x: 735, endPoint y: 445, distance: 736.4
click at [644, 443] on div "Living Seating Ready to Ship Sofas Apartment Sofas Loveseats Sectionals Sleeper…" at bounding box center [783, 380] width 1550 height 2077
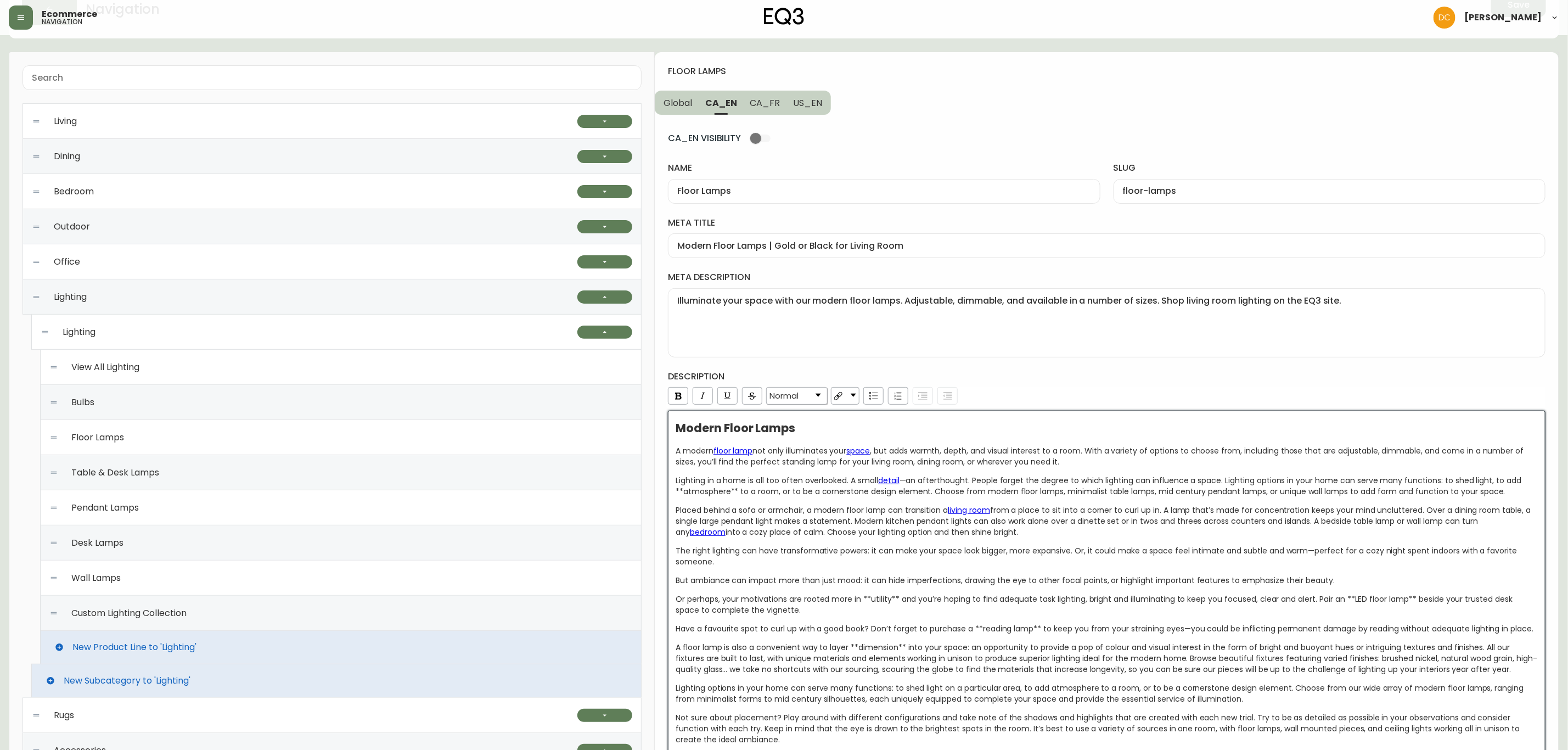
scroll to position [33, 0]
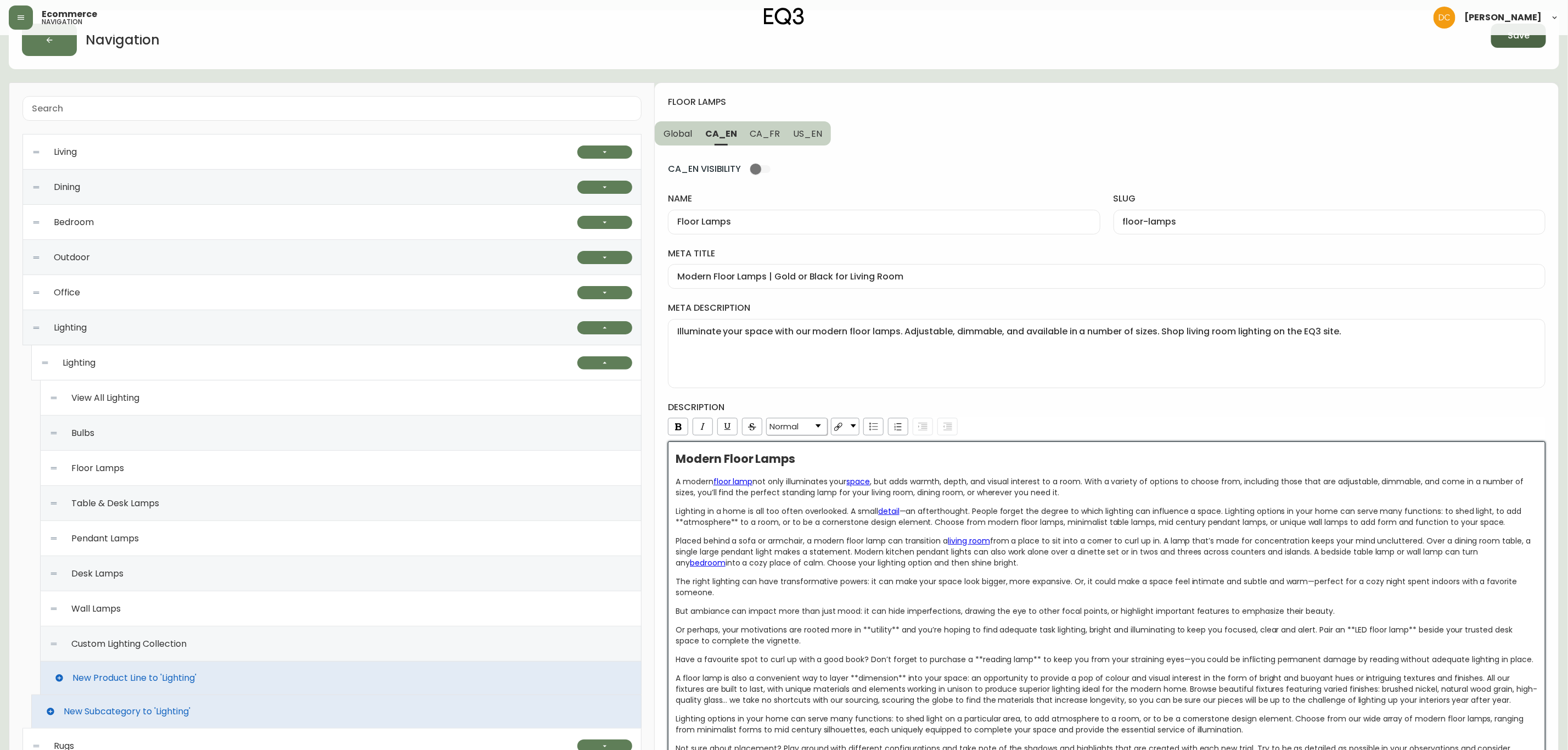
click at [756, 130] on span "CA_FR" at bounding box center [766, 134] width 30 height 12
type input "Lampes sur pied modernes | Options d'éclairage pour la maison | [GEOGRAPHIC_DAT…"
type textarea "Illuminez votre espace avec nos lampes sur pied modernes réglables et à intensi…"
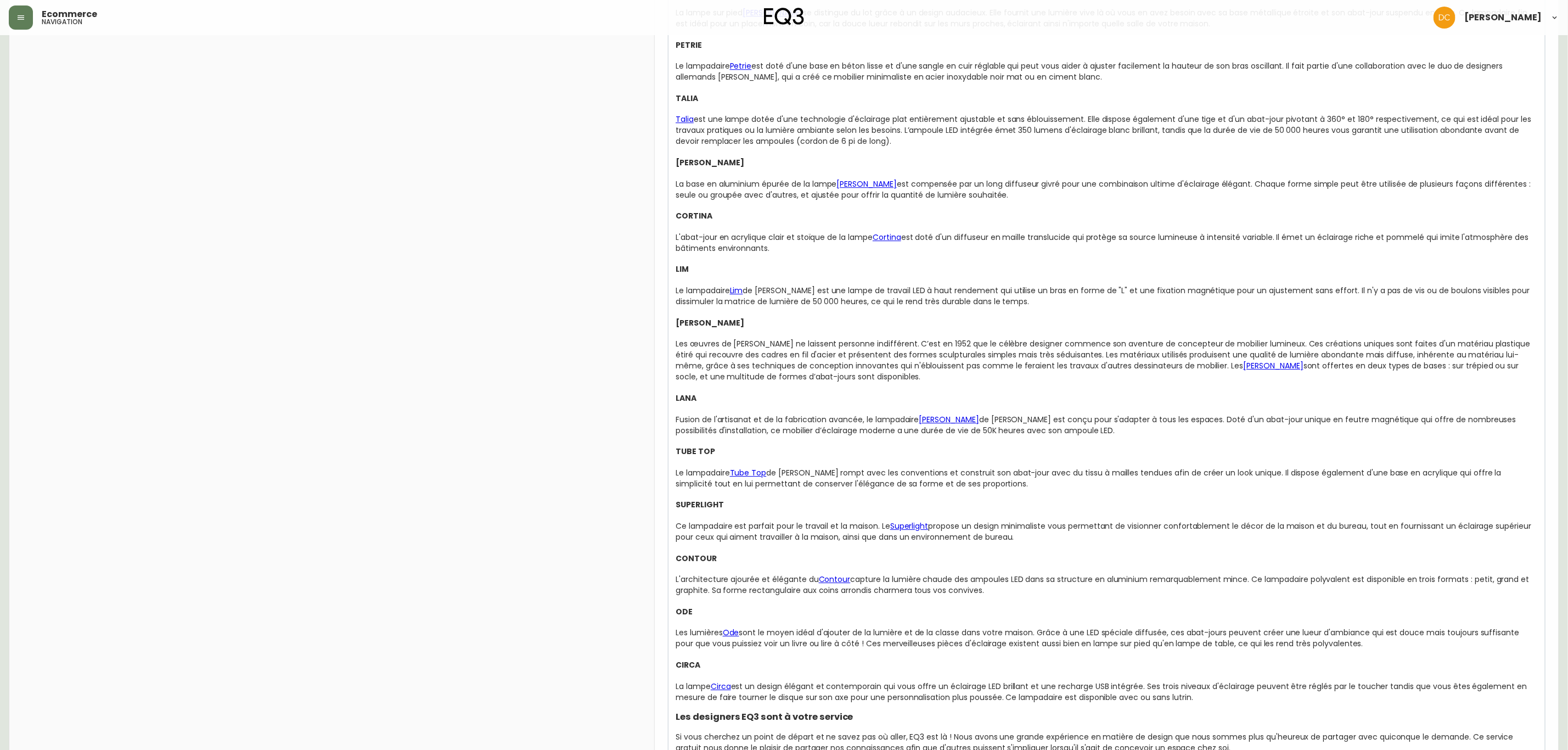
scroll to position [2381, 0]
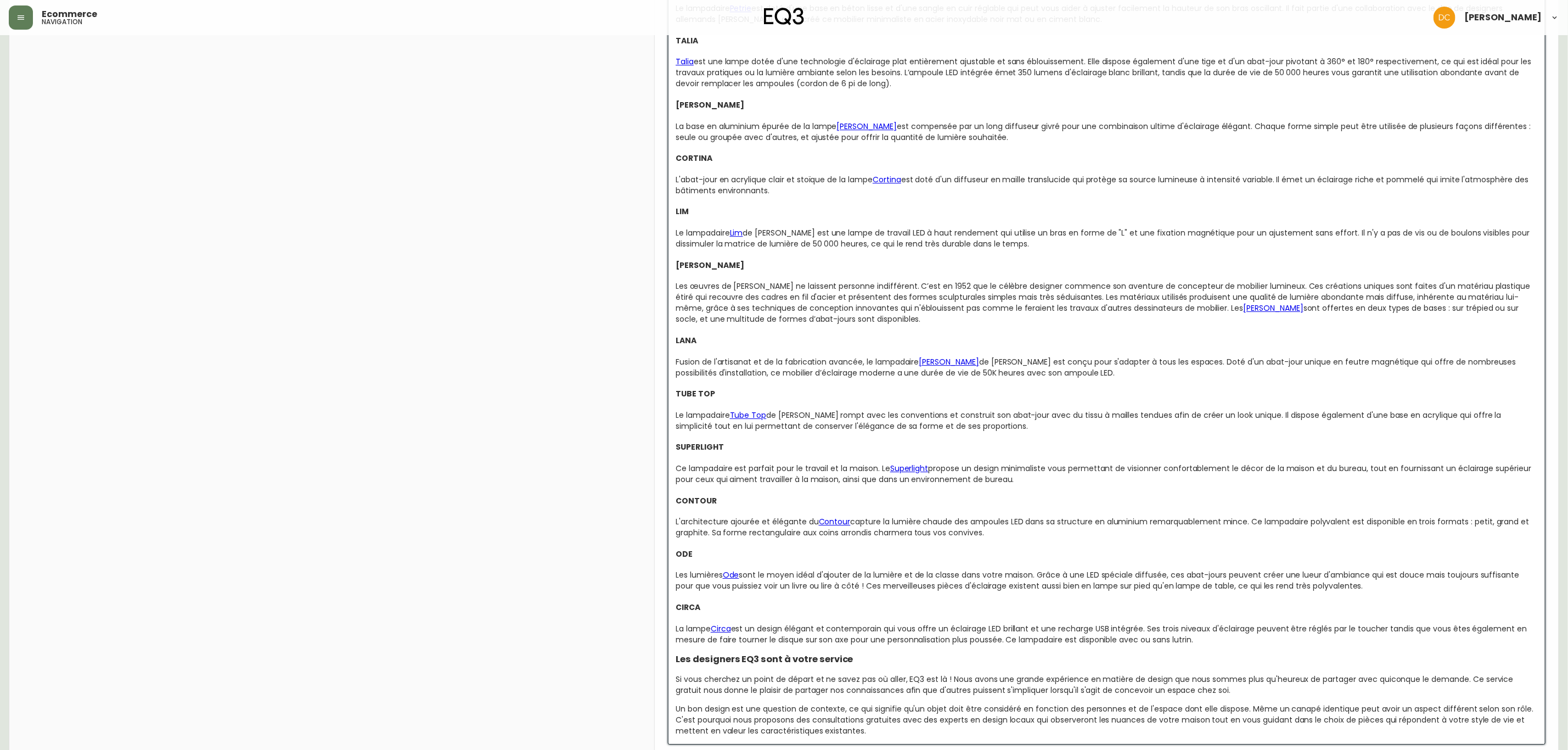
drag, startPoint x: 1194, startPoint y: 633, endPoint x: 631, endPoint y: 328, distance: 640.3
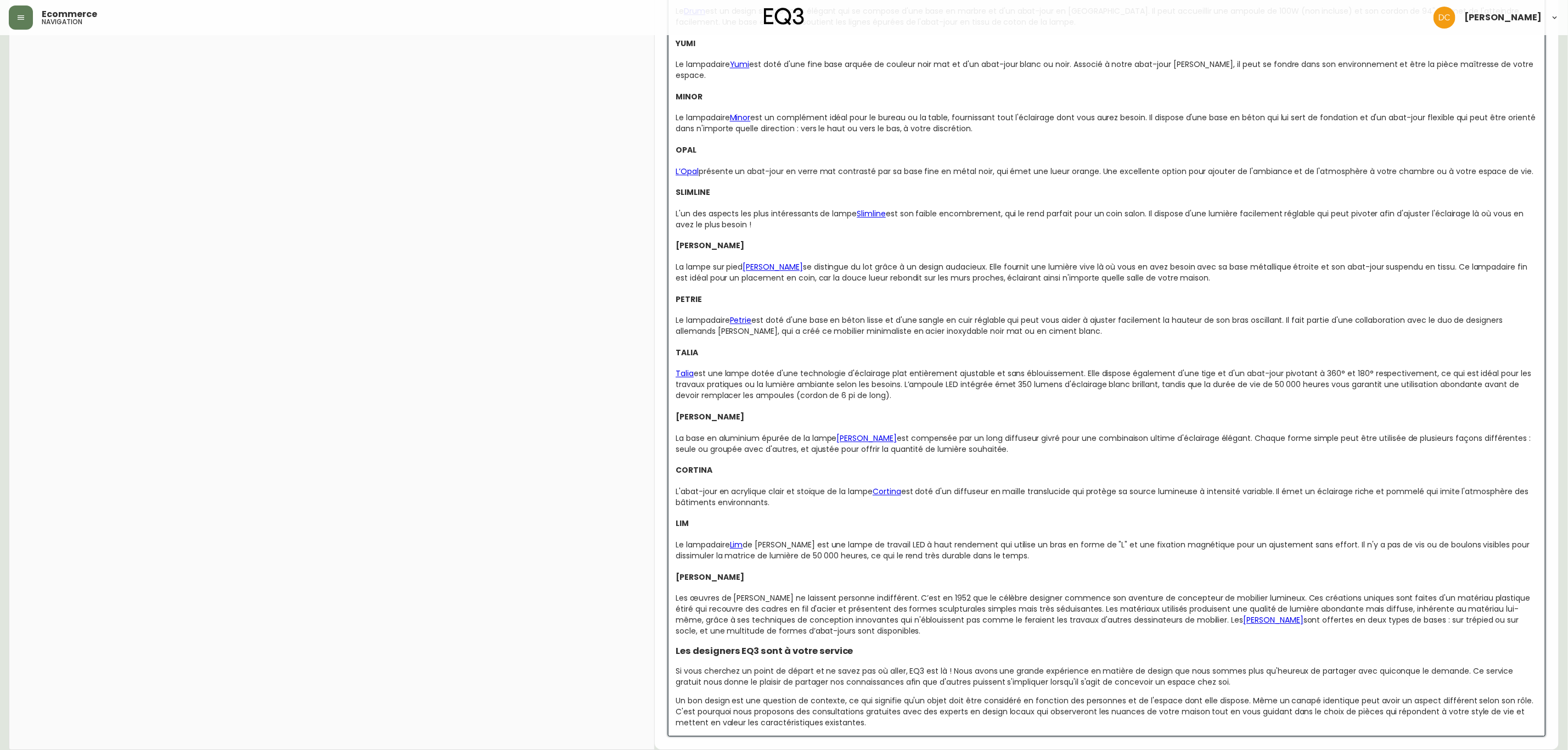
scroll to position [2061, 0]
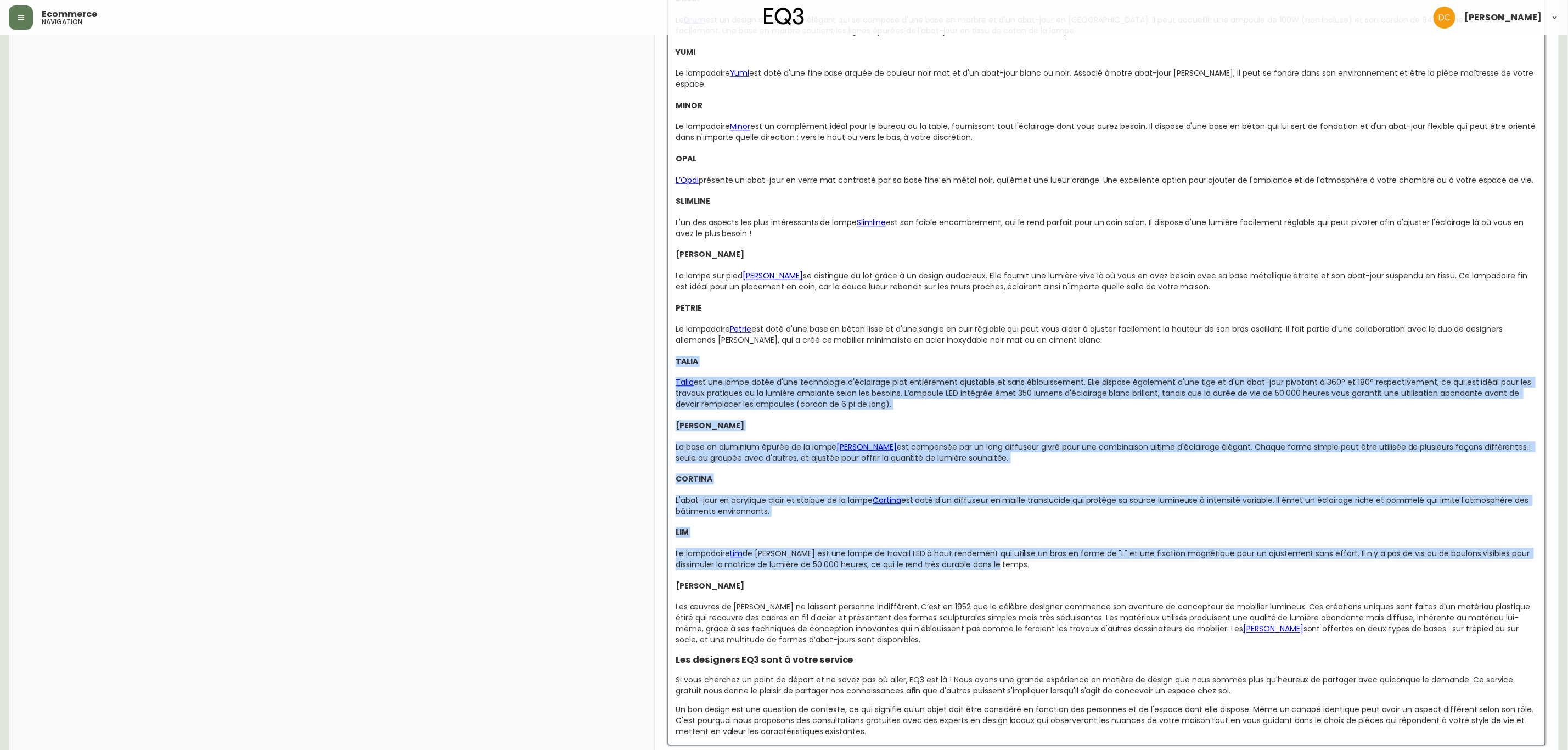
drag, startPoint x: 1015, startPoint y: 557, endPoint x: 634, endPoint y: 343, distance: 437.0
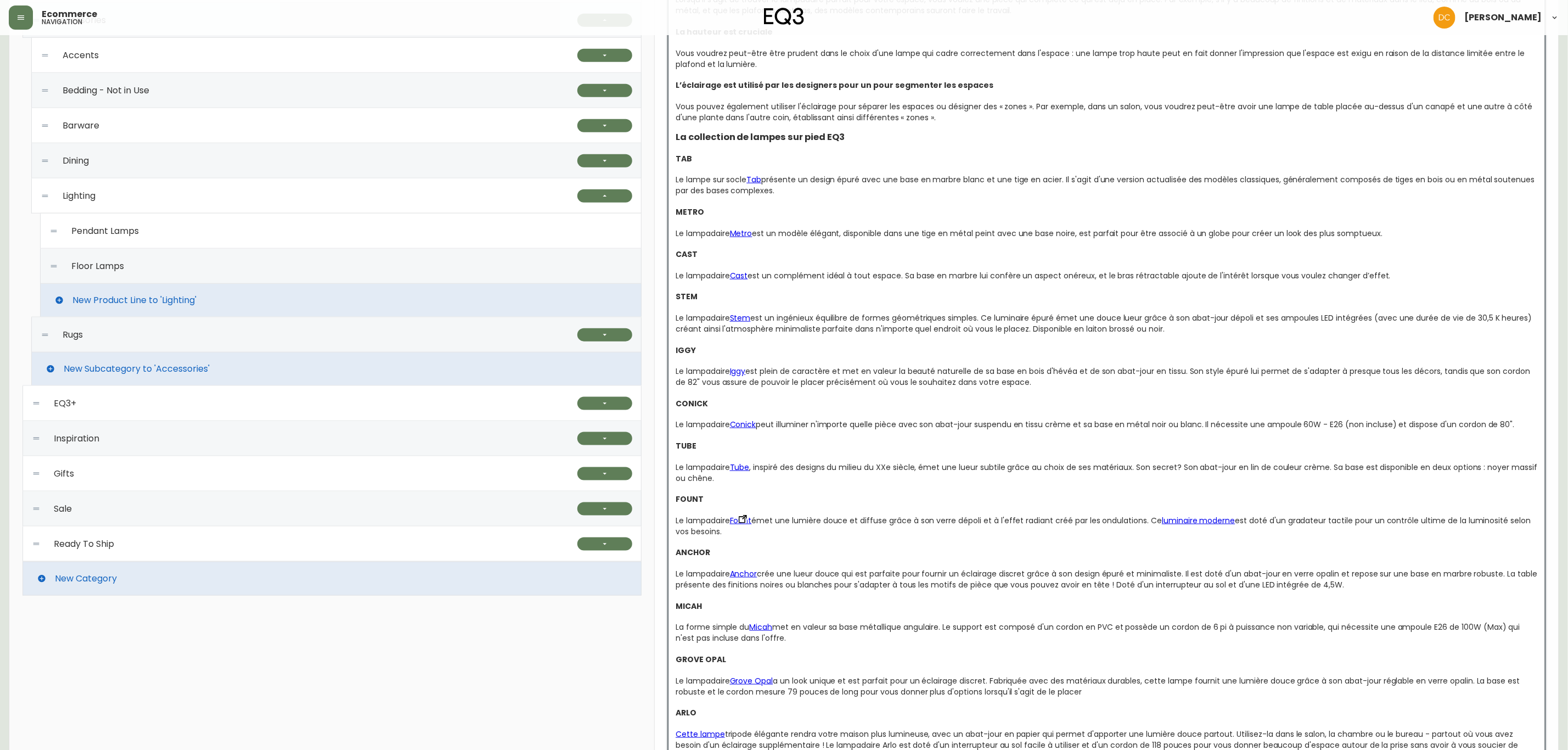
scroll to position [766, 0]
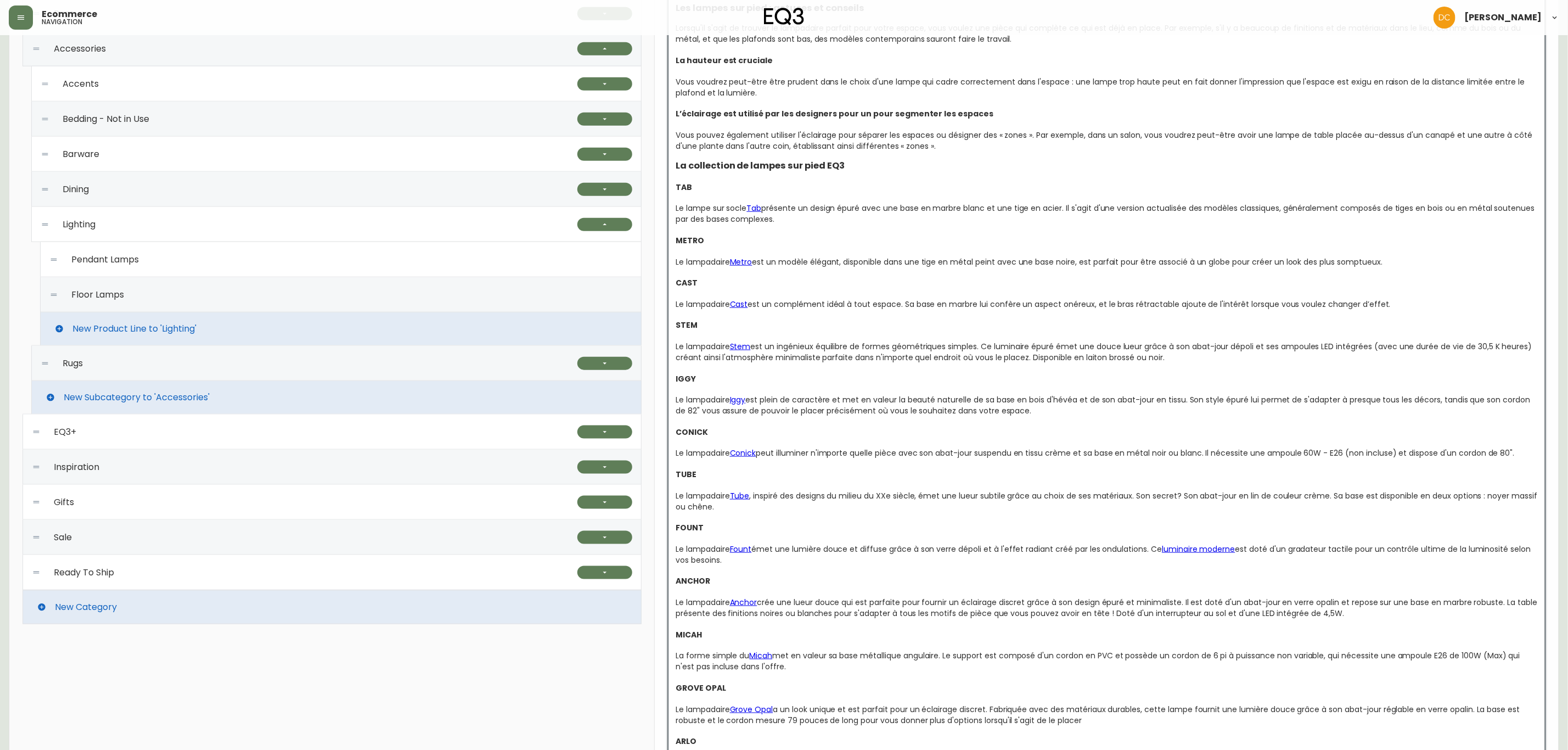
drag, startPoint x: 1032, startPoint y: 412, endPoint x: 667, endPoint y: 384, distance: 366.1
click at [673, 383] on div "LAMPES SUR PIED EQ3 L'éclairage d’un domicile tombe trop souvent dans les oubli…" at bounding box center [1107, 762] width 878 height 2106
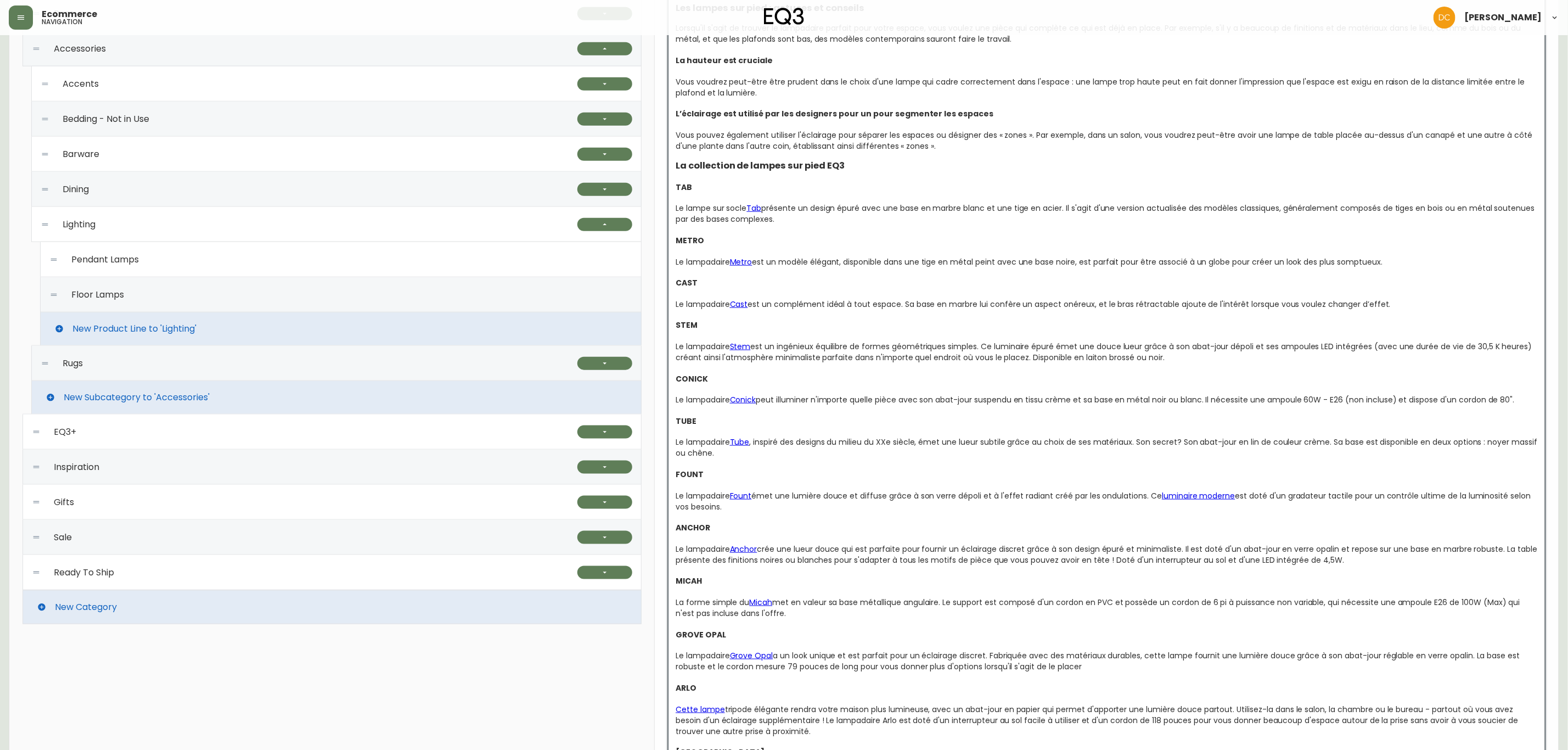
drag, startPoint x: 1408, startPoint y: 259, endPoint x: 654, endPoint y: 190, distance: 757.2
click at [655, 190] on div "floor lamps Global CA_EN CA_FR US_EN CA_FR VISIBILITY name Floor Lamps slug flo…" at bounding box center [1107, 562] width 904 height 2424
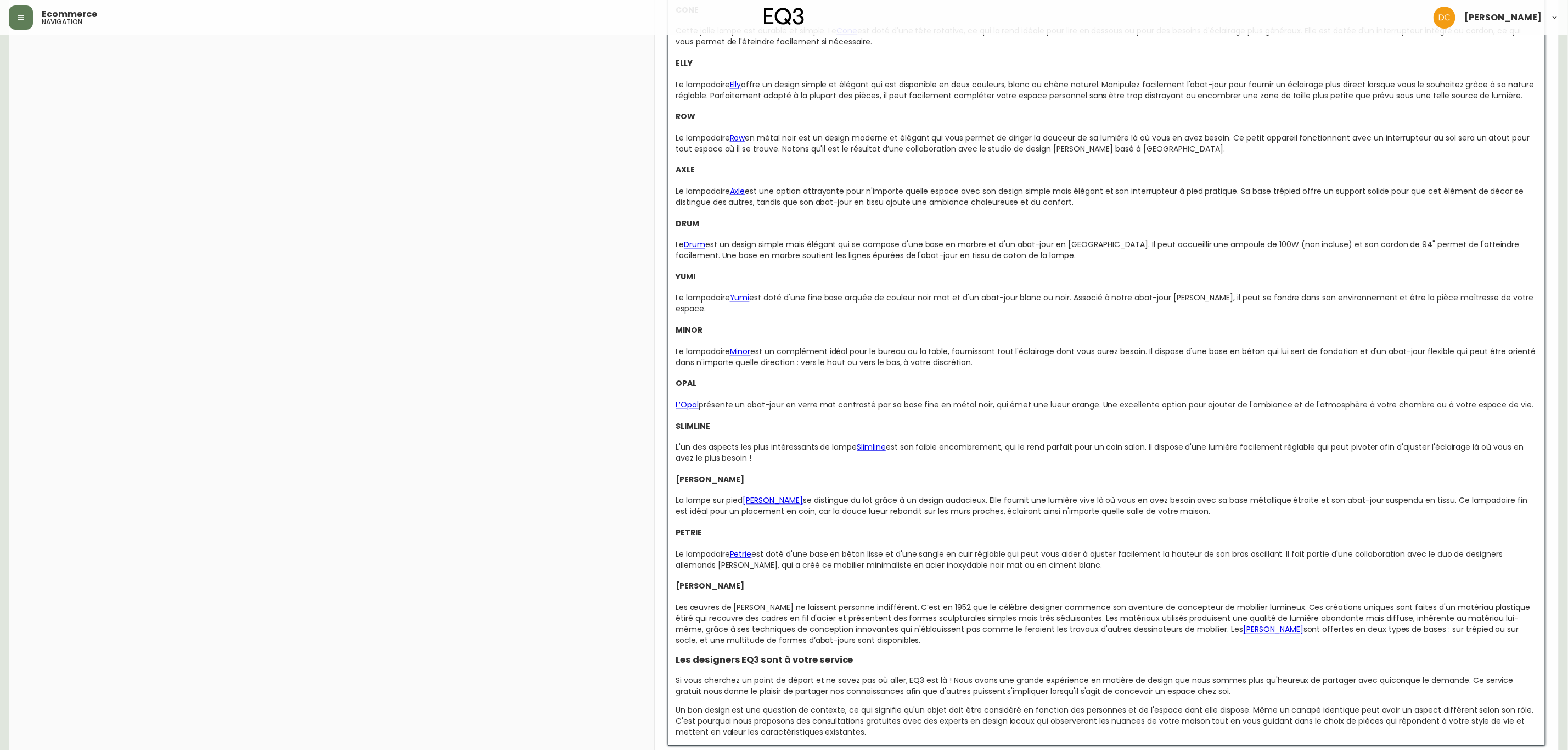
scroll to position [1604, 0]
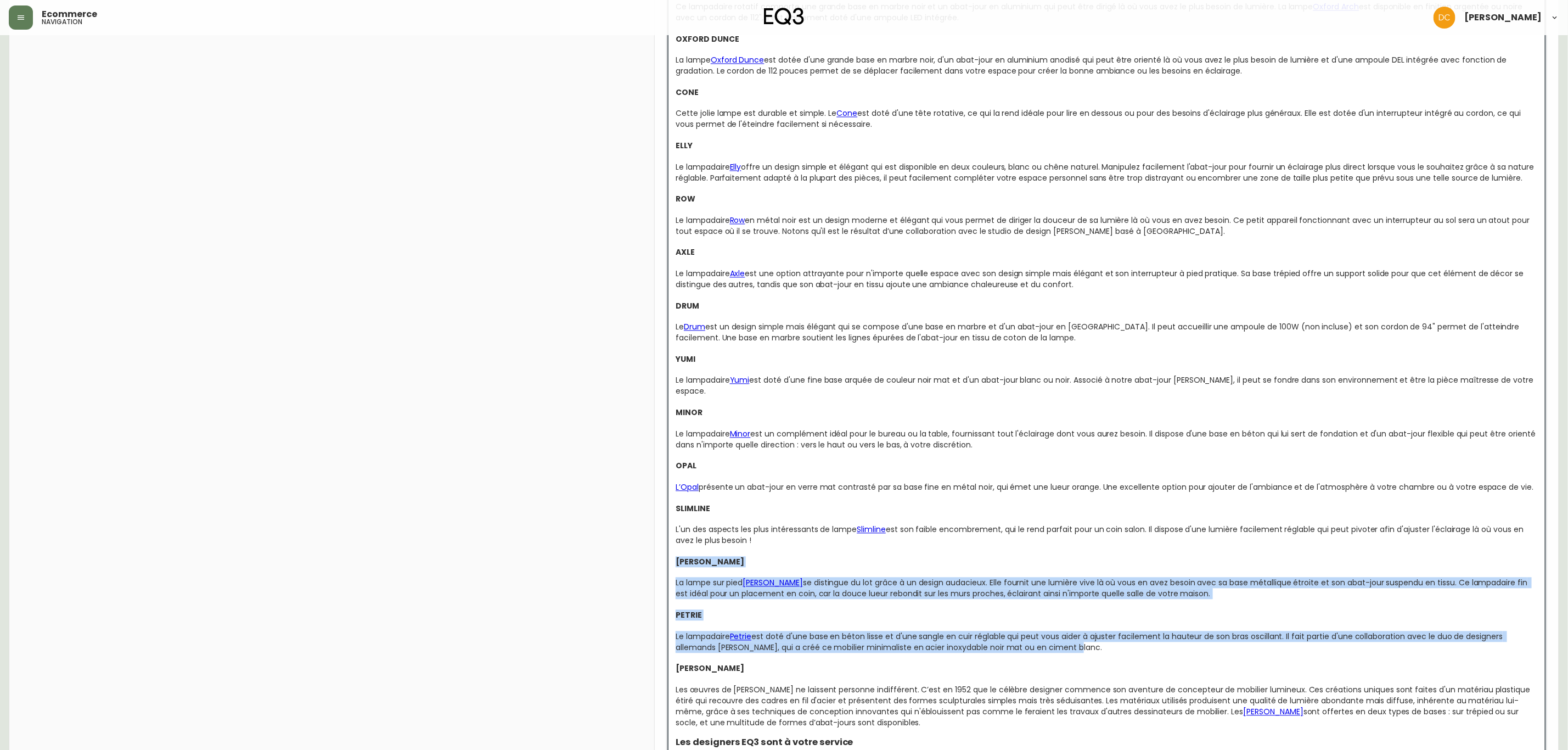
drag, startPoint x: 1088, startPoint y: 637, endPoint x: 650, endPoint y: 550, distance: 446.6
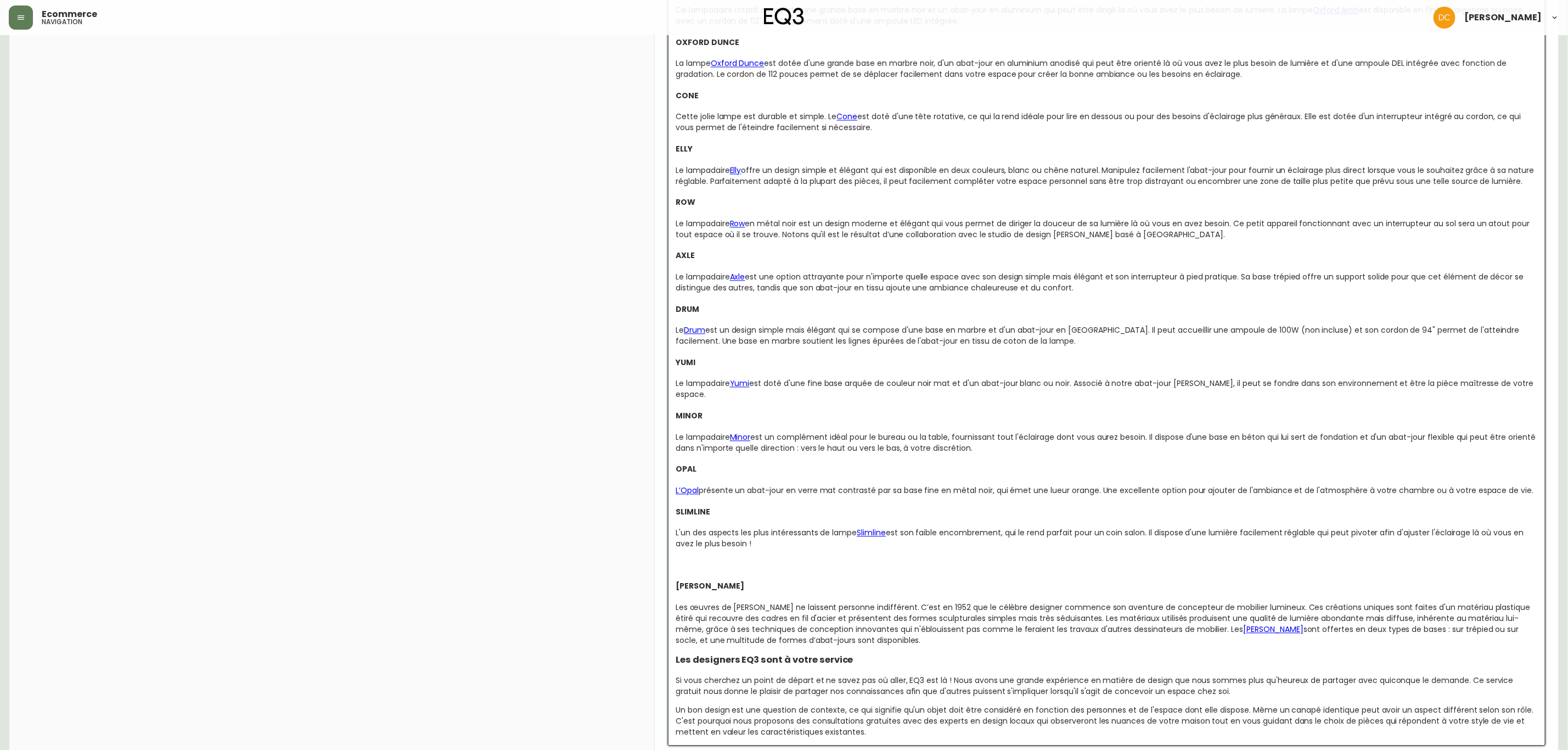
scroll to position [1581, 0]
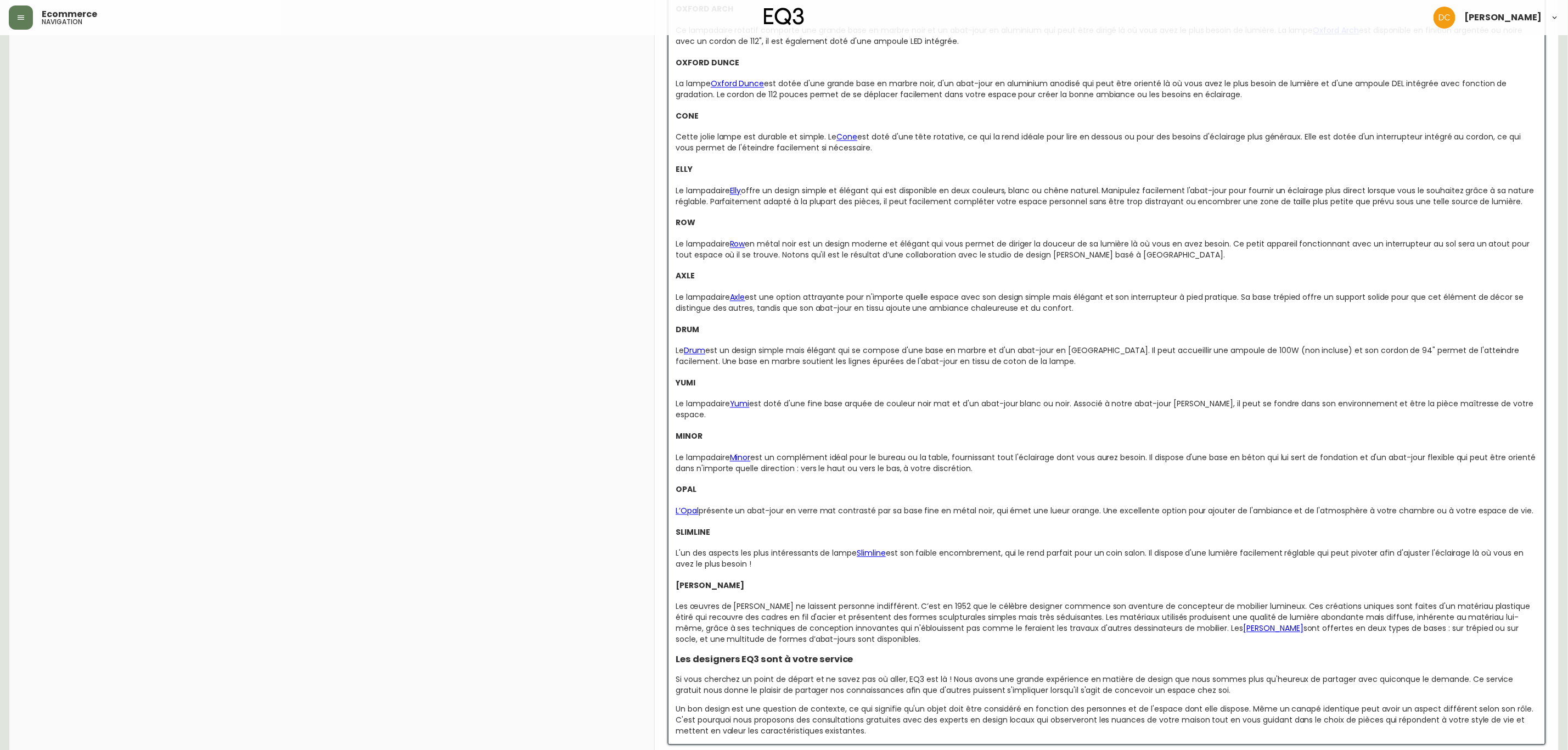
drag, startPoint x: 1535, startPoint y: 501, endPoint x: 657, endPoint y: 272, distance: 907.4
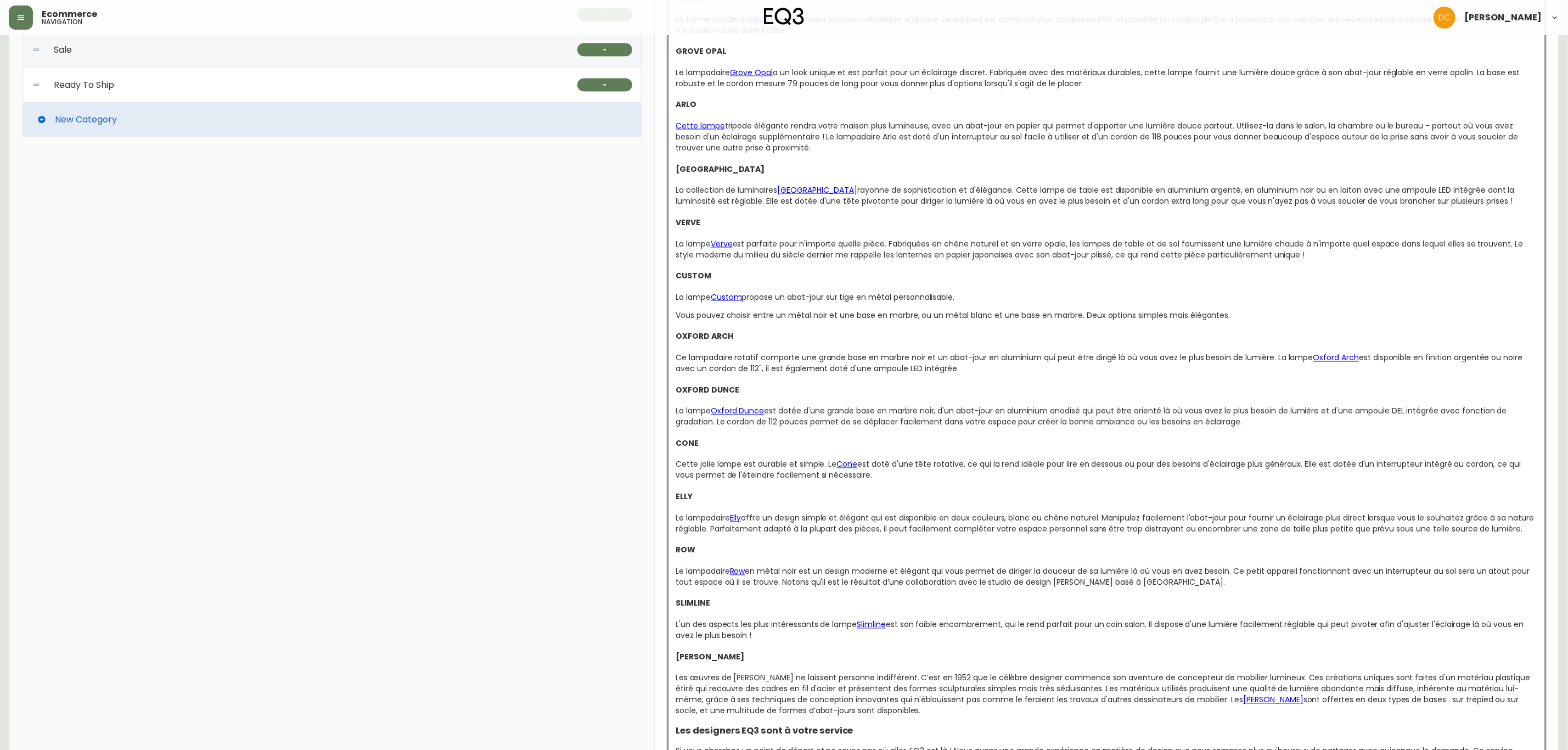
scroll to position [1171, 0]
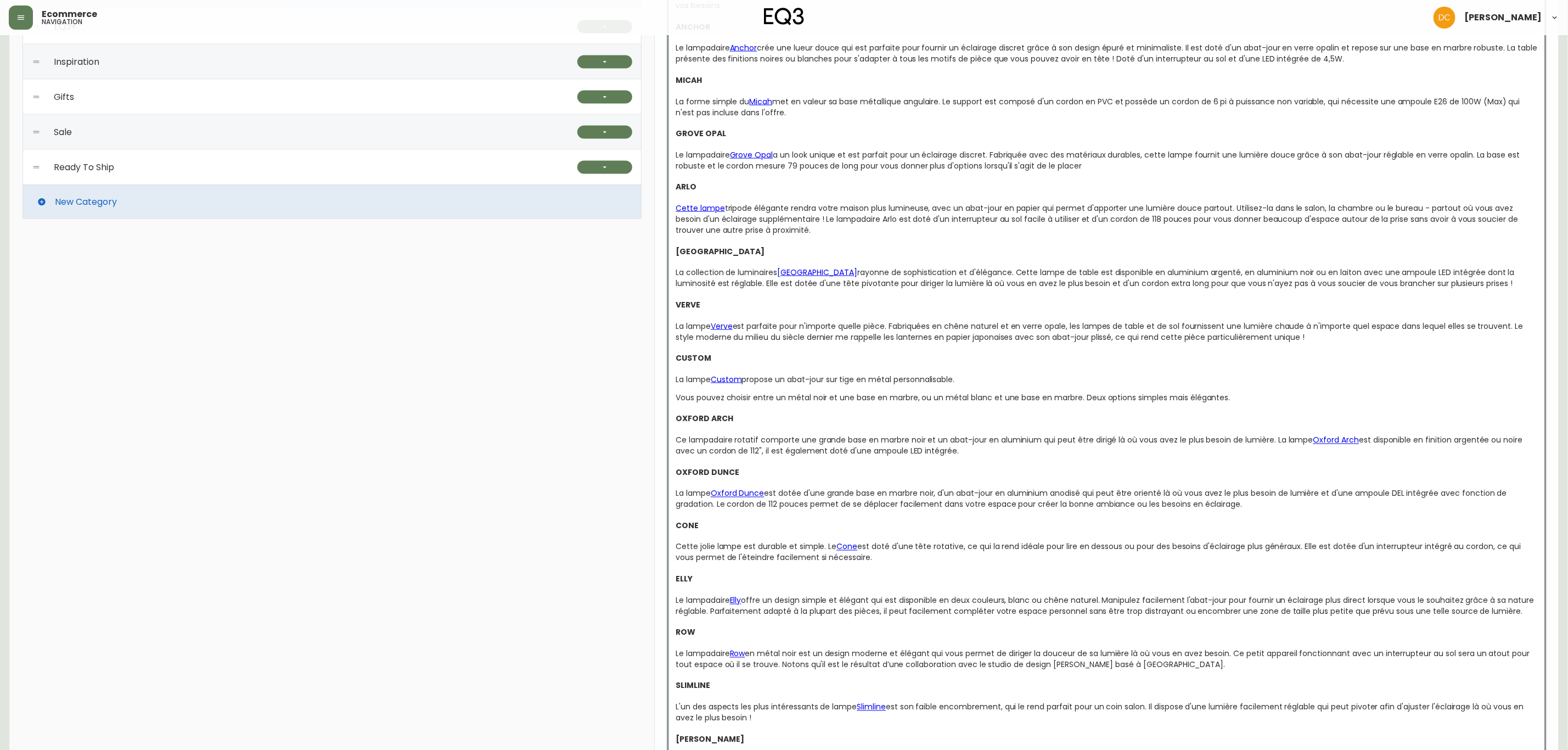
drag, startPoint x: 886, startPoint y: 559, endPoint x: 664, endPoint y: 528, distance: 224.2
click at [860, 442] on span "Ce lampadaire rotatif comporte une grande base en marbre noir et un abat-jour e…" at bounding box center [994, 440] width 637 height 11
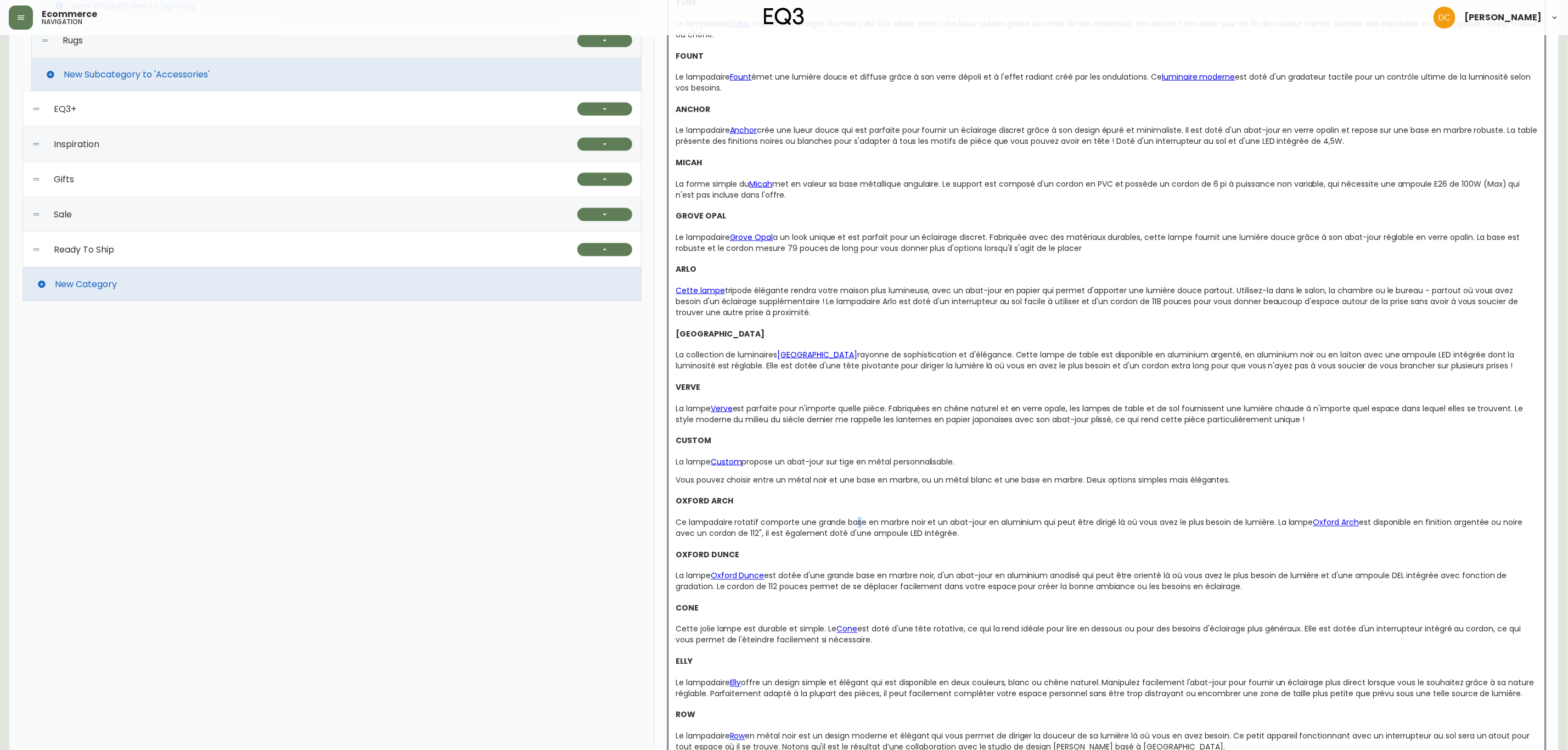
scroll to position [1006, 0]
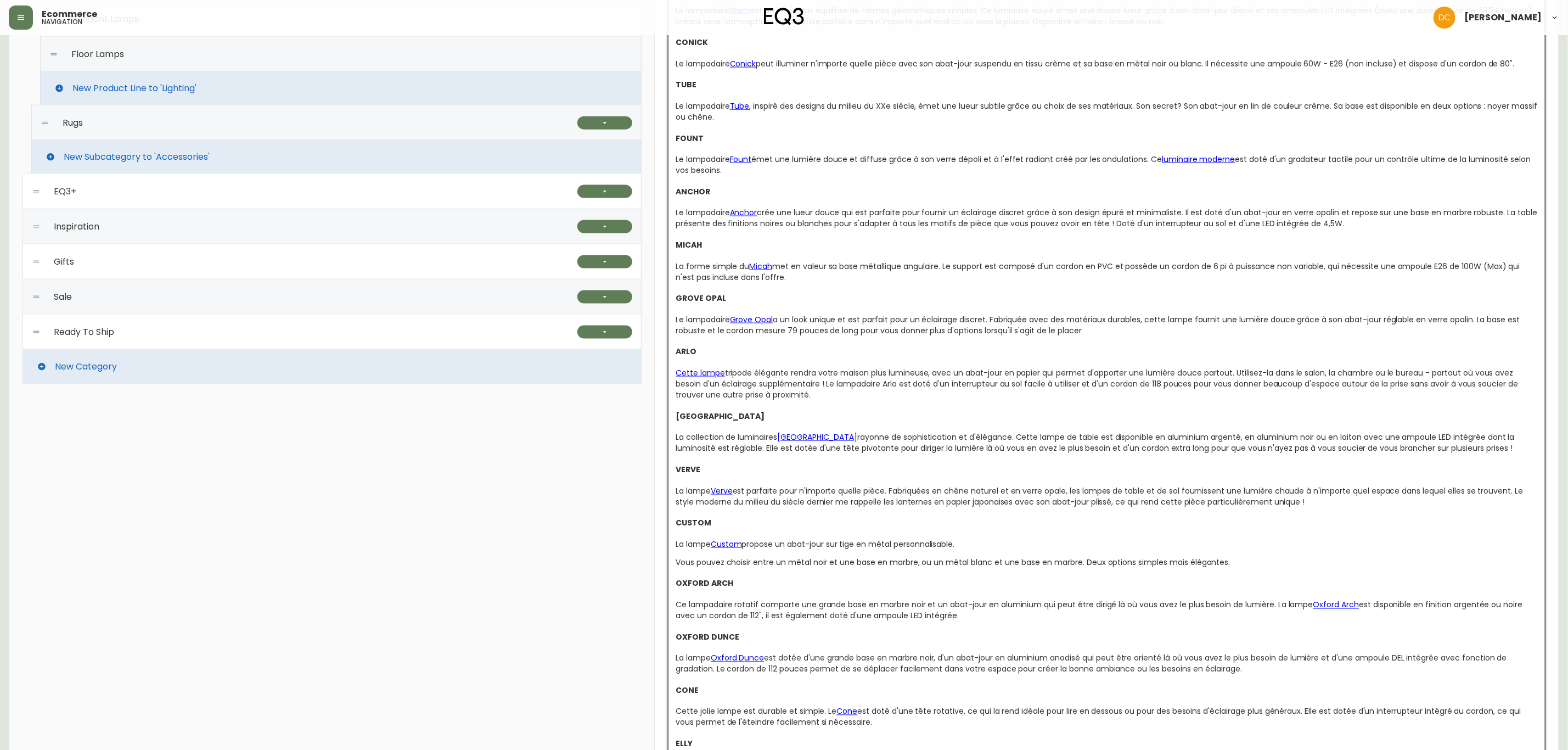
click at [798, 466] on div "VERVE" at bounding box center [1107, 469] width 863 height 11
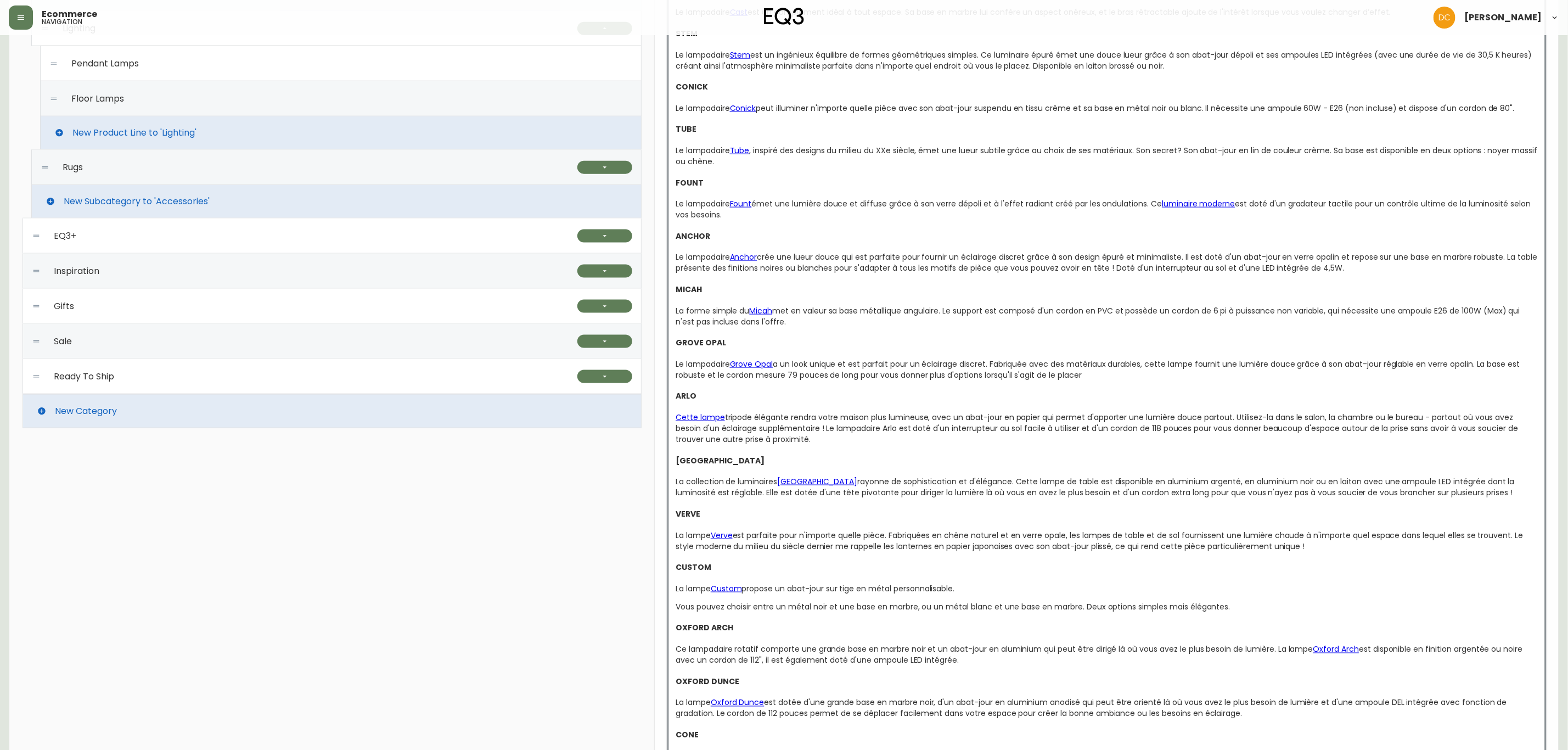
scroll to position [924, 0]
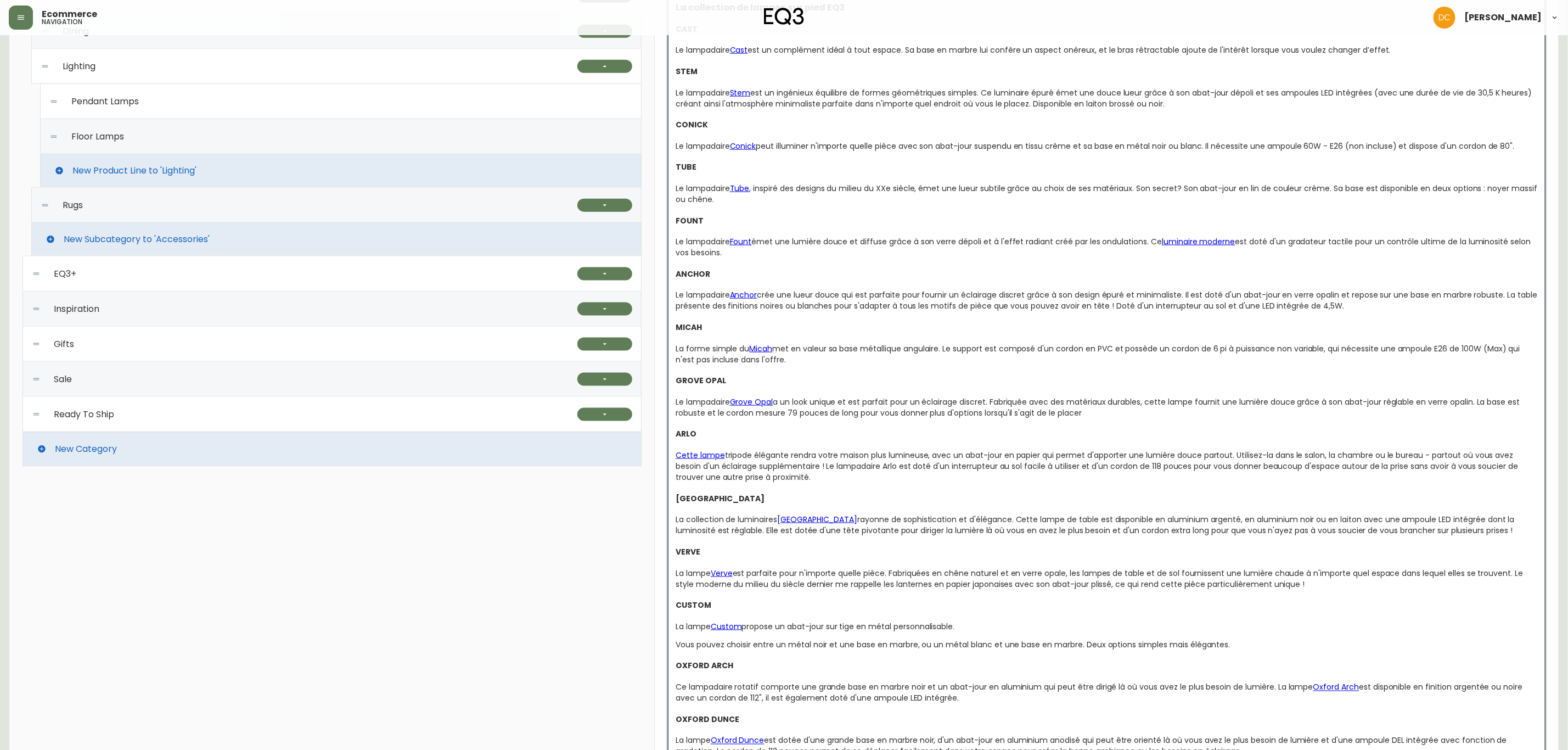
drag, startPoint x: 847, startPoint y: 481, endPoint x: 669, endPoint y: 117, distance: 405.2
click at [669, 117] on div "LAMPES SUR PIED EQ3 L'éclairage d’un domicile tombe trop souvent dans les oubli…" at bounding box center [1107, 348] width 878 height 1594
click at [829, 477] on div "Cette lampe tripode élégante rendra votre maison plus lumineuse, avec un abat-j…" at bounding box center [1107, 466] width 863 height 33
click at [822, 481] on div "Cette lampe tripode élégante rendra votre maison plus lumineuse, avec un abat-j…" at bounding box center [1107, 466] width 863 height 33
click at [802, 484] on div "LAMPES SUR PIED EQ3 L'éclairage d’un domicile tombe trop souvent dans les oubli…" at bounding box center [1107, 350] width 863 height 1574
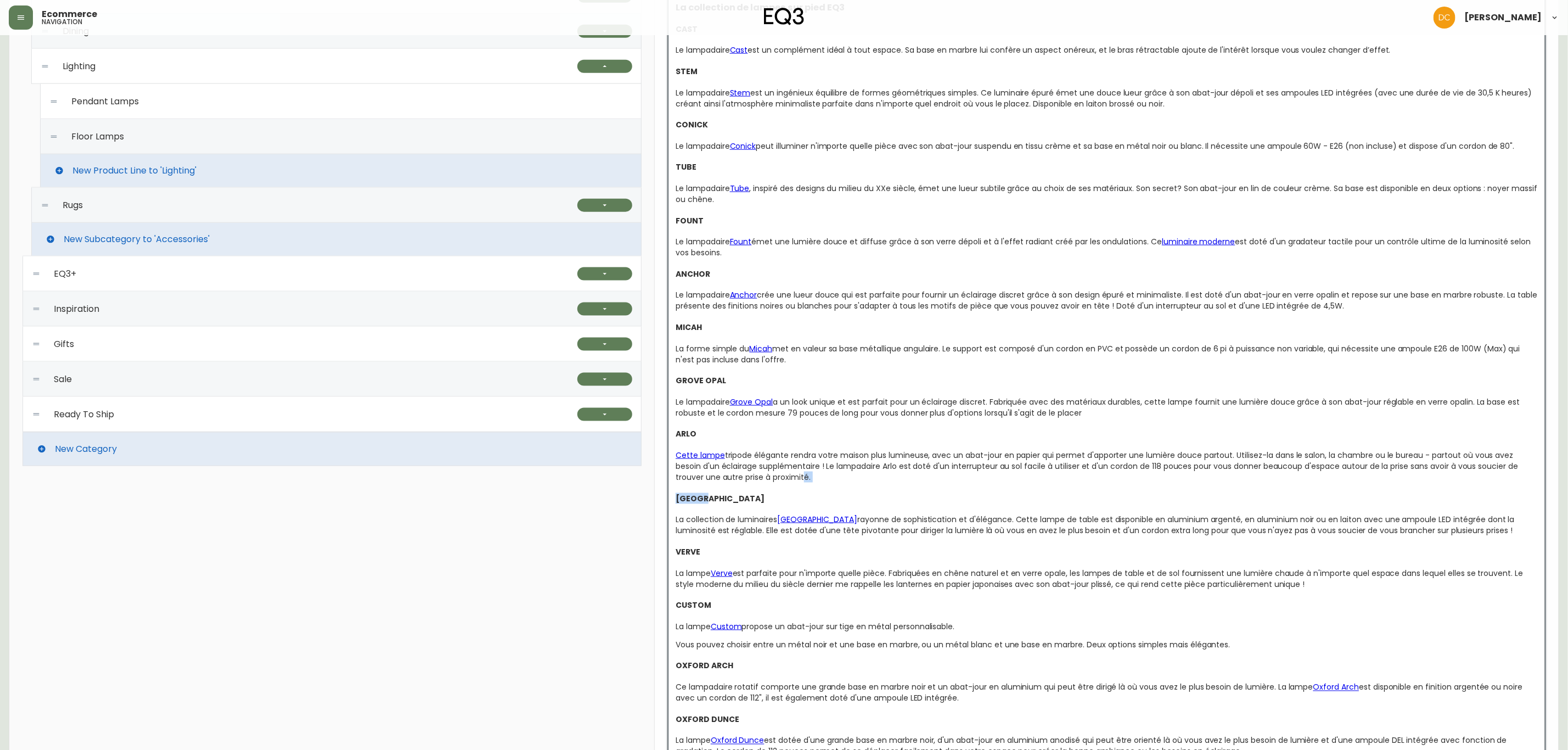
click at [821, 483] on div "Cette lampe tripode élégante rendra votre maison plus lumineuse, avec un abat-j…" at bounding box center [1107, 466] width 863 height 33
drag, startPoint x: 831, startPoint y: 479, endPoint x: 654, endPoint y: 174, distance: 352.6
click at [655, 174] on div "floor lamps Global CA_EN CA_FR US_EN CA_FR VISIBILITY name Floor Lamps slug flo…" at bounding box center [1107, 175] width 904 height 1966
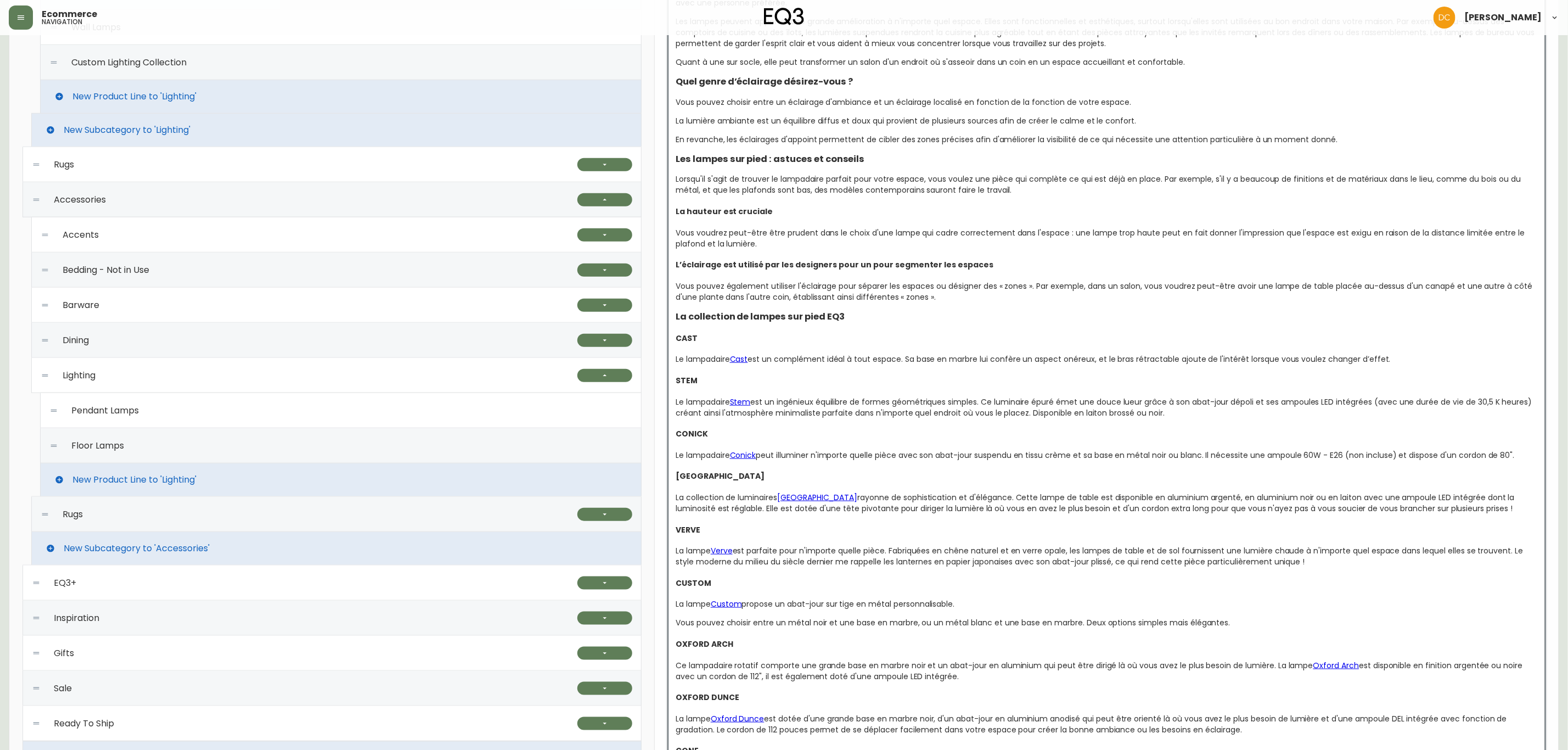
scroll to position [595, 0]
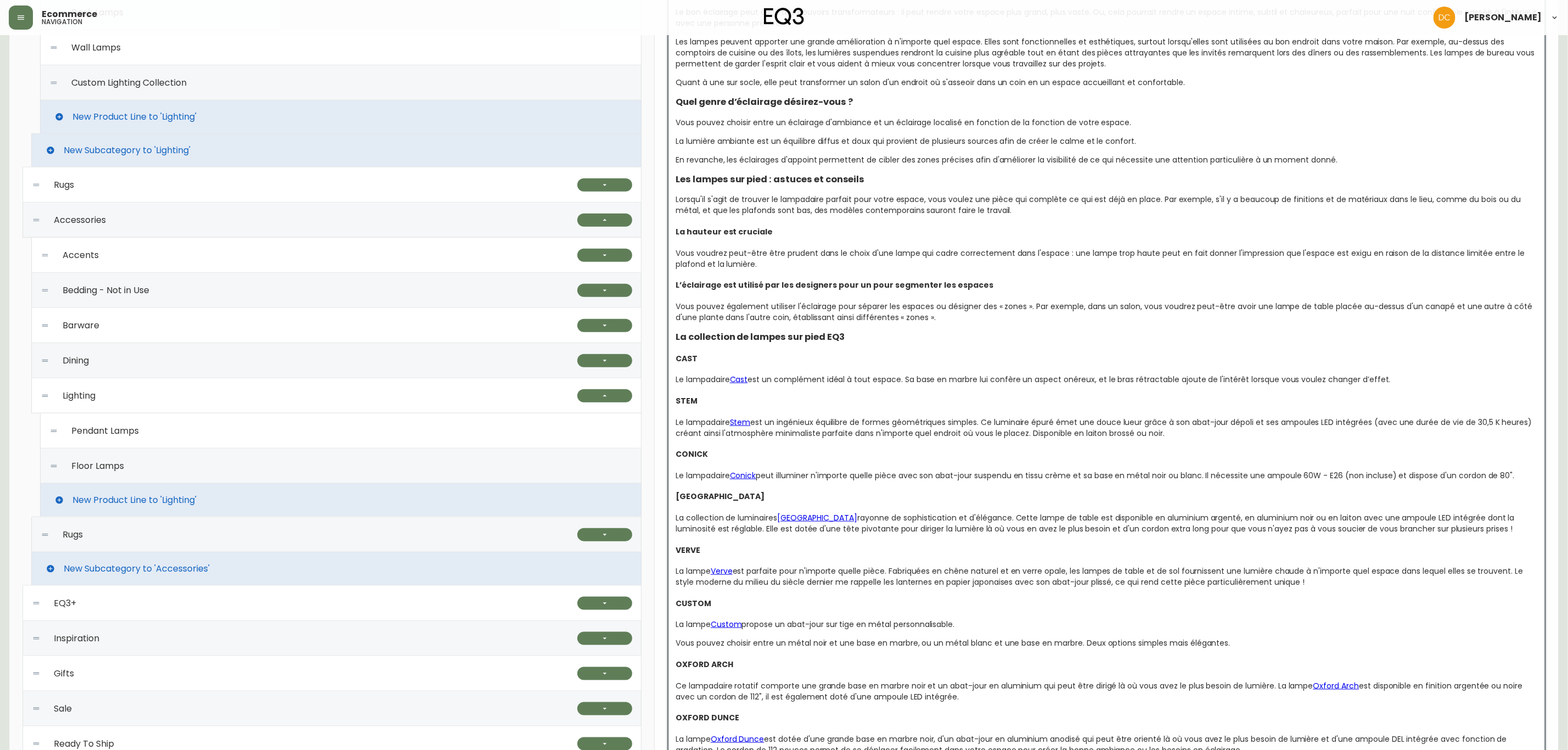
drag, startPoint x: 1398, startPoint y: 382, endPoint x: 659, endPoint y: 353, distance: 739.6
click at [659, 353] on div "floor lamps Global CA_EN CA_FR US_EN CA_FR VISIBILITY name Floor Lamps slug flo…" at bounding box center [1107, 340] width 904 height 1635
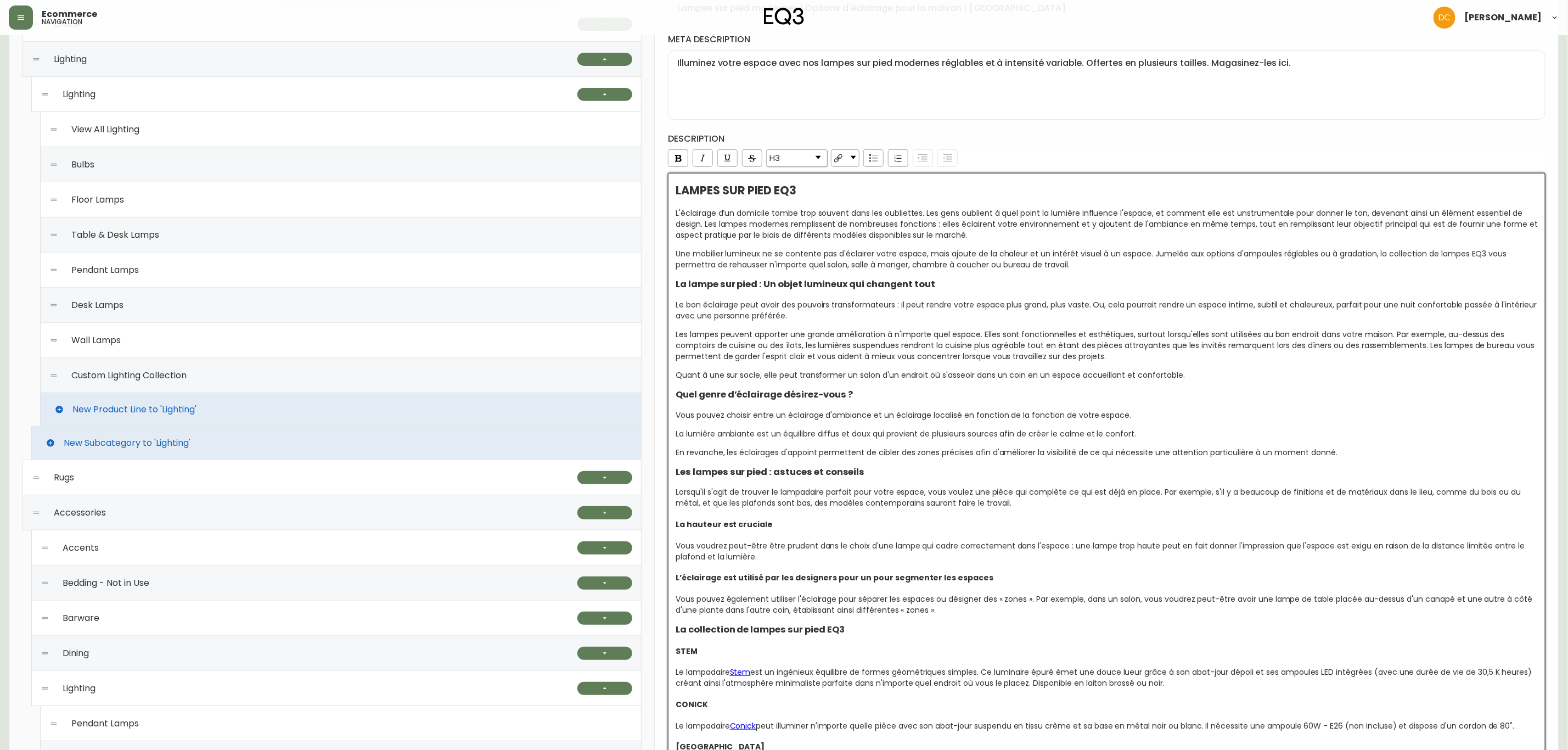
scroll to position [0, 0]
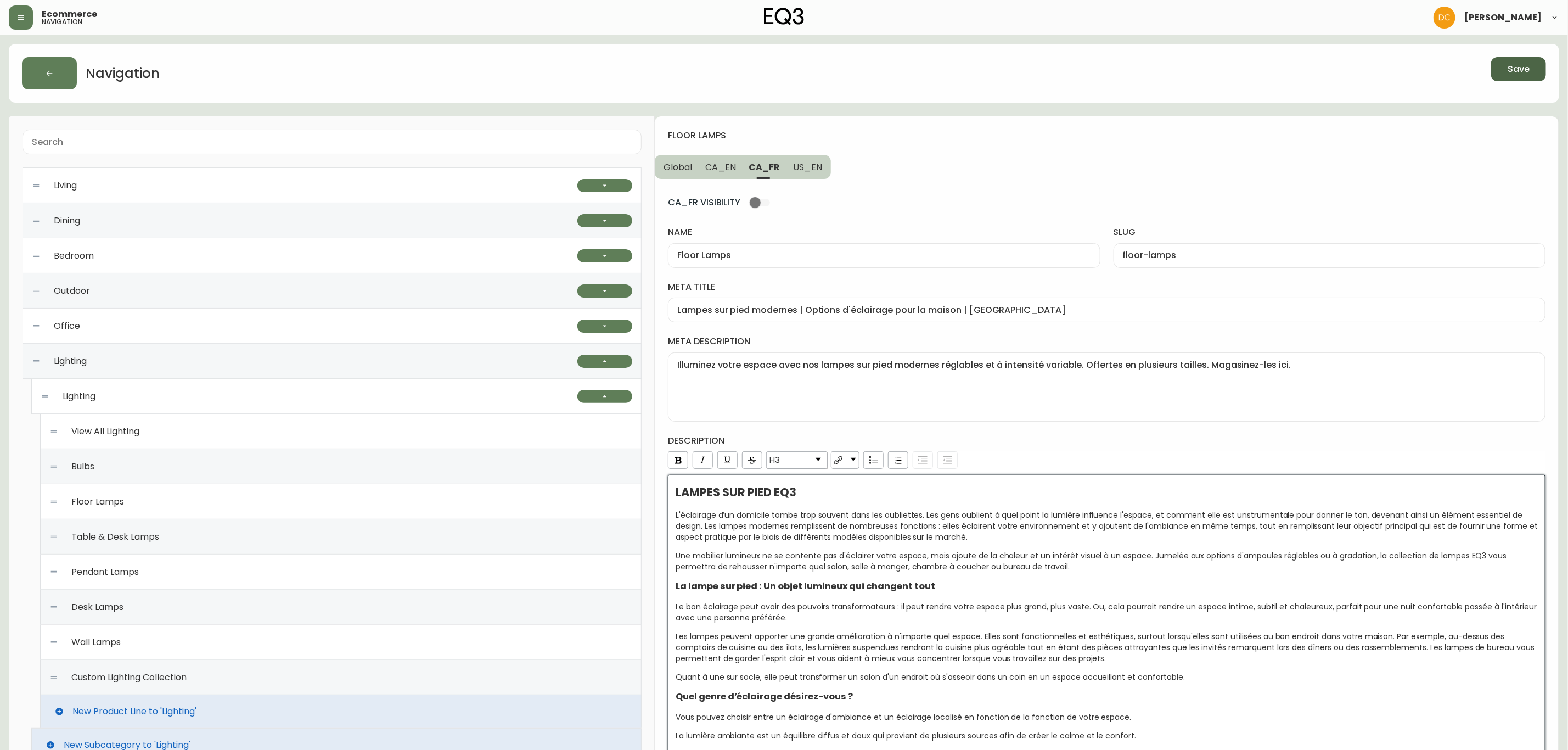
click at [718, 168] on span "CA_EN" at bounding box center [720, 167] width 31 height 12
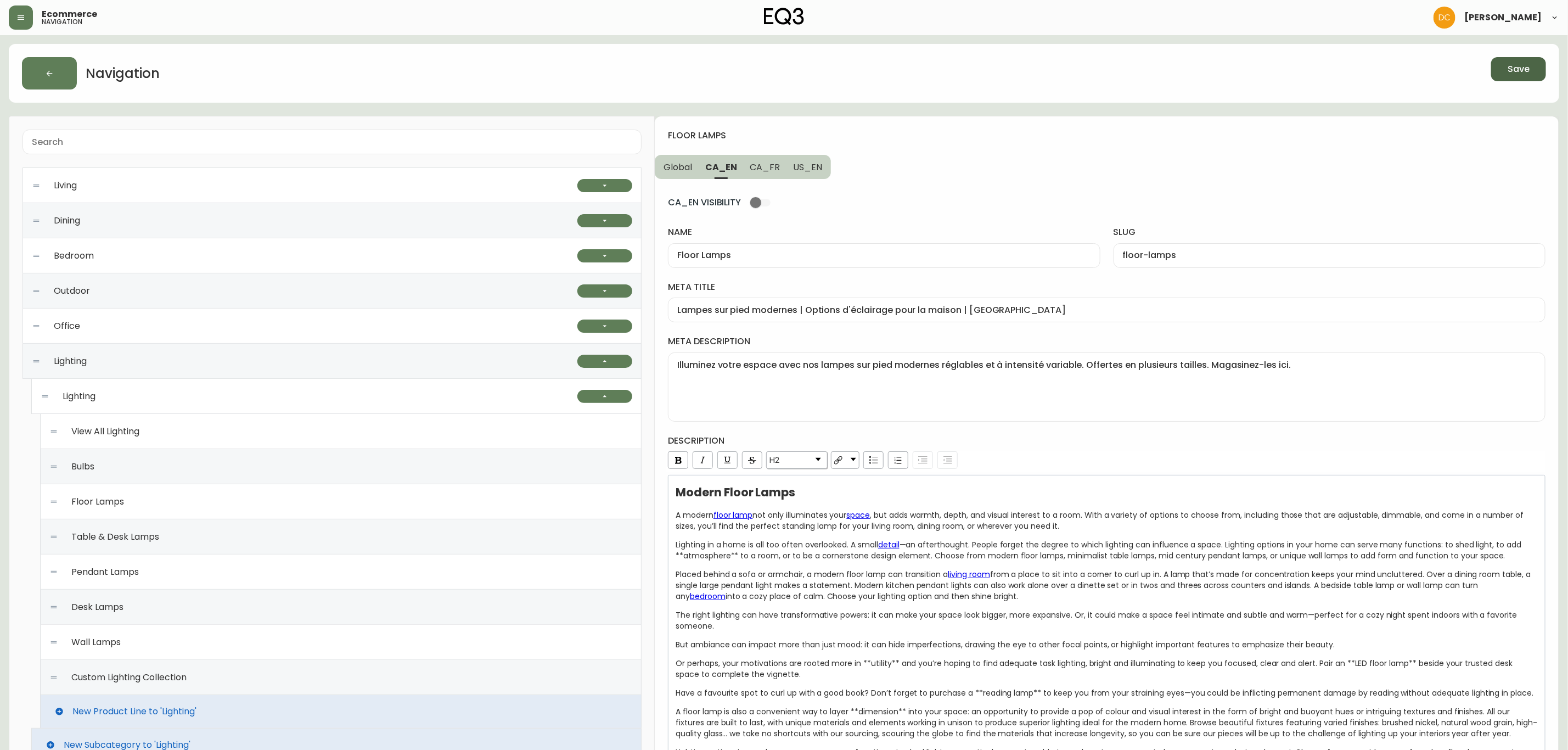
type input "Modern Floor Lamps | Gold or Black for Living Room"
type textarea "Illuminate your space with our modern floor lamps. Adjustable, dimmable, and av…"
click at [819, 162] on span "US_EN" at bounding box center [808, 167] width 29 height 12
type input "Modern Floor Lamps | Rustic or Farmhouse Lighting"
type textarea "Decorate your space with our modern floor lamps. Adjustable and dimmable, avail…"
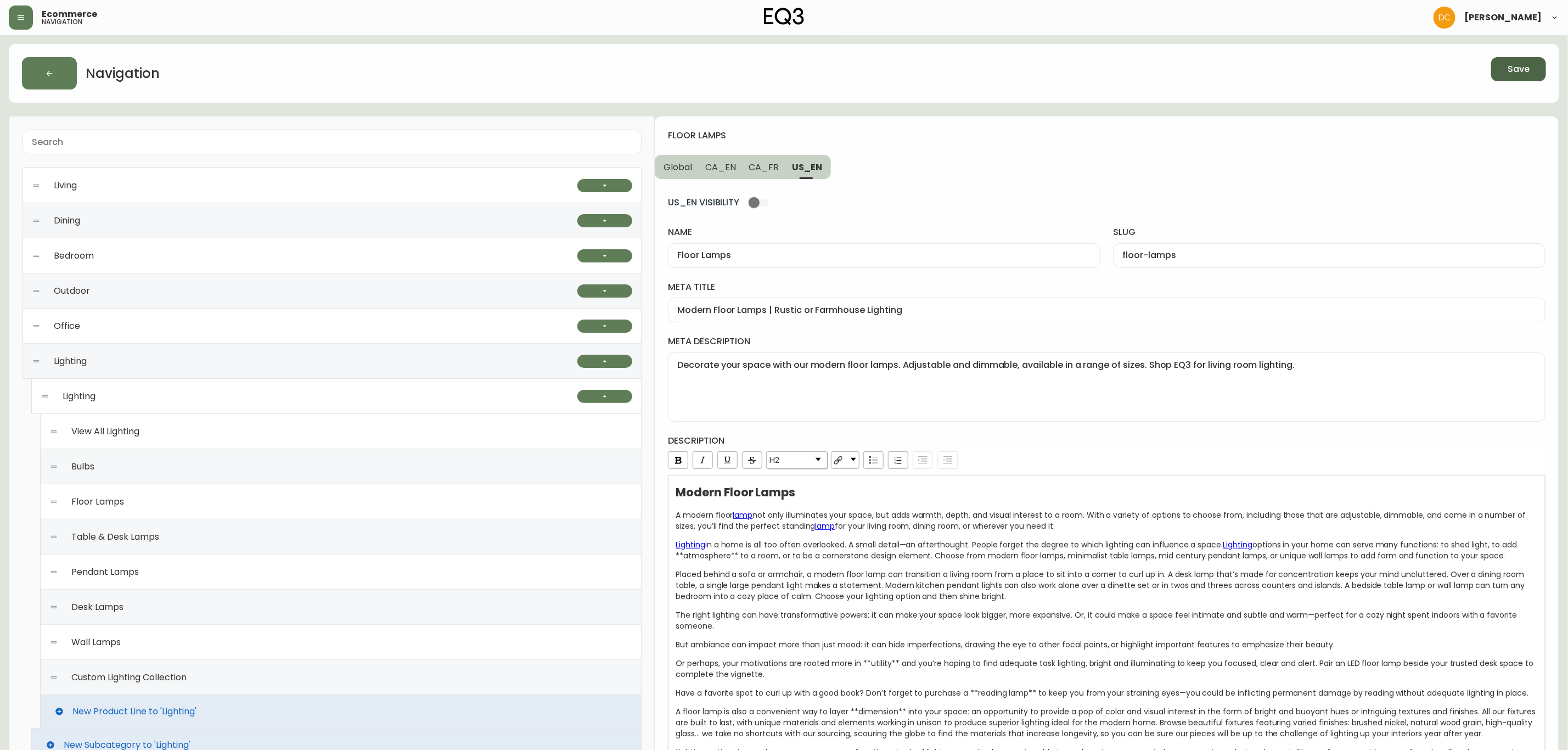
click at [1251, 79] on button "Save" at bounding box center [1519, 69] width 55 height 24
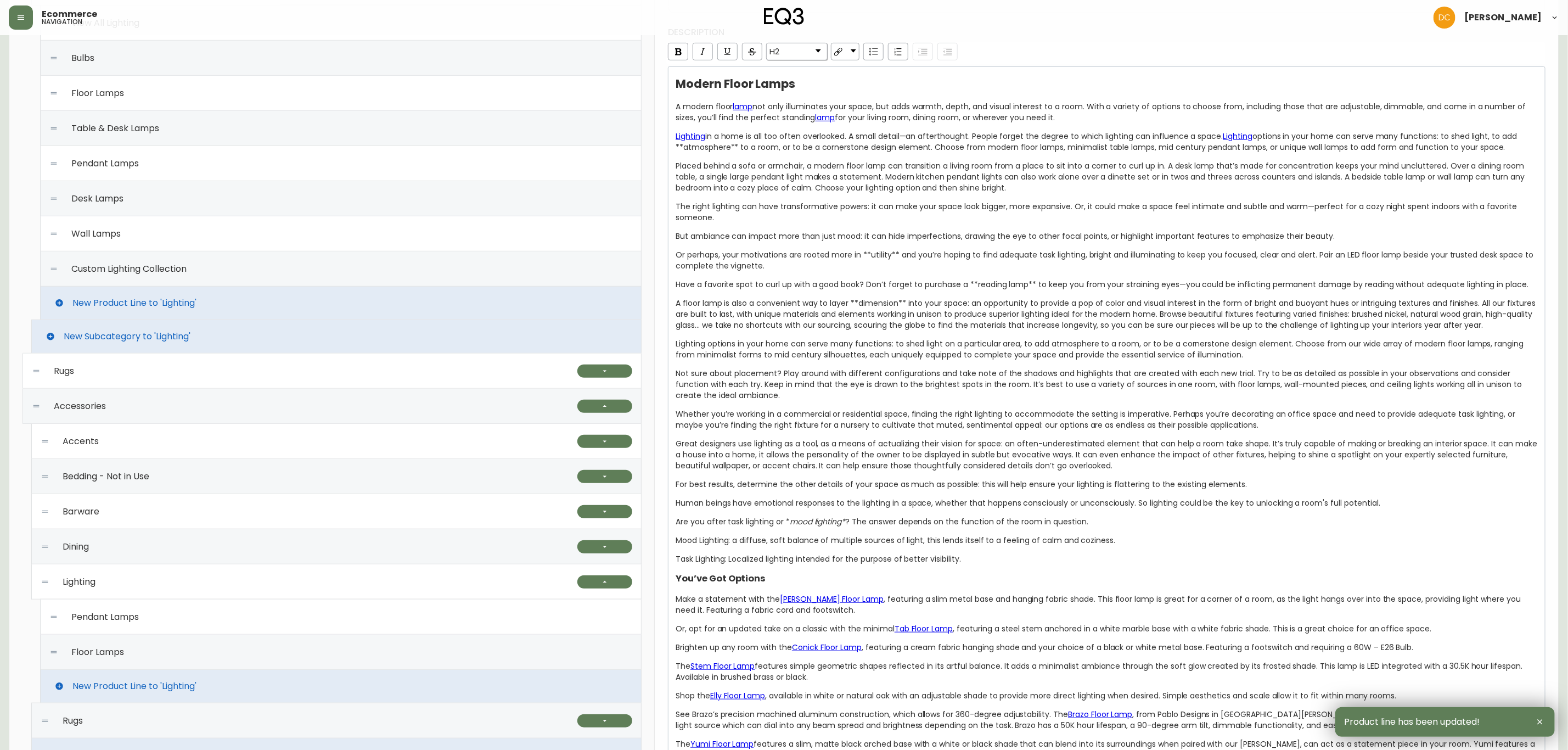
scroll to position [494, 0]
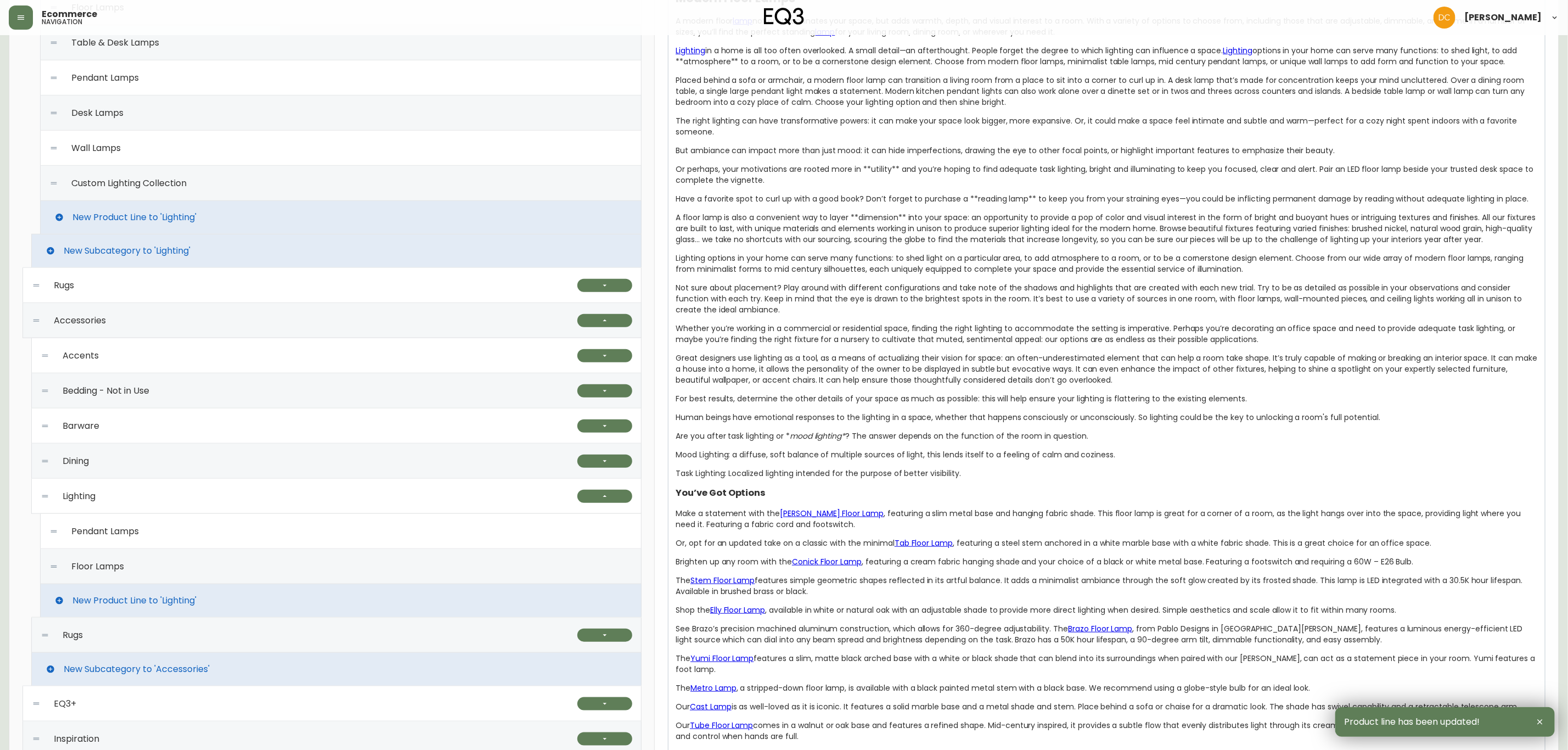
click at [160, 537] on div "Pendant Lamps" at bounding box center [340, 532] width 583 height 35
type input "Pendant Lamps"
type input "pendant-lamps"
type input "Pendant Lighting | Modern or Farmhouse Pendant Lamps"
type textarea "Explore EQ3’s unique designs for modern pendant lamps. Choose from in-house or …"
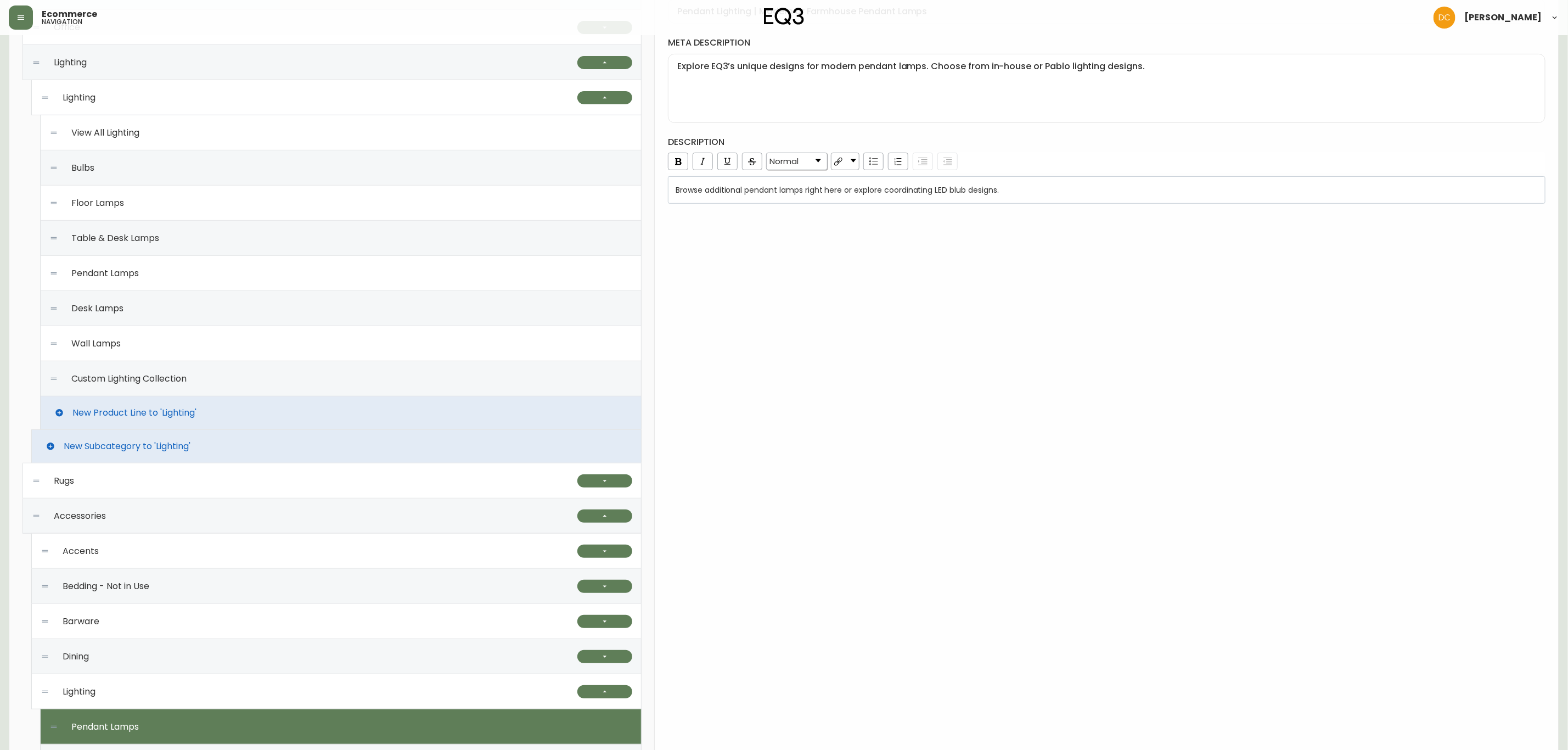
scroll to position [83, 0]
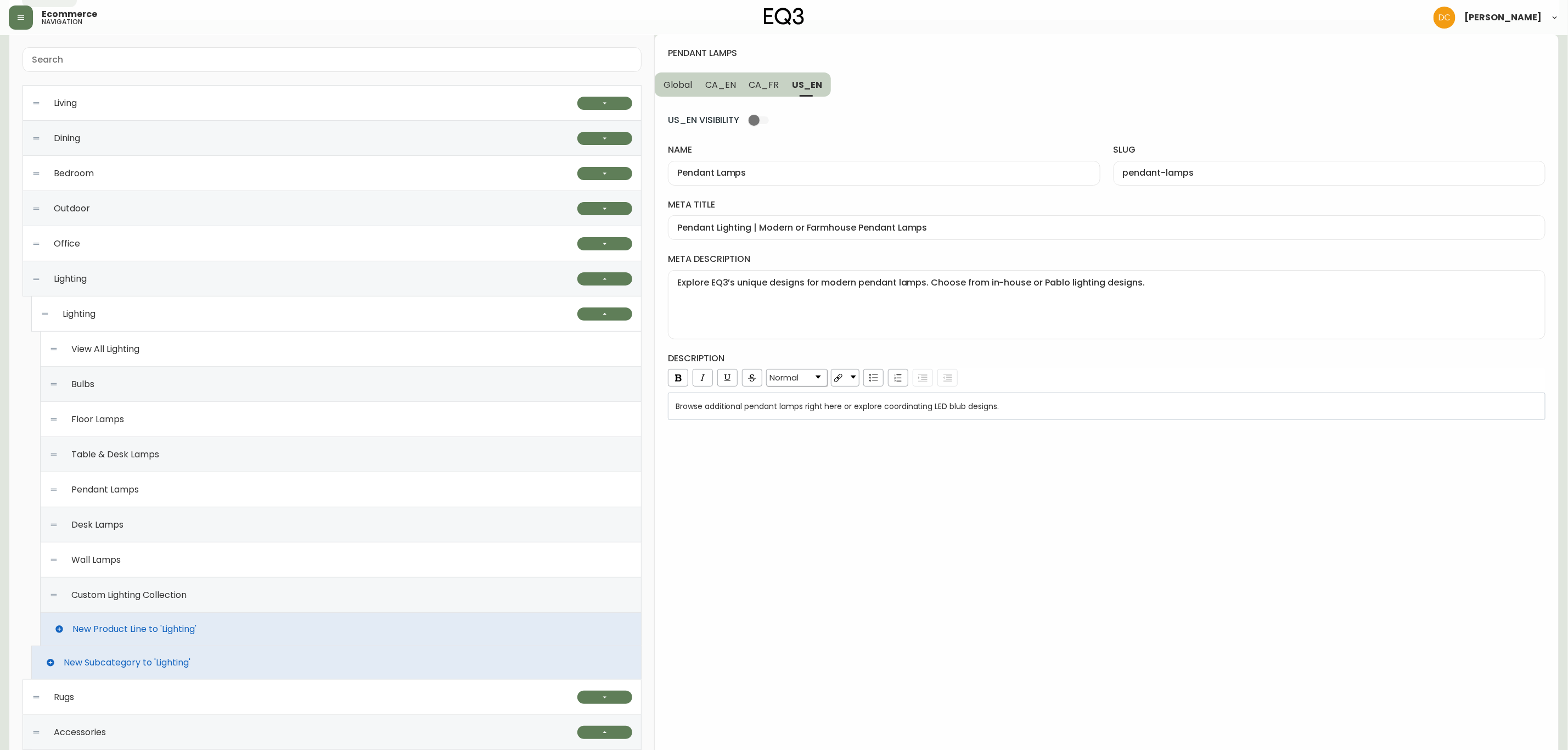
click at [709, 83] on span "CA_EN" at bounding box center [720, 85] width 31 height 12
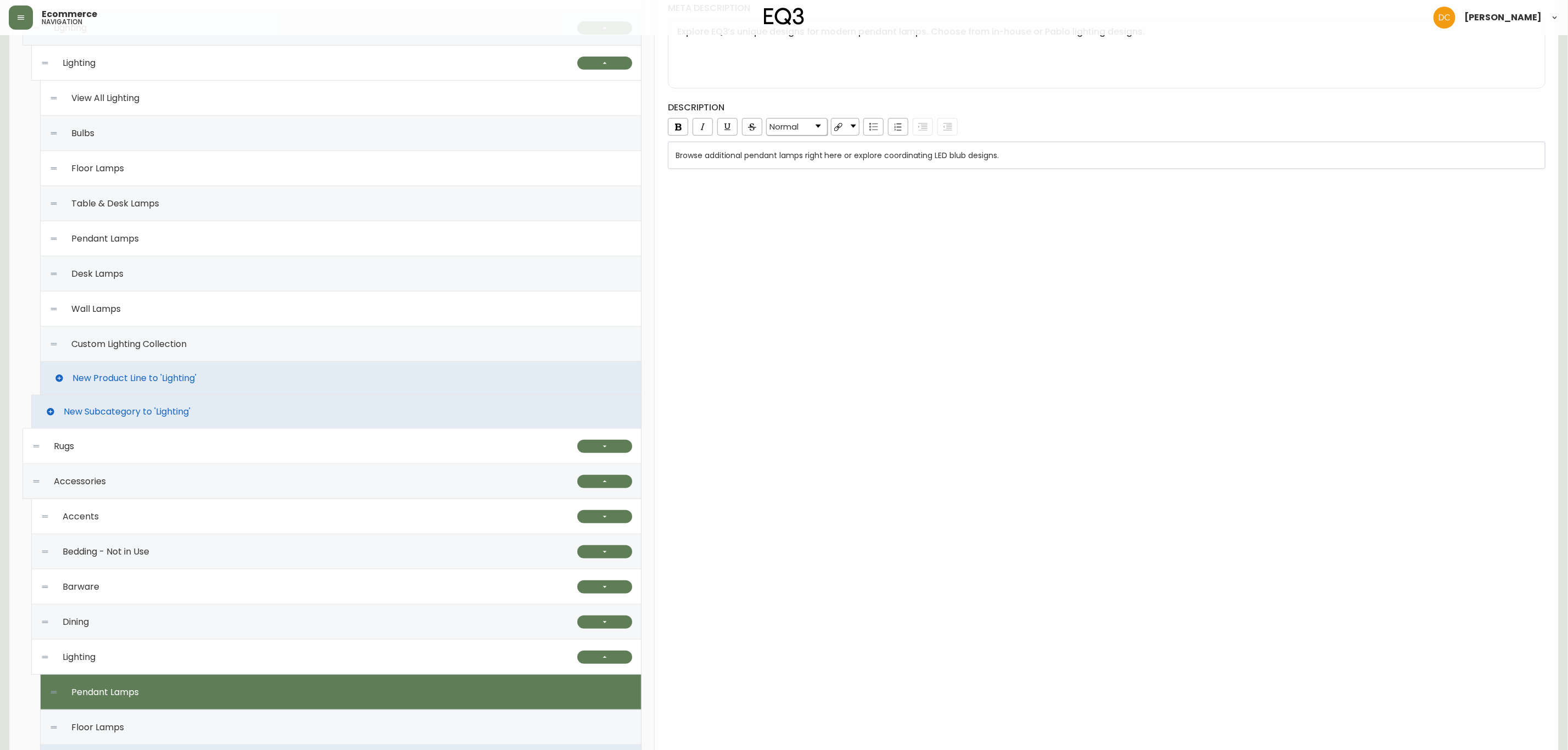
scroll to position [494, 0]
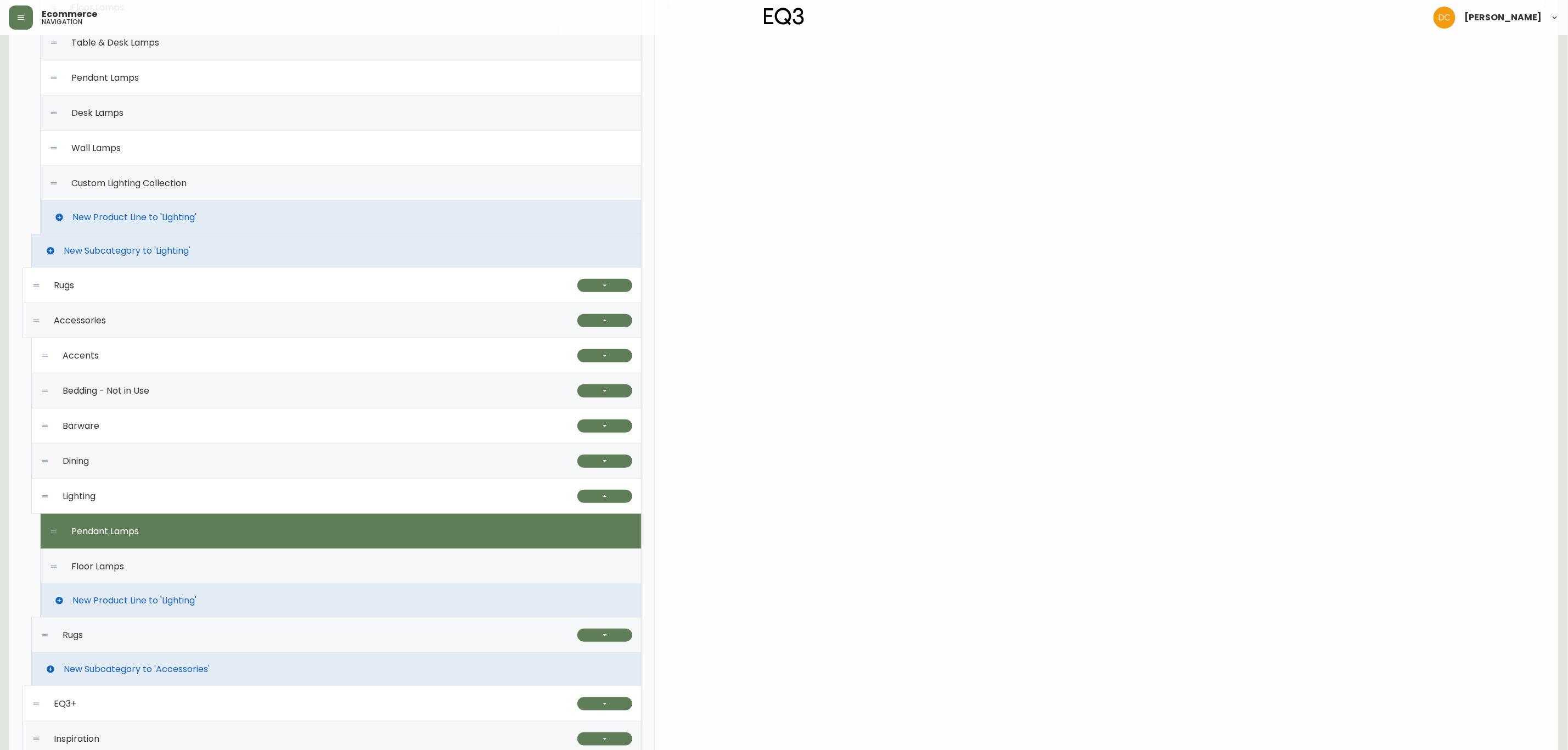
drag, startPoint x: 115, startPoint y: 553, endPoint x: 120, endPoint y: 544, distance: 10.3
click at [115, 553] on div "Floor Lamps" at bounding box center [340, 566] width 583 height 35
type input "Floor Lamps"
type input "floor-lamps"
type input "Modern Floor Lamps | Gold or Black for Living Room"
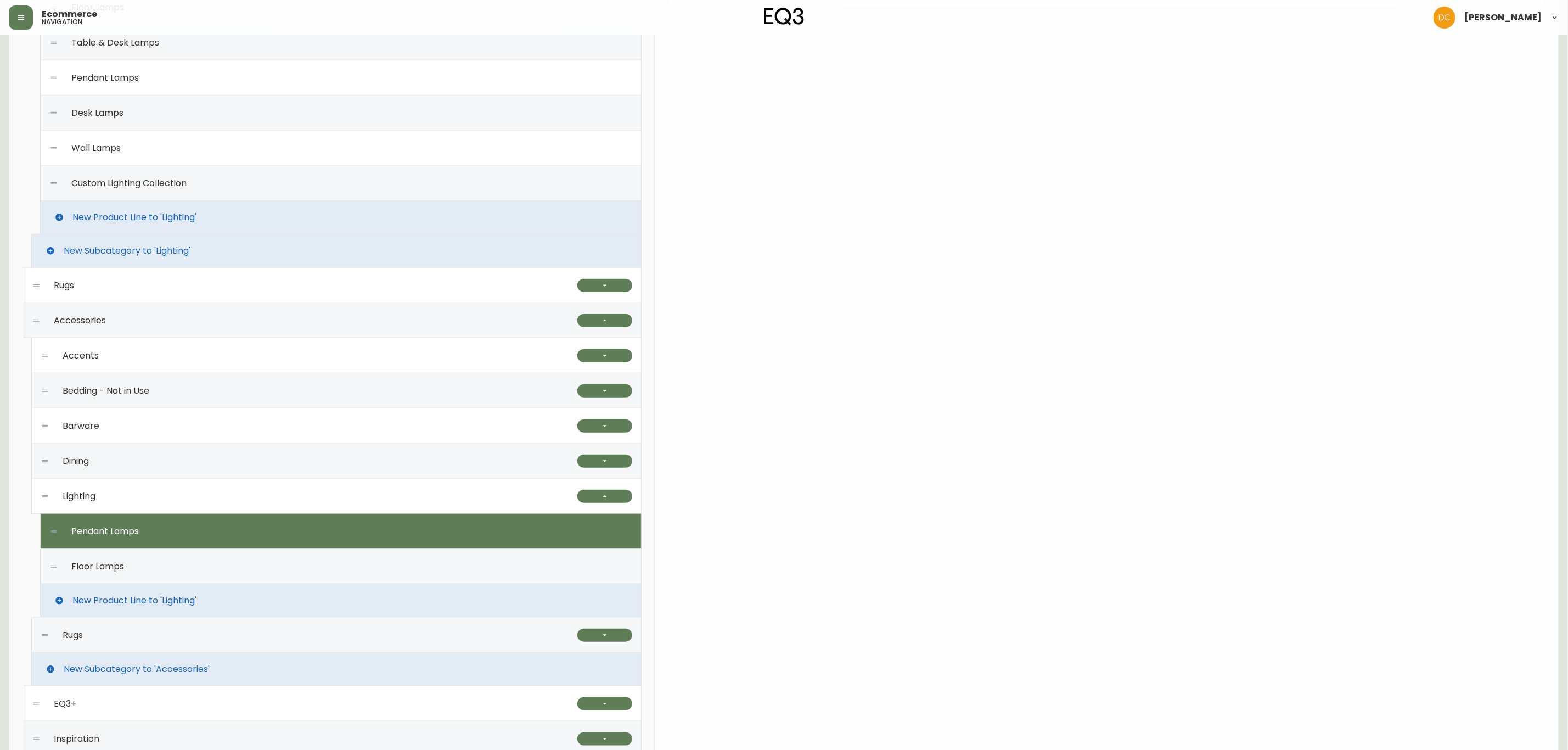
type textarea "Illuminate your space with our modern floor lamps. Adjustable, dimmable, and av…"
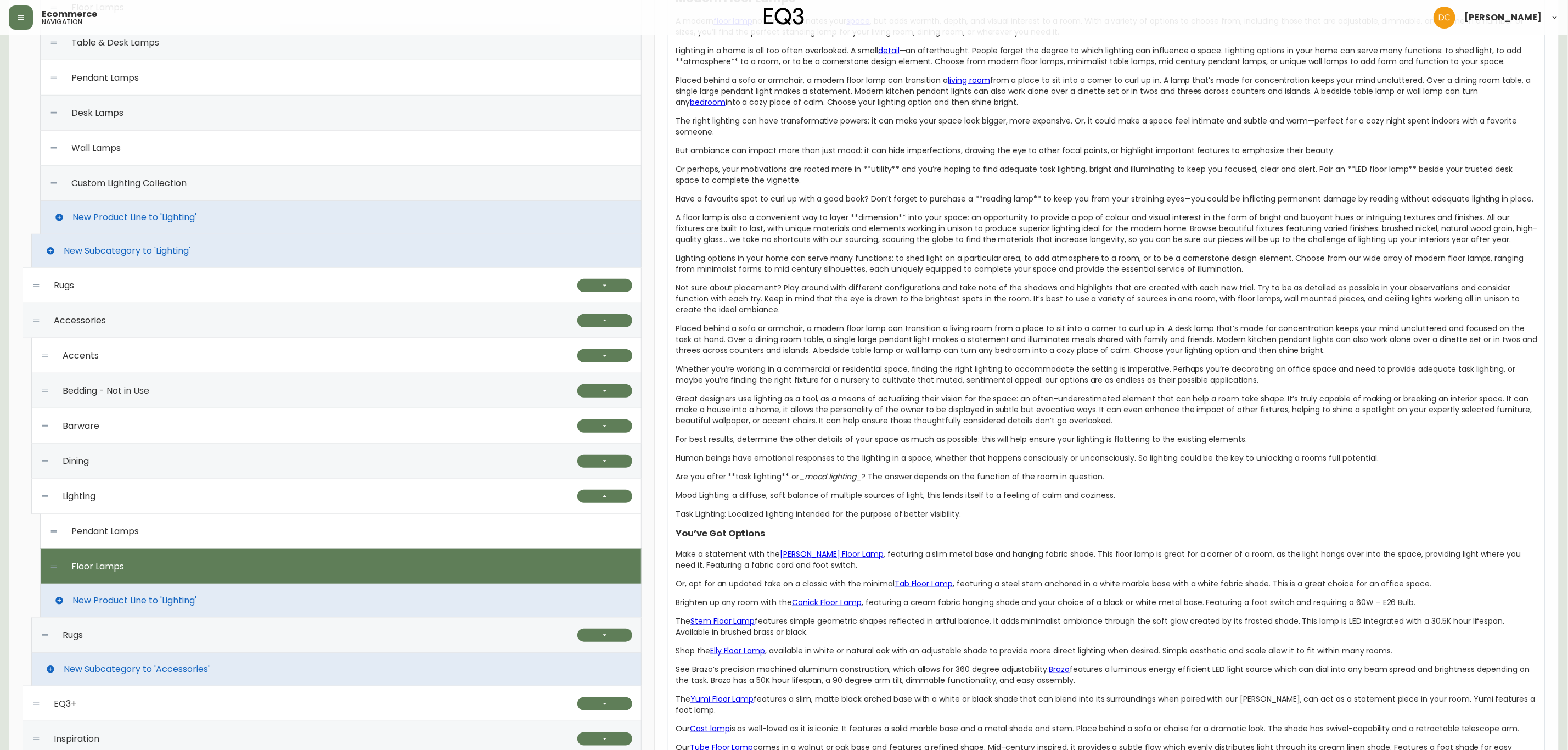
click at [129, 536] on span "Pendant Lamps" at bounding box center [105, 531] width 68 height 10
type input "Pendant Lamps"
type input "pendant-lamps"
type input "Pendant Lighting | Modern or Farmhouse Pendant Lamps"
type textarea "Explore EQ3’s unique designs for modern pendant lamps. Choose from in-house or …"
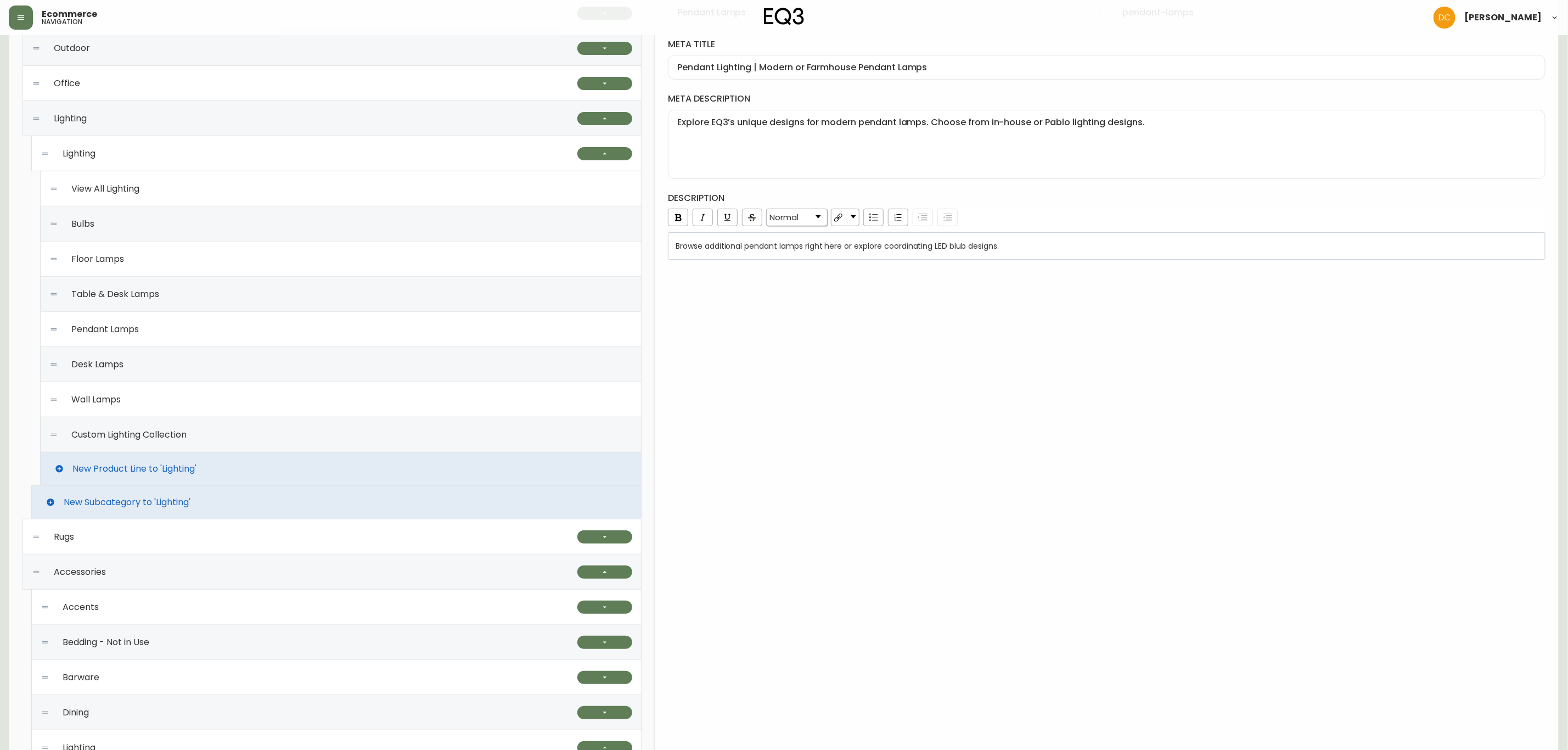
scroll to position [83, 0]
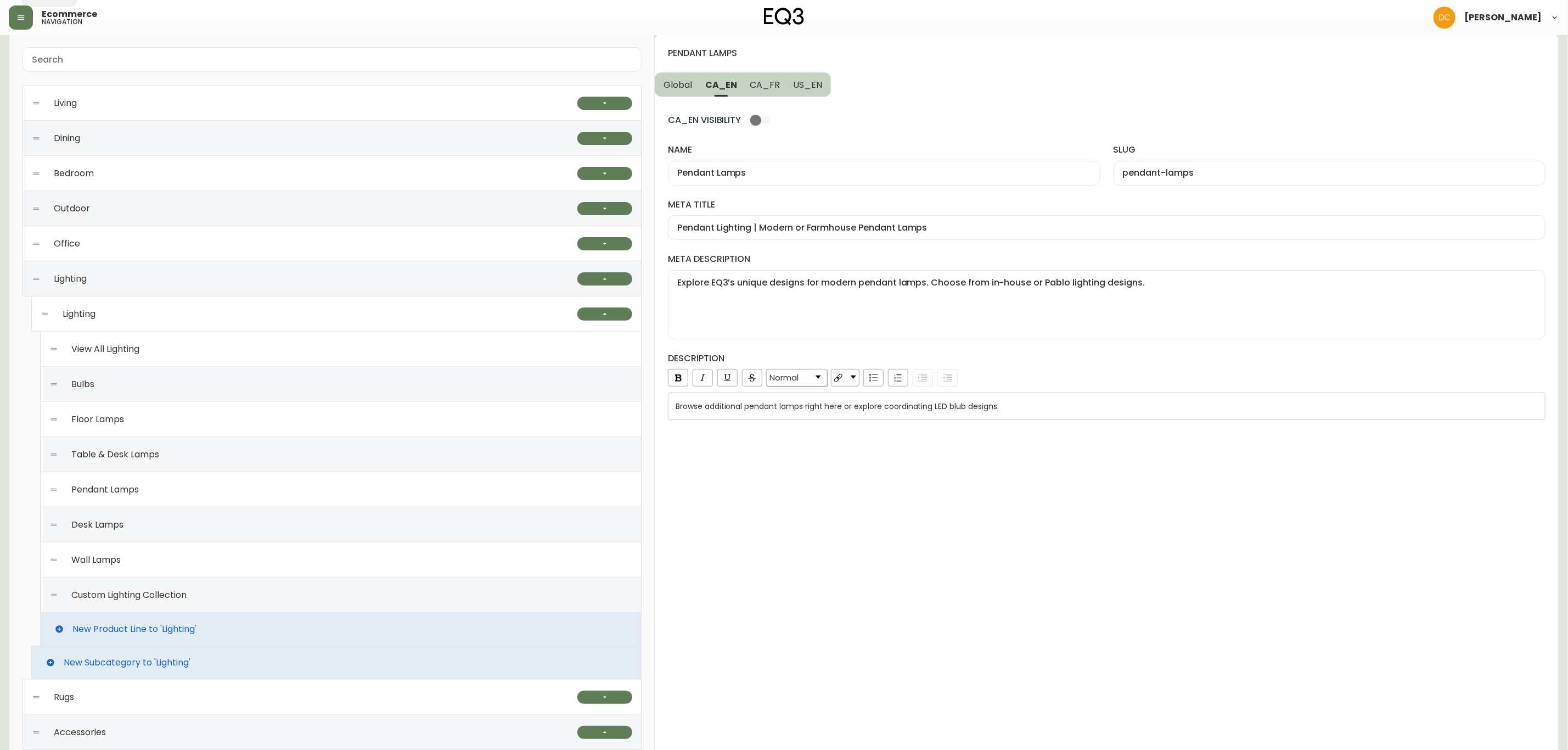
click at [888, 412] on span "Browse additional pendant lamps right here or explore coordinating LED blub des…" at bounding box center [837, 406] width 323 height 11
click at [964, 410] on div "350" at bounding box center [1107, 406] width 863 height 11
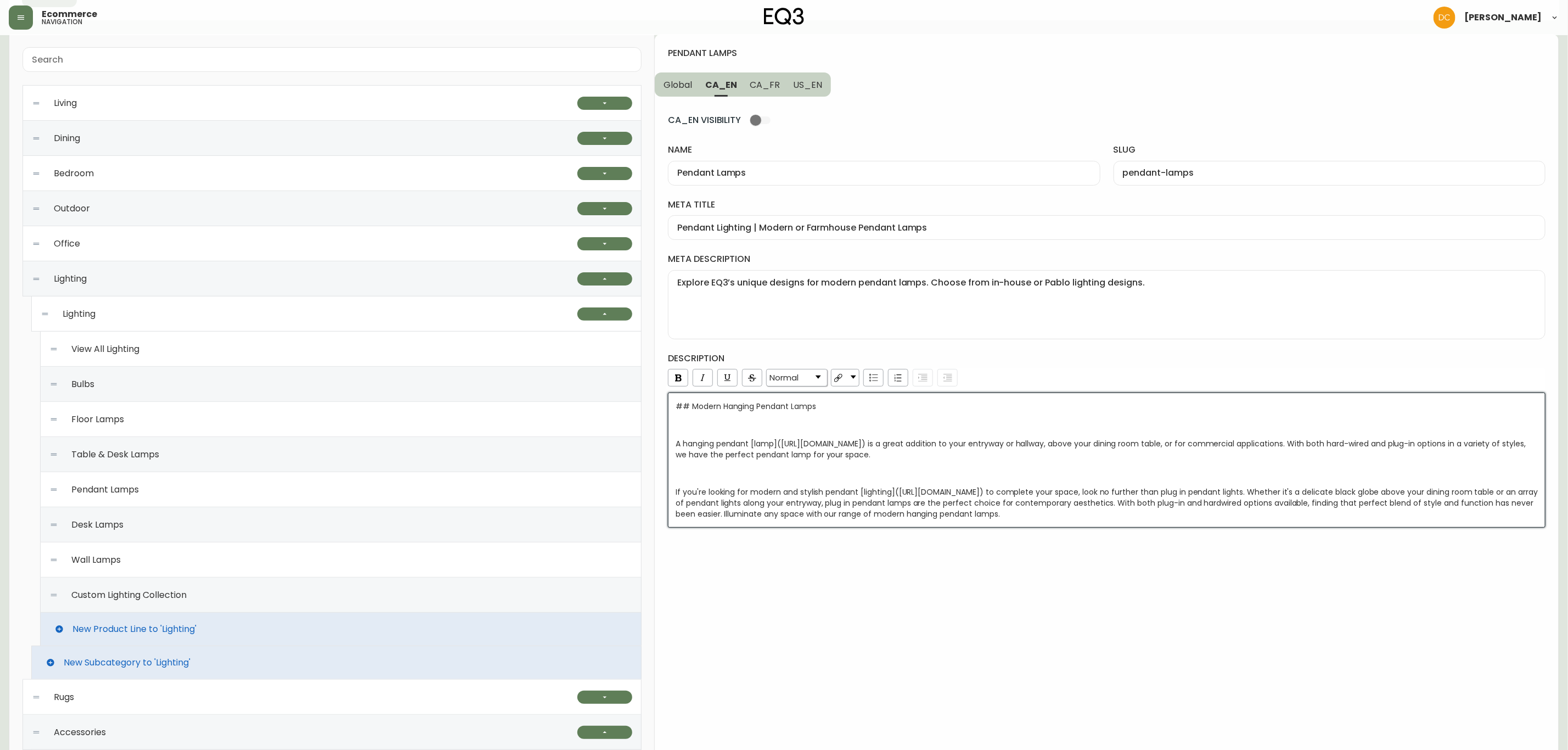
click at [892, 572] on div "pendant lamps Global CA_EN CA_FR US_EN CA_EN VISIBILITY name Pendant Lamps slug…" at bounding box center [1107, 677] width 904 height 1287
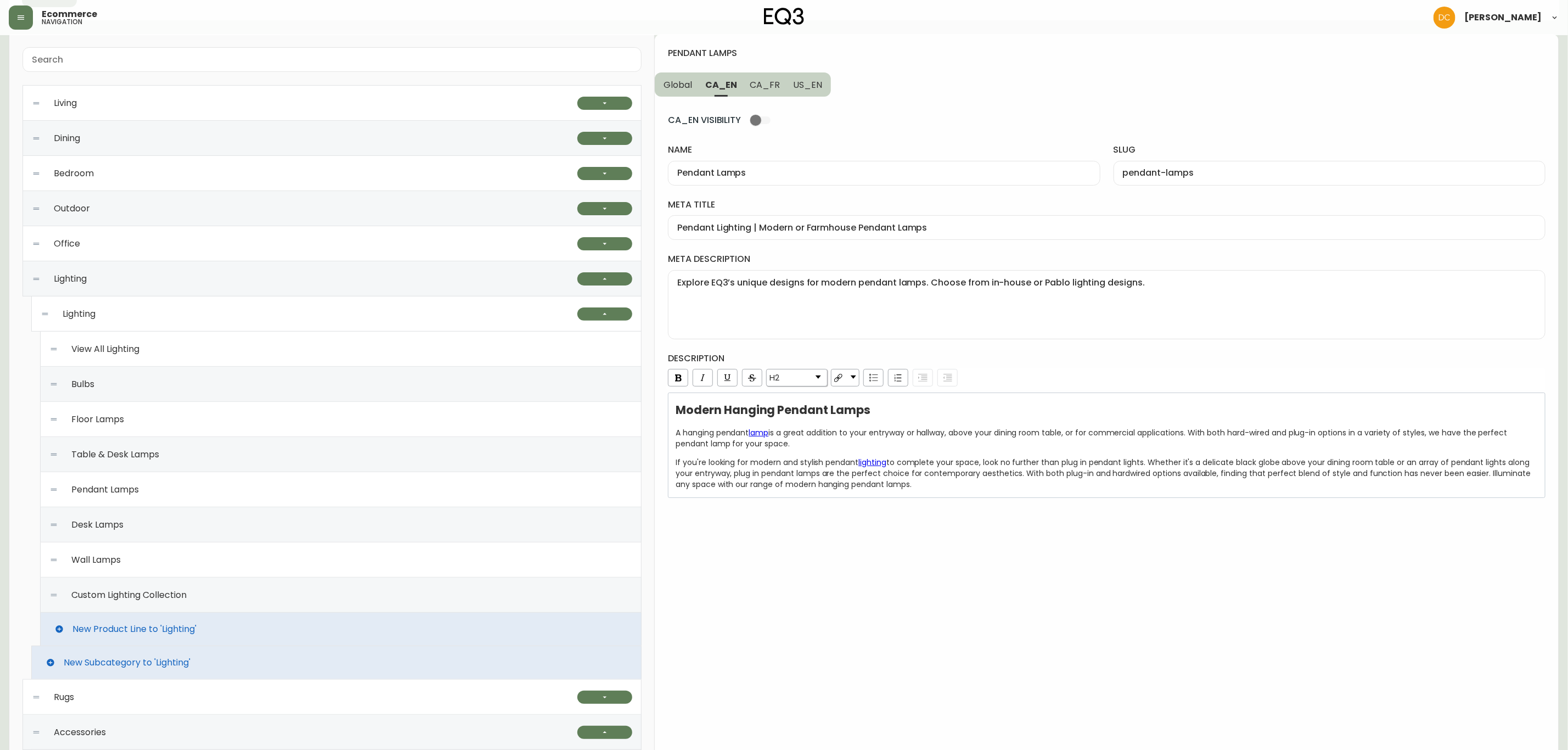
click at [808, 81] on span "US_EN" at bounding box center [808, 85] width 29 height 12
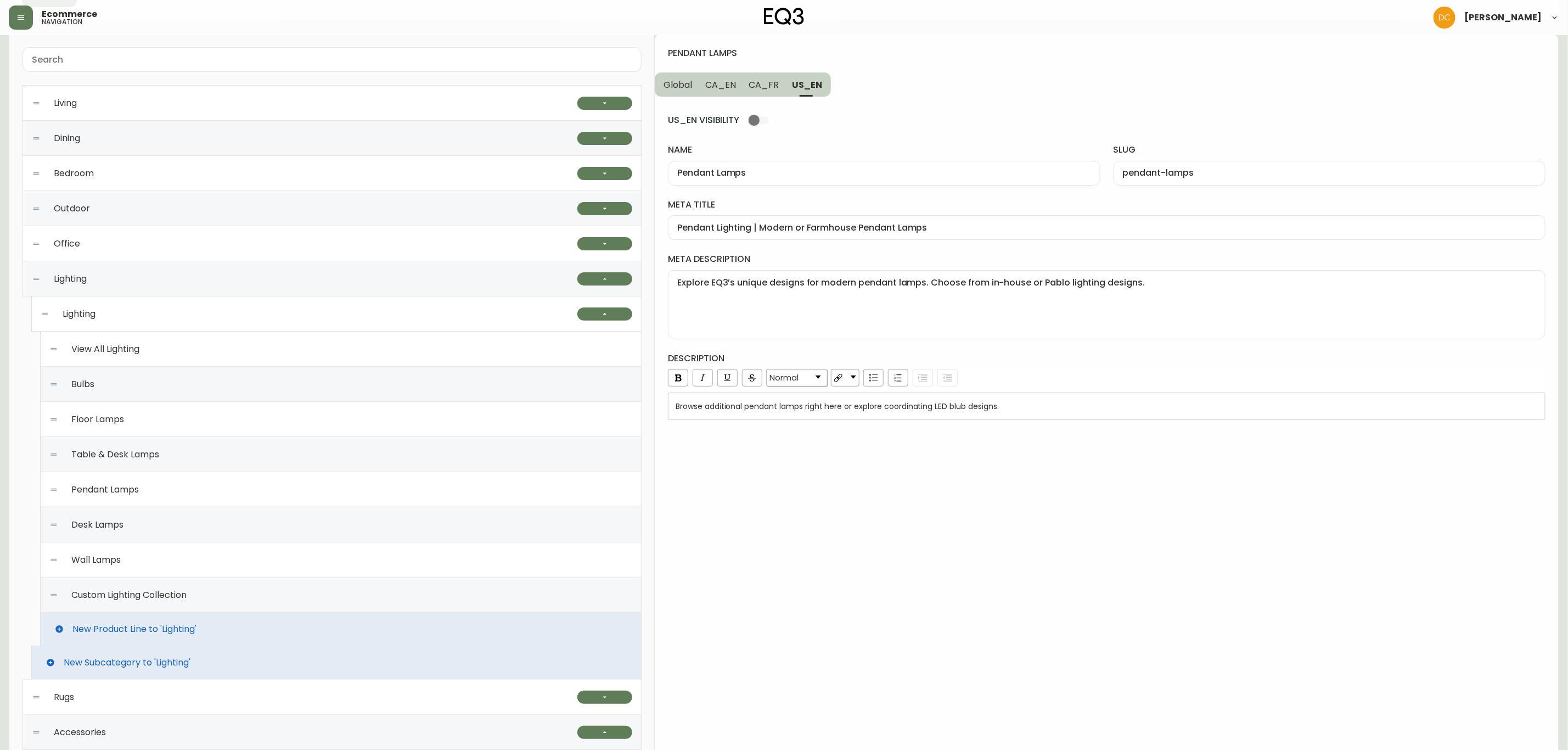
click at [1049, 406] on div "Browse additional pendant lamps right here or explore coordinating LED blub des…" at bounding box center [1107, 406] width 863 height 11
click at [1059, 507] on div "pendant lamps Global CA_EN CA_FR US_EN US_EN VISIBILITY name Pendant Lamps slug…" at bounding box center [1107, 677] width 904 height 1287
click at [764, 92] on button "CA_FR" at bounding box center [764, 85] width 43 height 24
type input "Suspensions"
type input "suspensions"
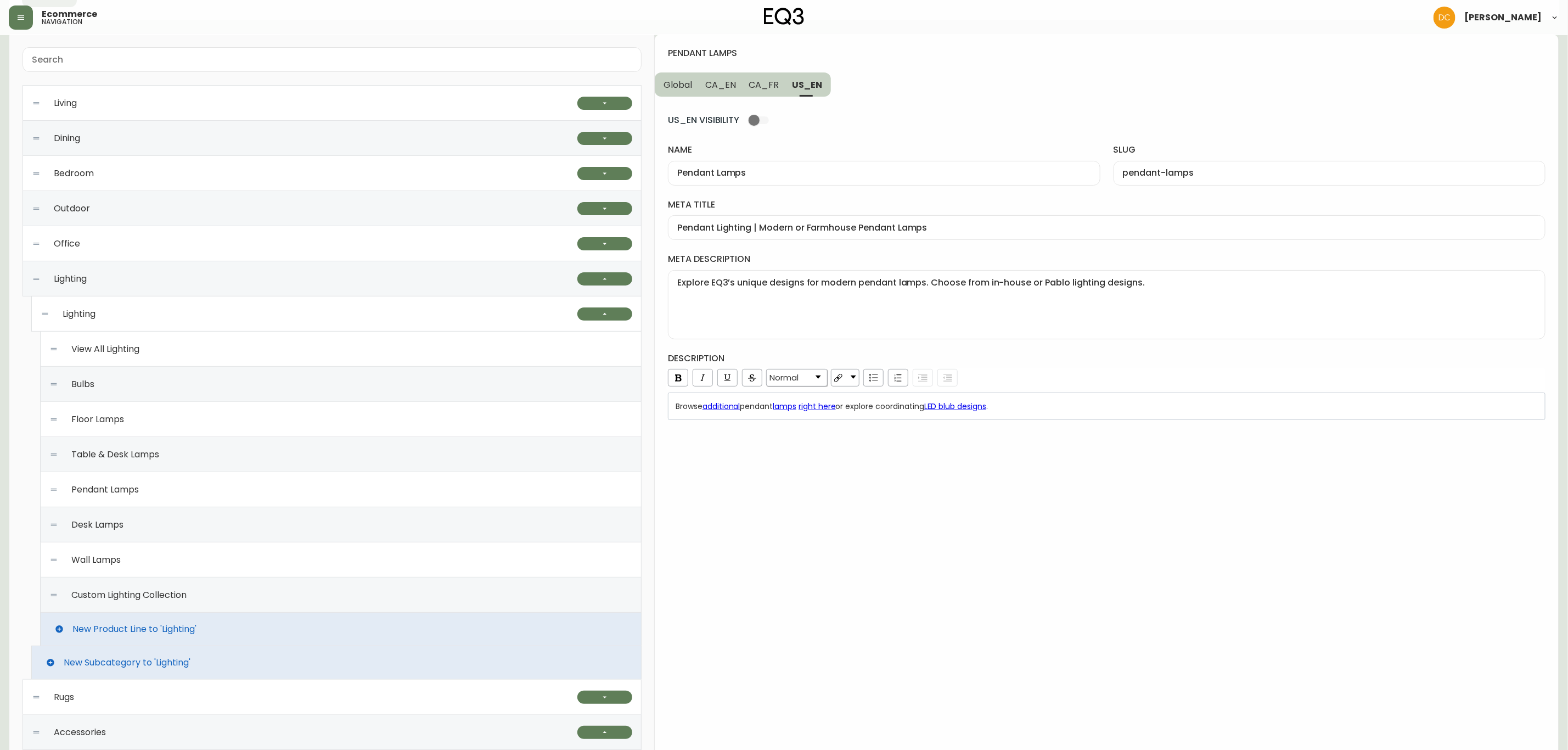
type input "Luminaires suspendus modernes | Idées d'éclairage contemporain"
type textarea "Luminaires suspendus câblés ou enfichables de styles variés. Trouvez la meilleu…"
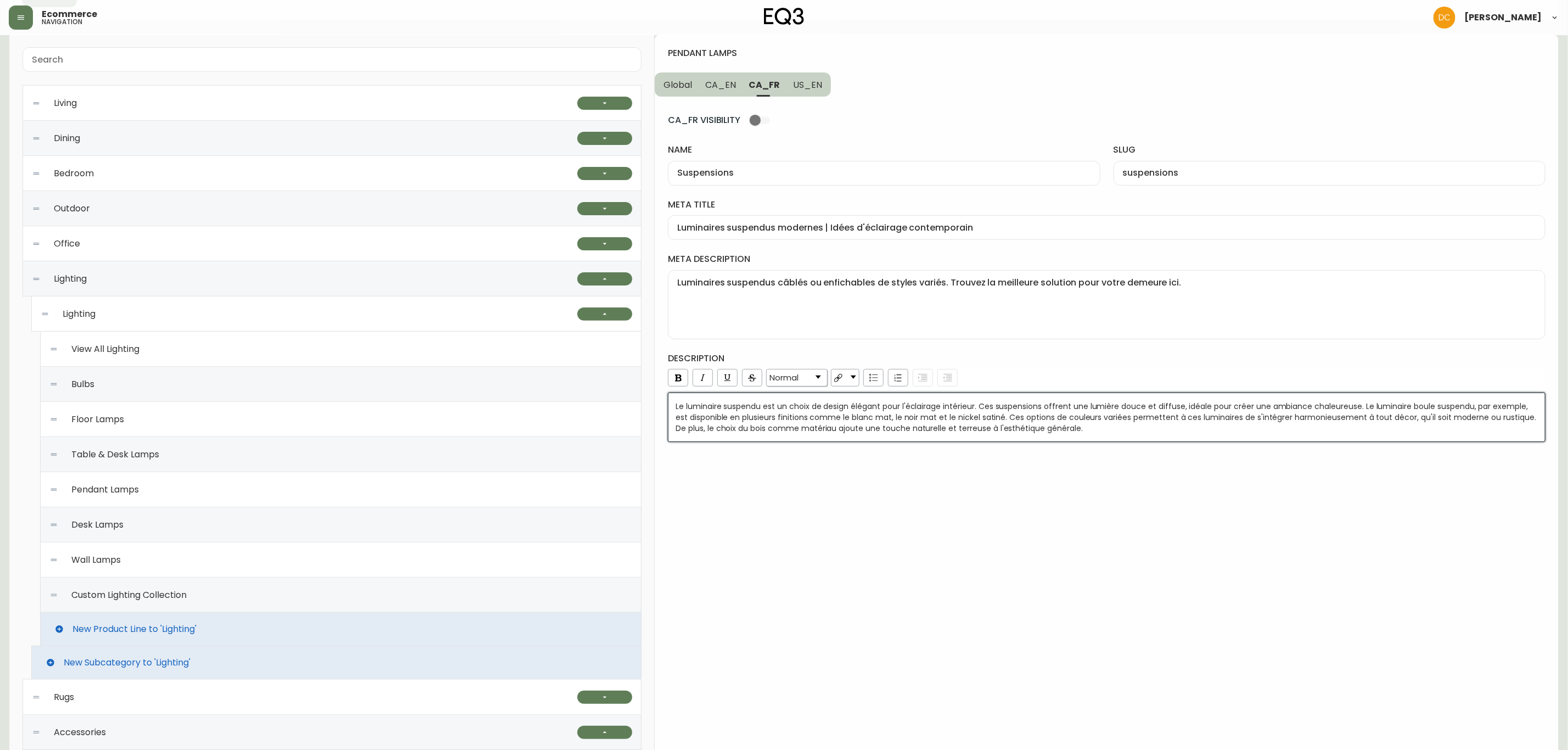
click at [922, 422] on span "Le luminaire suspendu est un choix de design élégant pour l'éclairage intérieur…" at bounding box center [1107, 417] width 863 height 33
click at [1055, 490] on div "pendant lamps Global CA_EN CA_FR US_EN CA_FR VISIBILITY name Suspensions slug s…" at bounding box center [1107, 677] width 904 height 1287
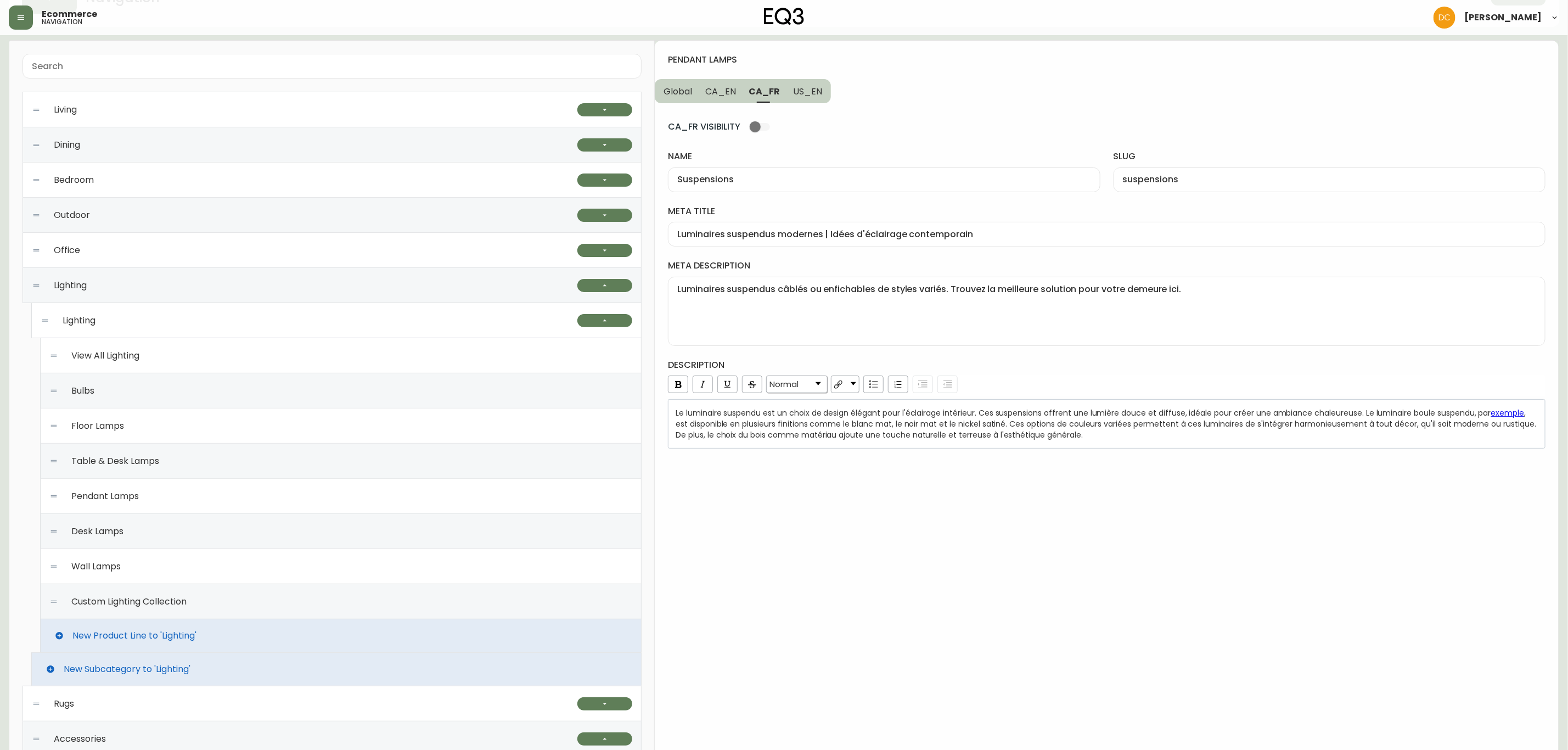
scroll to position [0, 0]
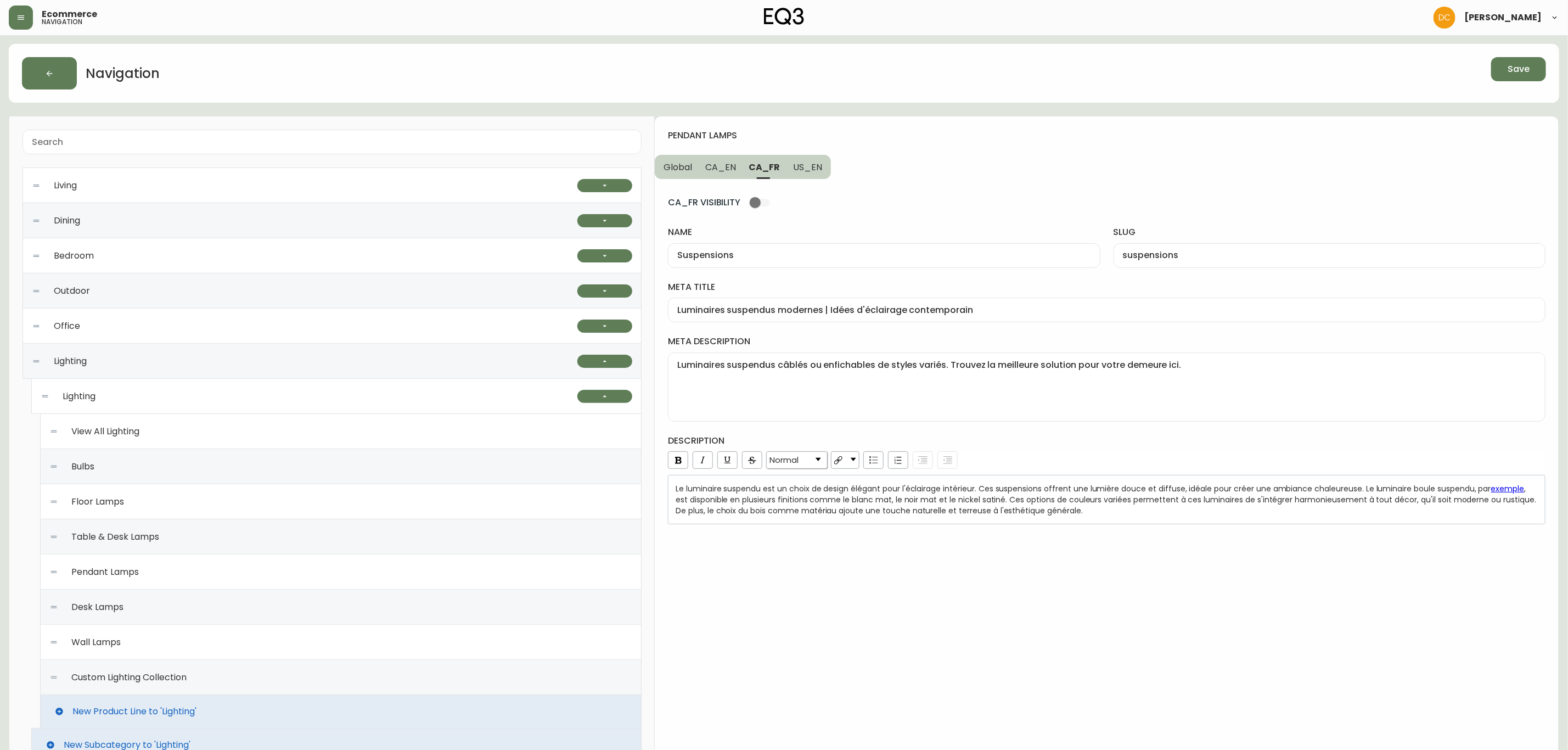
click at [715, 167] on span "CA_EN" at bounding box center [720, 167] width 31 height 12
type input "Pendant Lamps"
type input "pendant-lamps"
type input "Pendant Lighting | Modern or Farmhouse Pendant Lamps"
type textarea "Explore EQ3’s unique designs for modern pendant lamps. Choose from in-house or …"
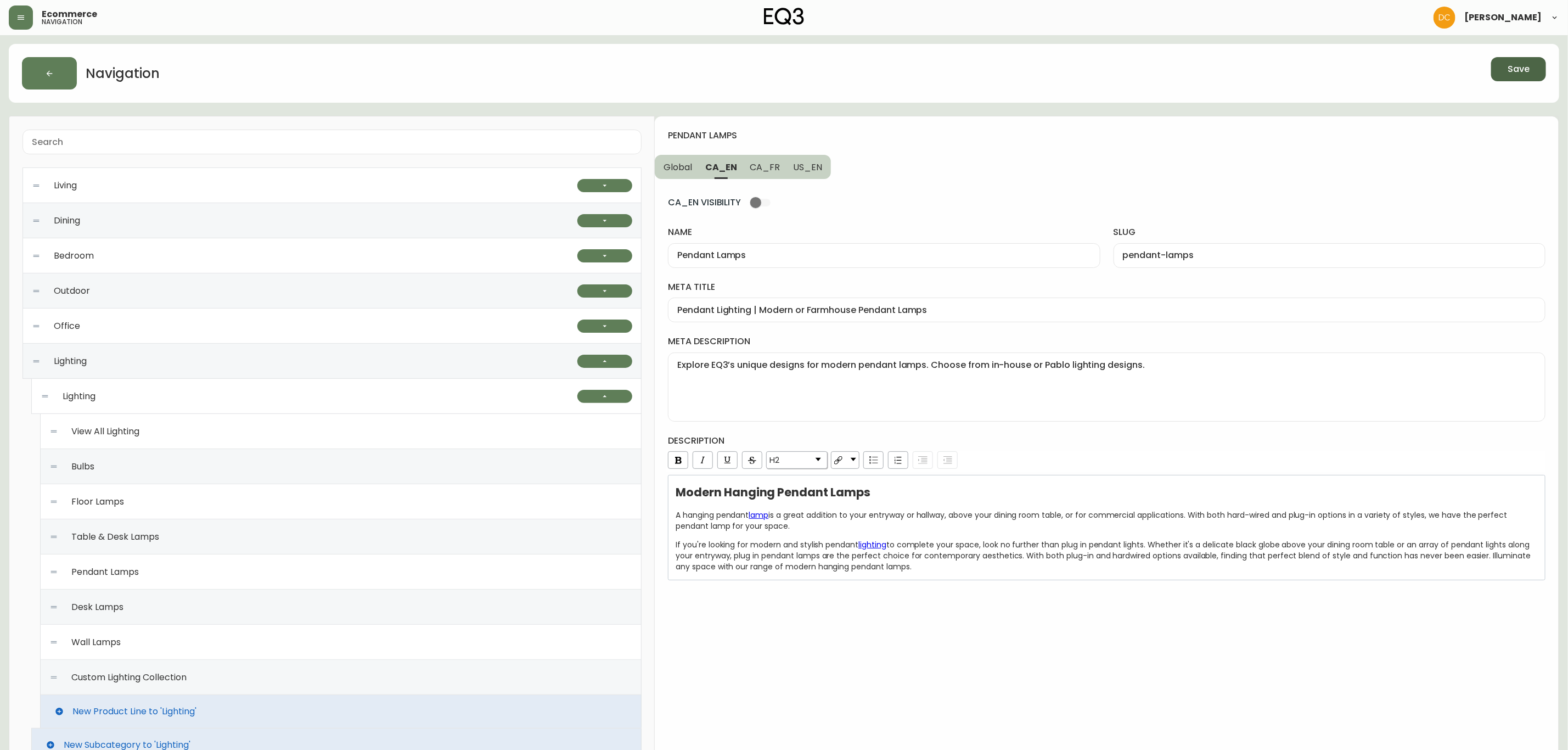
click at [1251, 73] on button "Save" at bounding box center [1519, 69] width 55 height 24
click at [776, 168] on span "CA_FR" at bounding box center [766, 167] width 30 height 12
type input "Suspensions"
type input "suspensions"
type input "Luminaires suspendus modernes | Idées d'éclairage contemporain"
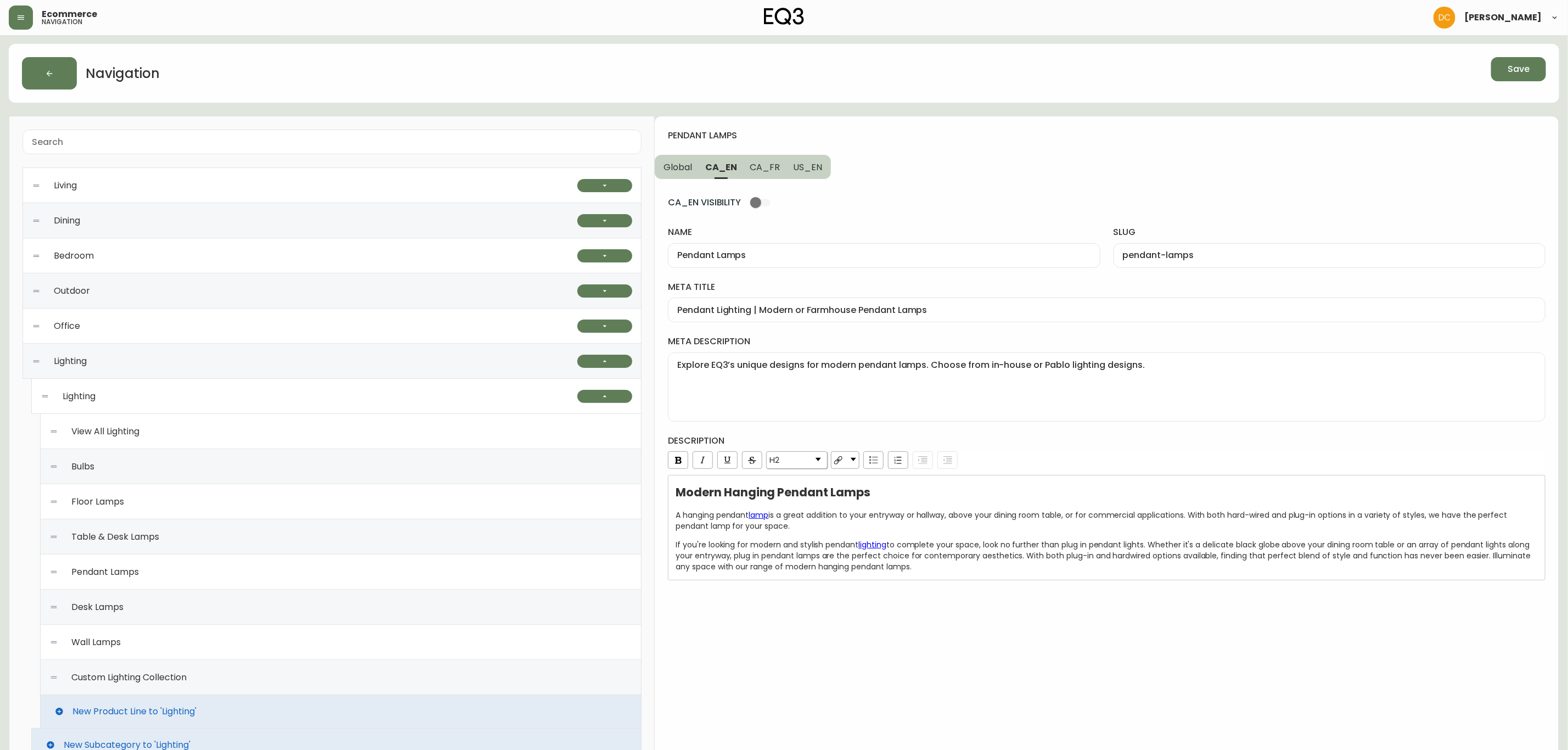
type textarea "Luminaires suspendus câblés ou enfichables de styles variés. Trouvez la meilleu…"
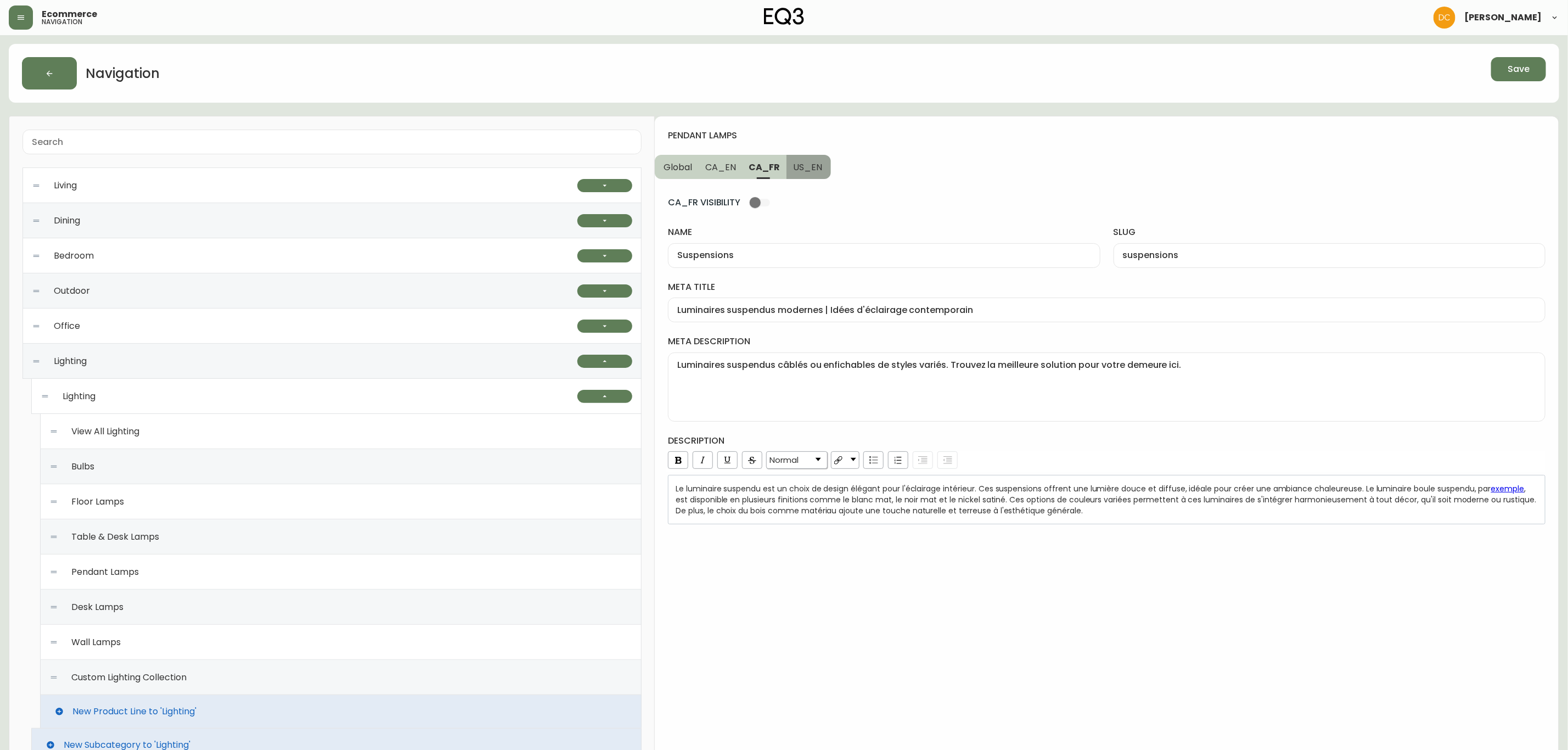
click at [798, 167] on span "US_EN" at bounding box center [808, 167] width 29 height 12
type input "Pendant Lamps"
type input "pendant-lamps"
type input "Pendant Lighting | Modern or Farmhouse Pendant Lamps"
type textarea "Explore EQ3’s unique designs for modern pendant lamps. Choose from in-house or …"
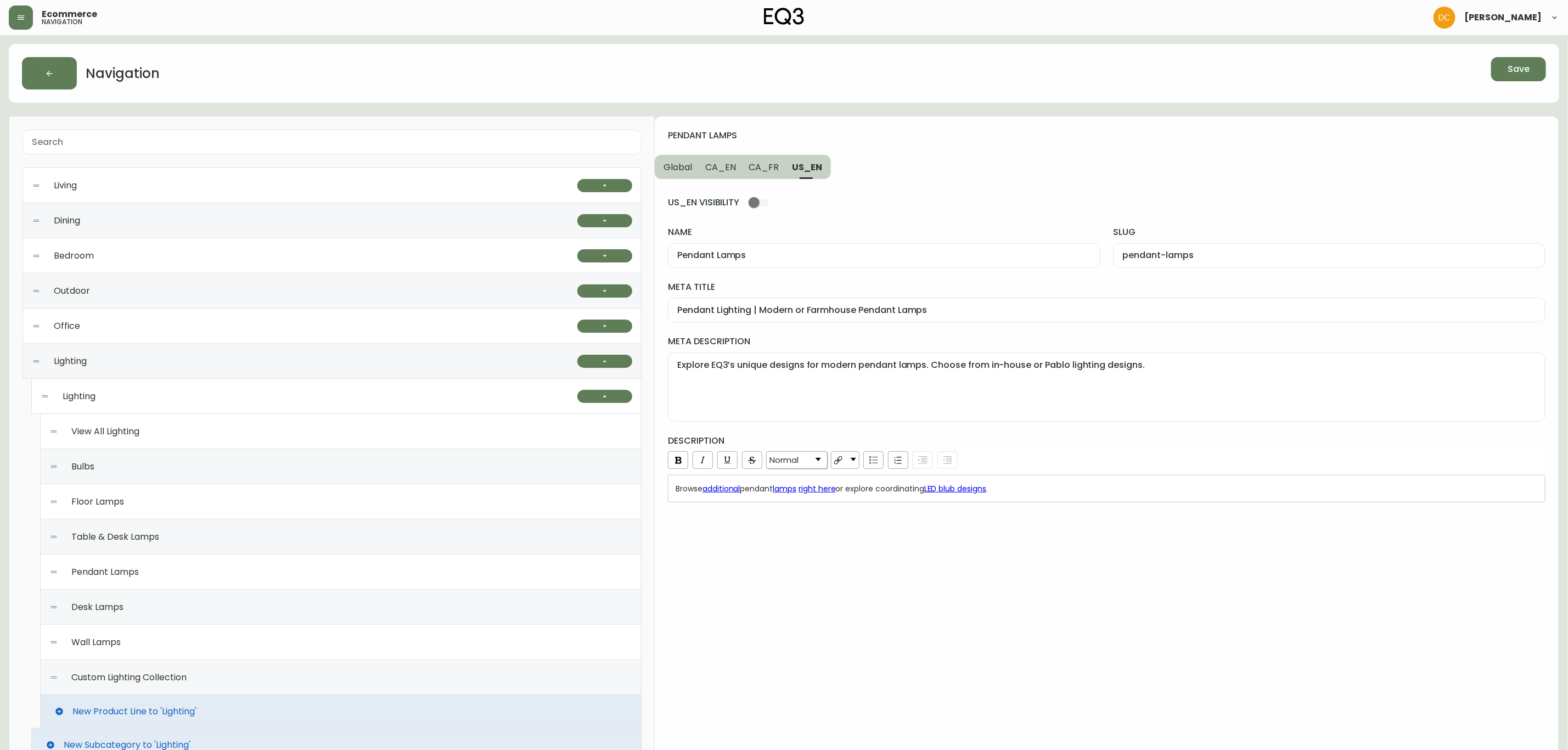
click at [774, 168] on span "CA_FR" at bounding box center [764, 167] width 30 height 12
type input "Suspensions"
type input "suspensions"
type input "Luminaires suspendus modernes | Idées d'éclairage contemporain"
type textarea "Luminaires suspendus câblés ou enfichables de styles variés. Trouvez la meilleu…"
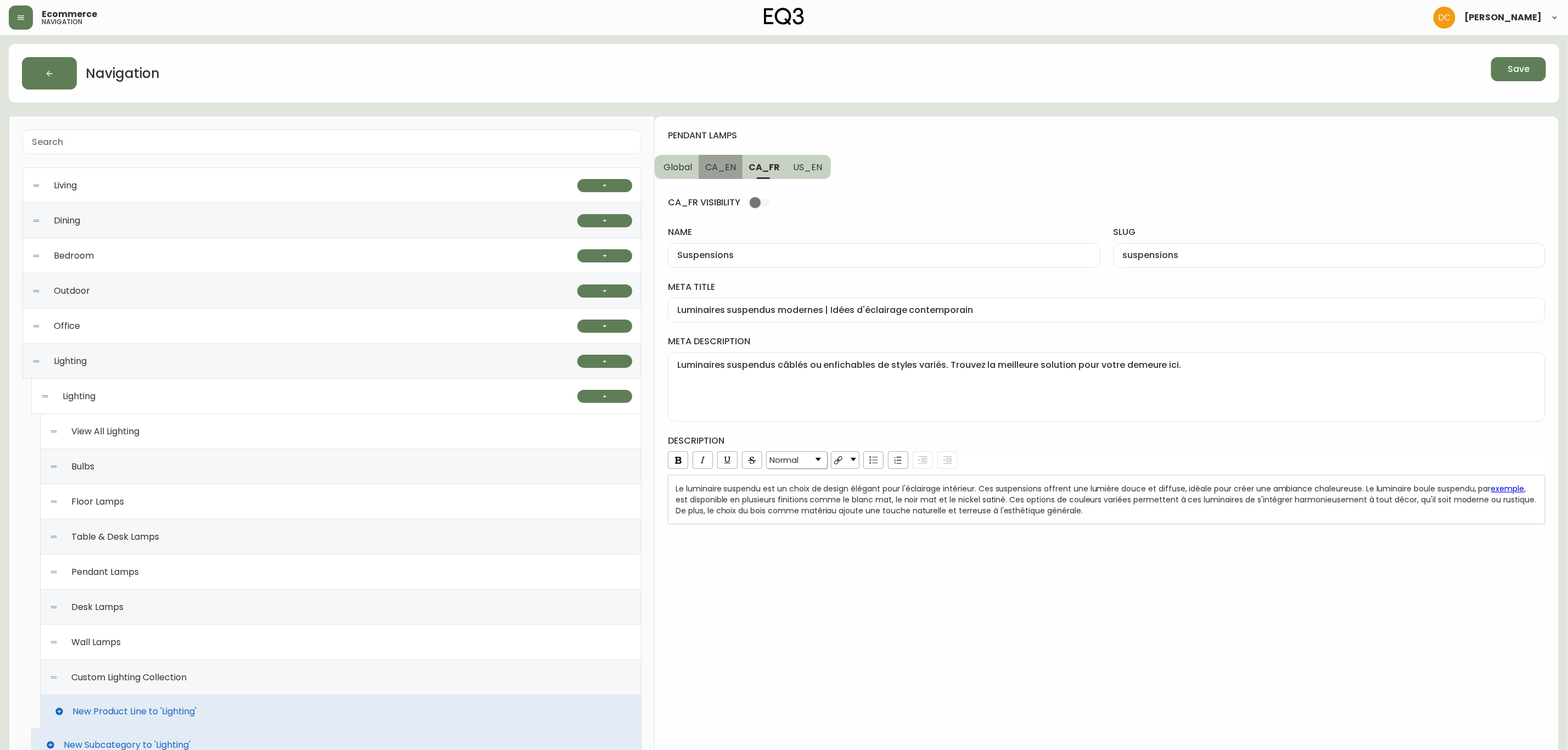
click at [736, 165] on button "CA_EN" at bounding box center [720, 167] width 44 height 24
type input "Pendant Lamps"
type input "pendant-lamps"
type input "Pendant Lighting | Modern or Farmhouse Pendant Lamps"
type textarea "Explore EQ3’s unique designs for modern pendant lamps. Choose from in-house or …"
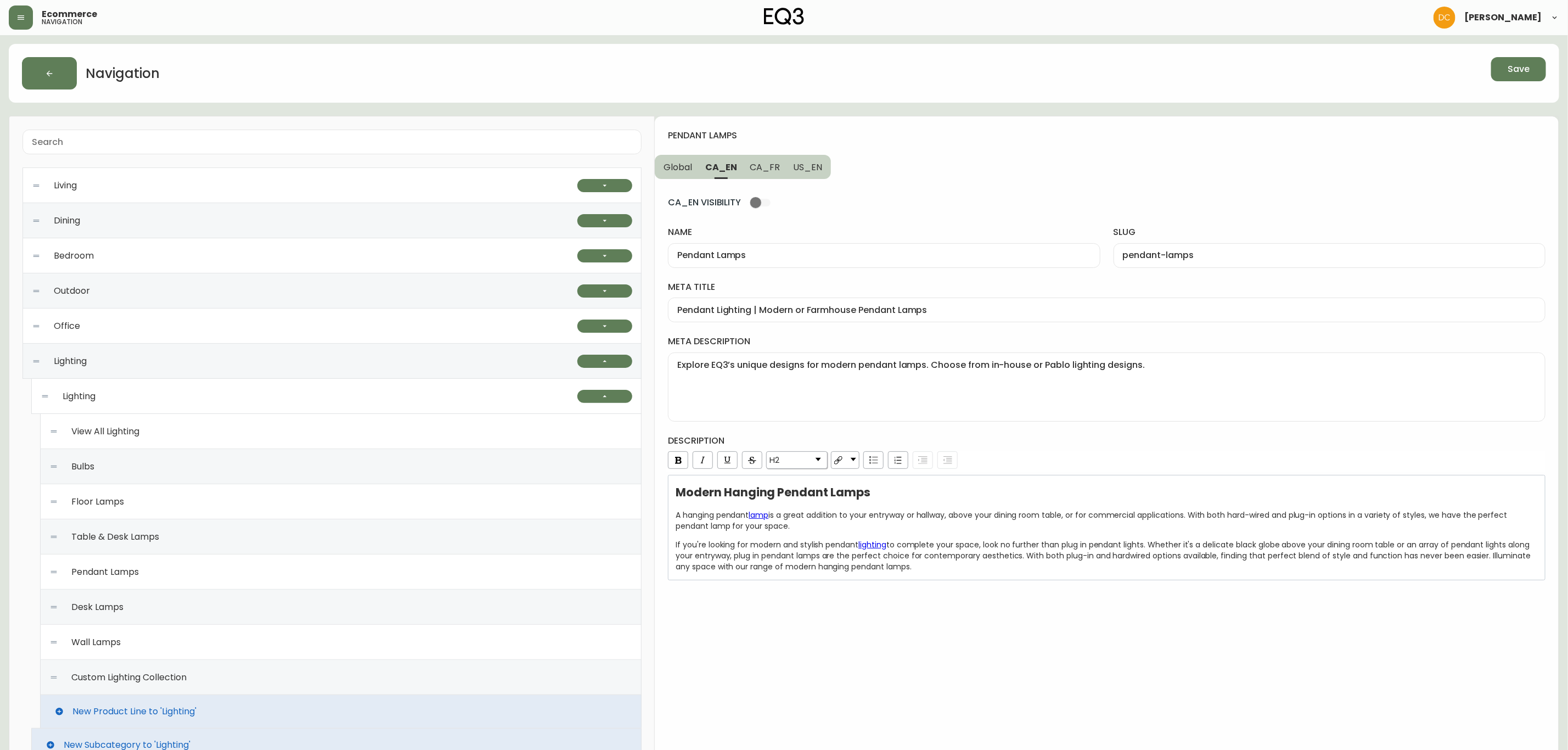
click at [1251, 55] on div "Navigation Save" at bounding box center [783, 73] width 1550 height 59
click at [1251, 71] on span "Save" at bounding box center [1518, 69] width 22 height 12
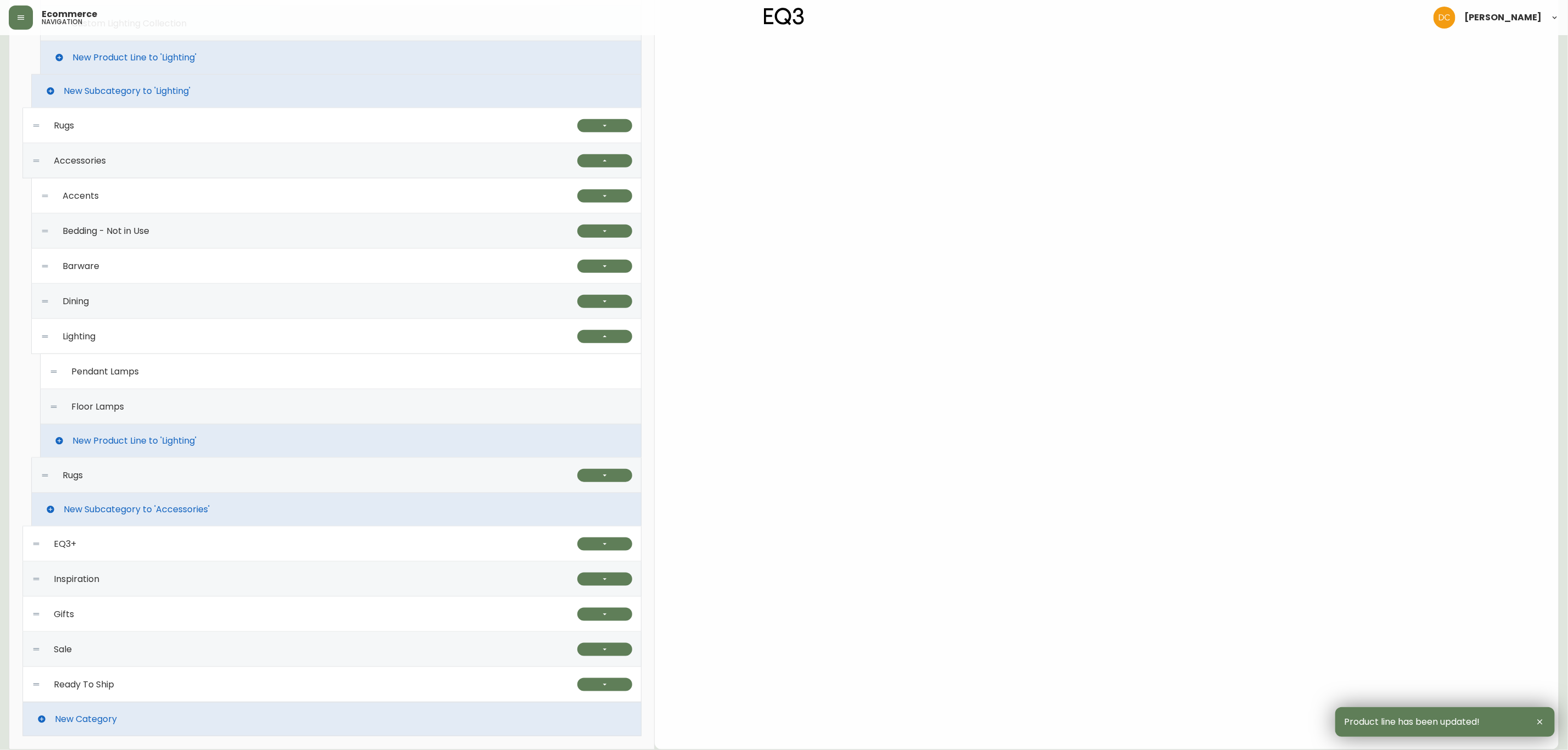
scroll to position [575, 0]
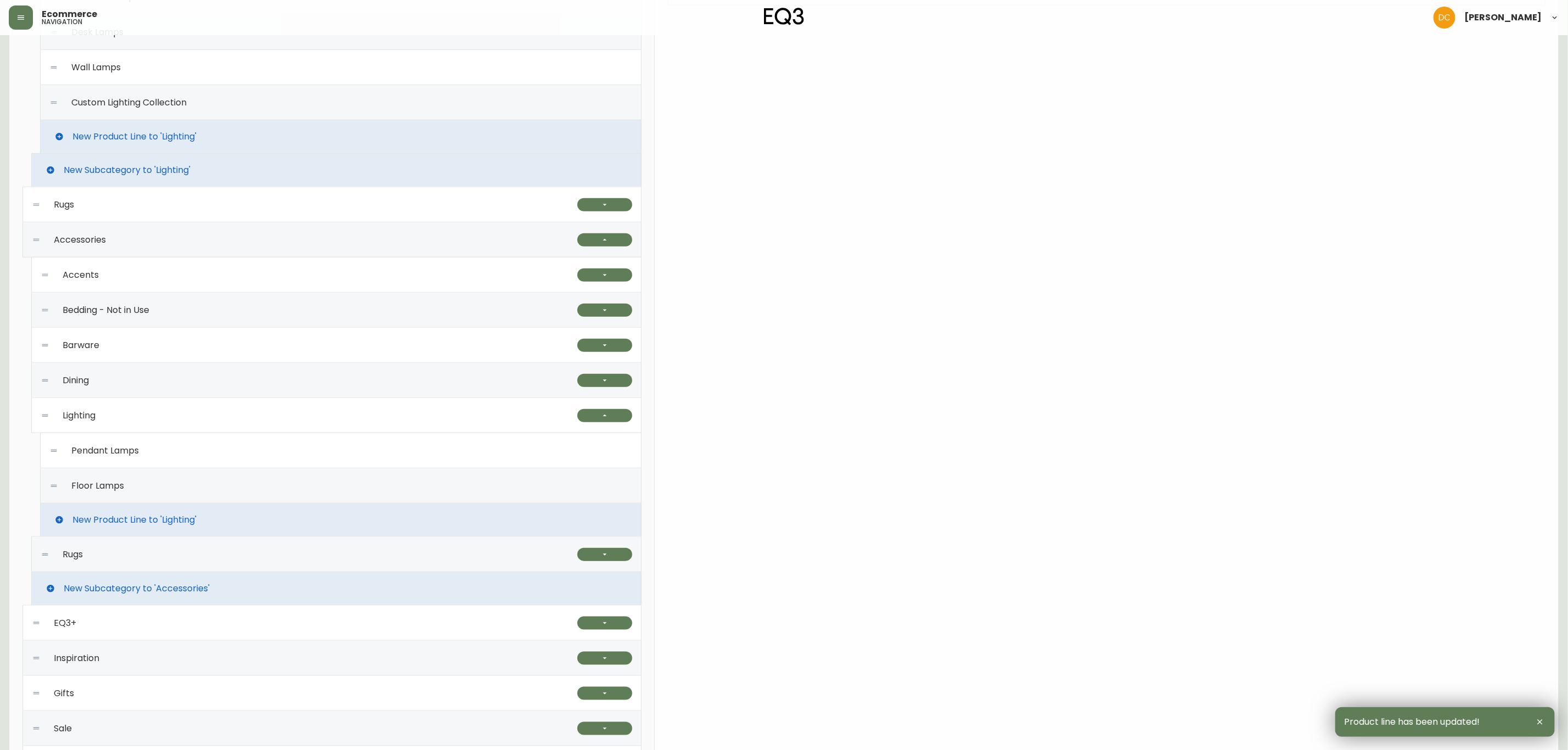
drag, startPoint x: 245, startPoint y: 494, endPoint x: 323, endPoint y: 506, distance: 78.9
click at [245, 493] on div "Floor Lamps" at bounding box center [340, 486] width 583 height 35
type input "Floor Lamps"
type input "floor-lamps"
type input "Modern Floor Lamps | Gold or Black for Living Room"
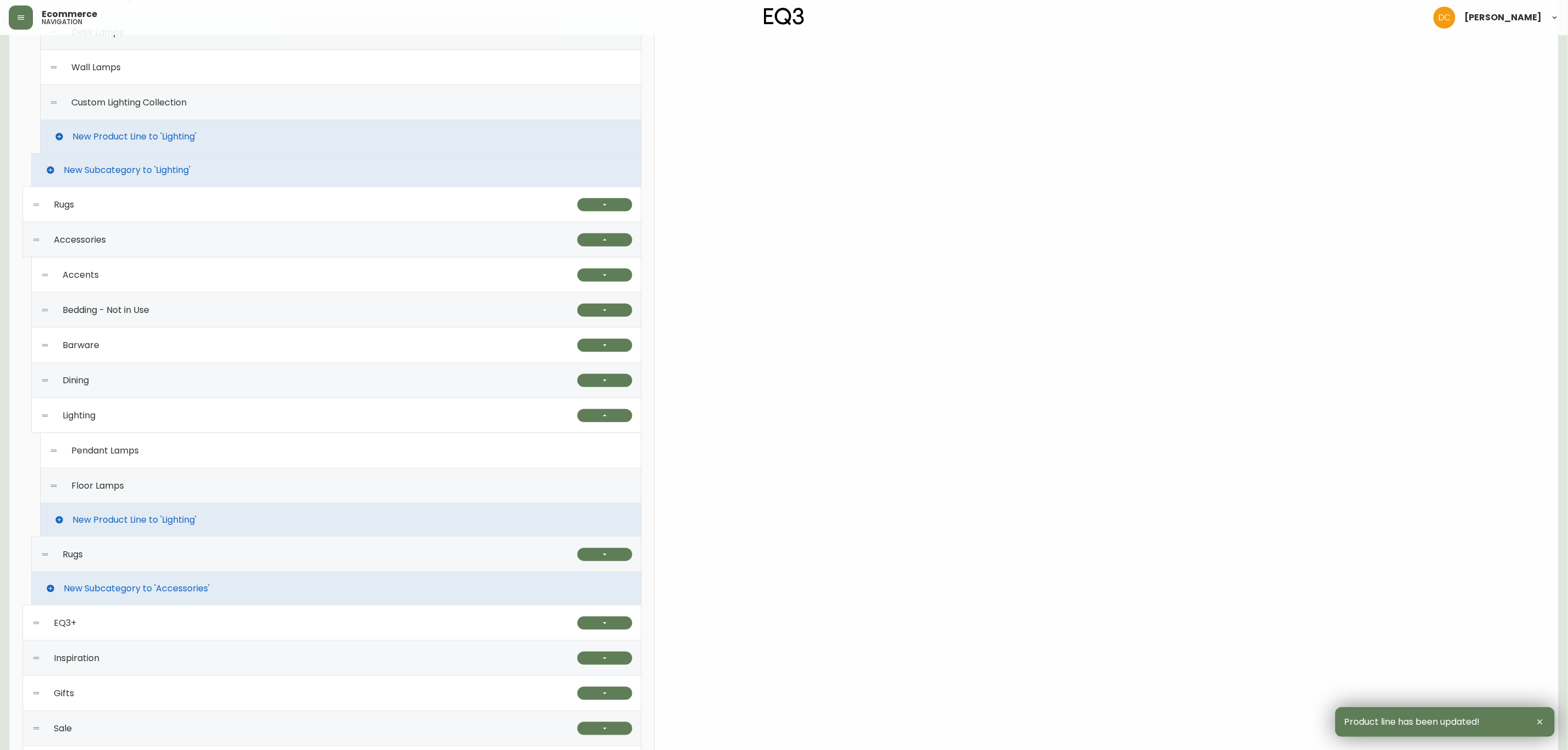
type textarea "Illuminate your space with our modern floor lamps. Adjustable, dimmable, and av…"
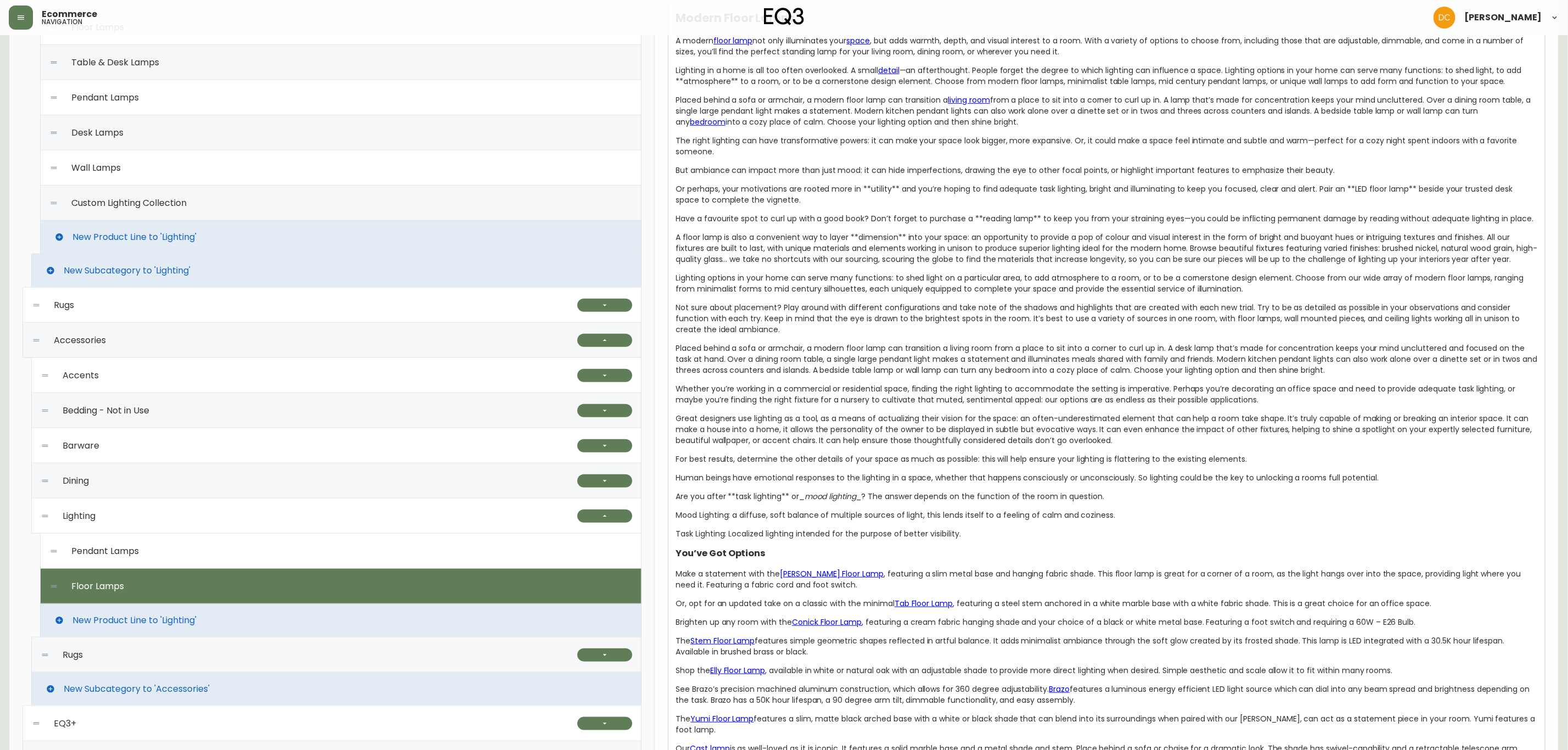
scroll to position [328, 0]
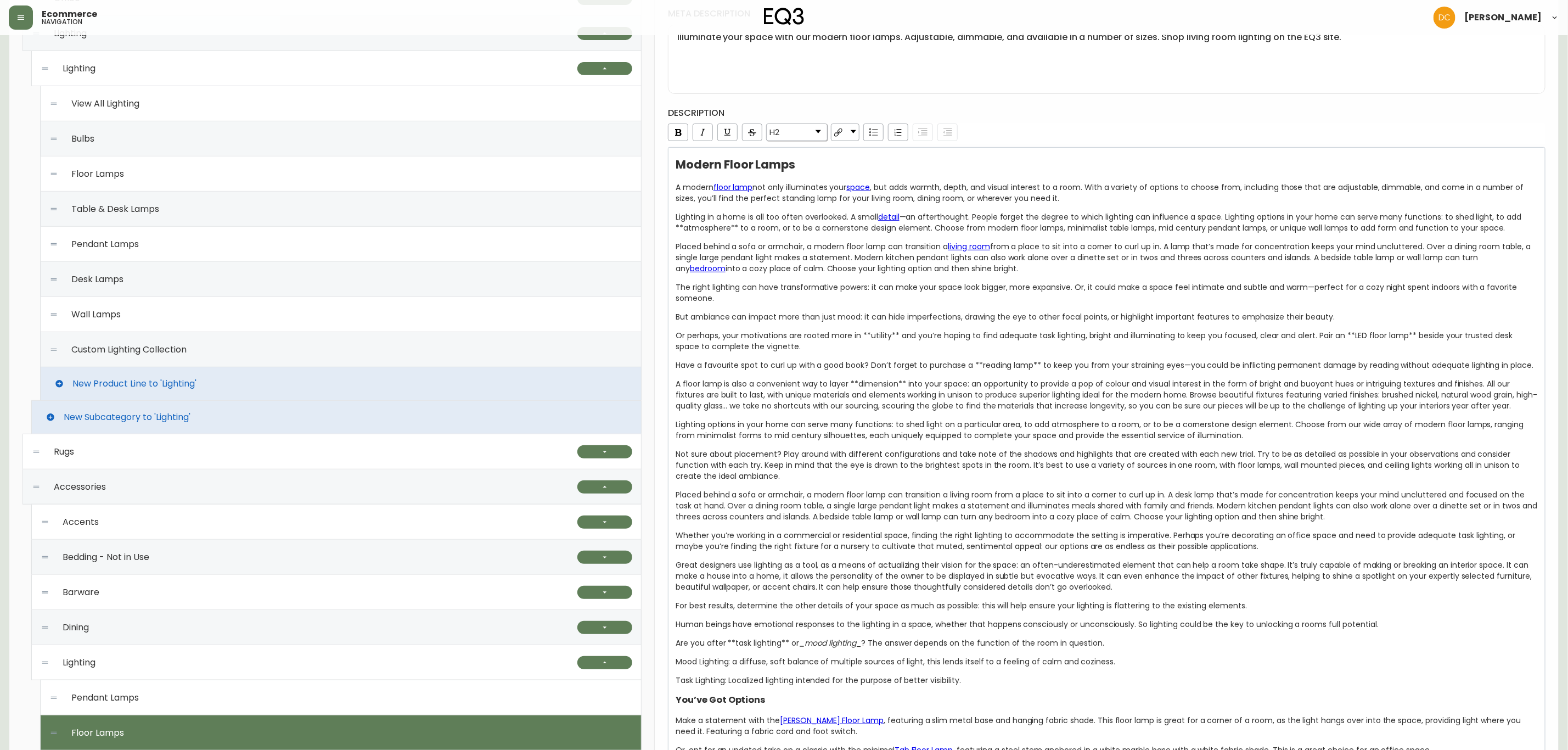
click at [260, 572] on div "Pendant Lamps" at bounding box center [340, 698] width 583 height 35
type input "Pendant Lamps"
type input "pendant-lamps"
type input "Pendant Lighting | Modern or Farmhouse Pendant Lamps"
type textarea "Explore EQ3’s unique designs for modern pendant lamps. Choose from in-house or …"
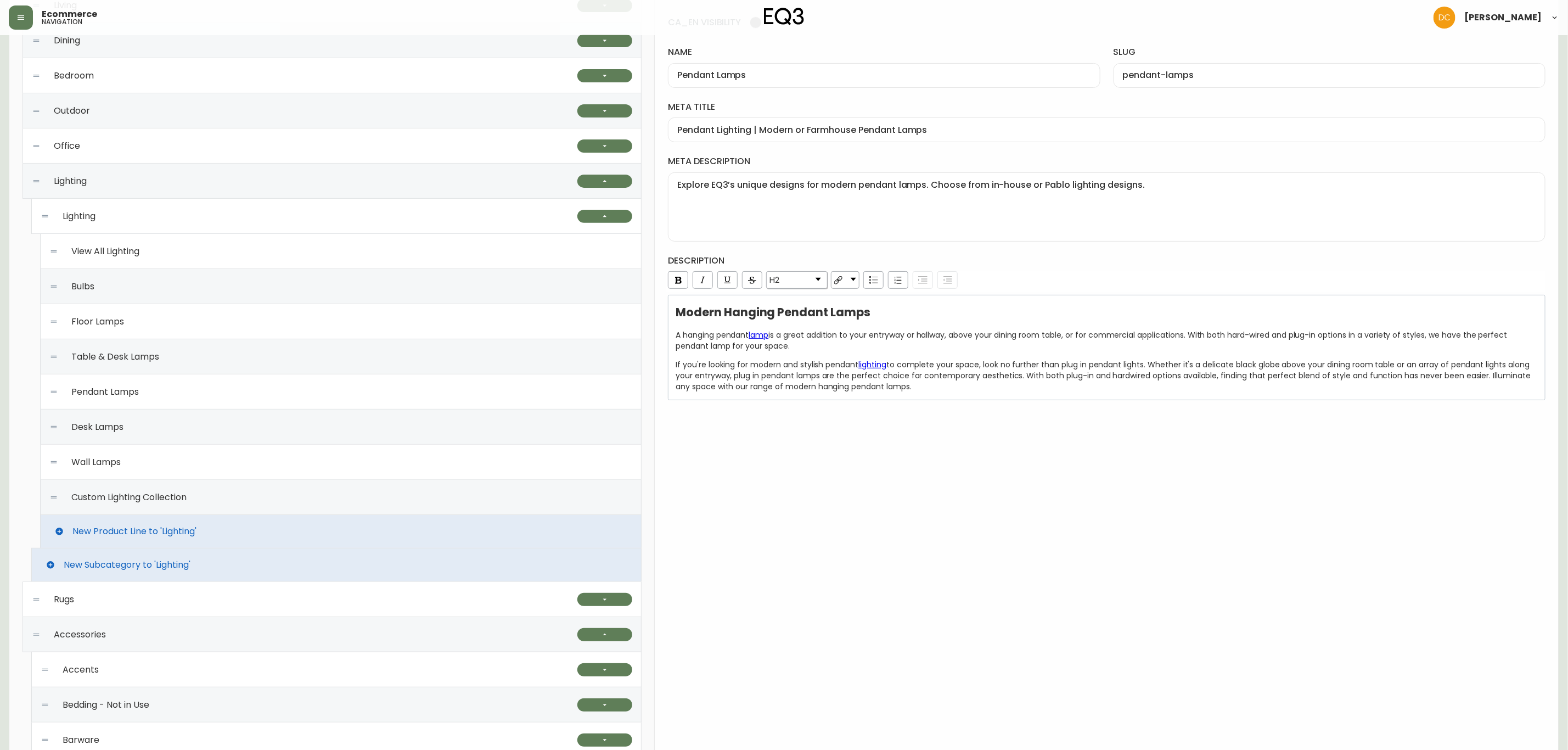
scroll to position [0, 0]
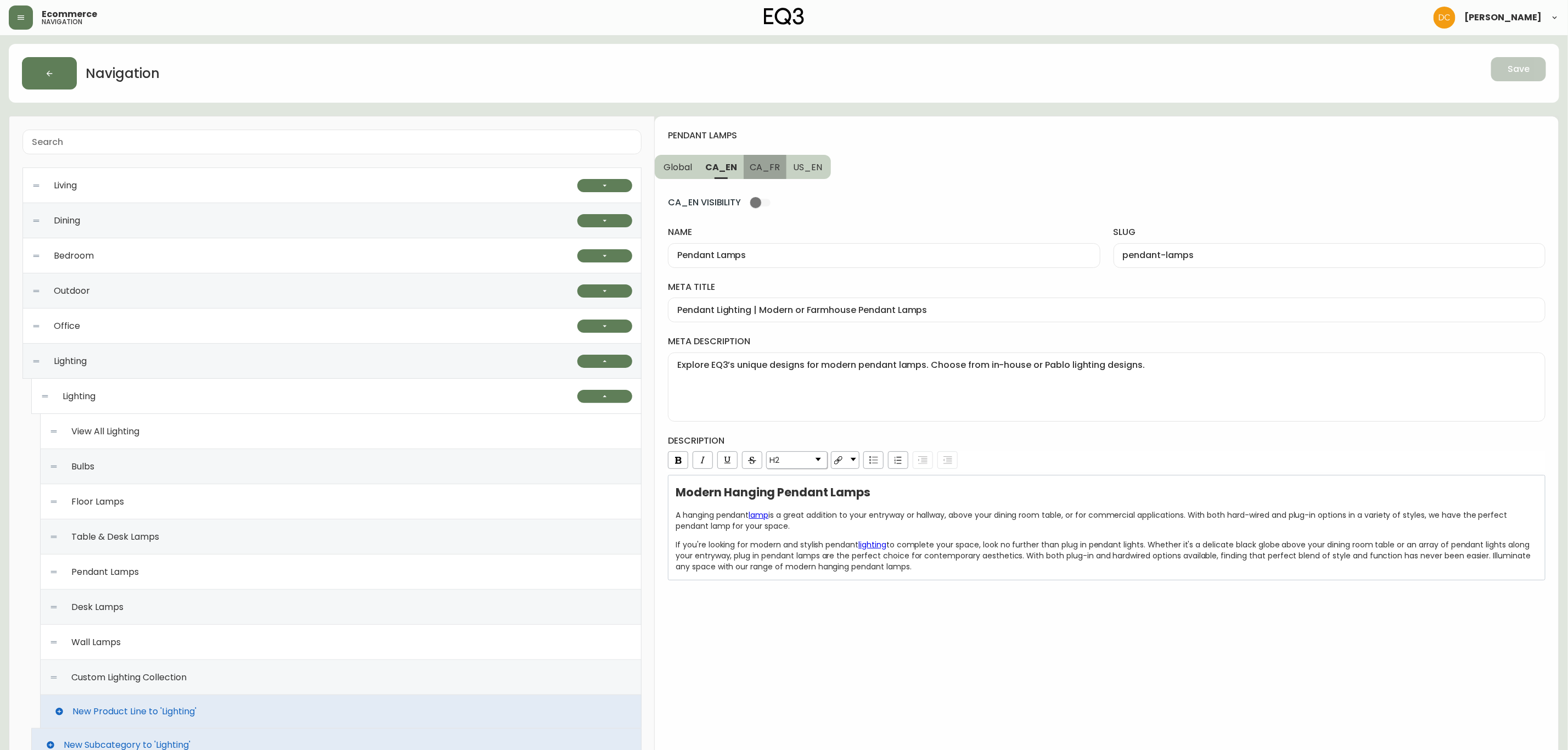
click at [772, 167] on span "CA_FR" at bounding box center [766, 167] width 30 height 12
type input "Suspensions"
type input "suspensions"
type input "Luminaires suspendus modernes | Idées d'éclairage contemporain"
type textarea "Luminaires suspendus câblés ou enfichables de styles variés. Trouvez la meilleu…"
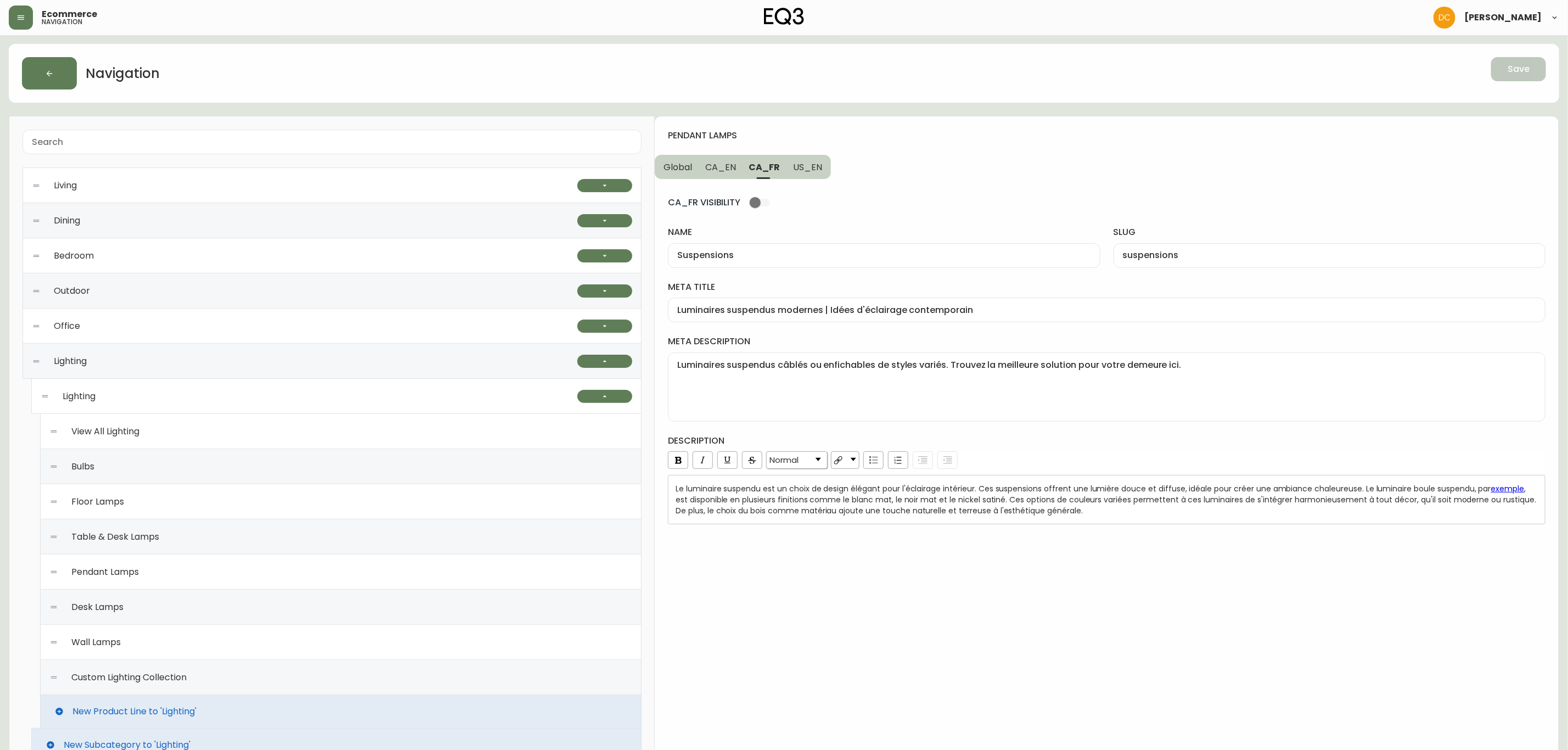
click at [806, 164] on span "US_EN" at bounding box center [808, 167] width 29 height 12
type input "Pendant Lamps"
type input "pendant-lamps"
type input "Pendant Lighting | Modern or Farmhouse Pendant Lamps"
type textarea "Explore EQ3’s unique designs for modern pendant lamps. Choose from in-house or …"
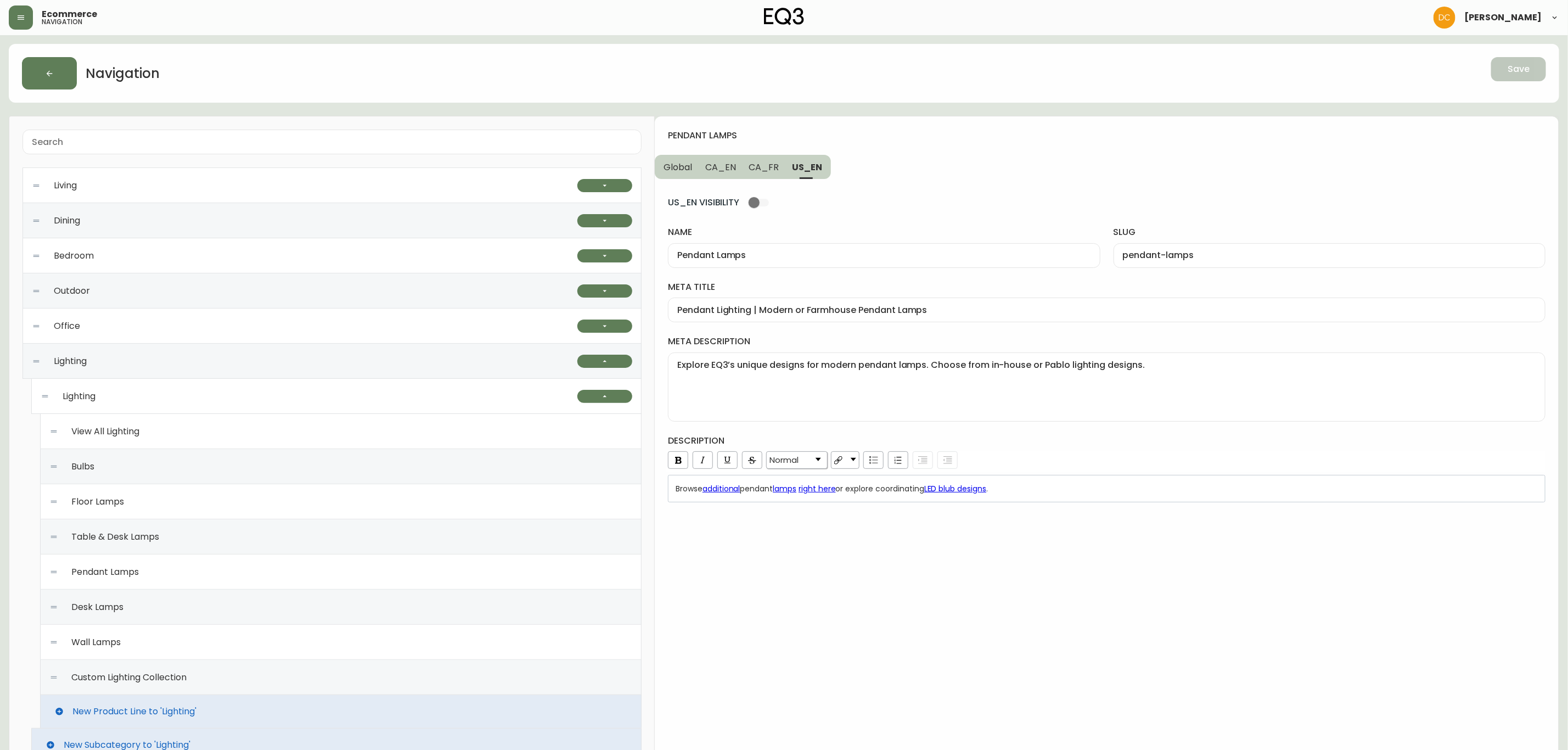
click at [771, 170] on span "CA_FR" at bounding box center [764, 167] width 30 height 12
type input "Suspensions"
type input "suspensions"
type input "Luminaires suspendus modernes | Idées d'éclairage contemporain"
type textarea "Luminaires suspendus câblés ou enfichables de styles variés. Trouvez la meilleu…"
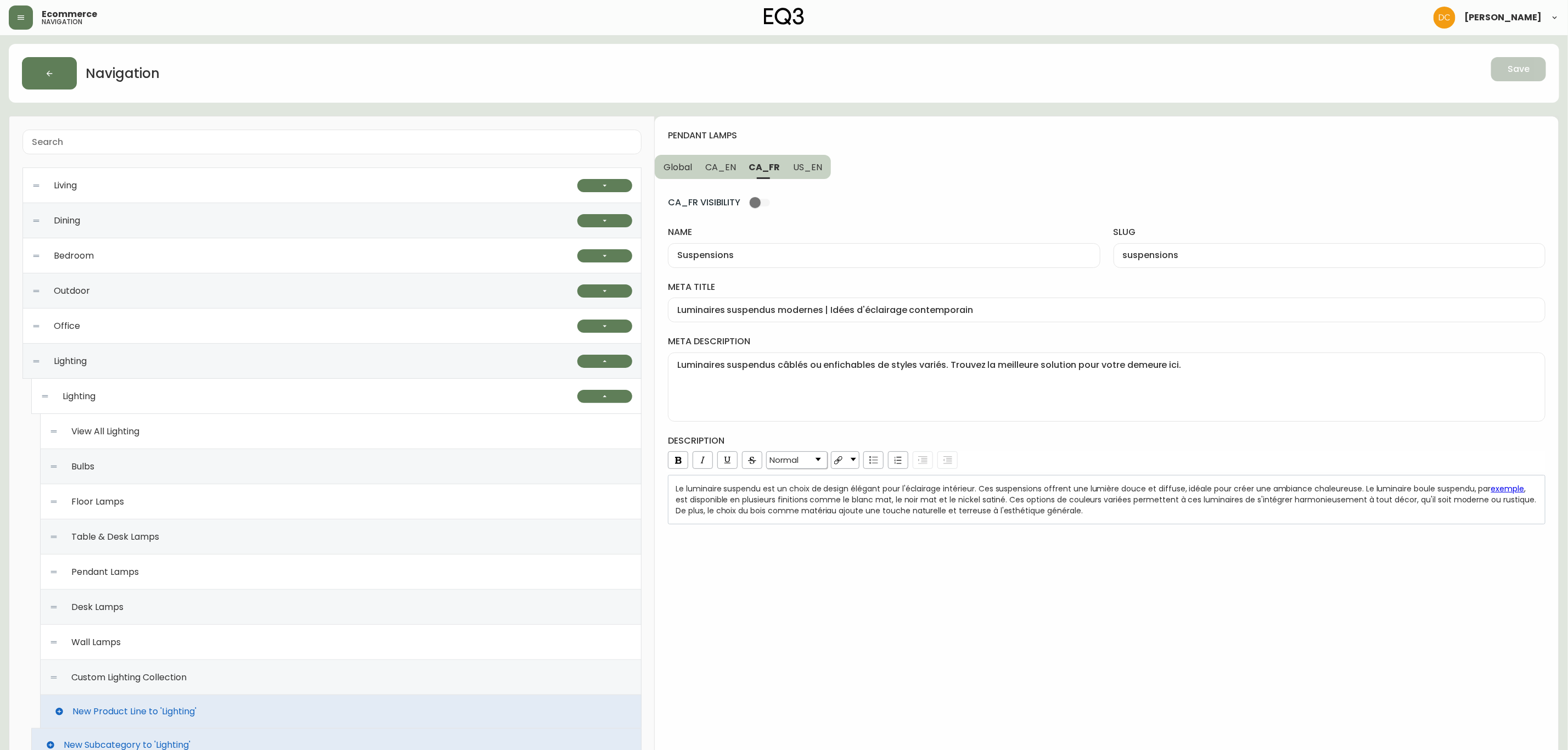
click at [713, 167] on span "CA_EN" at bounding box center [720, 167] width 31 height 12
type input "Pendant Lamps"
type input "pendant-lamps"
type input "Pendant Lighting | Modern or Farmhouse Pendant Lamps"
type textarea "Explore EQ3’s unique designs for modern pendant lamps. Choose from in-house or …"
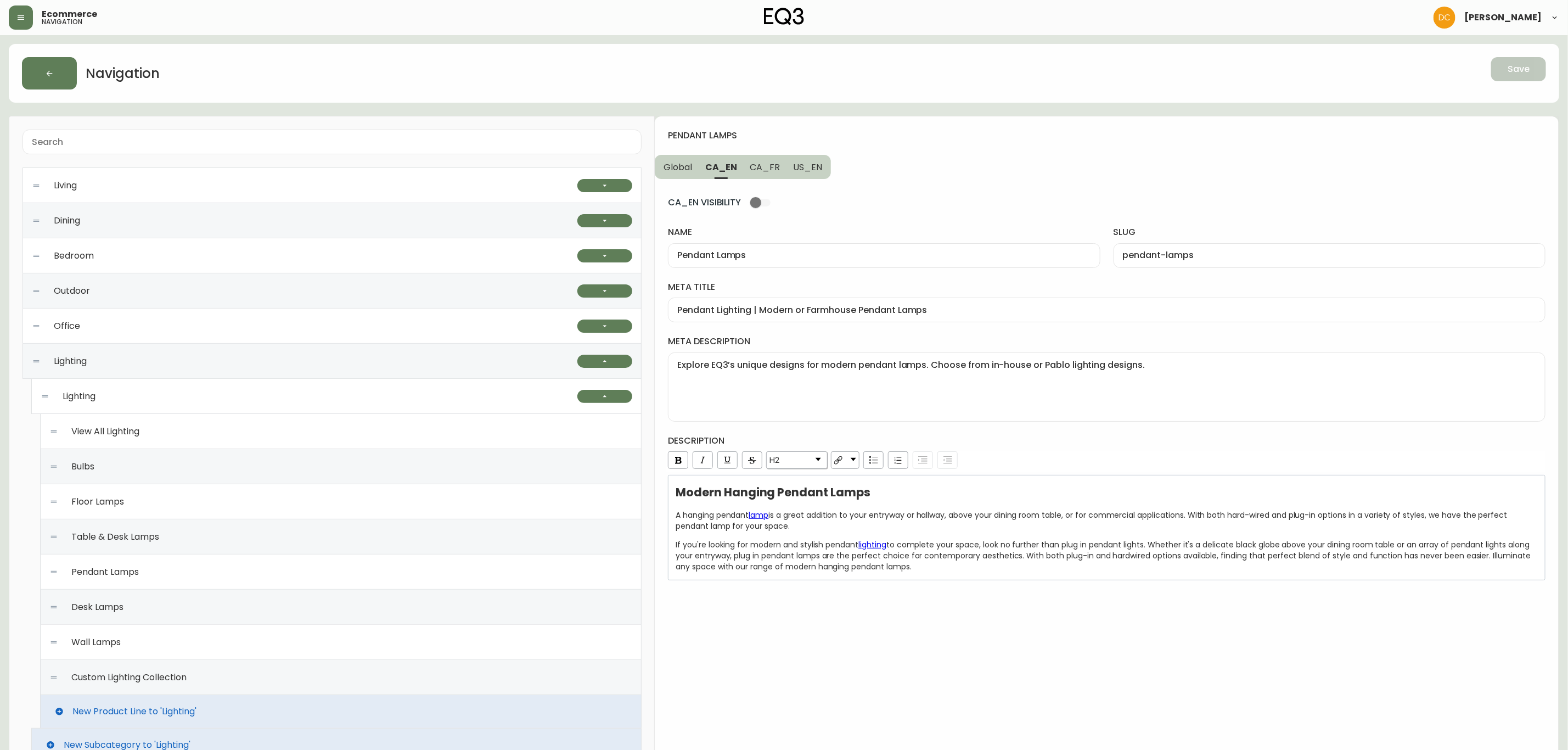
click at [692, 170] on span "Global" at bounding box center [678, 167] width 29 height 12
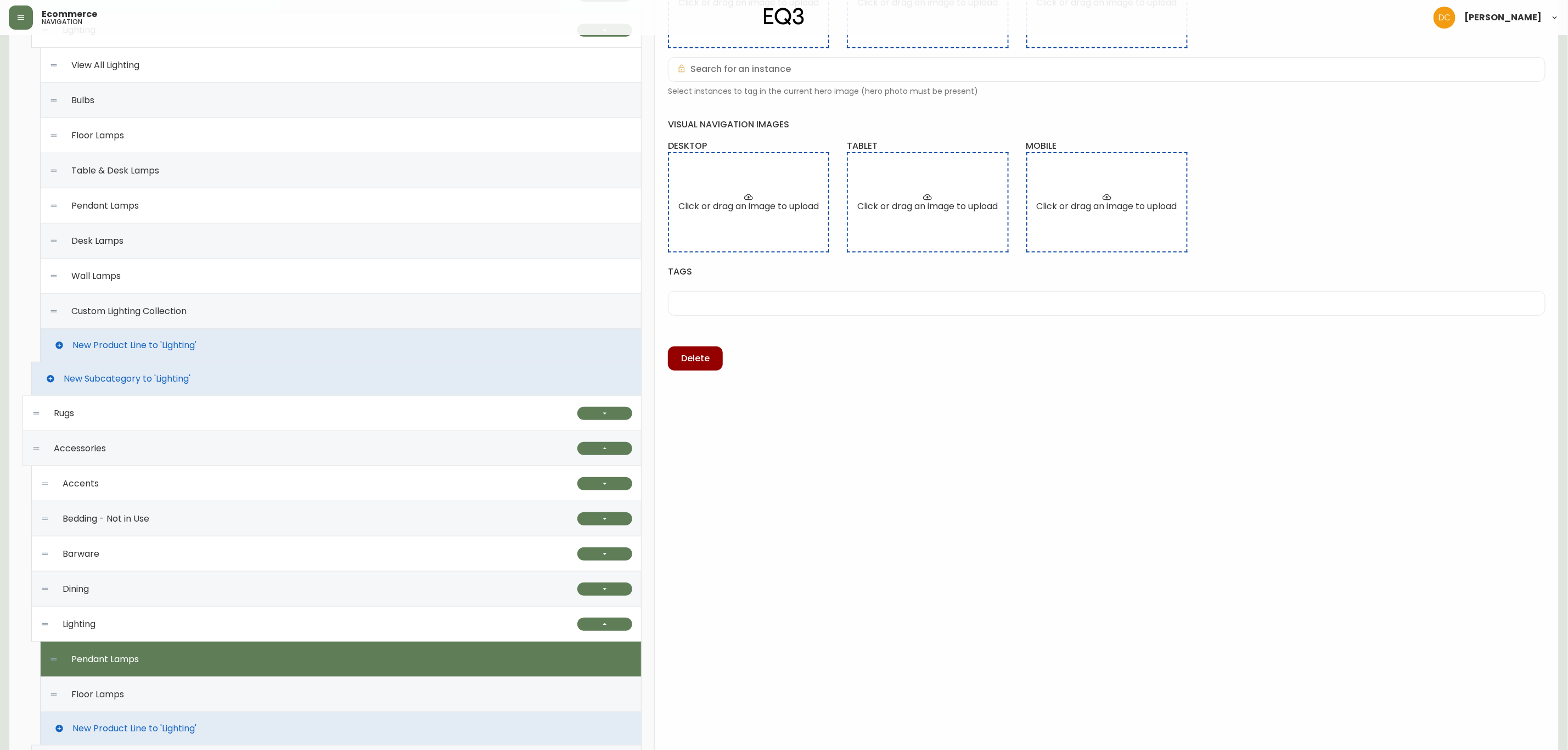
scroll to position [412, 0]
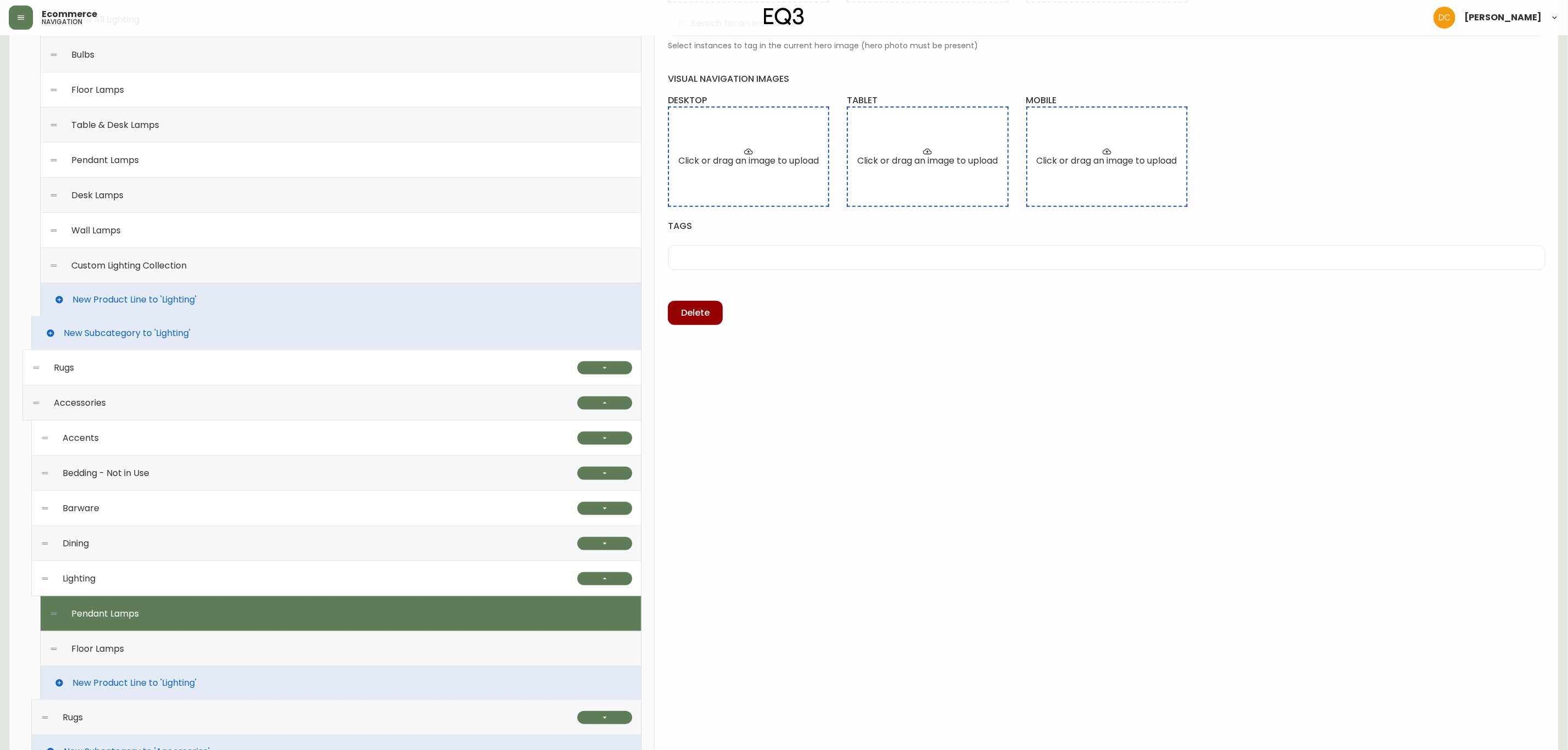
click at [494, 572] on div "Lighting" at bounding box center [309, 579] width 537 height 35
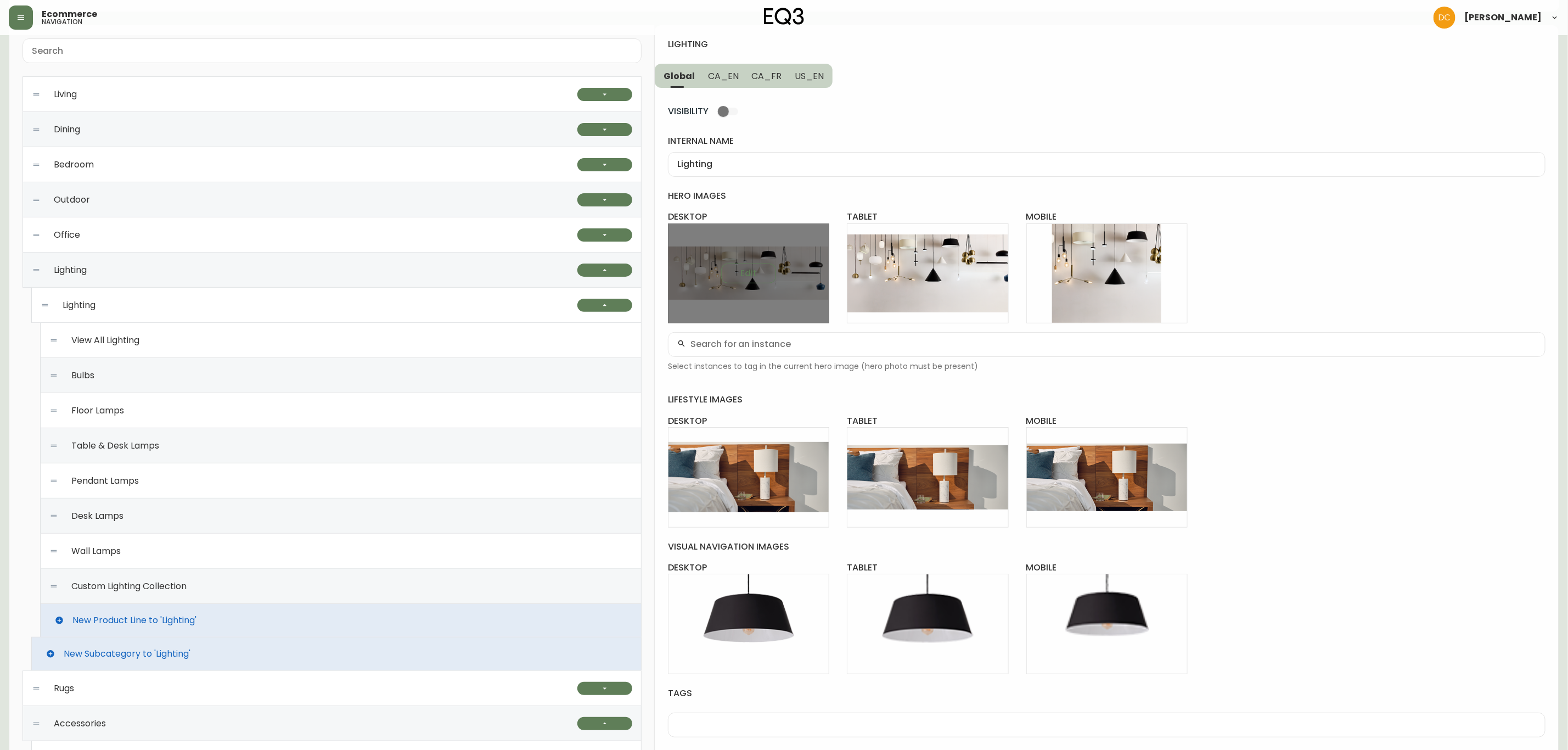
scroll to position [83, 0]
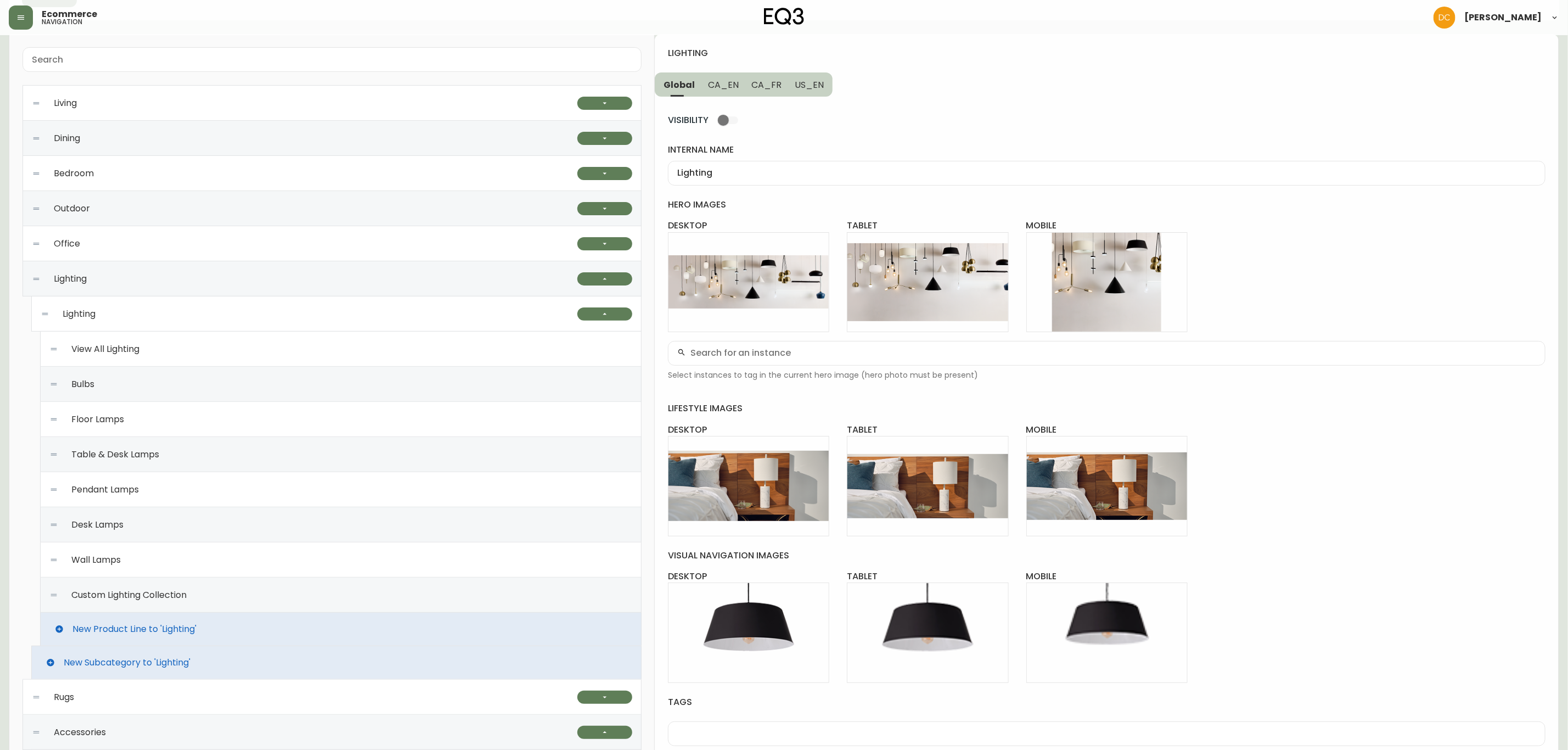
click at [717, 83] on span "CA_EN" at bounding box center [723, 85] width 31 height 12
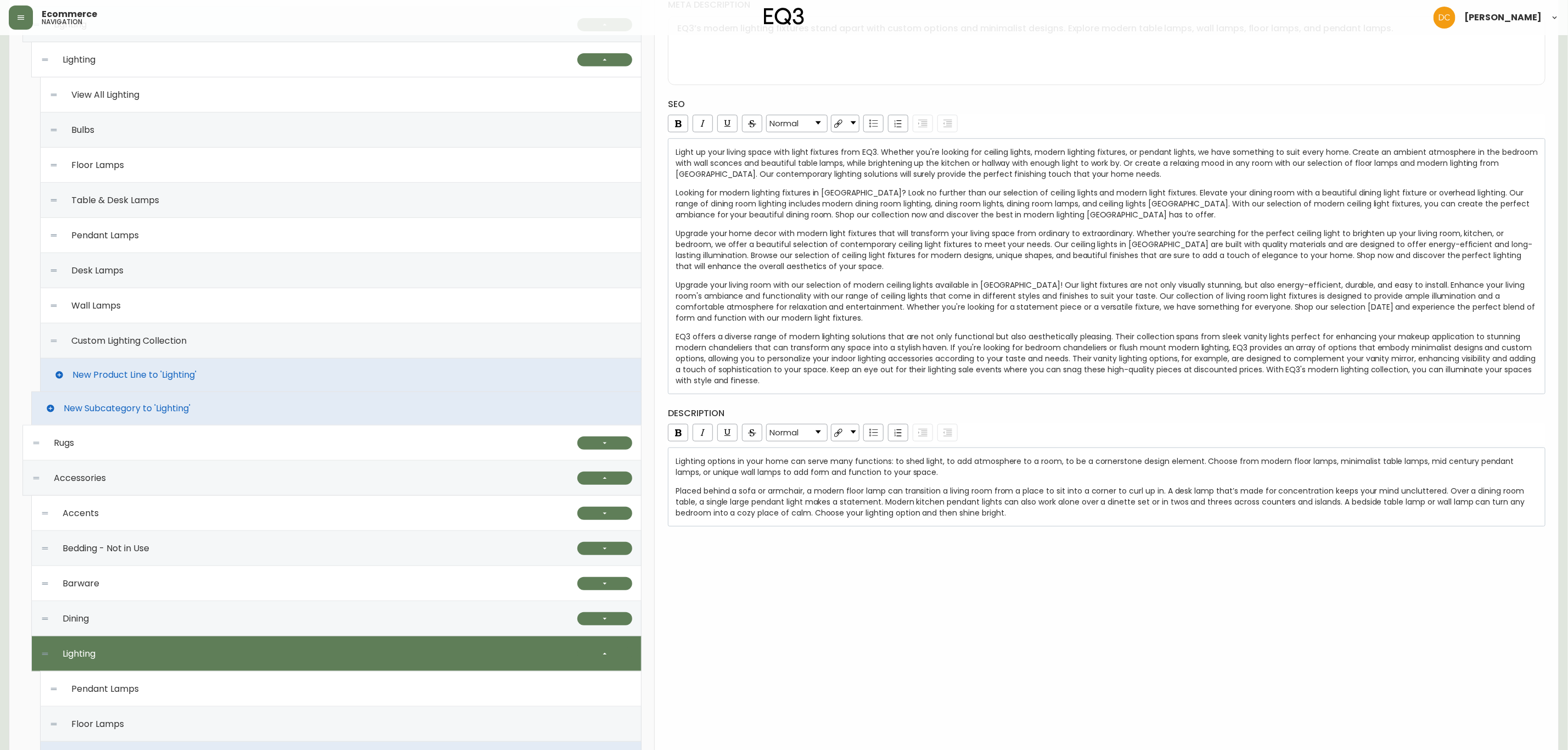
scroll to position [329, 0]
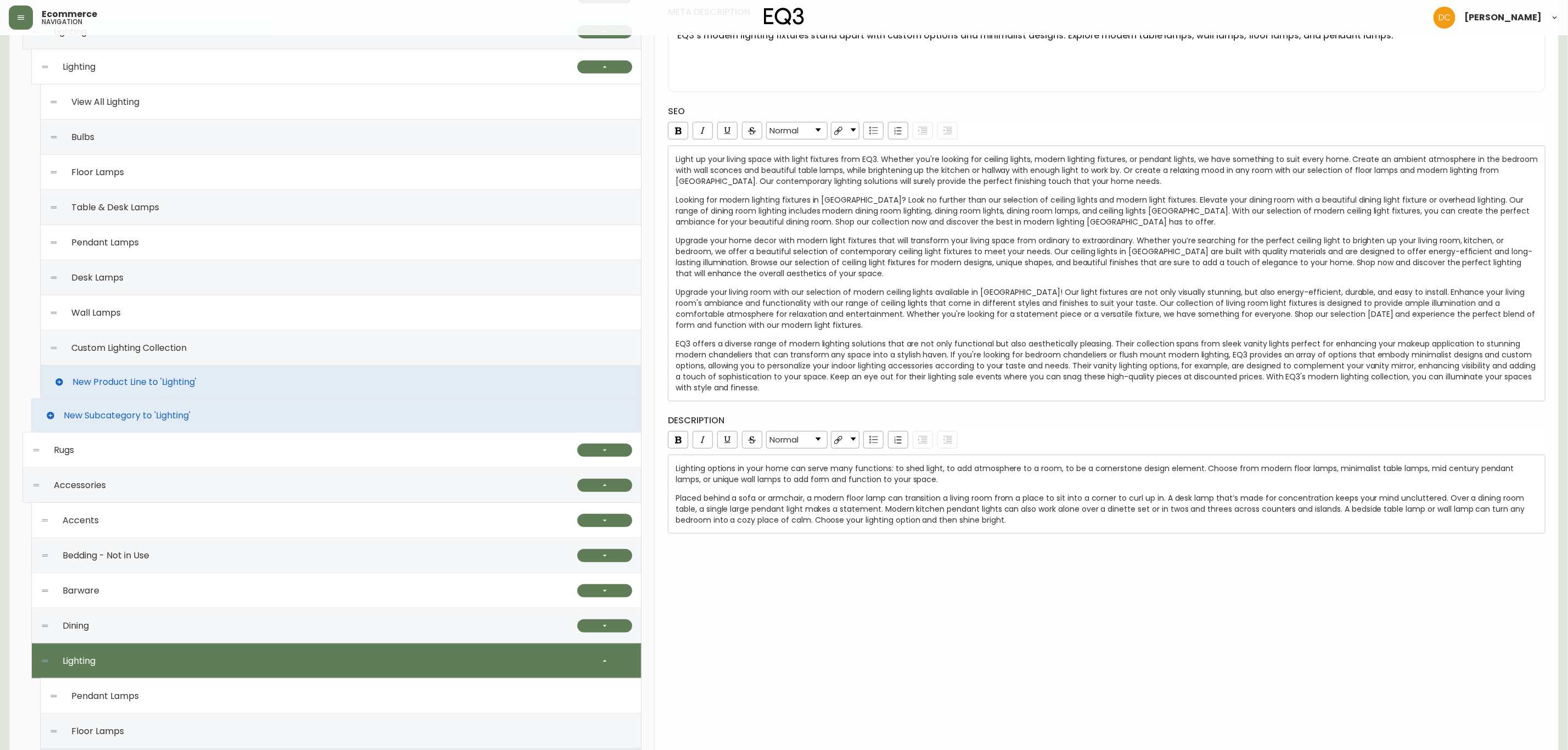
click at [844, 572] on div "lighting Global CA_EN CA_FR US_EN CA_EN VISIBILITY name Lighting slug lighting …" at bounding box center [1107, 430] width 904 height 1287
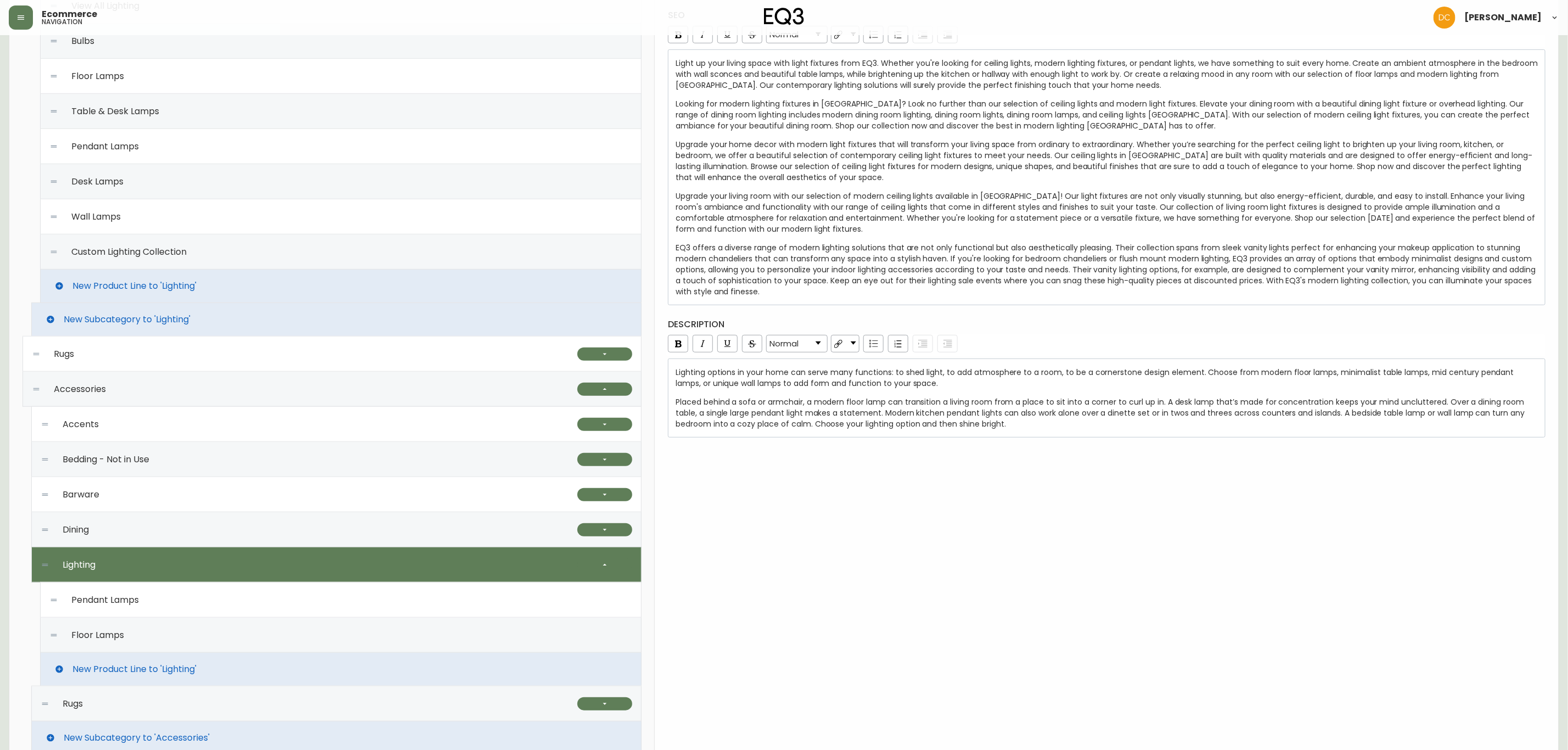
scroll to position [576, 0]
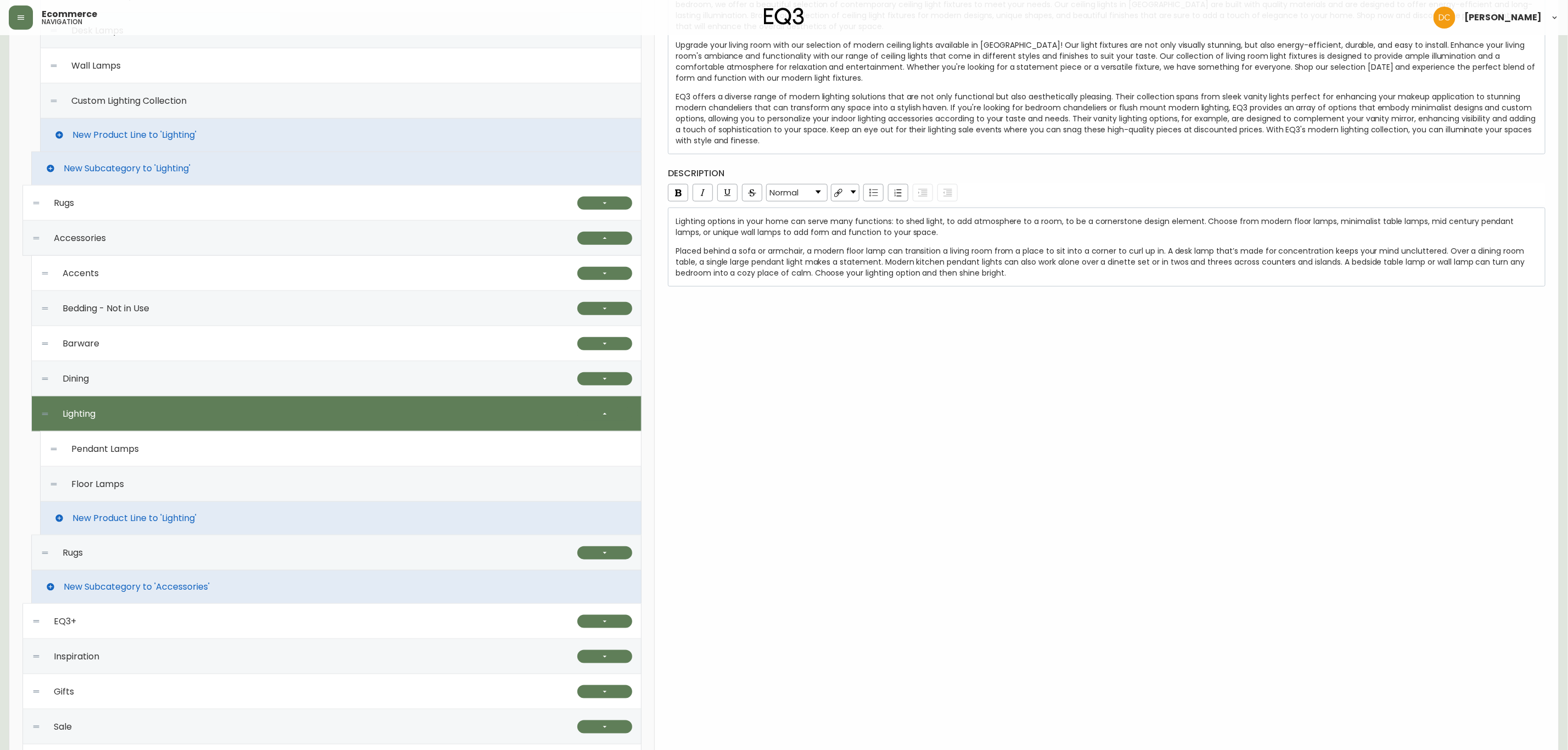
click at [229, 465] on div "Pendant Lamps" at bounding box center [340, 449] width 583 height 35
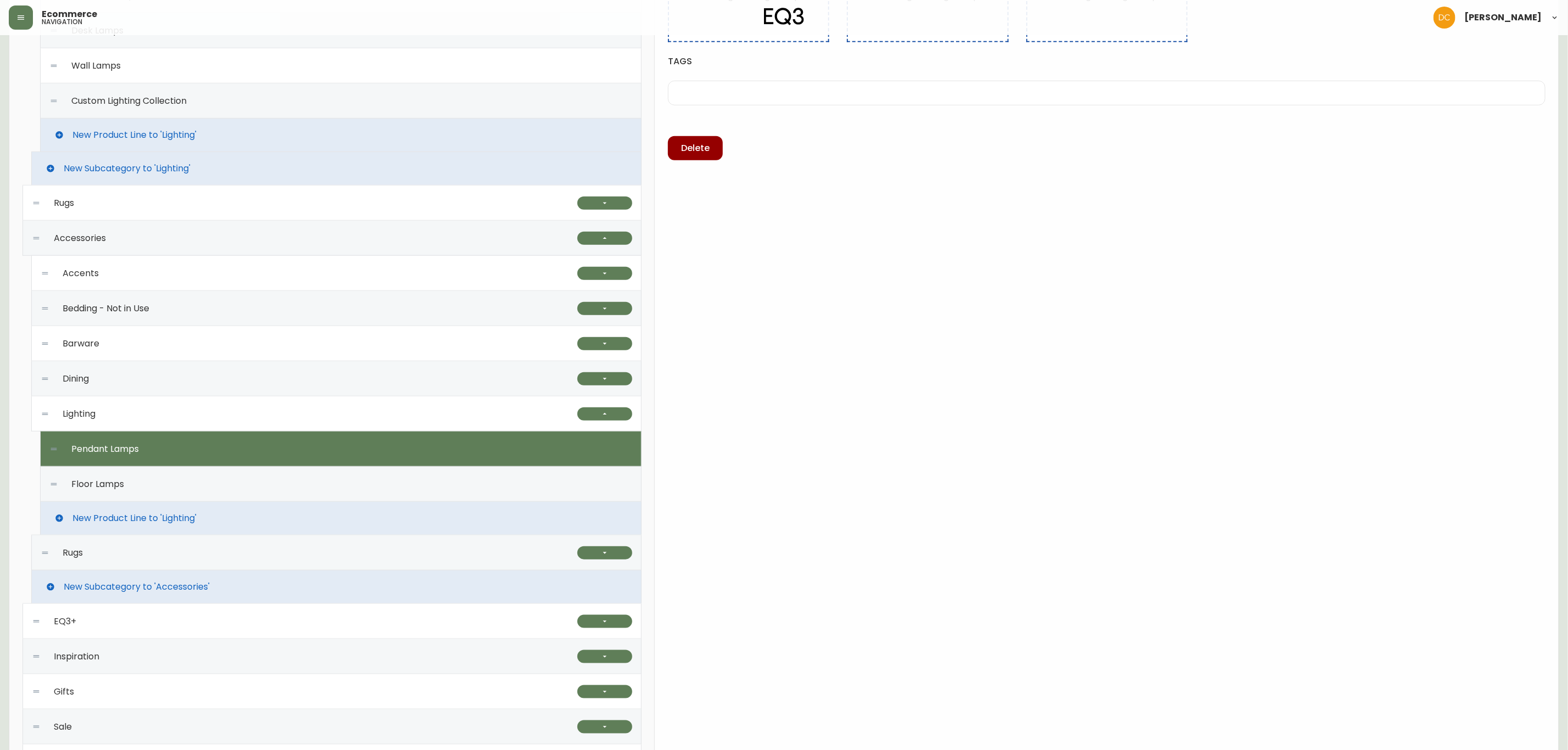
click at [224, 484] on div "Floor Lamps" at bounding box center [340, 484] width 583 height 35
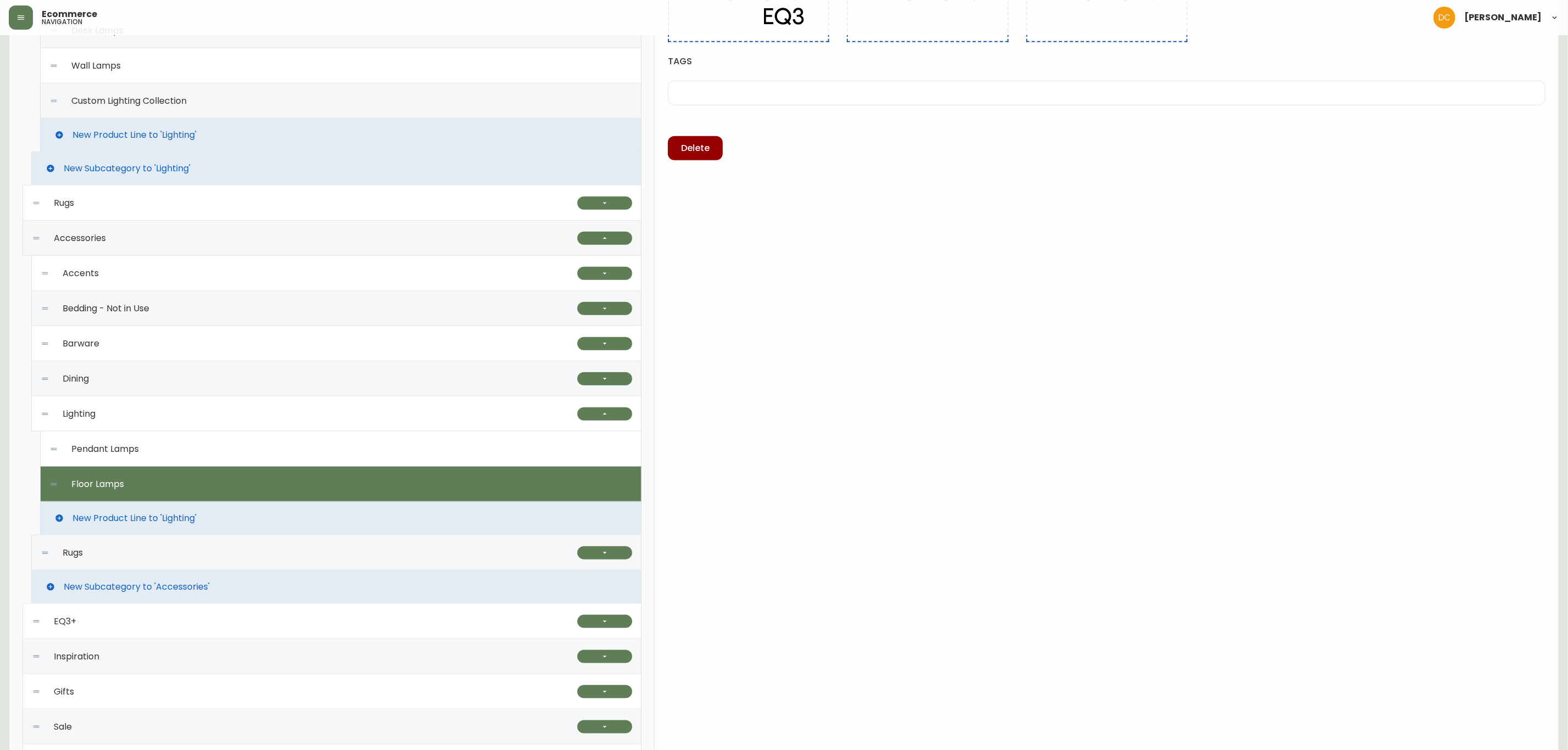
type input "Floor Lamps"
click at [471, 555] on div "Rugs" at bounding box center [309, 553] width 537 height 35
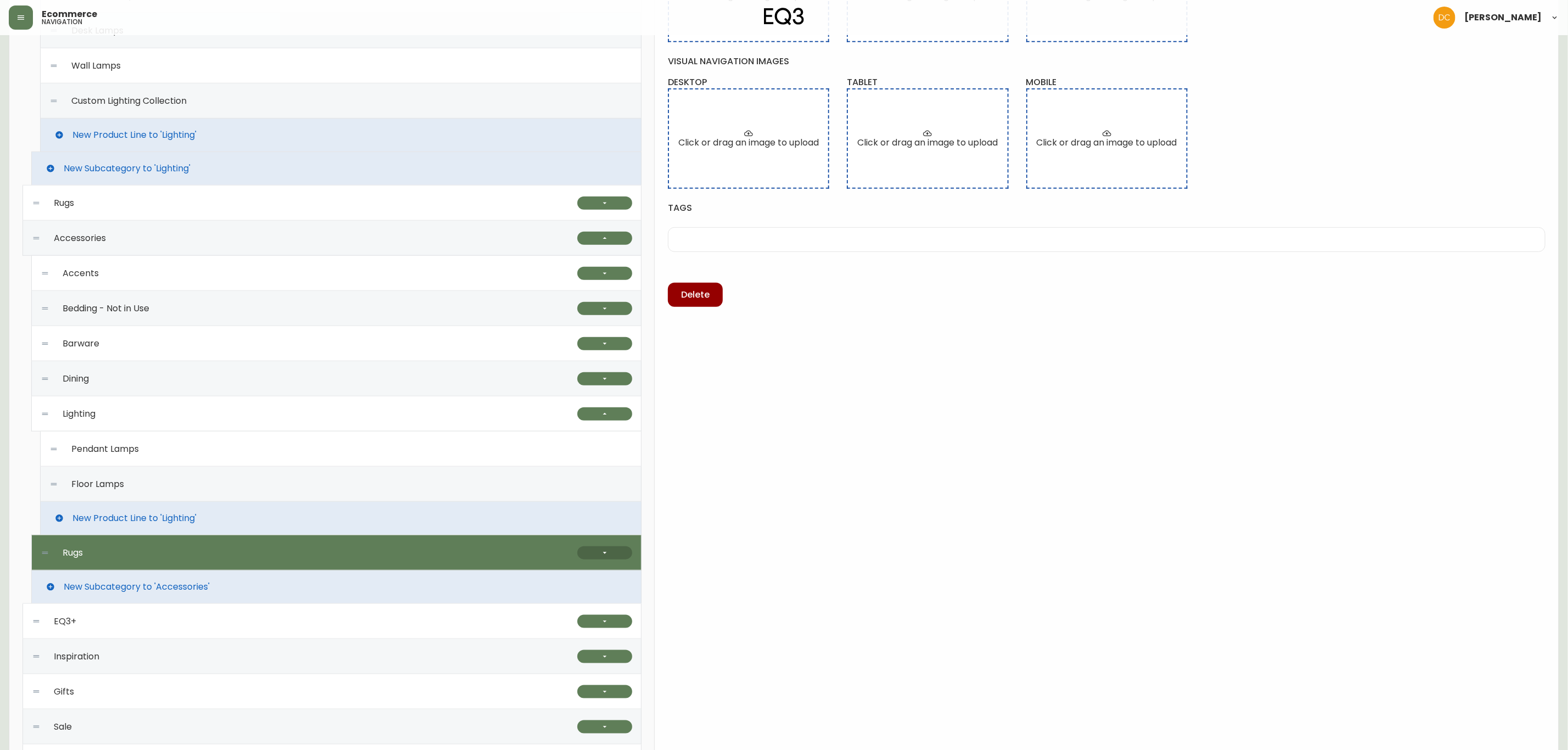
click at [608, 557] on icon "button" at bounding box center [604, 552] width 9 height 9
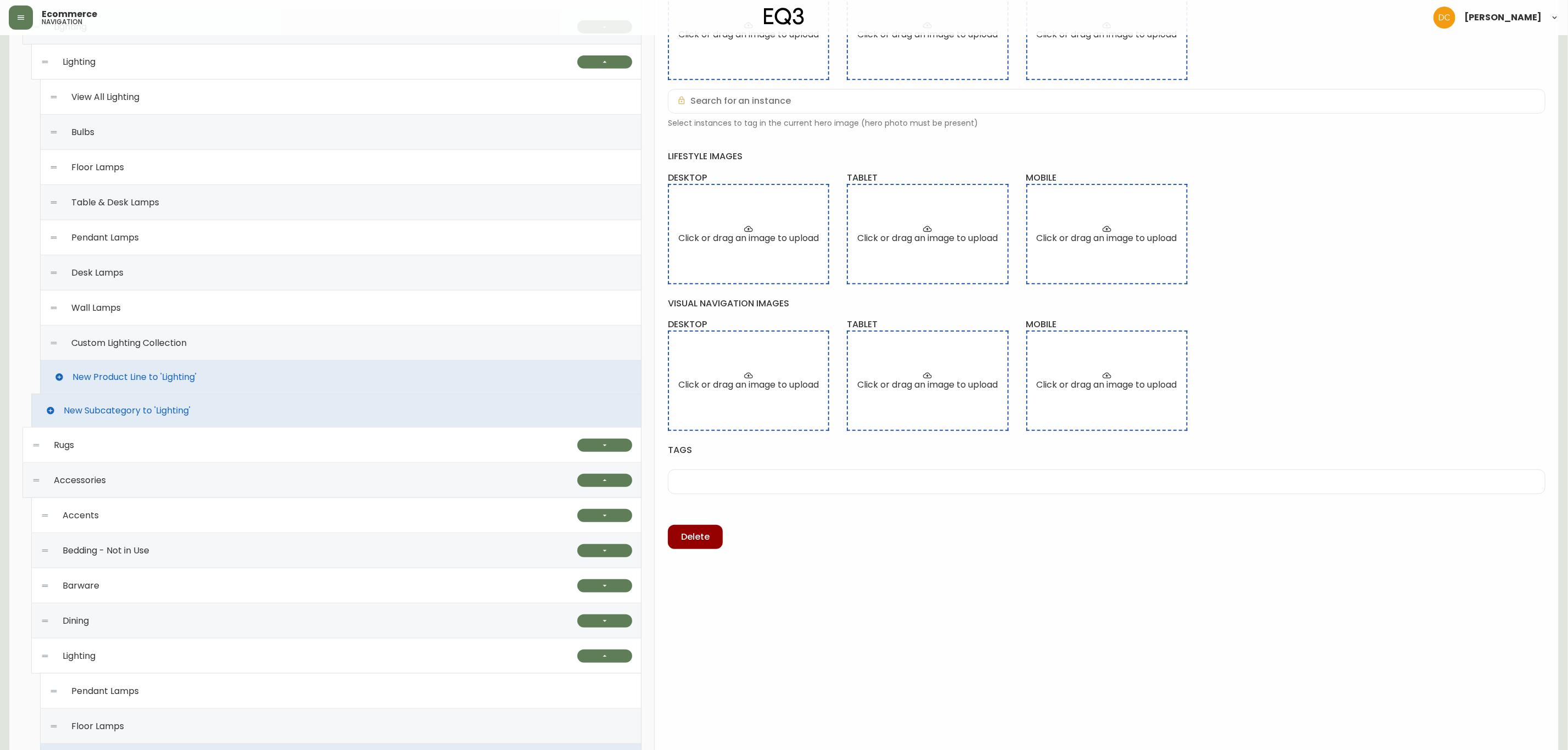
scroll to position [83, 0]
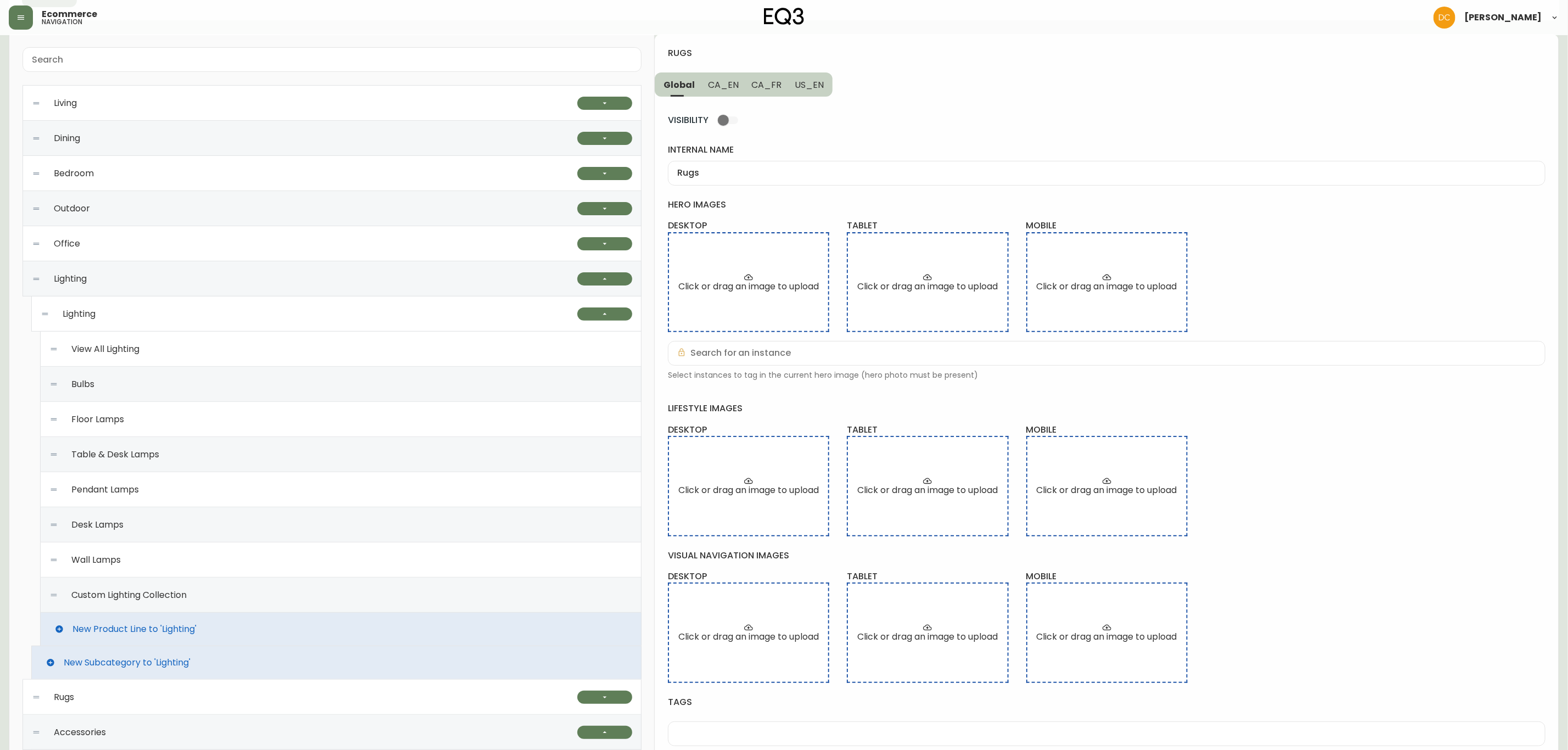
click at [715, 97] on div "VISIBILITY internal name Rugs hero images desktop Click or drag an image to upl…" at bounding box center [1107, 448] width 878 height 704
click at [745, 85] on button "CA_FR" at bounding box center [767, 85] width 43 height 24
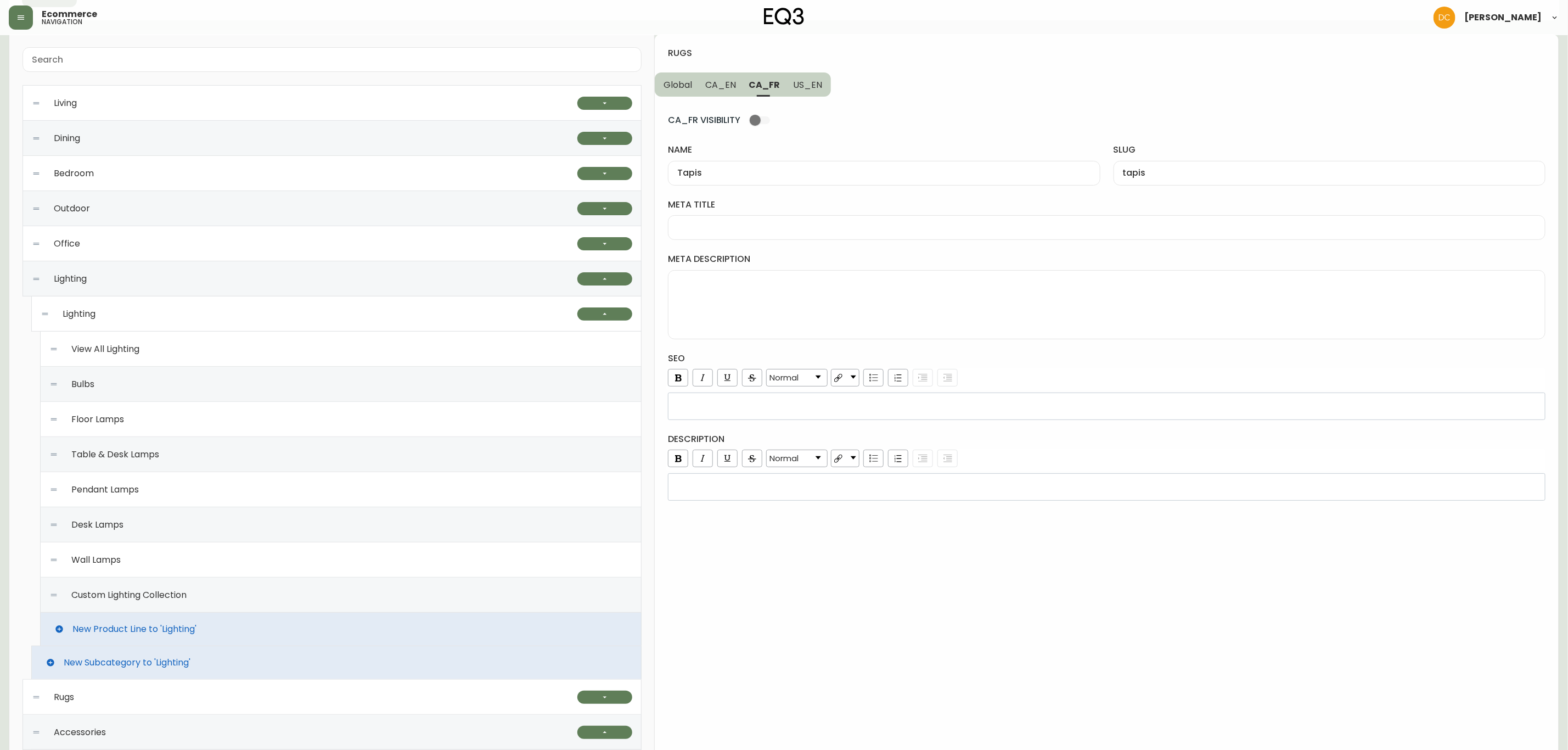
click at [697, 85] on button "Global" at bounding box center [676, 85] width 44 height 24
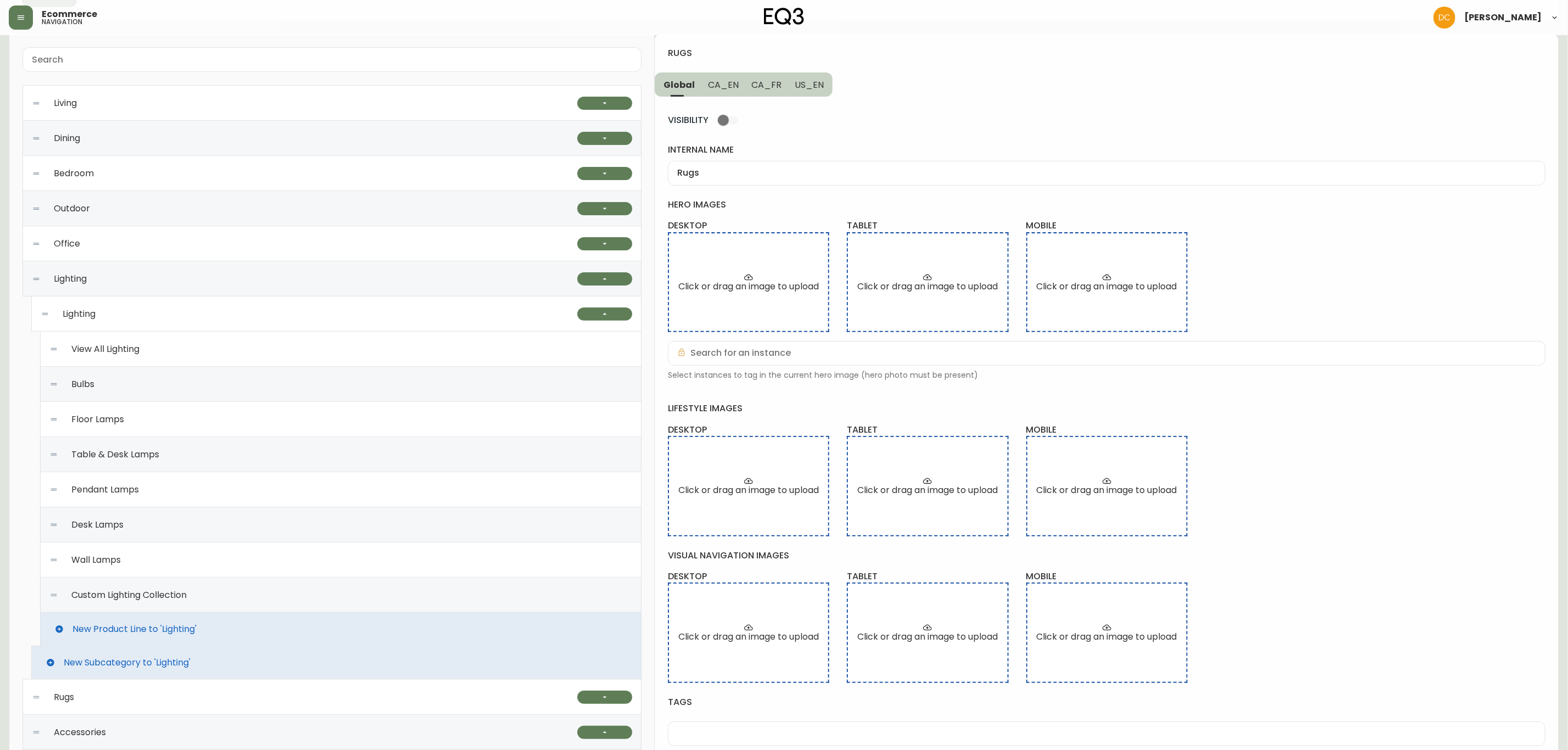
click at [720, 87] on span "CA_EN" at bounding box center [723, 85] width 31 height 12
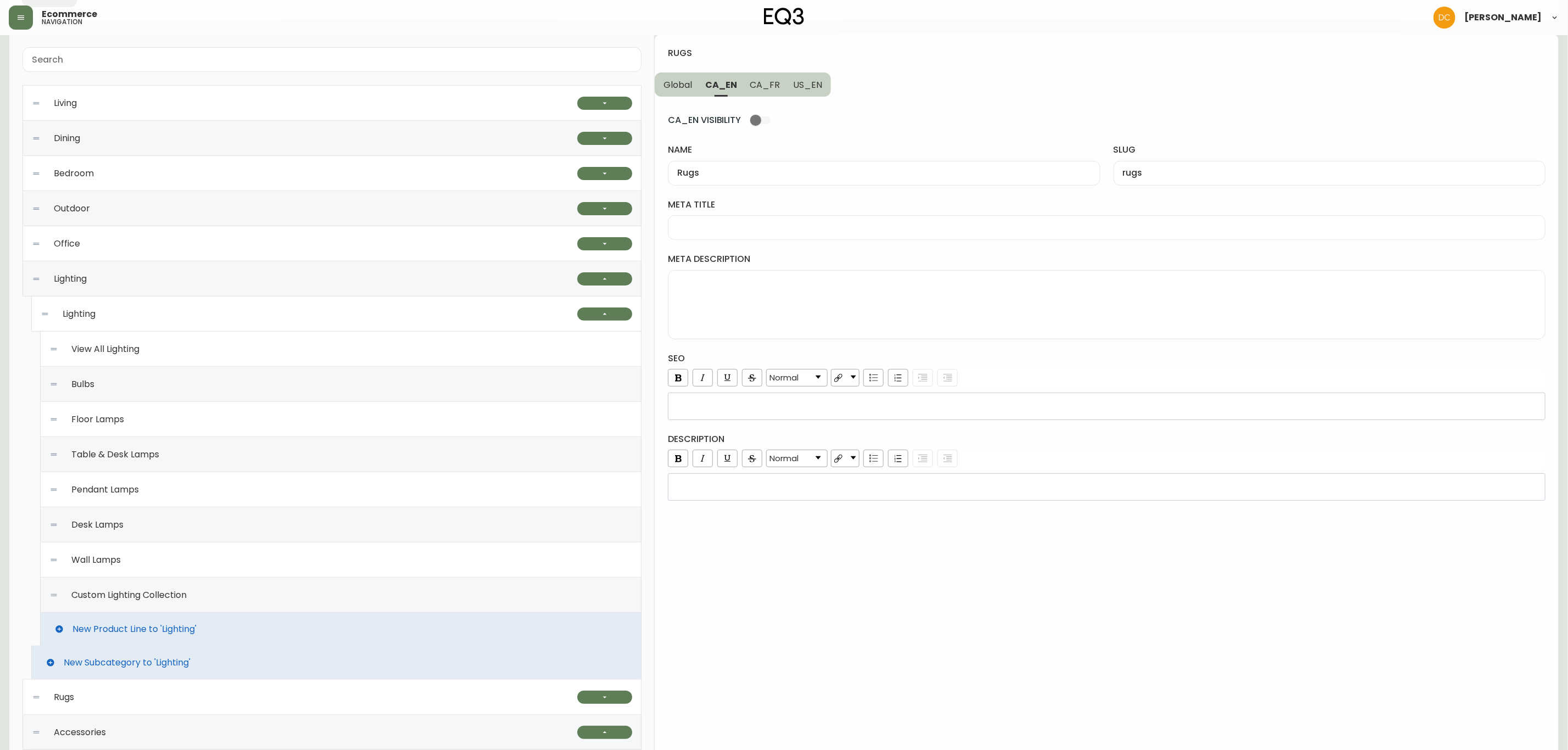
click at [777, 216] on div at bounding box center [1107, 227] width 878 height 25
paste input "Modern Rugs | Bedroom & Living Room Rugs | EQ3 [GEOGRAPHIC_DATA]"
type input "Modern Rugs | Bedroom & Living Room Rugs | EQ3 [GEOGRAPHIC_DATA]"
click at [829, 307] on textarea "meta description" at bounding box center [1107, 305] width 859 height 55
paste textarea "We have modern area rugs that suit any space. A variety of colours, styles, mat…"
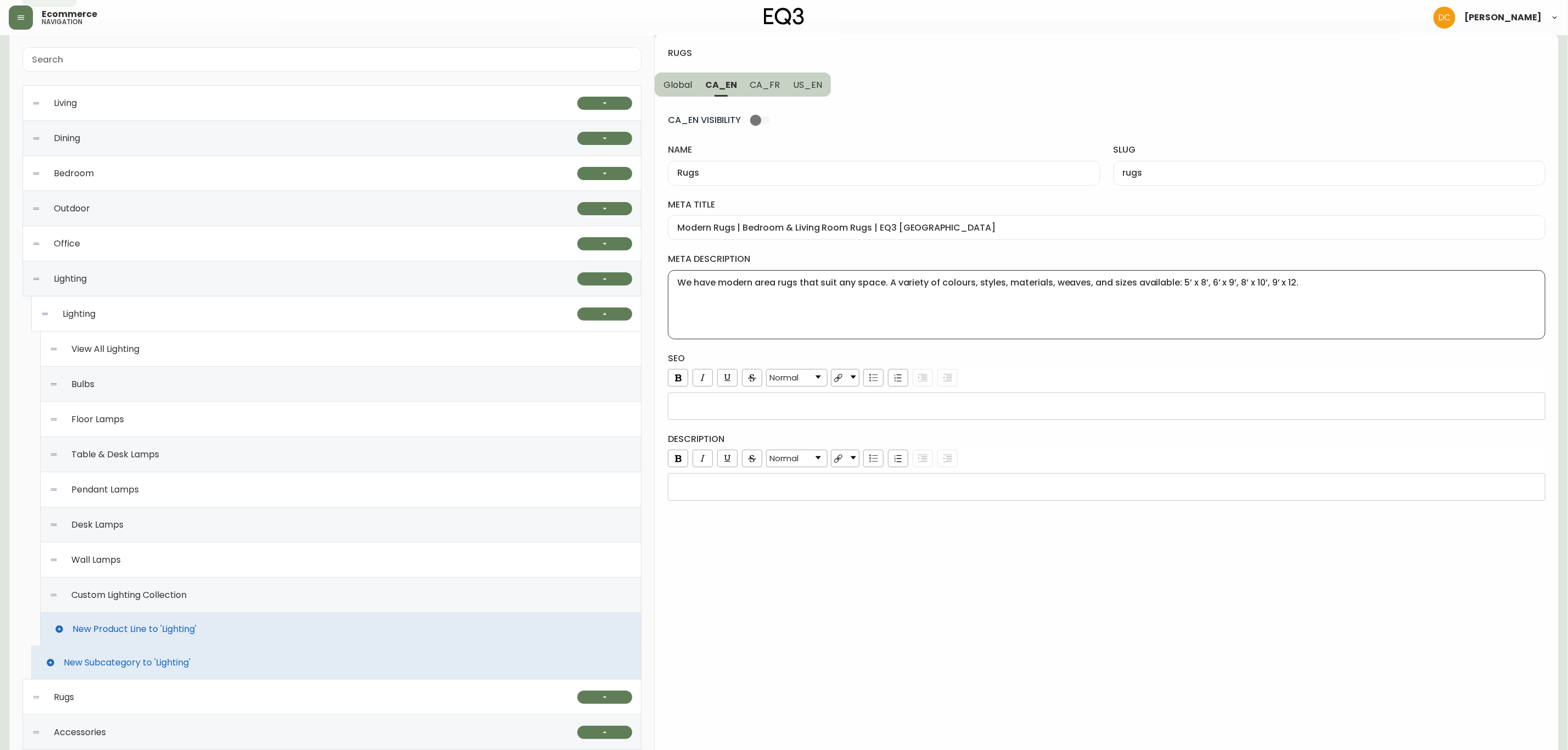
type textarea "We have modern area rugs that suit any space. A variety of colours, styles, mat…"
click at [865, 409] on div "rdw-editor" at bounding box center [1107, 406] width 863 height 11
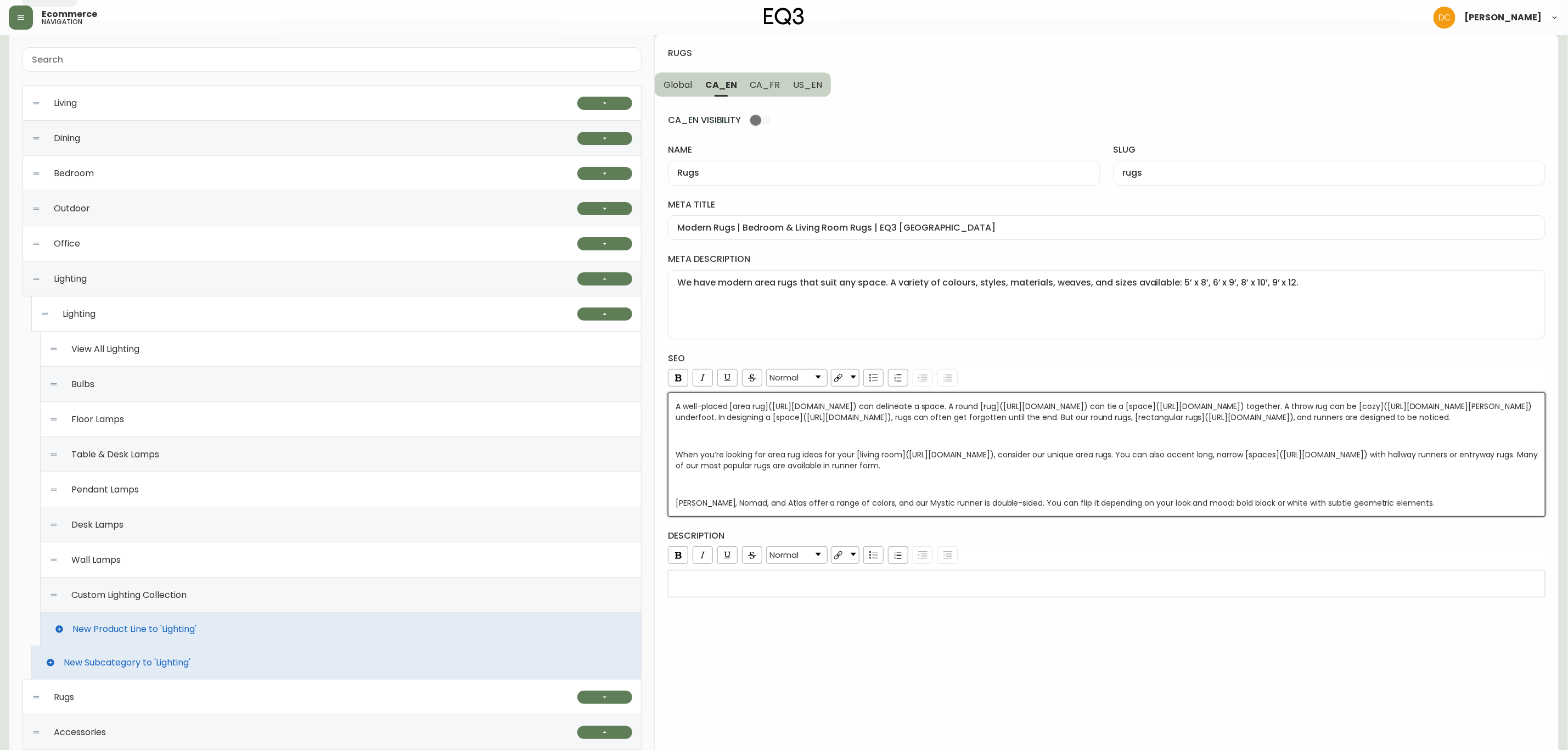
click at [987, 572] on div "rugs Global CA_EN CA_FR US_EN CA_EN VISIBILITY name Rugs slug rugs meta title M…" at bounding box center [1107, 694] width 904 height 1320
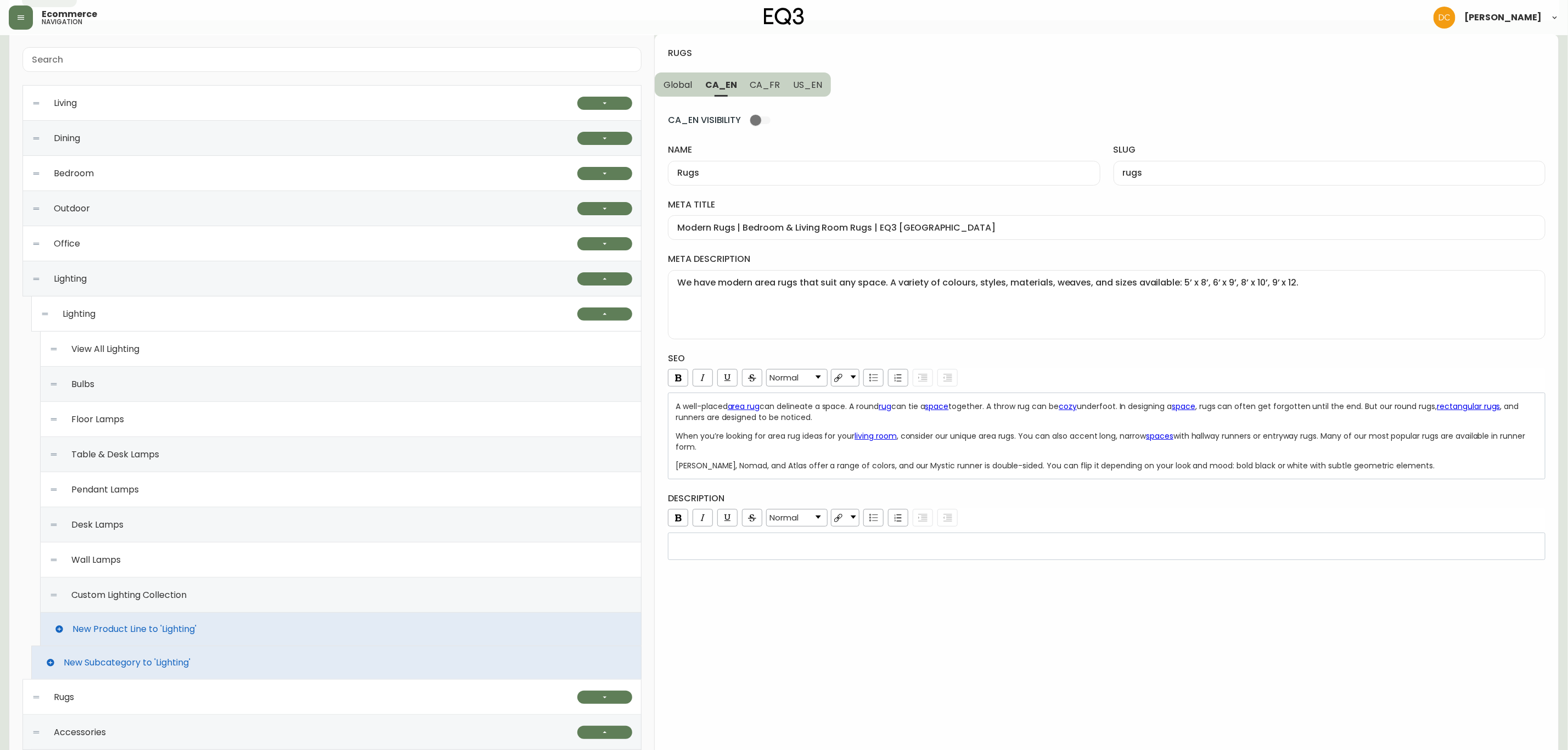
click at [952, 547] on div "rdw-editor" at bounding box center [1107, 546] width 863 height 11
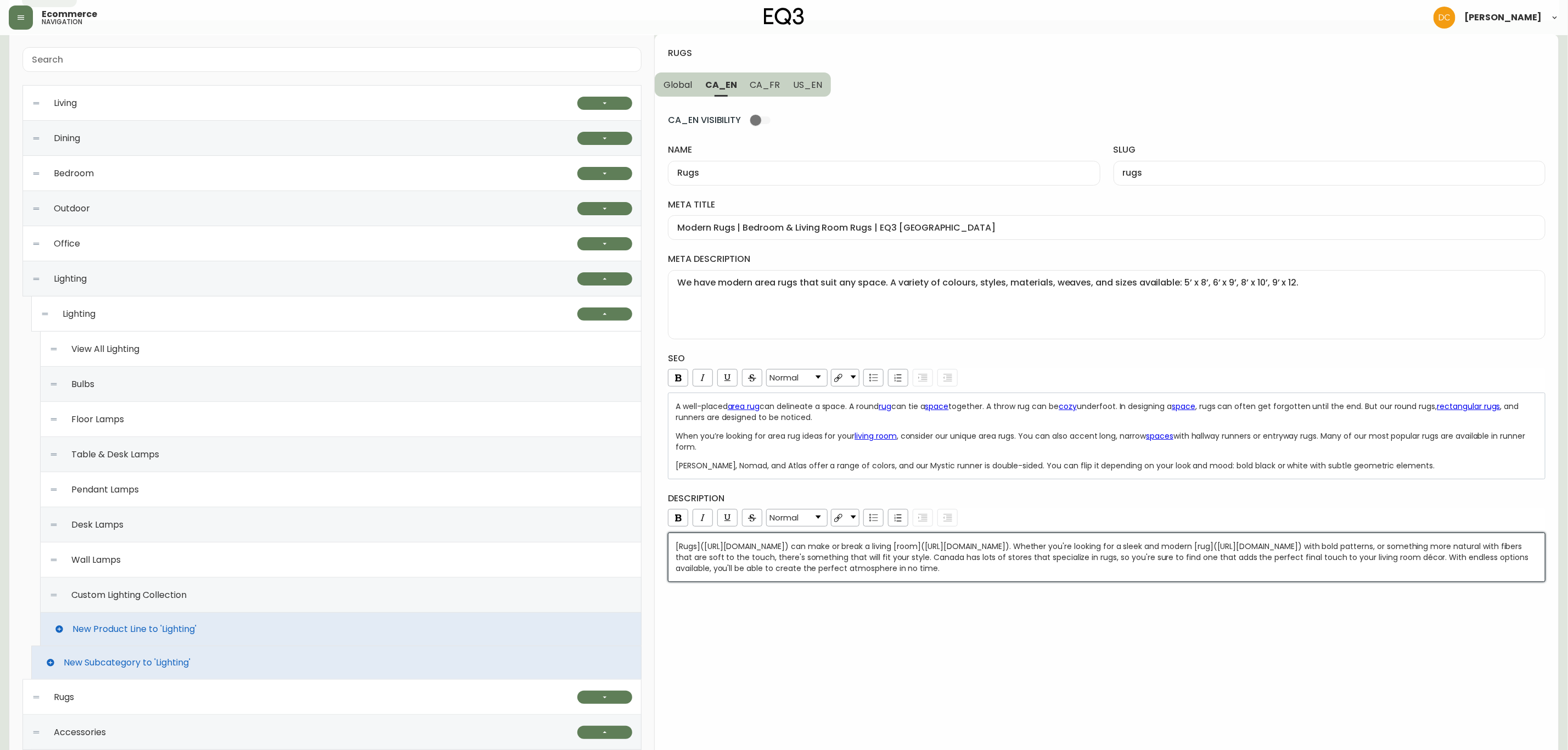
click at [897, 572] on div "rugs Global CA_EN CA_FR US_EN CA_EN VISIBILITY name Rugs slug rugs meta title M…" at bounding box center [1107, 694] width 904 height 1320
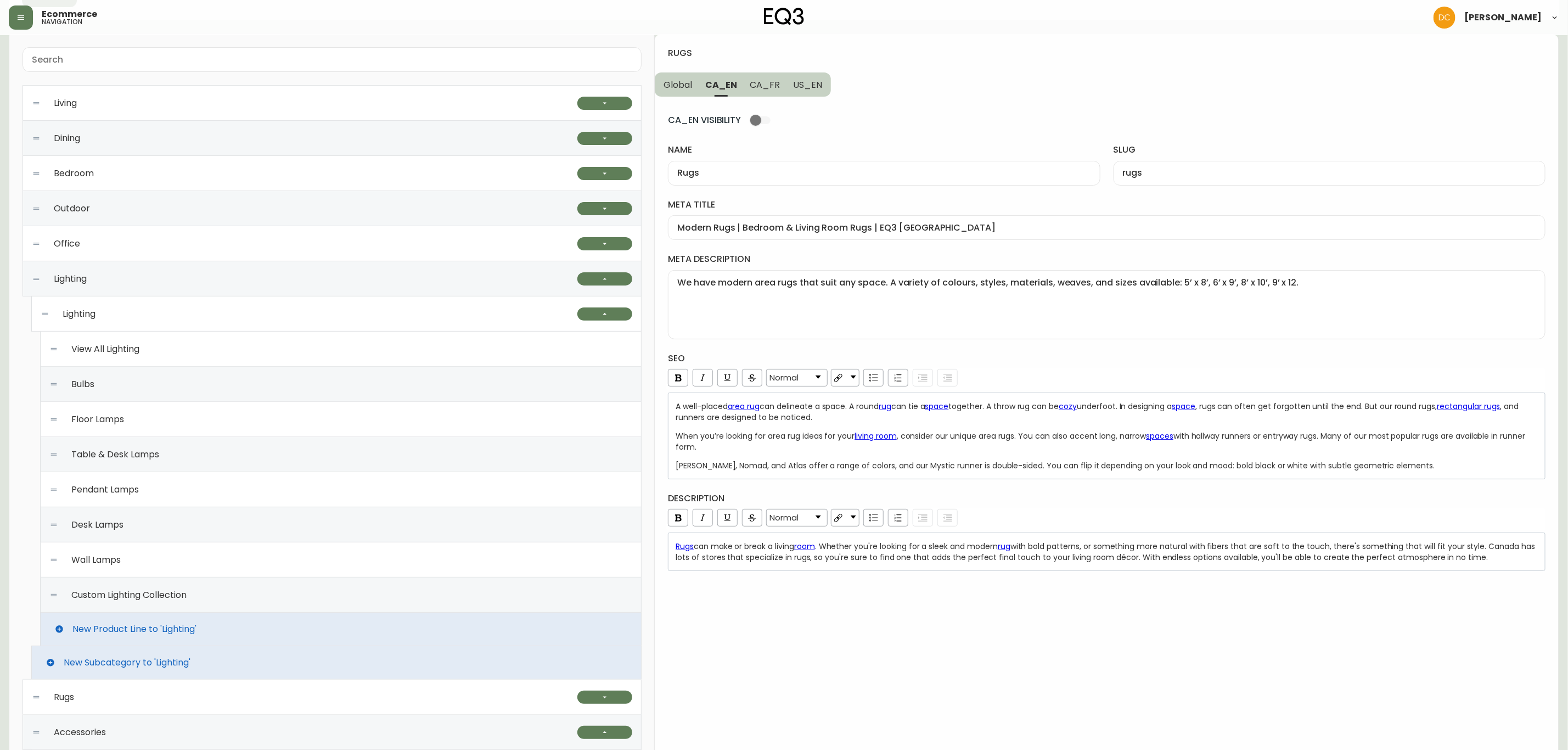
click at [753, 79] on span "CA_FR" at bounding box center [766, 85] width 30 height 12
type input "Tapis"
type input "tapis"
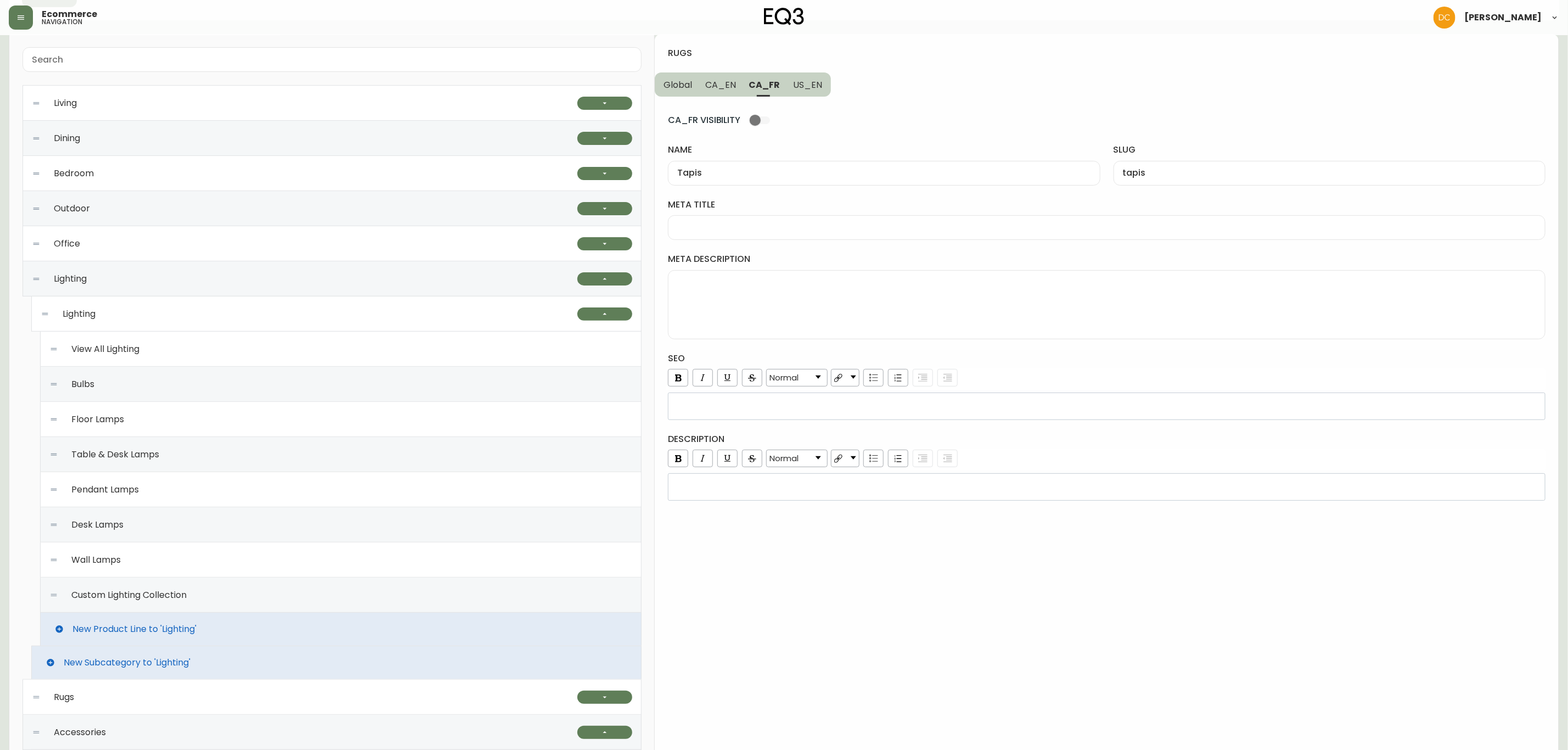
drag, startPoint x: 728, startPoint y: 78, endPoint x: 732, endPoint y: 101, distance: 23.3
click at [728, 79] on span "CA_EN" at bounding box center [720, 85] width 31 height 12
type input "Rugs"
type input "rugs"
type input "Modern Rugs | Bedroom & Living Room Rugs | EQ3 [GEOGRAPHIC_DATA]"
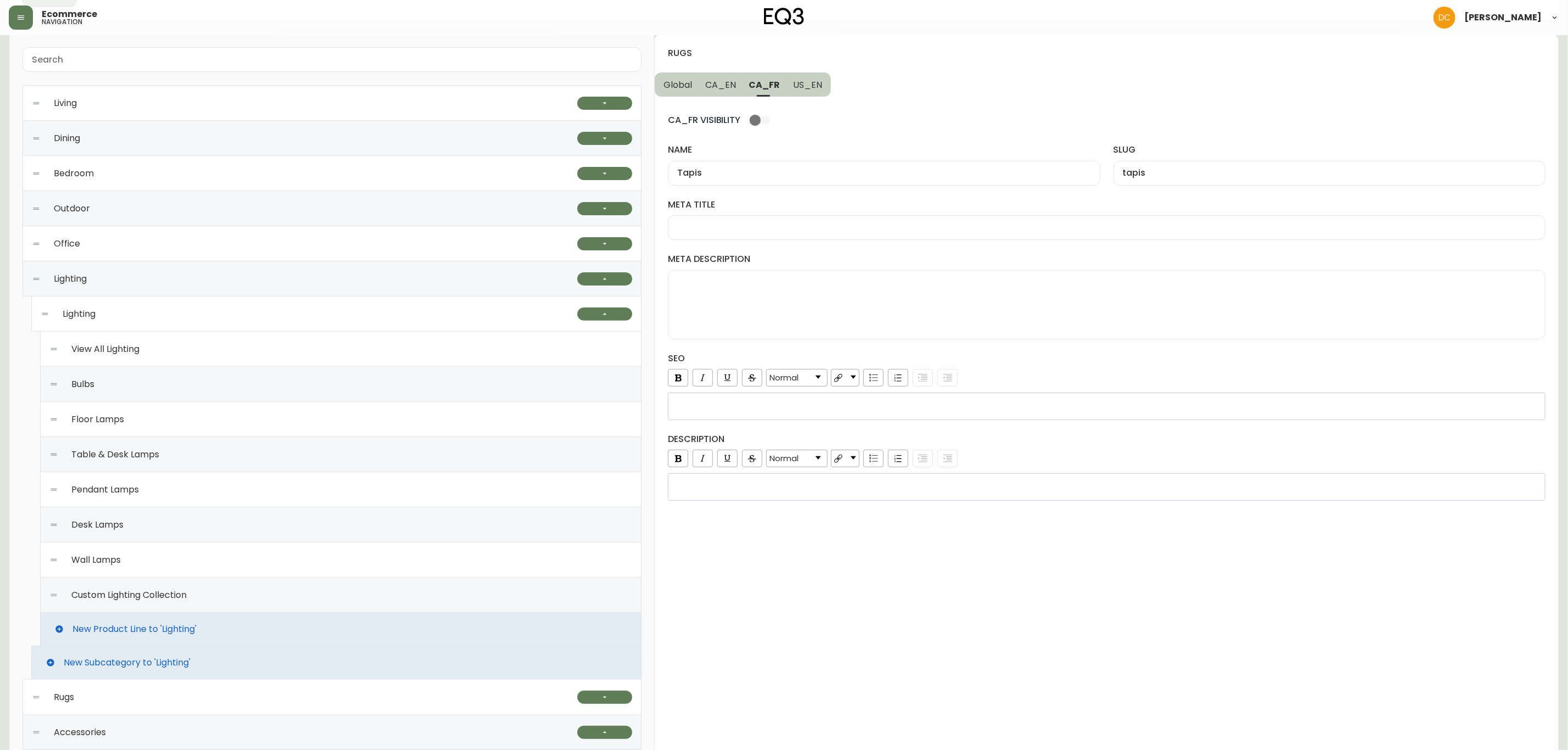
type textarea "We have modern area rugs that suit any space. A variety of colours, styles, mat…"
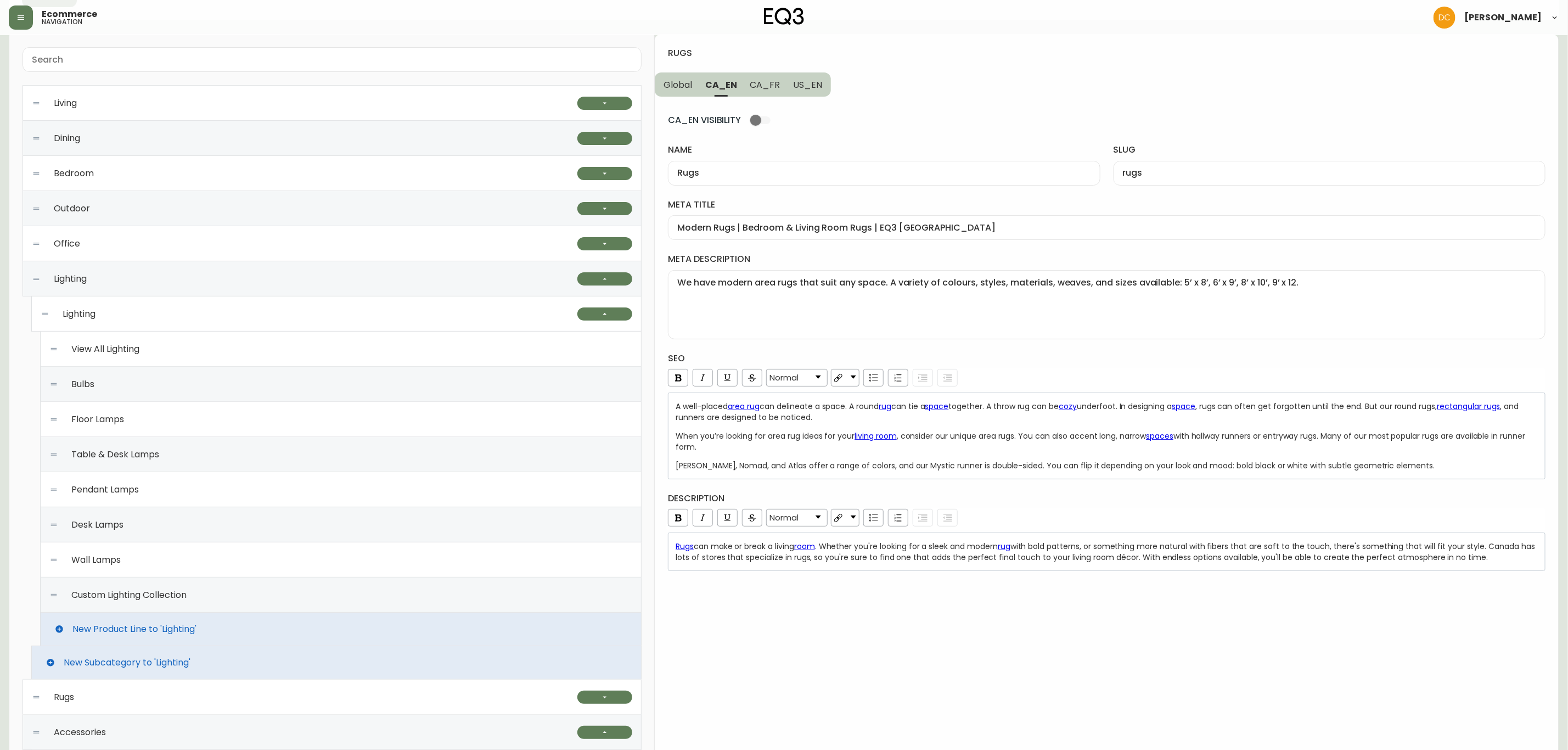
click at [939, 561] on span "with bold patterns, or something more natural with fibers that are soft to the …" at bounding box center [1107, 551] width 862 height 22
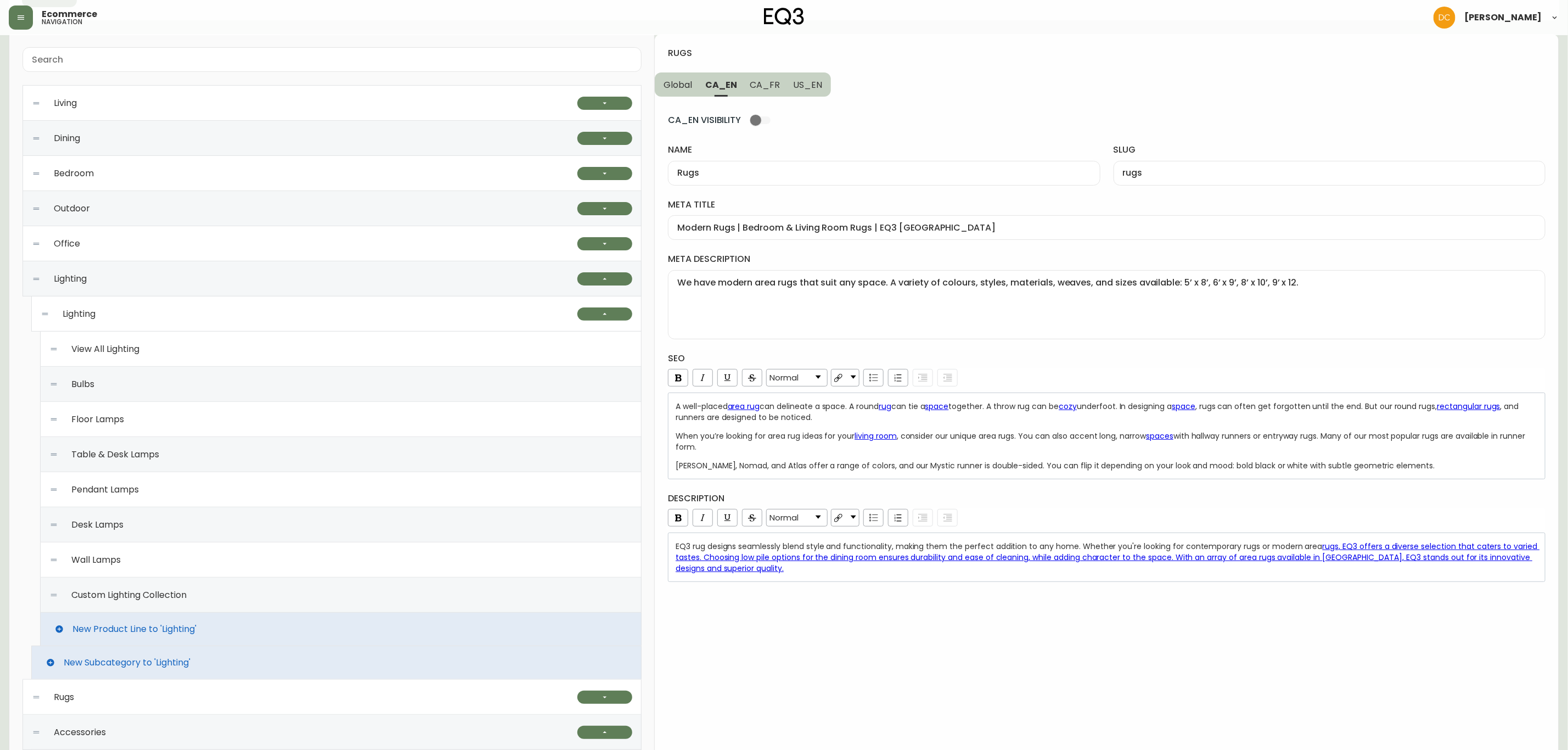
click at [922, 572] on div "rugs Global CA_EN CA_FR US_EN CA_EN VISIBILITY name Rugs slug rugs meta title M…" at bounding box center [1107, 694] width 904 height 1320
click at [863, 572] on div "rugs Global CA_EN CA_FR US_EN CA_EN VISIBILITY name Rugs slug rugs meta title M…" at bounding box center [1107, 694] width 904 height 1320
click at [764, 83] on span "CA_FR" at bounding box center [766, 85] width 30 height 12
type input "Tapis"
type input "tapis"
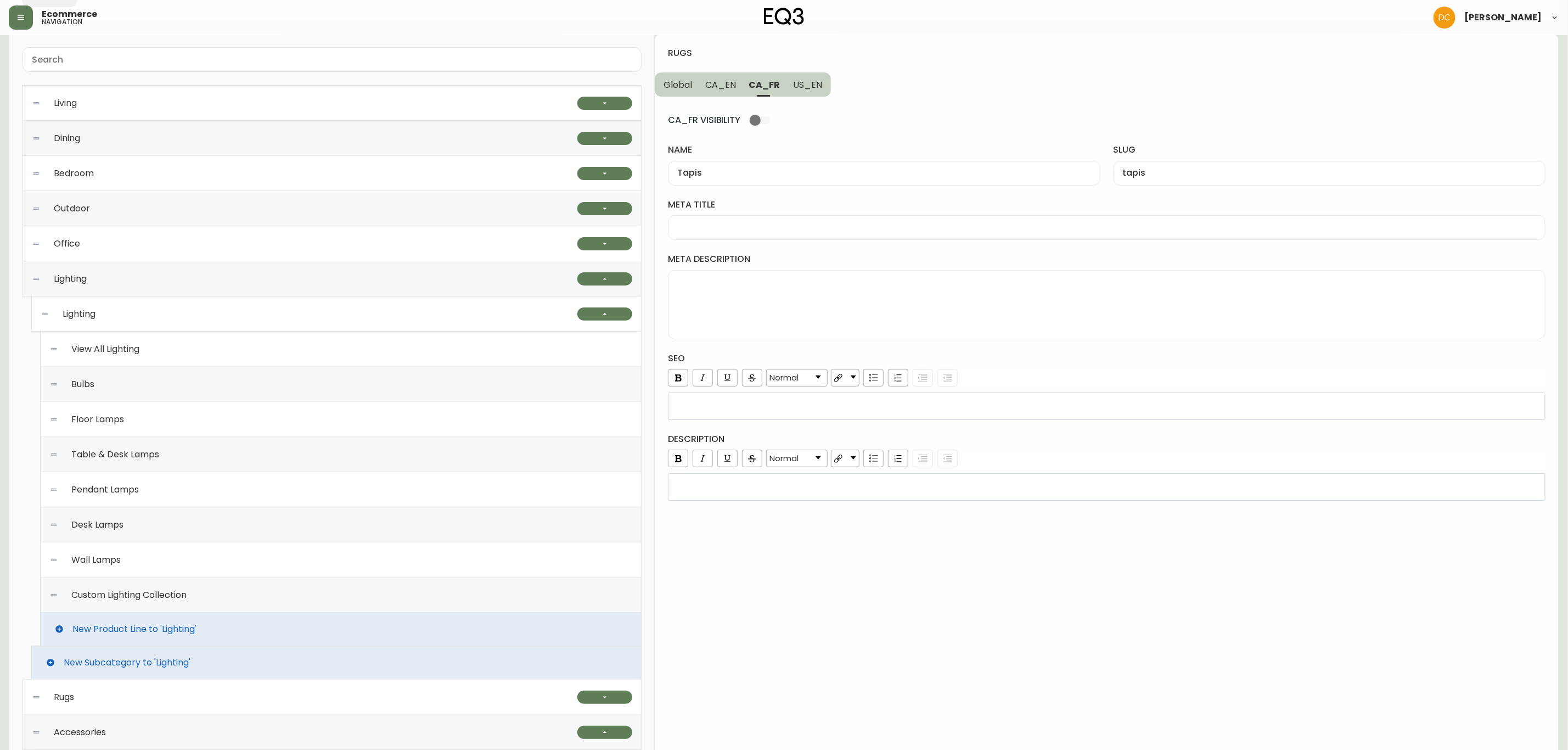
click at [771, 290] on textarea "meta description" at bounding box center [1107, 305] width 859 height 55
paste textarea "Si vous avez des sièges rembourrés dans un tissu ou un cuir neutre, un tapis pe…"
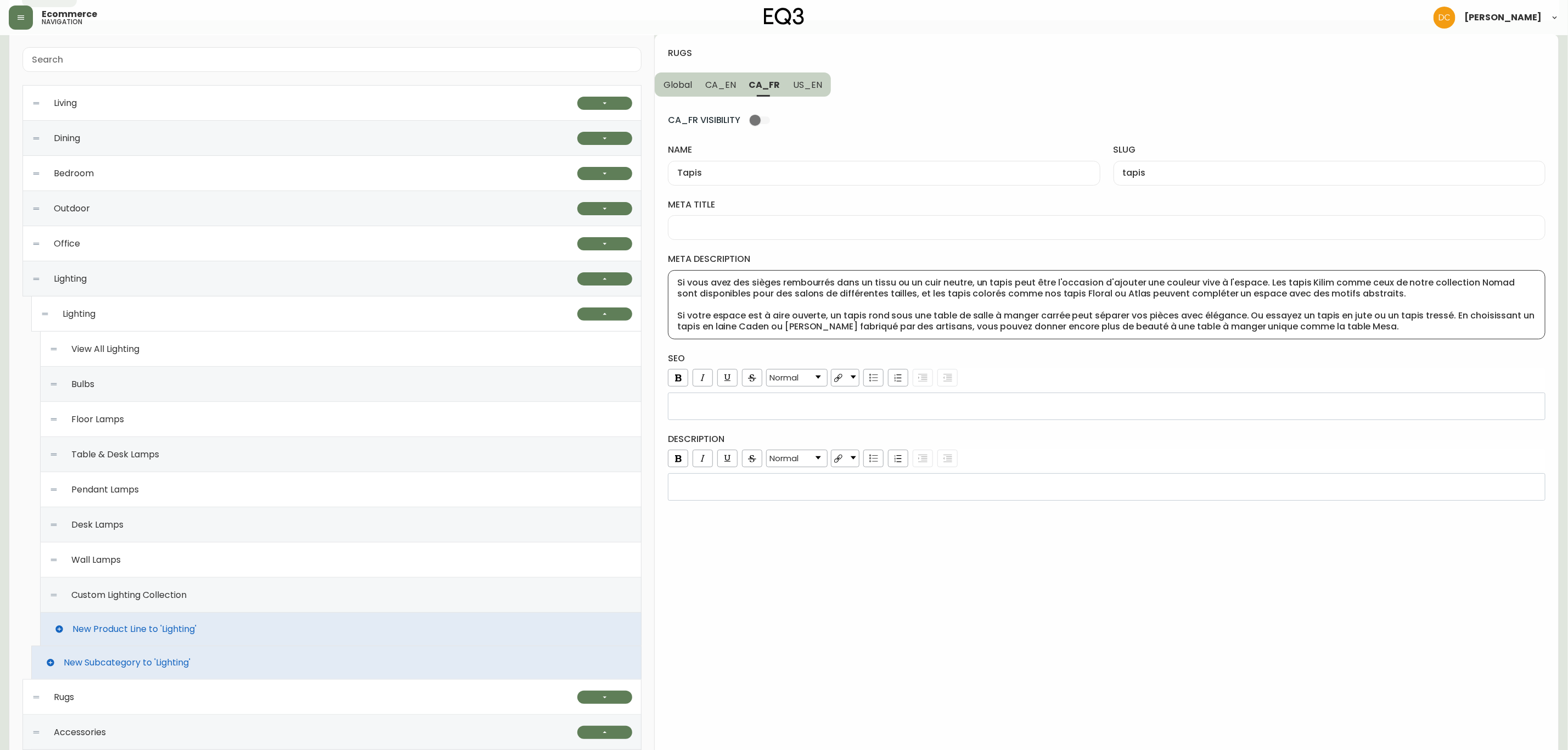
scroll to position [22, 0]
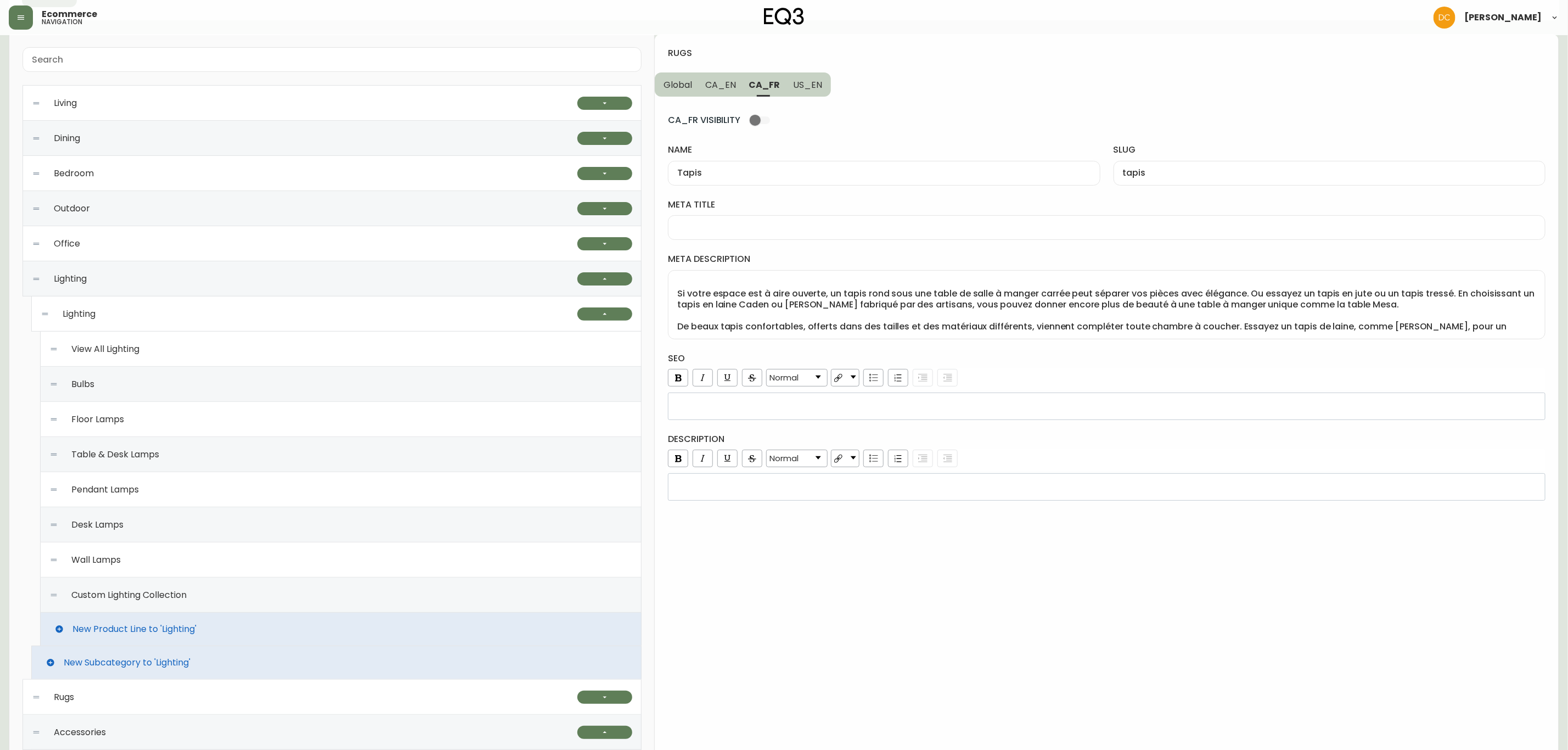
click at [791, 231] on input "meta title" at bounding box center [1107, 227] width 859 height 10
click at [1138, 315] on textarea "Si vous avez des sièges rembourrés dans un tissu ou un cuir neutre, un tapis pe…" at bounding box center [1107, 305] width 859 height 55
click at [932, 410] on div "rdw-editor" at bounding box center [1107, 406] width 863 height 11
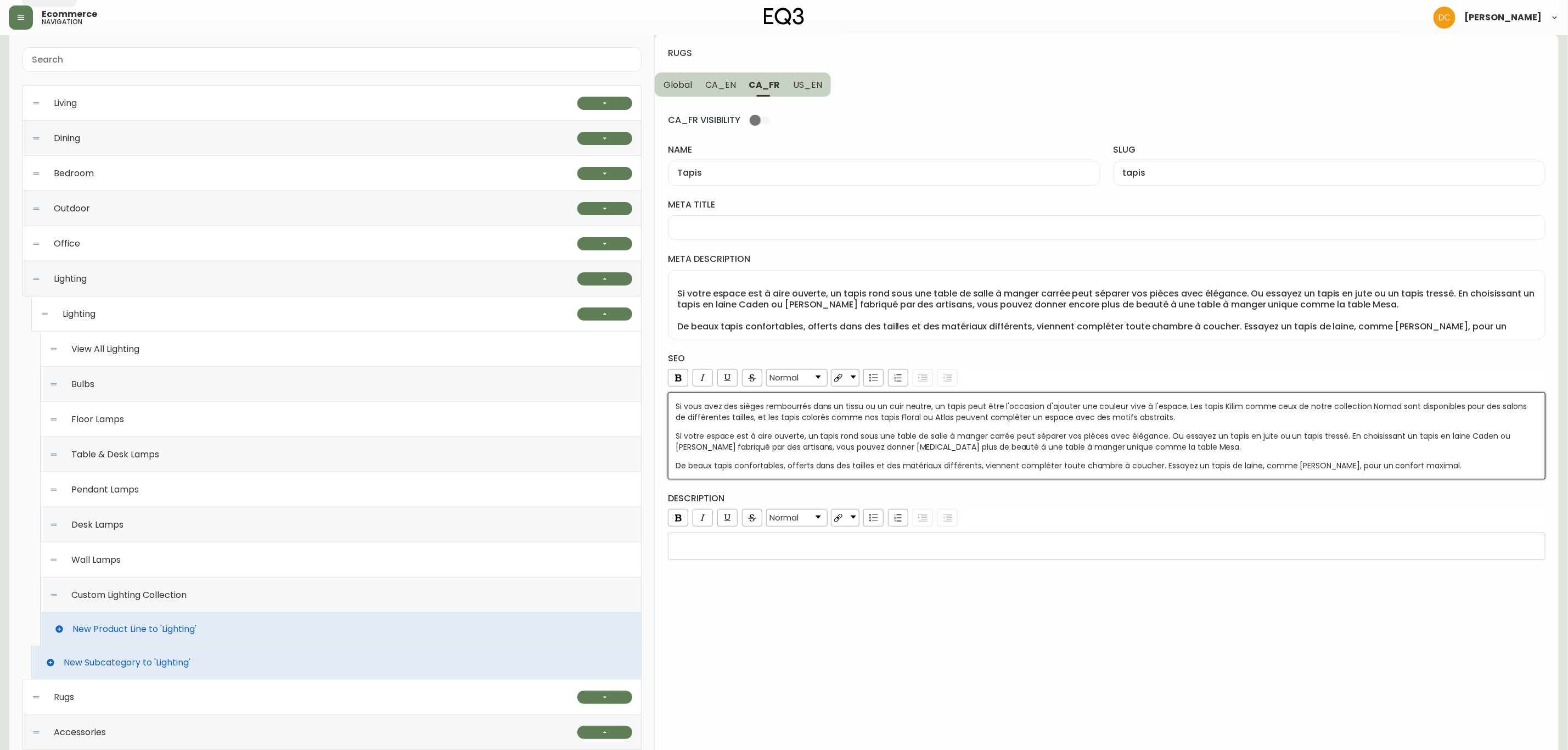
click at [872, 306] on textarea "Si vous avez des sièges rembourrés dans un tissu ou un cuir neutre, un tapis pe…" at bounding box center [1107, 305] width 859 height 55
paste textarea "Cherchez-vous une petite carpette? Explorez notre sélection de tapis de 5 pi x …"
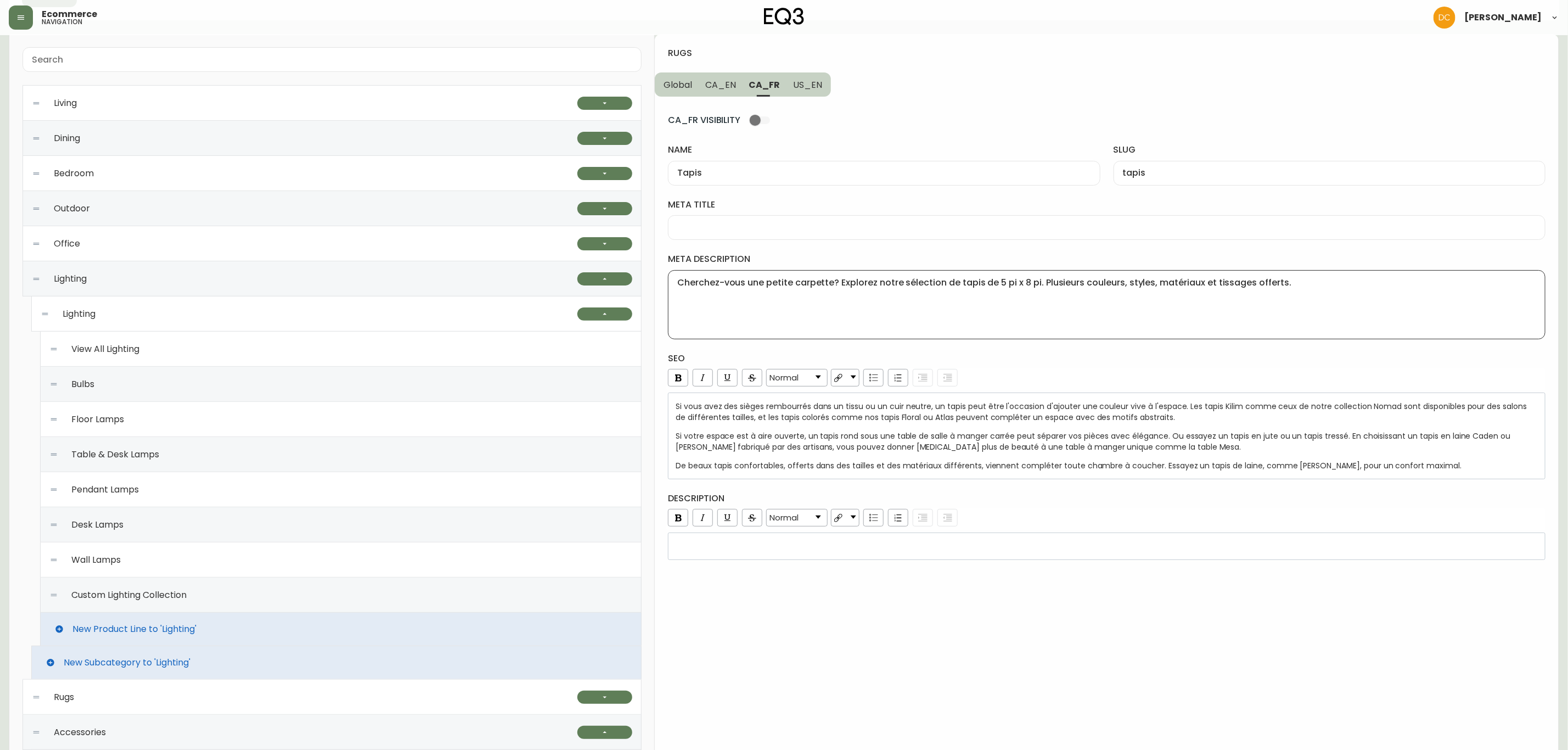
scroll to position [0, 0]
type textarea "Cherchez-vous une petite carpette? Explorez notre sélection de tapis de 5 pi x …"
click at [917, 551] on div "rdw-editor" at bounding box center [1107, 546] width 863 height 11
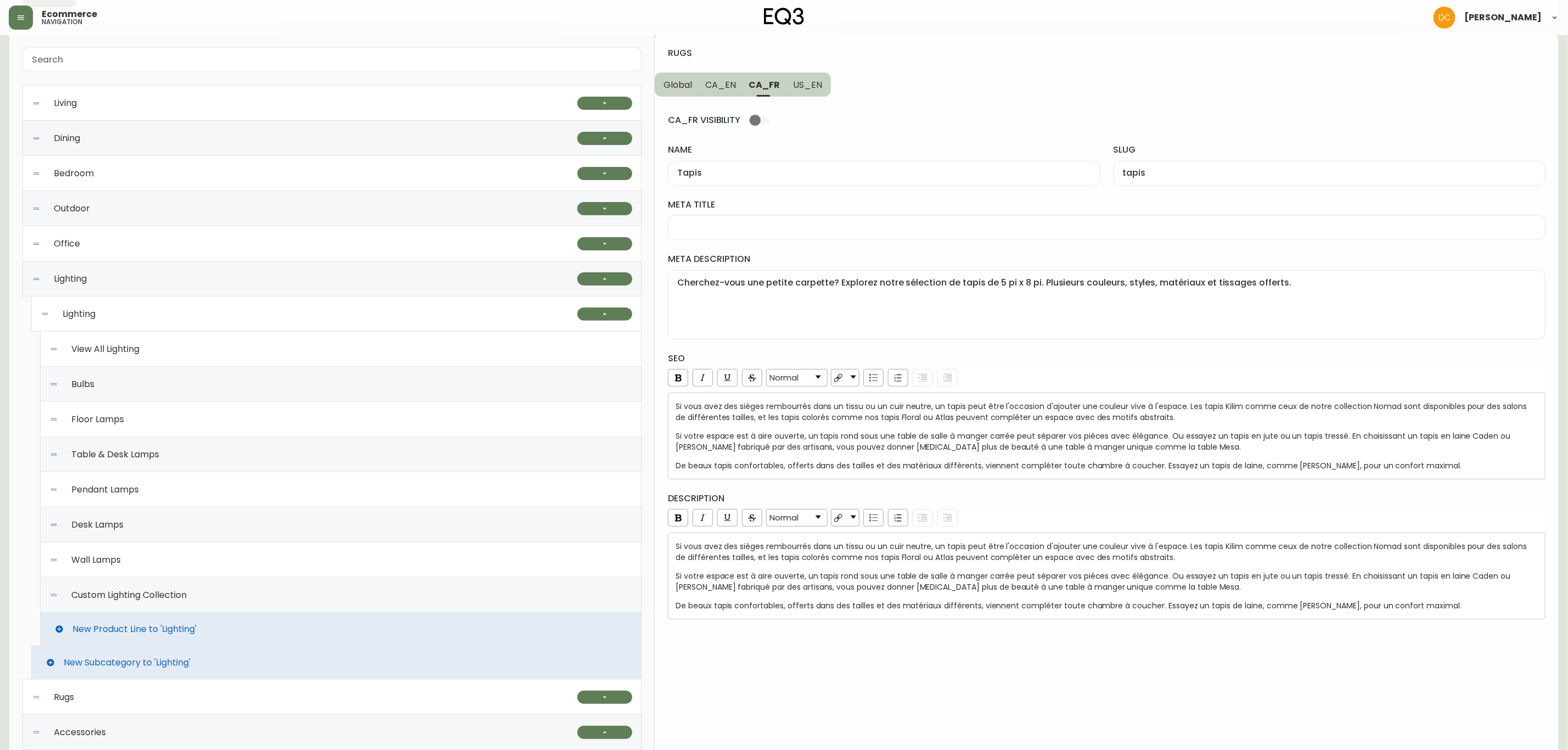
click at [834, 298] on textarea "Cherchez-vous une petite carpette? Explorez notre sélection de tapis de 5 pi x …" at bounding box center [1107, 305] width 859 height 55
click at [804, 226] on input "meta title" at bounding box center [1107, 227] width 859 height 10
paste input "Collection de tapis EQ3 | Carpettes modernes et élégantes | Décoration"
type input "Collection de tapis EQ3 | Carpettes modernes et élégantes | Décoration"
click at [965, 300] on textarea "Cherchez-vous une petite carpette? Explorez notre sélection de tapis de 5 pi x …" at bounding box center [1107, 305] width 859 height 55
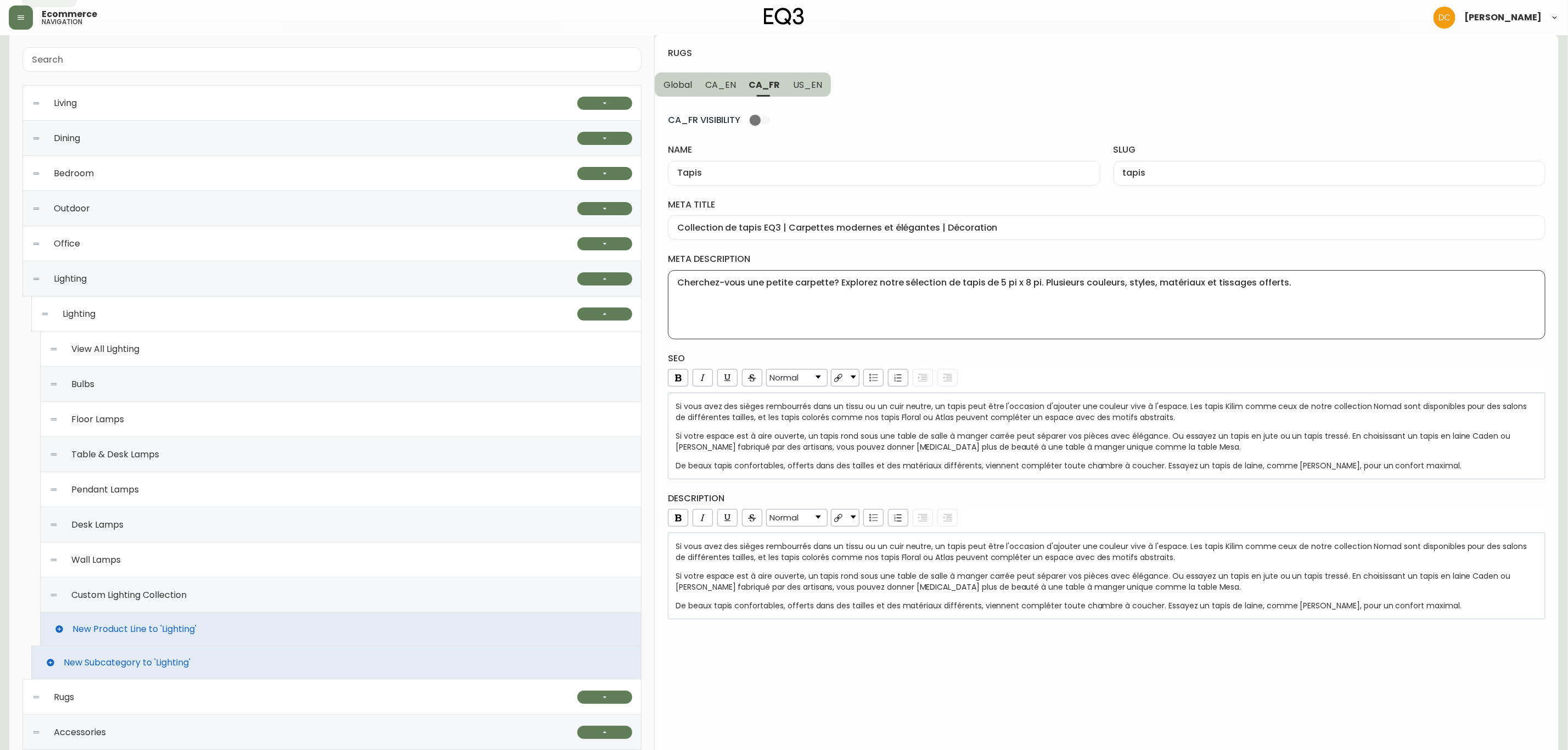
click at [1115, 572] on div "rugs Global CA_EN CA_FR US_EN CA_FR VISIBILITY name Tapis slug tapis meta title…" at bounding box center [1107, 694] width 904 height 1320
click at [901, 572] on div "rugs Global CA_EN CA_FR US_EN CA_FR VISIBILITY name Tapis slug tapis meta title…" at bounding box center [1107, 694] width 904 height 1320
click at [1046, 345] on div "CA_FR VISIBILITY name Tapis slug tapis meta title Collection de tapis EQ3 | Car…" at bounding box center [1107, 357] width 878 height 523
click at [814, 331] on textarea "Cherchez-vous une petite carpette? Explorez notre sélection de tapis de 5 pi x …" at bounding box center [1107, 305] width 859 height 55
click at [1251, 297] on textarea "Cherchez-vous une petite carpette? Explorez notre sélection de tapis de 5 pi x …" at bounding box center [1107, 305] width 859 height 55
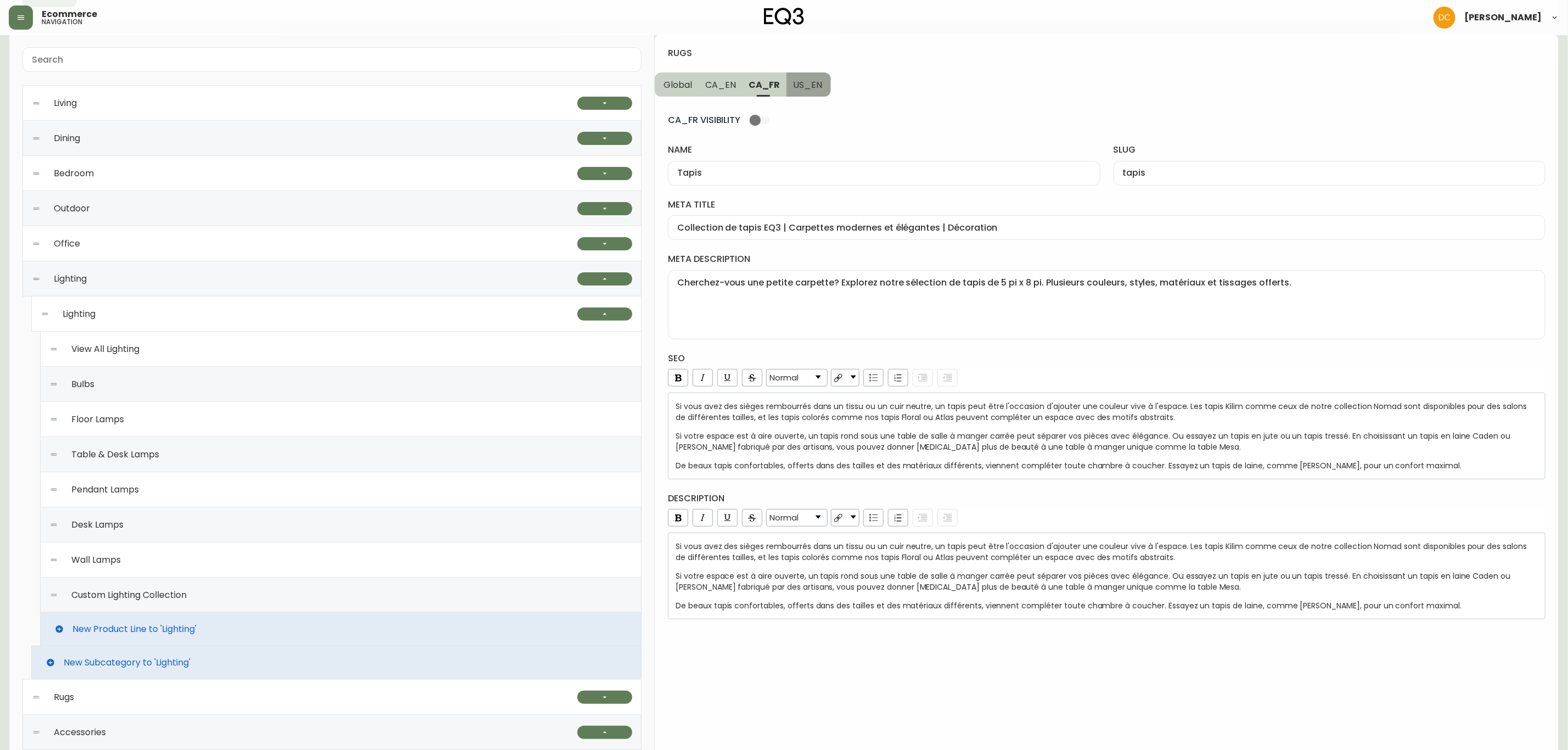
click at [807, 79] on span "US_EN" at bounding box center [808, 85] width 29 height 12
type input "Rugs"
type input "rugs"
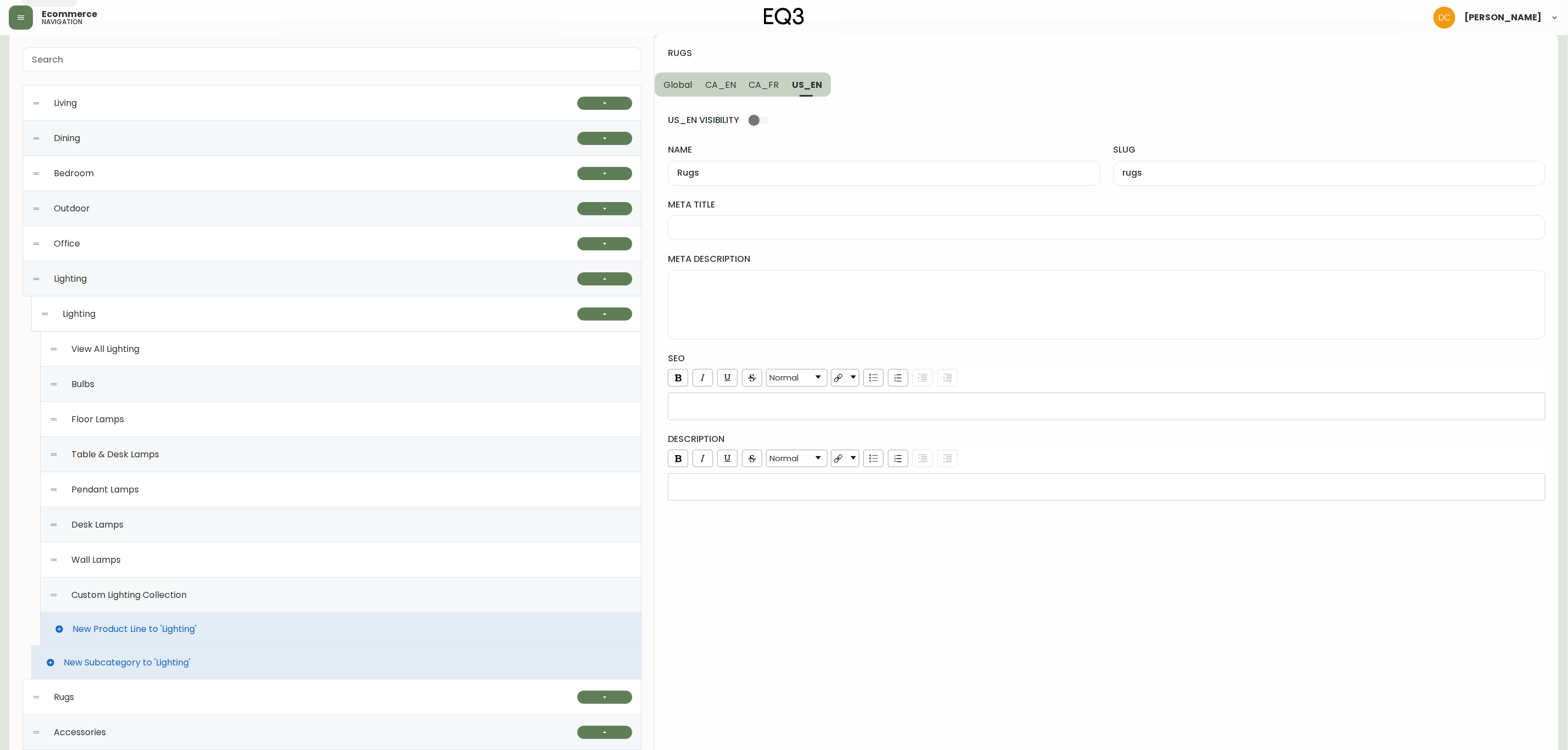
click at [758, 224] on input "meta title" at bounding box center [1107, 227] width 859 height 10
paste input "Modern Area Rugs | Living Room or Bedroom Area Rugs"
type input "Modern Area Rugs | Living Room or Bedroom Area Rugs"
click at [785, 312] on textarea "meta description" at bounding box center [1107, 305] width 859 height 55
paste textarea "Looking for a small area rug? Explore our selection of 5'x8' rugs. A variety of…"
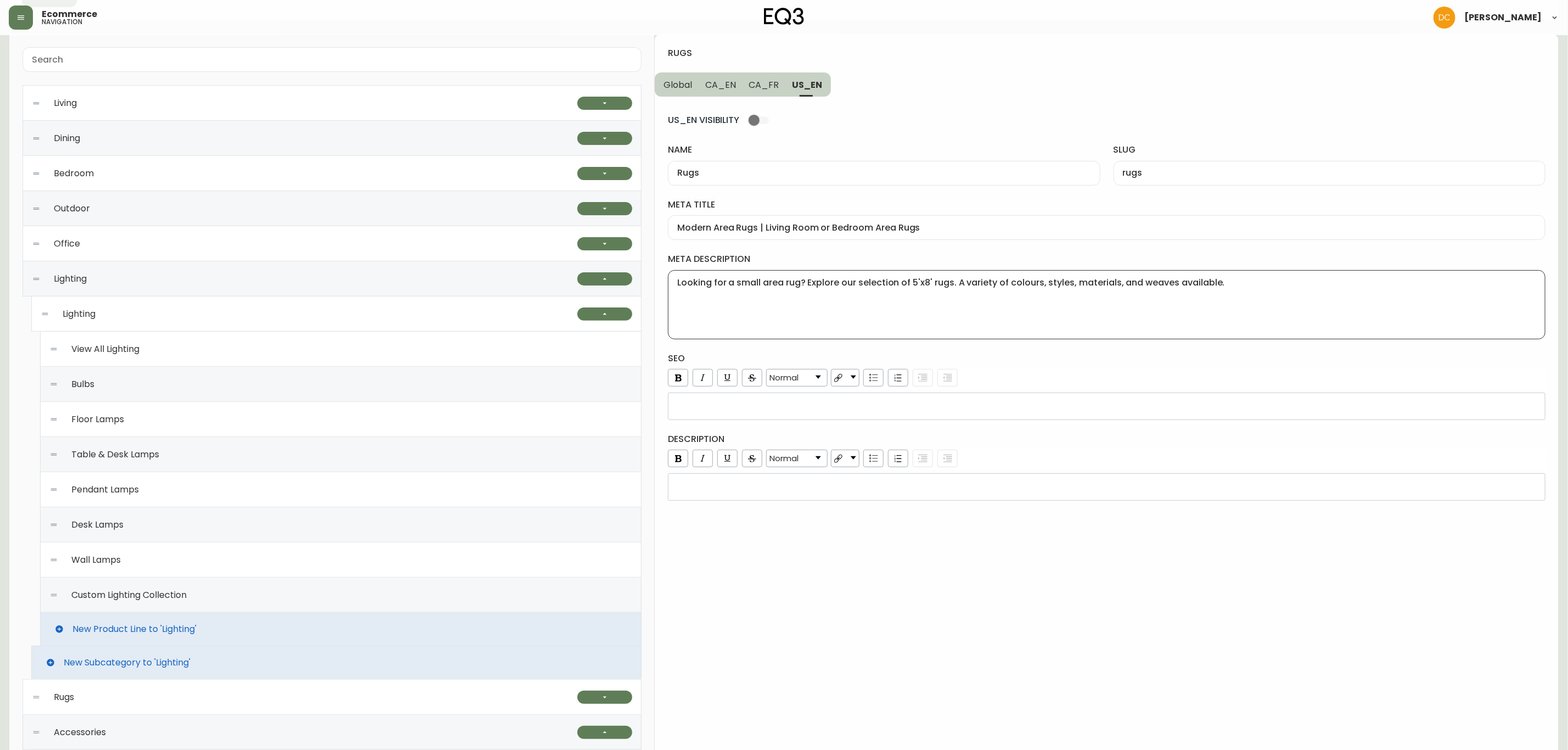
type textarea "Looking for a small area rug? Explore our selection of 5'x8' rugs. A variety of…"
click at [753, 484] on div "rdw-wrapper" at bounding box center [1107, 487] width 878 height 28
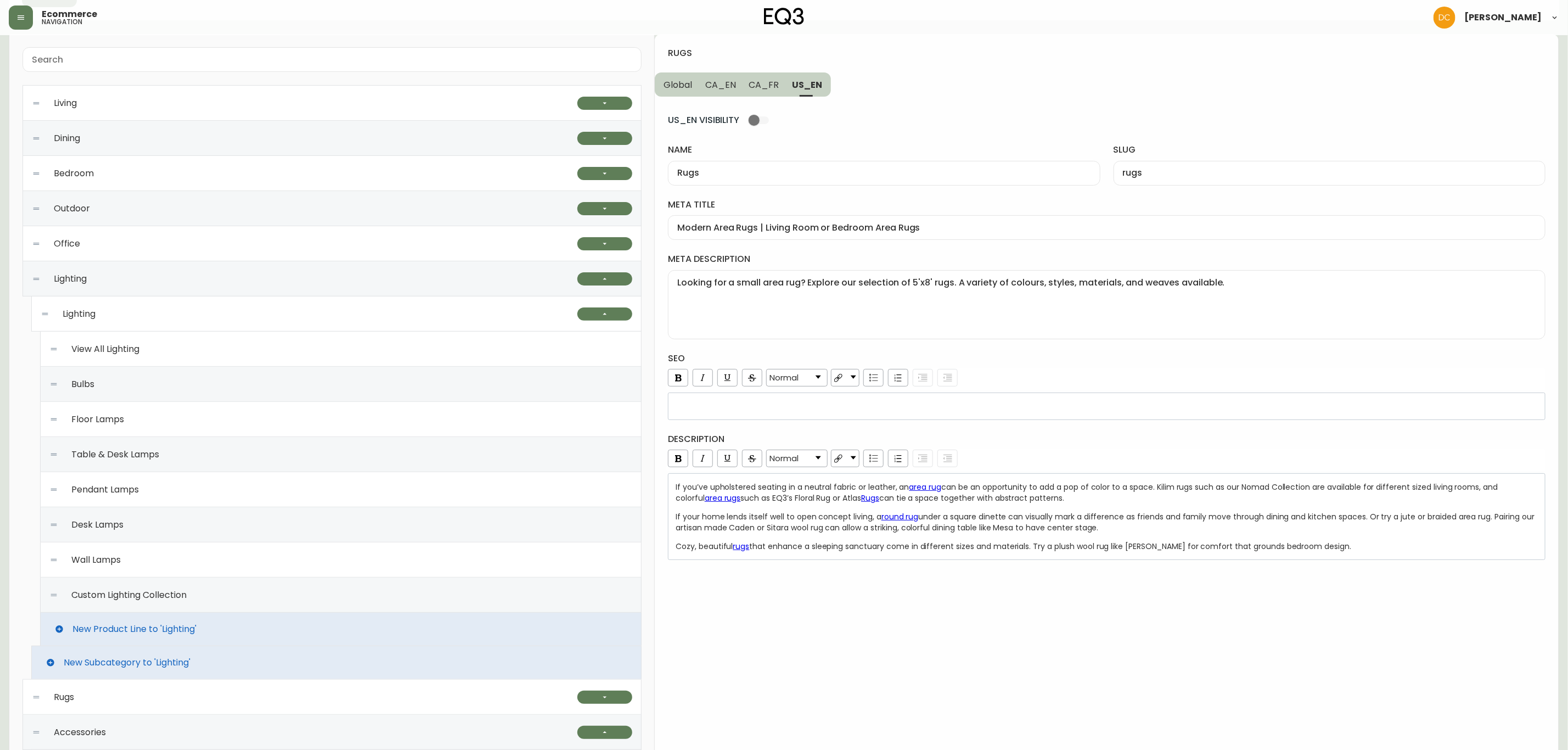
click at [1122, 450] on div "description Normal If you’ve upholstered seating in a neutral fabric or leather…" at bounding box center [1107, 496] width 878 height 127
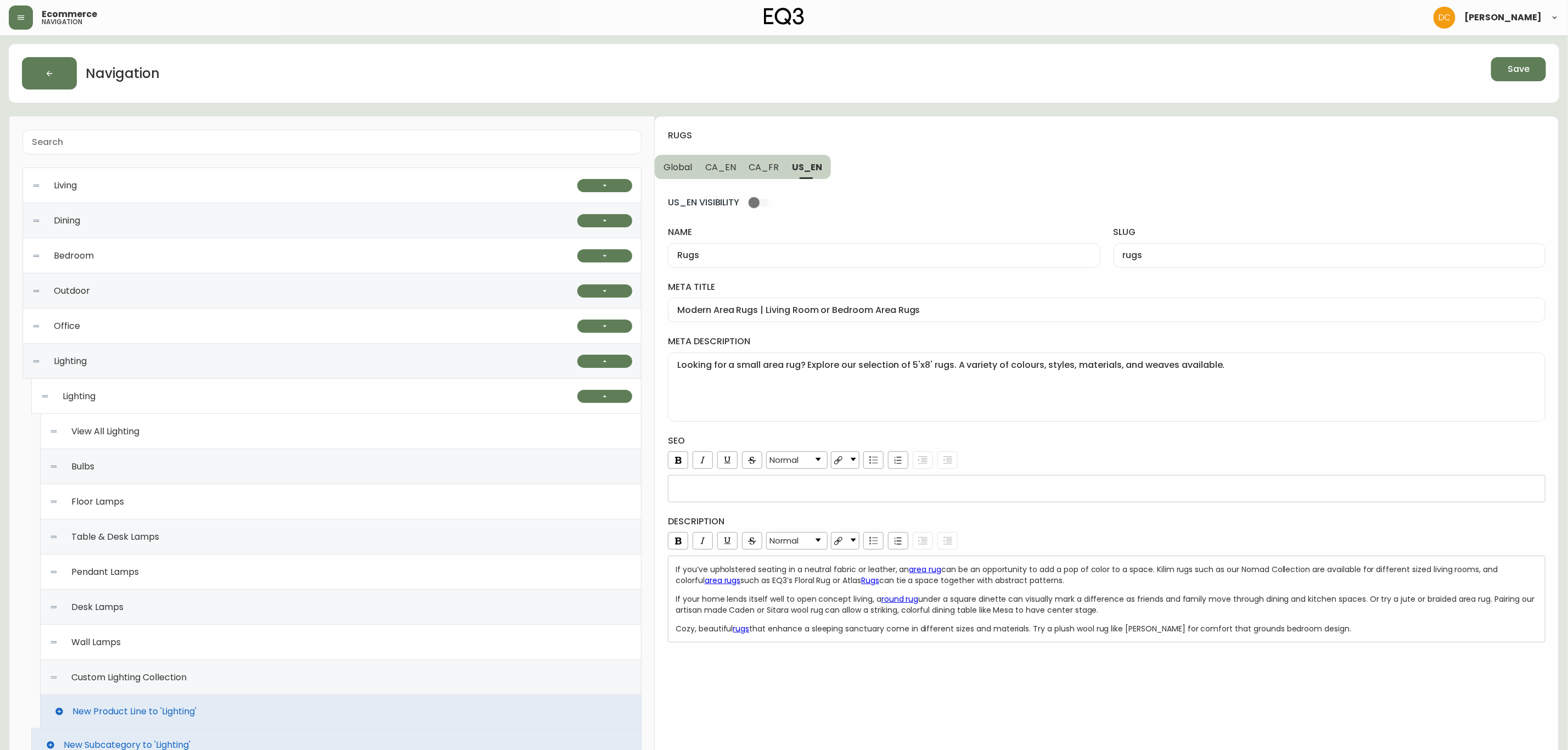
click at [774, 167] on span "CA_FR" at bounding box center [764, 167] width 30 height 12
type input "Tapis"
type input "tapis"
type input "Collection de tapis EQ3 | Carpettes modernes et élégantes | Décoration"
type textarea "Cherchez-vous une petite carpette? Explorez notre sélection de tapis de 5 pi x …"
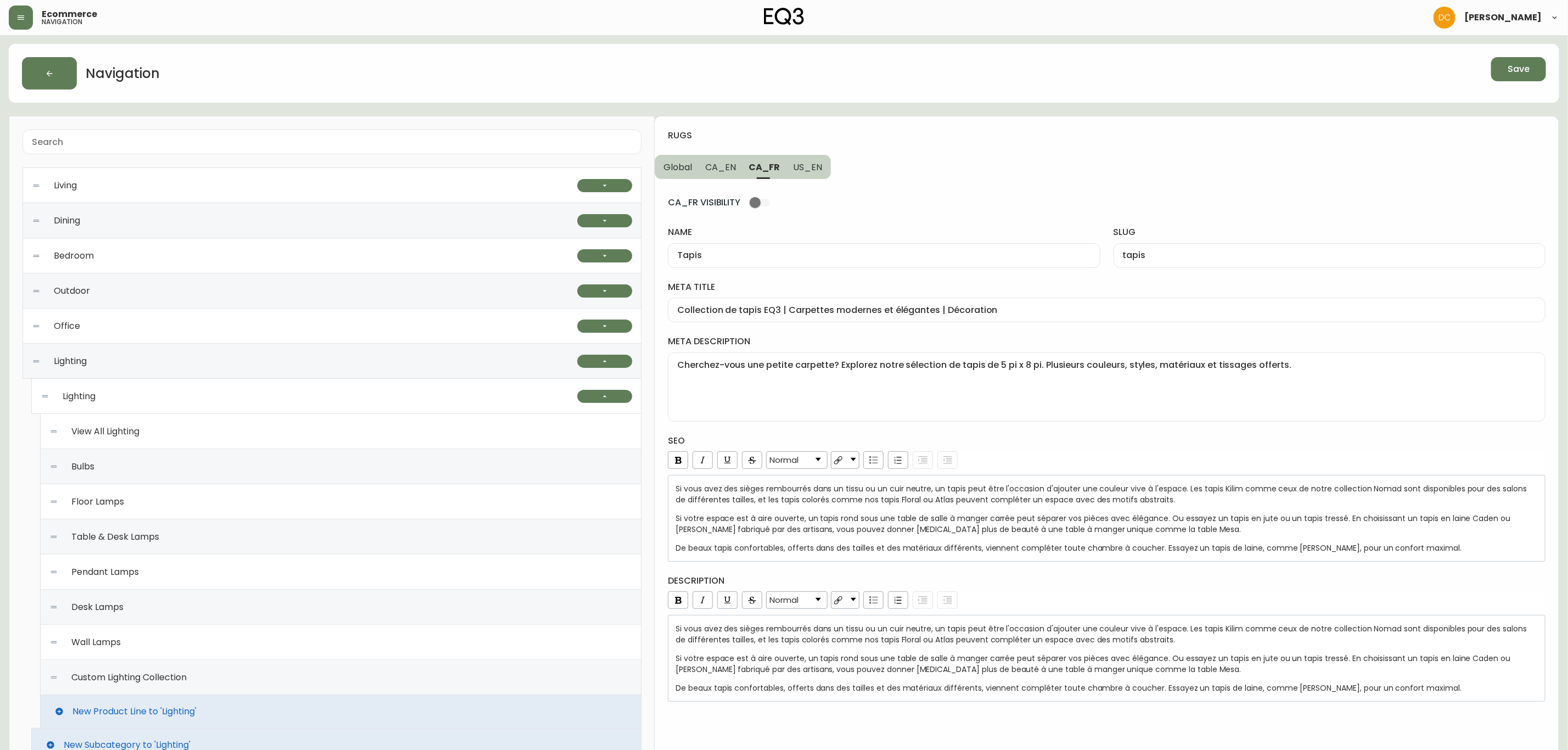
drag, startPoint x: 738, startPoint y: 167, endPoint x: 724, endPoint y: 167, distance: 14.0
click at [735, 167] on button "CA_EN" at bounding box center [720, 167] width 44 height 24
type input "Rugs"
type input "rugs"
type input "Modern Rugs | Bedroom & Living Room Rugs | EQ3 [GEOGRAPHIC_DATA]"
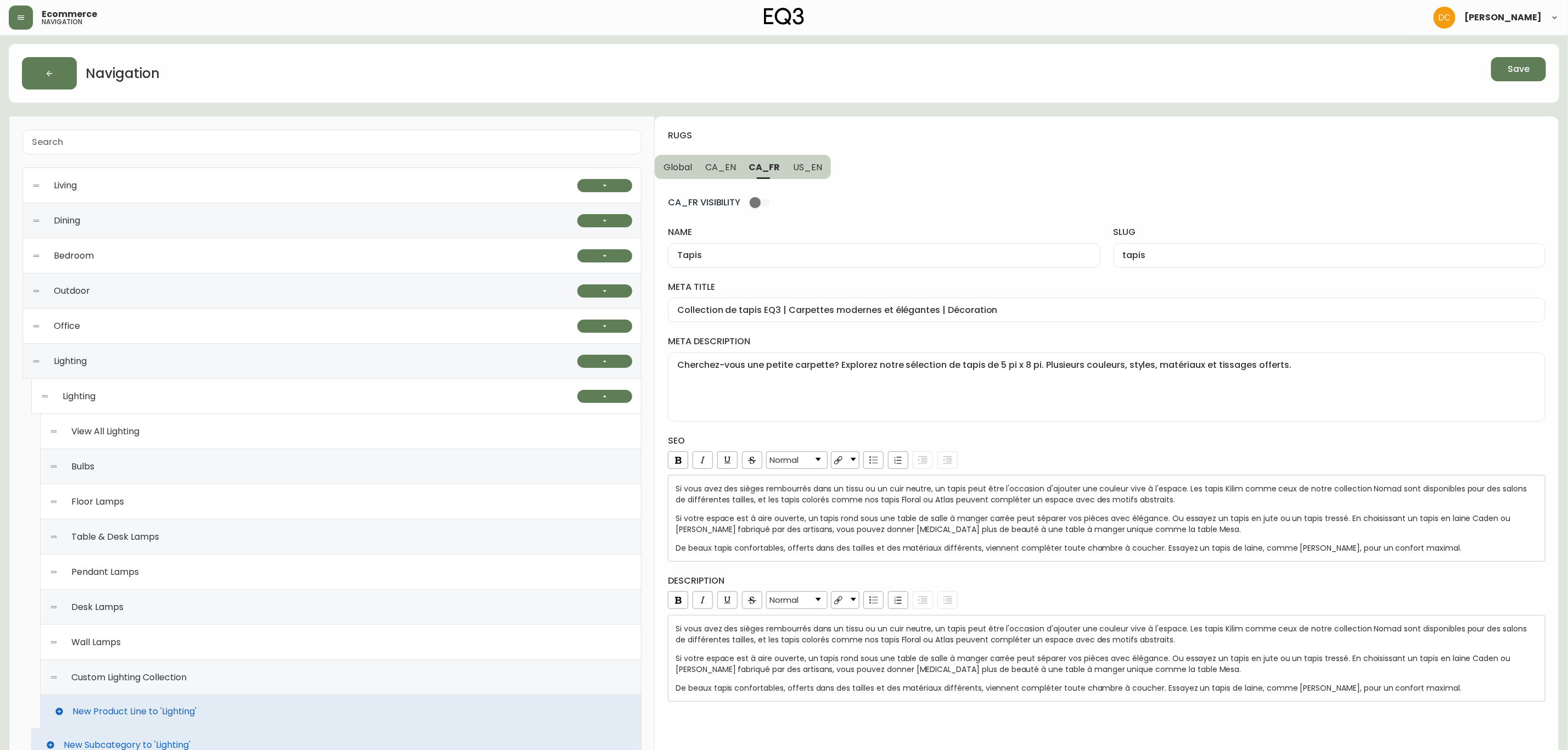
type textarea "We have modern area rugs that suit any space. A variety of colours, styles, mat…"
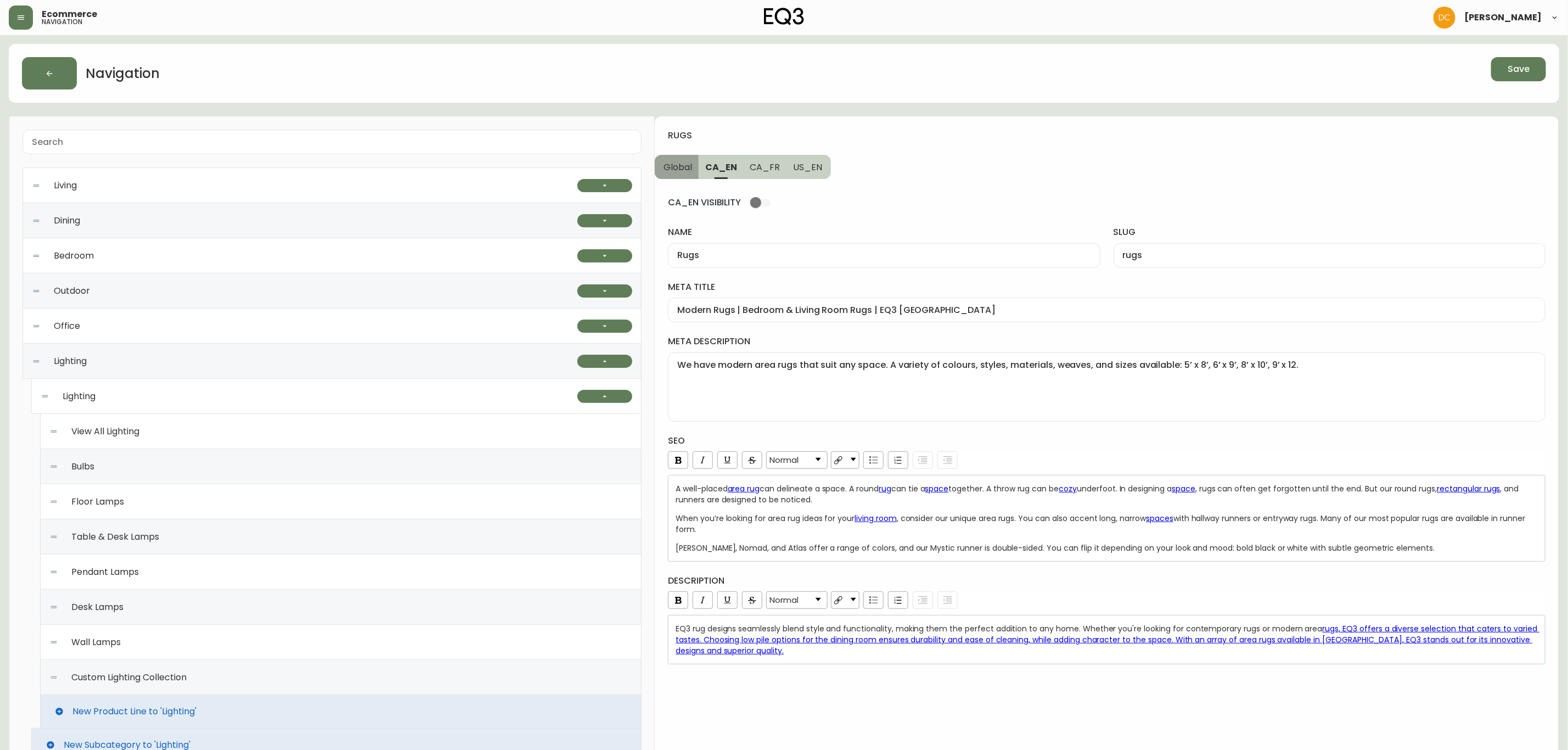
click at [686, 161] on span "Global" at bounding box center [678, 167] width 29 height 12
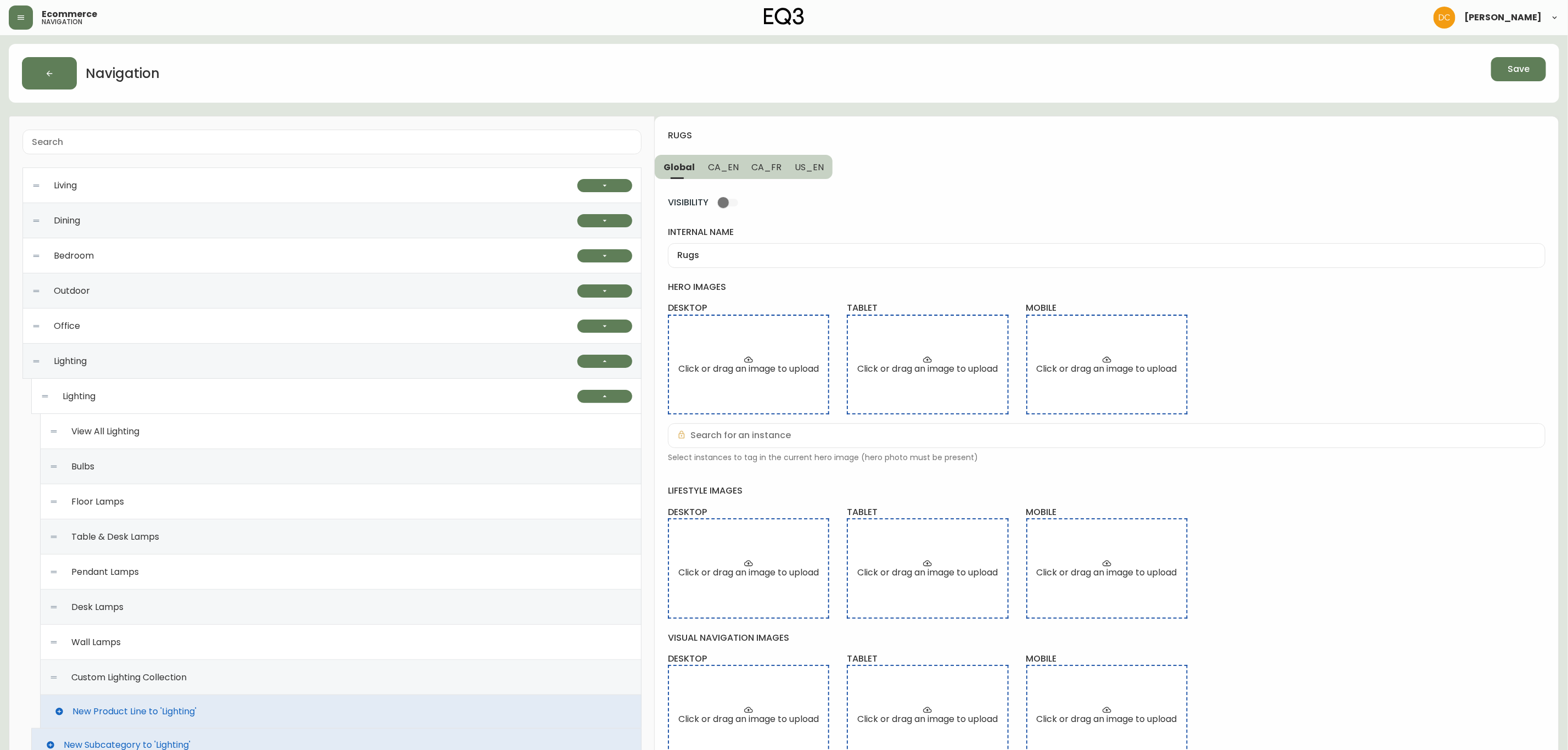
click at [728, 155] on button "CA_EN" at bounding box center [723, 167] width 44 height 24
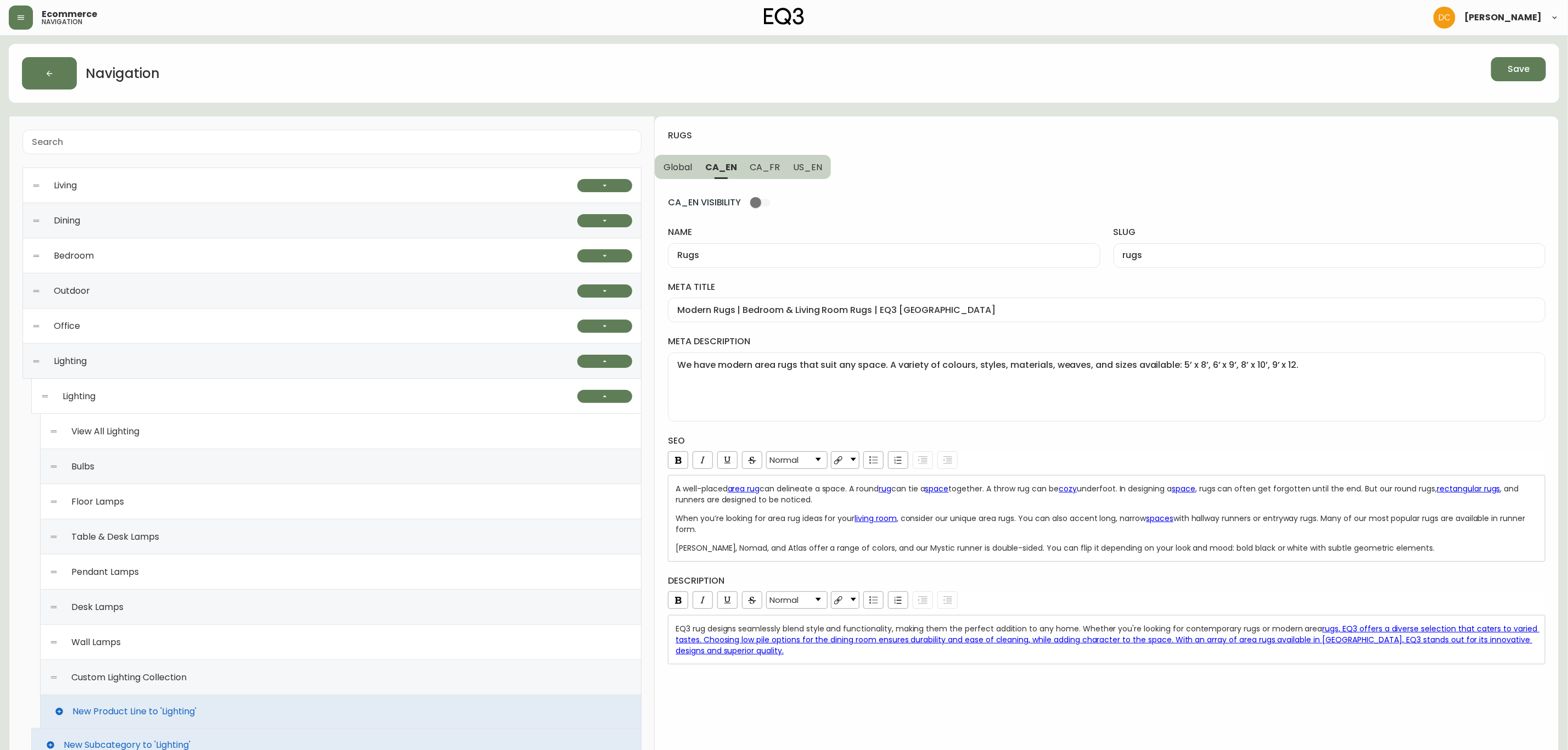
click at [876, 572] on div "EQ3 rug designs seamlessly blend style and functionality, making them the perfe…" at bounding box center [1107, 639] width 863 height 33
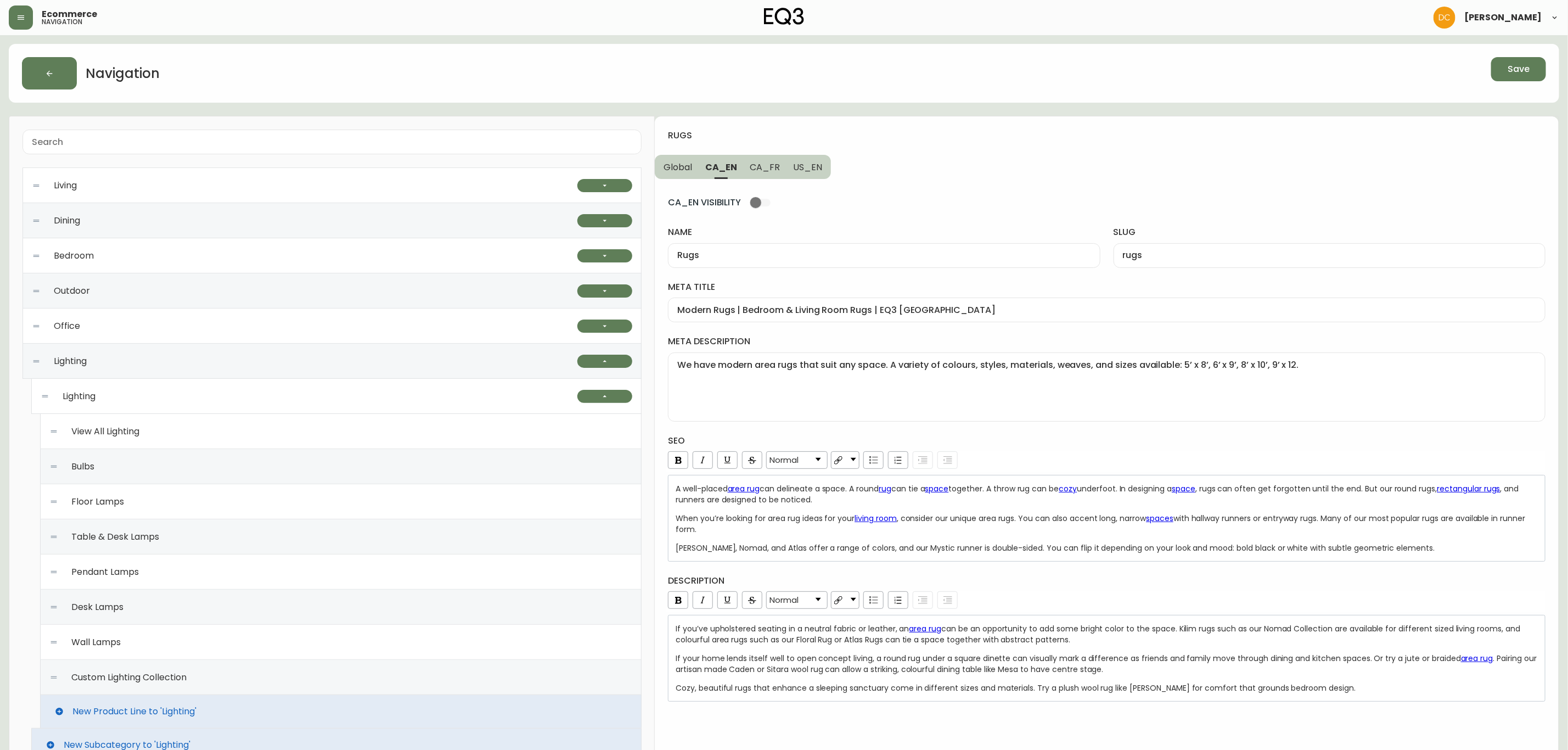
click at [997, 552] on span "[PERSON_NAME], Nomad, and Atlas offer a range of colors, and our Mystic runner …" at bounding box center [1055, 547] width 759 height 11
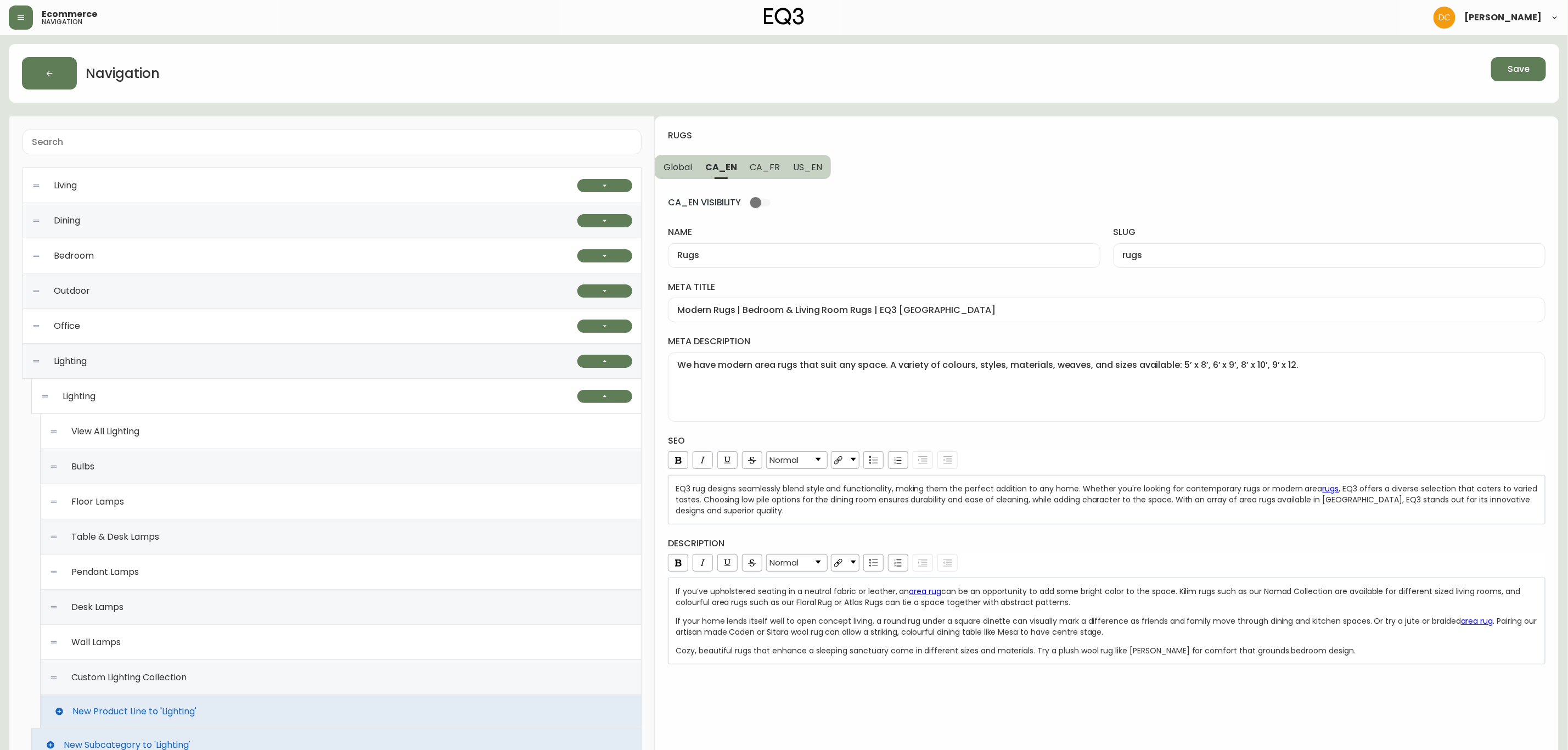
click at [1059, 554] on div "description Normal If you’ve upholstered seating in a neutral fabric or leather…" at bounding box center [1107, 601] width 878 height 127
click at [770, 170] on span "CA_FR" at bounding box center [766, 167] width 30 height 12
type input "Tapis"
type input "tapis"
type input "Collection de tapis EQ3 | Carpettes modernes et élégantes | Décoration"
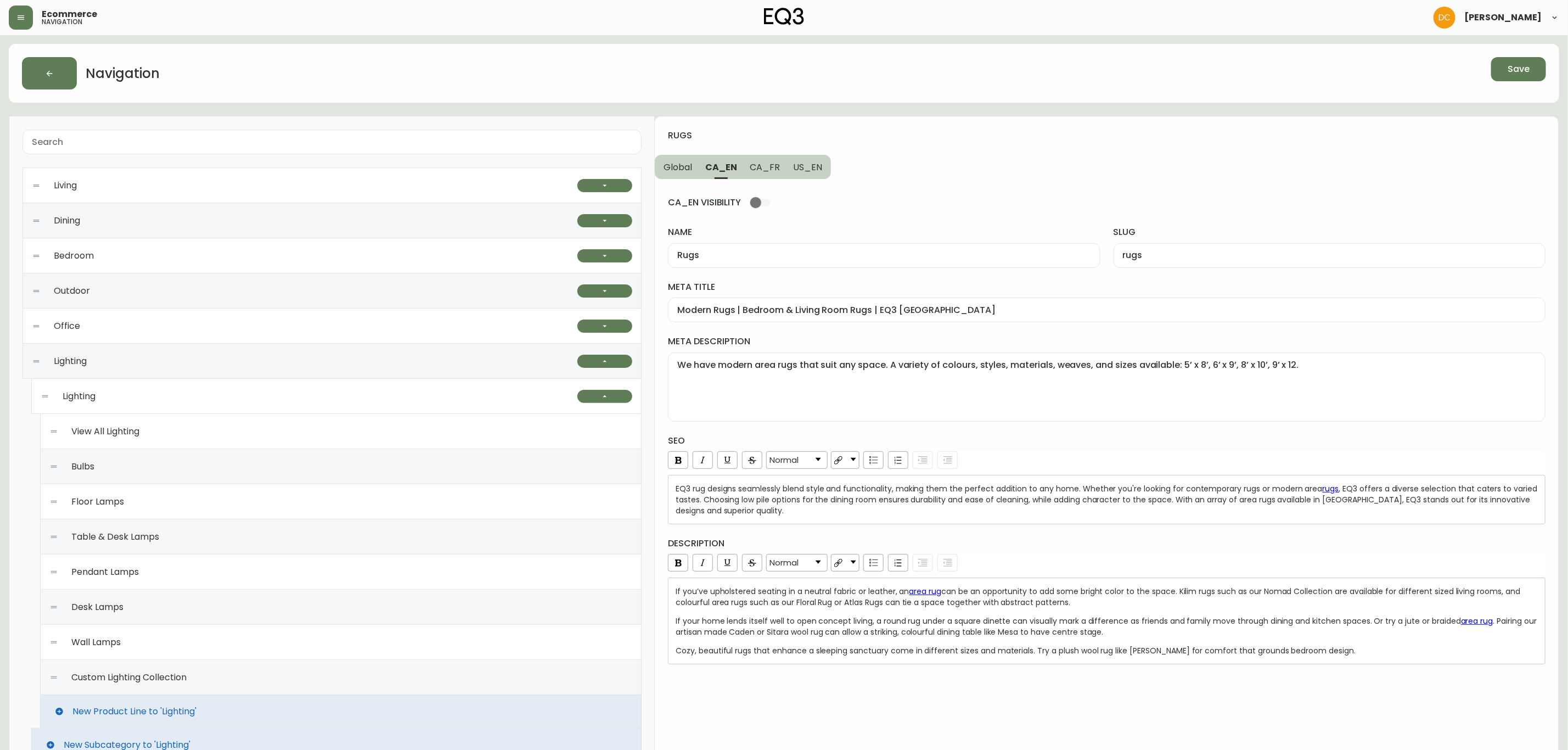
type textarea "Cherchez-vous une petite carpette? Explorez notre sélection de tapis de 5 pi x …"
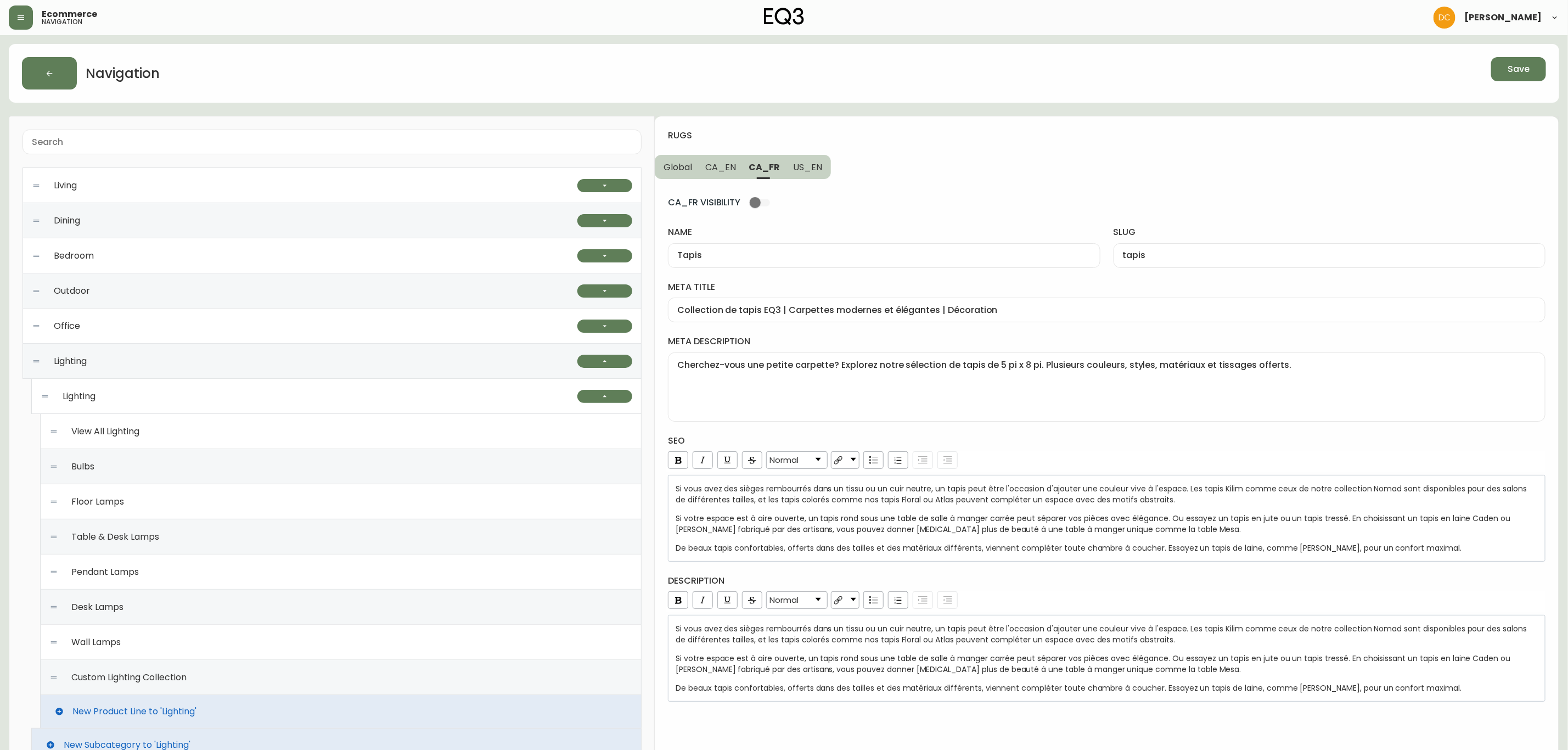
click at [806, 170] on span "US_EN" at bounding box center [808, 167] width 29 height 12
type input "Rugs"
type input "rugs"
type input "Modern Area Rugs | Living Room or Bedroom Area Rugs"
type textarea "Looking for a small area rug? Explore our selection of 5'x8' rugs. A variety of…"
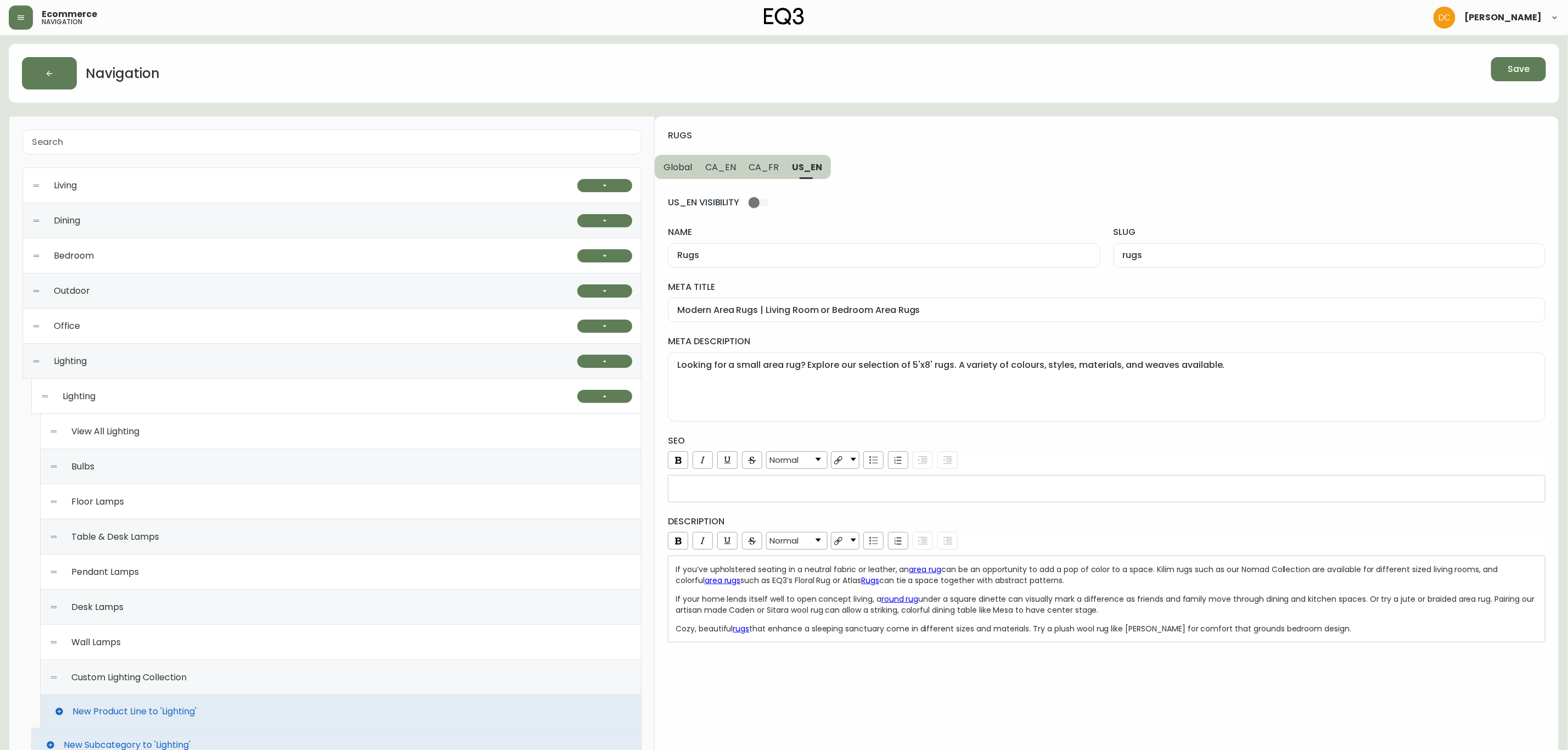
click at [779, 168] on button "CA_FR" at bounding box center [764, 167] width 43 height 24
type input "Tapis"
type input "tapis"
type input "Collection de tapis EQ3 | Carpettes modernes et élégantes | Décoration"
type textarea "Cherchez-vous une petite carpette? Explorez notre sélection de tapis de 5 pi x …"
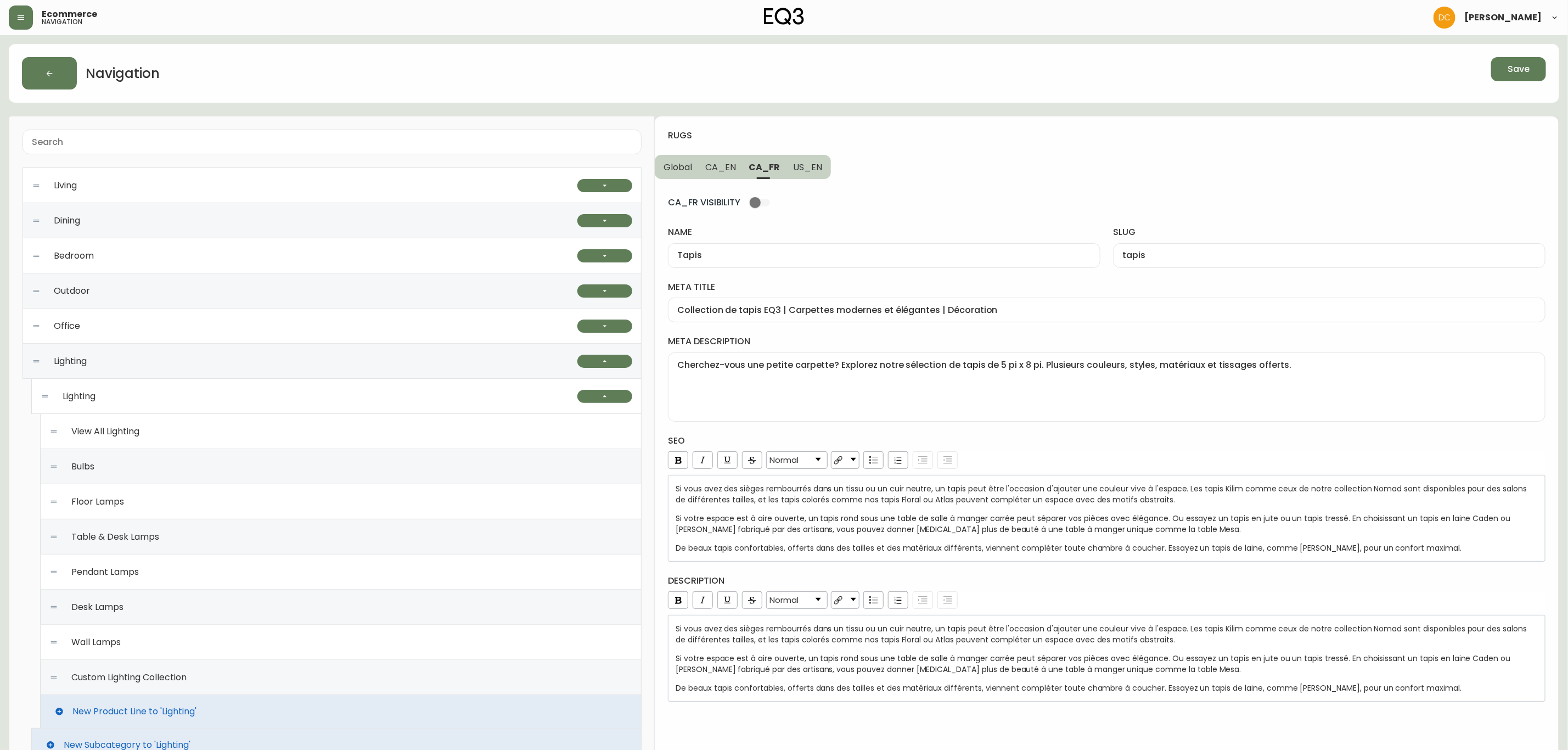
click at [738, 165] on button "CA_EN" at bounding box center [720, 167] width 44 height 24
type input "Rugs"
type input "rugs"
type input "Modern Rugs | Bedroom & Living Room Rugs | EQ3 [GEOGRAPHIC_DATA]"
type textarea "We have modern area rugs that suit any space. A variety of colours, styles, mat…"
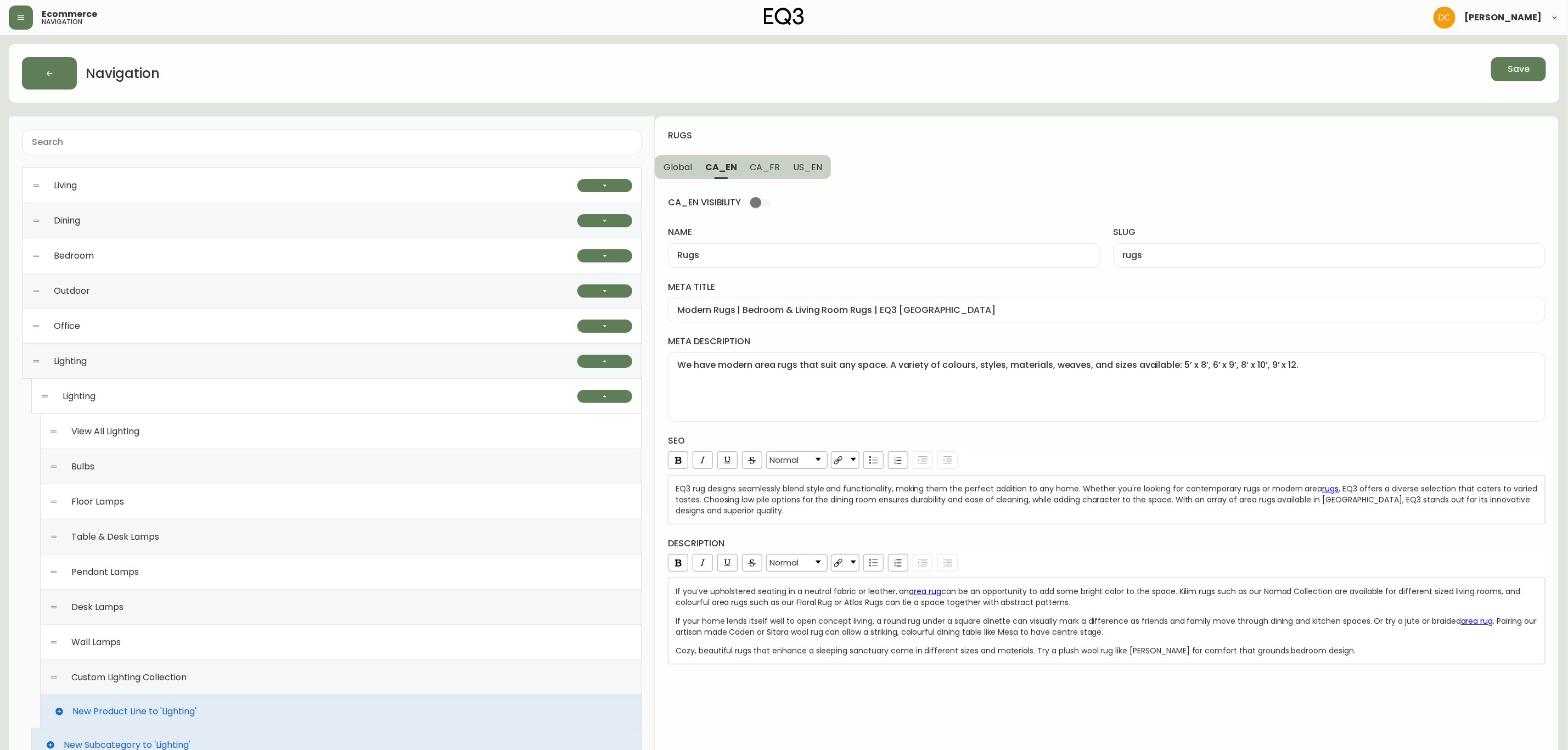
click at [690, 162] on span "Global" at bounding box center [678, 167] width 29 height 12
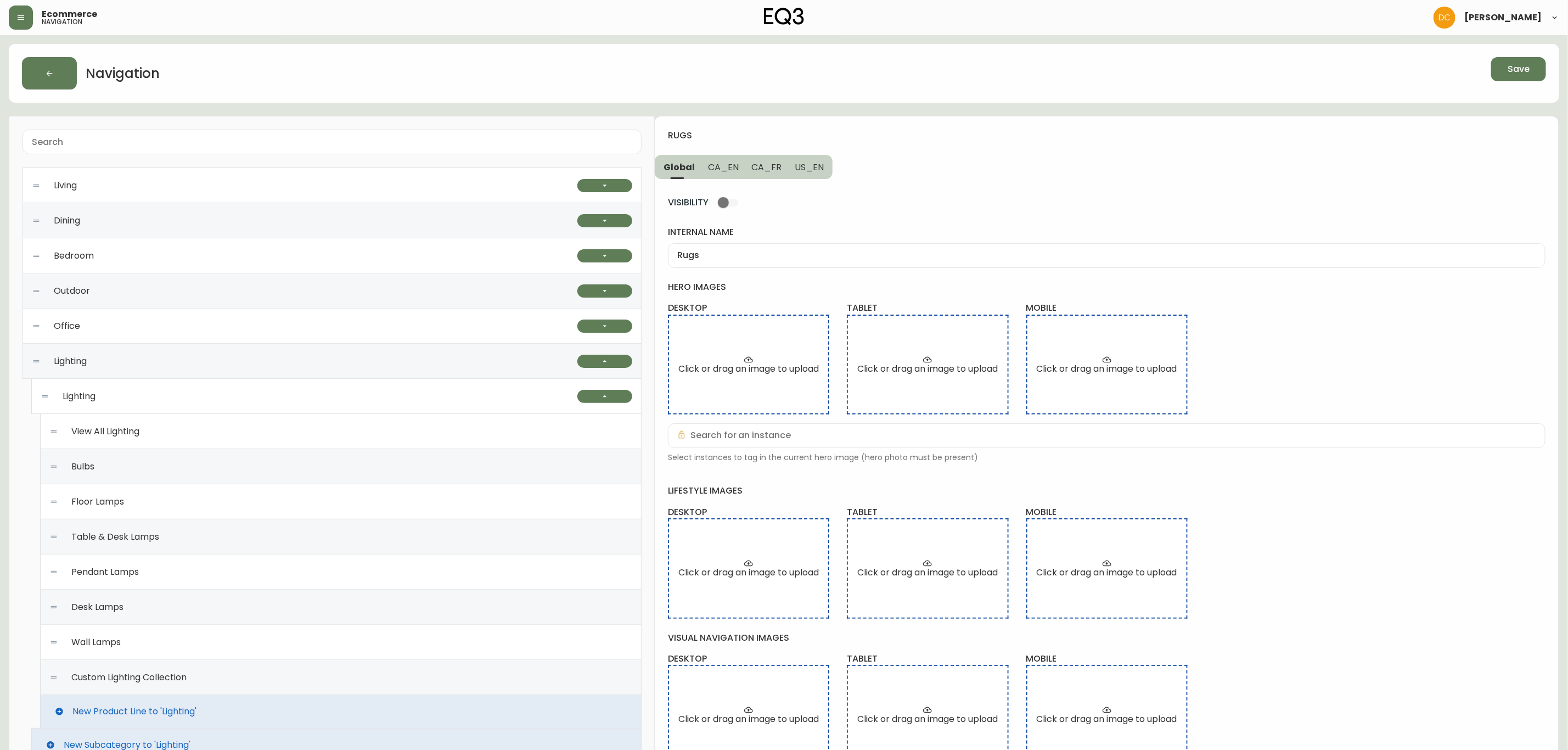
click at [1251, 77] on button "Save" at bounding box center [1519, 69] width 55 height 24
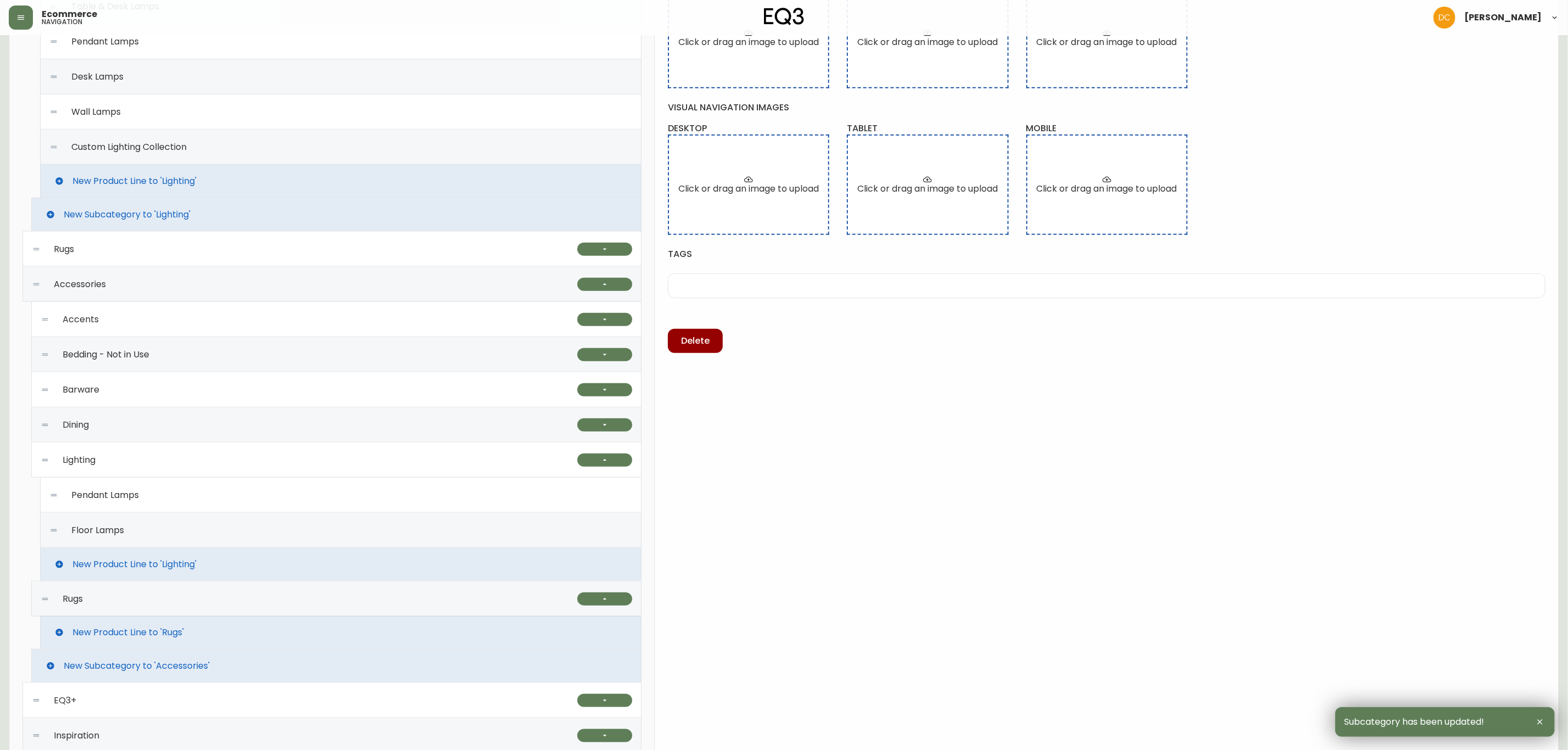
scroll to position [576, 0]
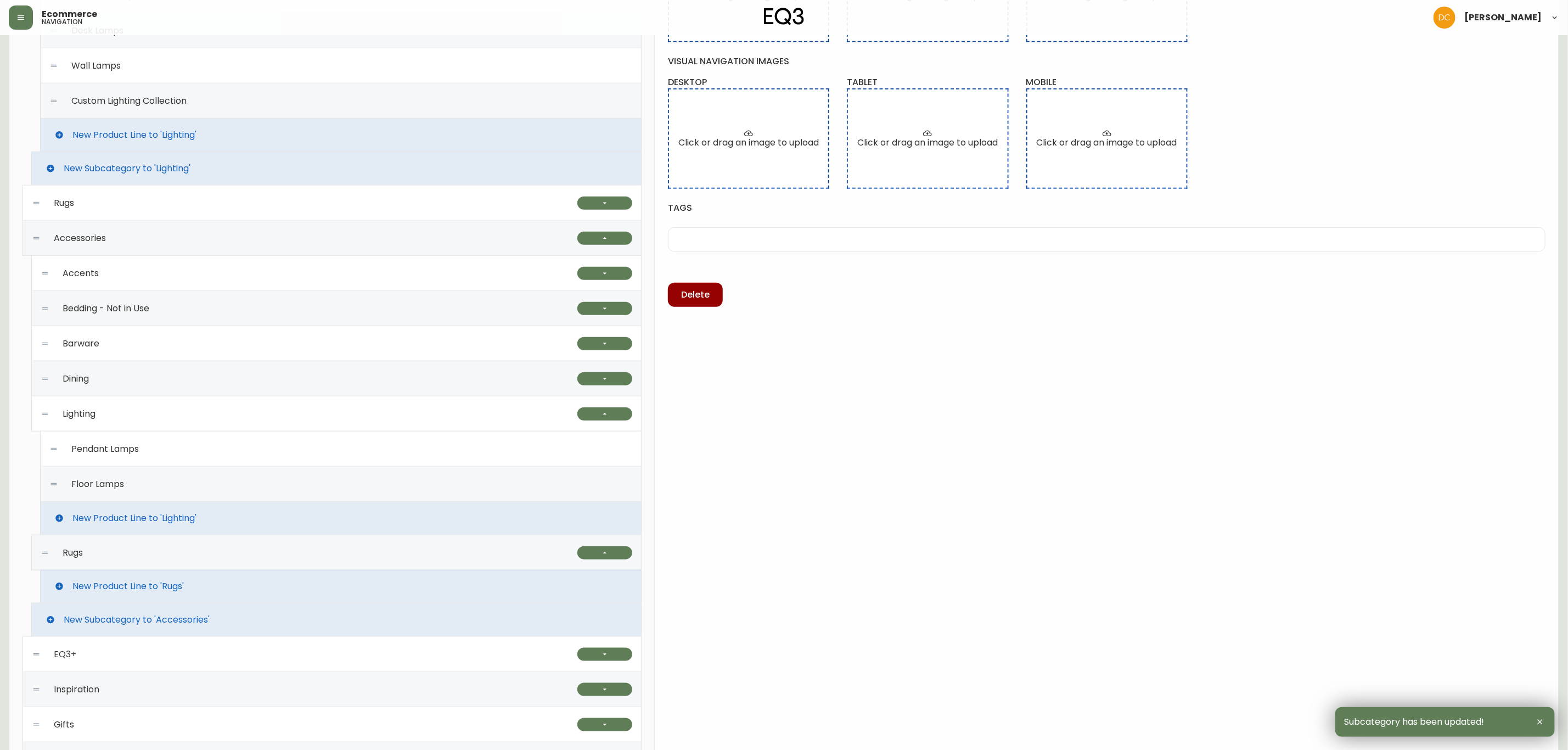
click at [158, 572] on span "New Product Line to 'Rugs'" at bounding box center [128, 586] width 111 height 10
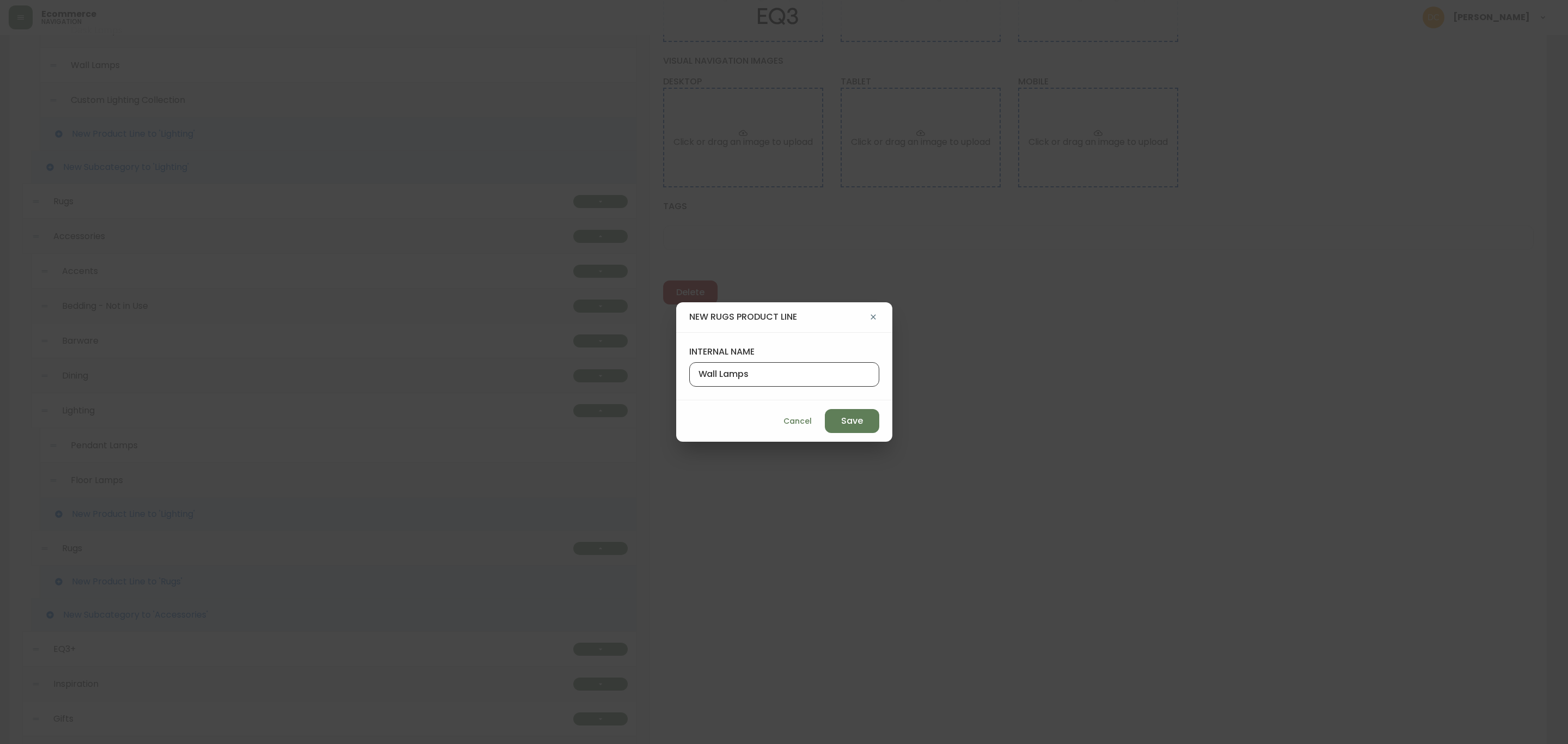
click at [788, 376] on input "Wall Lamps" at bounding box center [784, 375] width 172 height 10
type input "5' x 8'"
click at [842, 416] on span "Save" at bounding box center [852, 421] width 21 height 12
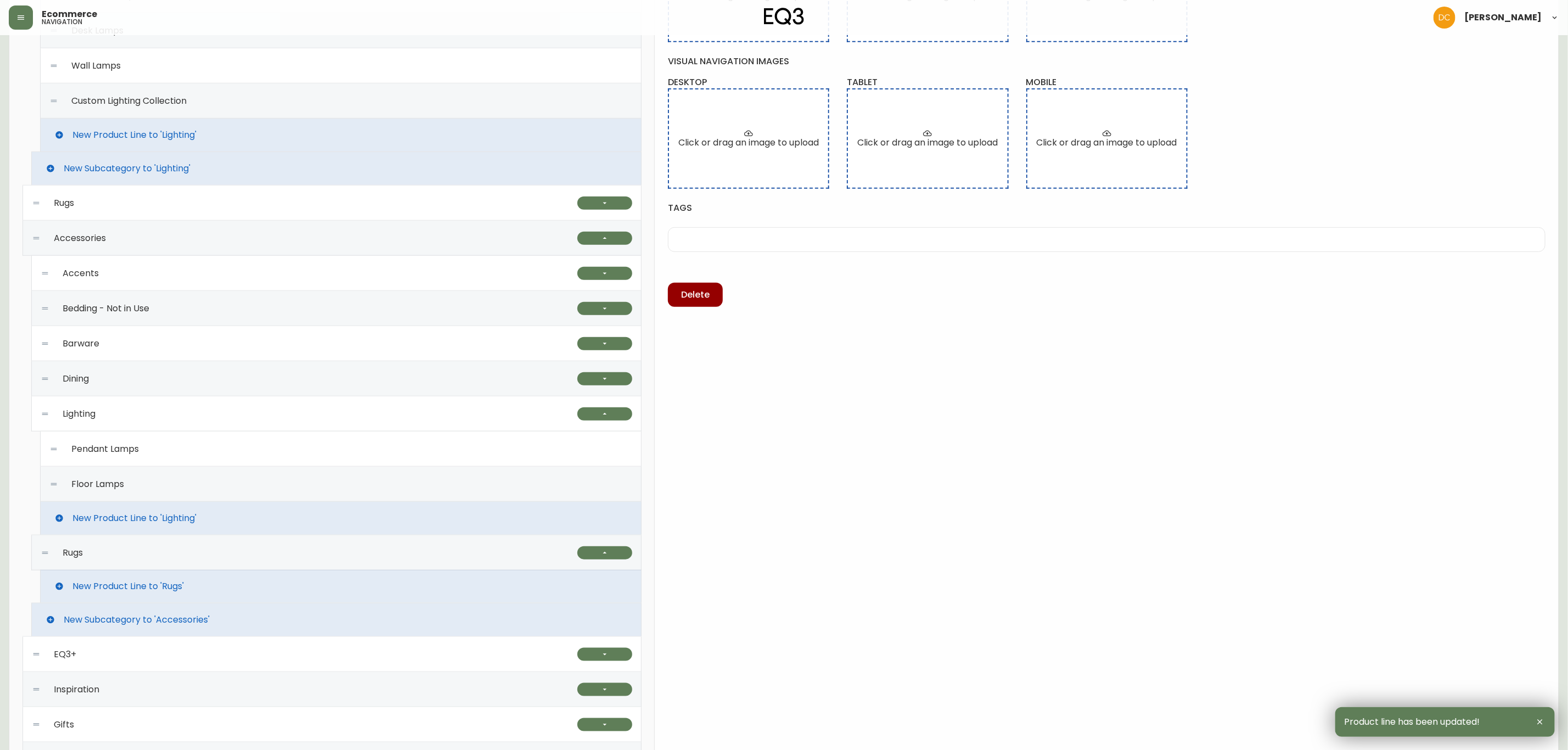
click at [160, 489] on div "Floor Lamps" at bounding box center [340, 484] width 583 height 35
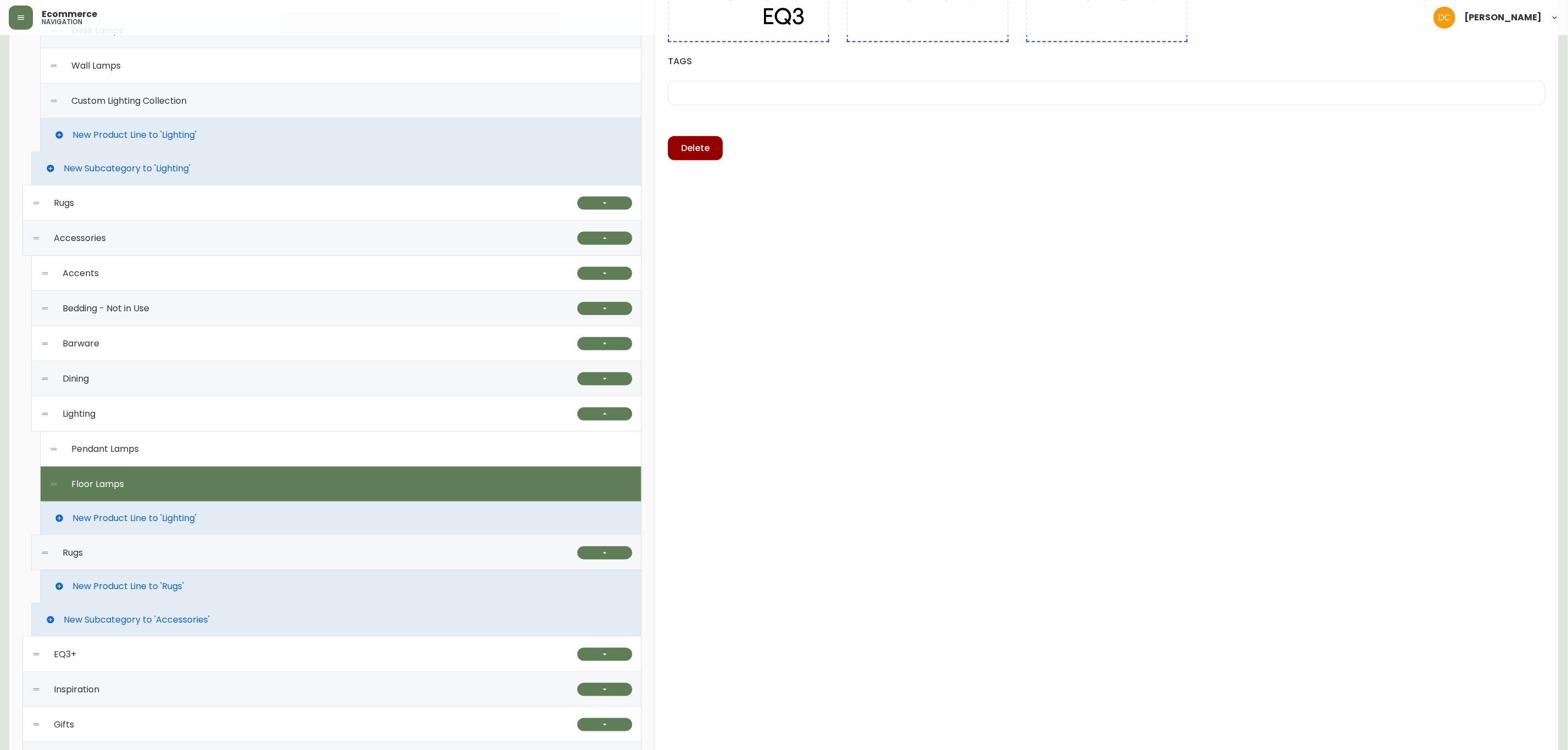
click at [178, 456] on div "Pendant Lamps" at bounding box center [340, 449] width 583 height 35
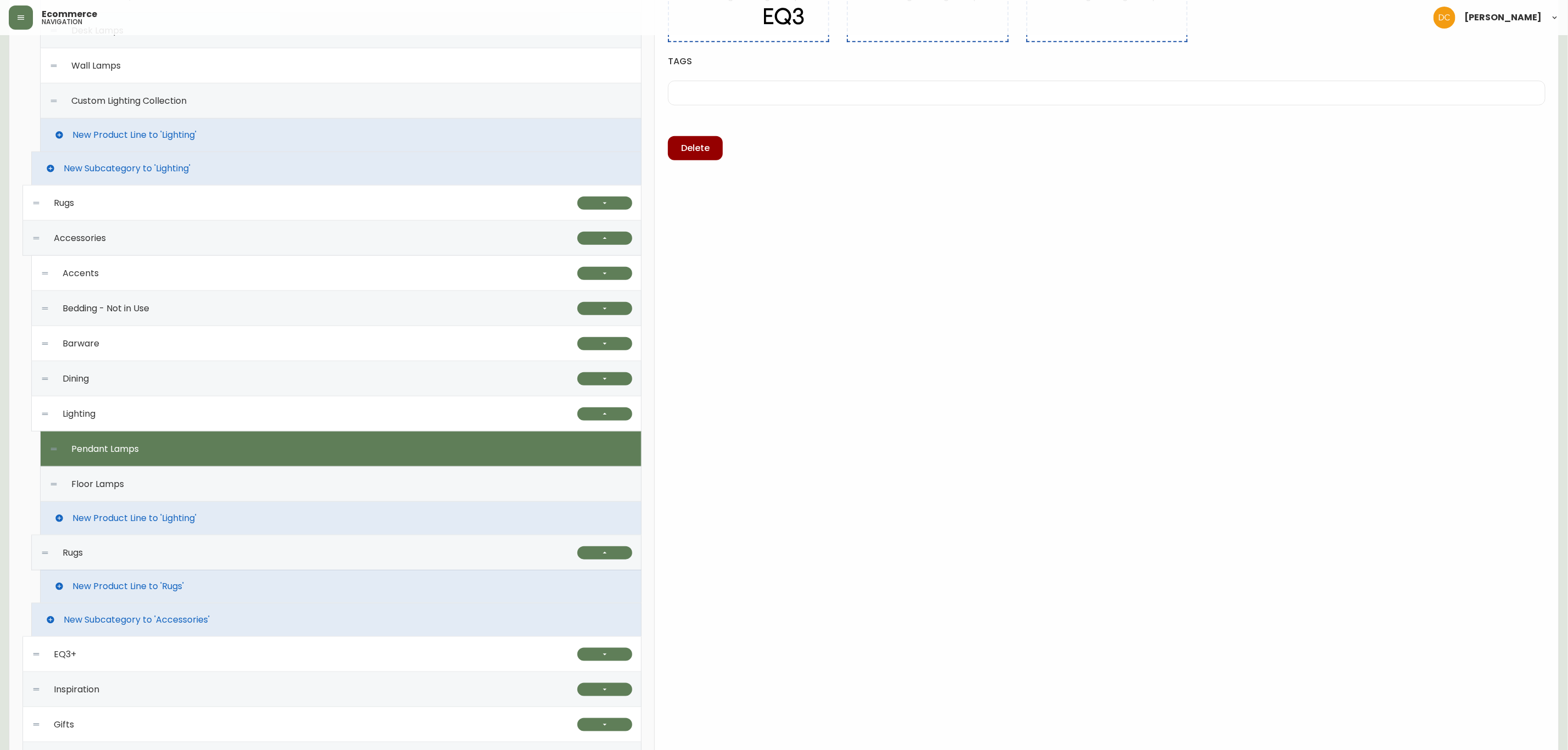
click at [184, 481] on div "Floor Lamps" at bounding box center [340, 484] width 583 height 35
type input "Floor Lamps"
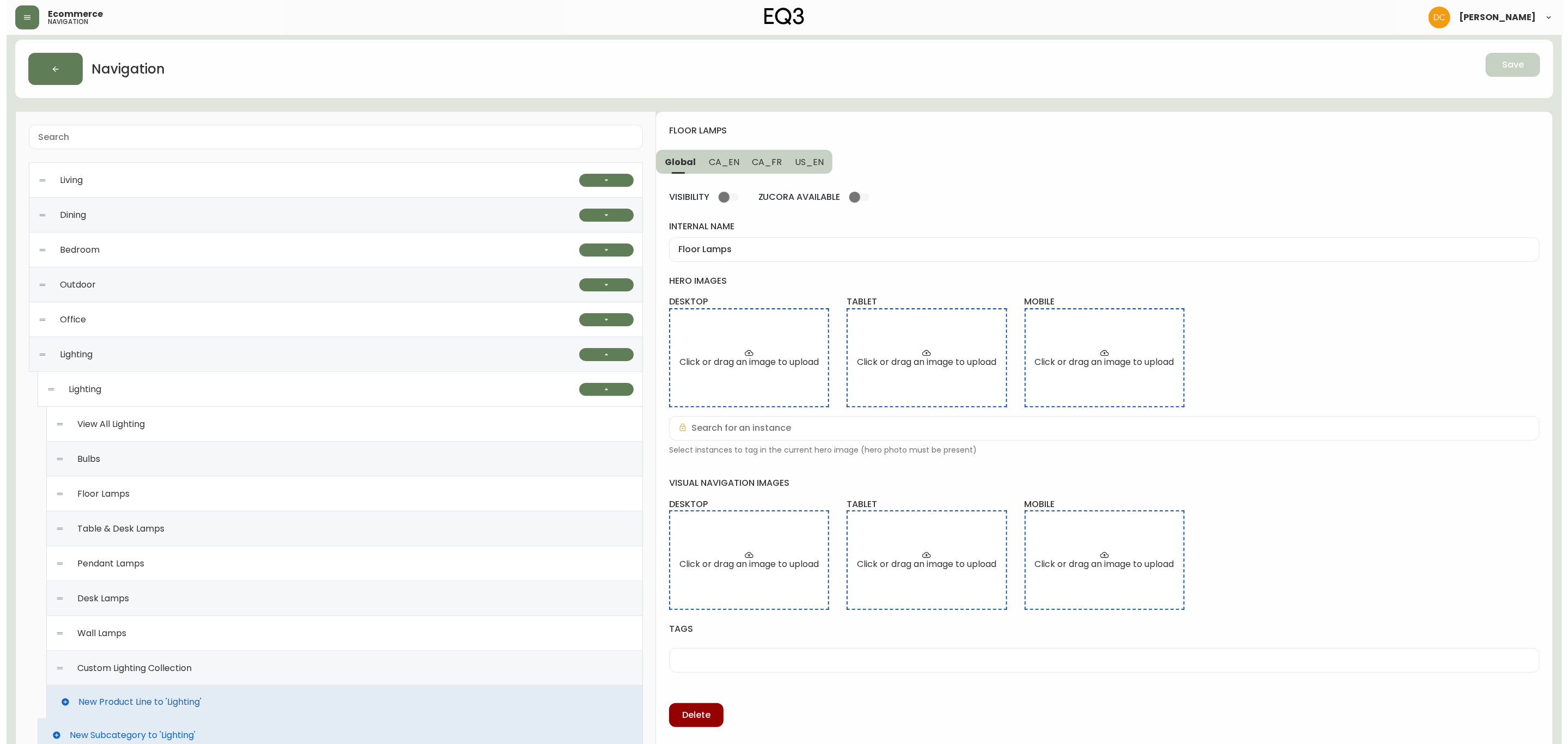
scroll to position [0, 0]
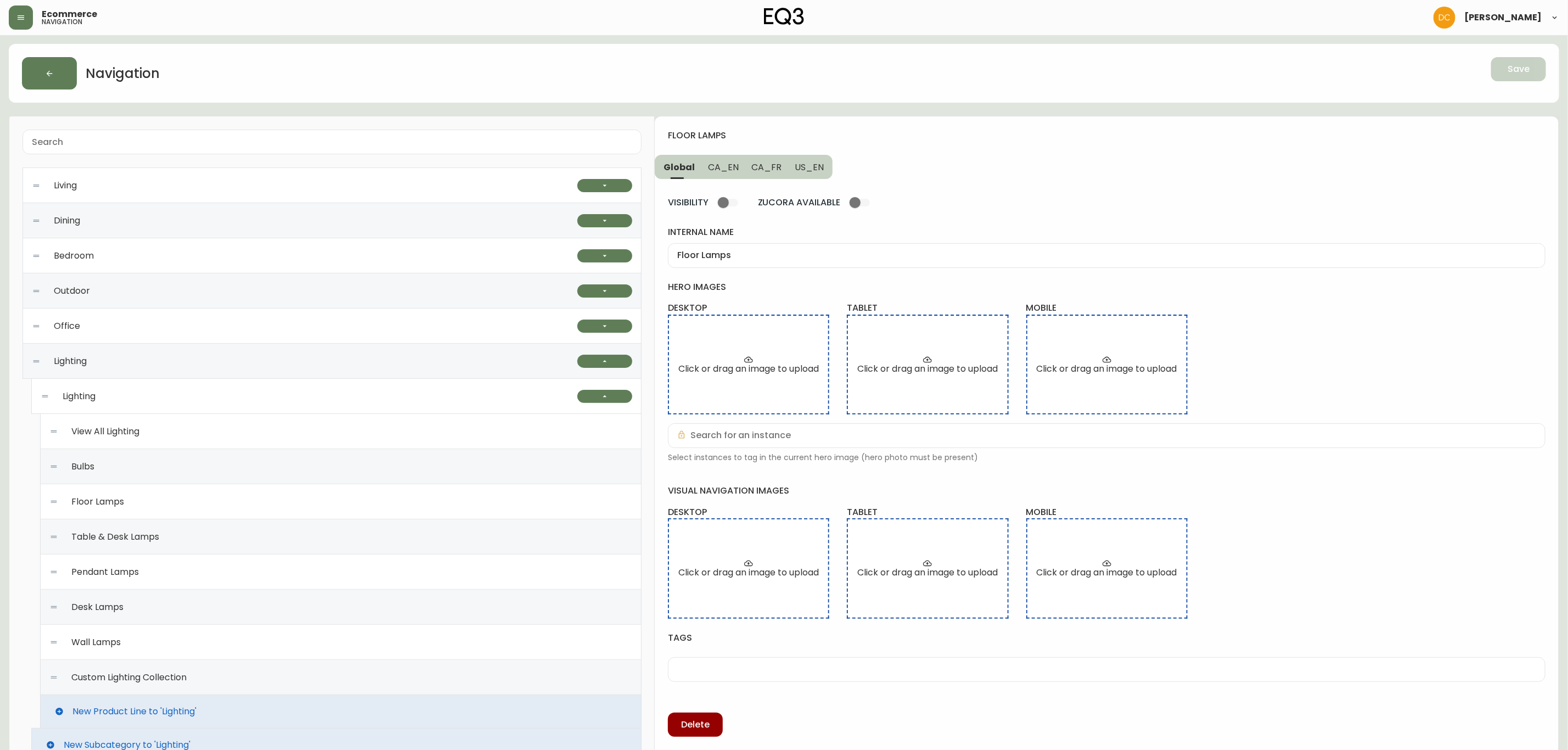
click at [16, 20] on icon "button" at bounding box center [20, 17] width 9 height 9
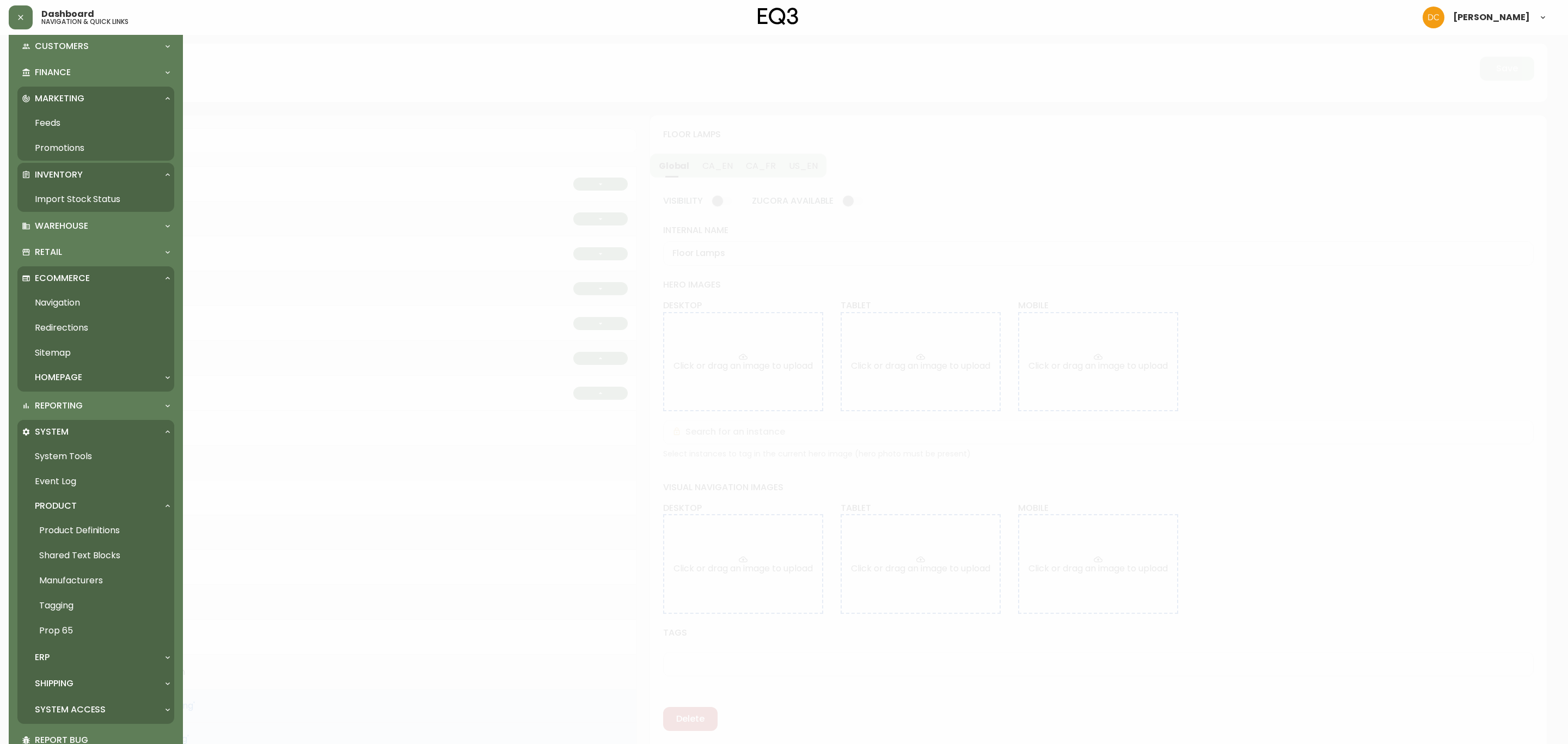
scroll to position [152, 0]
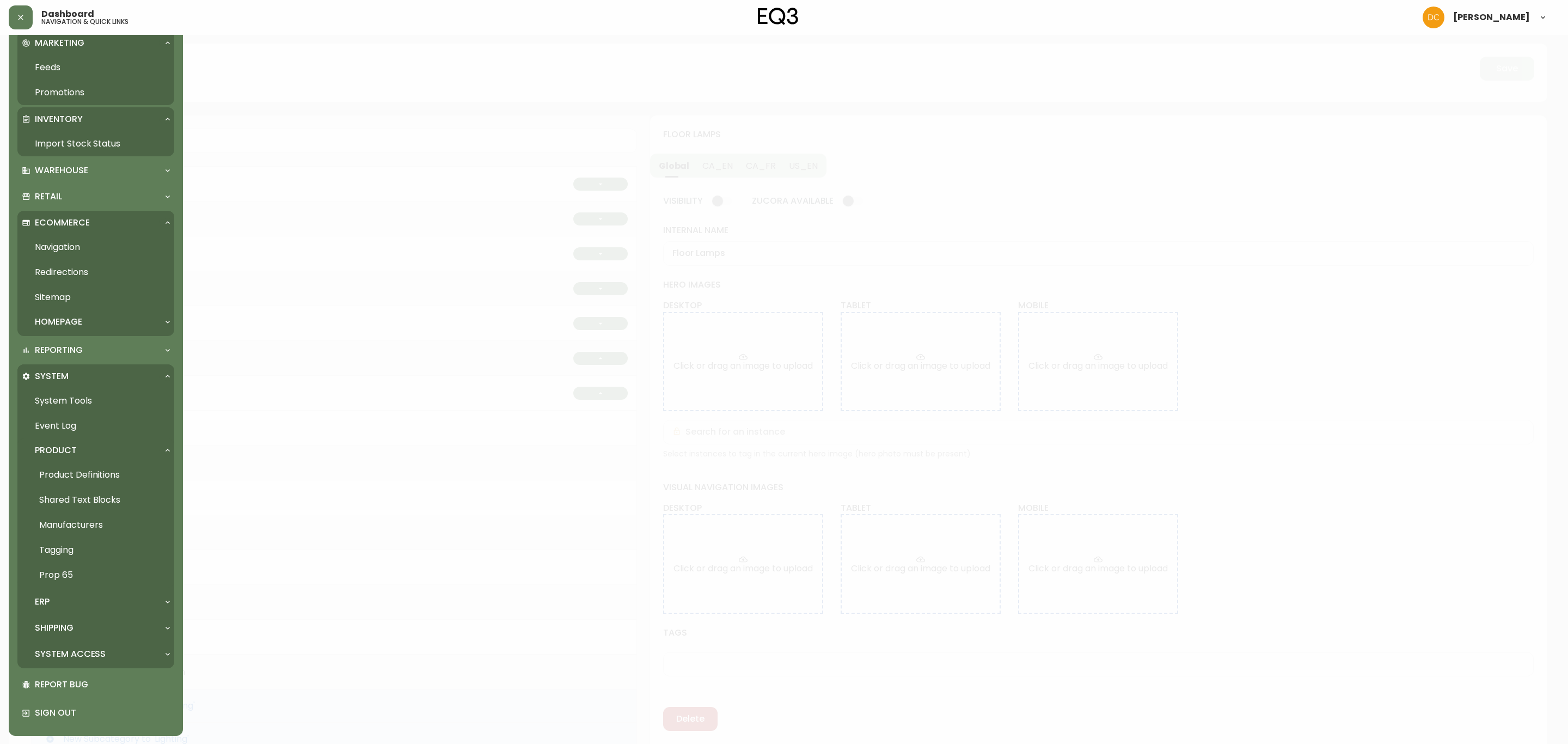
click at [96, 470] on link "Product Definitions" at bounding box center [96, 475] width 157 height 25
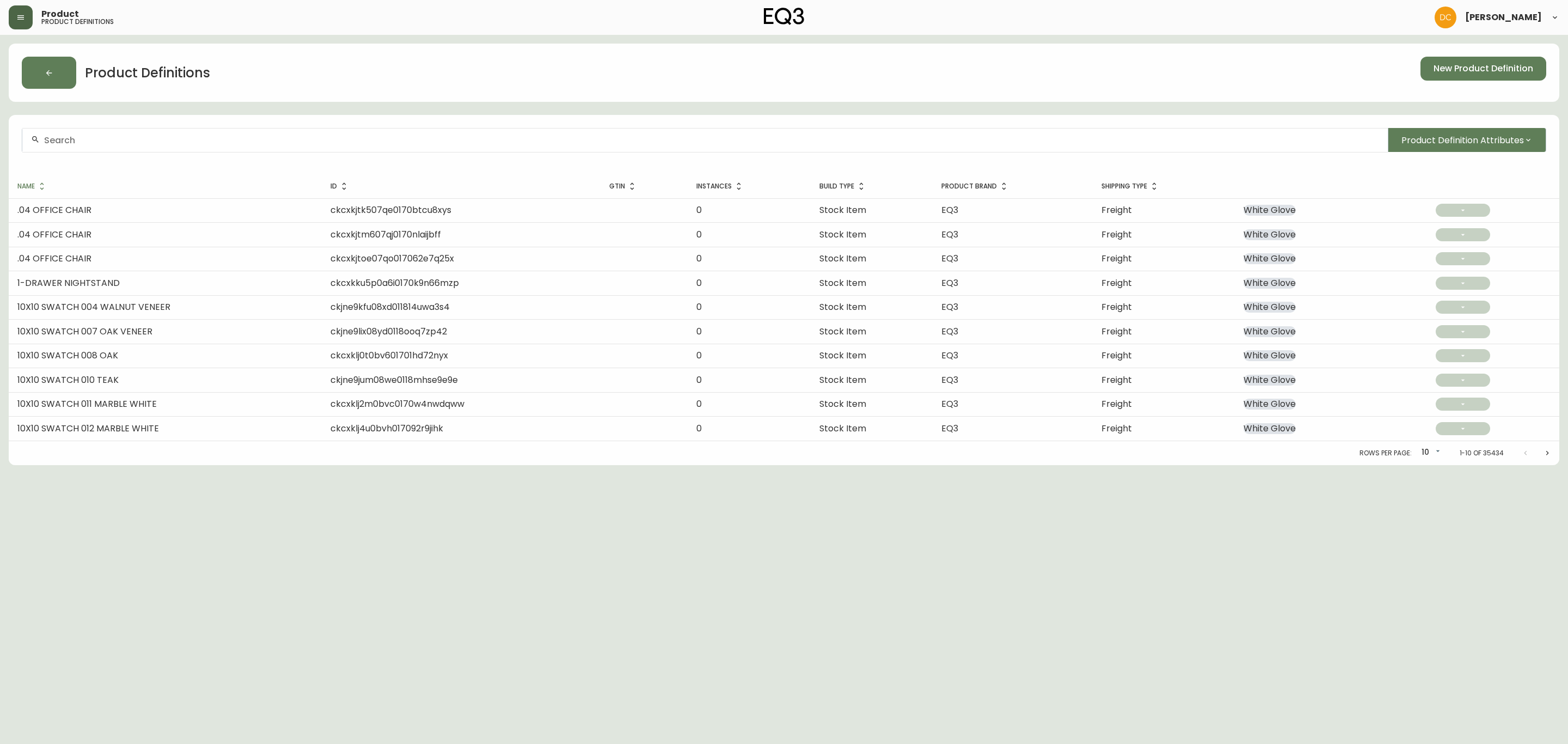
click at [10, 16] on button "button" at bounding box center [20, 17] width 24 height 24
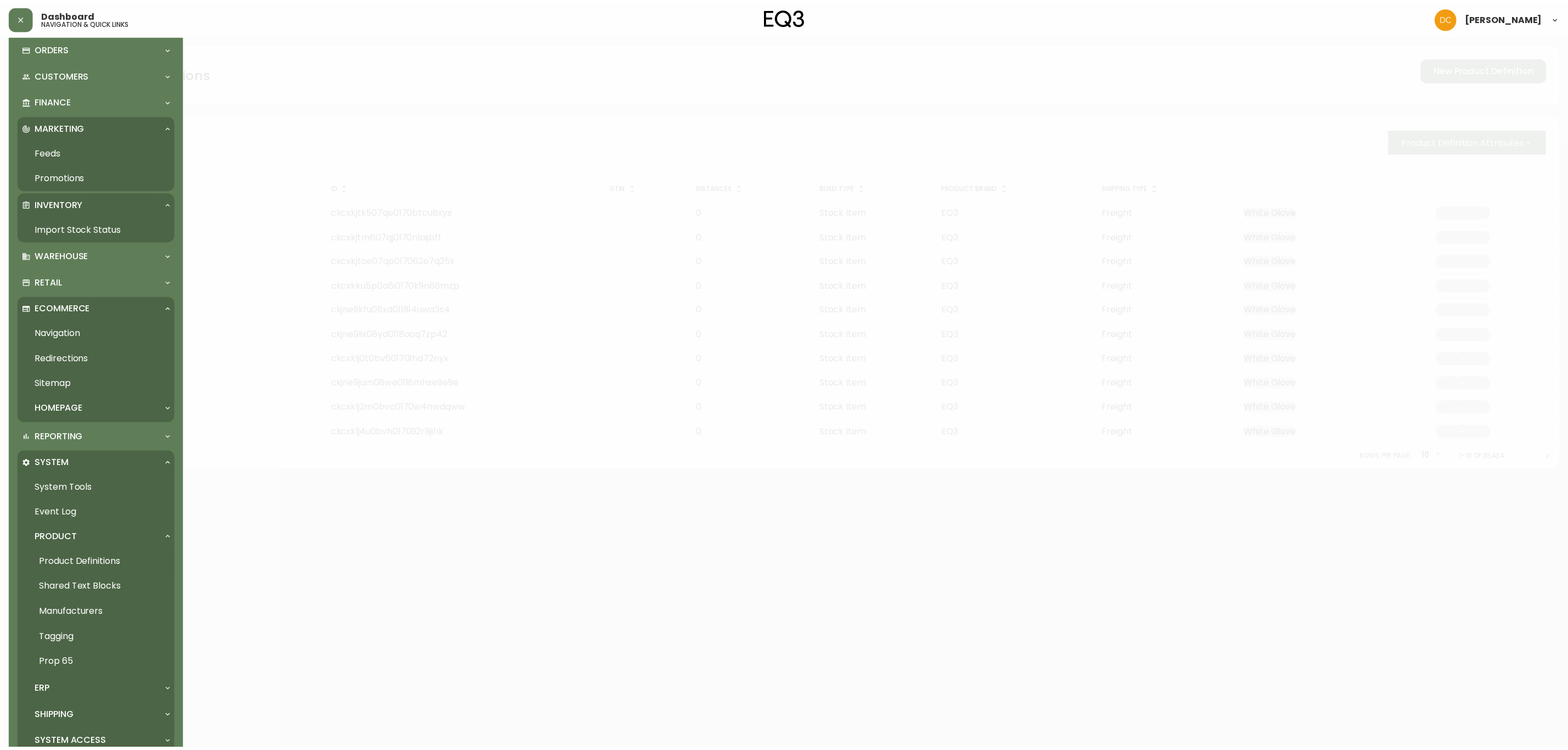
scroll to position [153, 0]
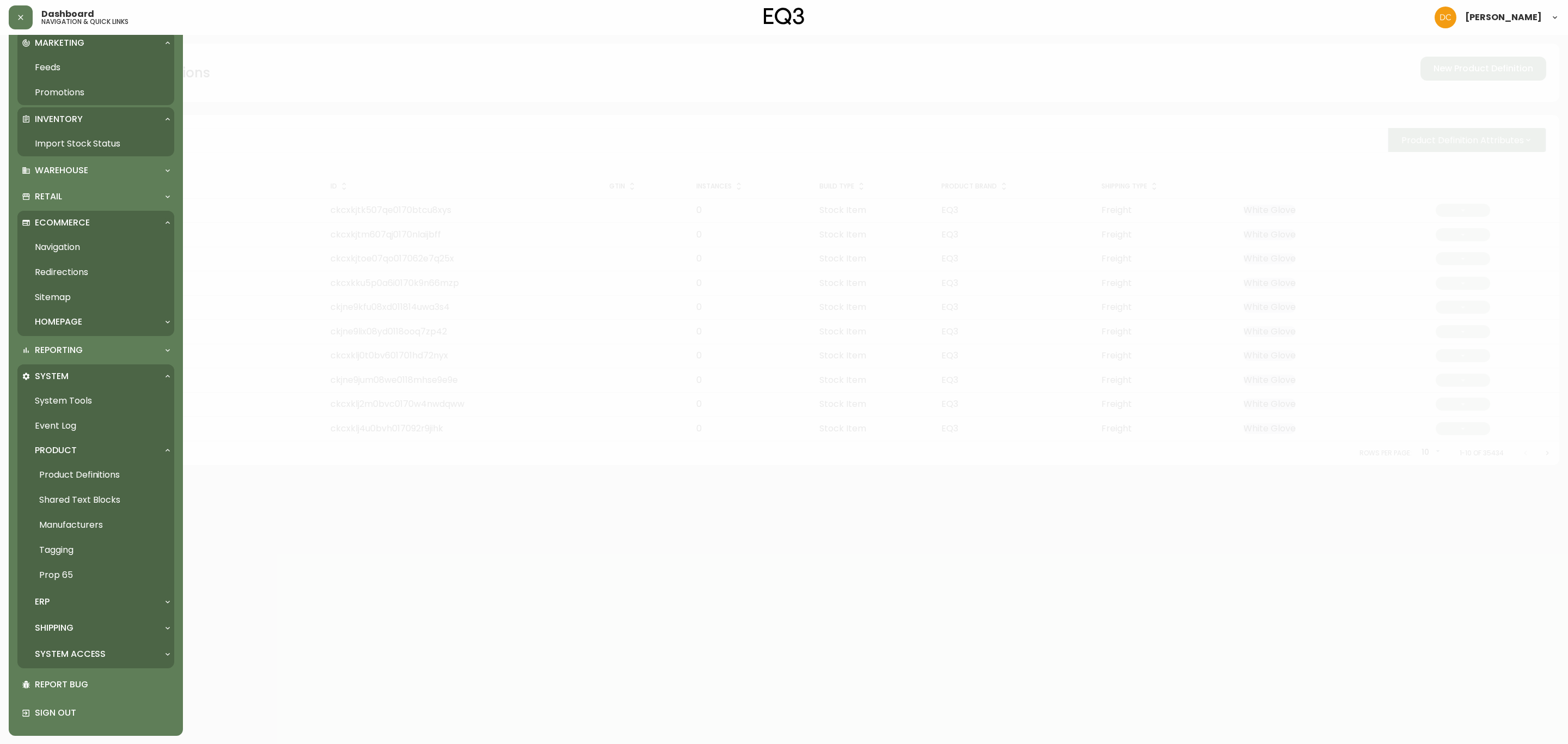
click at [116, 324] on div "Homepage" at bounding box center [90, 322] width 137 height 12
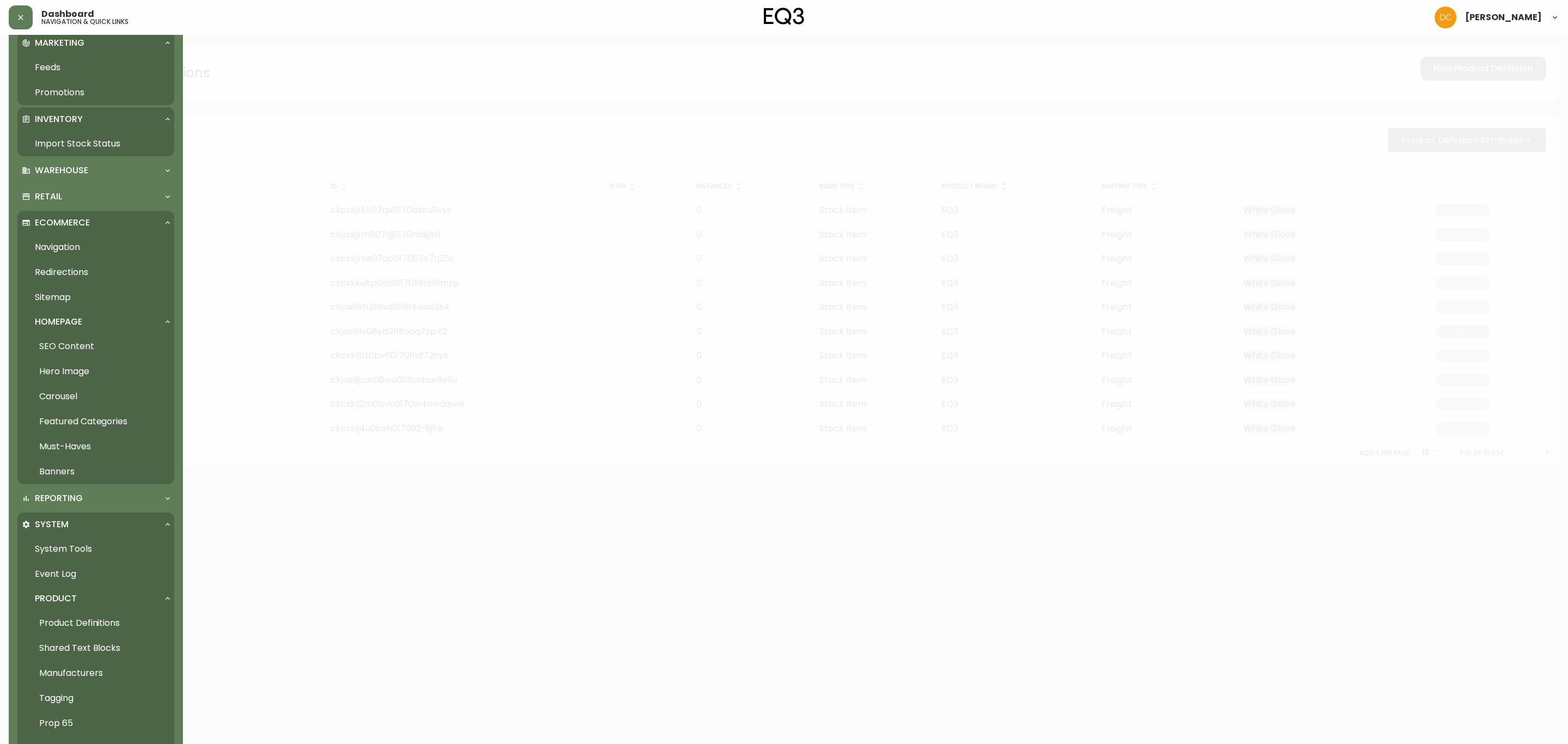
click at [100, 245] on link "Navigation" at bounding box center [96, 247] width 157 height 25
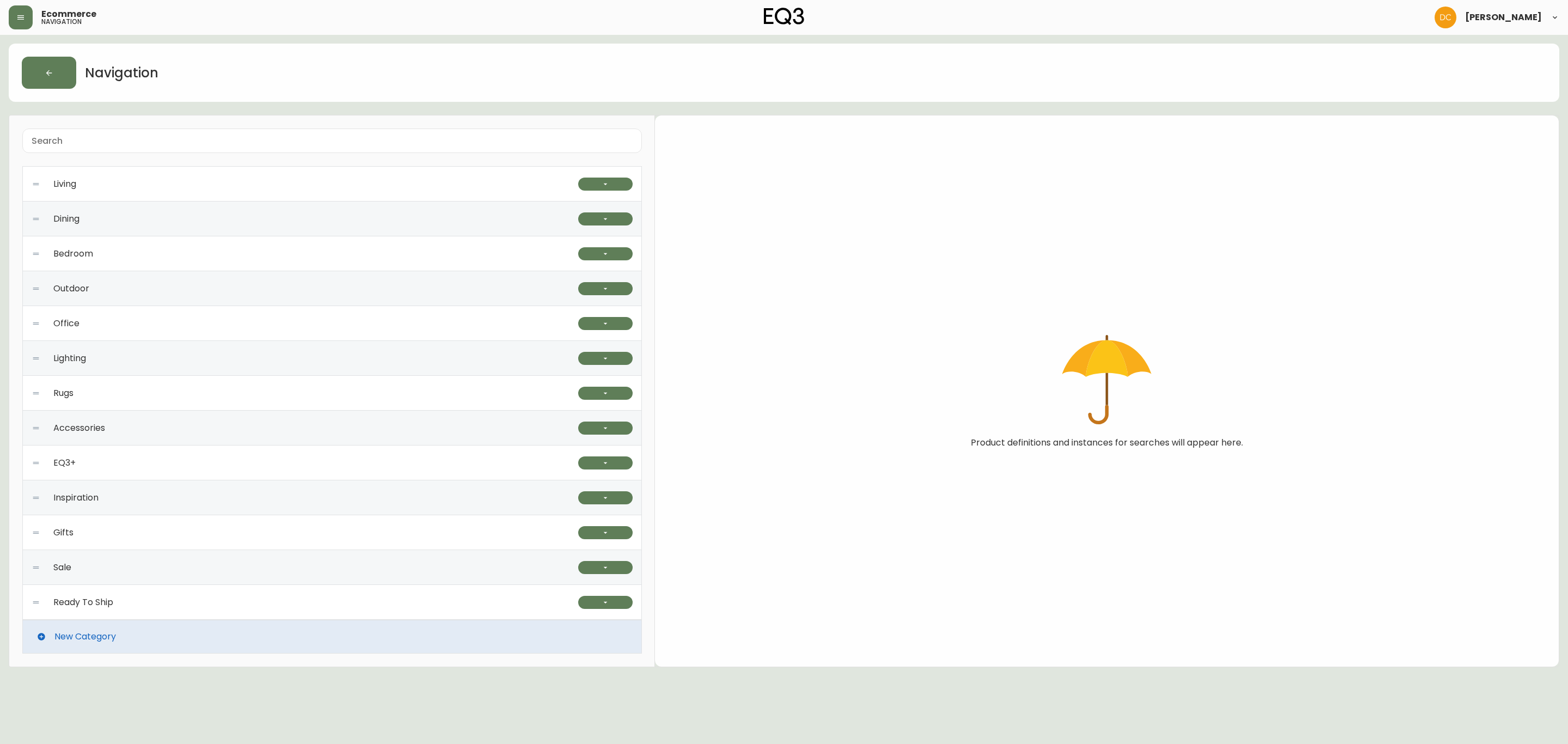
click at [164, 460] on div "EQ3+" at bounding box center [305, 463] width 547 height 35
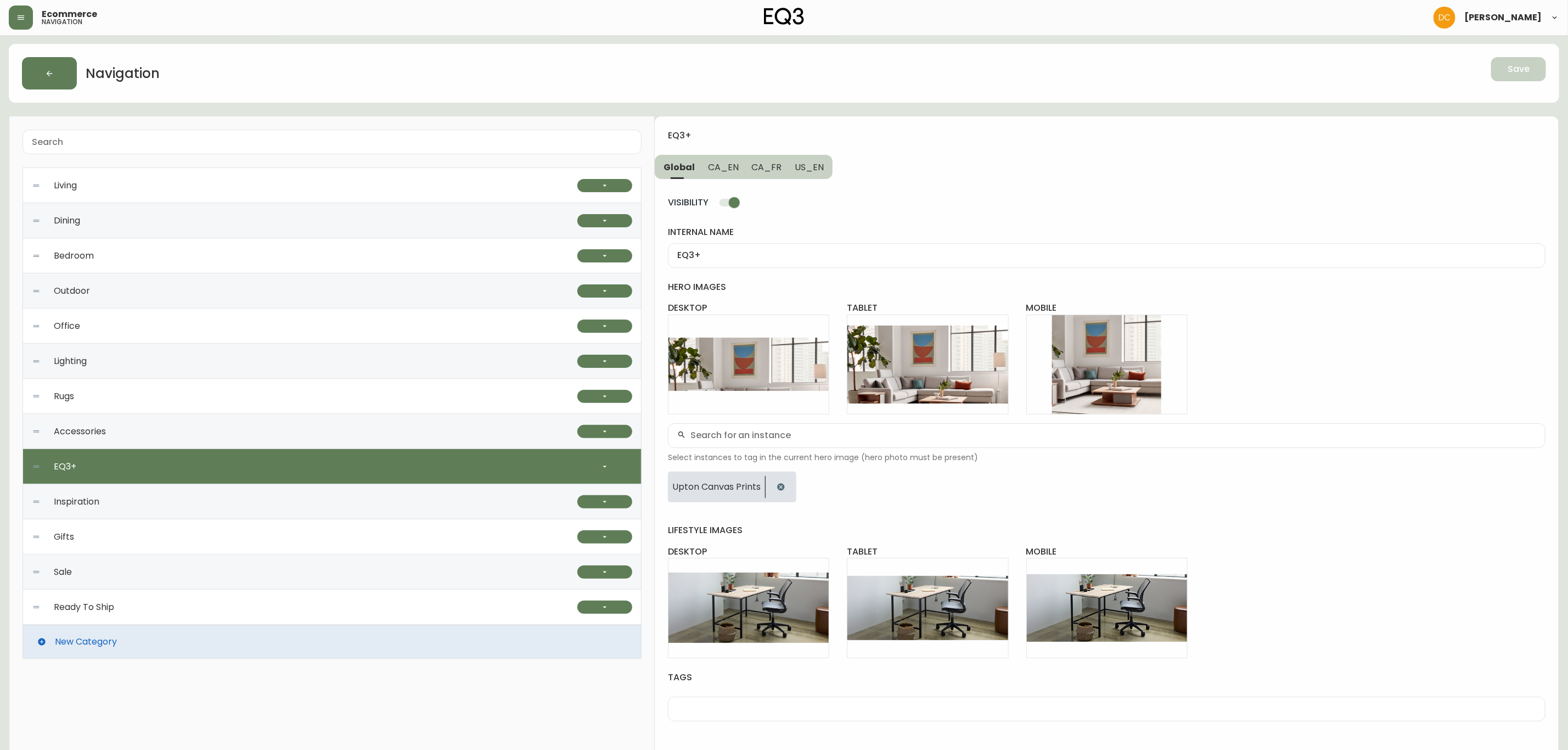
click at [345, 428] on div "Accessories" at bounding box center [305, 431] width 545 height 35
type input "Accessories"
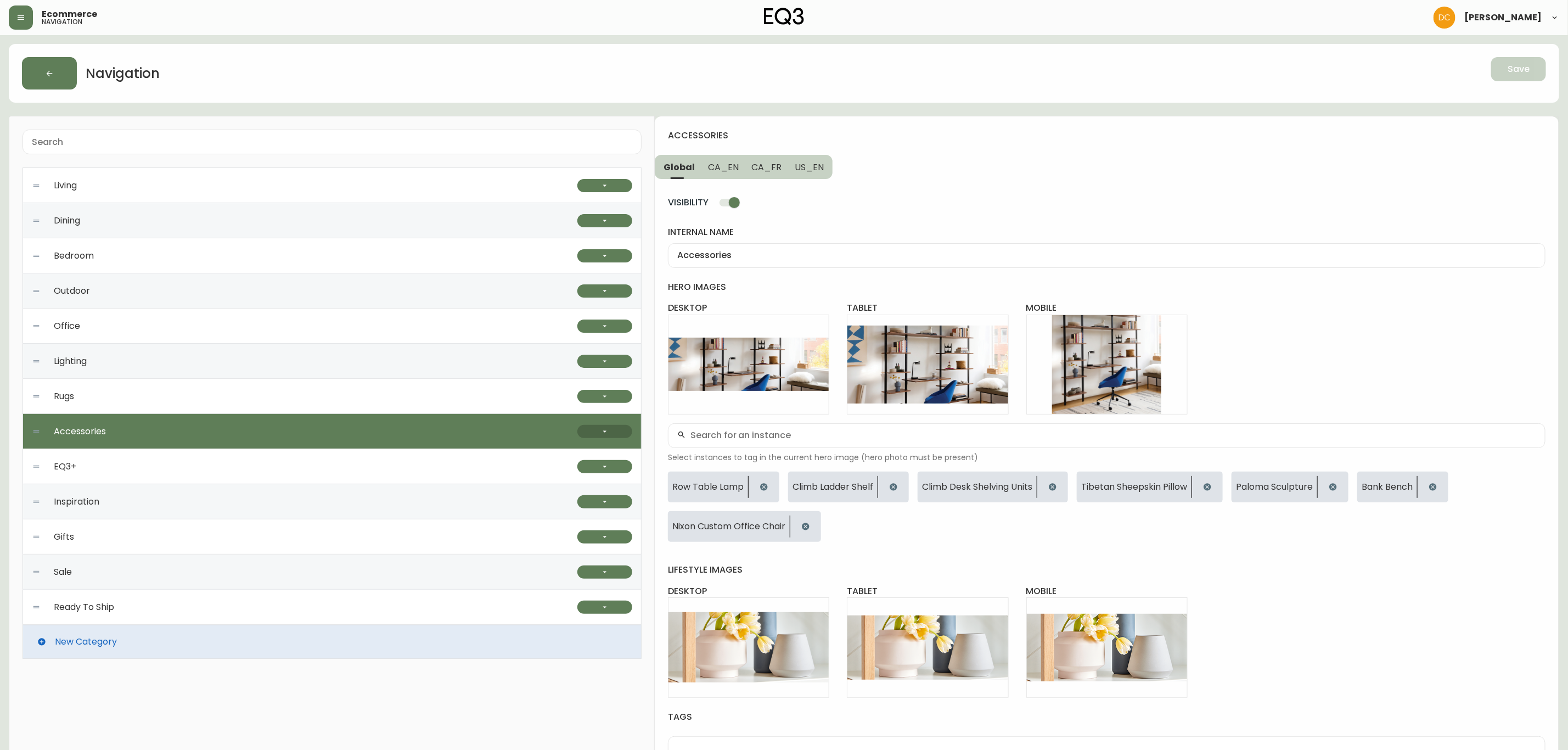
click at [598, 430] on button "button" at bounding box center [605, 431] width 55 height 13
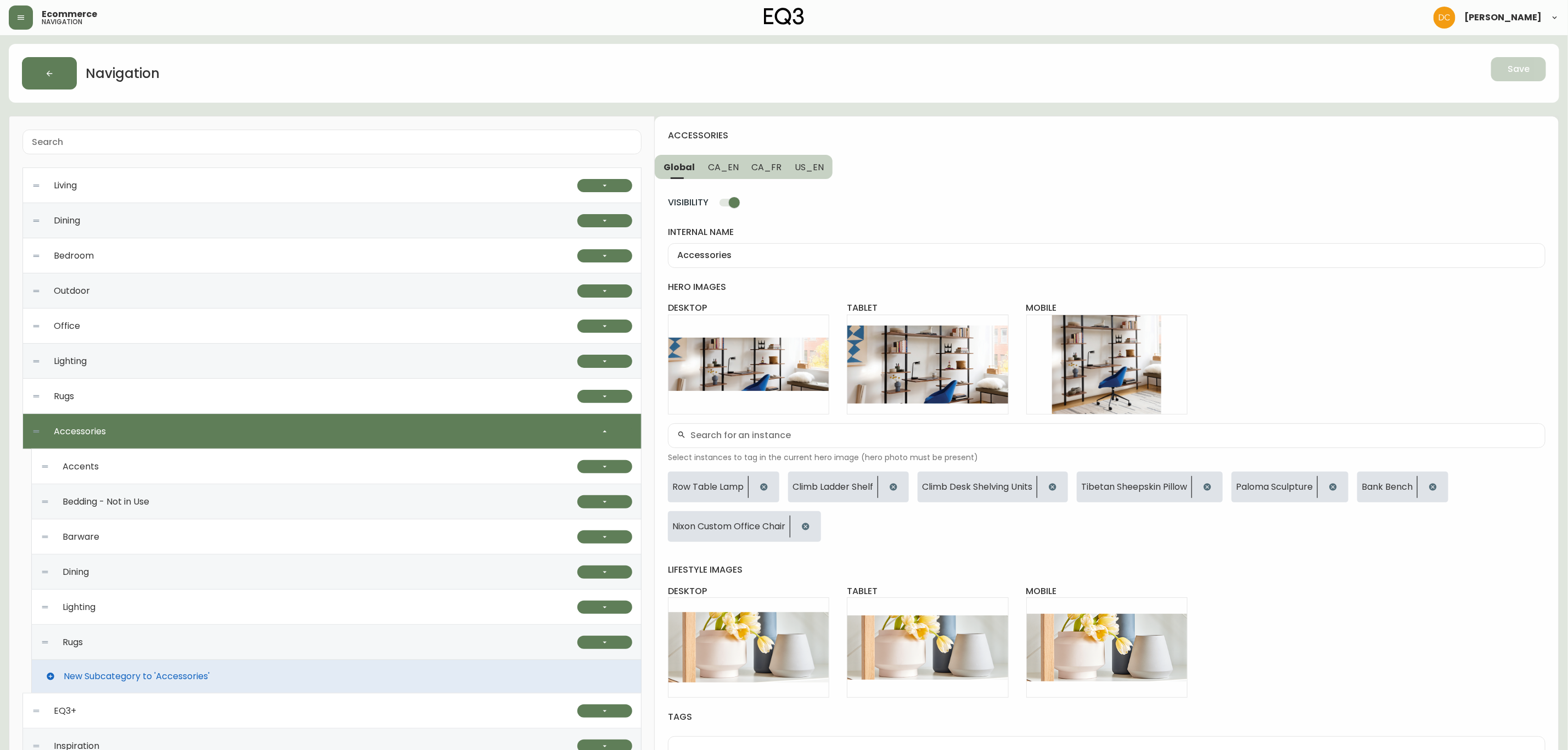
click at [170, 572] on div "Lighting" at bounding box center [309, 607] width 537 height 35
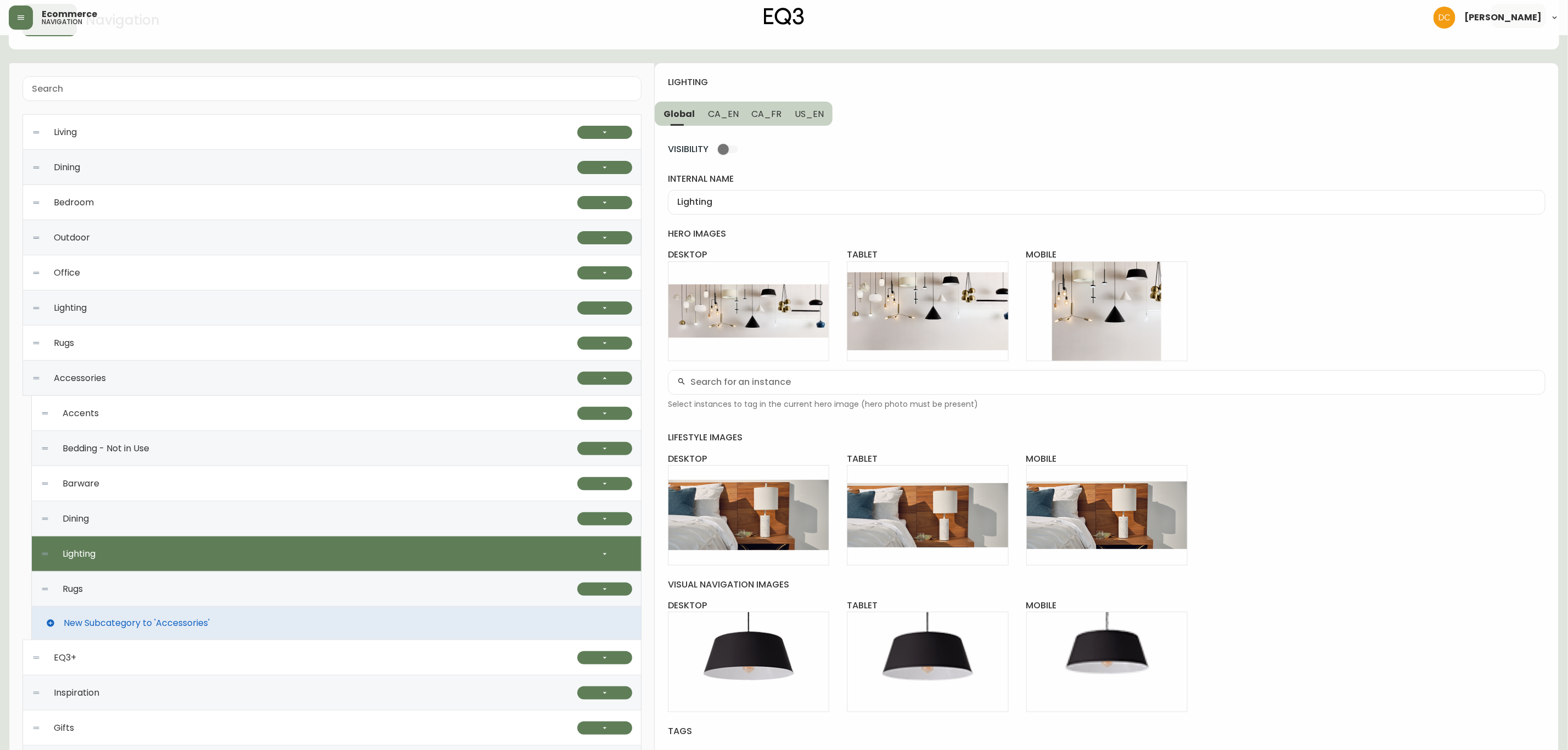
scroll to position [83, 0]
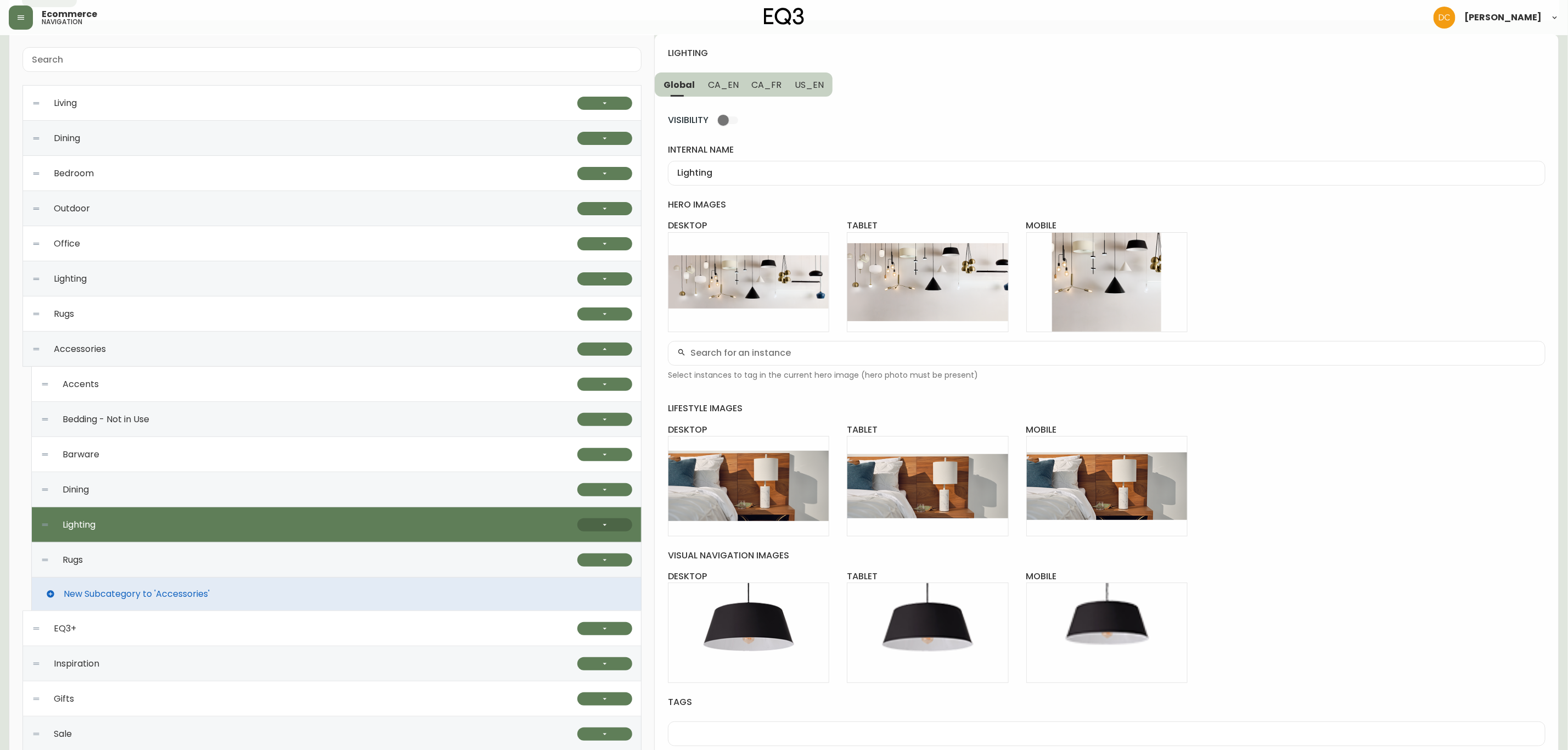
click at [602, 525] on icon "button" at bounding box center [604, 524] width 9 height 9
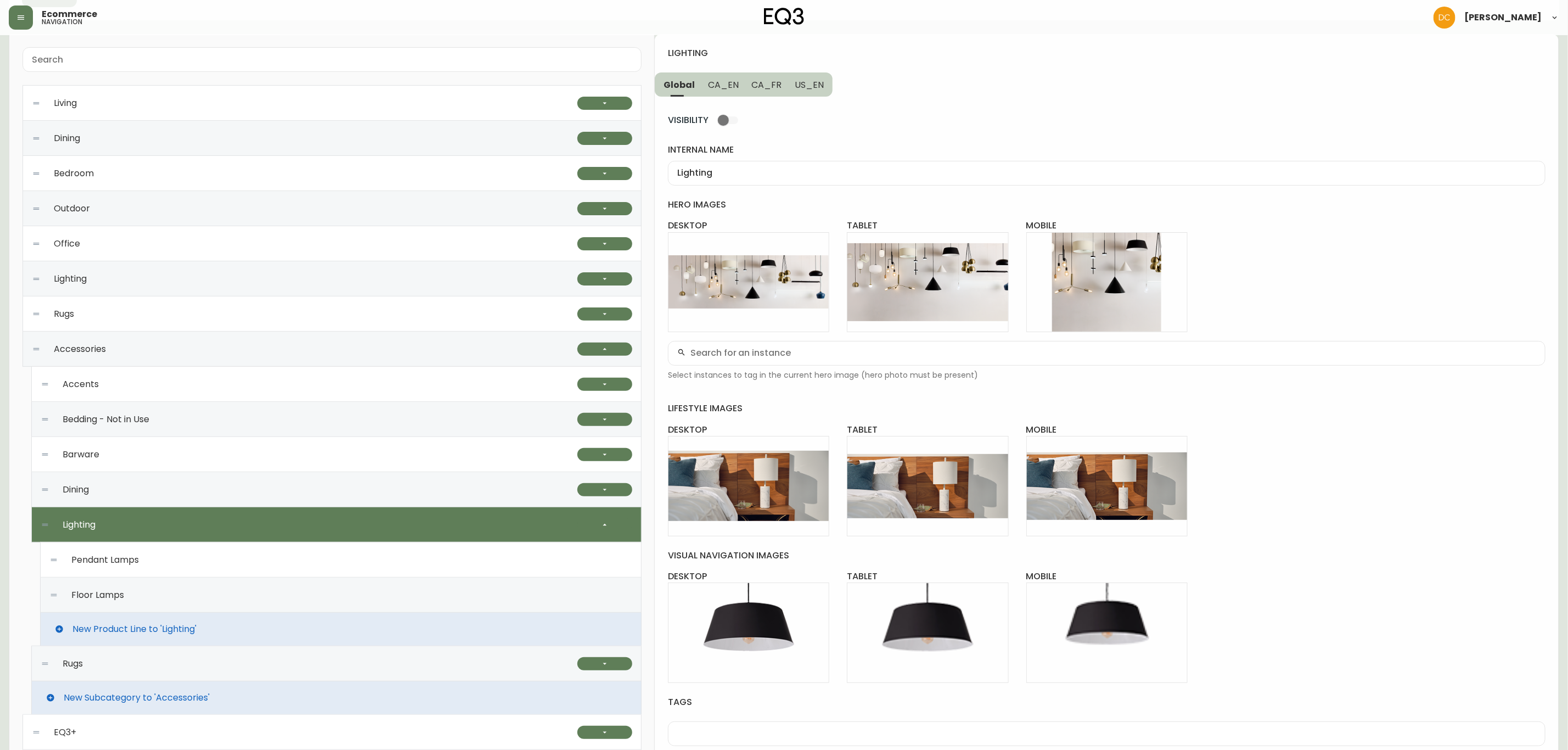
click at [155, 572] on div "Rugs" at bounding box center [309, 663] width 537 height 35
type input "Rugs"
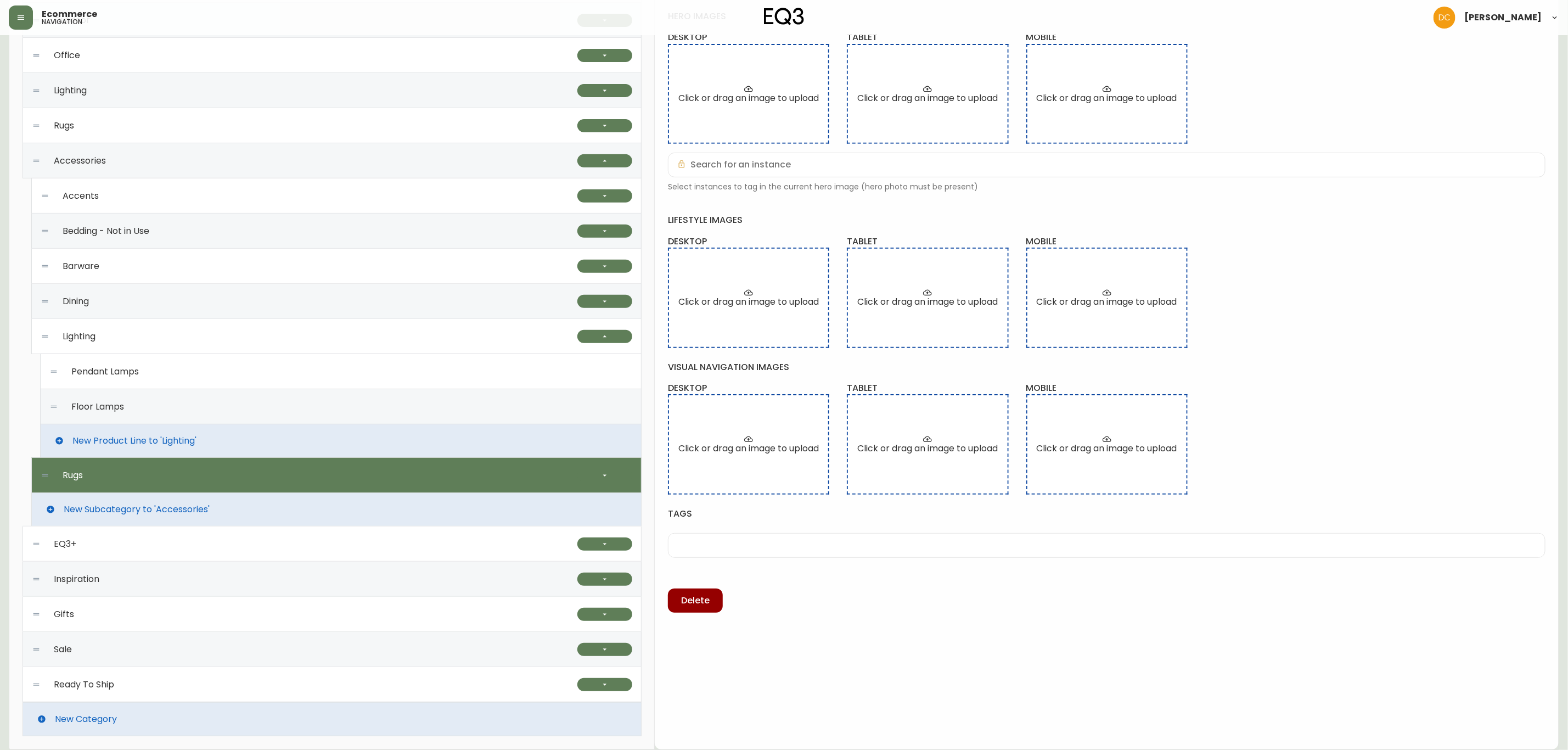
scroll to position [273, 0]
click at [603, 477] on icon "button" at bounding box center [604, 475] width 9 height 9
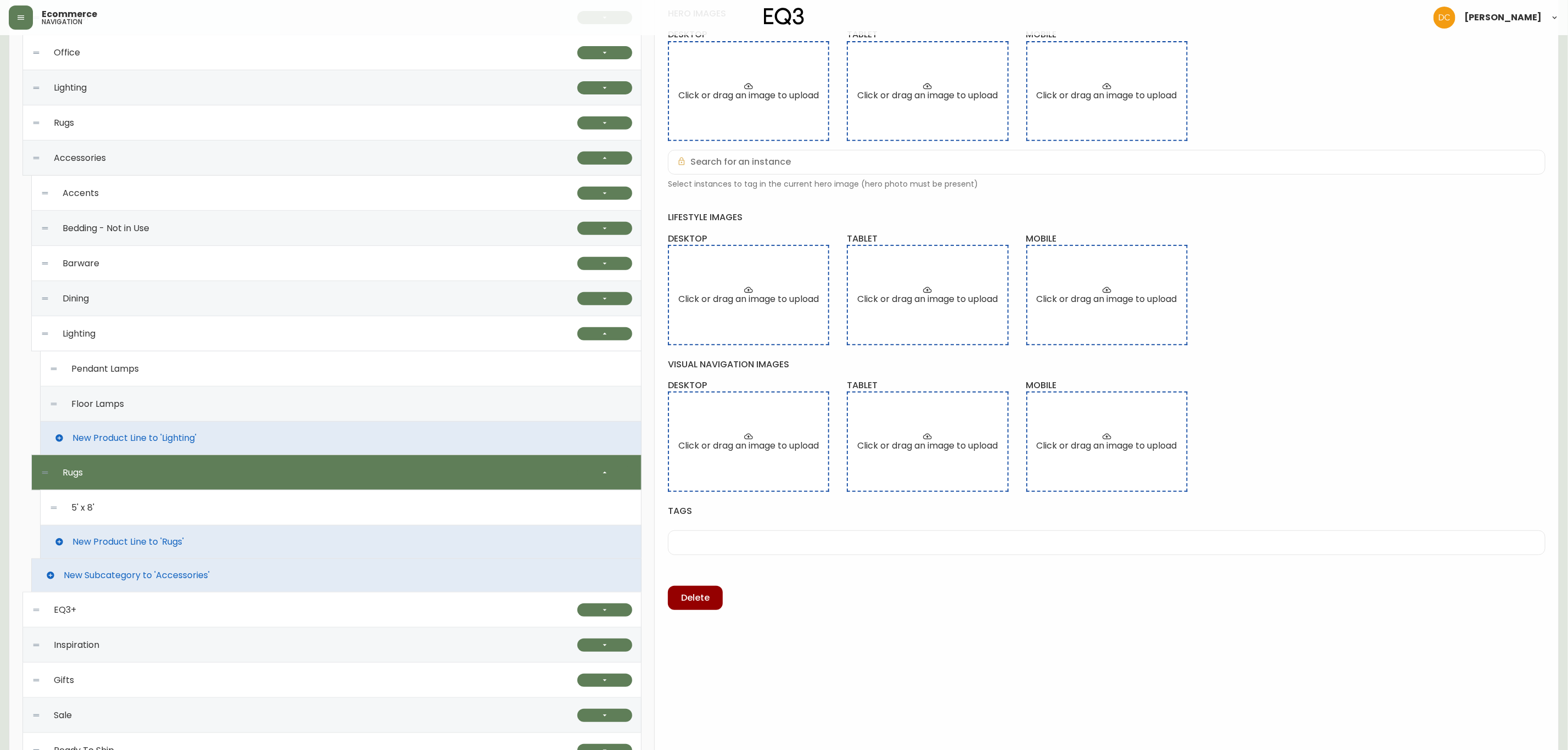
click at [275, 511] on div "5' x 8'" at bounding box center [340, 508] width 583 height 35
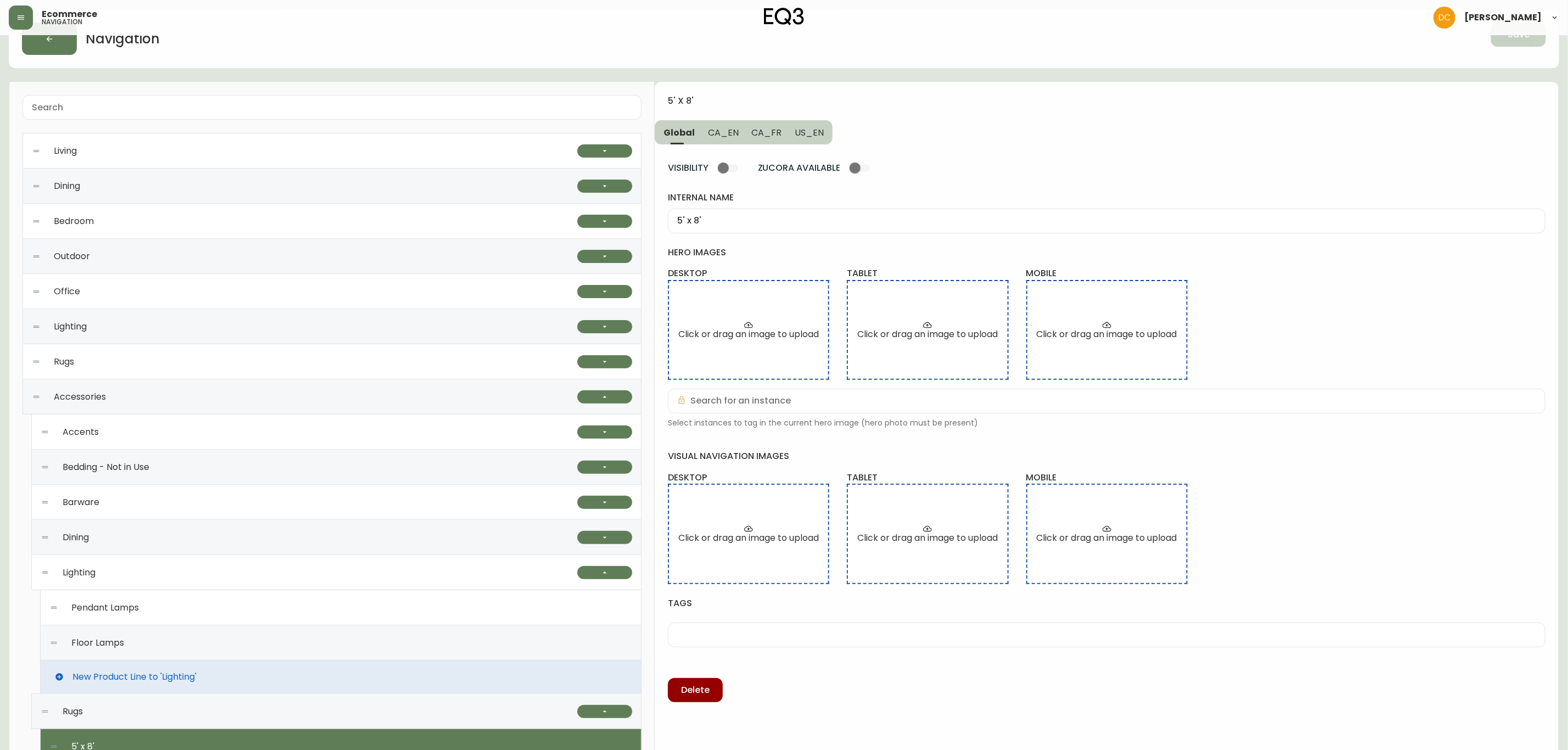
scroll to position [26, 0]
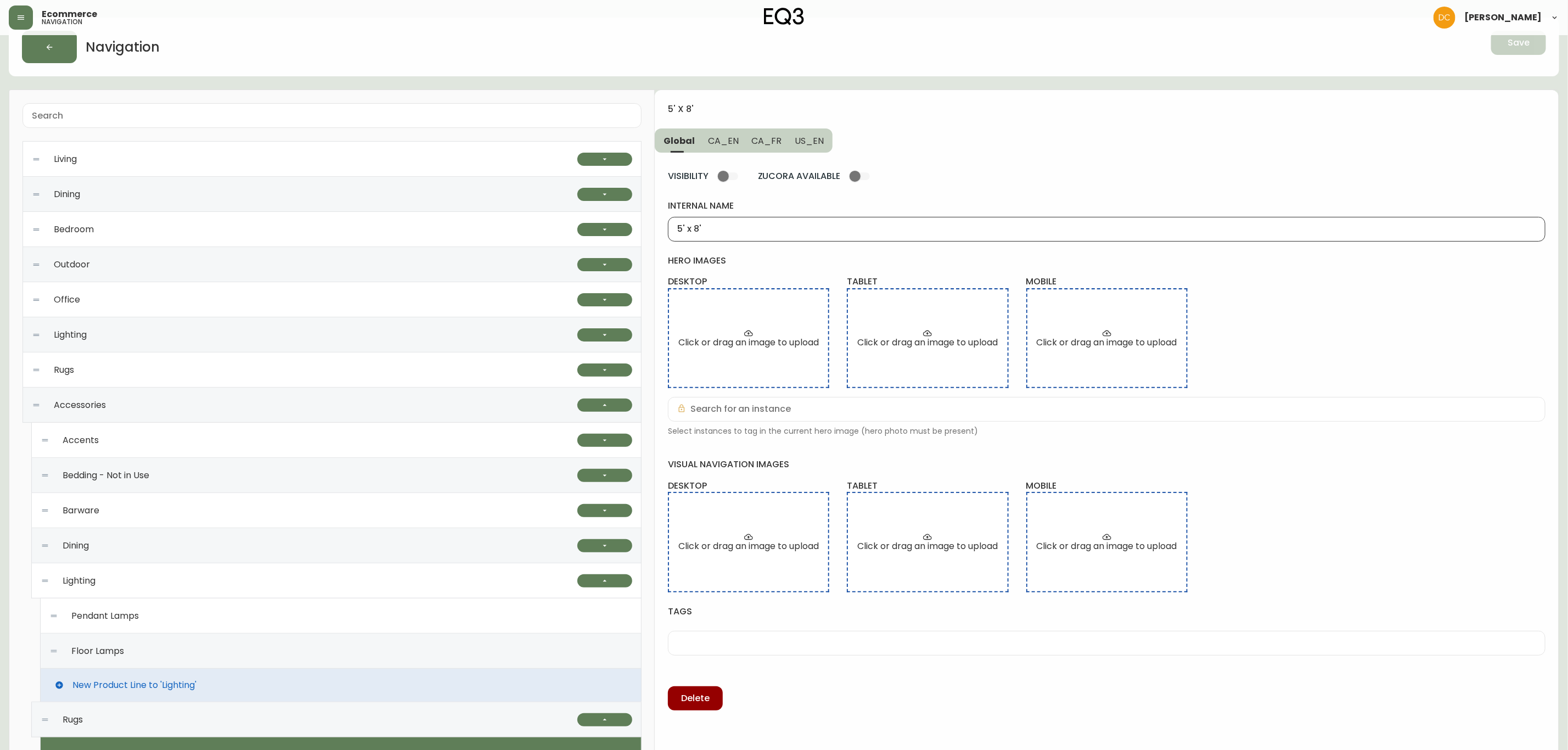
click at [775, 231] on input "5' x 8'" at bounding box center [1107, 229] width 859 height 10
click at [710, 145] on span "CA_EN" at bounding box center [723, 141] width 31 height 12
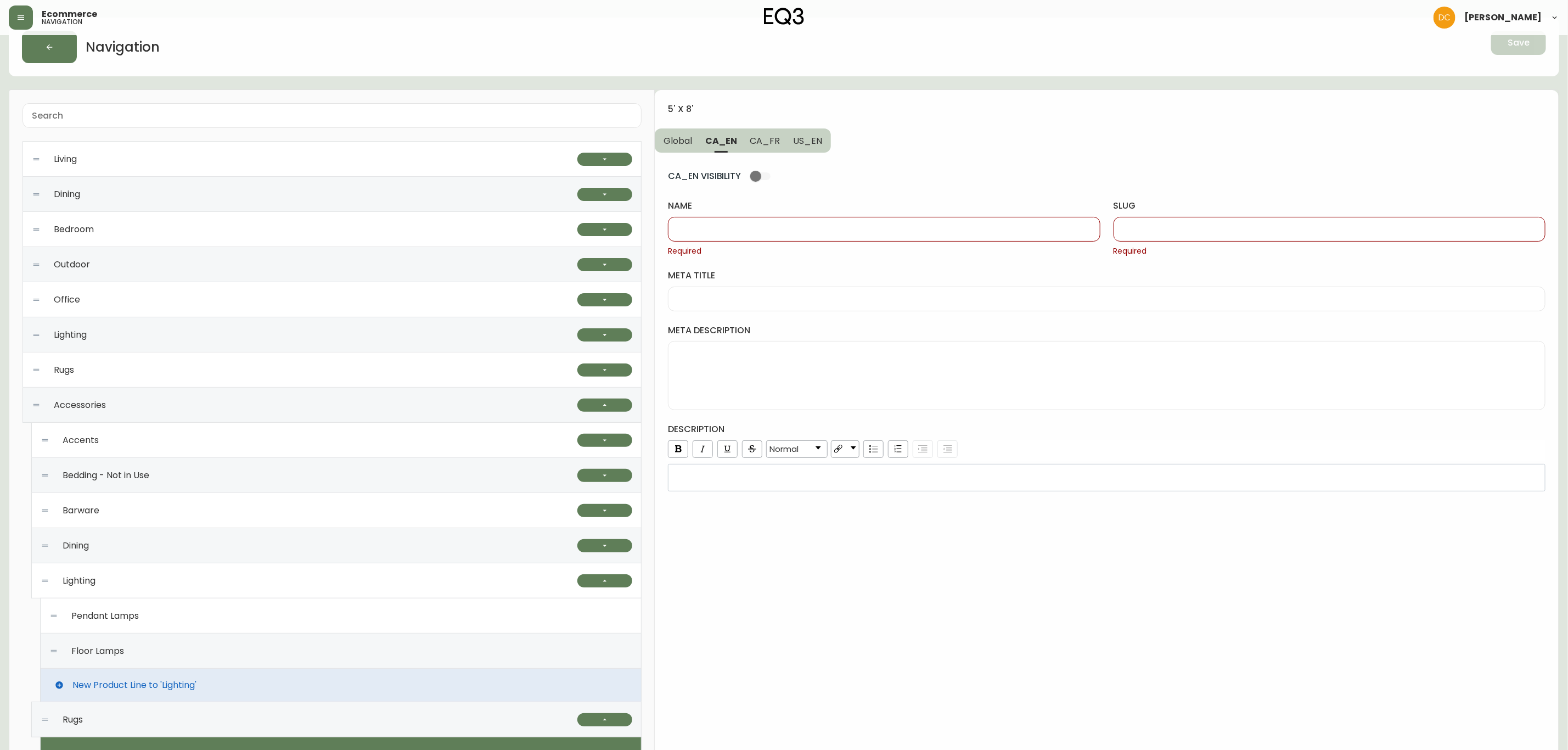
click at [710, 234] on input "name" at bounding box center [884, 229] width 413 height 10
paste input "5' x 8'"
type input "5' x 8'"
click at [817, 147] on button "US_EN" at bounding box center [809, 140] width 45 height 24
click at [782, 223] on div at bounding box center [884, 229] width 432 height 25
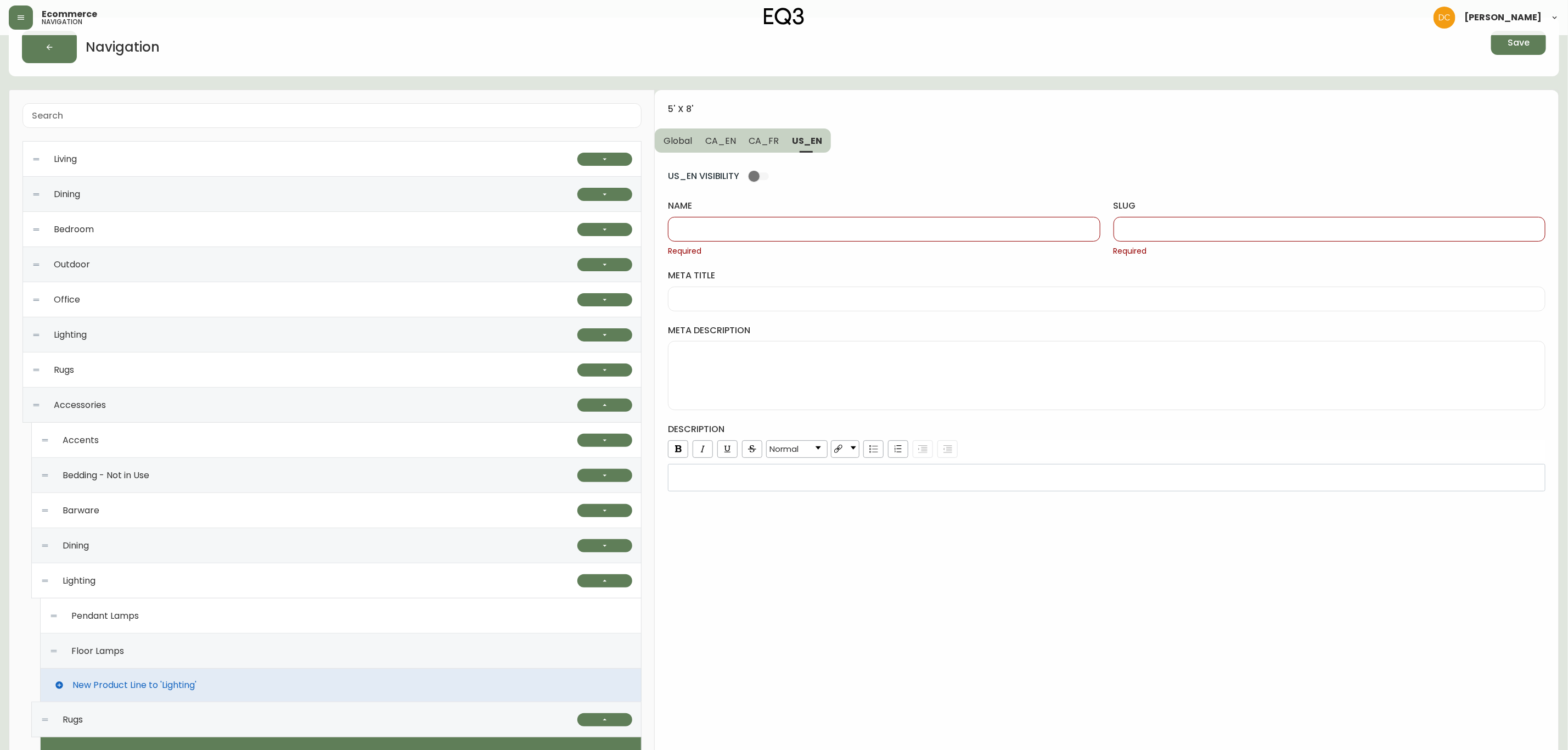
paste input "5' x 8'"
type input "5' x 8'"
click at [760, 145] on span "CA_FR" at bounding box center [764, 141] width 30 height 12
click at [774, 224] on input "name" at bounding box center [884, 229] width 413 height 10
click at [722, 146] on span "CA_EN" at bounding box center [720, 141] width 31 height 12
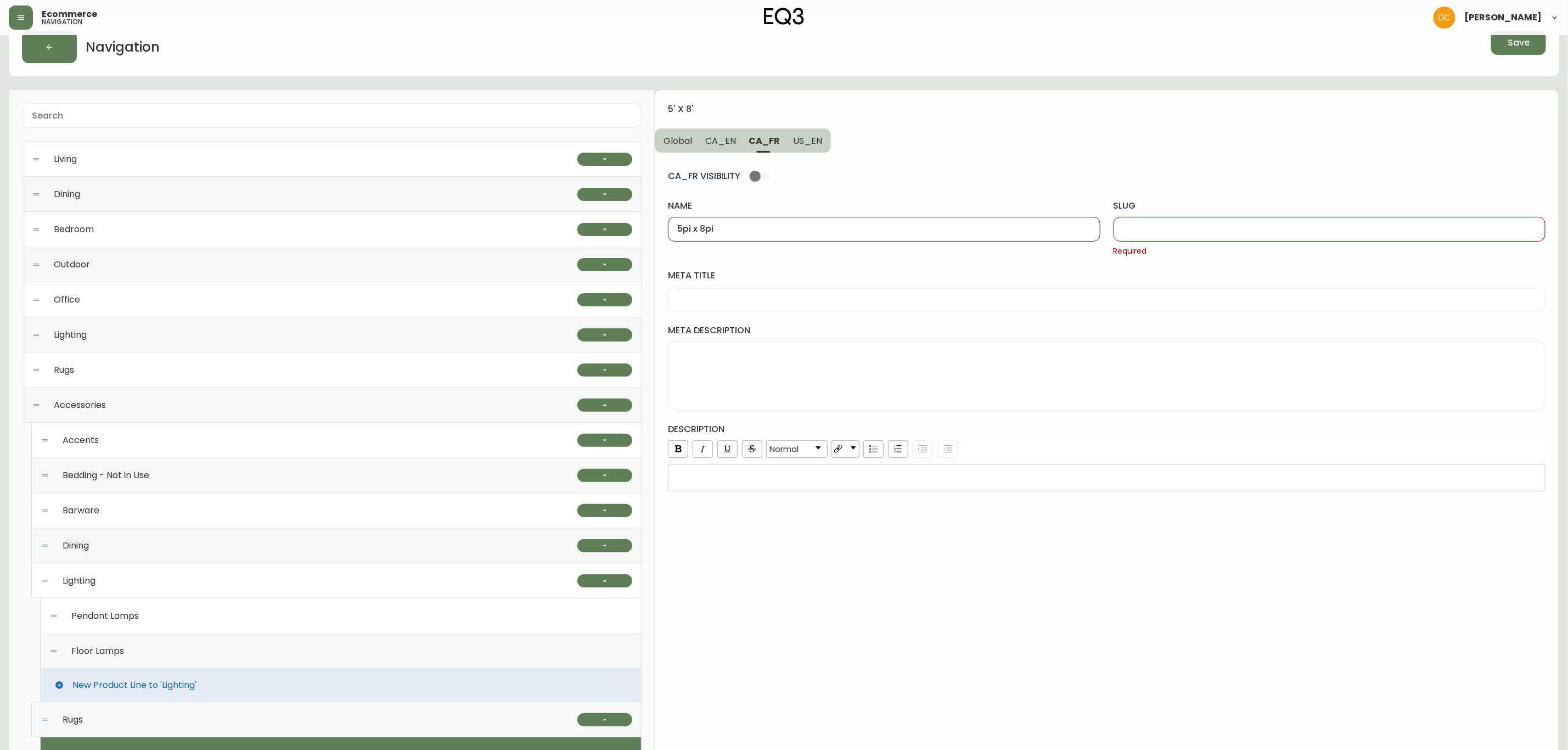
type input "5' x 8'"
click at [822, 308] on div at bounding box center [1107, 299] width 878 height 25
paste input "5x8 Area Rugs | 5x8 Yellow or Ivory Area Rug"
type input "5x8 Area Rugs | 5x8 Yellow or Ivory Area Rug"
click at [791, 363] on textarea "meta description" at bounding box center [1107, 376] width 859 height 55
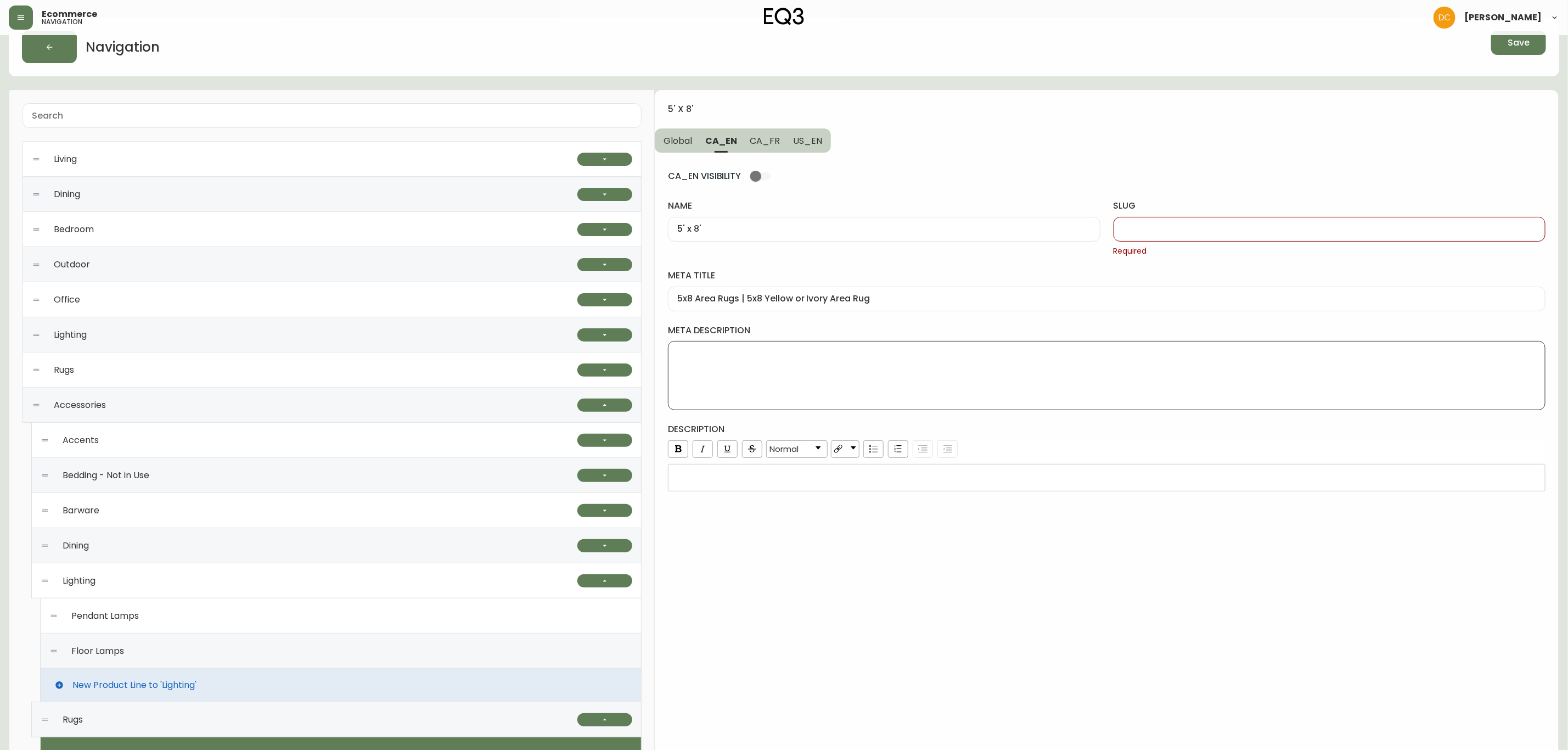
paste textarea "Add modern boho or rustic style to any space. Explore handwoven wool, jute, cot…"
type textarea "Add modern boho or rustic style to any space. Explore handwoven wool, jute, cot…"
click at [793, 477] on div "rdw-editor" at bounding box center [1107, 477] width 863 height 11
click at [855, 572] on div "5' x 8' Global CA_EN CA_FR US_EN CA_EN VISIBILITY name 5' x 8' slug Required me…" at bounding box center [1107, 576] width 904 height 972
click at [1181, 226] on input "slug" at bounding box center [1329, 229] width 413 height 10
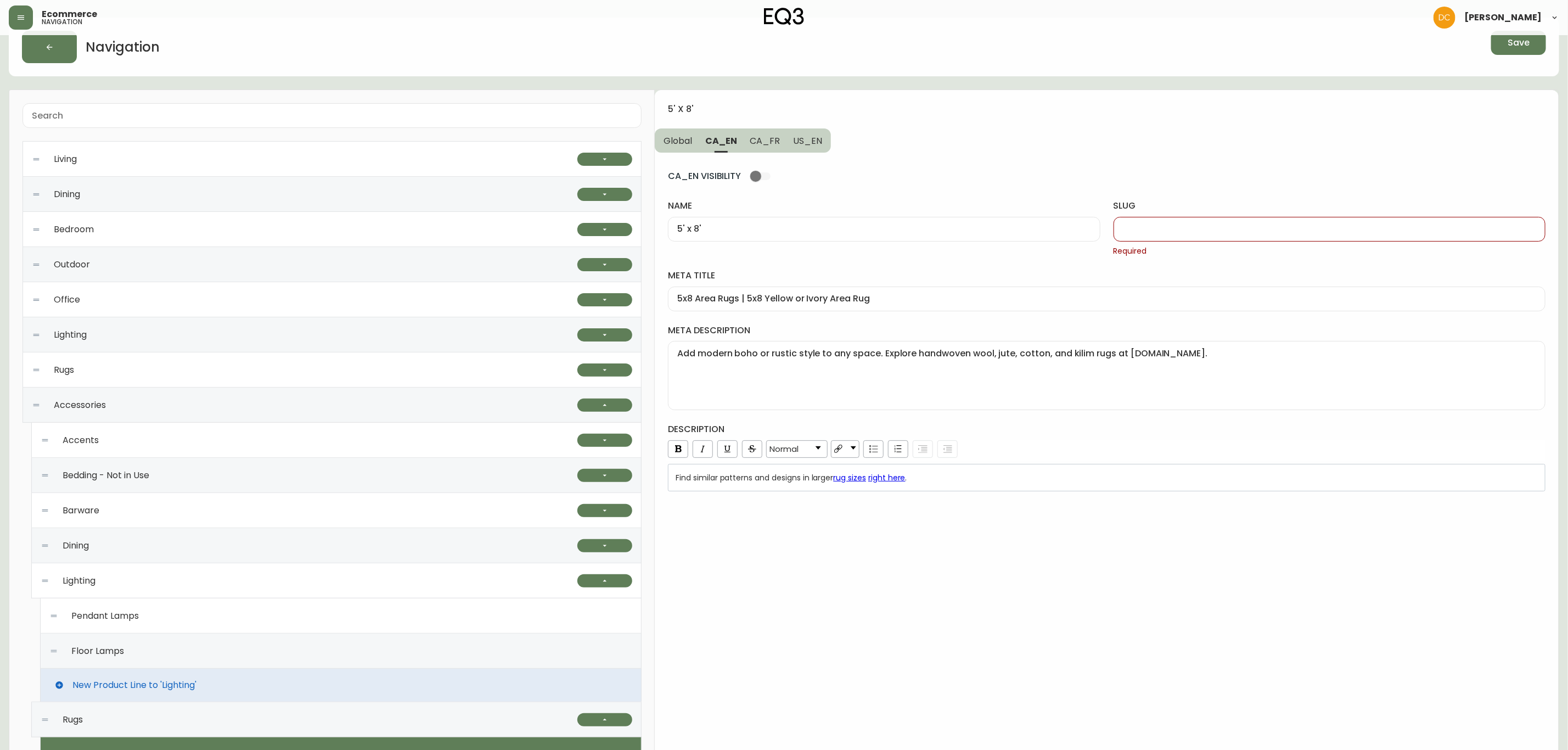
click at [1181, 226] on input "slug" at bounding box center [1329, 229] width 413 height 10
paste input "5-x-8"
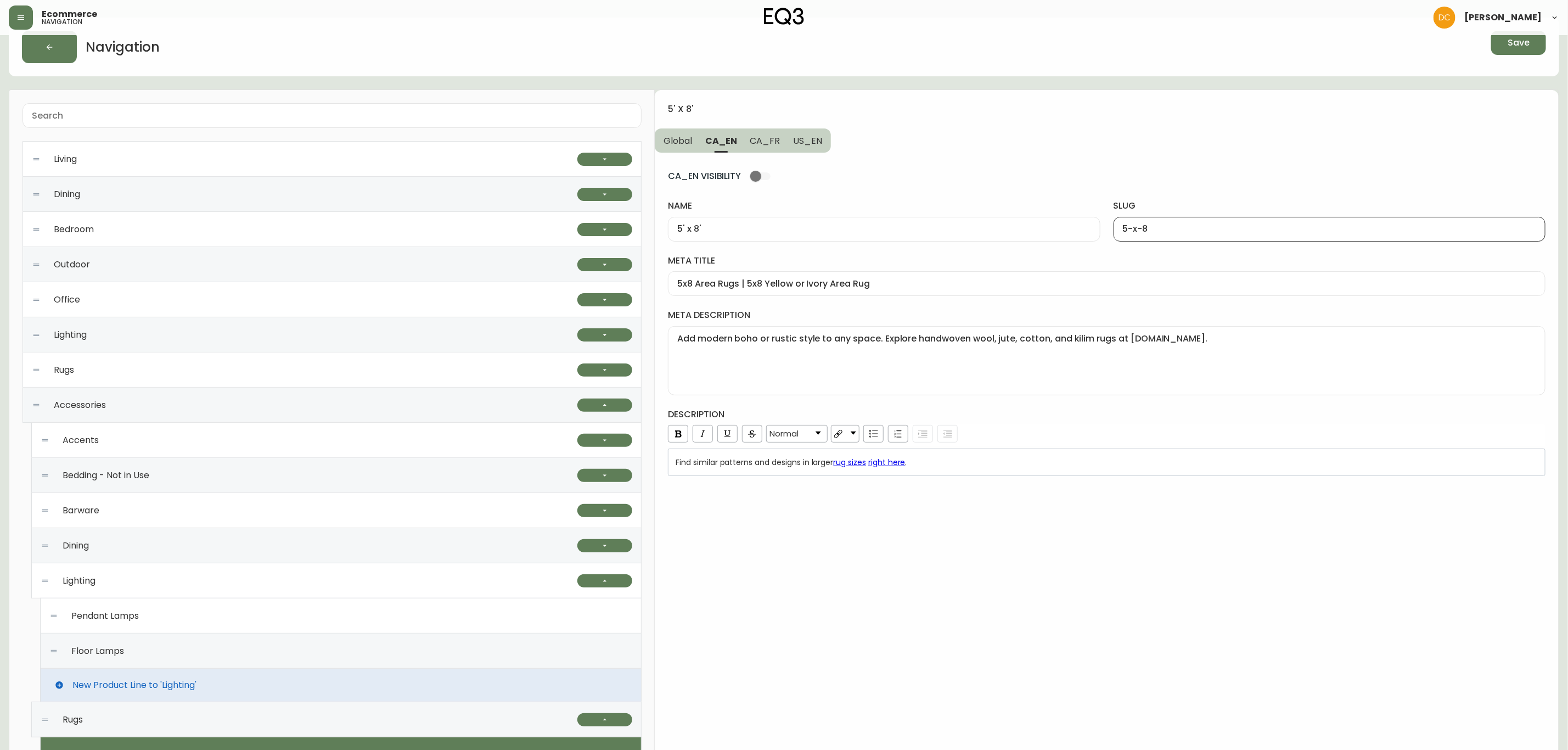
type input "5-x-8"
click at [828, 151] on button "US_EN" at bounding box center [809, 140] width 45 height 24
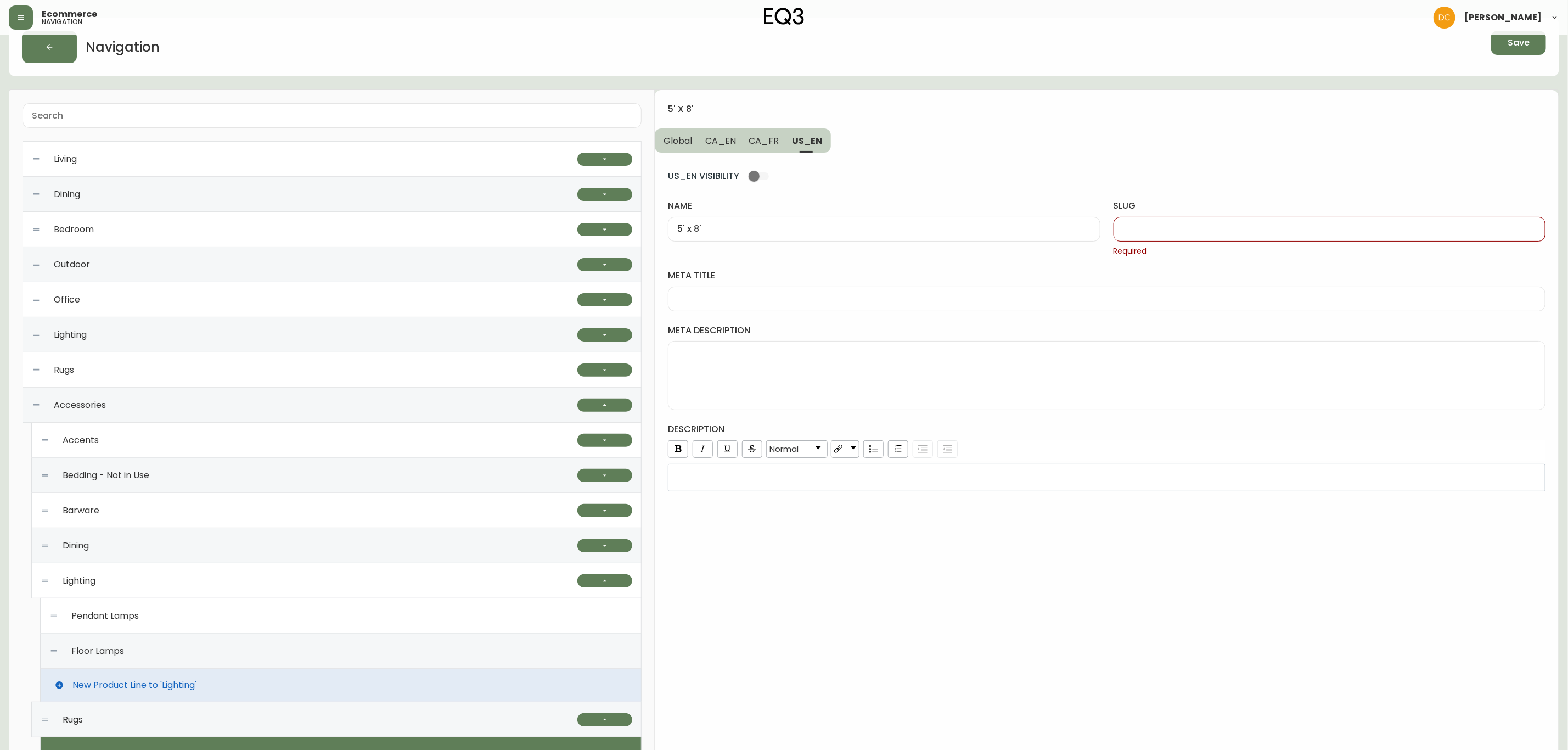
click at [1192, 235] on div at bounding box center [1329, 229] width 432 height 25
paste input "5-x-8"
type input "5-x-8"
click at [794, 288] on input "meta title" at bounding box center [1107, 284] width 859 height 10
paste input "5x8 Area Rugs | 5x8 Living Room or Bedroom Rug"
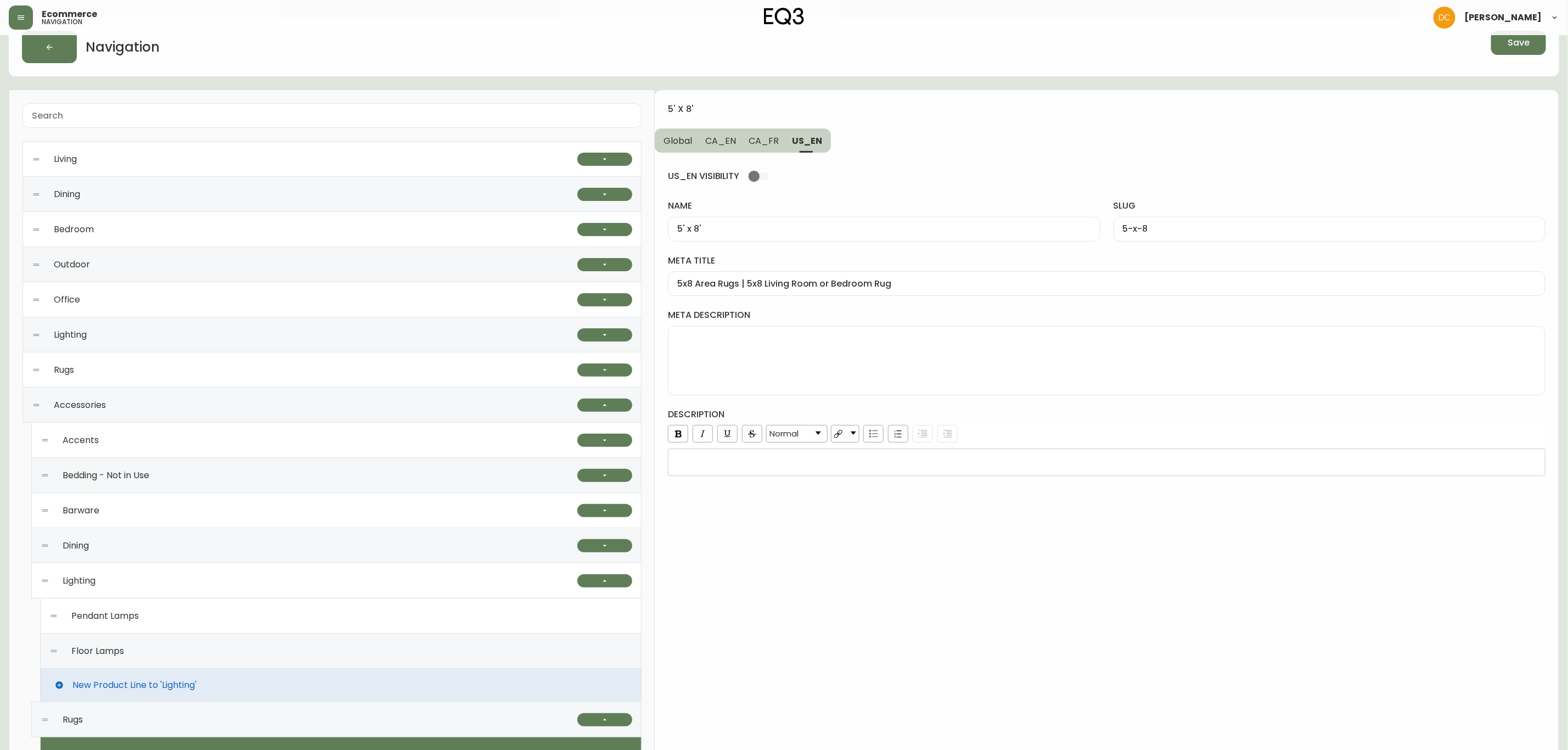
click at [858, 361] on textarea "meta description" at bounding box center [1107, 361] width 859 height 55
paste textarea "Add modern boho or farmhouse style to any space. Explore handwoven wool, jute, …"
click at [797, 471] on div "rdw-wrapper" at bounding box center [1107, 462] width 878 height 28
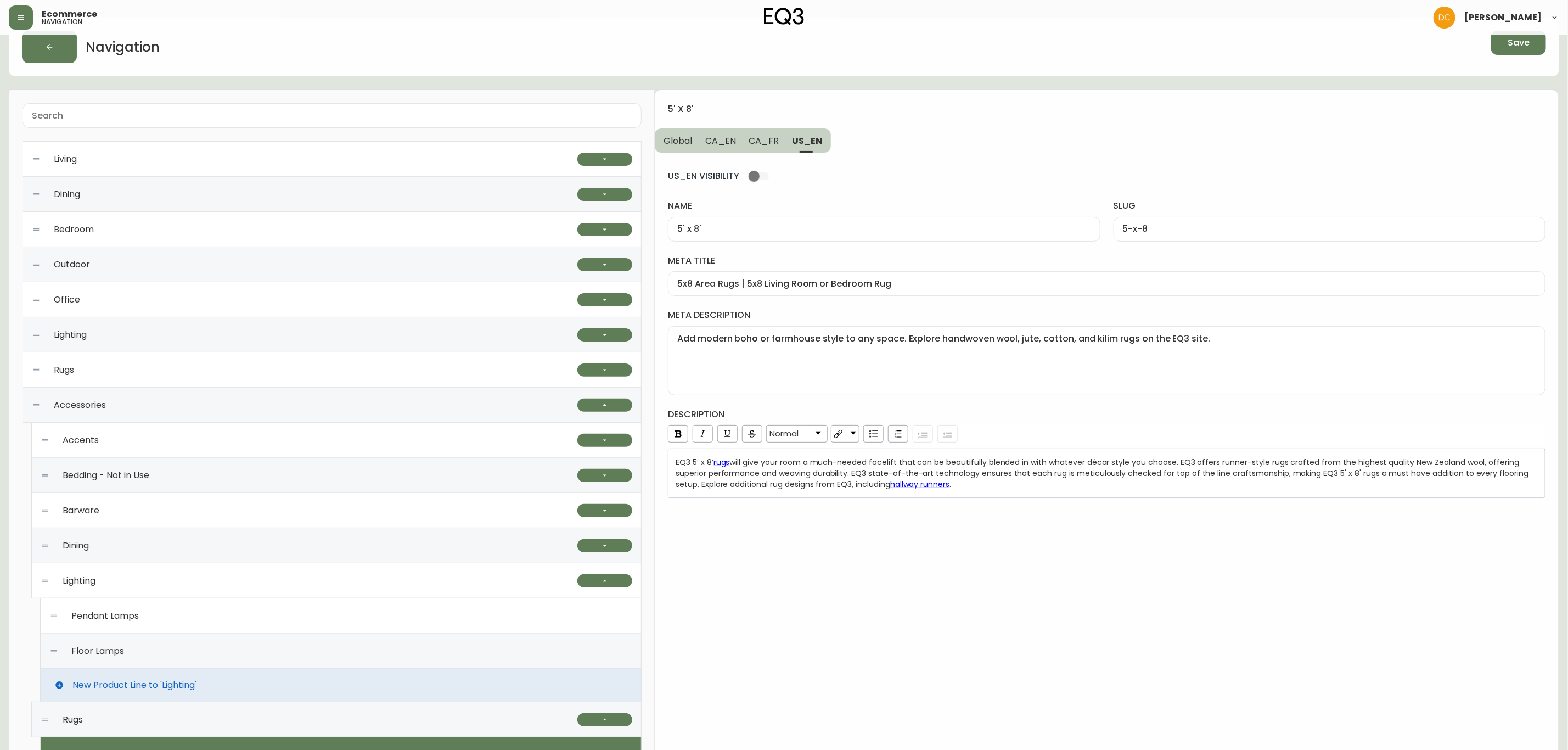
click at [815, 572] on div "5' x 8' Global CA_EN CA_FR US_EN US_EN VISIBILITY name 5' x 8' slug 5-x-8 meta …" at bounding box center [1107, 576] width 904 height 972
click at [771, 142] on span "CA_FR" at bounding box center [764, 141] width 30 height 12
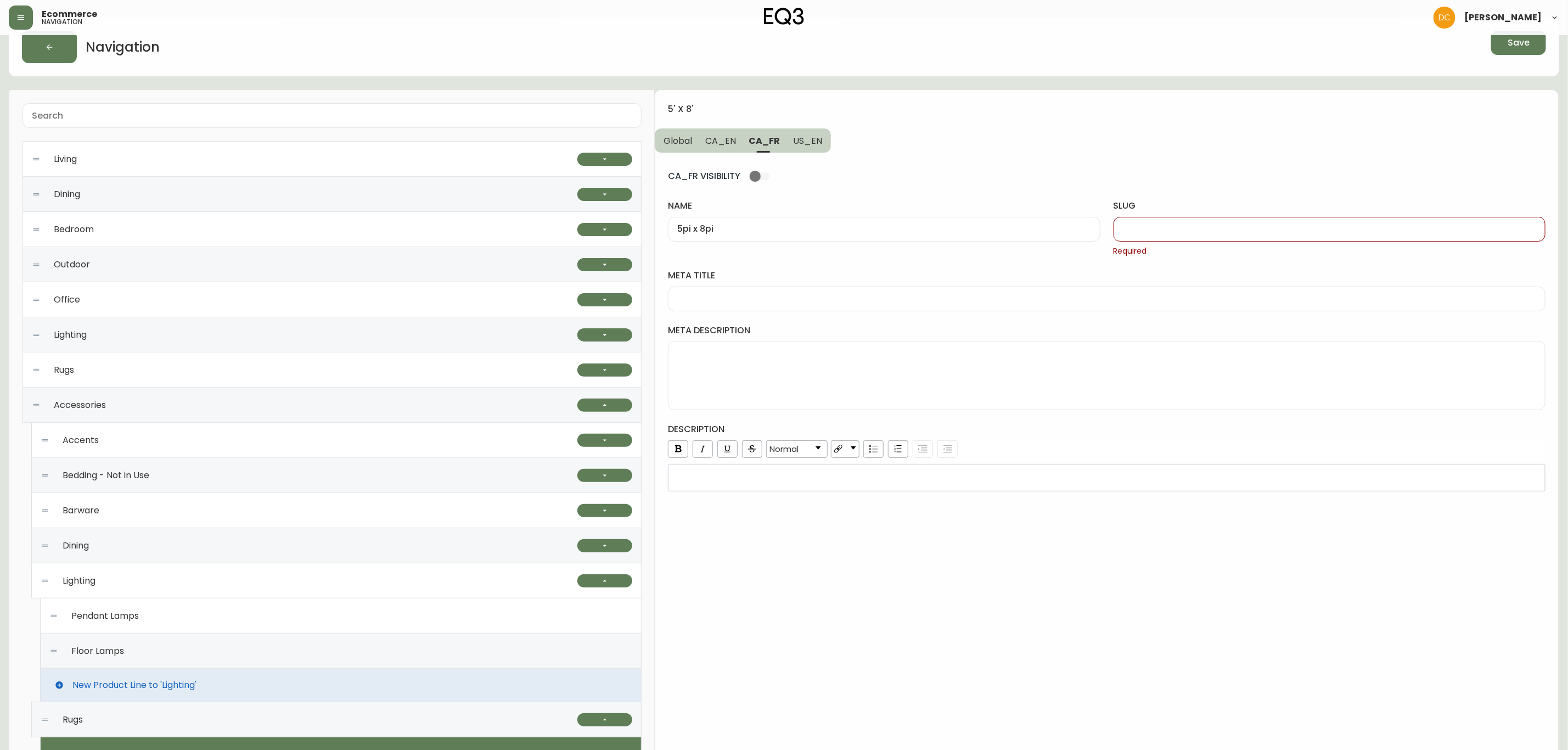
click at [782, 395] on textarea "meta description" at bounding box center [1107, 376] width 859 height 55
paste textarea "Cherchez-vous une petite carpette? Explorez notre sélection de tapis de 5 pi x …"
click at [805, 307] on div at bounding box center [1107, 299] width 878 height 25
paste input "Carpettes 5 pi x 8 pi | Petits tapis modernes | Décoration de plancher"
click at [1159, 232] on input "slug" at bounding box center [1329, 229] width 413 height 10
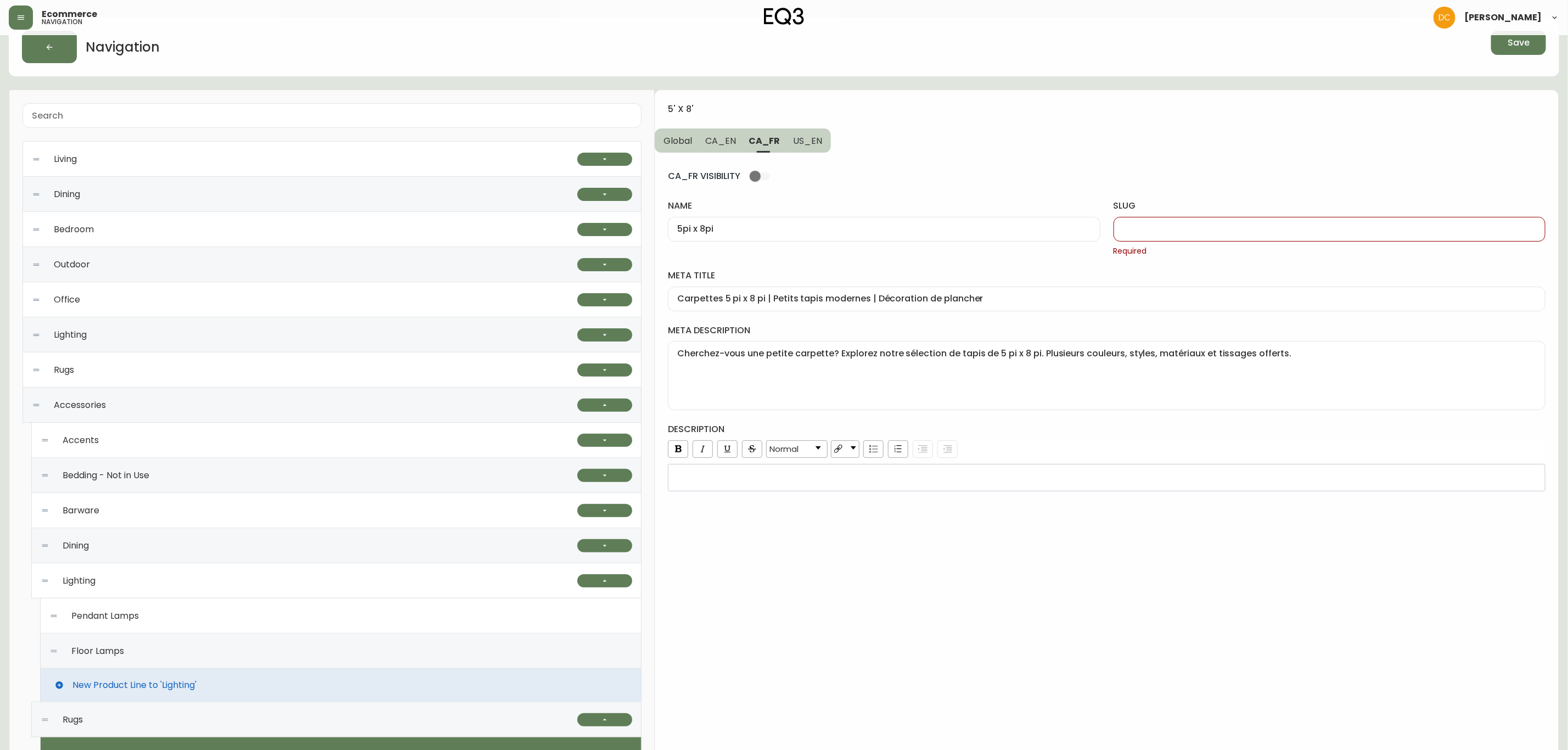
paste input "5pi-x-8pi"
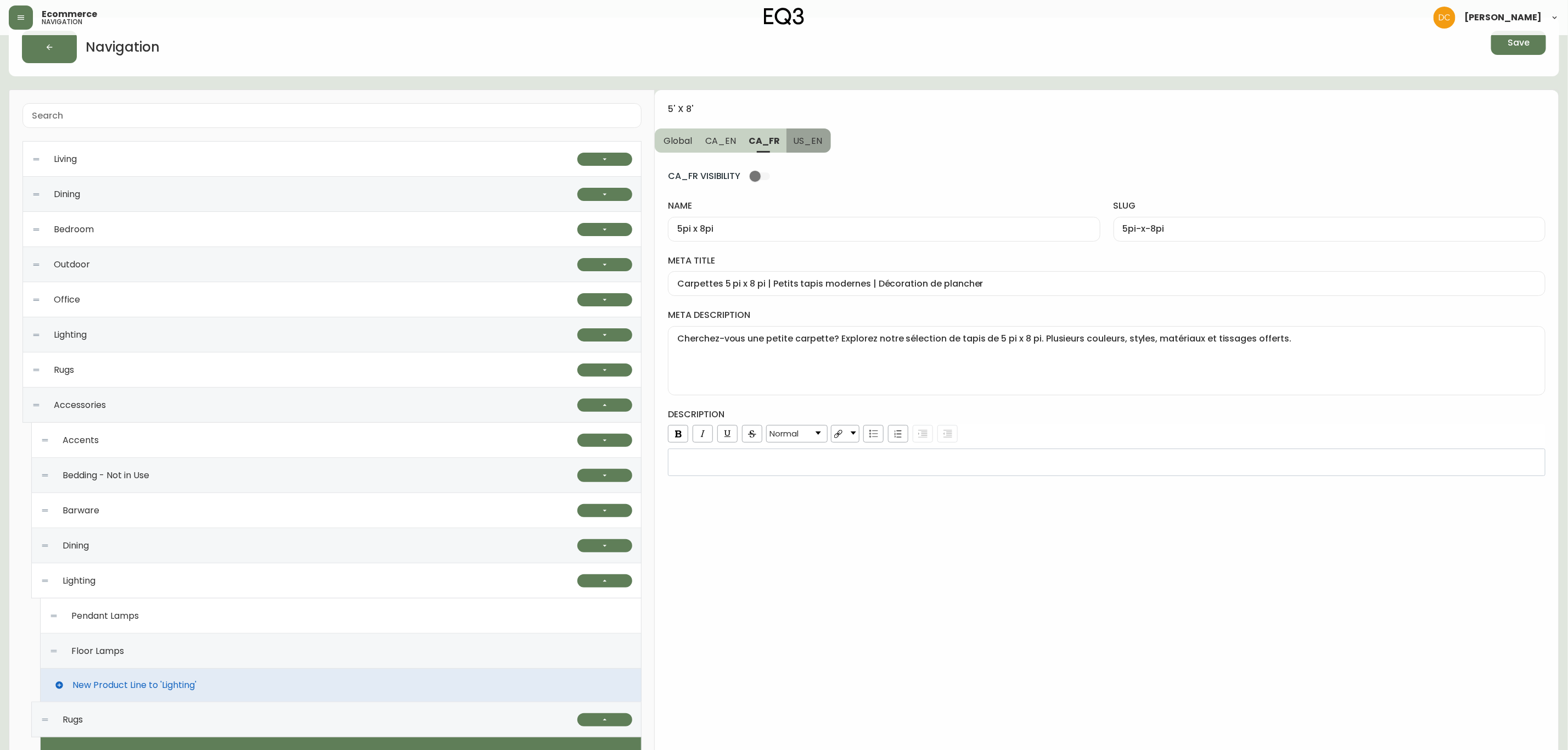
click at [809, 139] on span "US_EN" at bounding box center [808, 141] width 29 height 12
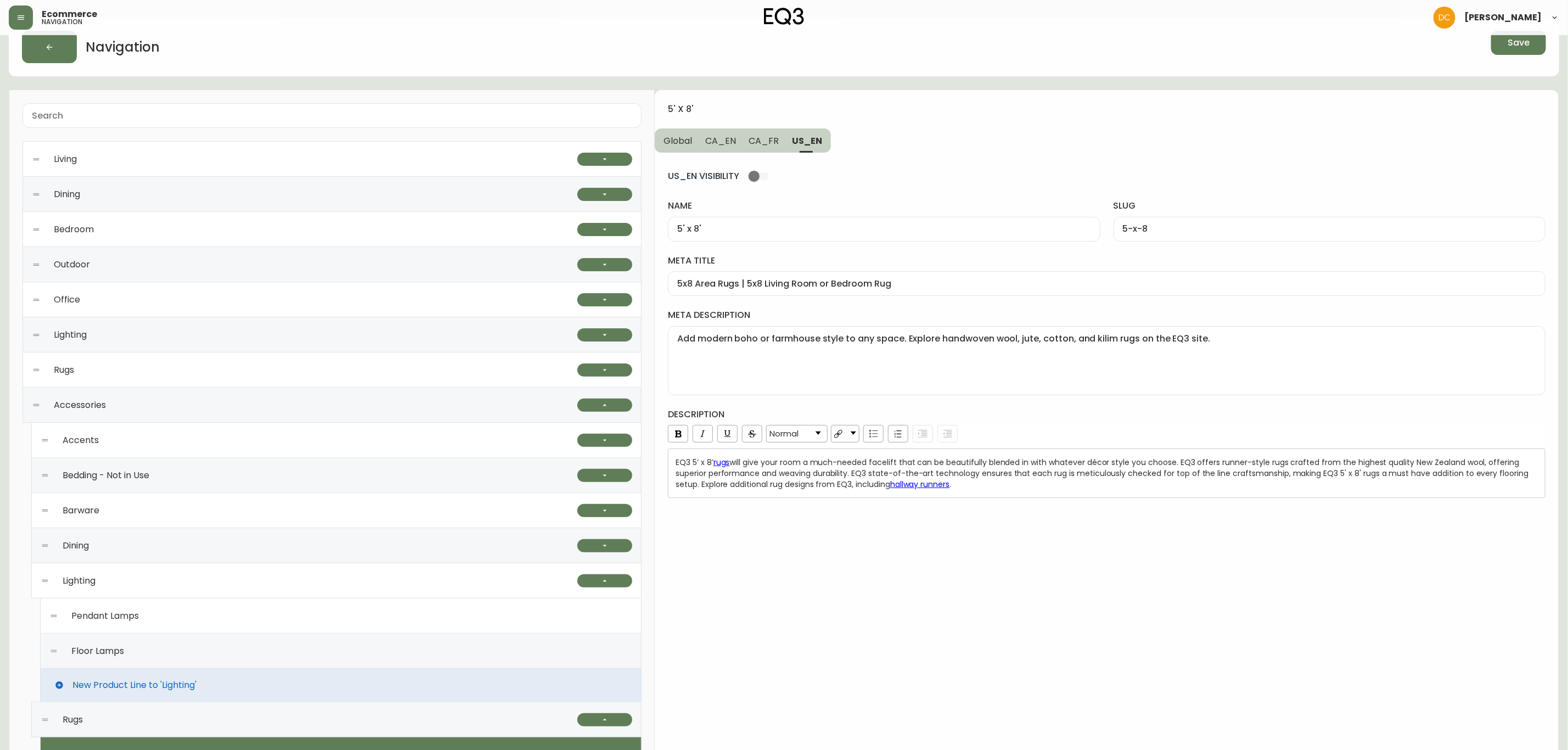
click at [764, 130] on button "CA_FR" at bounding box center [764, 140] width 43 height 24
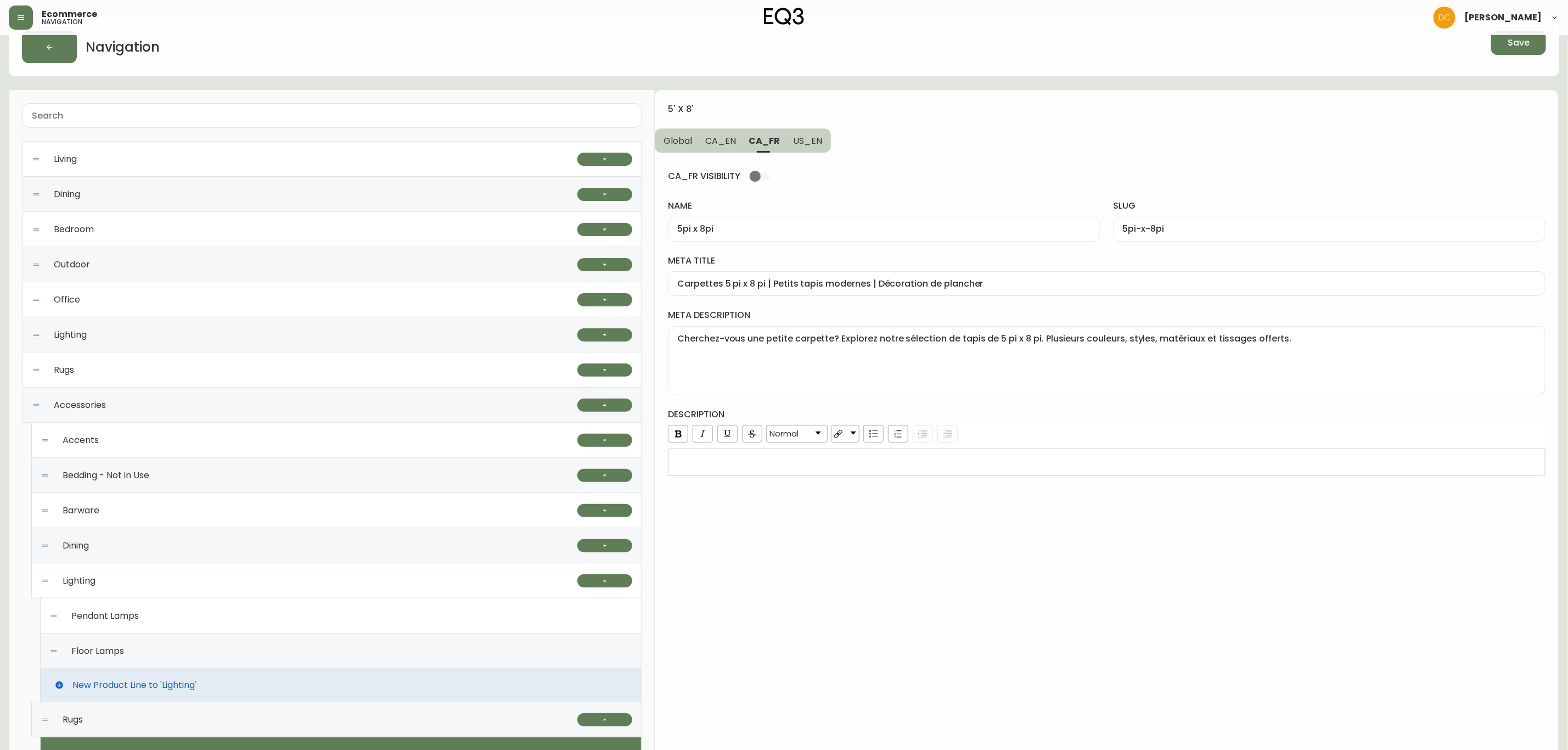
click at [728, 133] on button "CA_EN" at bounding box center [720, 140] width 44 height 24
click at [692, 139] on span "Global" at bounding box center [678, 141] width 29 height 12
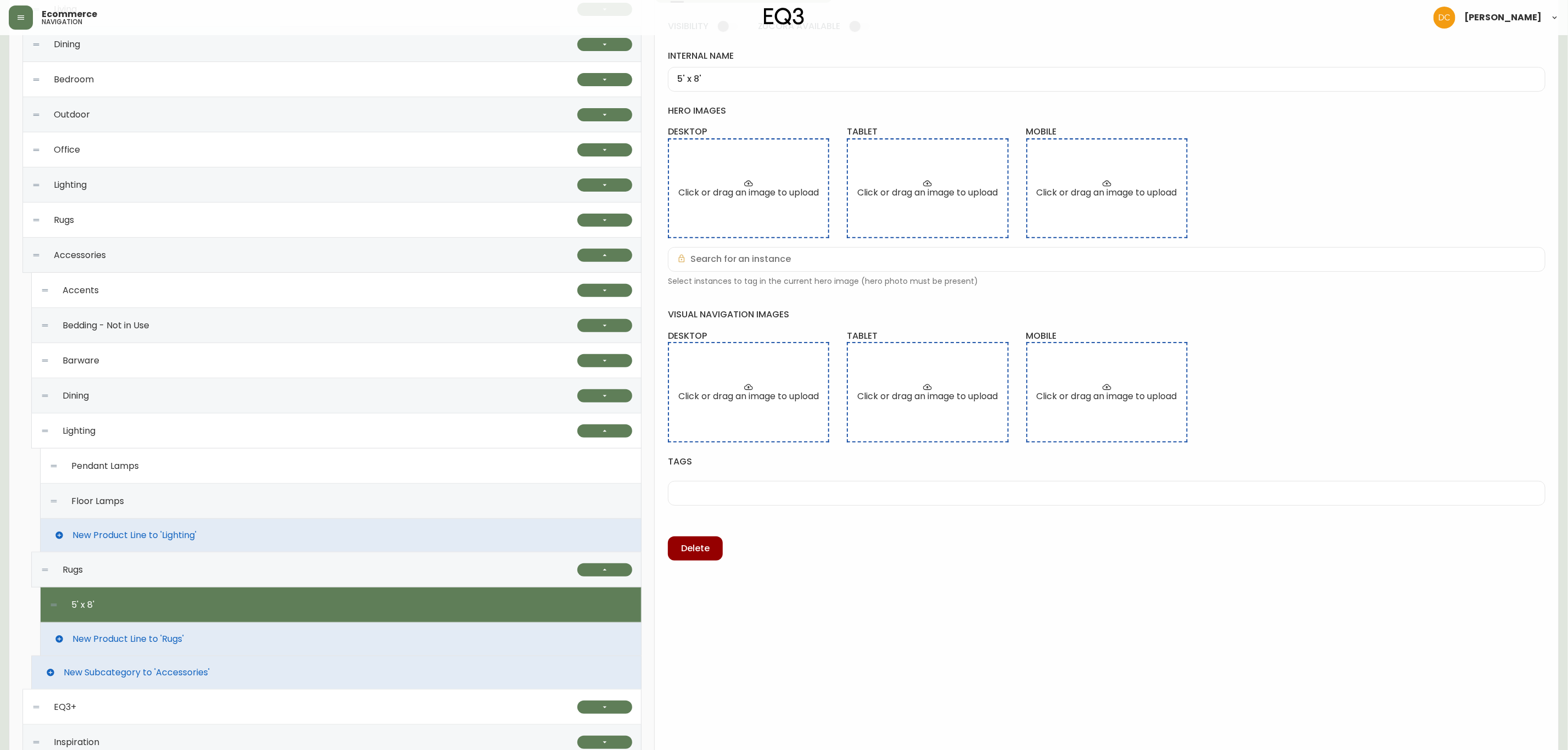
scroll to position [0, 0]
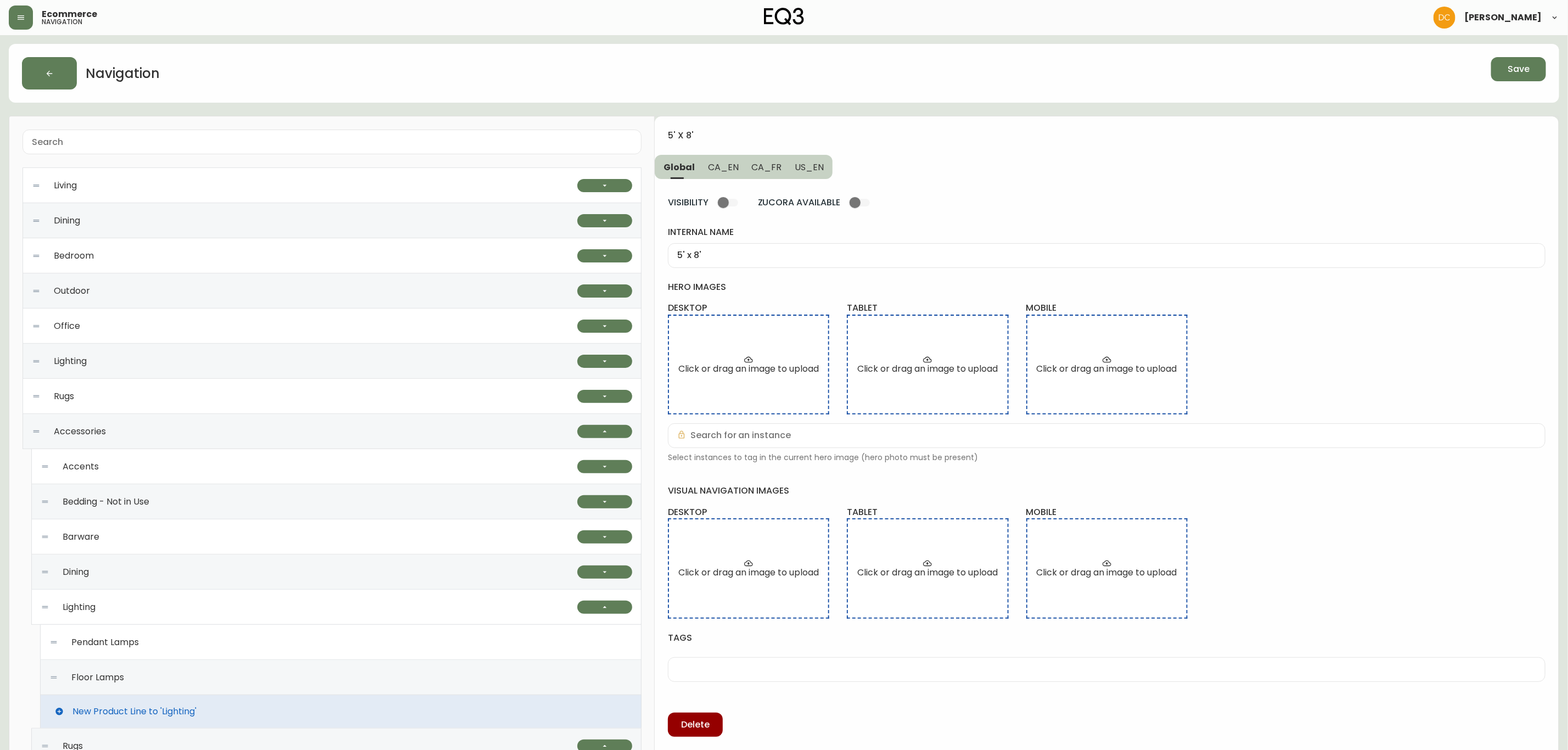
click at [730, 168] on span "CA_EN" at bounding box center [723, 167] width 31 height 12
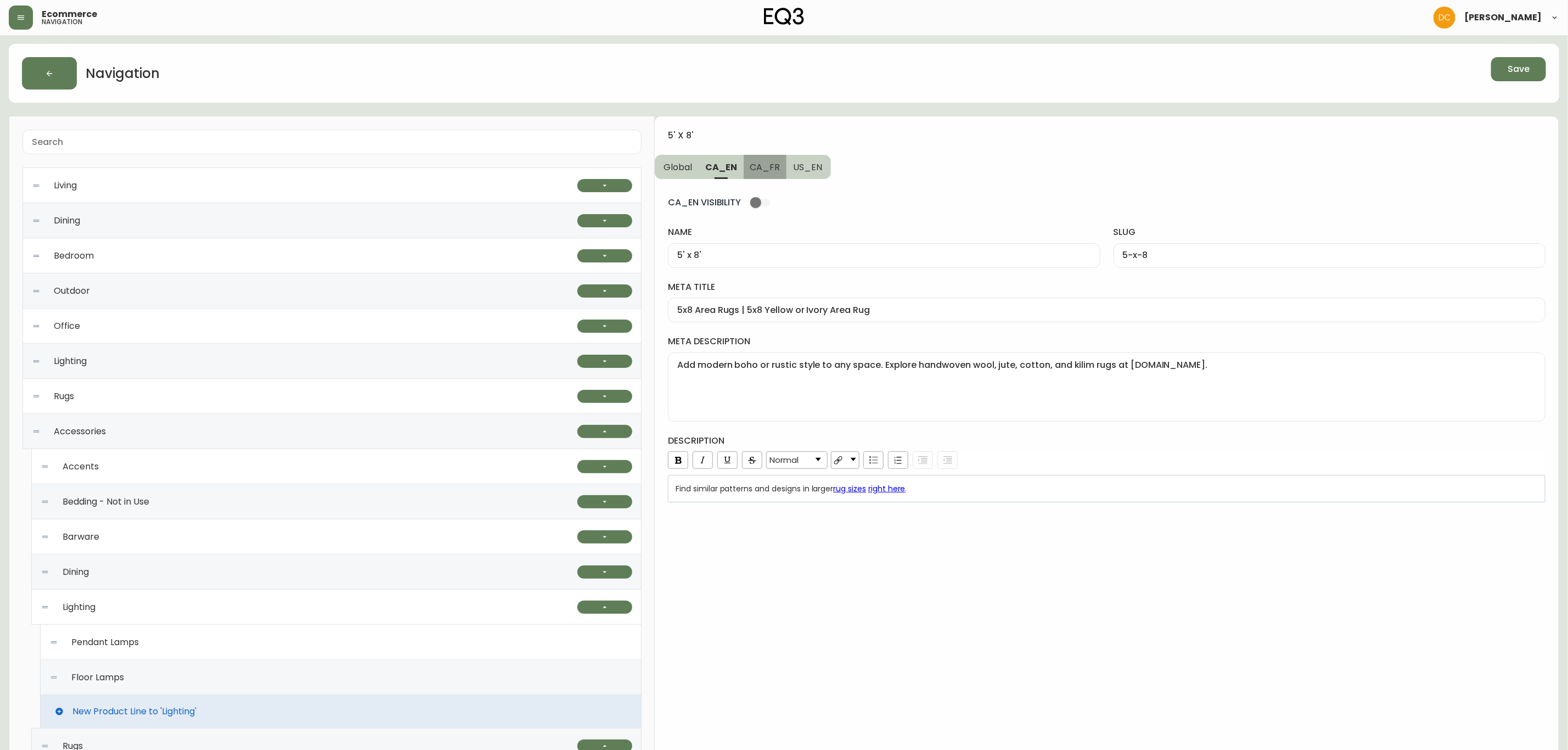
click at [766, 165] on span "CA_FR" at bounding box center [766, 167] width 30 height 12
click at [817, 173] on span "US_EN" at bounding box center [808, 167] width 29 height 12
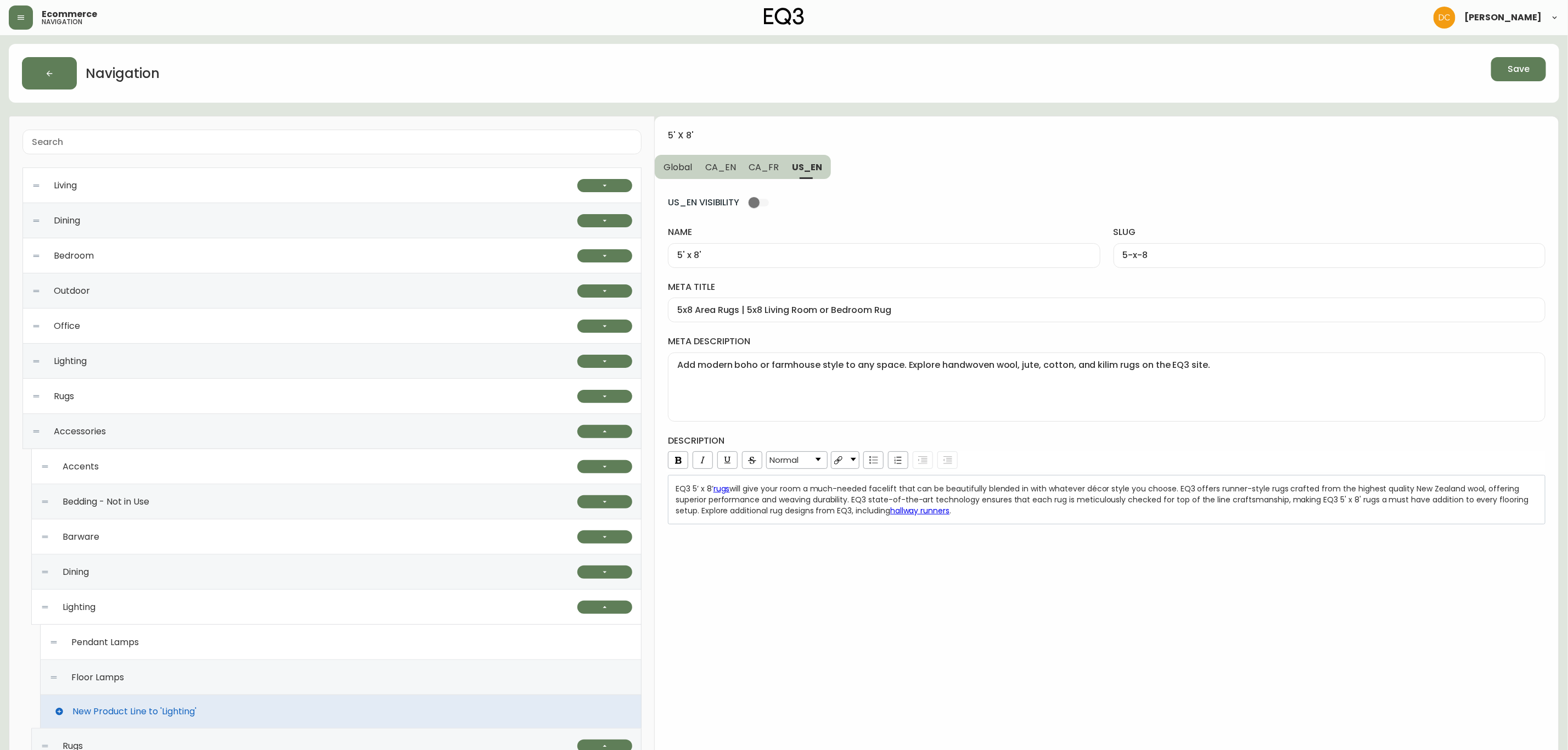
click at [771, 174] on button "CA_FR" at bounding box center [764, 167] width 43 height 24
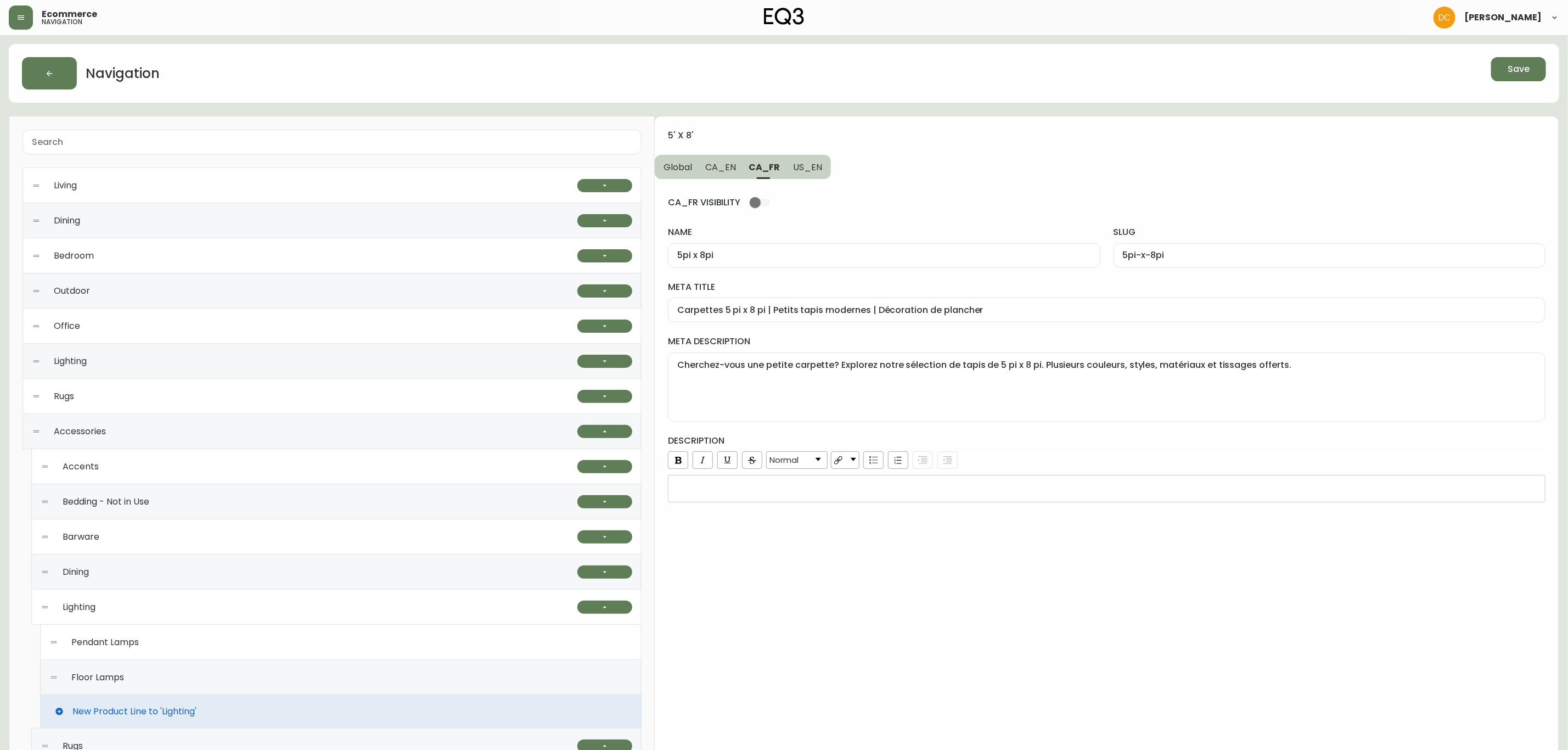
click at [740, 170] on button "CA_EN" at bounding box center [720, 167] width 44 height 24
click at [676, 168] on span "Global" at bounding box center [678, 167] width 29 height 12
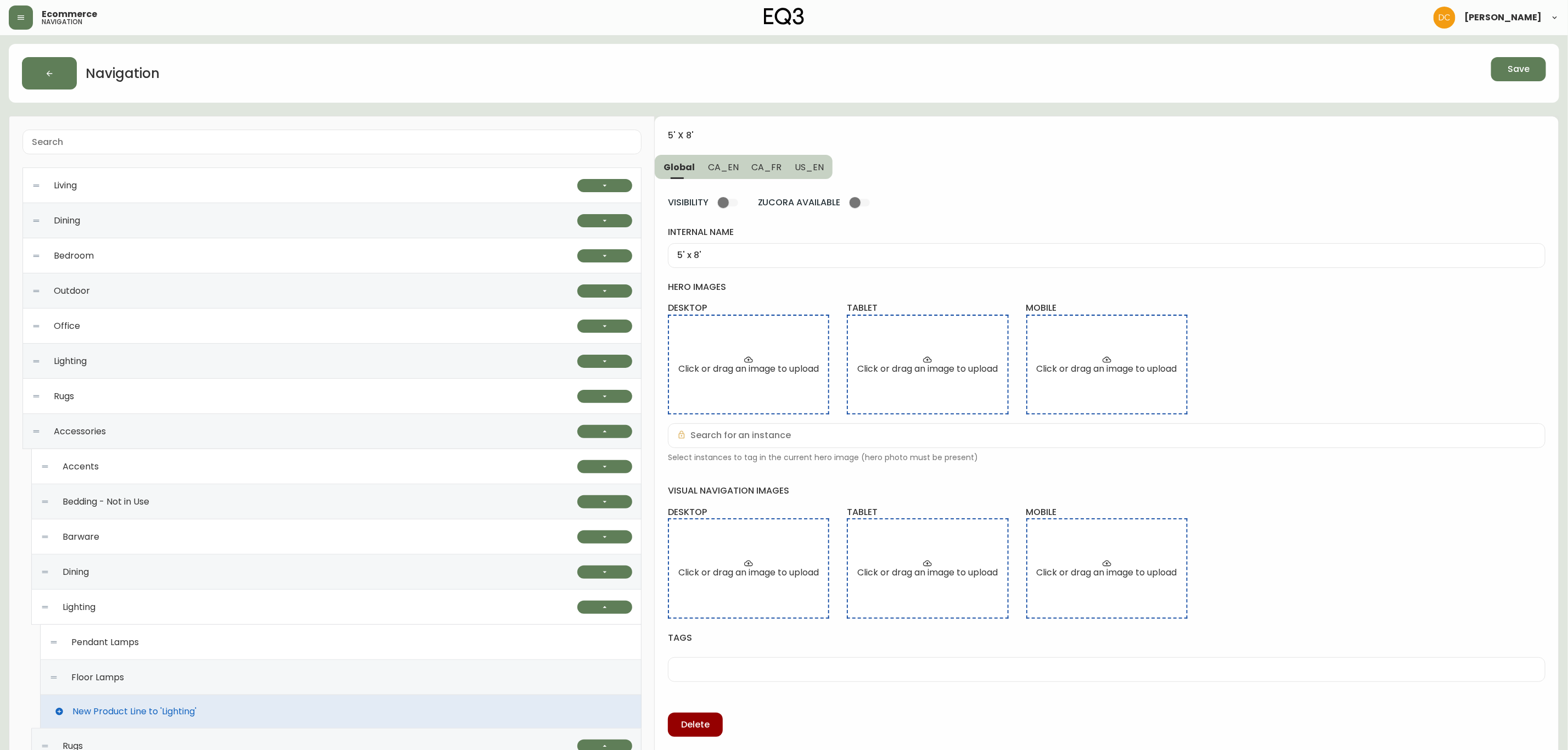
click at [1183, 150] on div "5' x 8'" at bounding box center [1107, 142] width 878 height 26
click at [1251, 66] on span "Save" at bounding box center [1518, 69] width 22 height 12
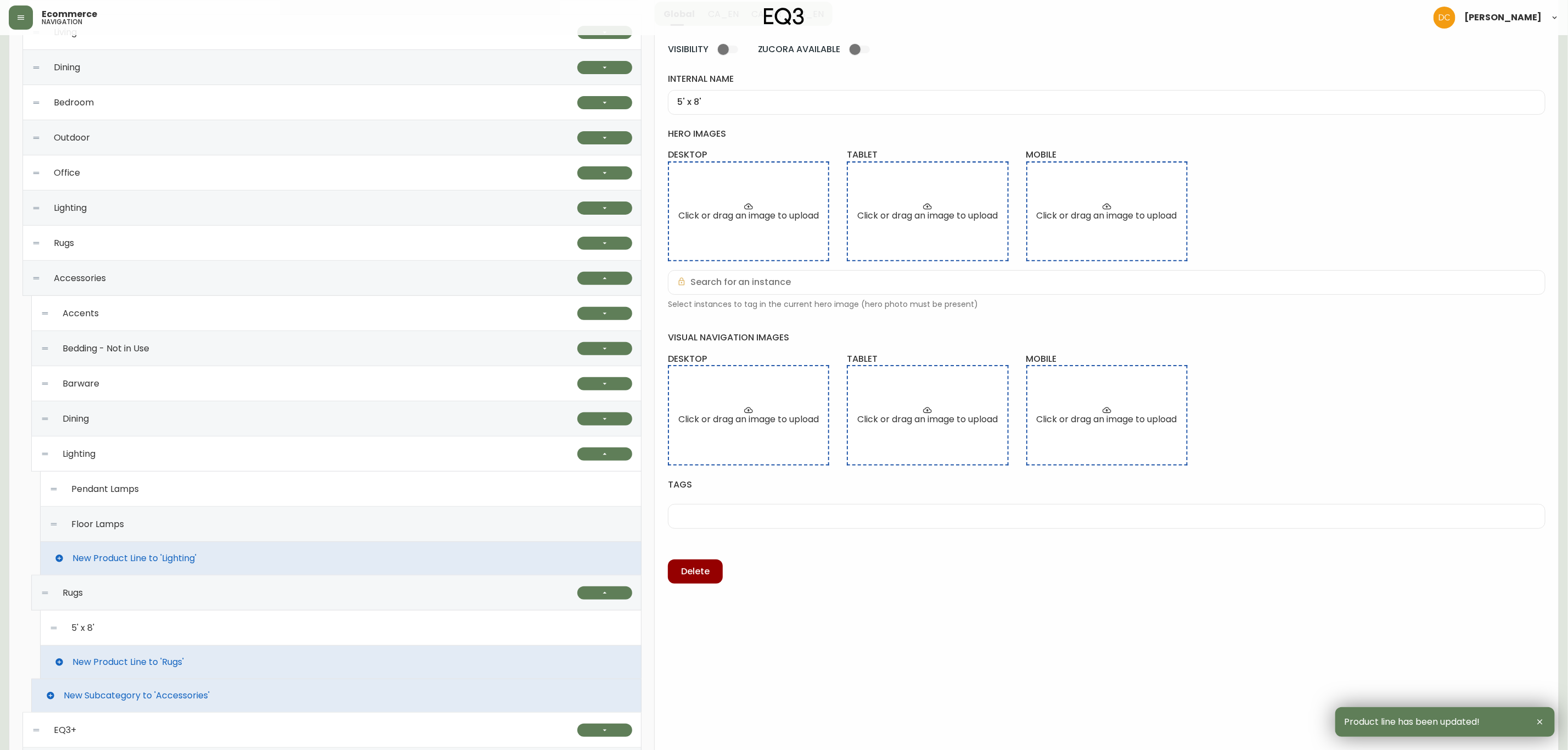
scroll to position [329, 0]
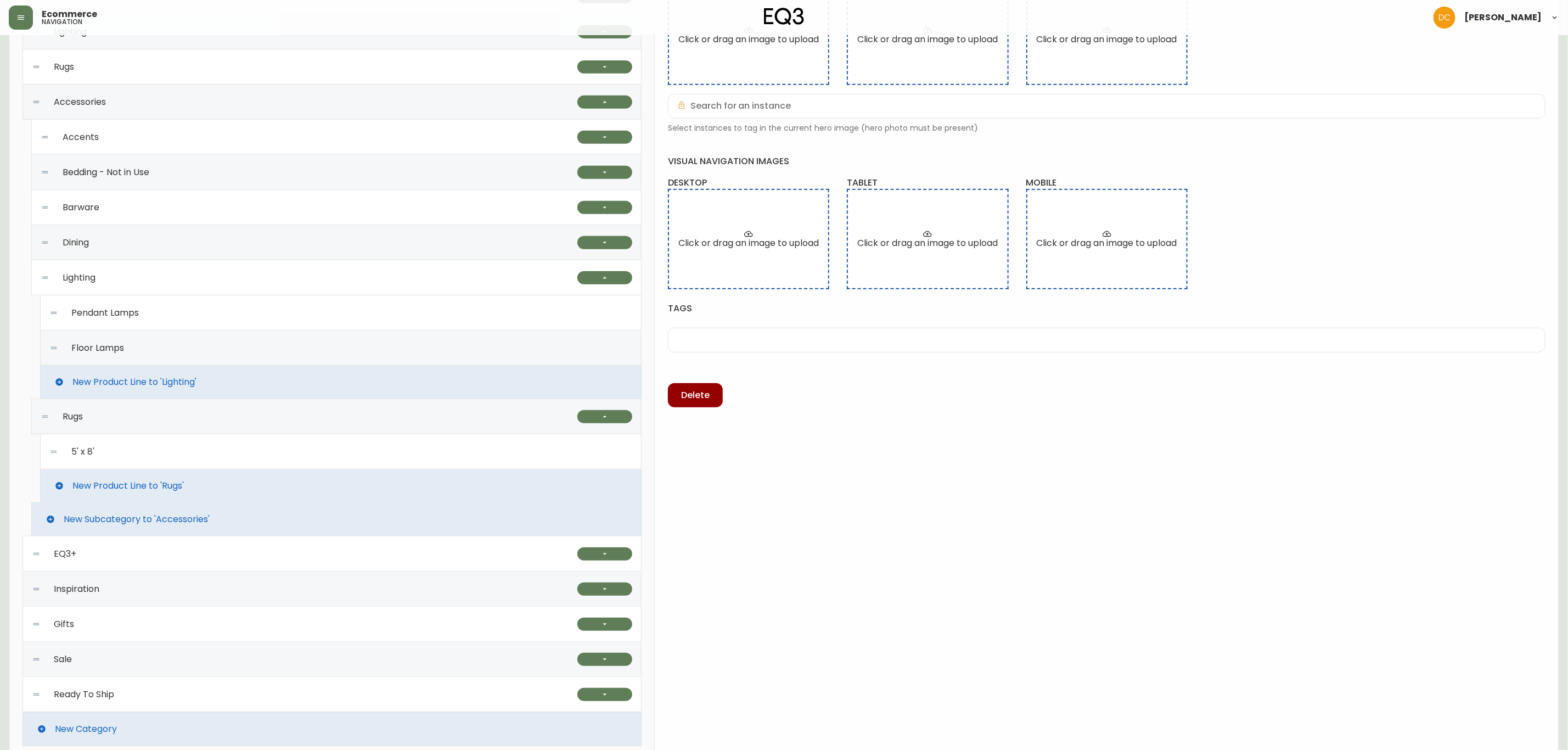
click at [204, 382] on div "New Product Line to 'Lighting'" at bounding box center [341, 382] width 602 height 33
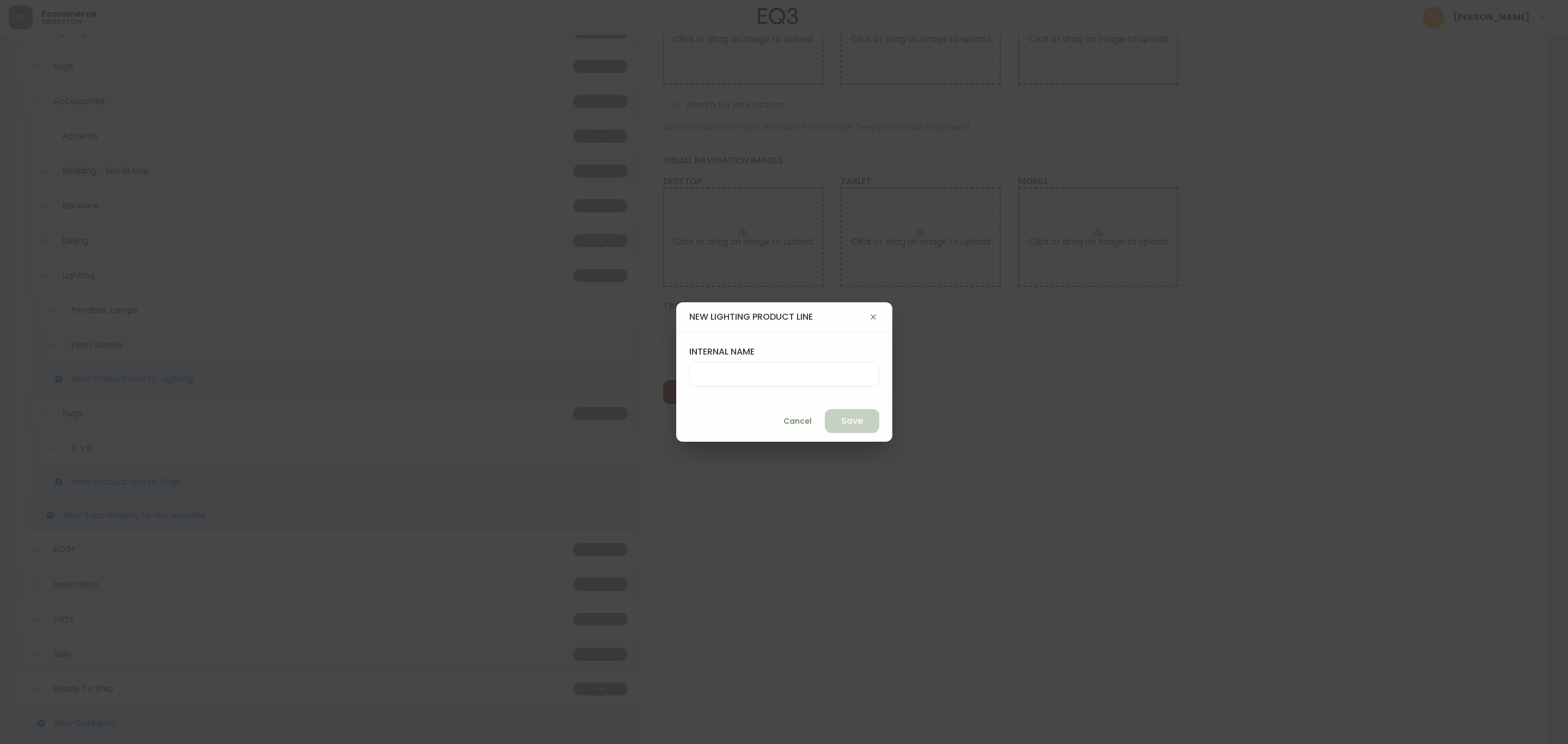
click at [749, 363] on div at bounding box center [784, 375] width 190 height 25
click at [825, 429] on button "Save" at bounding box center [852, 421] width 55 height 24
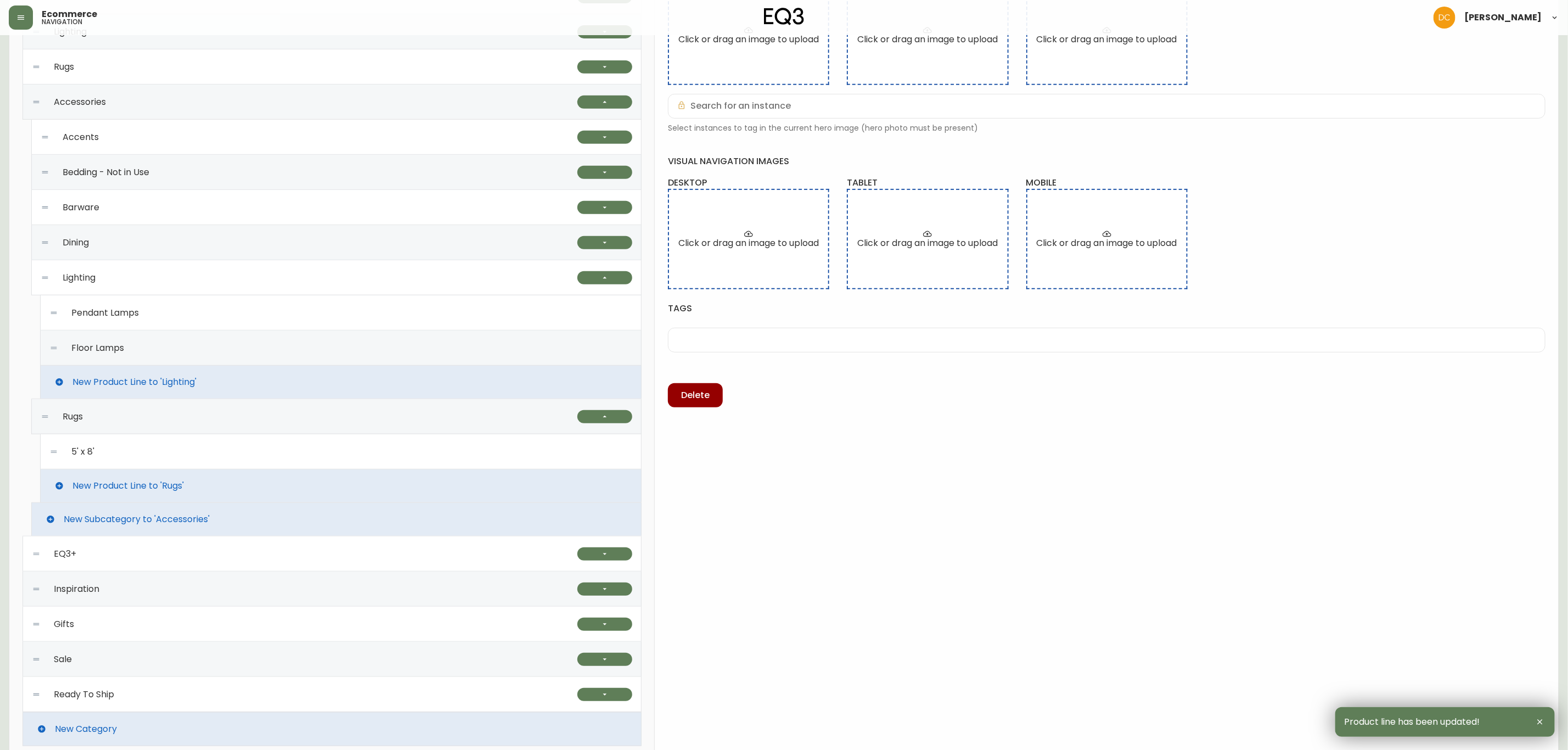
click at [224, 465] on div "5' x 8'" at bounding box center [340, 452] width 583 height 35
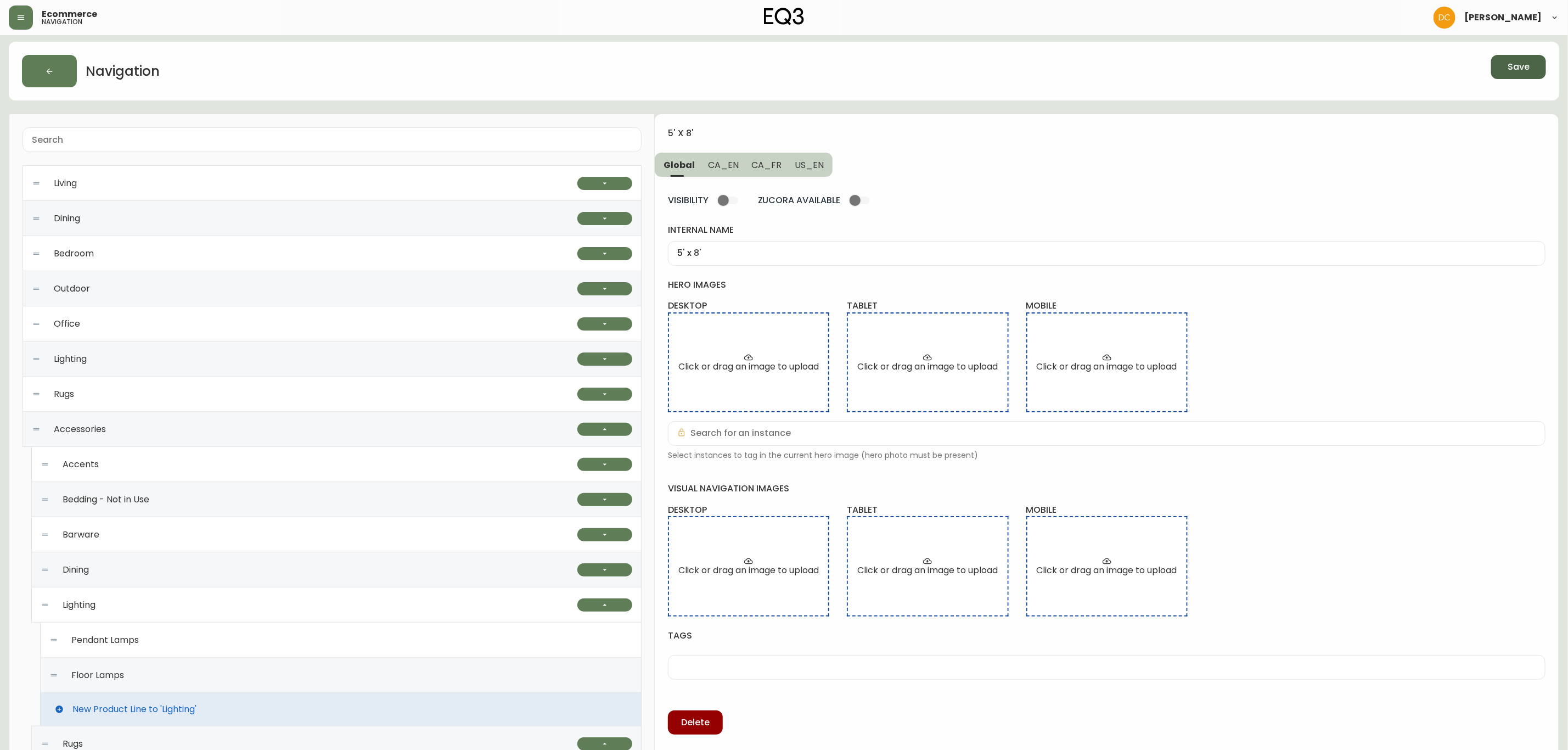
scroll to position [0, 0]
